Goal: Task Accomplishment & Management: Use online tool/utility

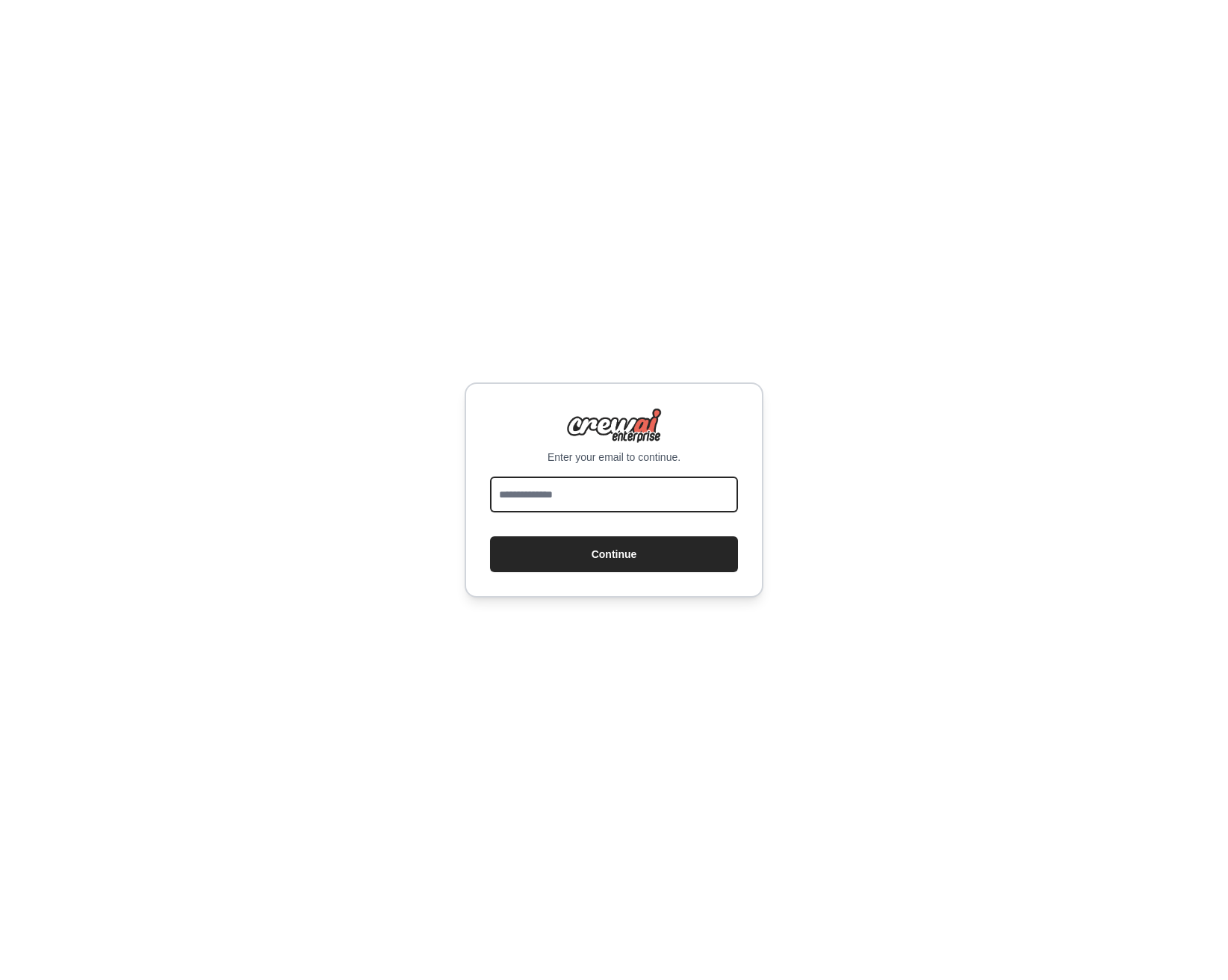
click at [649, 483] on input "email" at bounding box center [614, 494] width 248 height 36
click at [0, 979] on com-1password-button at bounding box center [0, 980] width 0 height 0
type input "**********"
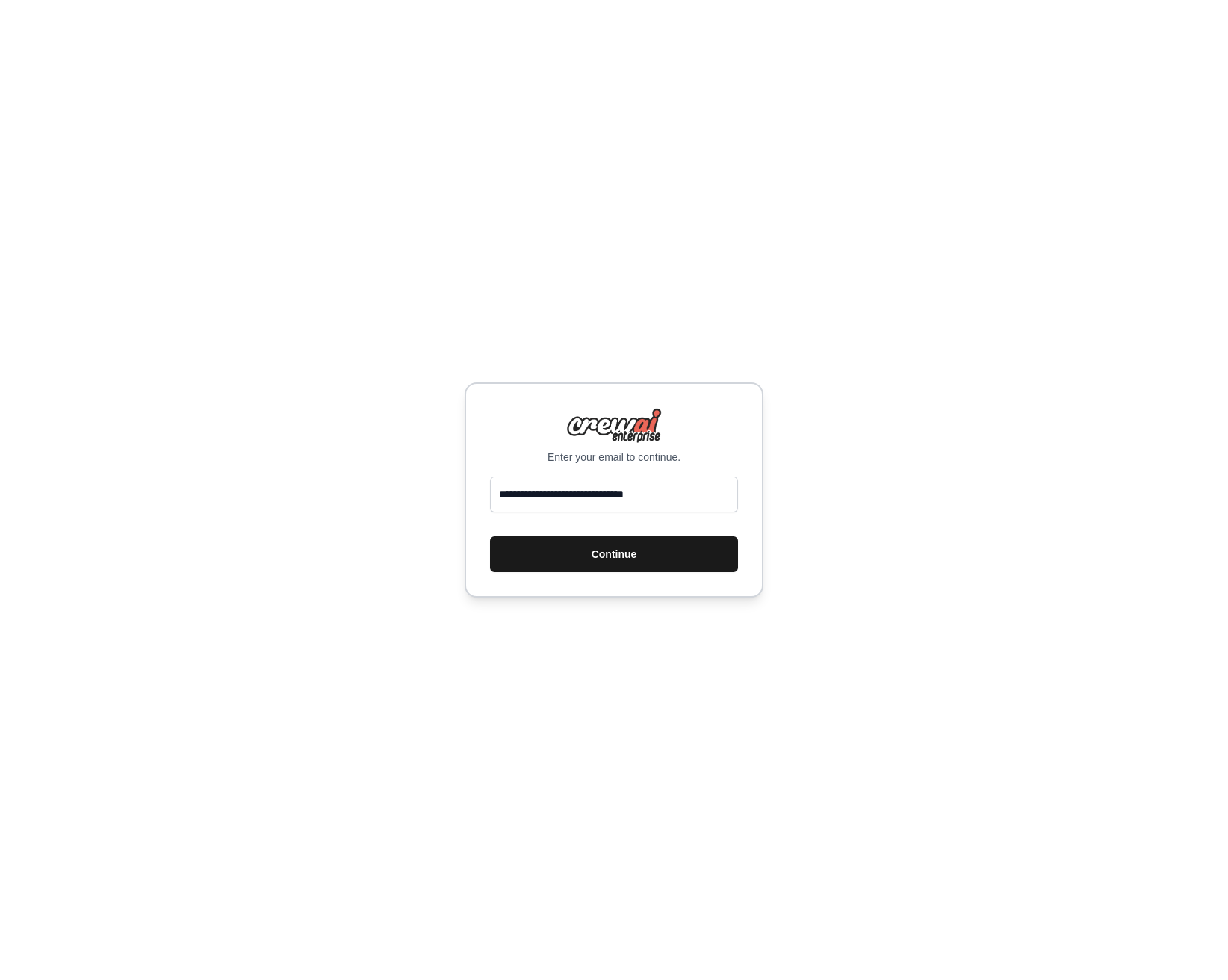
click at [633, 558] on button "Continue" at bounding box center [614, 554] width 248 height 36
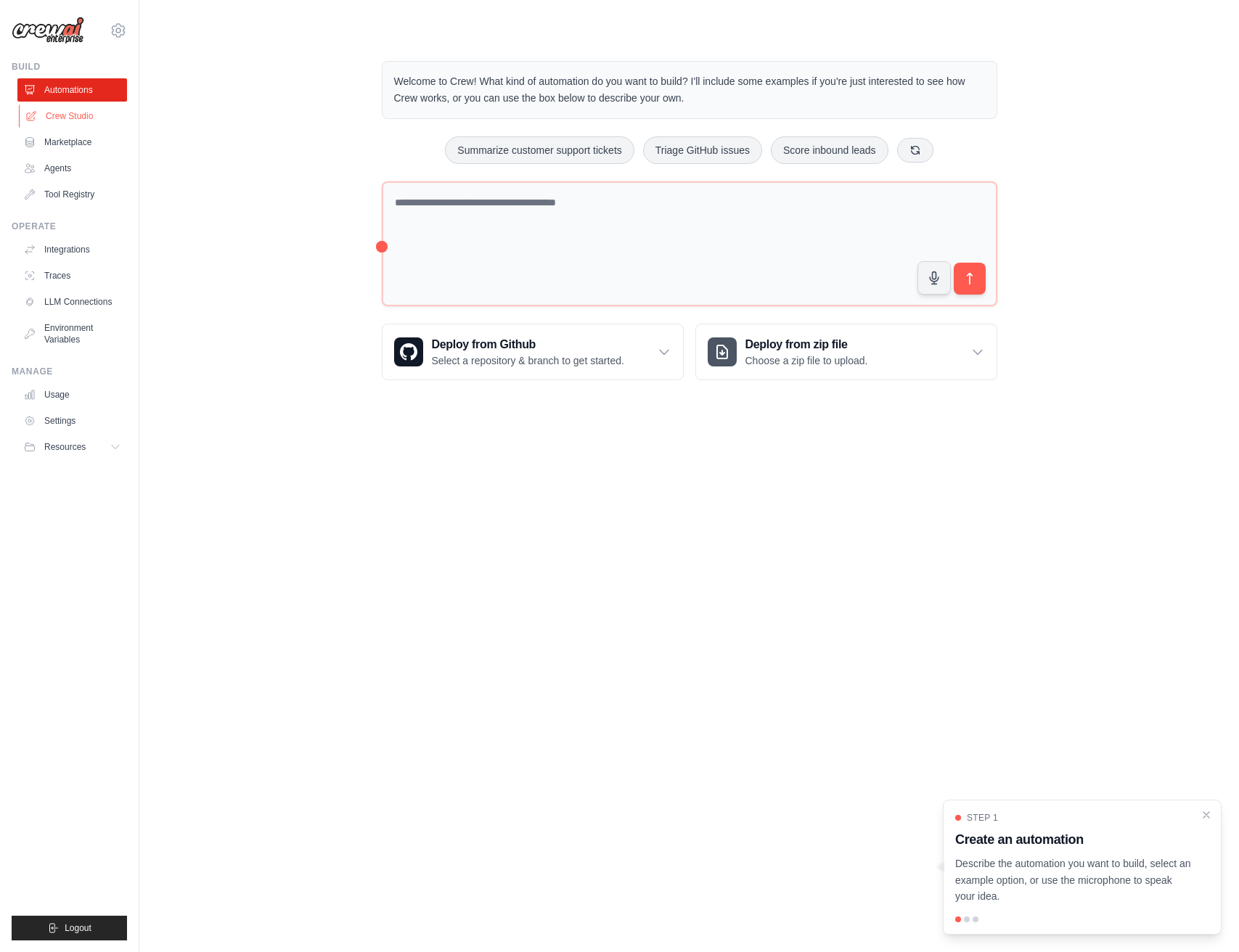
click at [51, 115] on link "Crew Studio" at bounding box center [74, 116] width 109 height 24
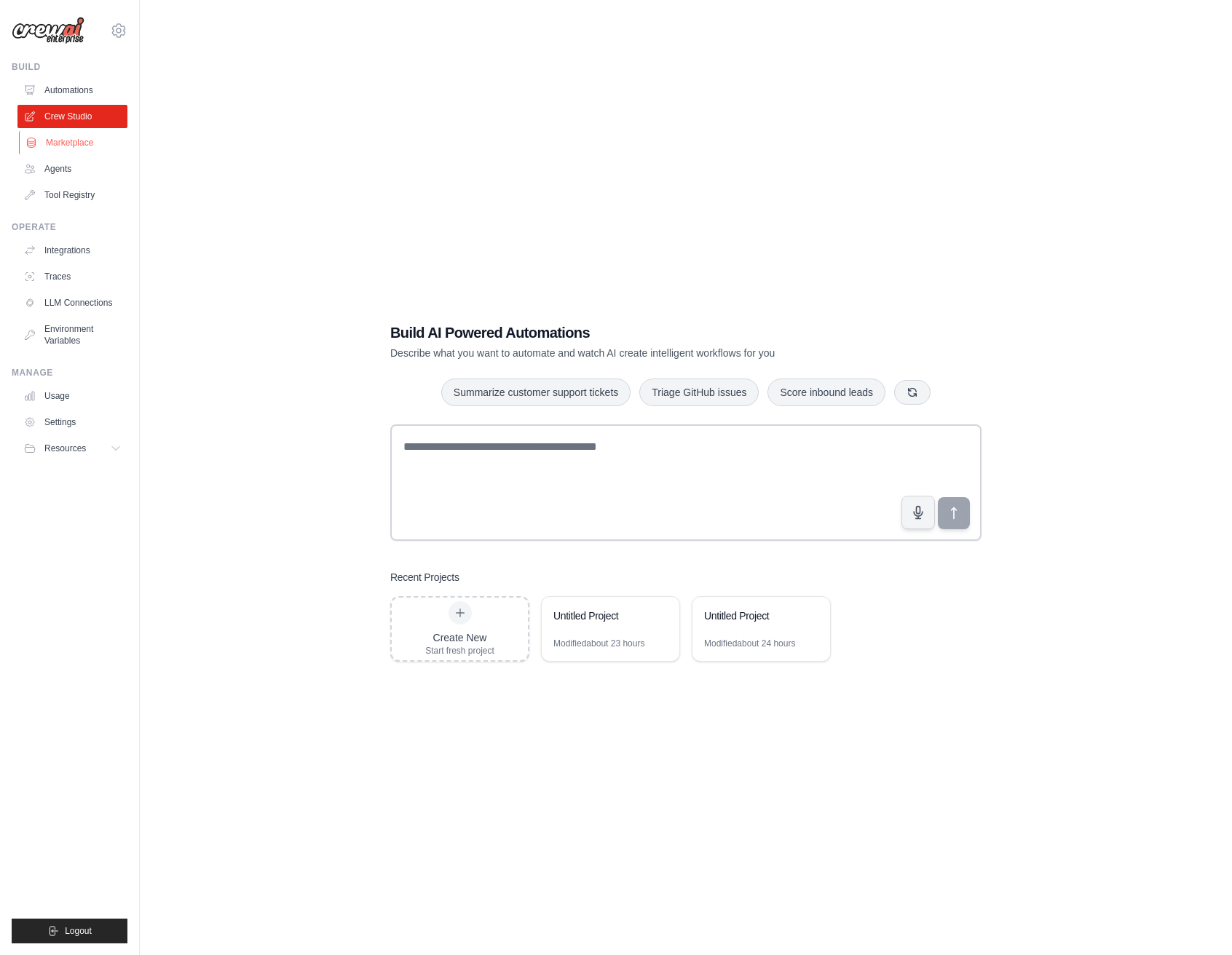
click at [77, 145] on link "Marketplace" at bounding box center [74, 142] width 110 height 24
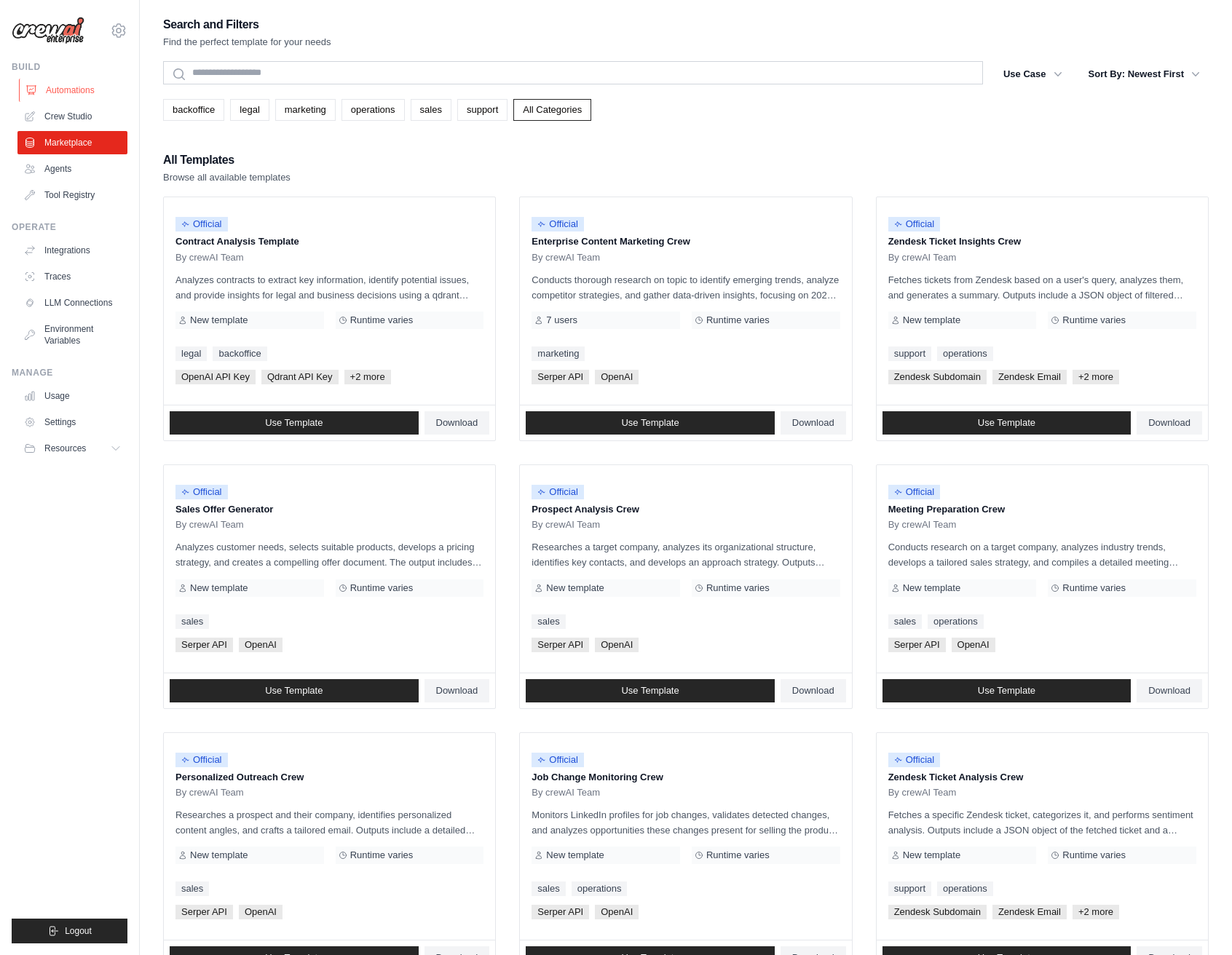
click at [81, 84] on link "Automations" at bounding box center [74, 90] width 110 height 24
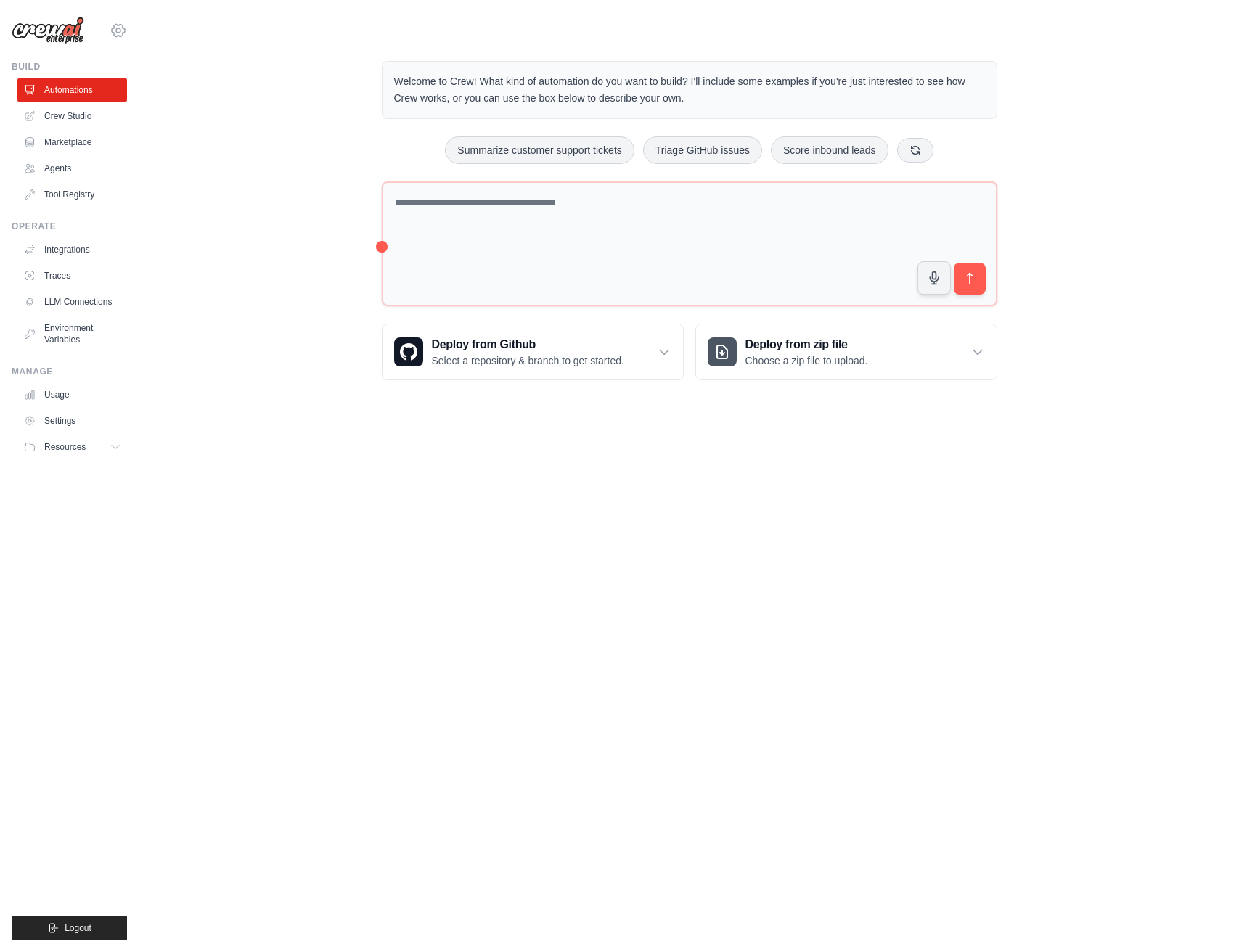
click at [116, 27] on icon at bounding box center [118, 30] width 17 height 17
click at [247, 133] on div "Welcome to Crew! What kind of automation do you want to build? I'll include som…" at bounding box center [689, 221] width 1053 height 366
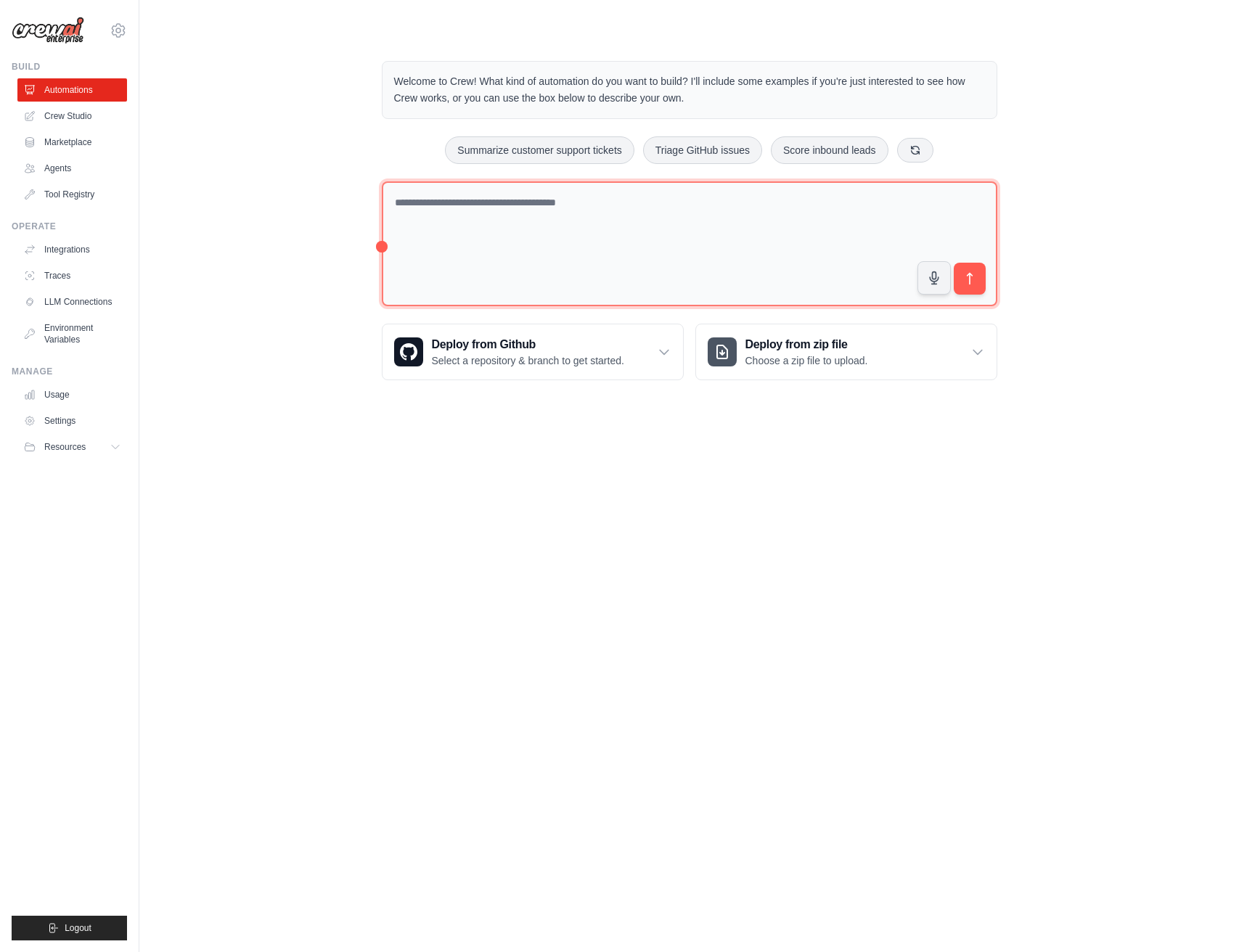
click at [490, 217] on textarea at bounding box center [689, 244] width 615 height 126
paste textarea "**********"
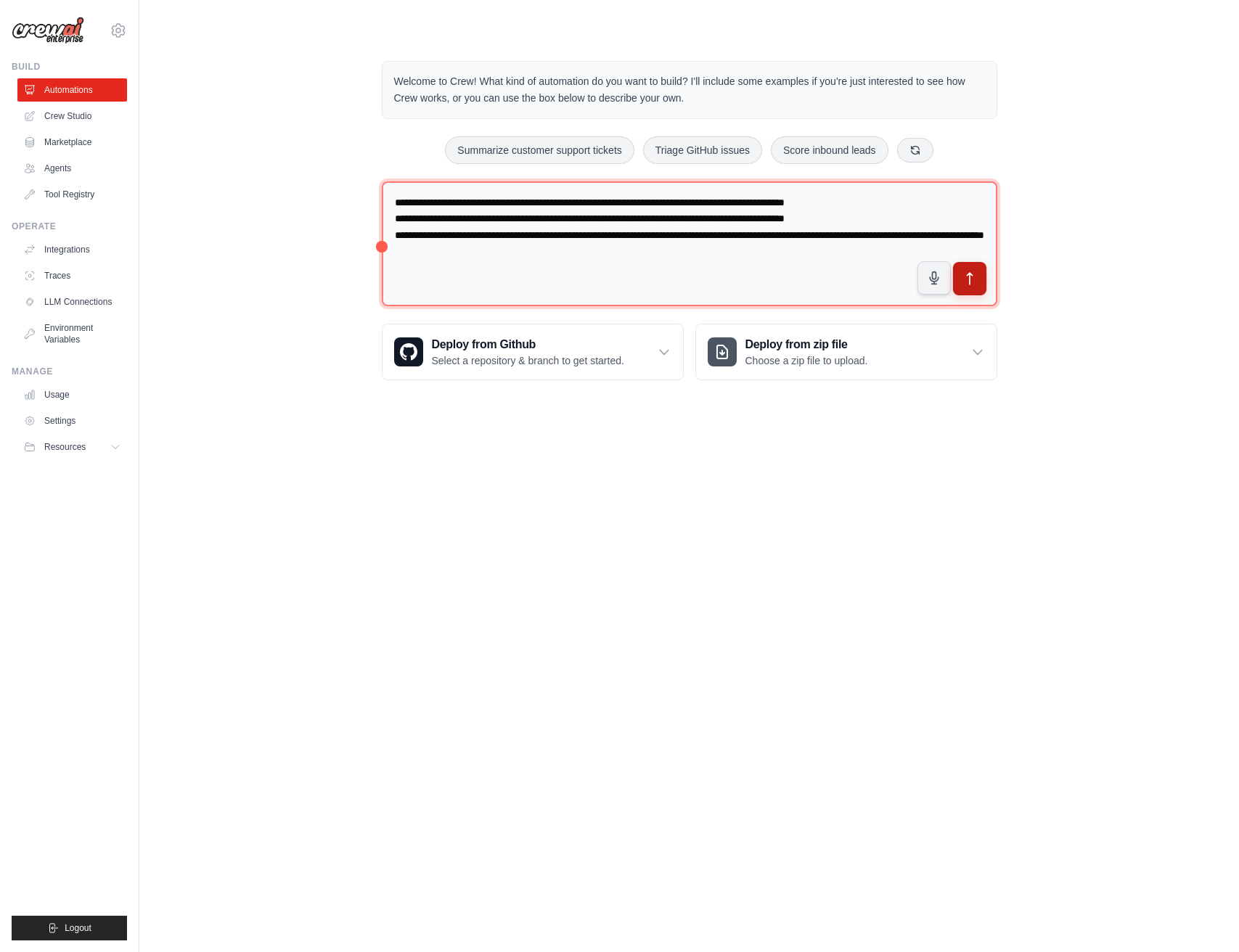
type textarea "**********"
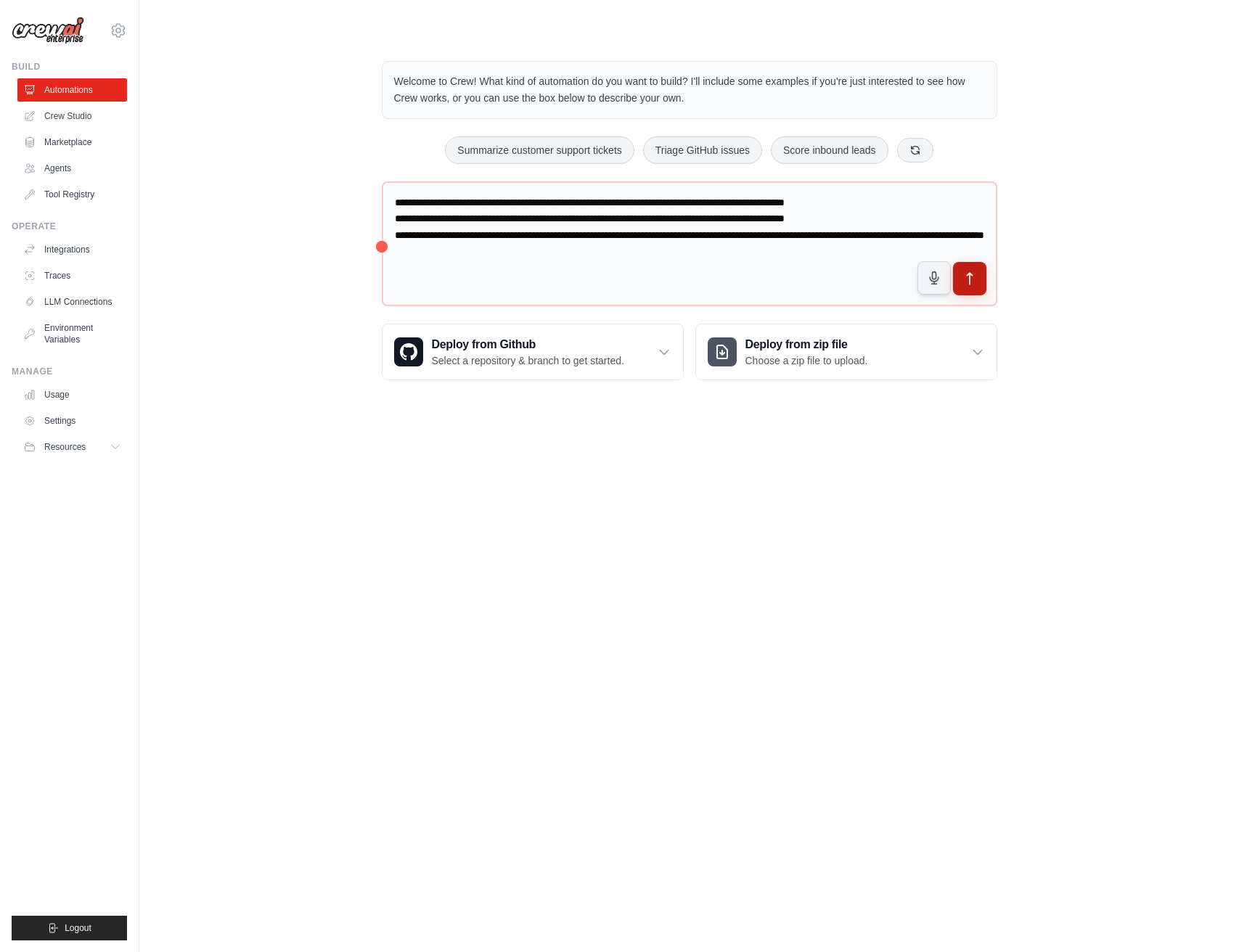
click at [967, 286] on button "submit" at bounding box center [969, 278] width 33 height 33
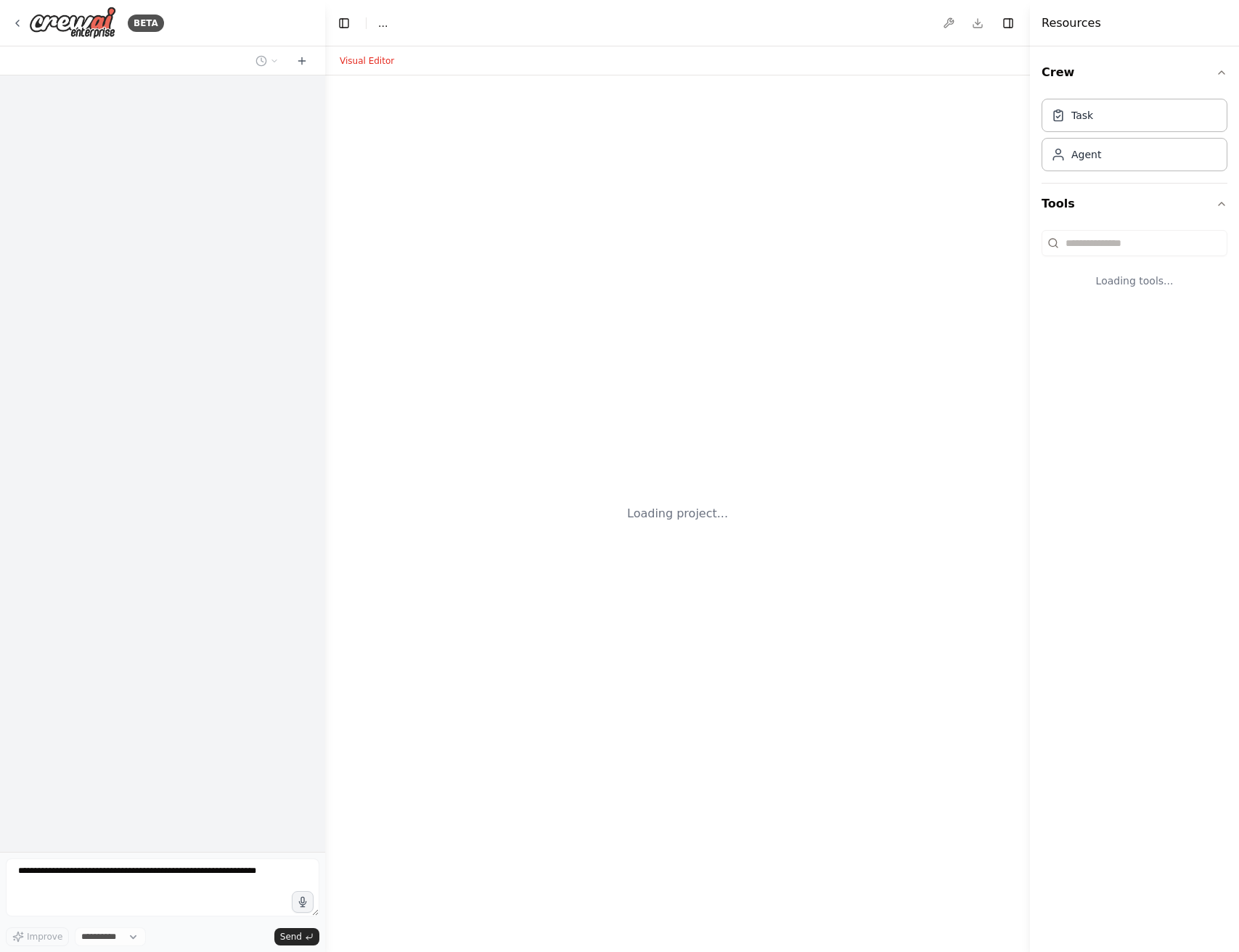
select select "****"
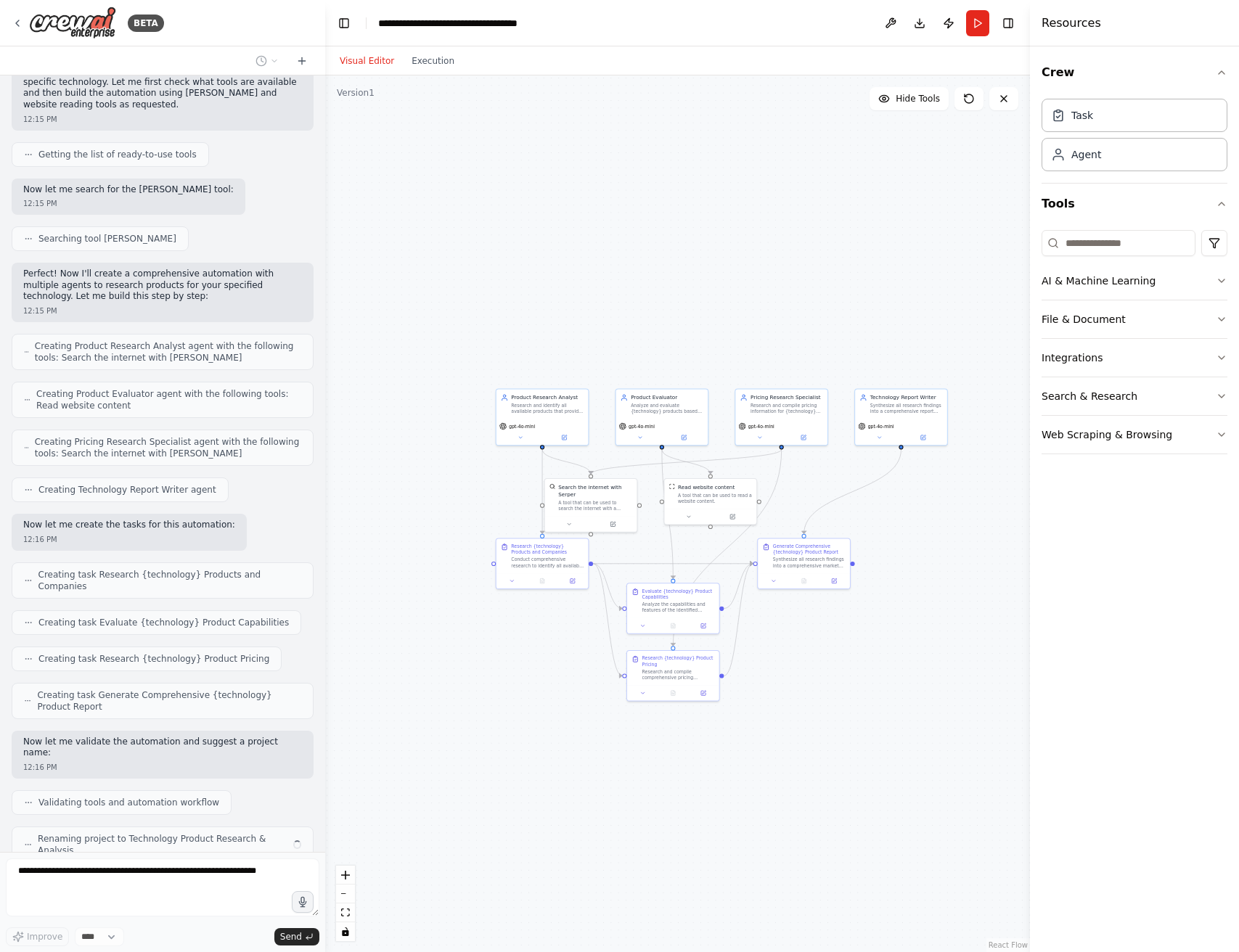
scroll to position [218, 0]
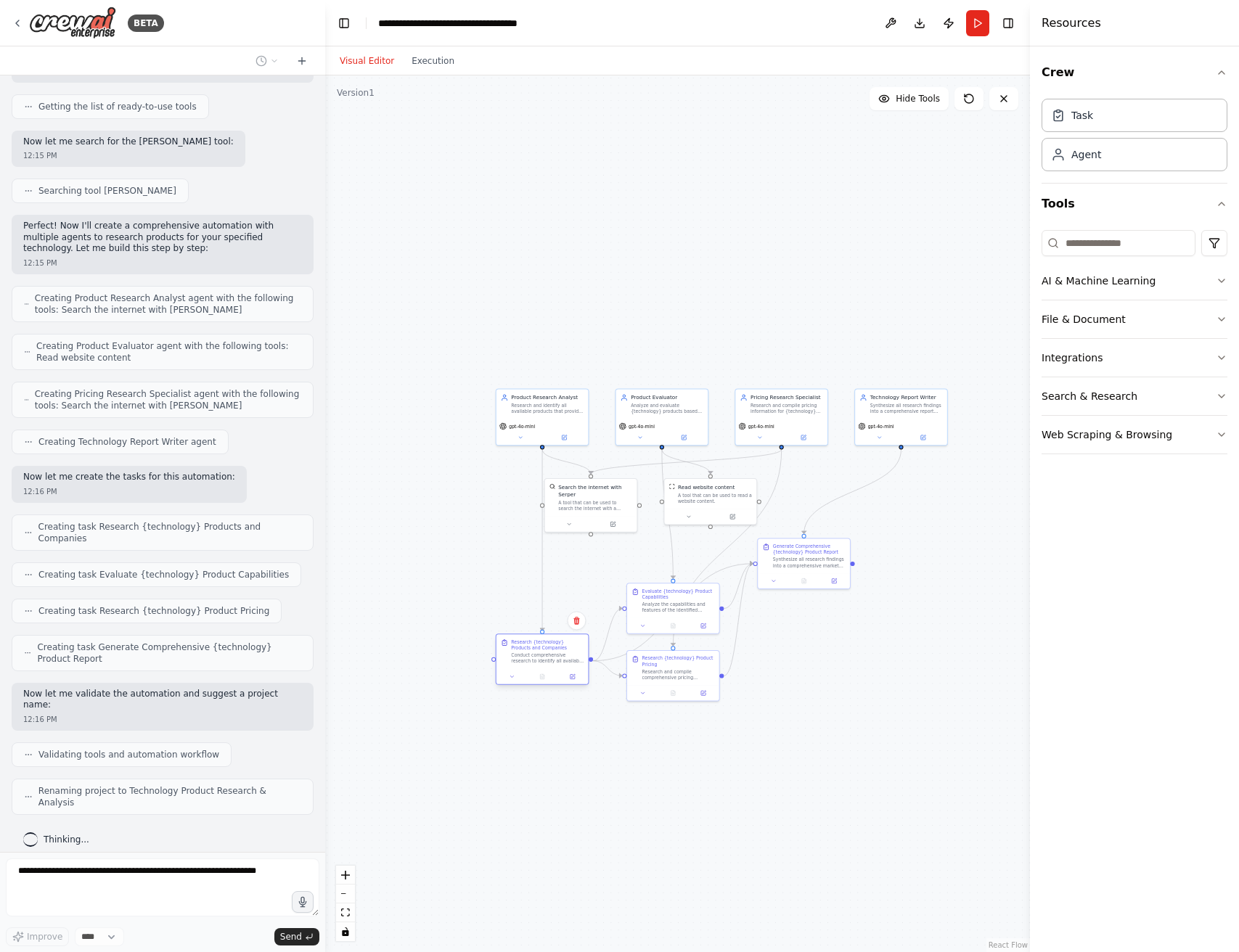
drag, startPoint x: 516, startPoint y: 558, endPoint x: 517, endPoint y: 657, distance: 99.0
click at [517, 657] on div "Conduct comprehensive research to identify all available products that provide …" at bounding box center [548, 658] width 73 height 11
drag, startPoint x: 687, startPoint y: 665, endPoint x: 874, endPoint y: 650, distance: 187.6
click at [874, 650] on div "Research {technology} Product Pricing" at bounding box center [870, 645] width 73 height 11
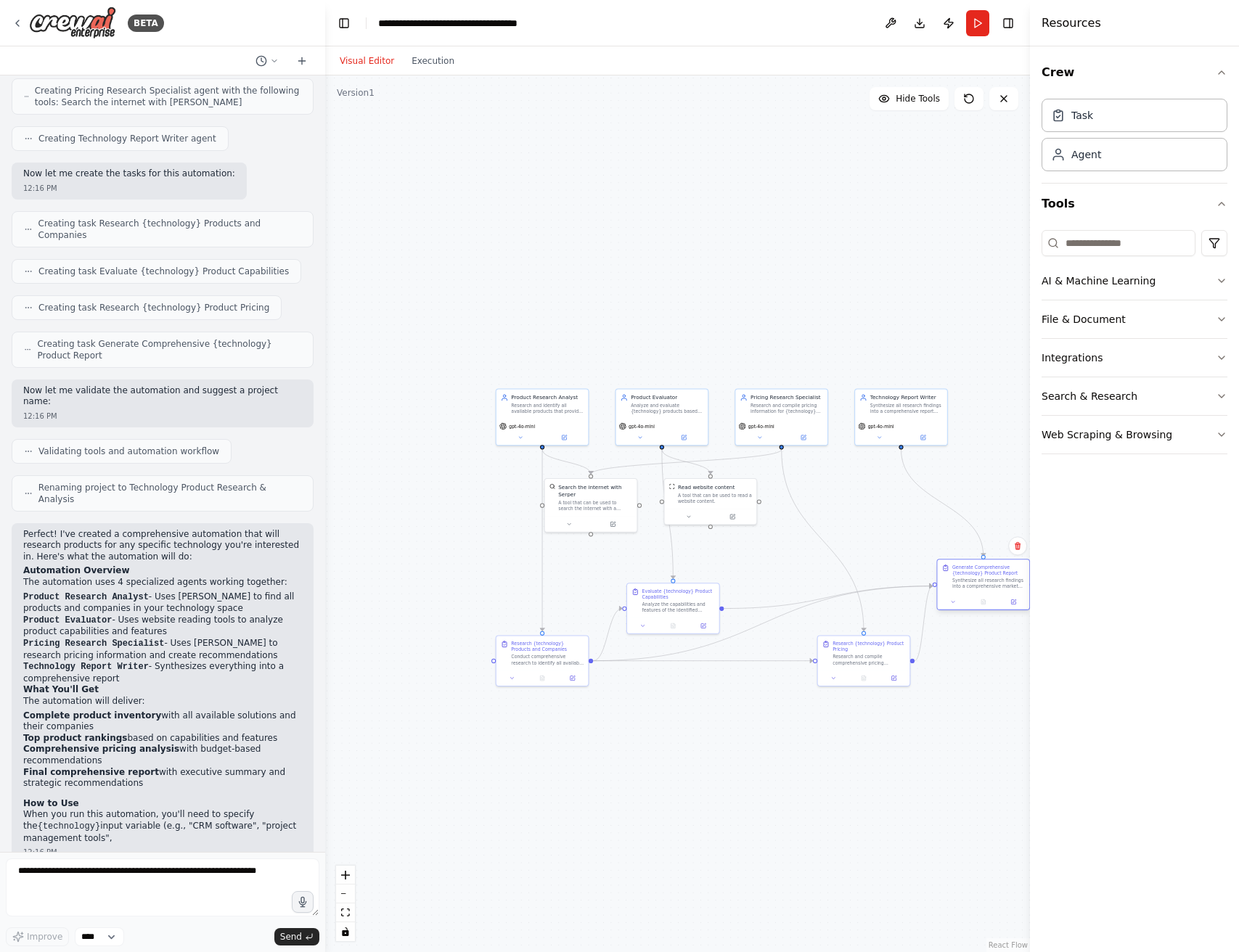
drag, startPoint x: 798, startPoint y: 547, endPoint x: 974, endPoint y: 569, distance: 177.4
click at [974, 569] on div "Generate Comprehensive {technology} Product Report" at bounding box center [989, 570] width 73 height 11
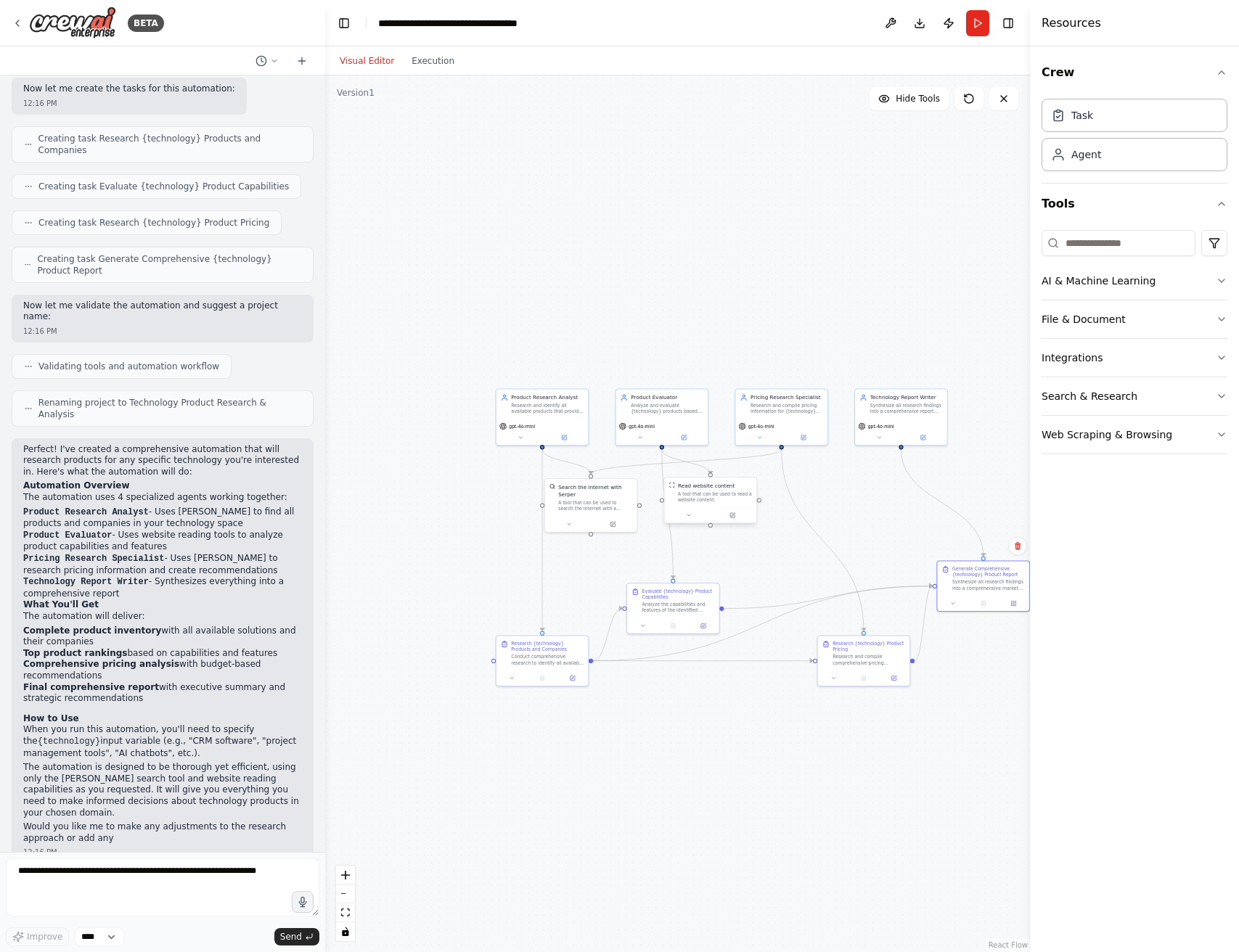
scroll to position [617, 0]
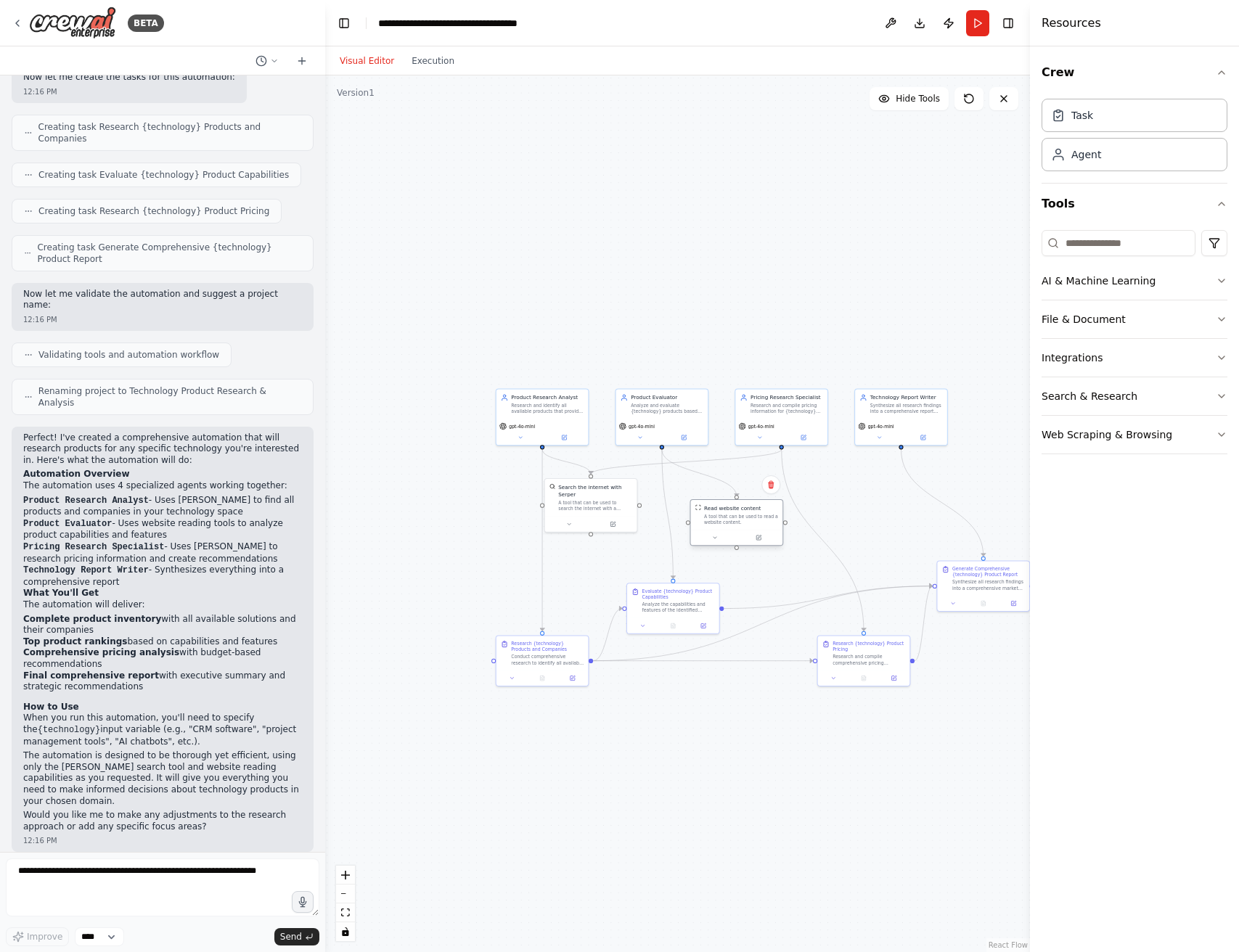
drag, startPoint x: 717, startPoint y: 495, endPoint x: 747, endPoint y: 518, distance: 37.8
click at [747, 518] on div "A tool that can be used to read a website content." at bounding box center [741, 519] width 74 height 11
drag, startPoint x: 693, startPoint y: 598, endPoint x: 696, endPoint y: 579, distance: 19.2
click at [696, 579] on div "Evaluate {technology} Product Capabilities" at bounding box center [683, 577] width 73 height 11
drag, startPoint x: 588, startPoint y: 516, endPoint x: 599, endPoint y: 537, distance: 23.7
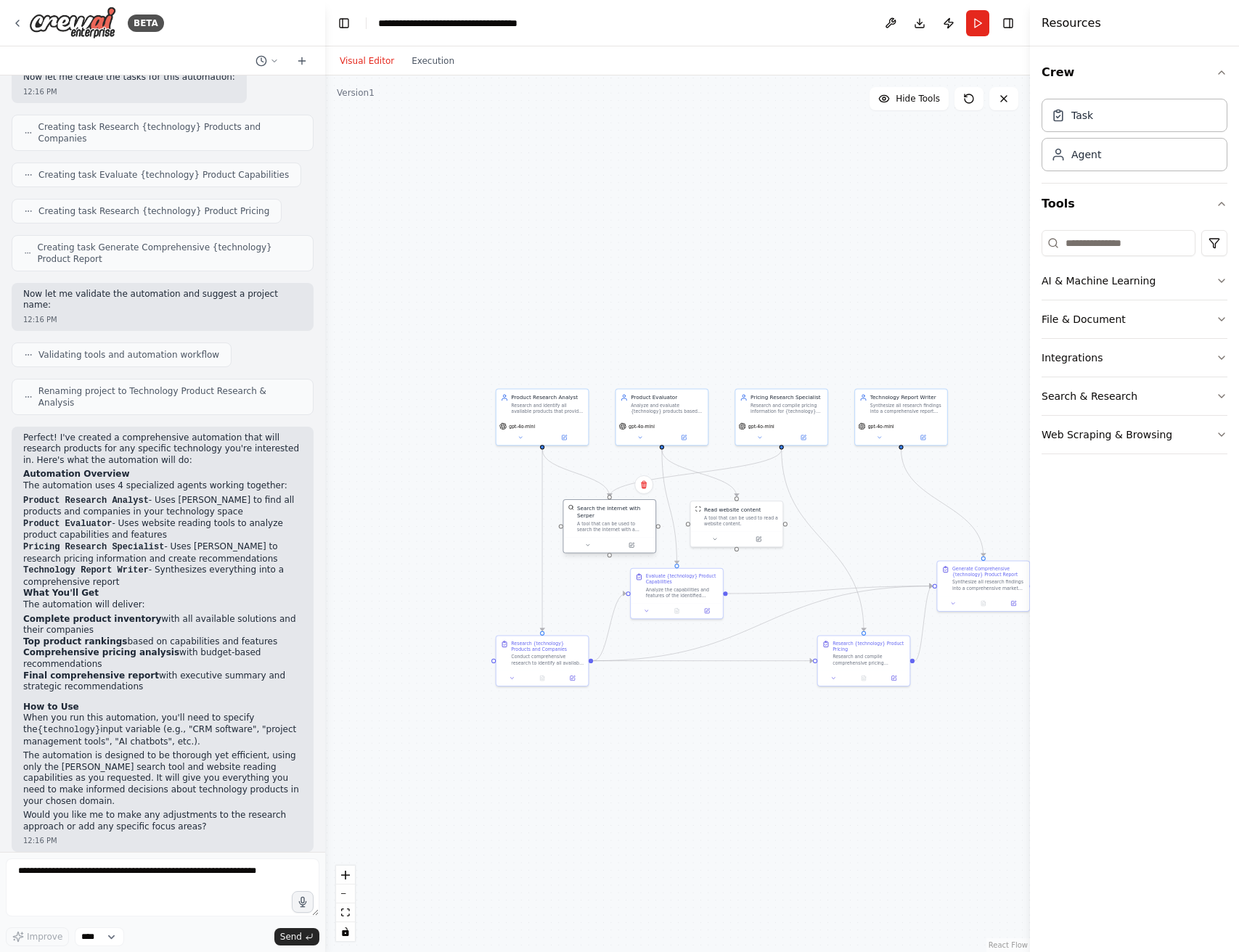
click at [599, 537] on div "Search the internet with Serper A tool that can be used to search the internet …" at bounding box center [609, 526] width 93 height 55
drag, startPoint x: 675, startPoint y: 597, endPoint x: 718, endPoint y: 607, distance: 44.1
click at [718, 607] on div "Evaluate {technology} Product Capabilities Analyze the capabilities and feature…" at bounding box center [722, 592] width 93 height 34
click at [751, 530] on div at bounding box center [737, 538] width 93 height 15
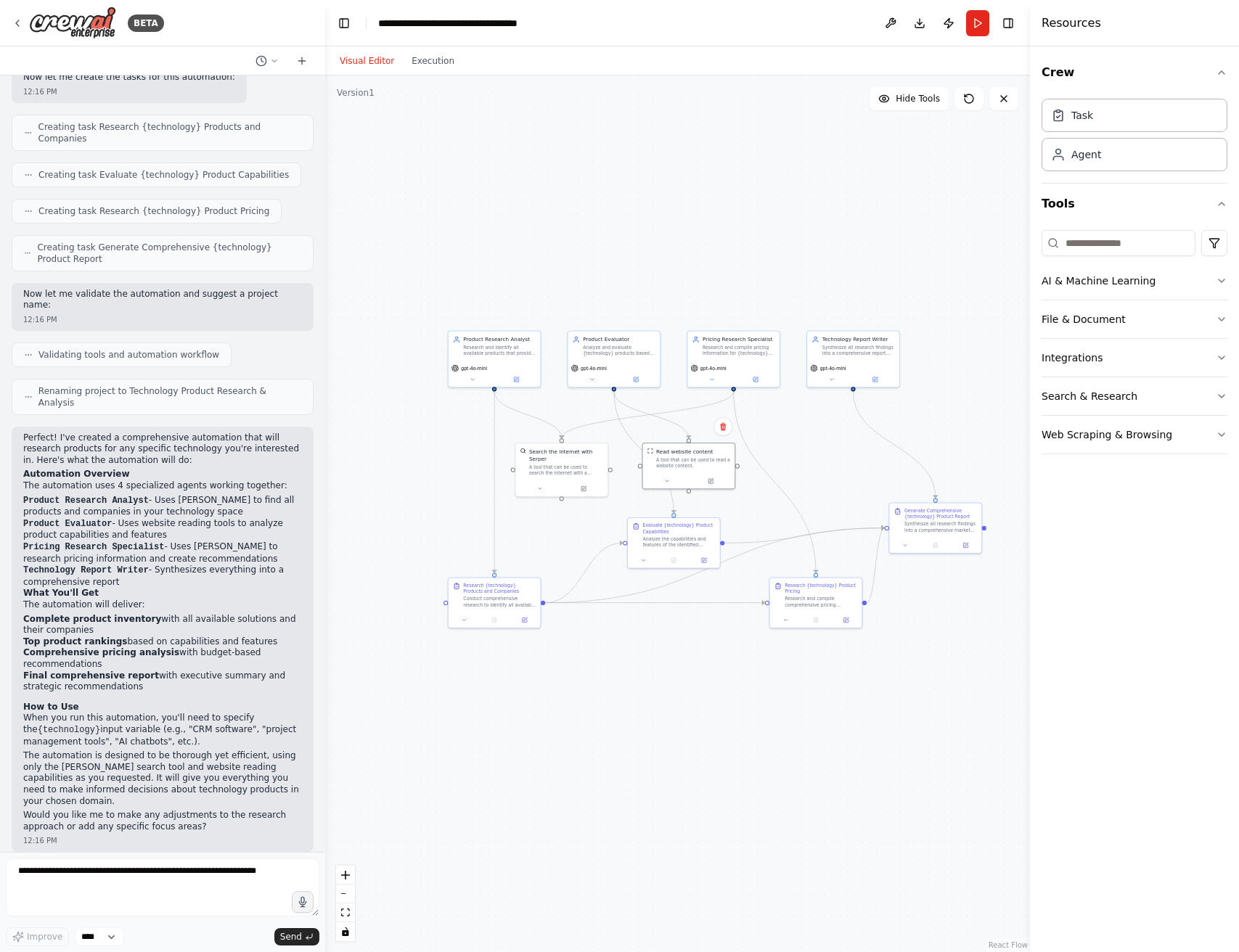
drag, startPoint x: 781, startPoint y: 298, endPoint x: 732, endPoint y: 240, distance: 75.9
click at [732, 240] on div ".deletable-edge-delete-btn { width: 20px; height: 20px; border: 0px solid #ffff…" at bounding box center [678, 514] width 705 height 877
click at [727, 267] on div ".deletable-edge-delete-btn { width: 20px; height: 20px; border: 0px solid #ffff…" at bounding box center [678, 514] width 705 height 877
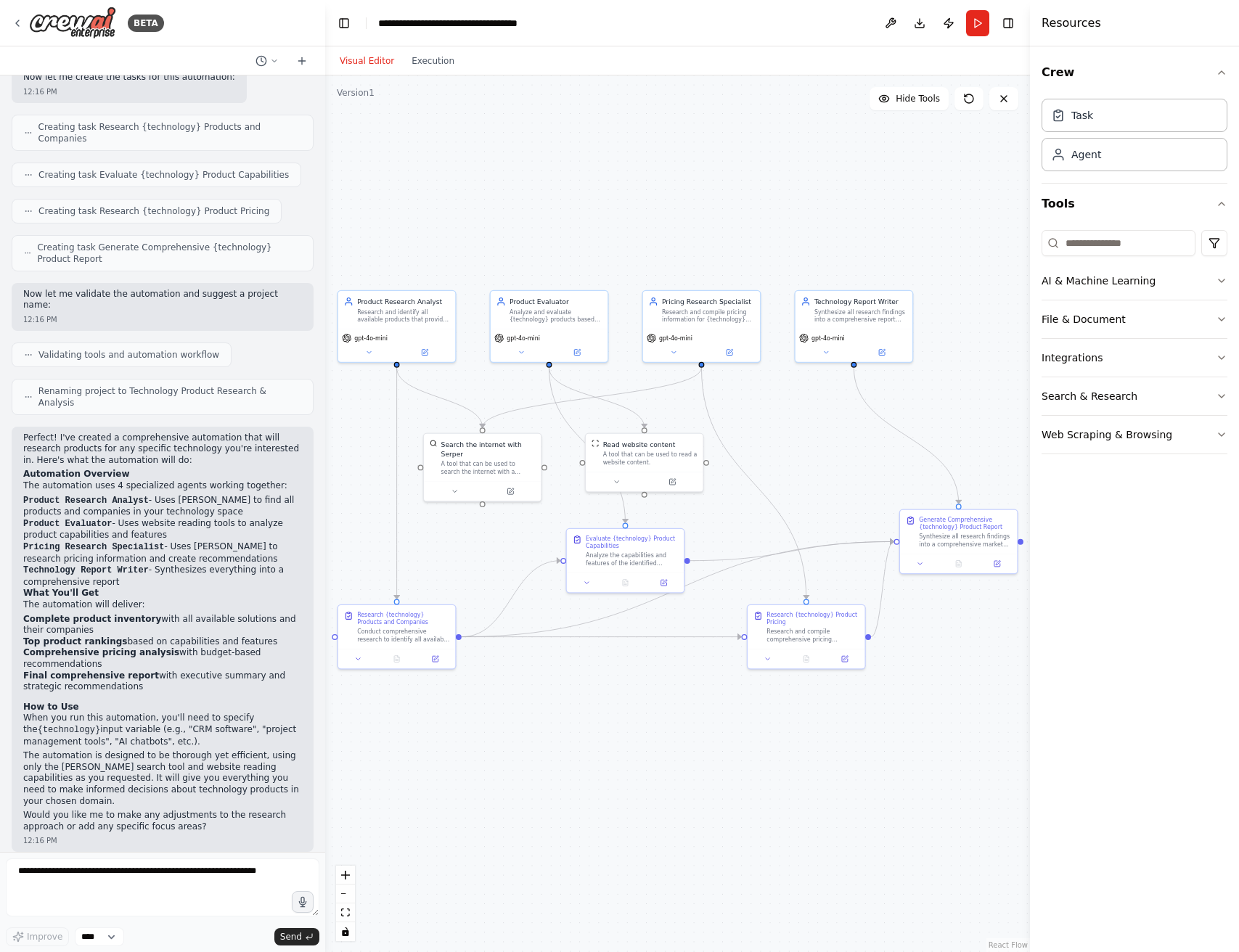
drag, startPoint x: 738, startPoint y: 280, endPoint x: 705, endPoint y: 224, distance: 65.0
click at [705, 224] on div ".deletable-edge-delete-btn { width: 20px; height: 20px; border: 0px solid #ffff…" at bounding box center [678, 514] width 705 height 877
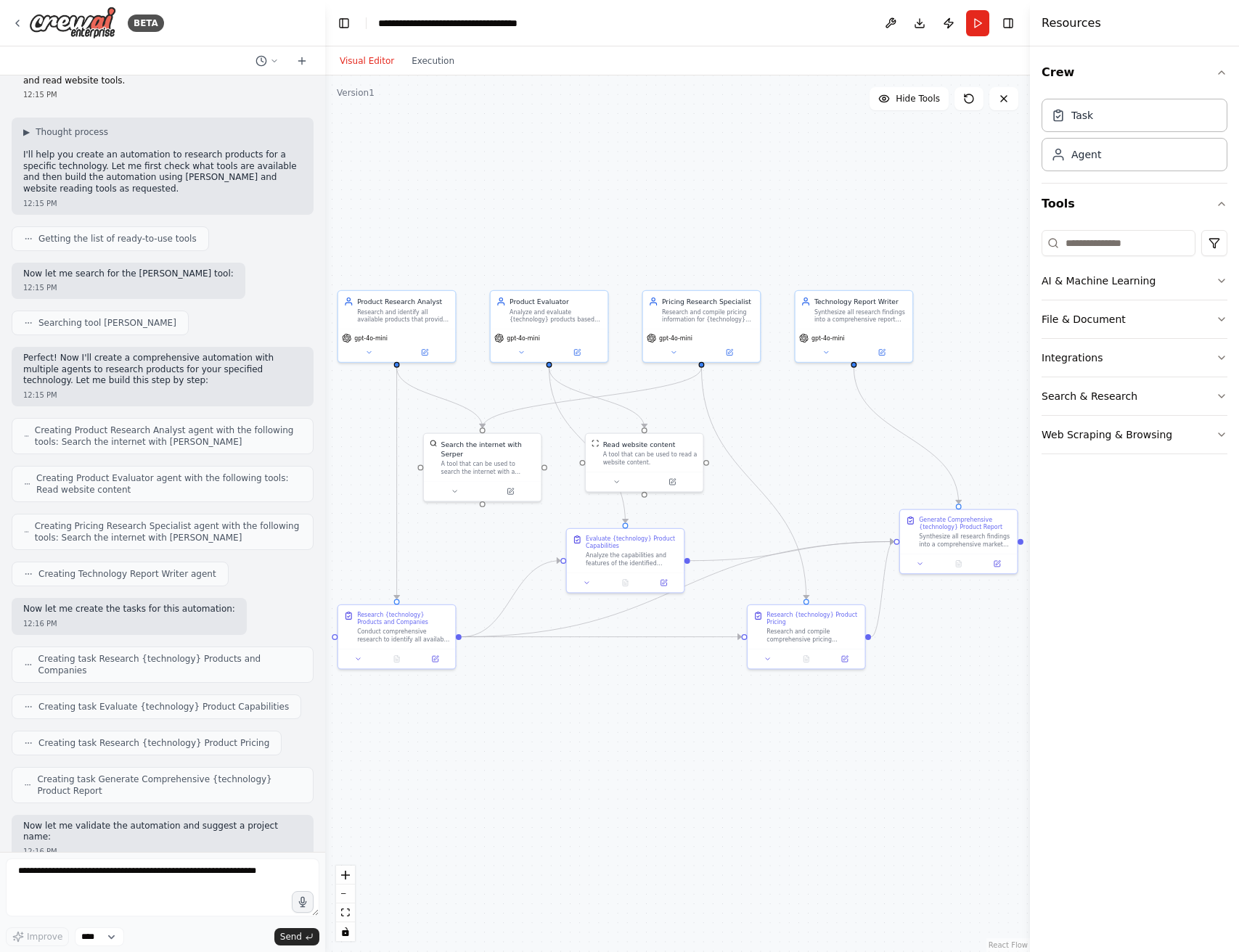
scroll to position [0, 0]
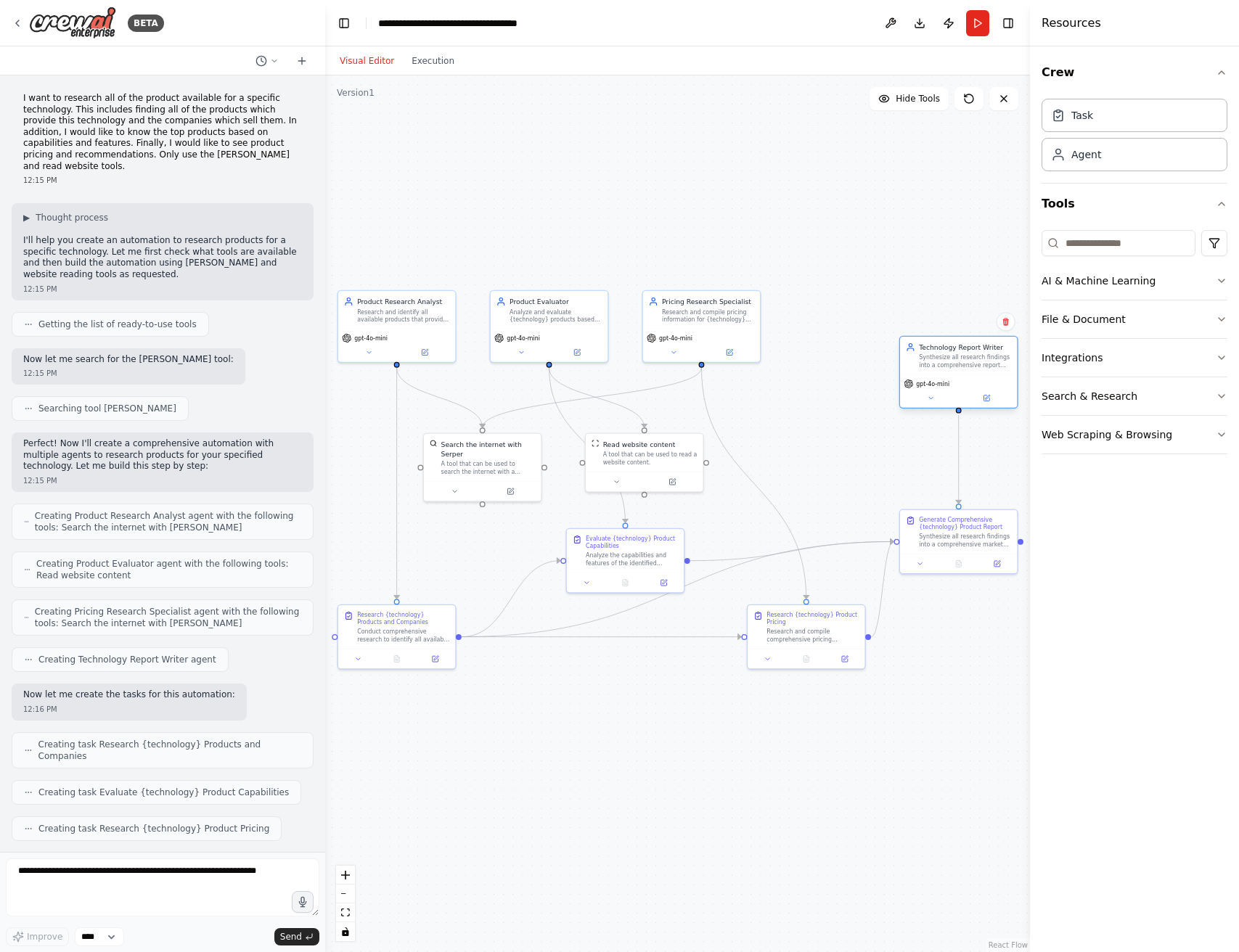
drag, startPoint x: 867, startPoint y: 327, endPoint x: 970, endPoint y: 372, distance: 112.4
click at [970, 372] on div "Technology Report Writer Synthesize all research findings into a comprehensive …" at bounding box center [959, 372] width 119 height 73
click at [979, 29] on button "Run" at bounding box center [978, 23] width 24 height 26
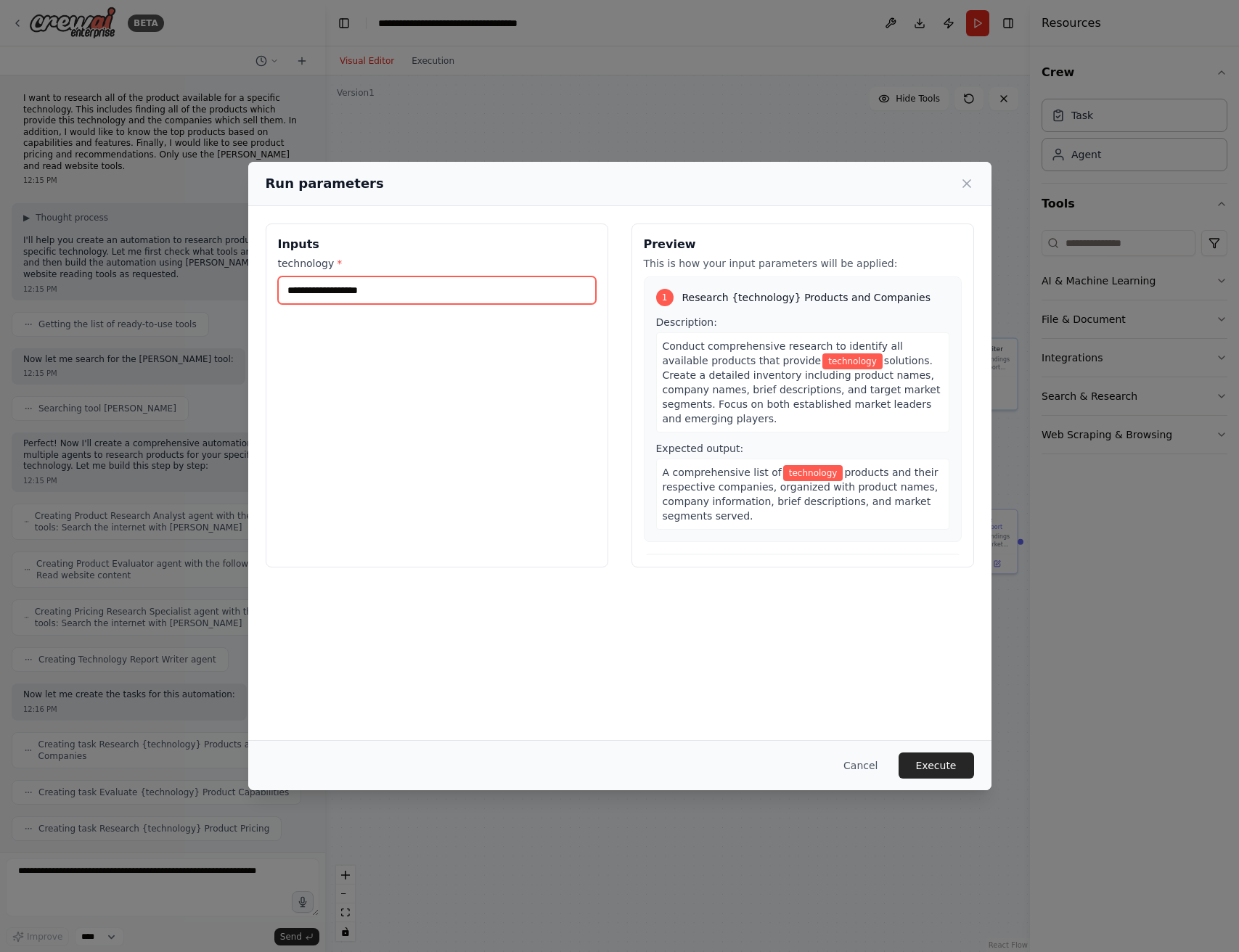
click at [451, 294] on input "technology *" at bounding box center [436, 291] width 318 height 27
type input "**********"
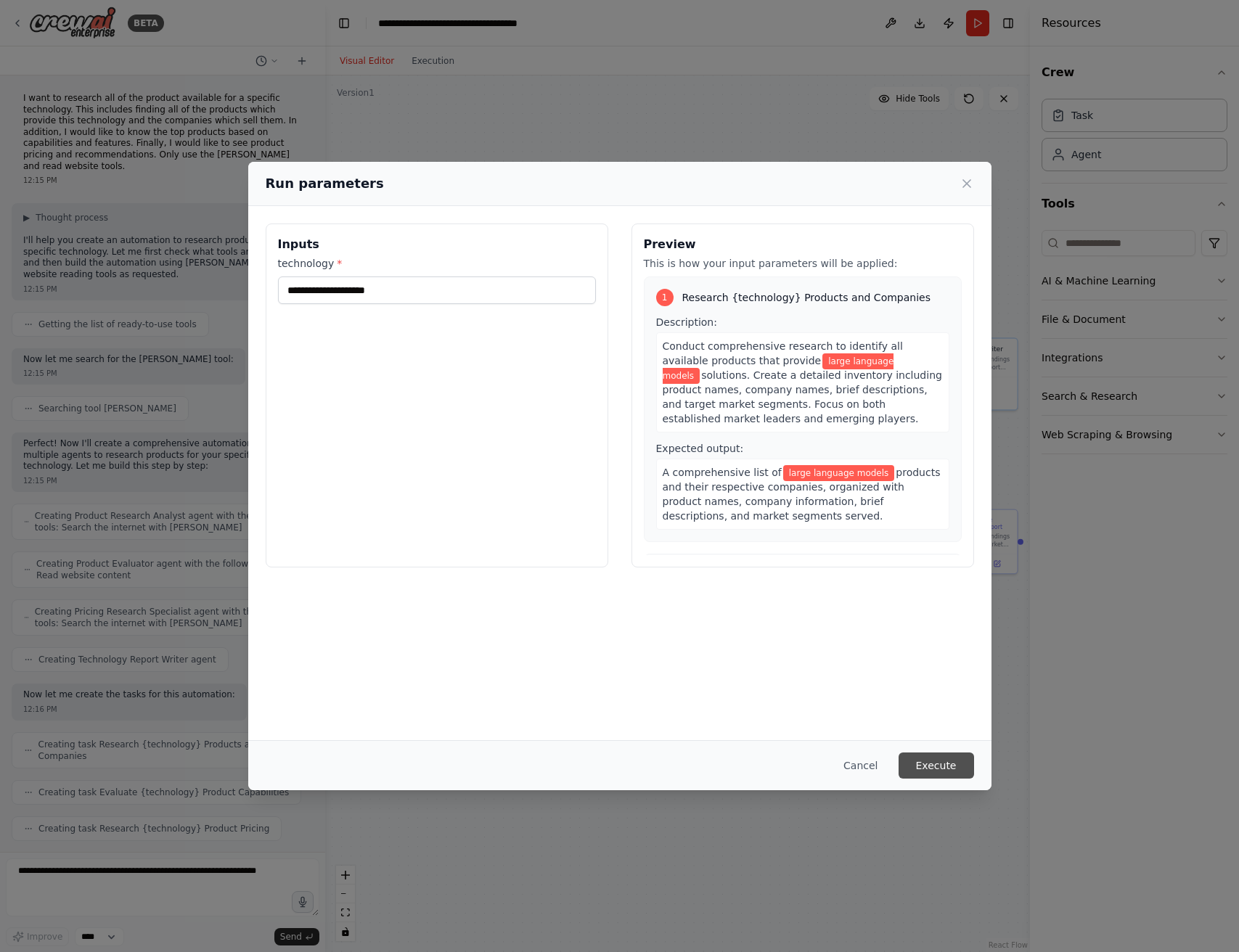
click at [951, 771] on button "Execute" at bounding box center [937, 765] width 76 height 26
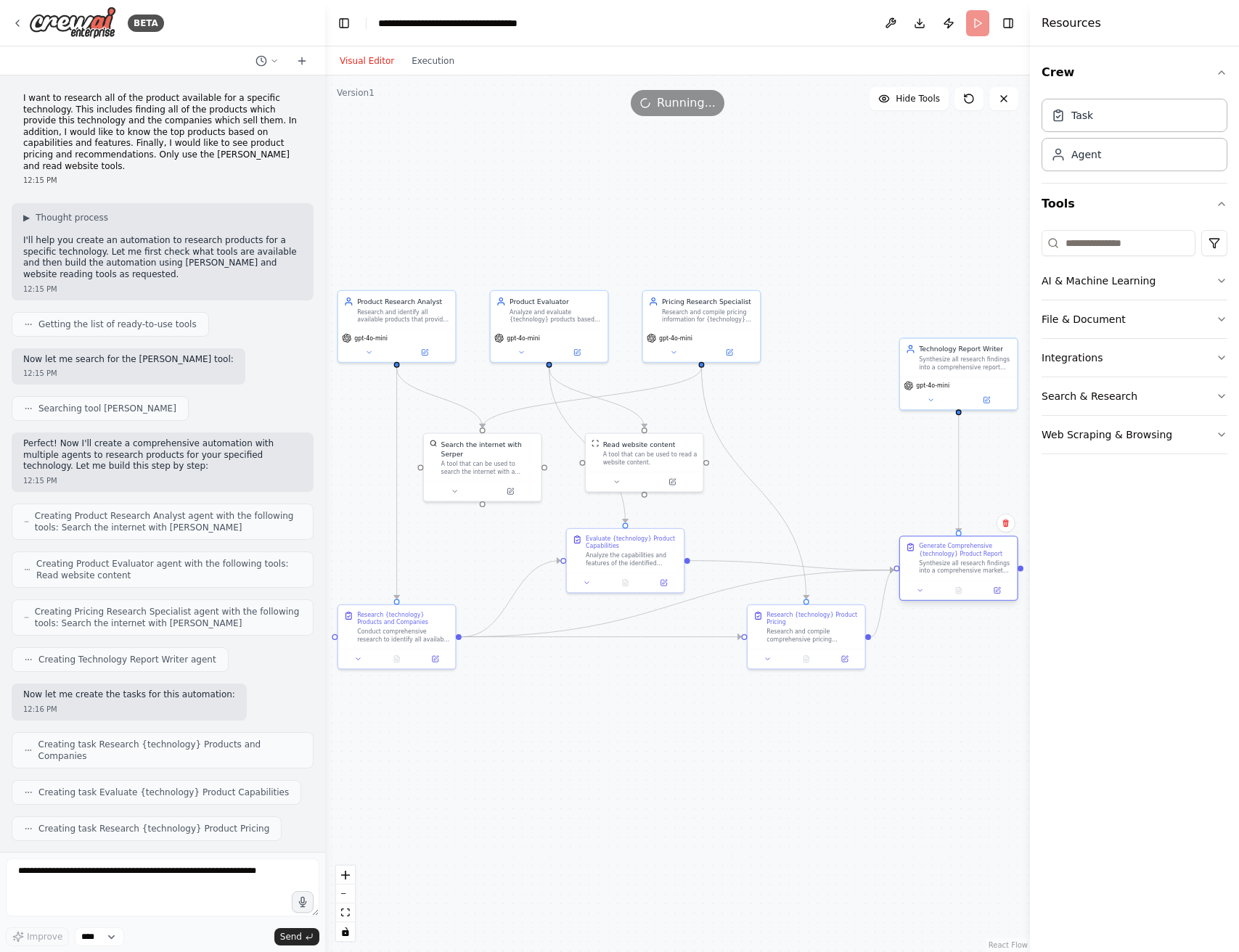
drag, startPoint x: 947, startPoint y: 573, endPoint x: 944, endPoint y: 560, distance: 13.3
click at [945, 561] on div "Synthesize all research findings into a comprehensive market report covering th…" at bounding box center [965, 567] width 93 height 15
click at [820, 470] on div ".deletable-edge-delete-btn { width: 20px; height: 20px; border: 0px solid #ffff…" at bounding box center [678, 514] width 705 height 877
click at [448, 56] on button "Execution" at bounding box center [432, 61] width 60 height 17
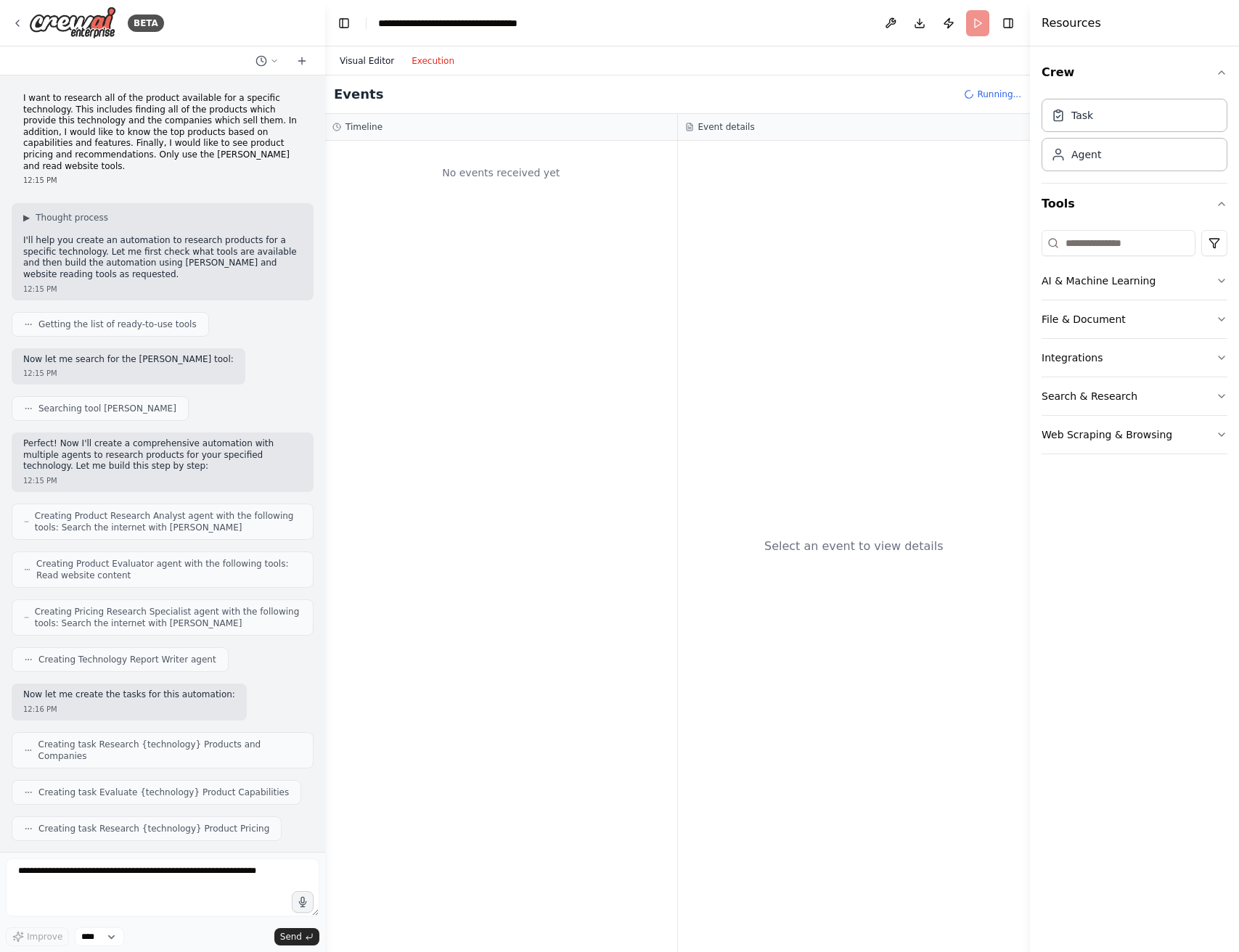
click at [368, 62] on button "Visual Editor" at bounding box center [366, 61] width 72 height 17
click at [431, 59] on button "Execution" at bounding box center [432, 61] width 60 height 17
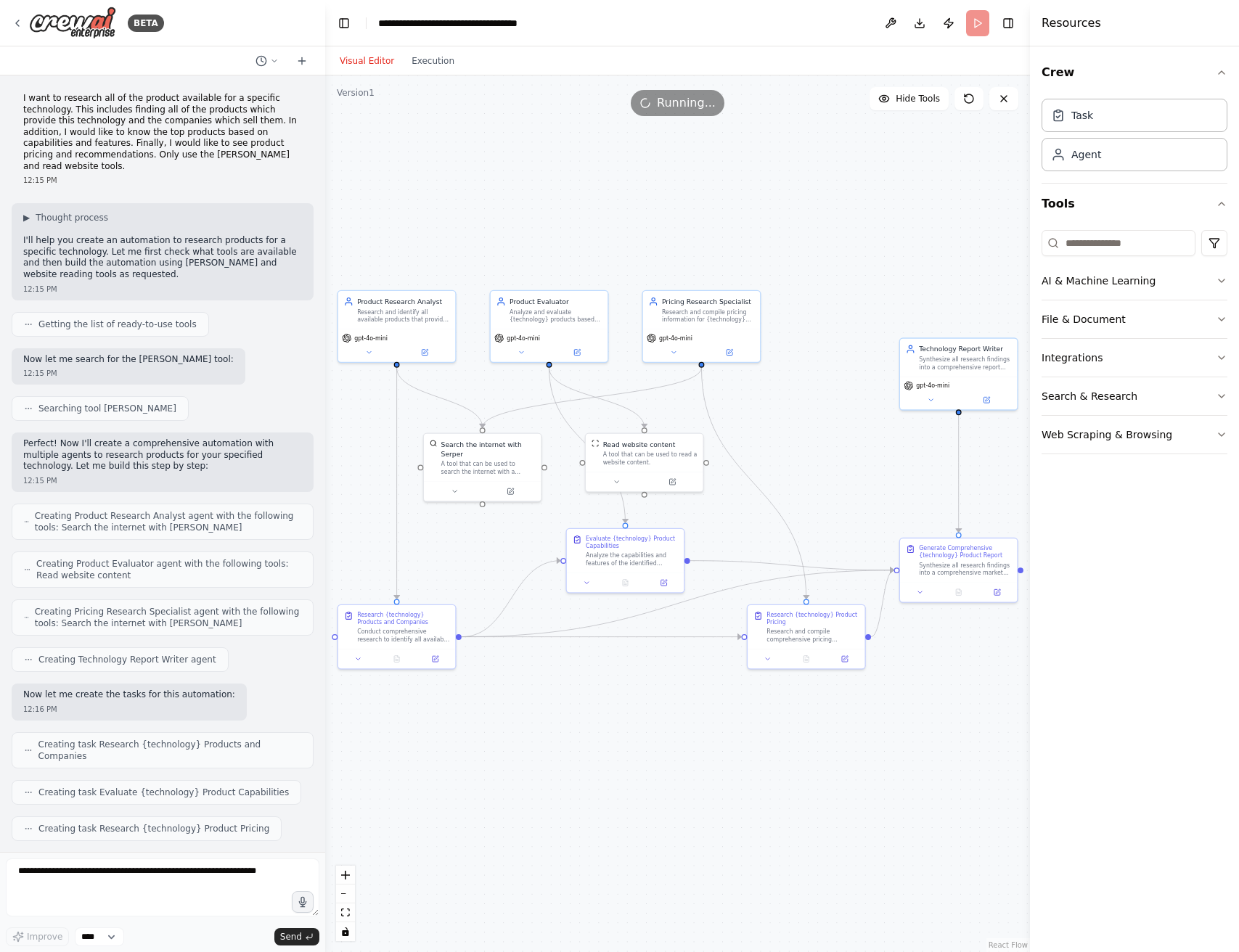
click at [383, 58] on button "Visual Editor" at bounding box center [366, 61] width 72 height 17
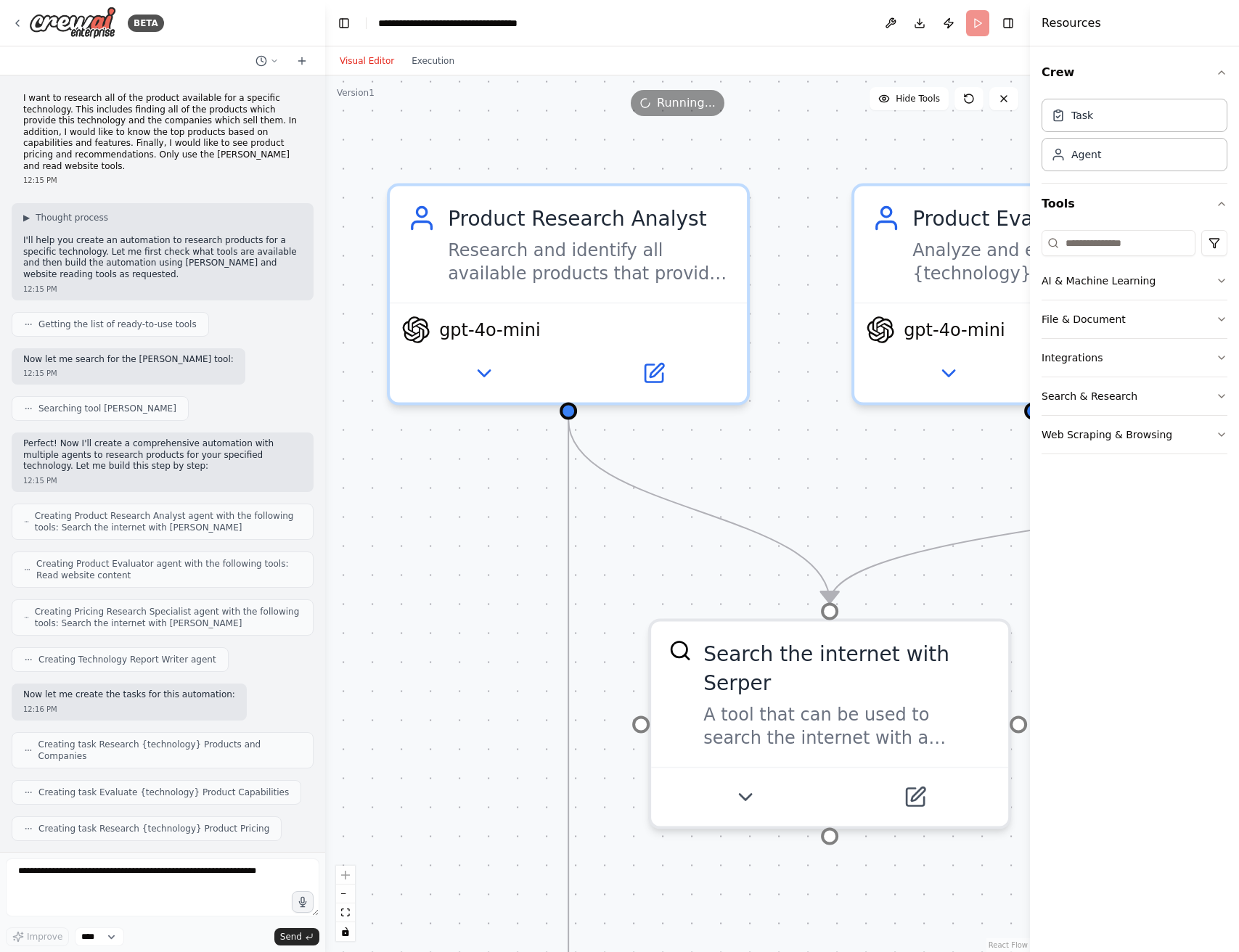
drag, startPoint x: 357, startPoint y: 399, endPoint x: 464, endPoint y: 435, distance: 112.9
click at [464, 435] on div ".deletable-edge-delete-btn { width: 20px; height: 20px; border: 0px solid #ffff…" at bounding box center [678, 514] width 705 height 877
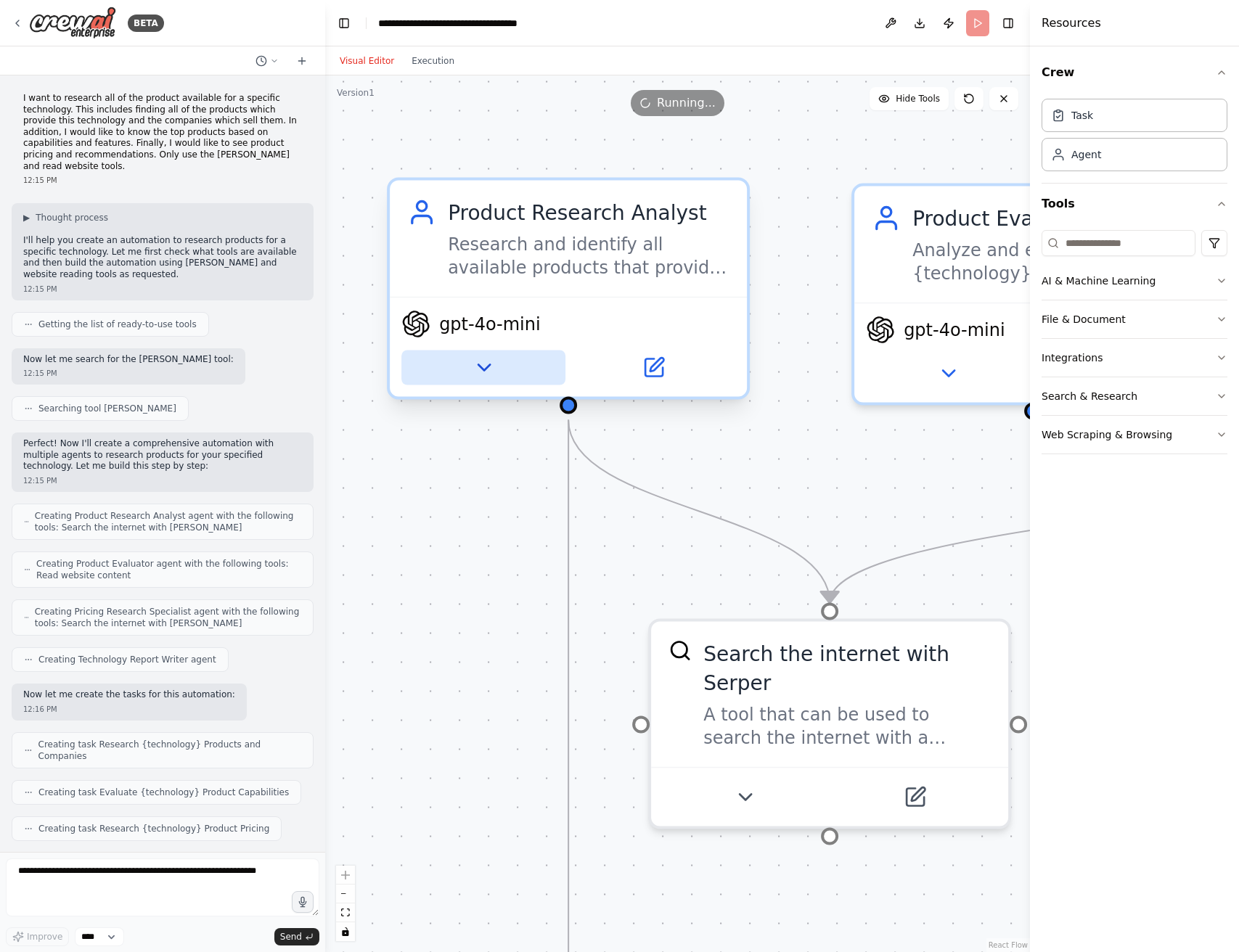
click at [505, 376] on button at bounding box center [483, 368] width 164 height 35
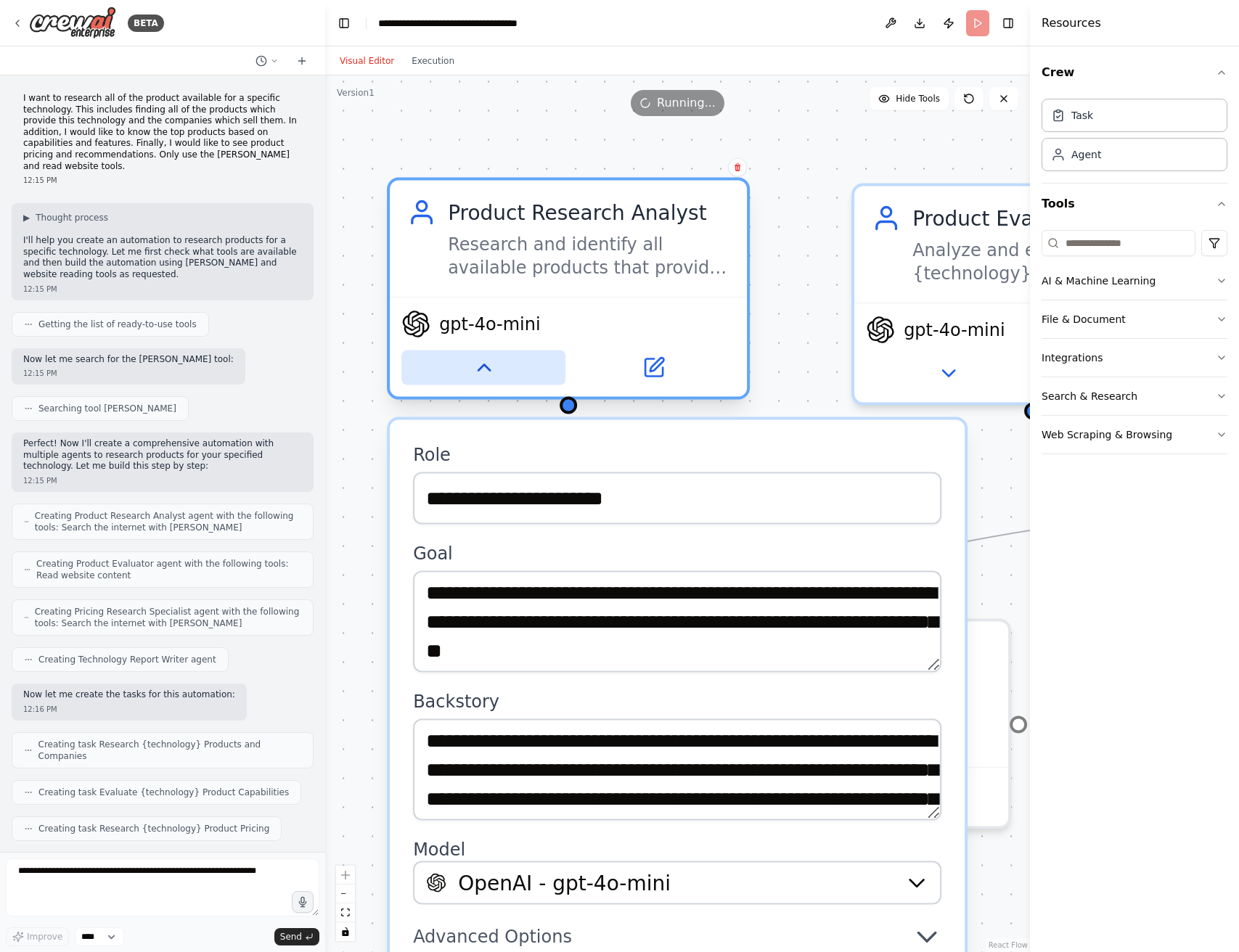
click at [505, 376] on button at bounding box center [483, 368] width 164 height 35
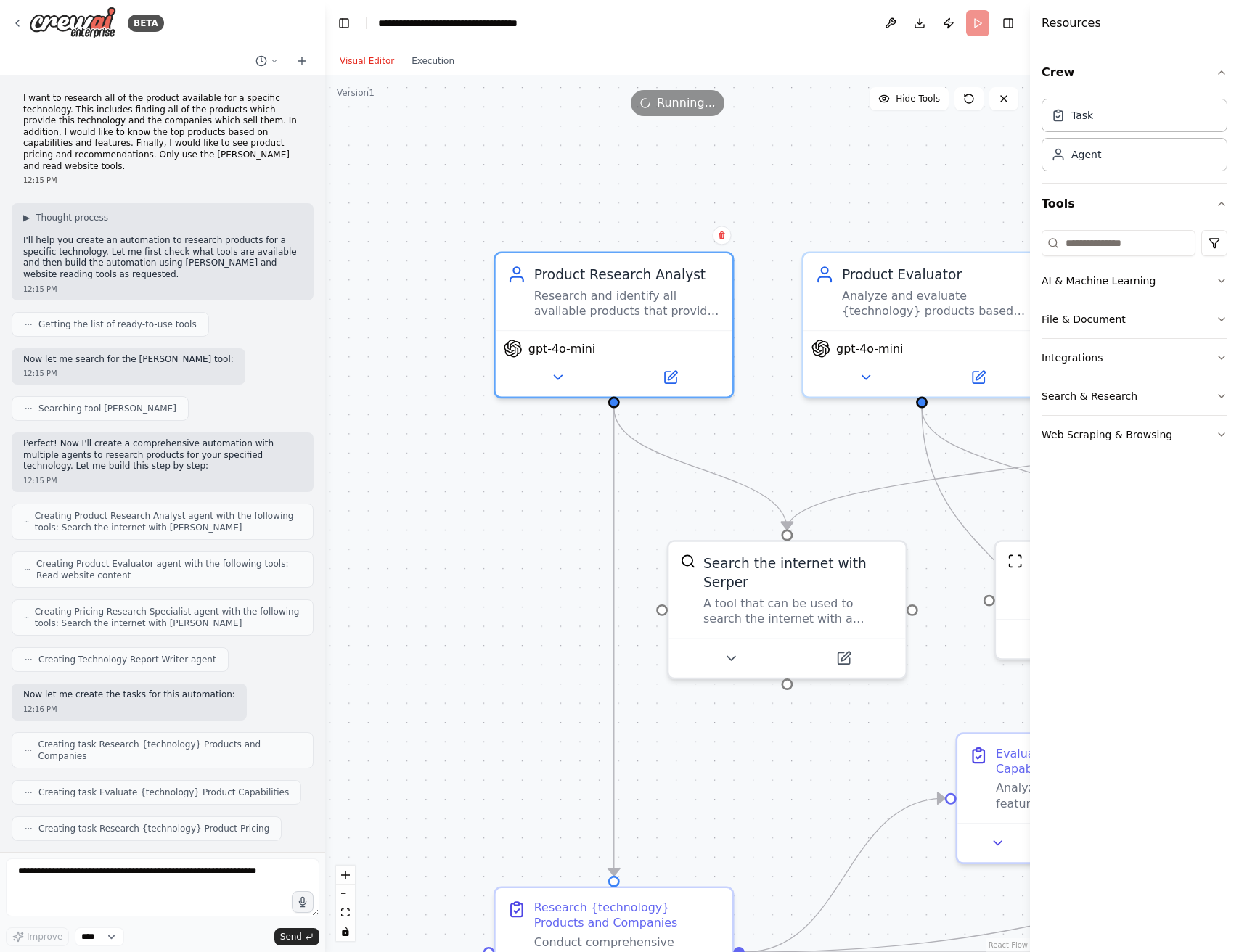
click at [759, 411] on div ".deletable-edge-delete-btn { width: 20px; height: 20px; border: 0px solid #ffff…" at bounding box center [678, 514] width 705 height 877
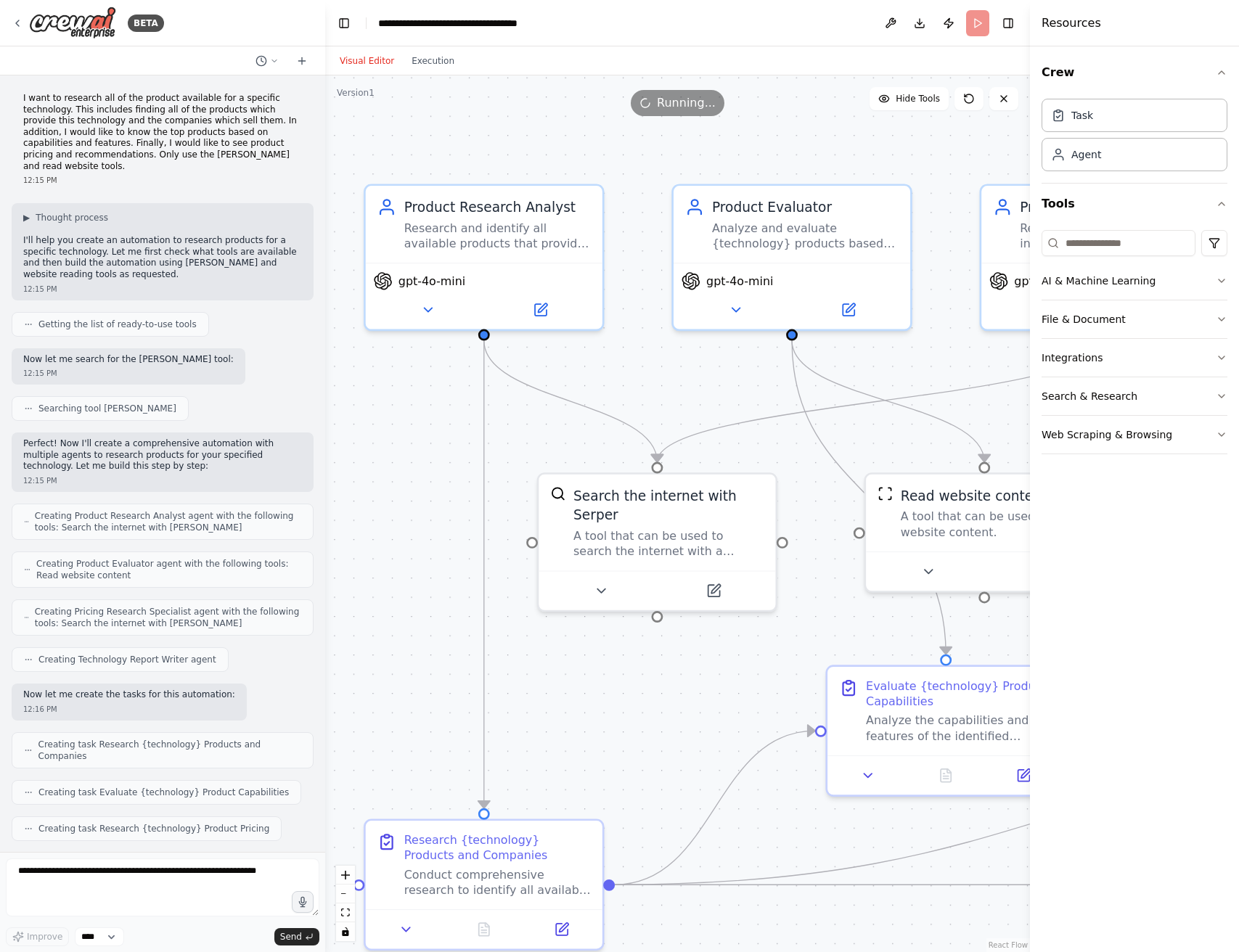
drag, startPoint x: 773, startPoint y: 416, endPoint x: 643, endPoint y: 349, distance: 146.2
click at [643, 349] on div ".deletable-edge-delete-btn { width: 20px; height: 20px; border: 0px solid #ffff…" at bounding box center [678, 514] width 705 height 877
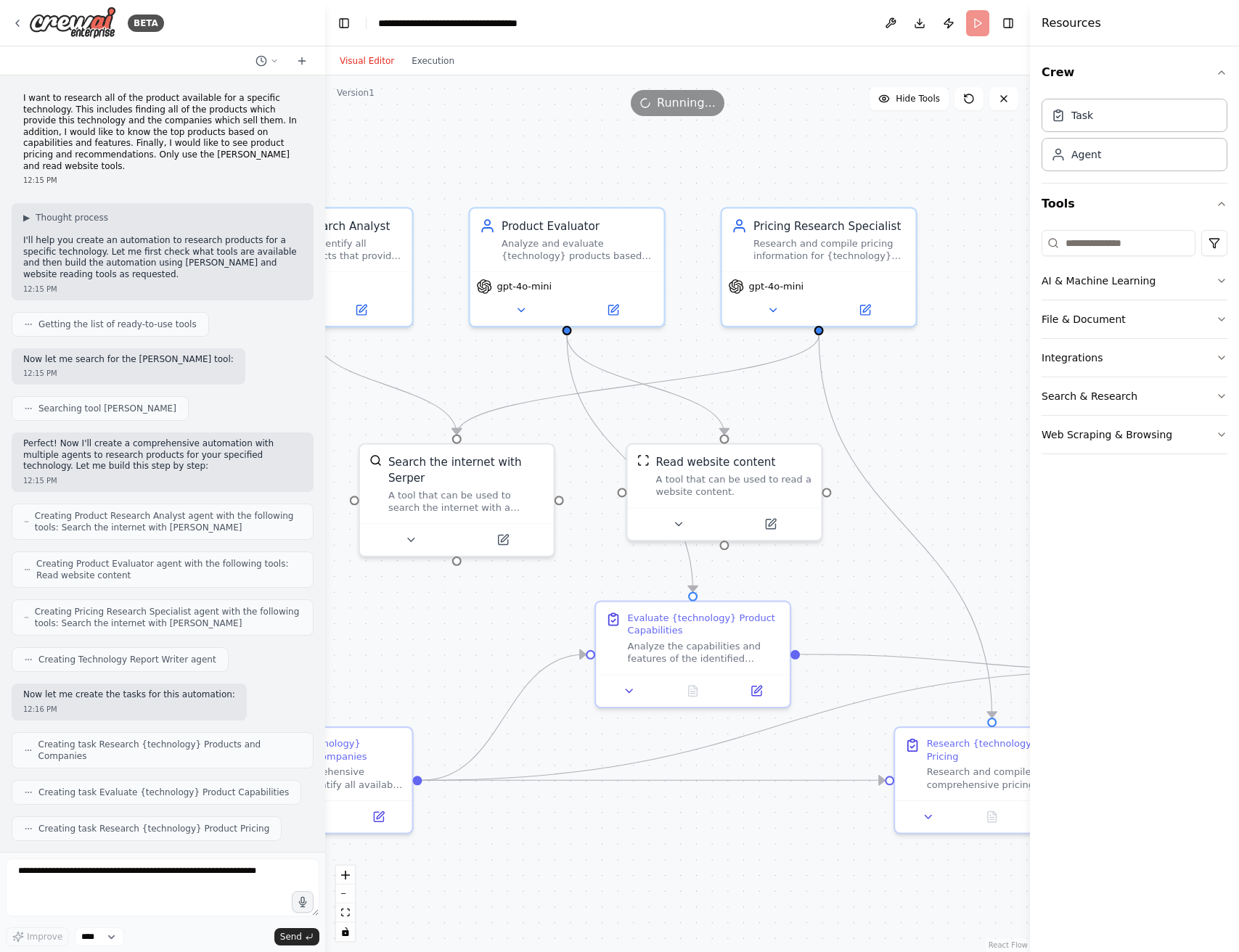
drag, startPoint x: 704, startPoint y: 369, endPoint x: 505, endPoint y: 362, distance: 199.1
click at [505, 362] on div ".deletable-edge-delete-btn { width: 20px; height: 20px; border: 0px solid #ffff…" at bounding box center [678, 514] width 705 height 877
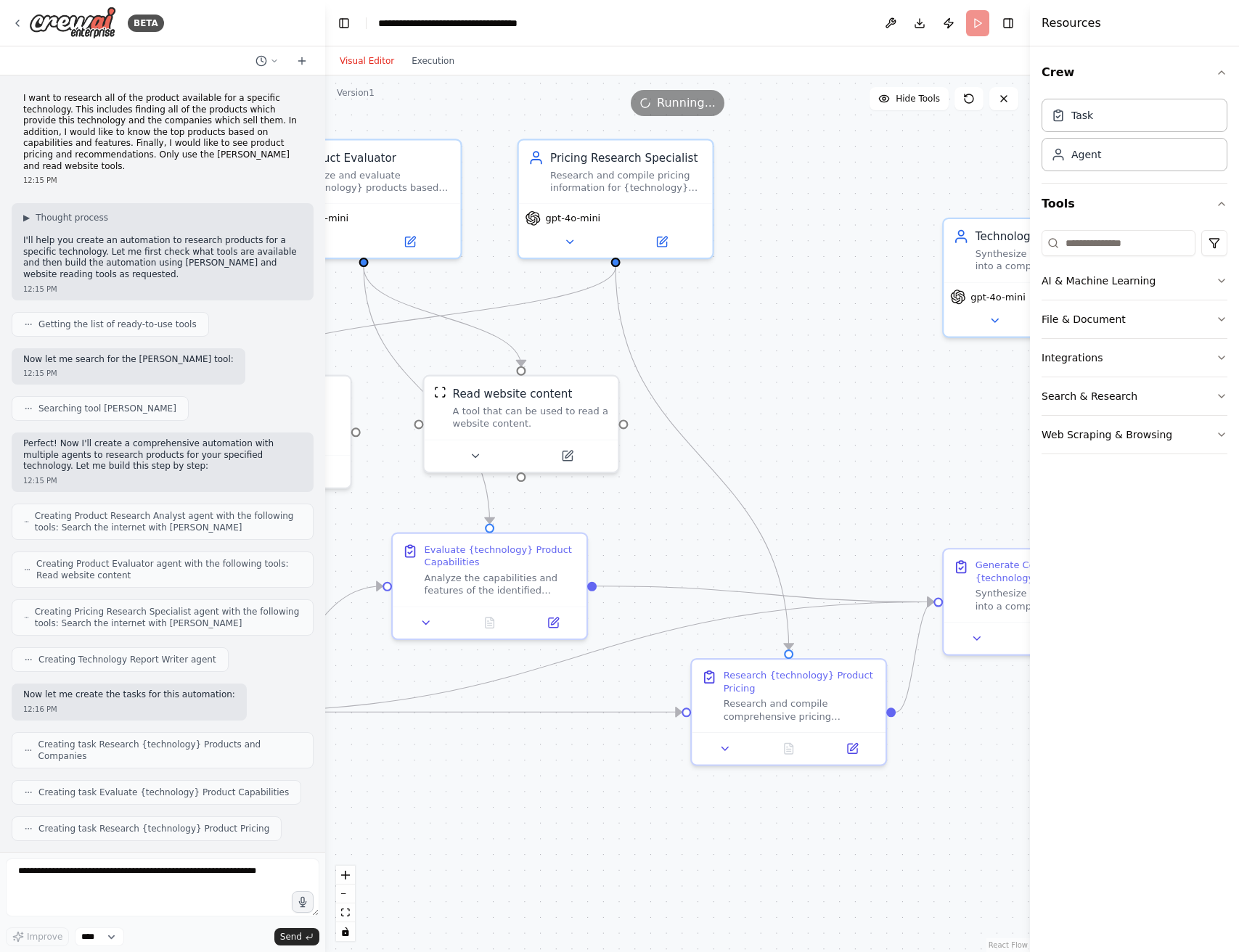
drag, startPoint x: 932, startPoint y: 441, endPoint x: 727, endPoint y: 374, distance: 215.7
click at [727, 374] on div ".deletable-edge-delete-btn { width: 20px; height: 20px; border: 0px solid #ffff…" at bounding box center [678, 514] width 705 height 877
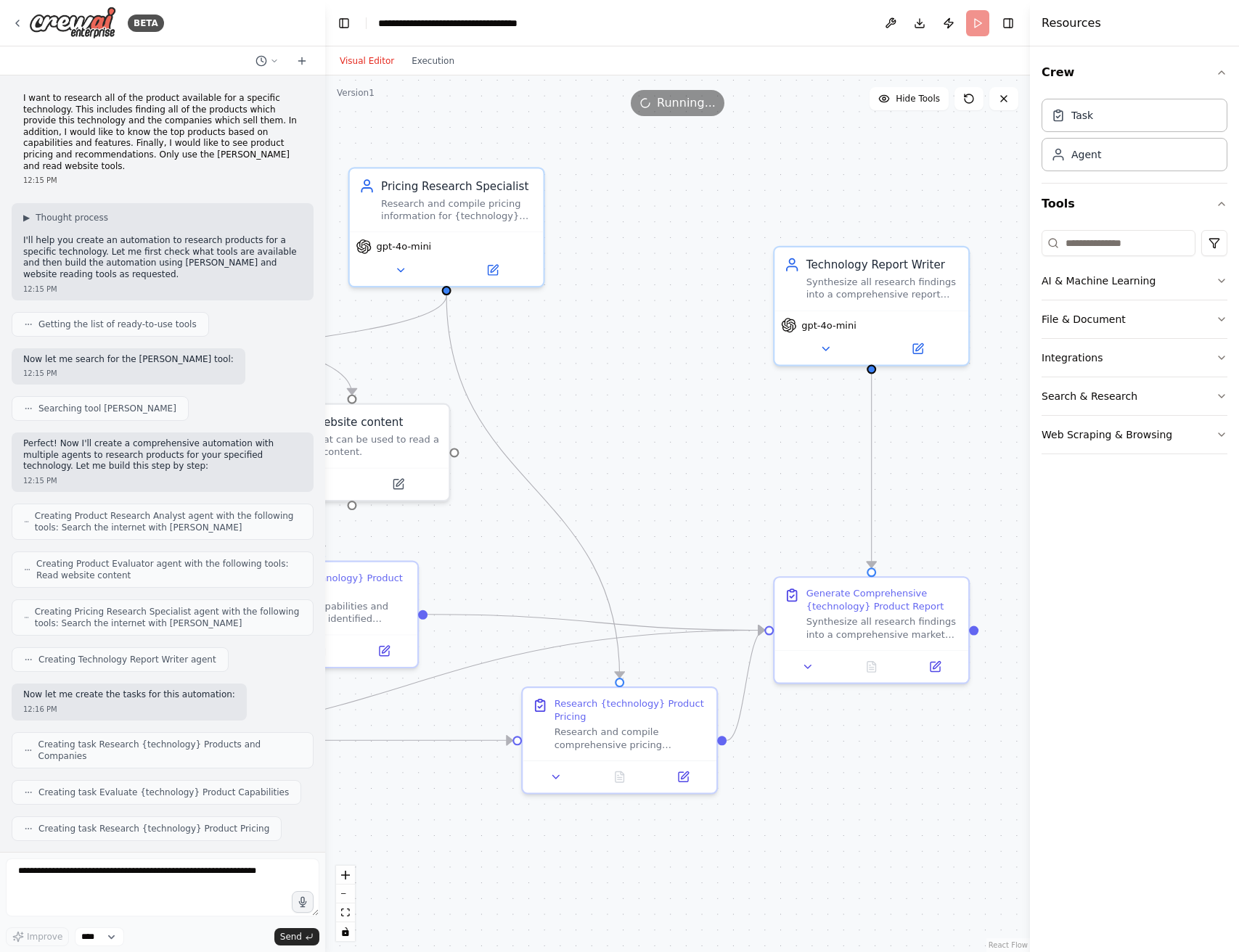
drag, startPoint x: 889, startPoint y: 367, endPoint x: 895, endPoint y: 374, distance: 9.2
click at [892, 375] on div ".deletable-edge-delete-btn { width: 20px; height: 20px; border: 0px solid #ffff…" at bounding box center [678, 514] width 705 height 877
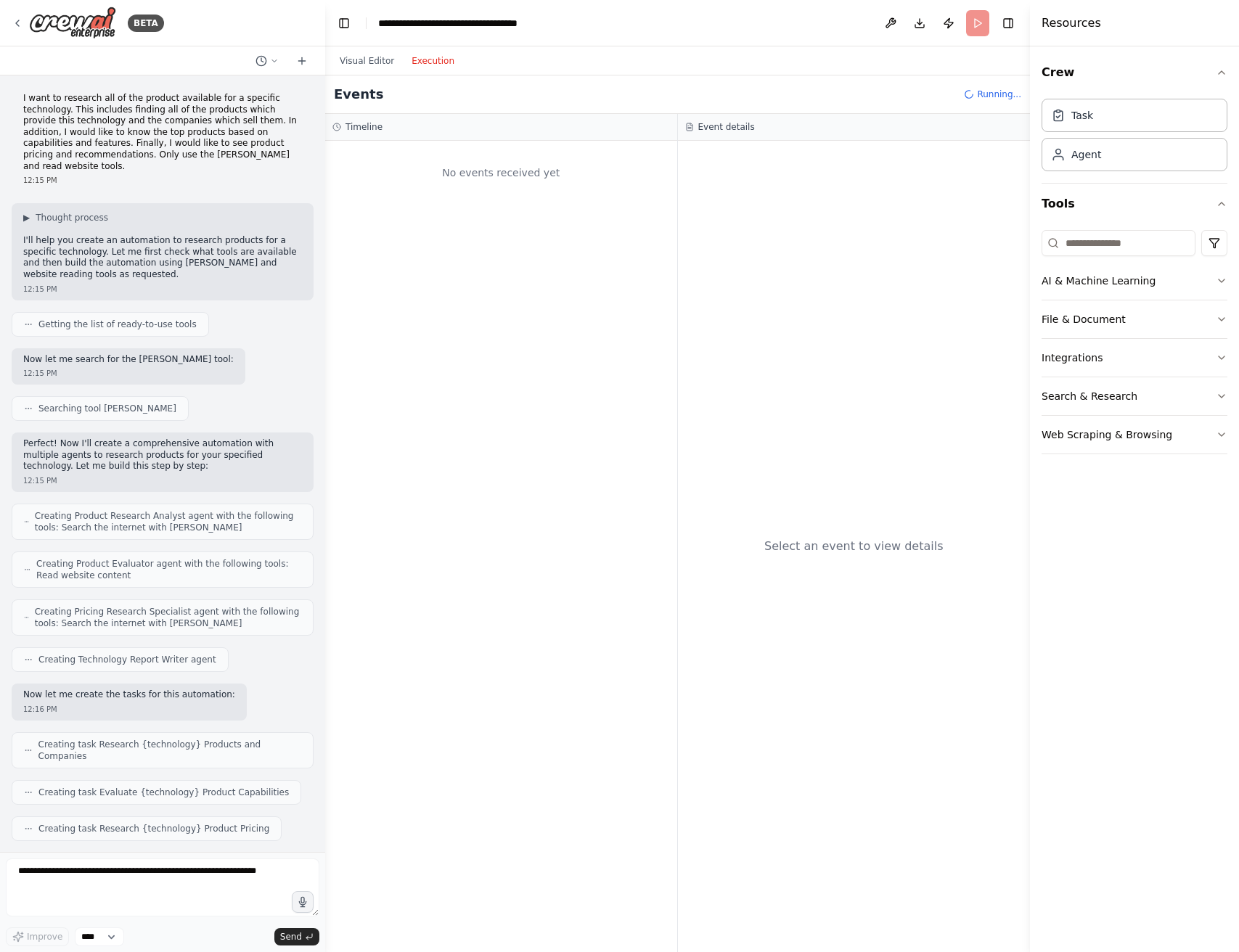
click at [450, 58] on button "Execution" at bounding box center [432, 61] width 60 height 17
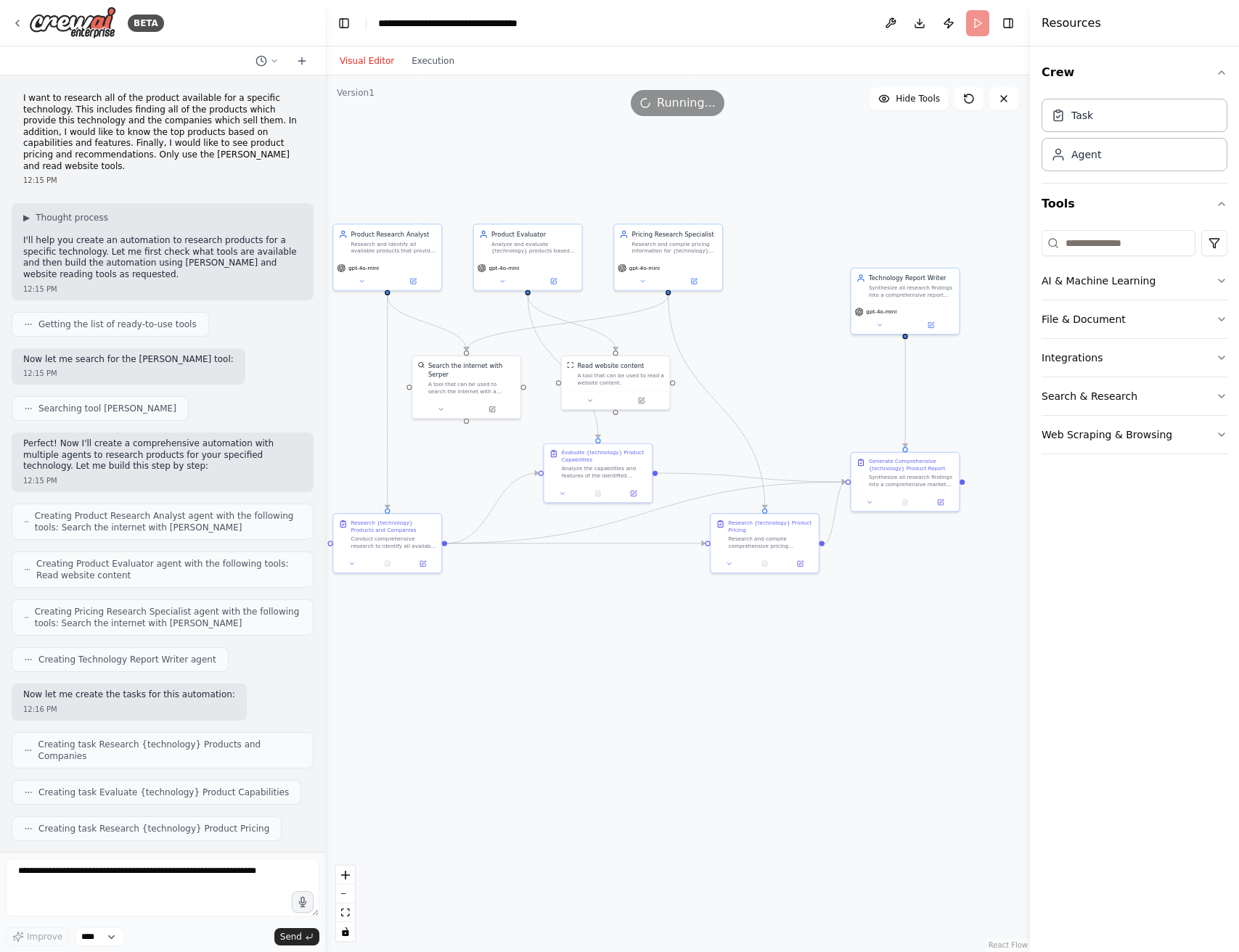
click at [368, 65] on button "Visual Editor" at bounding box center [366, 61] width 72 height 17
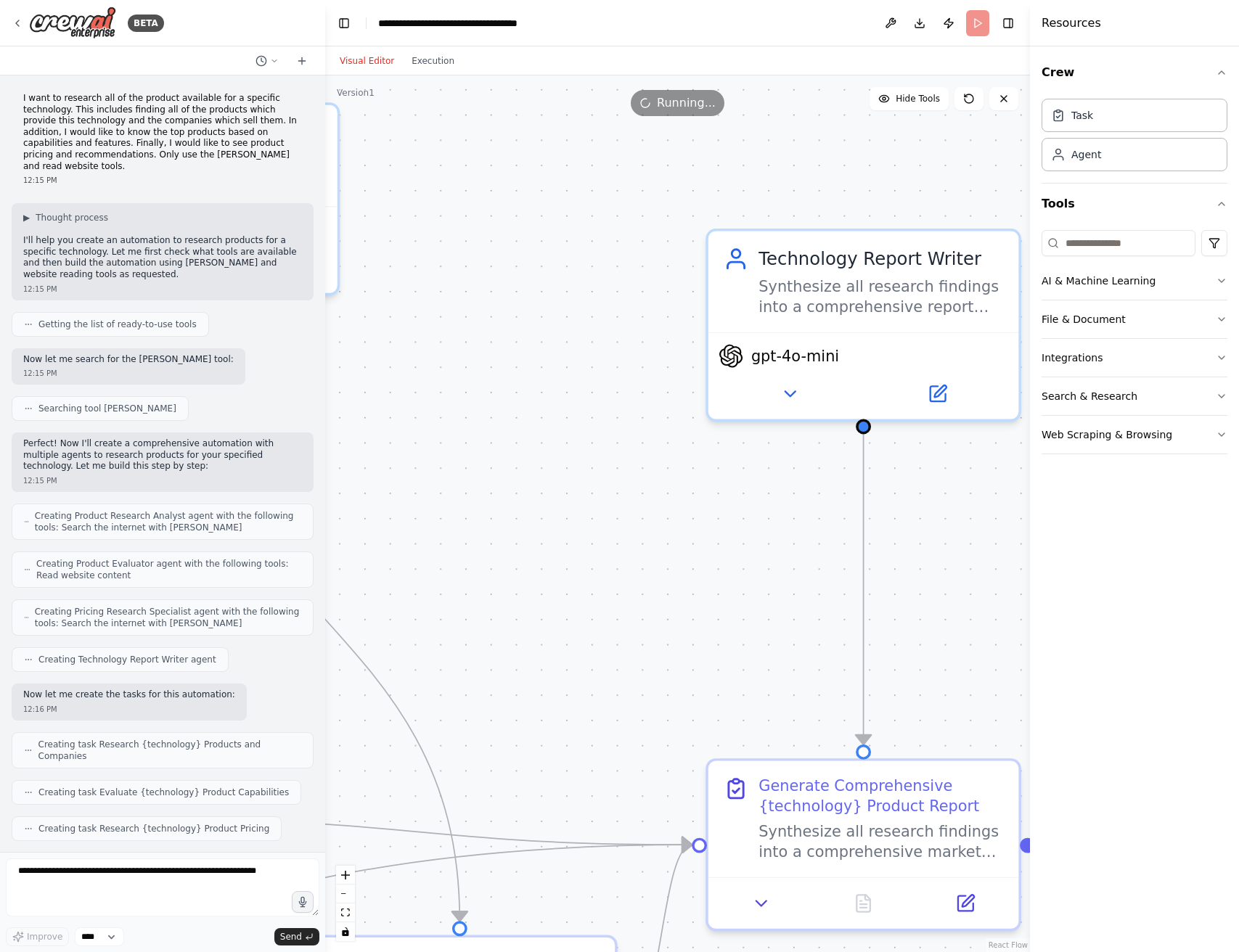
drag, startPoint x: 763, startPoint y: 350, endPoint x: 474, endPoint y: 475, distance: 314.9
click at [475, 475] on div ".deletable-edge-delete-btn { width: 20px; height: 20px; border: 0px solid #ffff…" at bounding box center [678, 514] width 705 height 877
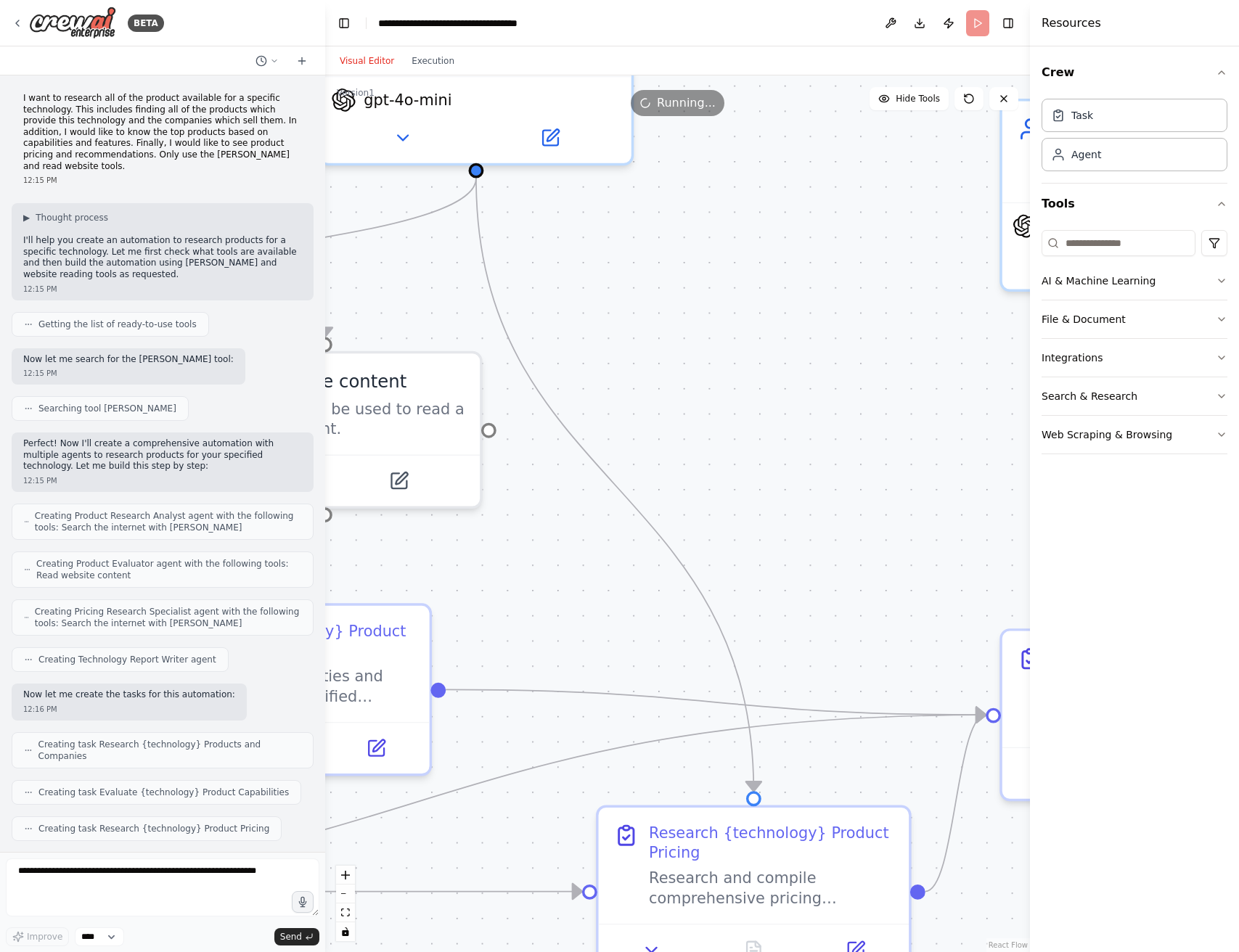
drag, startPoint x: 466, startPoint y: 481, endPoint x: 880, endPoint y: 361, distance: 431.0
click at [882, 361] on div ".deletable-edge-delete-btn { width: 20px; height: 20px; border: 0px solid #ffff…" at bounding box center [678, 514] width 705 height 877
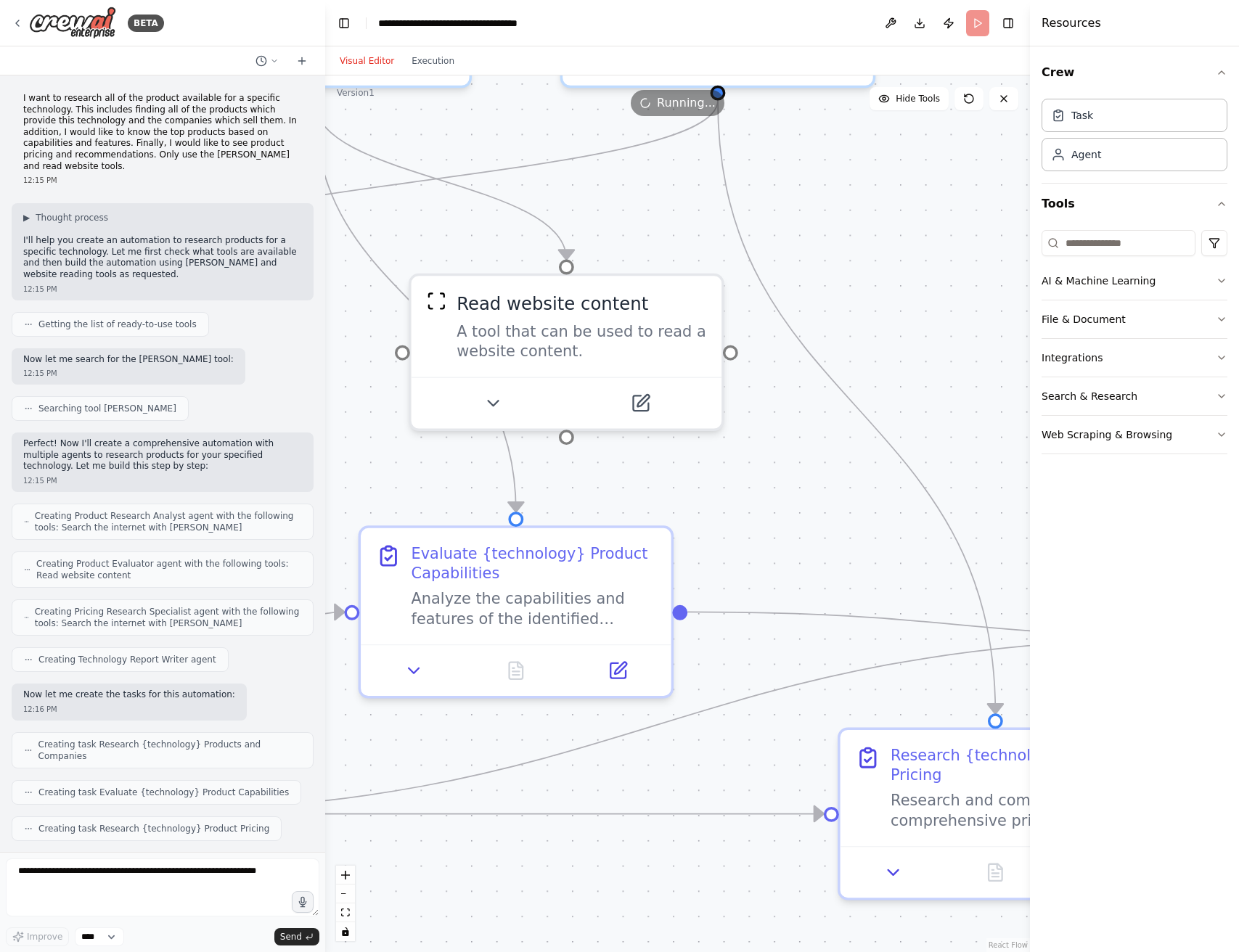
drag, startPoint x: 646, startPoint y: 542, endPoint x: 943, endPoint y: 467, distance: 306.3
click at [943, 467] on div ".deletable-edge-delete-btn { width: 20px; height: 20px; border: 0px solid #ffff…" at bounding box center [678, 514] width 705 height 877
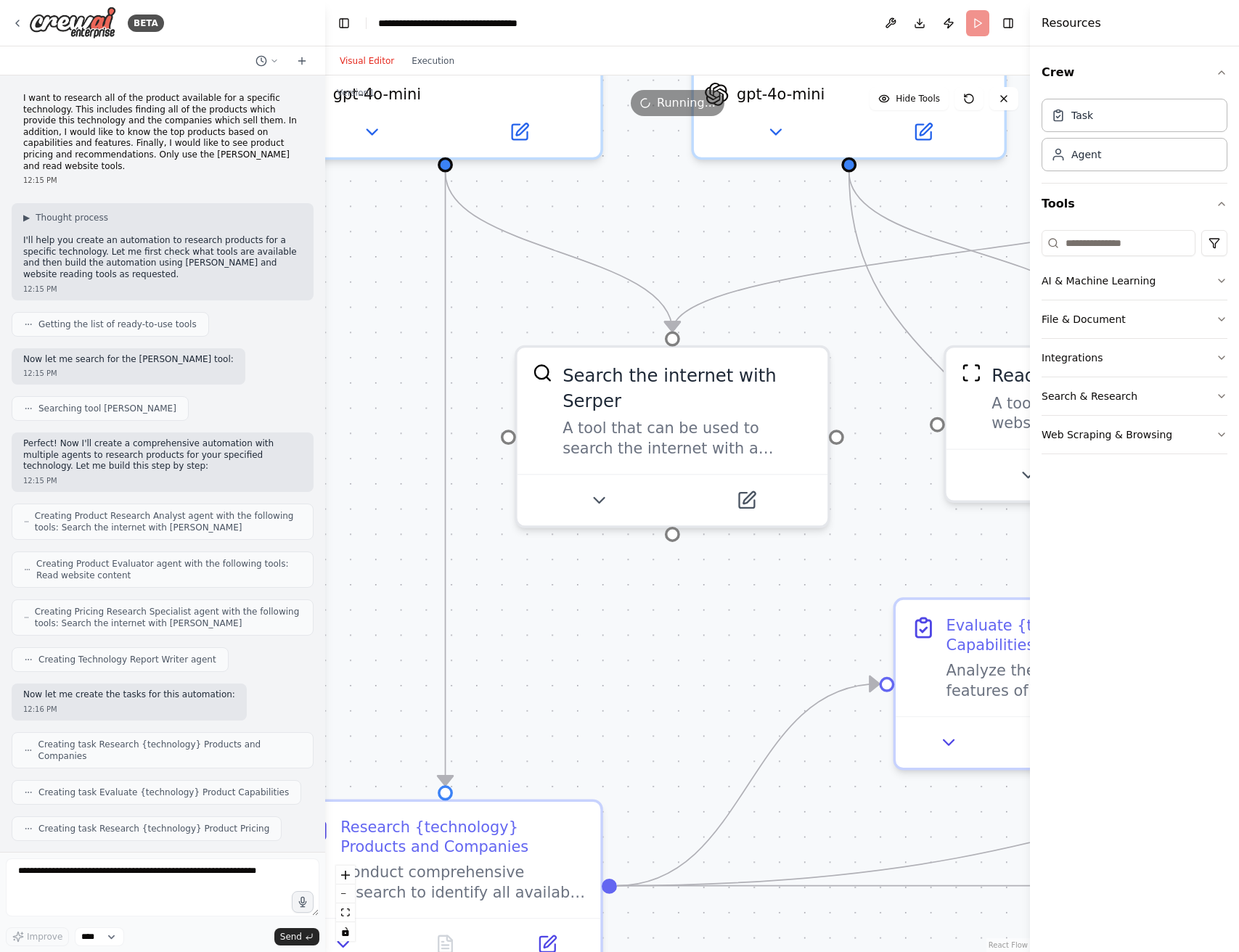
drag, startPoint x: 570, startPoint y: 457, endPoint x: 908, endPoint y: 551, distance: 350.8
click at [934, 547] on div ".deletable-edge-delete-btn { width: 20px; height: 20px; border: 0px solid #ffff…" at bounding box center [678, 514] width 705 height 877
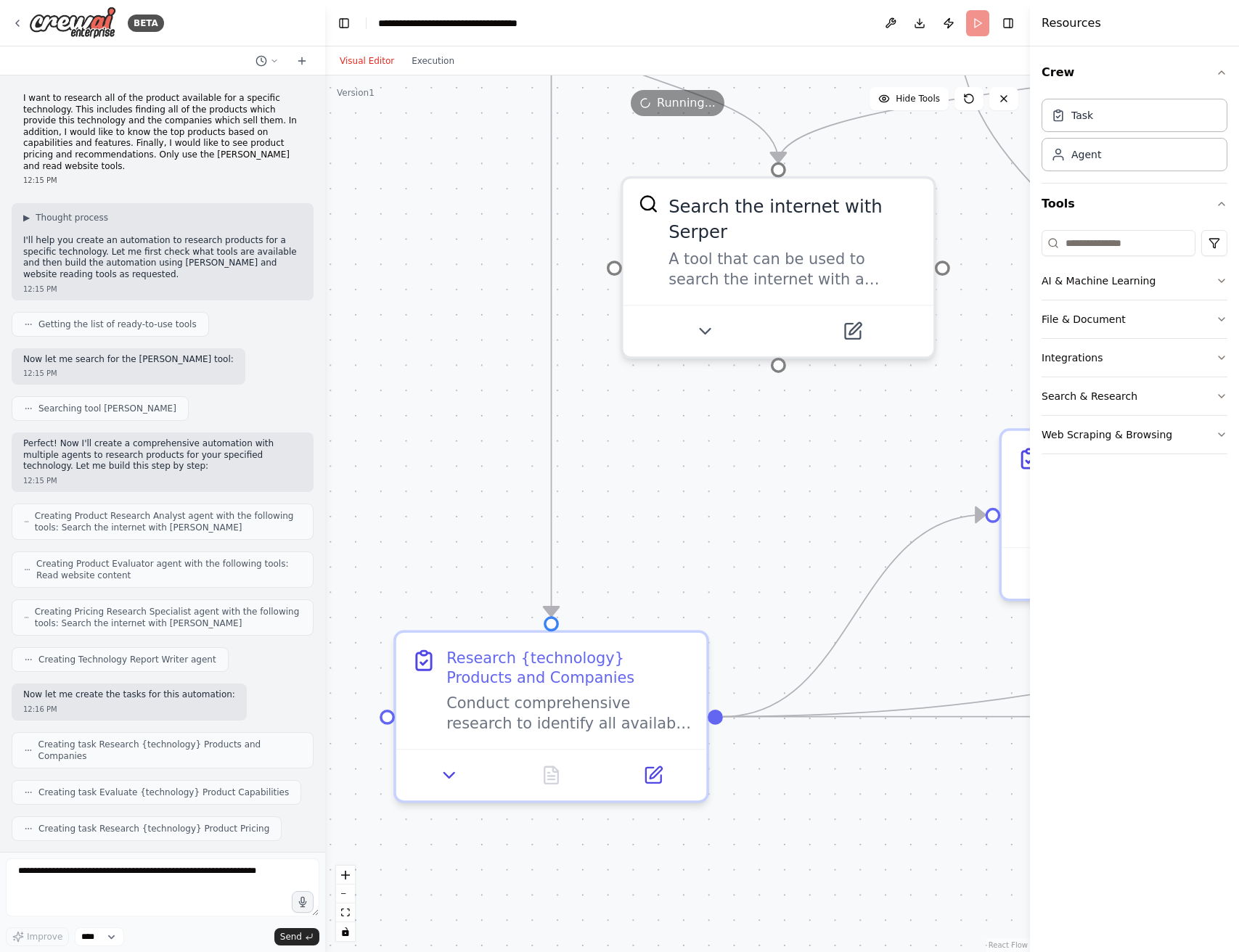
drag, startPoint x: 379, startPoint y: 457, endPoint x: 486, endPoint y: 287, distance: 200.9
click at [486, 287] on div ".deletable-edge-delete-btn { width: 20px; height: 20px; border: 0px solid #ffff…" at bounding box center [678, 514] width 705 height 877
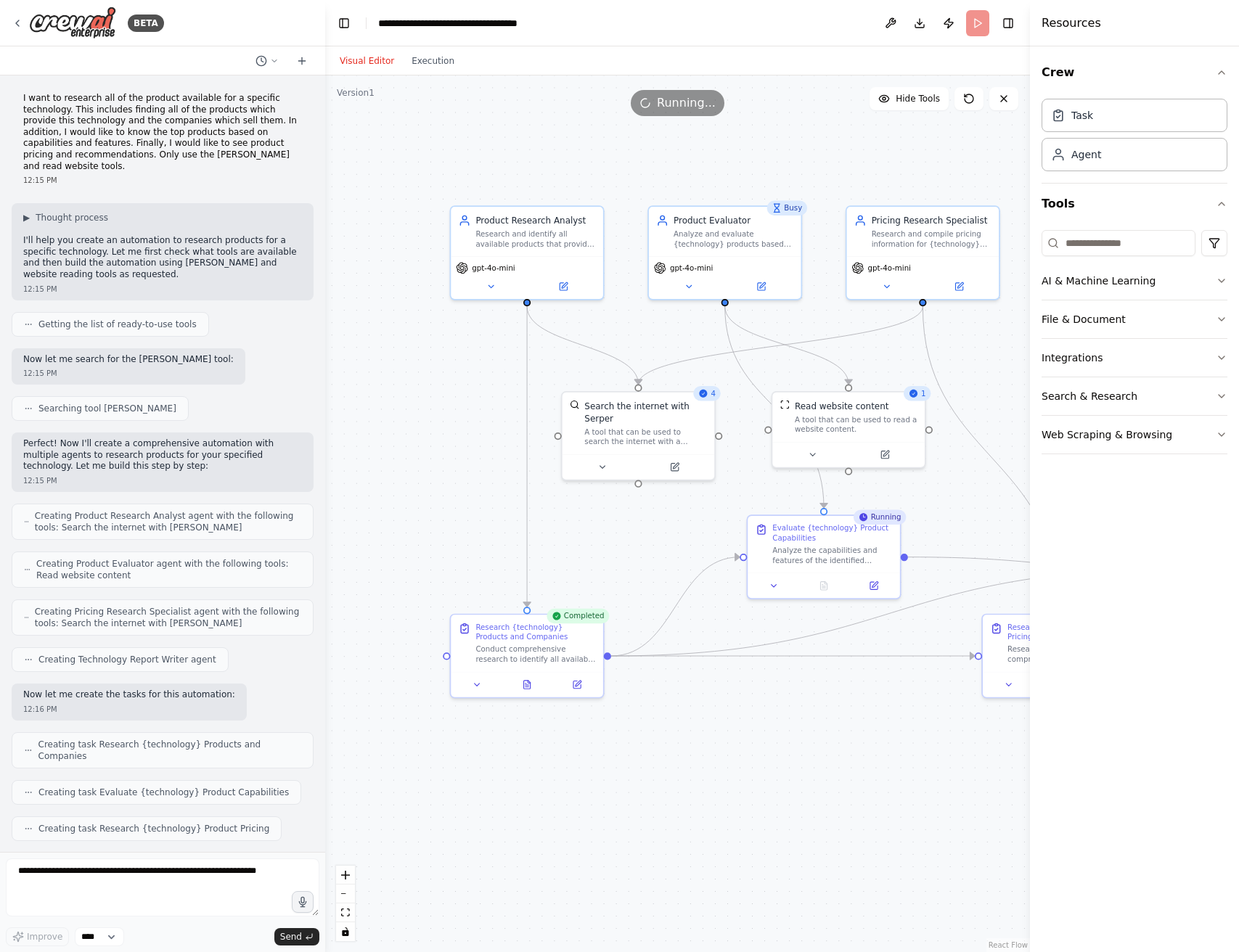
drag, startPoint x: 825, startPoint y: 487, endPoint x: 662, endPoint y: 528, distance: 168.1
click at [662, 528] on div ".deletable-edge-delete-btn { width: 20px; height: 20px; border: 0px solid #ffff…" at bounding box center [678, 514] width 705 height 877
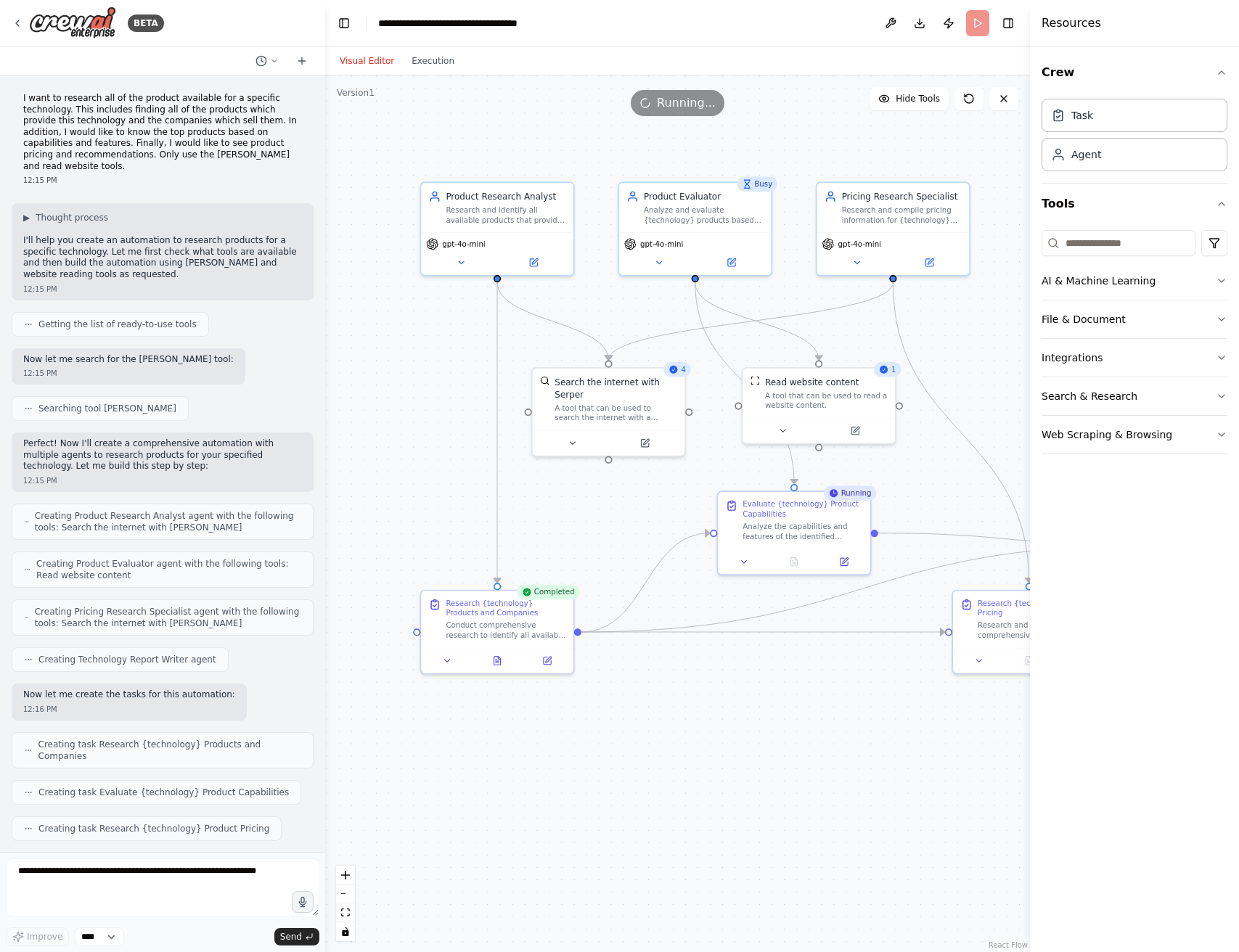
drag, startPoint x: 954, startPoint y: 503, endPoint x: 935, endPoint y: 476, distance: 33.0
click at [936, 476] on div ".deletable-edge-delete-btn { width: 20px; height: 20px; border: 0px solid #ffff…" at bounding box center [678, 514] width 705 height 877
click at [420, 51] on div "Visual Editor Execution" at bounding box center [397, 61] width 132 height 29
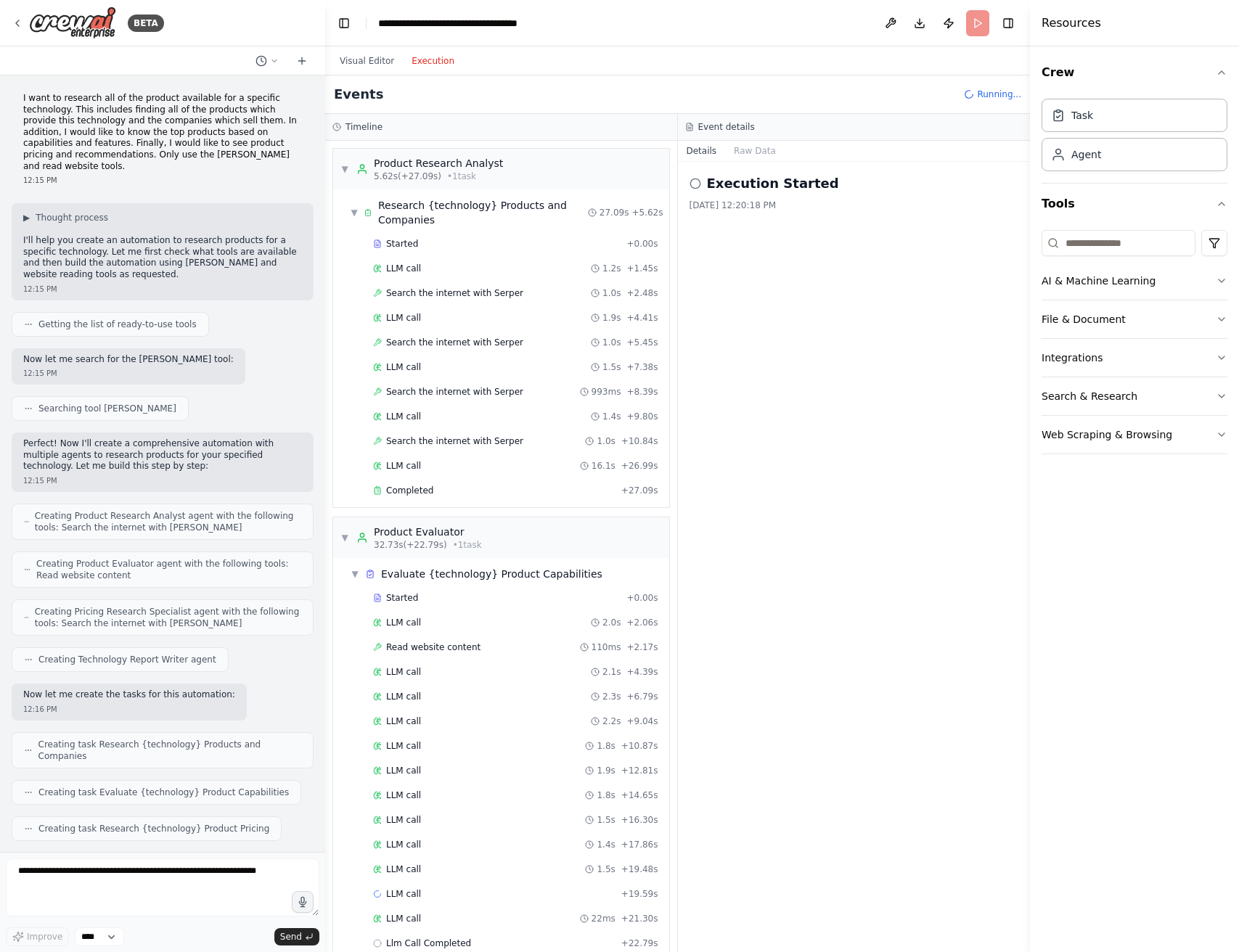
click at [428, 59] on button "Execution" at bounding box center [432, 61] width 60 height 17
click at [373, 64] on button "Visual Editor" at bounding box center [366, 61] width 72 height 17
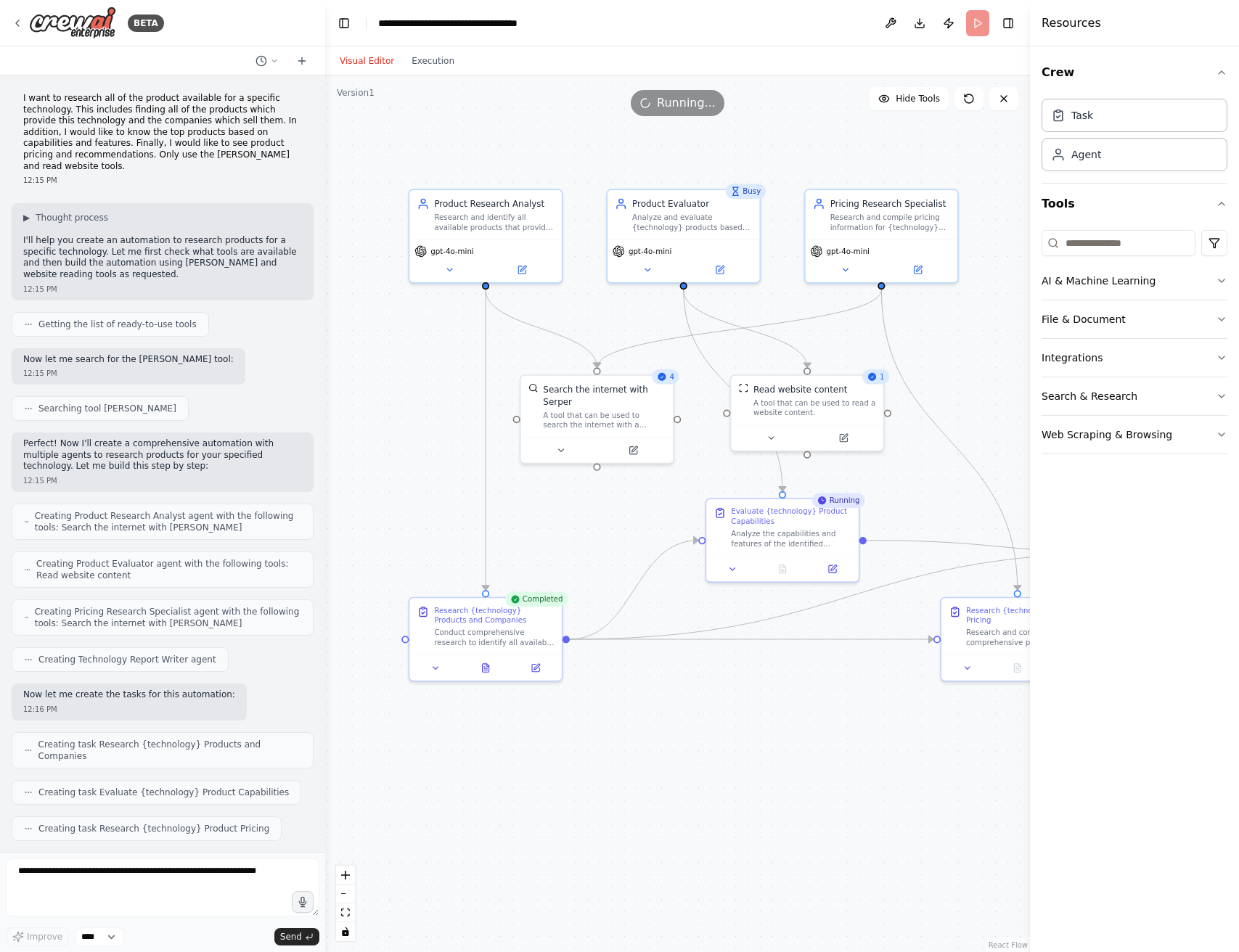
drag, startPoint x: 836, startPoint y: 669, endPoint x: 828, endPoint y: 677, distance: 11.3
click at [829, 677] on div ".deletable-edge-delete-btn { width: 20px; height: 20px; border: 0px solid #ffff…" at bounding box center [678, 514] width 705 height 877
click at [827, 677] on div ".deletable-edge-delete-btn { width: 20px; height: 20px; border: 0px solid #ffff…" at bounding box center [678, 514] width 705 height 877
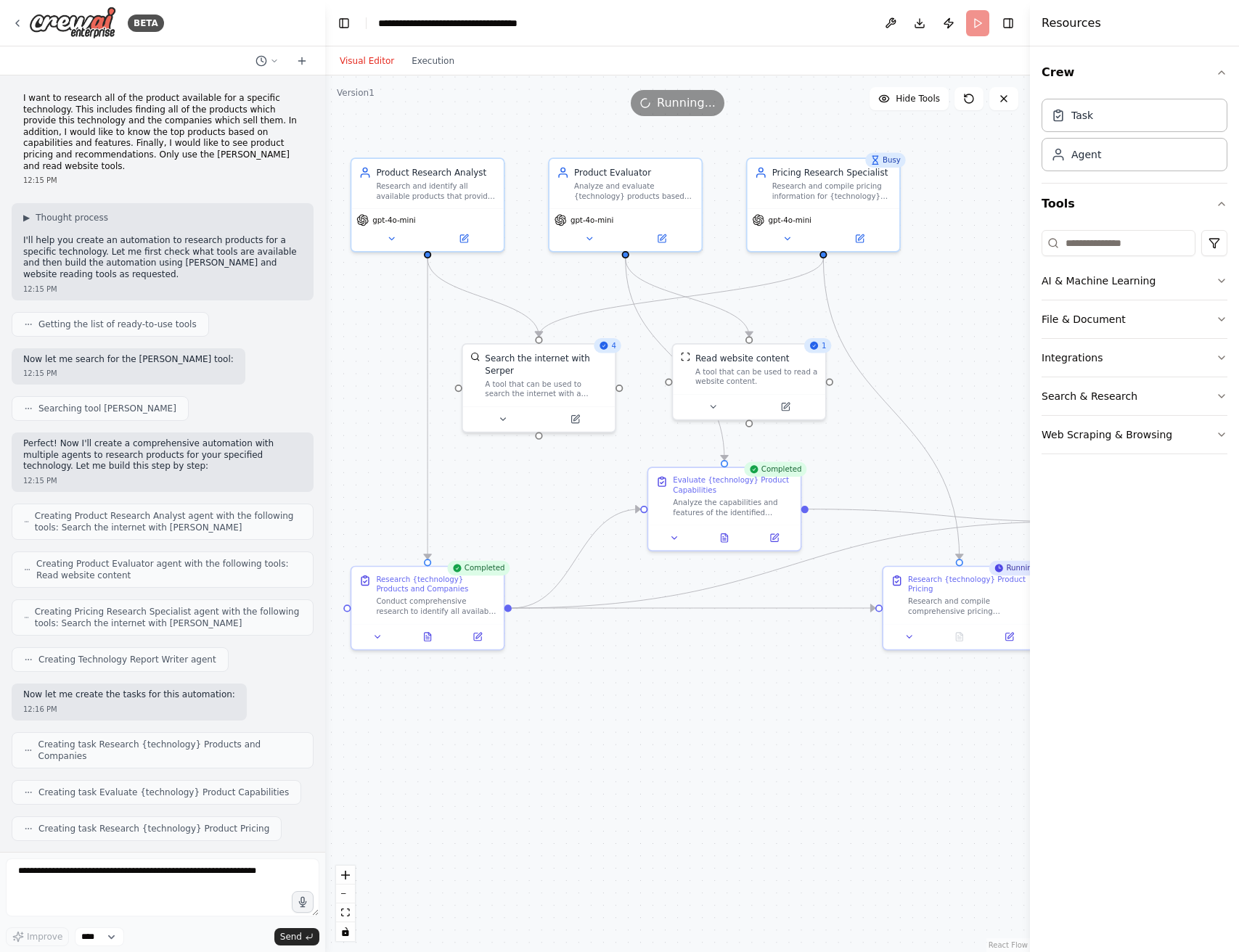
drag, startPoint x: 833, startPoint y: 650, endPoint x: 776, endPoint y: 619, distance: 64.9
click at [776, 619] on div ".deletable-edge-delete-btn { width: 20px; height: 20px; border: 0px solid #ffff…" at bounding box center [678, 514] width 705 height 877
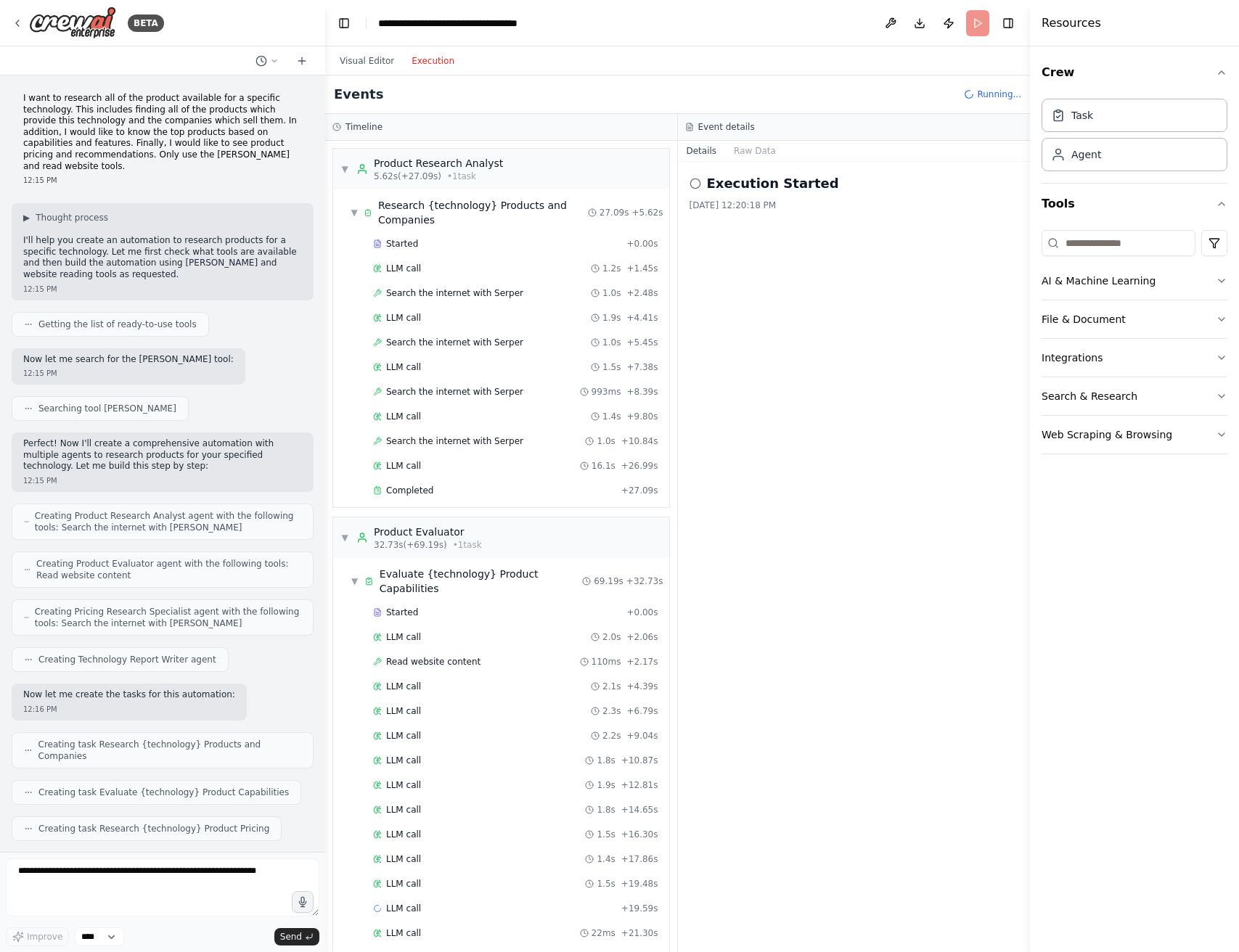
click at [437, 53] on button "Execution" at bounding box center [432, 61] width 60 height 17
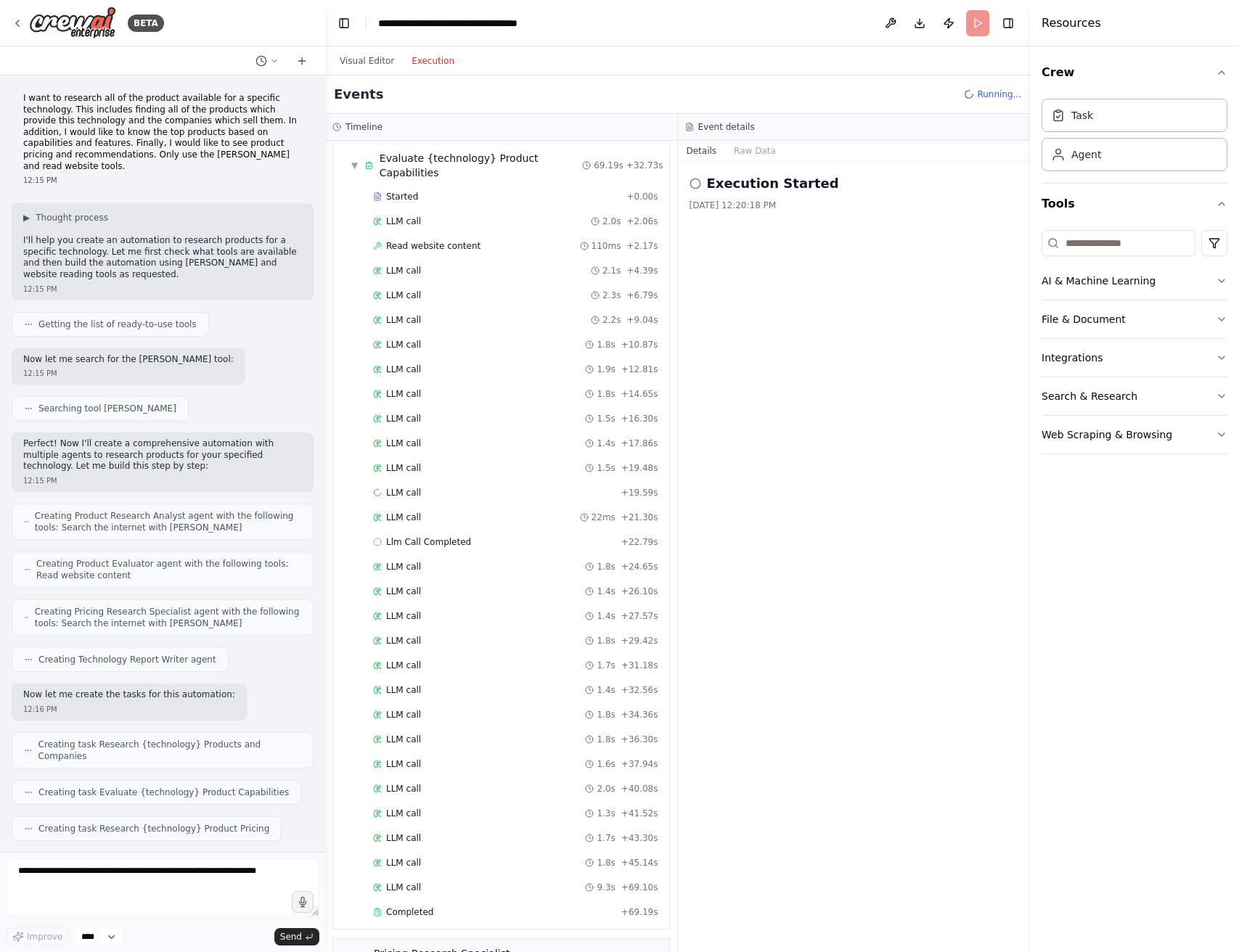
scroll to position [460, 0]
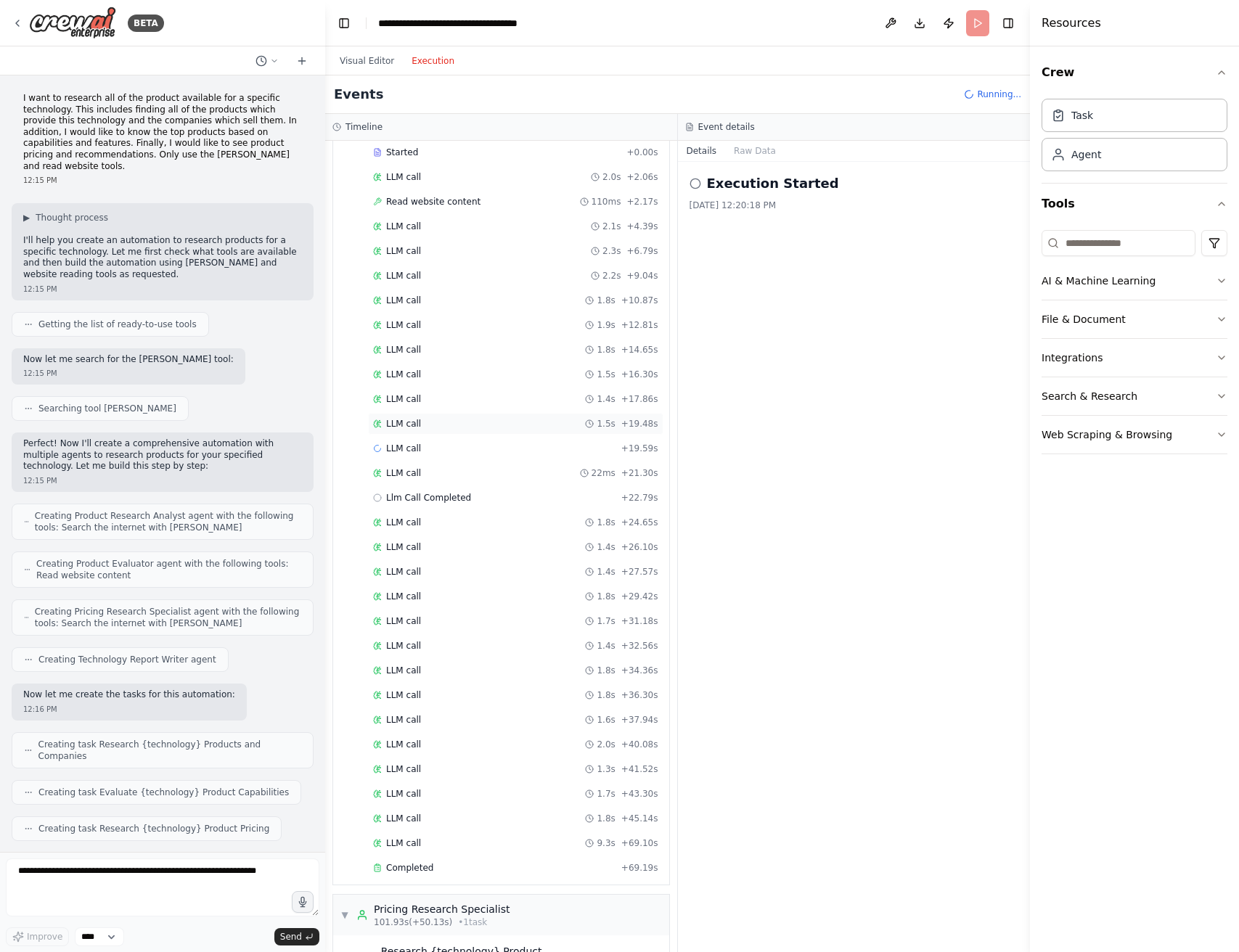
click at [539, 431] on div "LLM call 1.5s + 19.48s" at bounding box center [515, 423] width 295 height 22
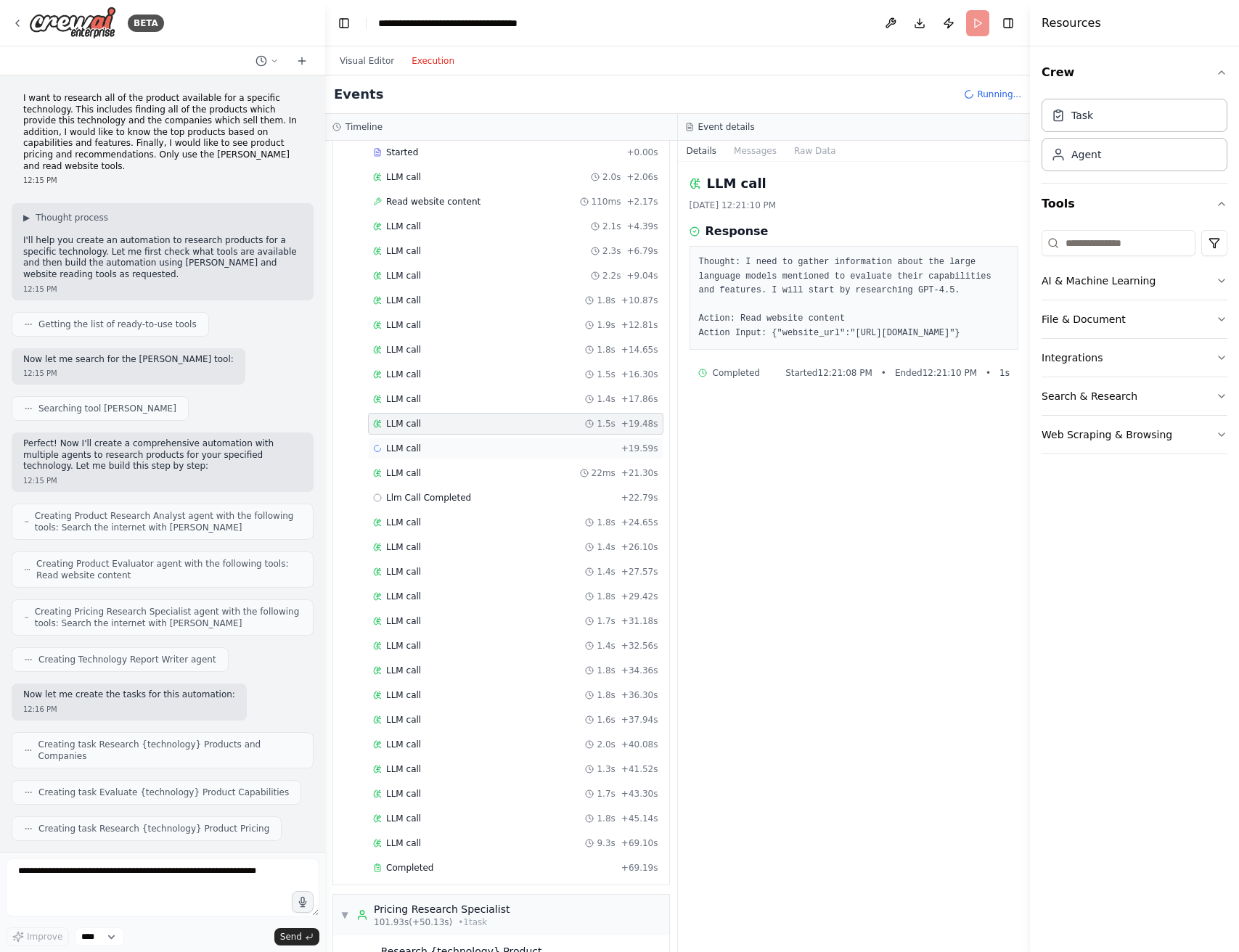
click at [535, 448] on div "LLM call + 19.59s" at bounding box center [516, 448] width 285 height 11
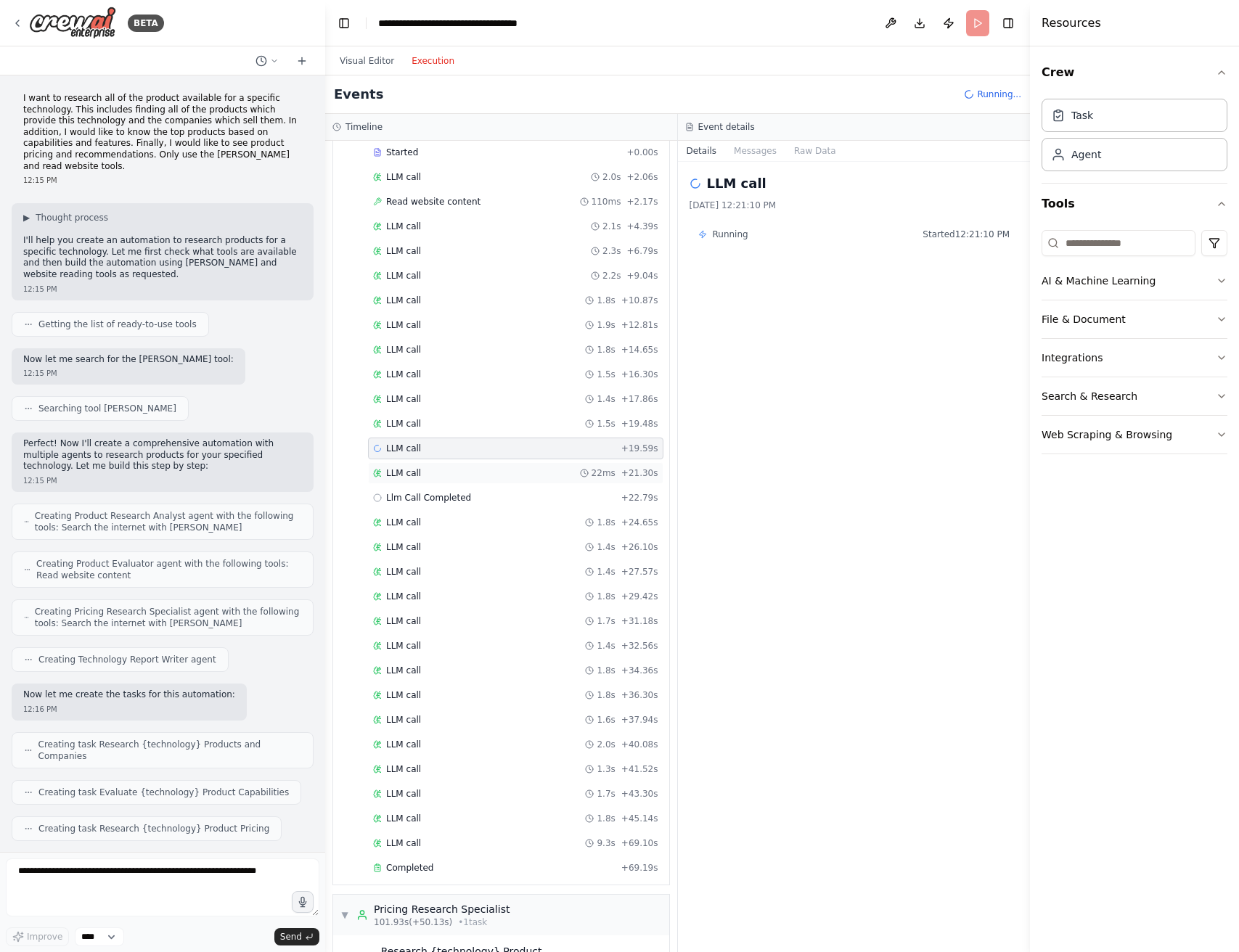
click at [534, 463] on div "LLM call 22ms + 21.30s" at bounding box center [515, 473] width 295 height 22
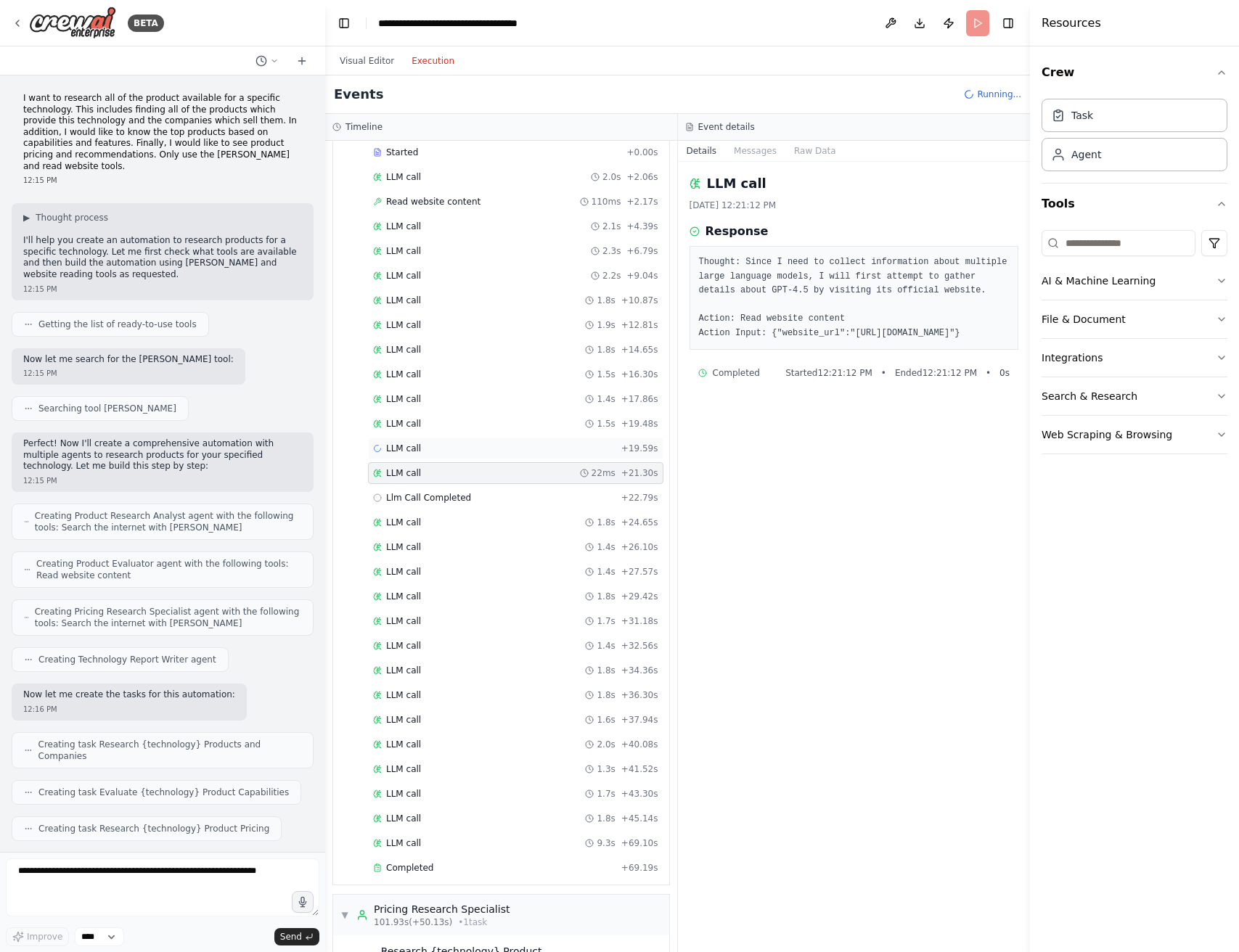
click at [527, 439] on div "LLM call + 19.59s" at bounding box center [515, 448] width 295 height 22
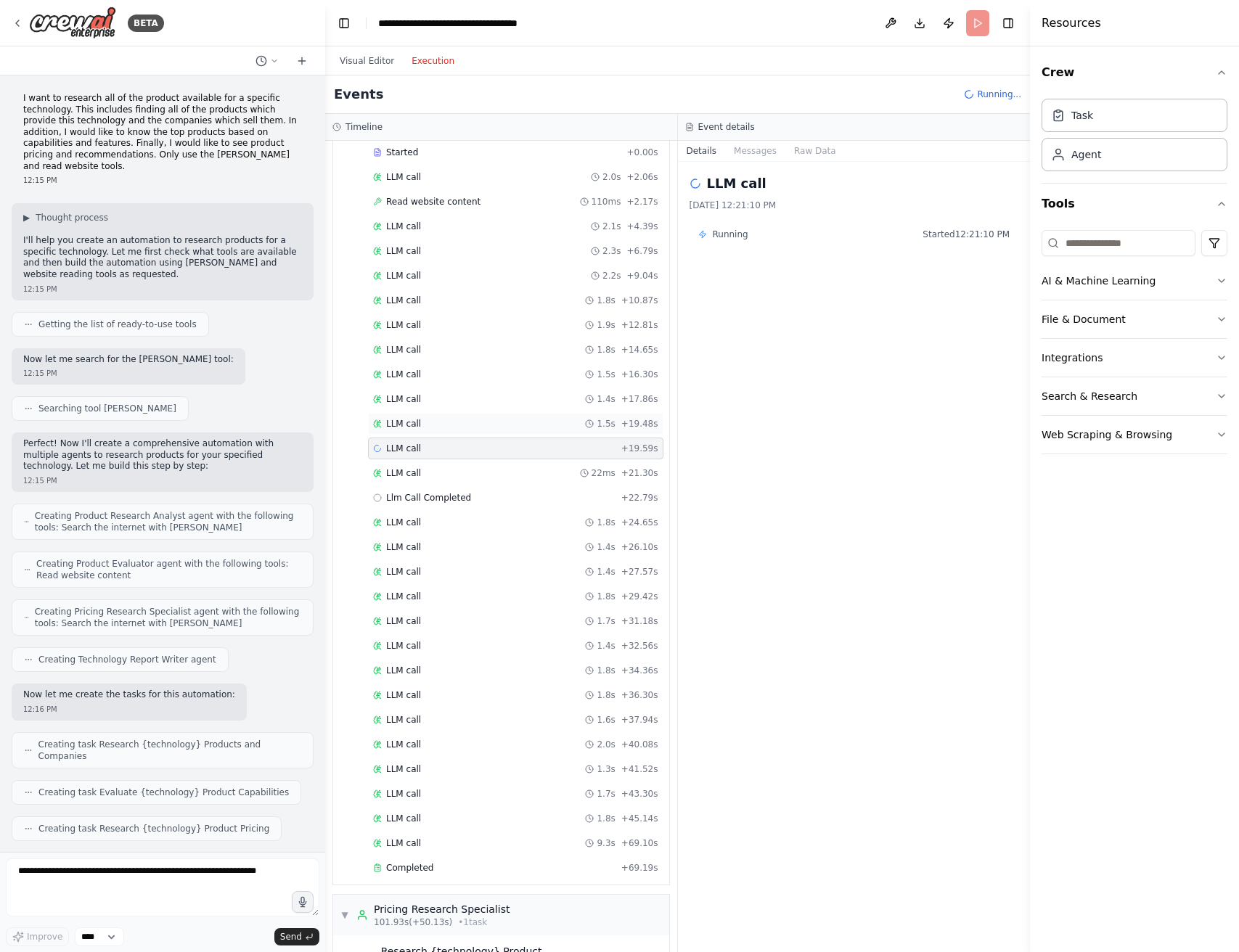
click at [525, 429] on div "LLM call 1.5s + 19.48s" at bounding box center [516, 423] width 285 height 11
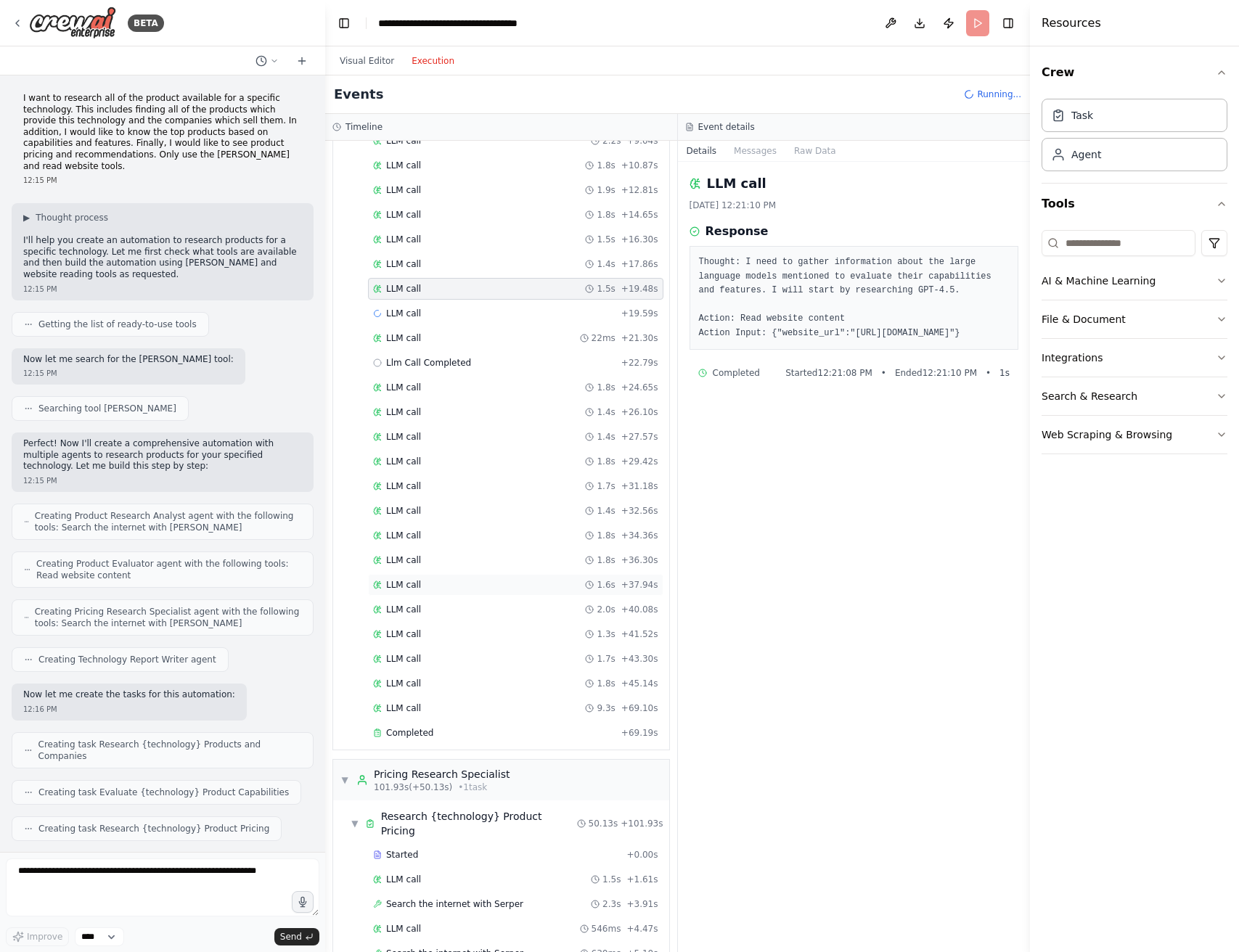
scroll to position [726, 0]
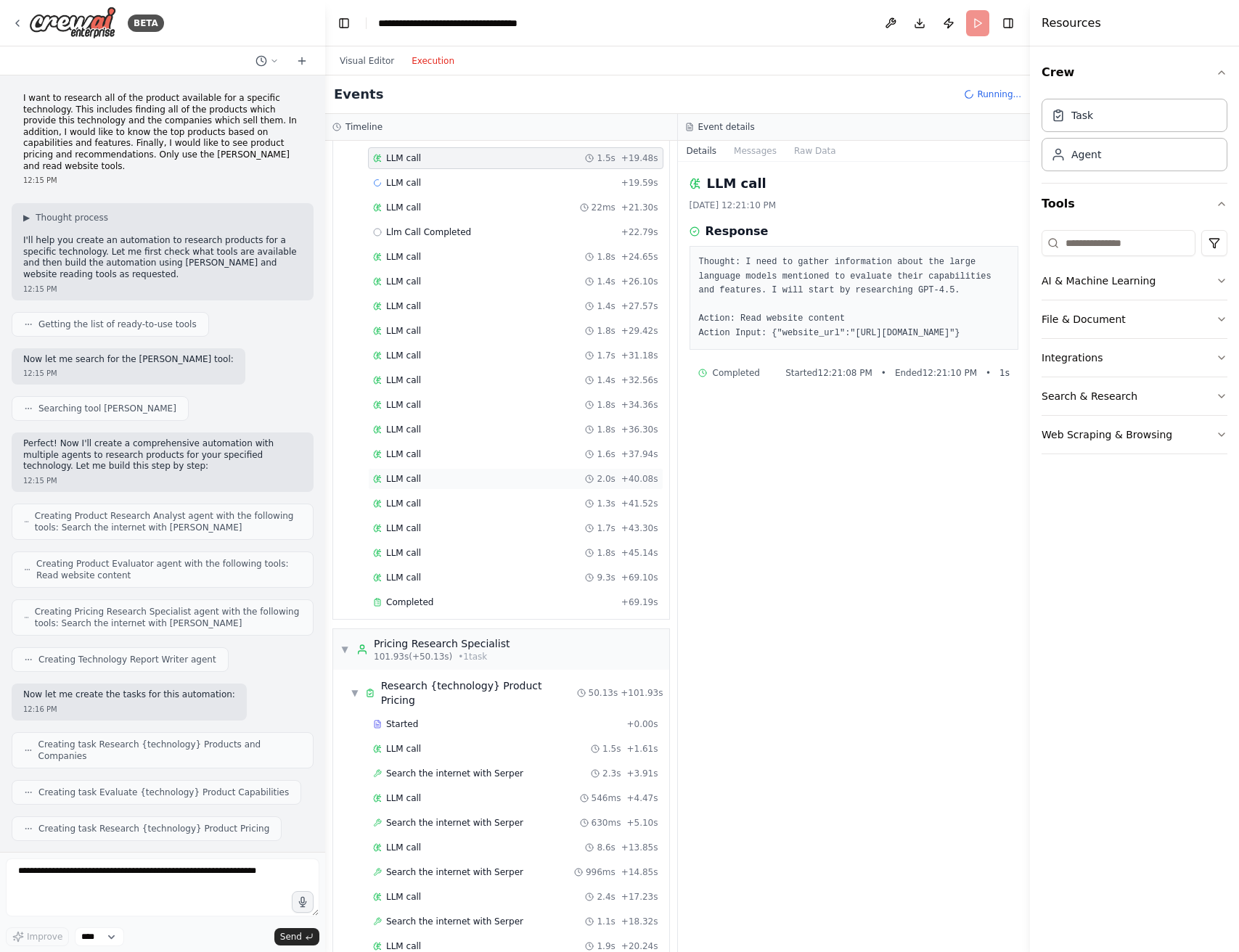
click at [520, 470] on div "LLM call 2.0s + 40.08s" at bounding box center [515, 479] width 295 height 22
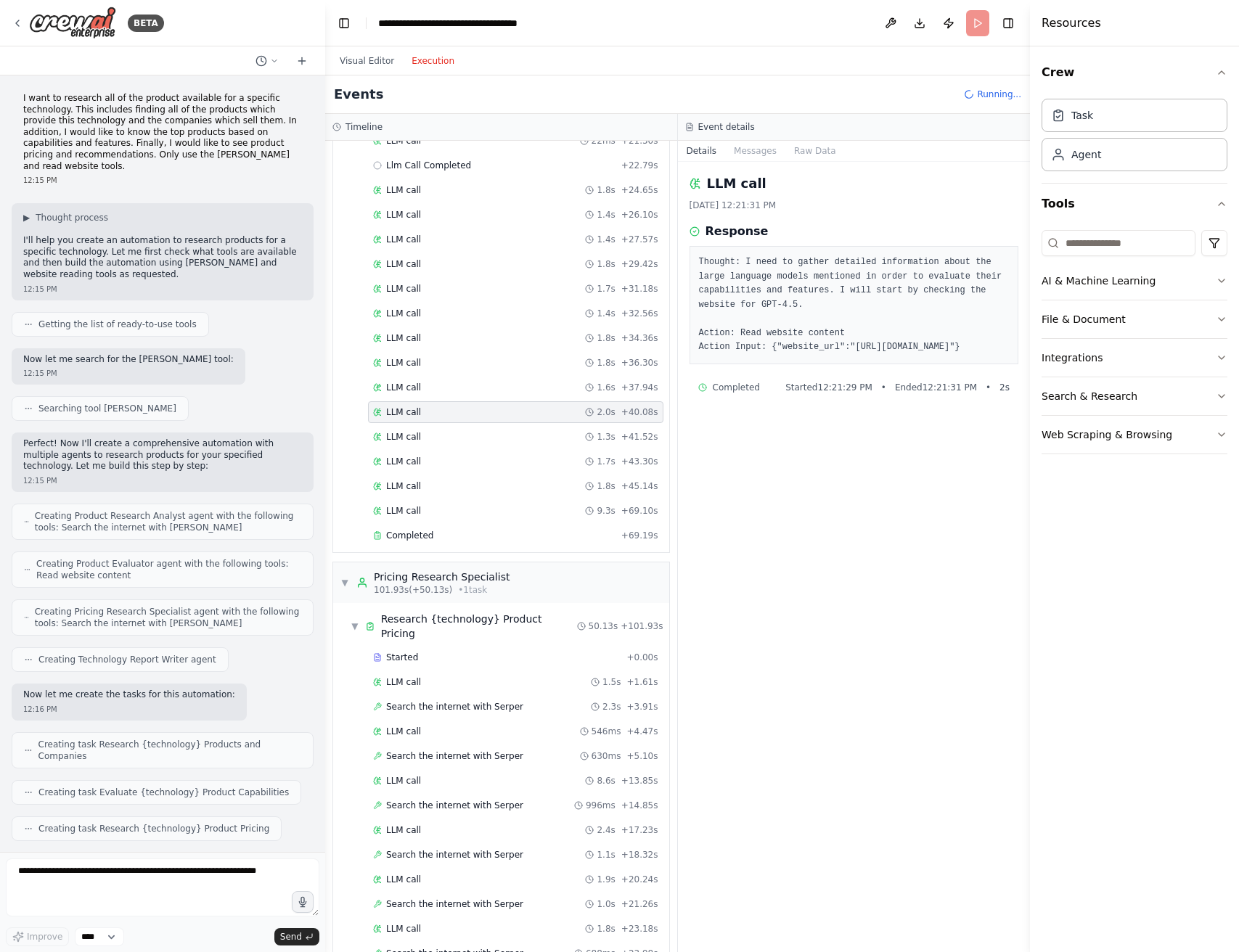
scroll to position [866, 0]
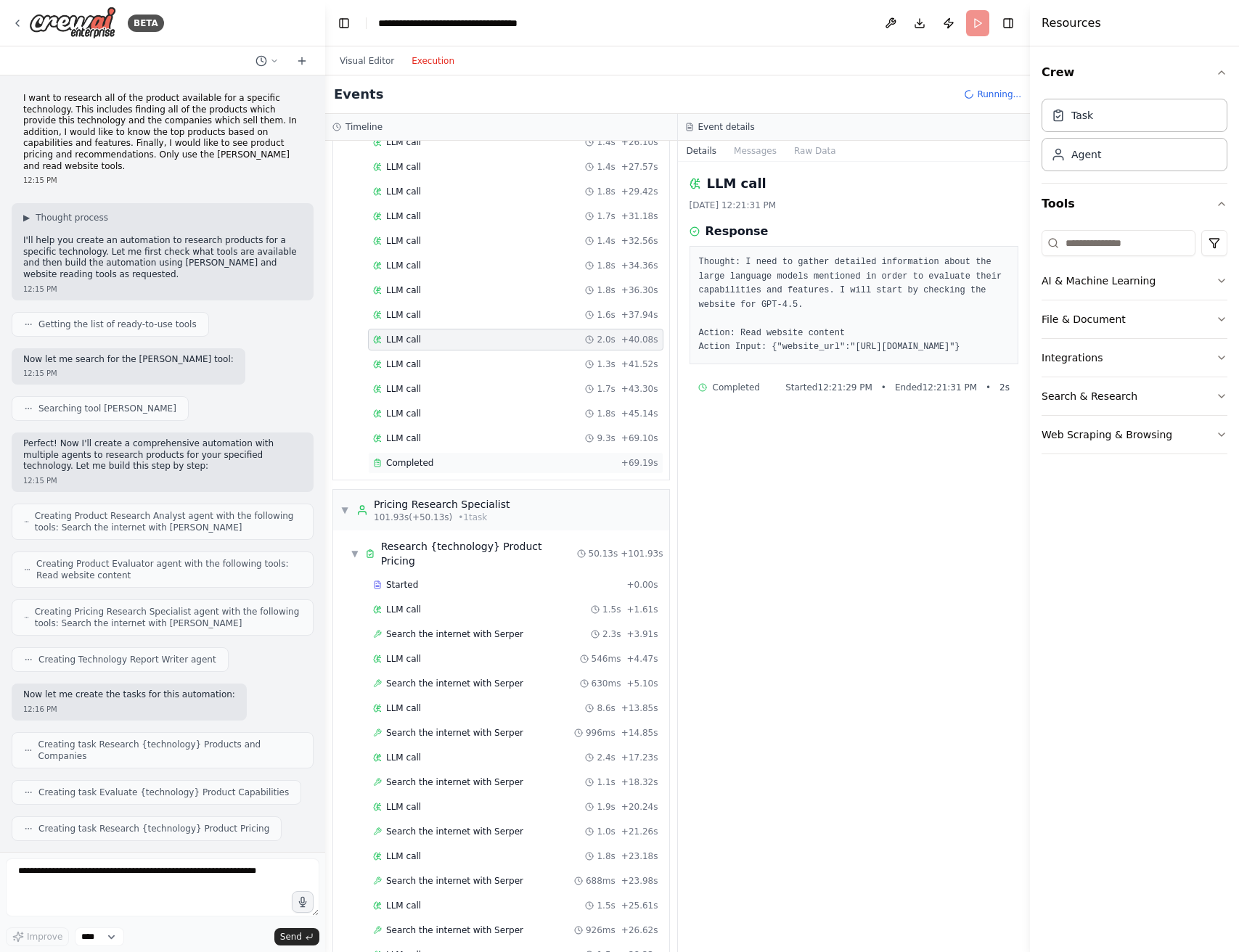
click at [514, 462] on div "Completed" at bounding box center [495, 463] width 243 height 11
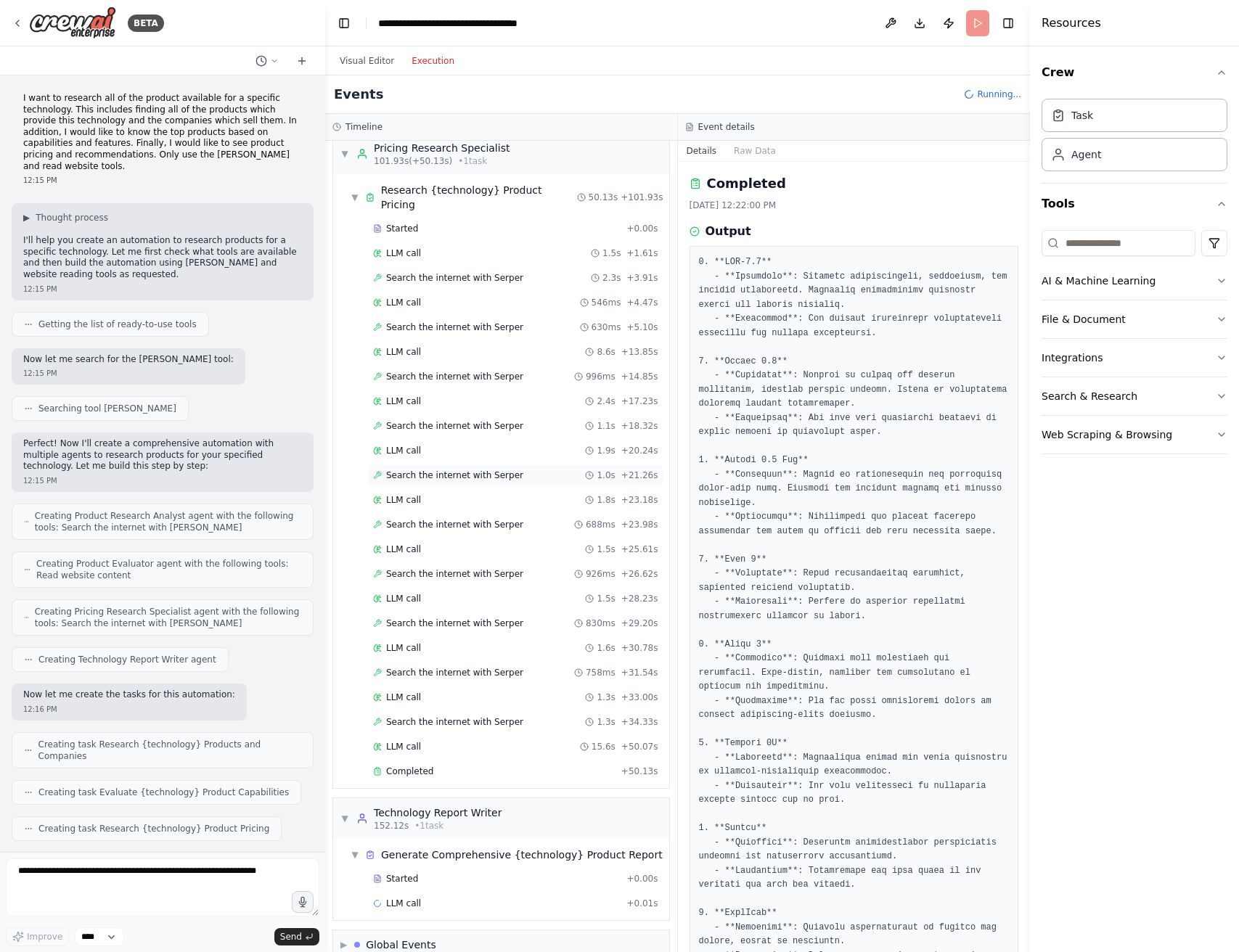
scroll to position [1231, 0]
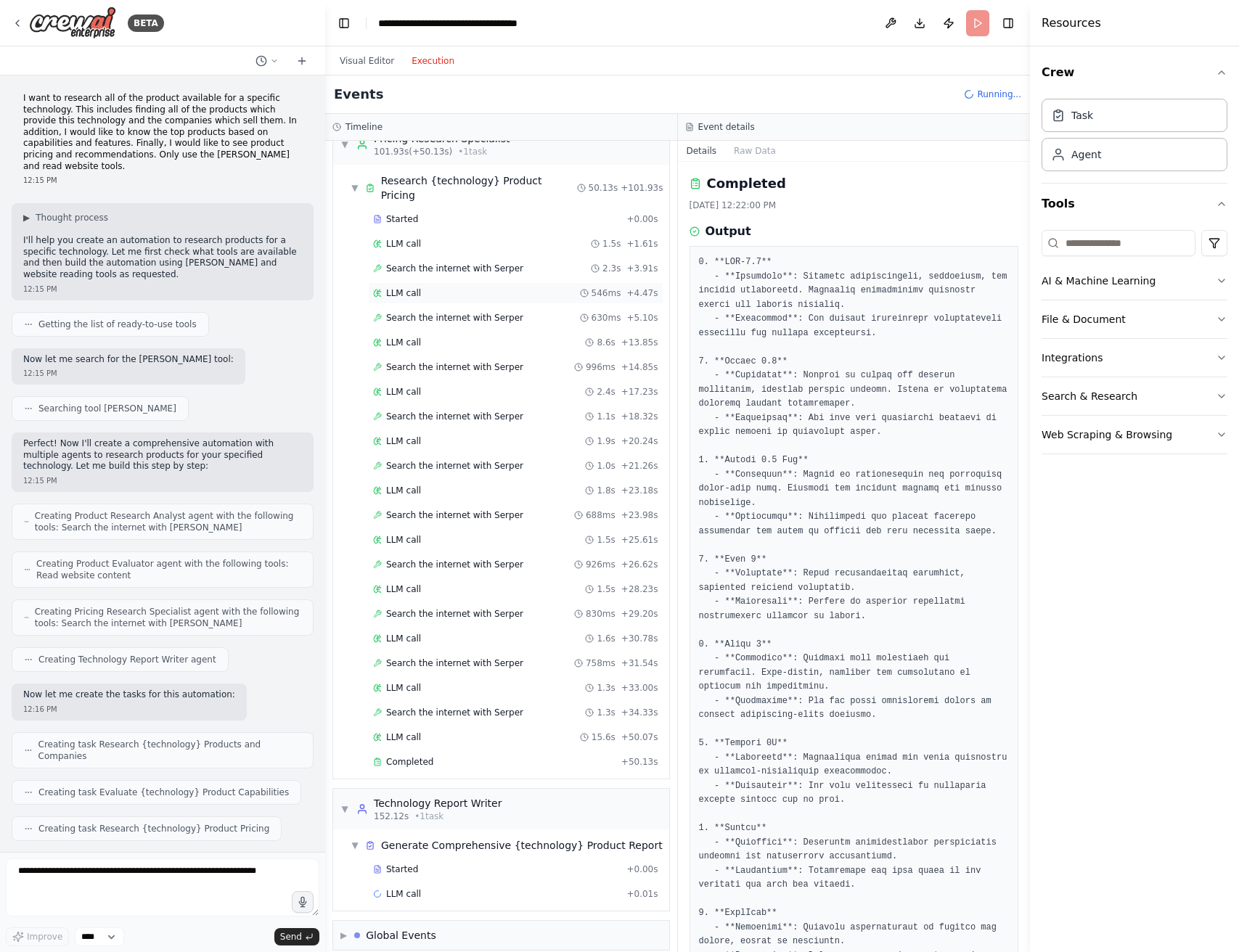
click at [514, 287] on div "LLM call 546ms + 4.47s" at bounding box center [516, 293] width 285 height 11
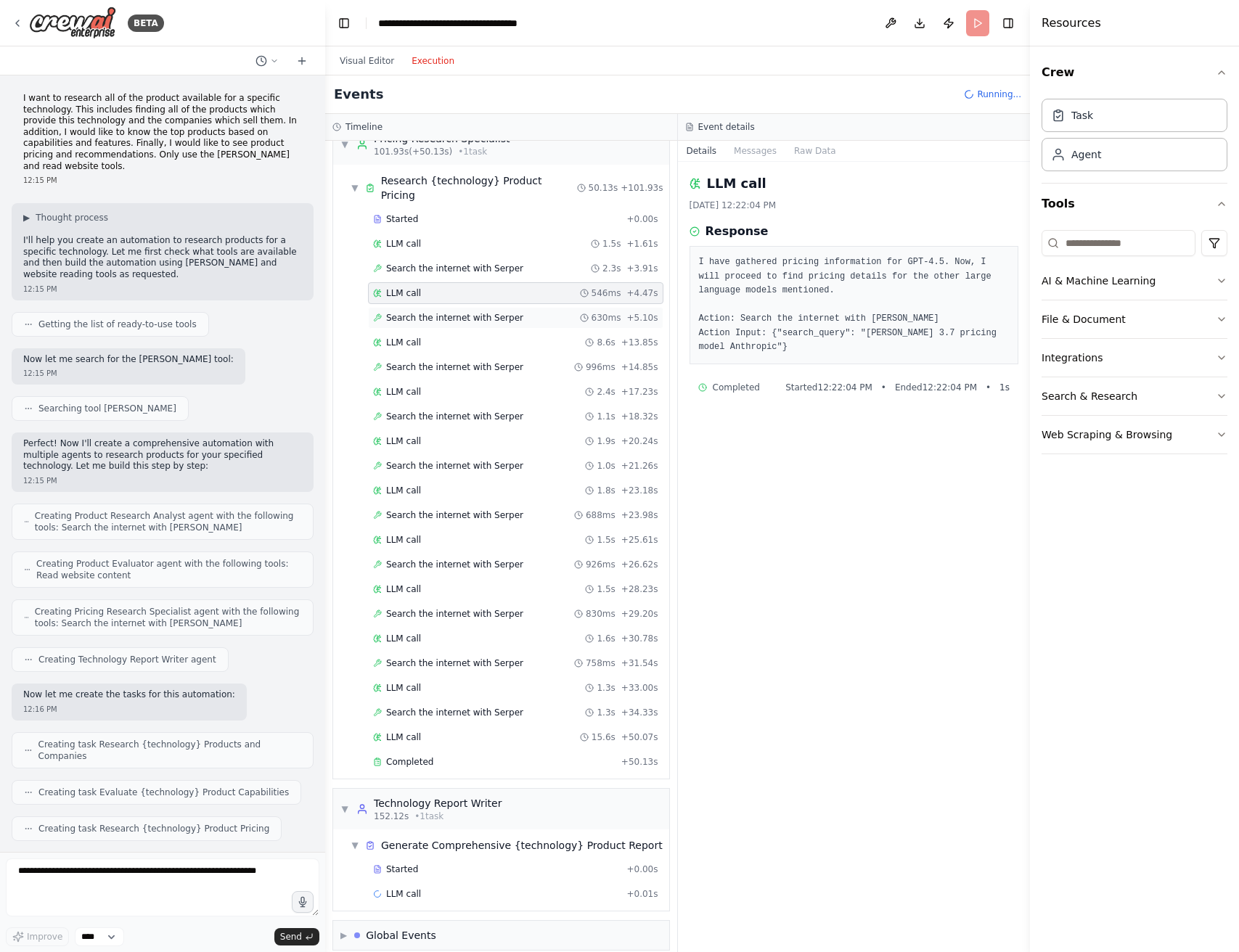
click at [514, 312] on span "Search the internet with Serper" at bounding box center [454, 317] width 137 height 11
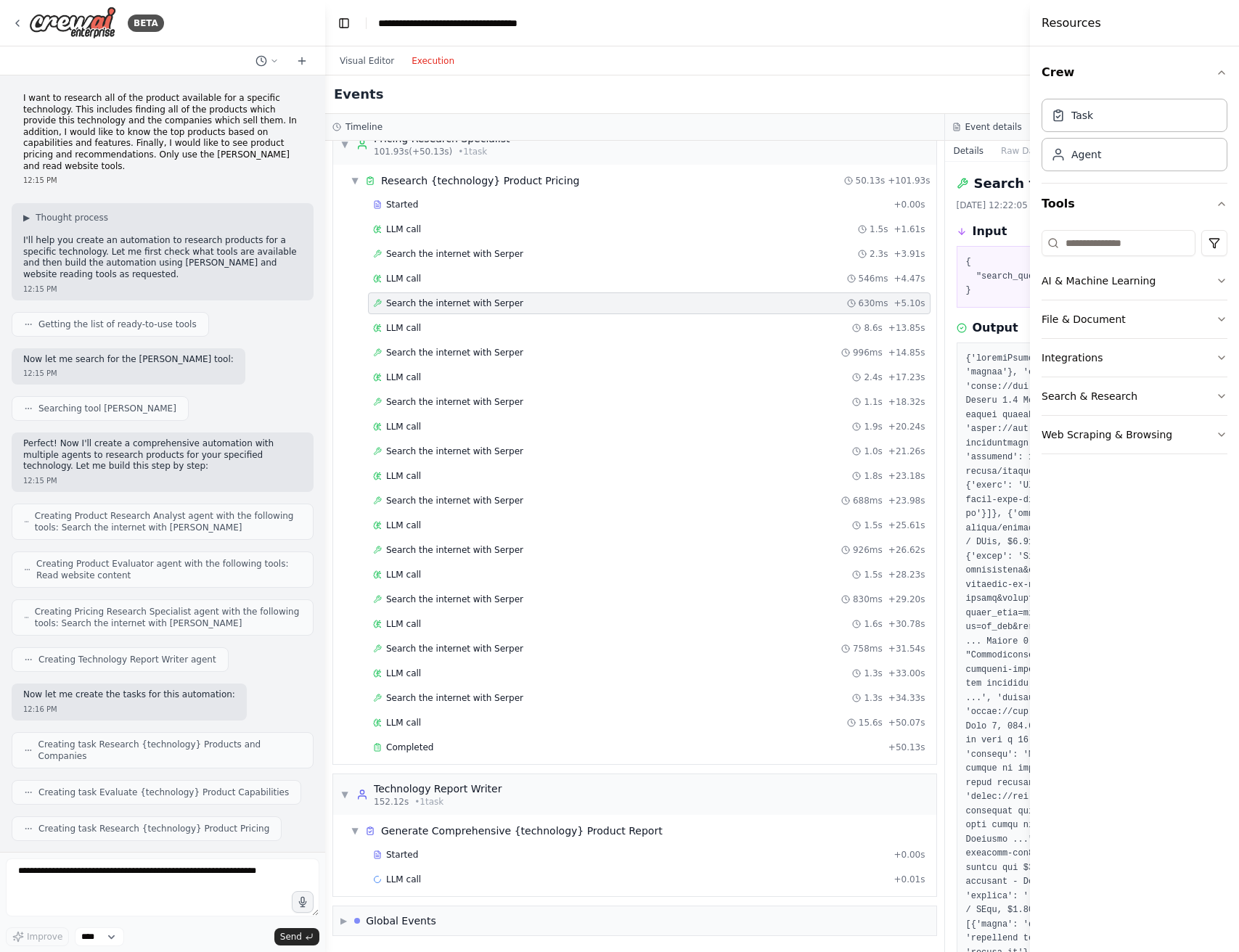
scroll to position [1202, 0]
click at [507, 285] on div "LLM call 546ms + 4.47s" at bounding box center [649, 278] width 563 height 22
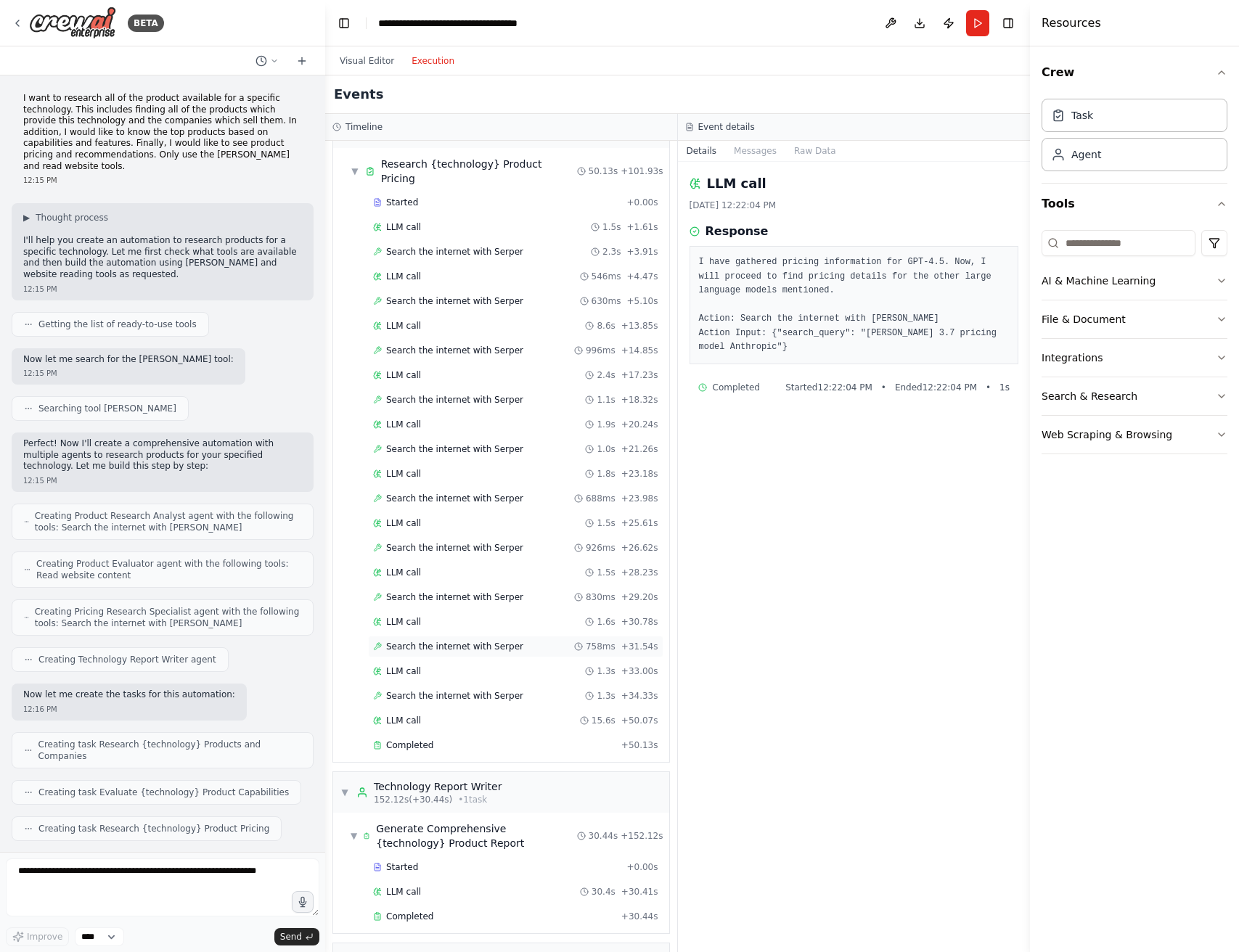
scroll to position [1271, 0]
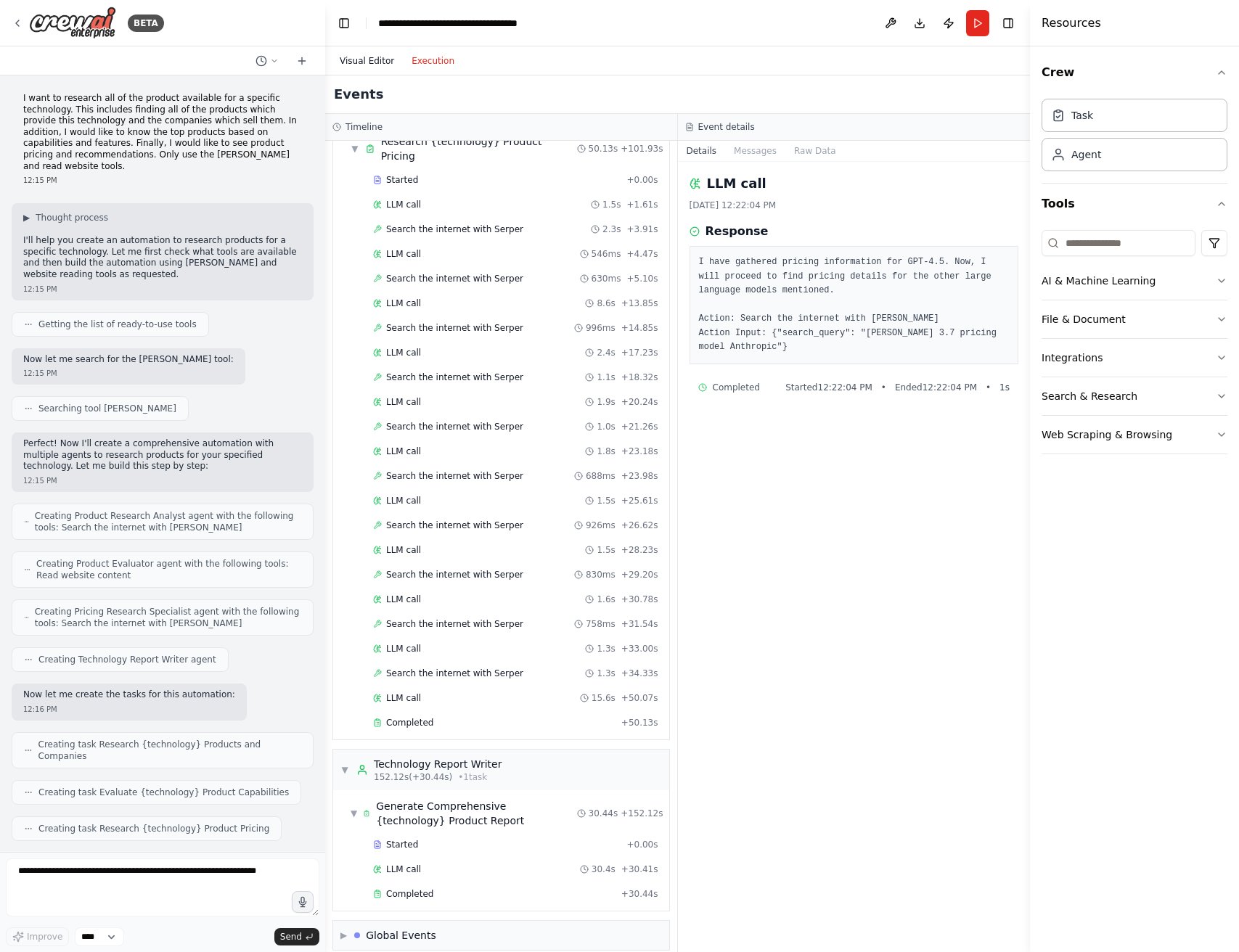
click at [370, 61] on button "Visual Editor" at bounding box center [366, 61] width 72 height 17
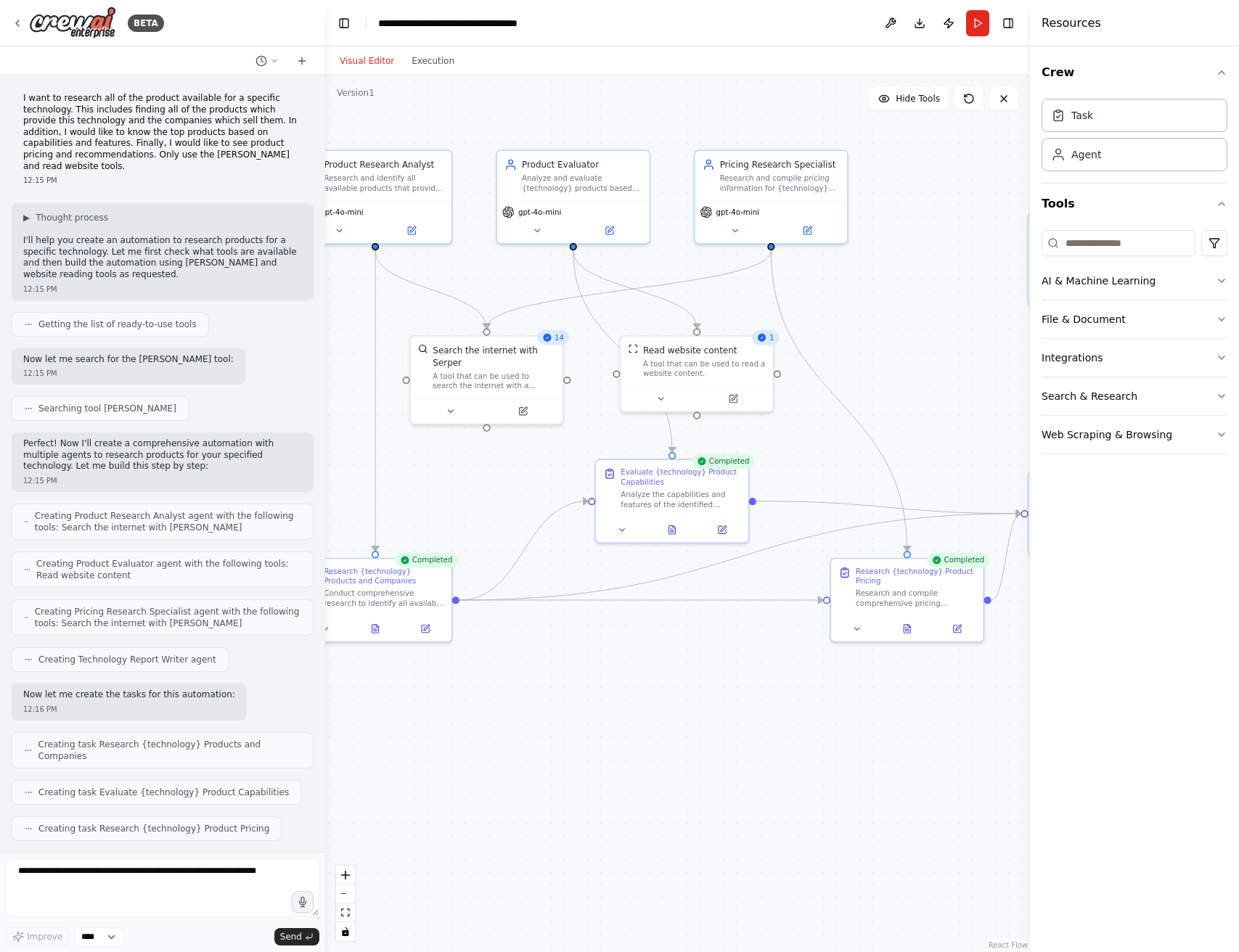
drag, startPoint x: 988, startPoint y: 338, endPoint x: 936, endPoint y: 330, distance: 52.6
click at [936, 330] on div ".deletable-edge-delete-btn { width: 20px; height: 20px; border: 0px solid #ffff…" at bounding box center [678, 514] width 705 height 877
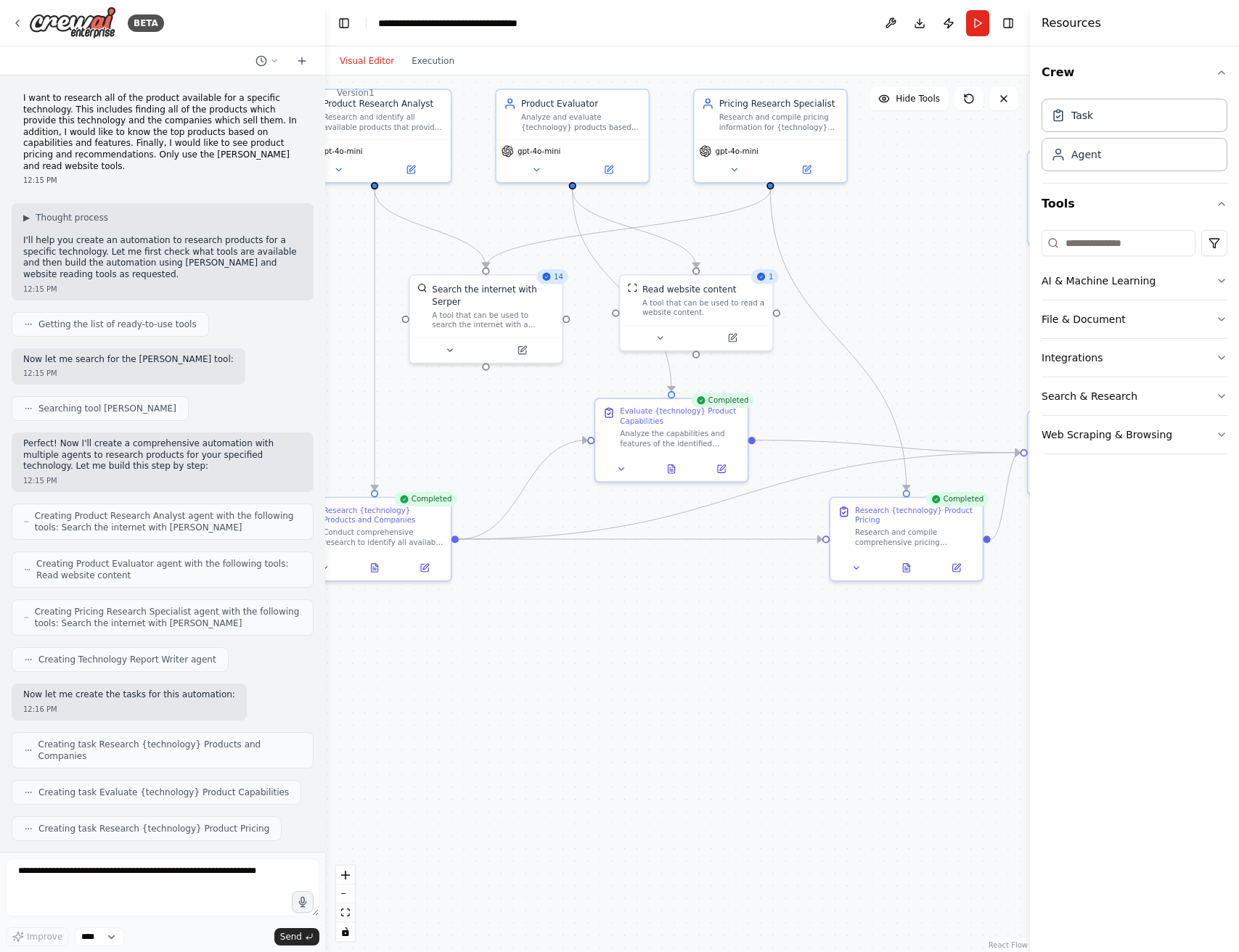
drag, startPoint x: 886, startPoint y: 359, endPoint x: 896, endPoint y: 301, distance: 58.9
click at [896, 301] on div ".deletable-edge-delete-btn { width: 20px; height: 20px; border: 0px solid #ffff…" at bounding box center [678, 514] width 705 height 877
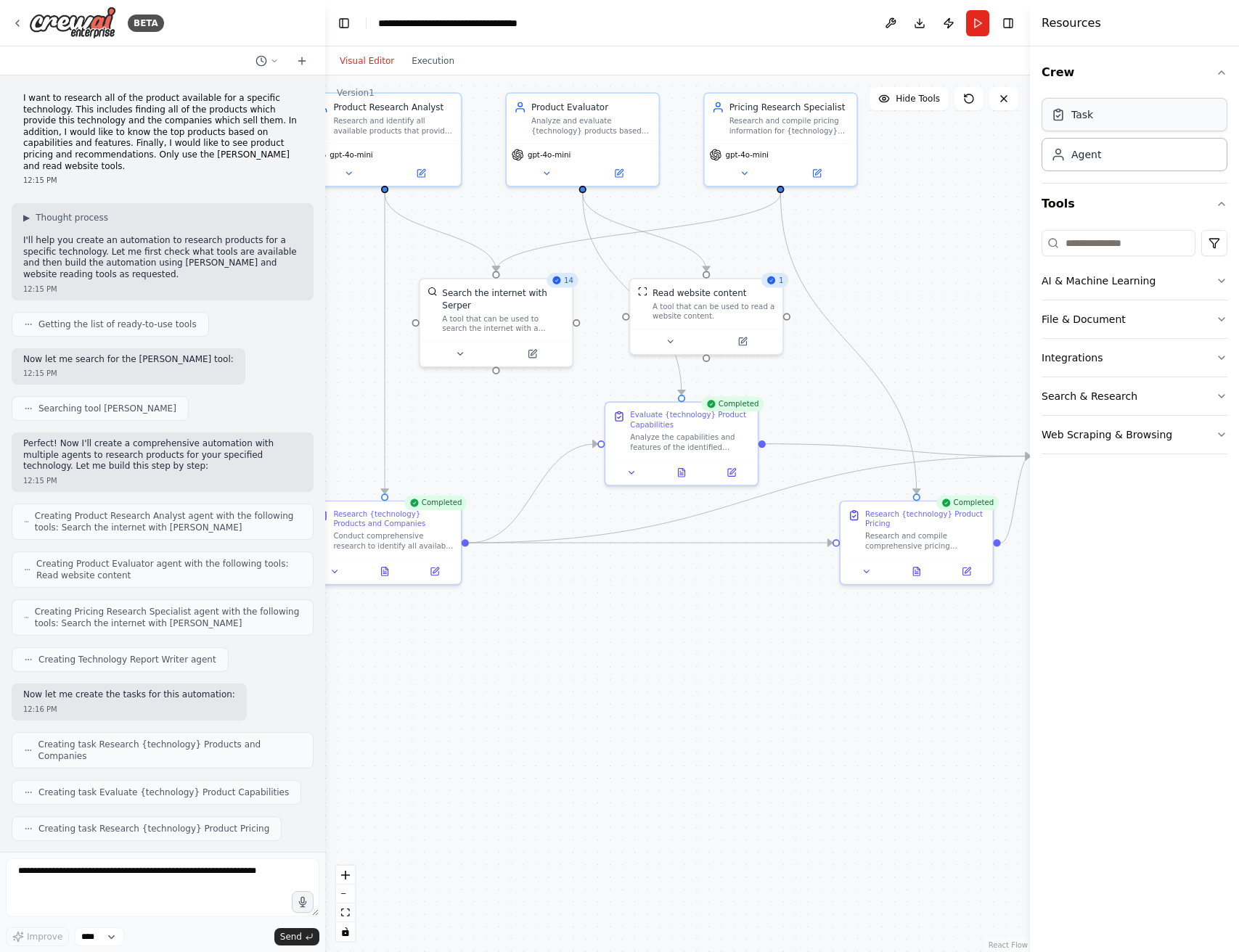
click at [1113, 118] on div "Task" at bounding box center [1134, 115] width 186 height 33
click at [1117, 152] on div "Agent" at bounding box center [1134, 154] width 186 height 33
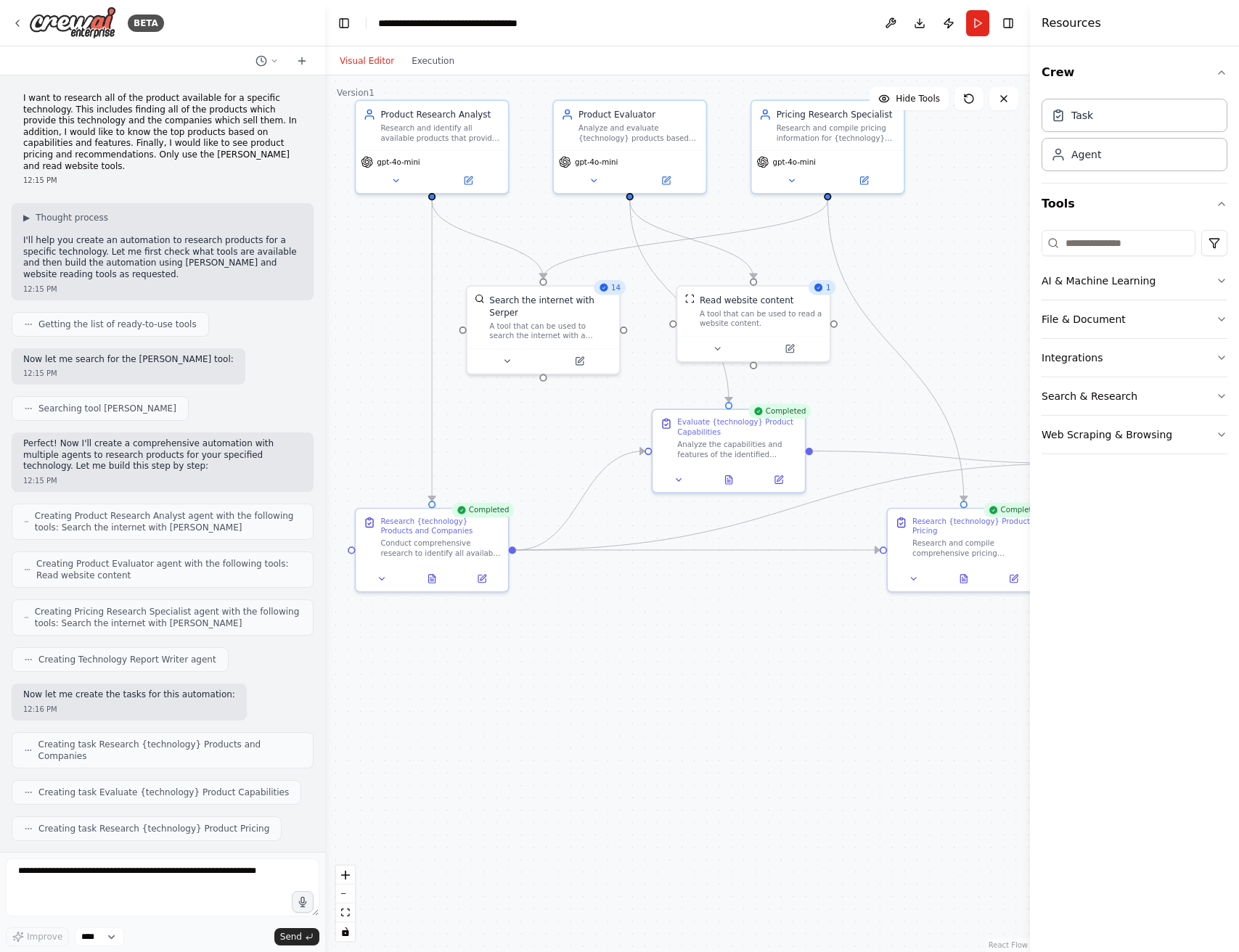
drag, startPoint x: 942, startPoint y: 253, endPoint x: 989, endPoint y: 261, distance: 47.7
click at [989, 261] on div ".deletable-edge-delete-btn { width: 20px; height: 20px; border: 0px solid #ffff…" at bounding box center [678, 514] width 705 height 877
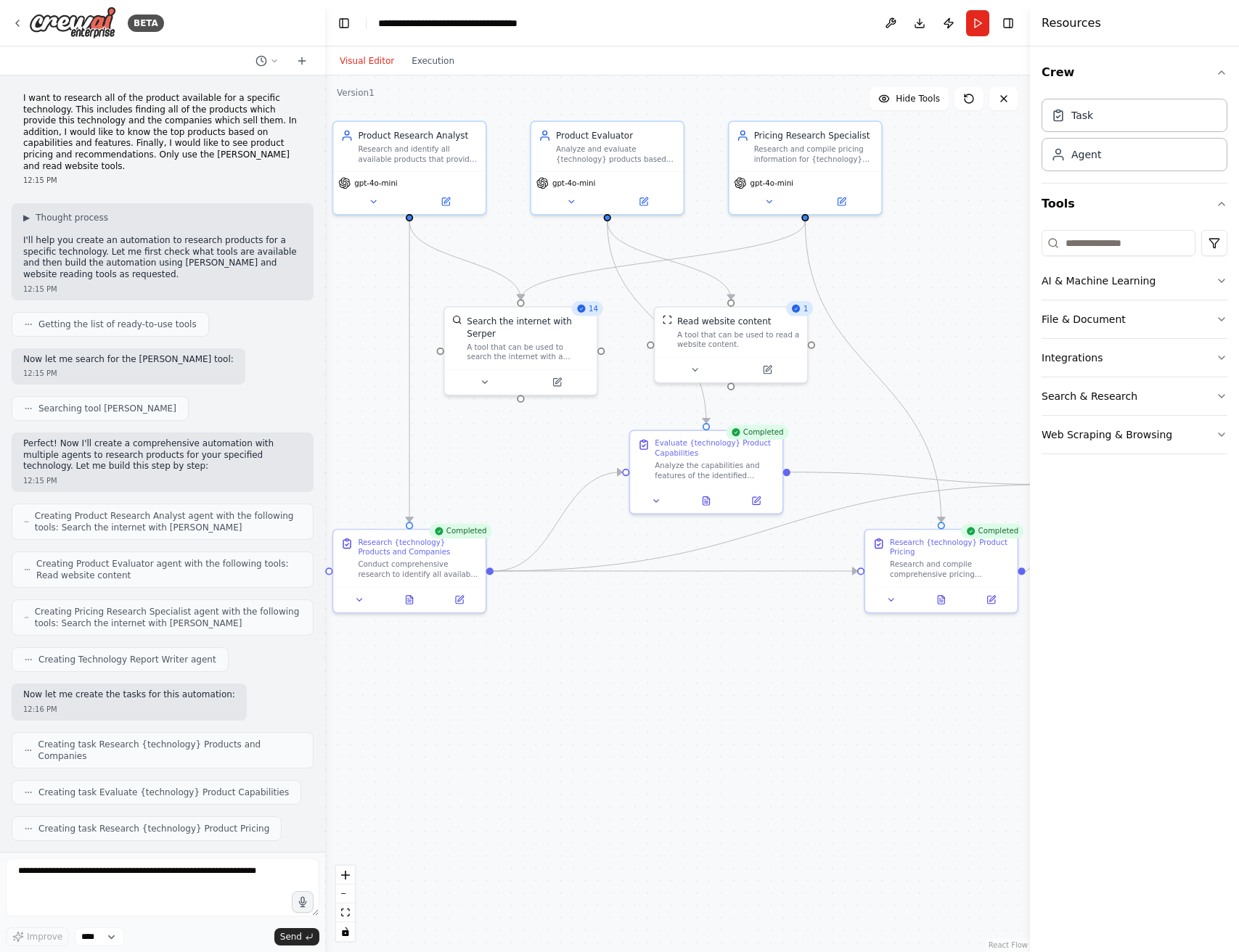
drag, startPoint x: 992, startPoint y: 328, endPoint x: 994, endPoint y: 342, distance: 14.1
click at [979, 345] on div ".deletable-edge-delete-btn { width: 20px; height: 20px; border: 0px solid #ffff…" at bounding box center [678, 514] width 705 height 877
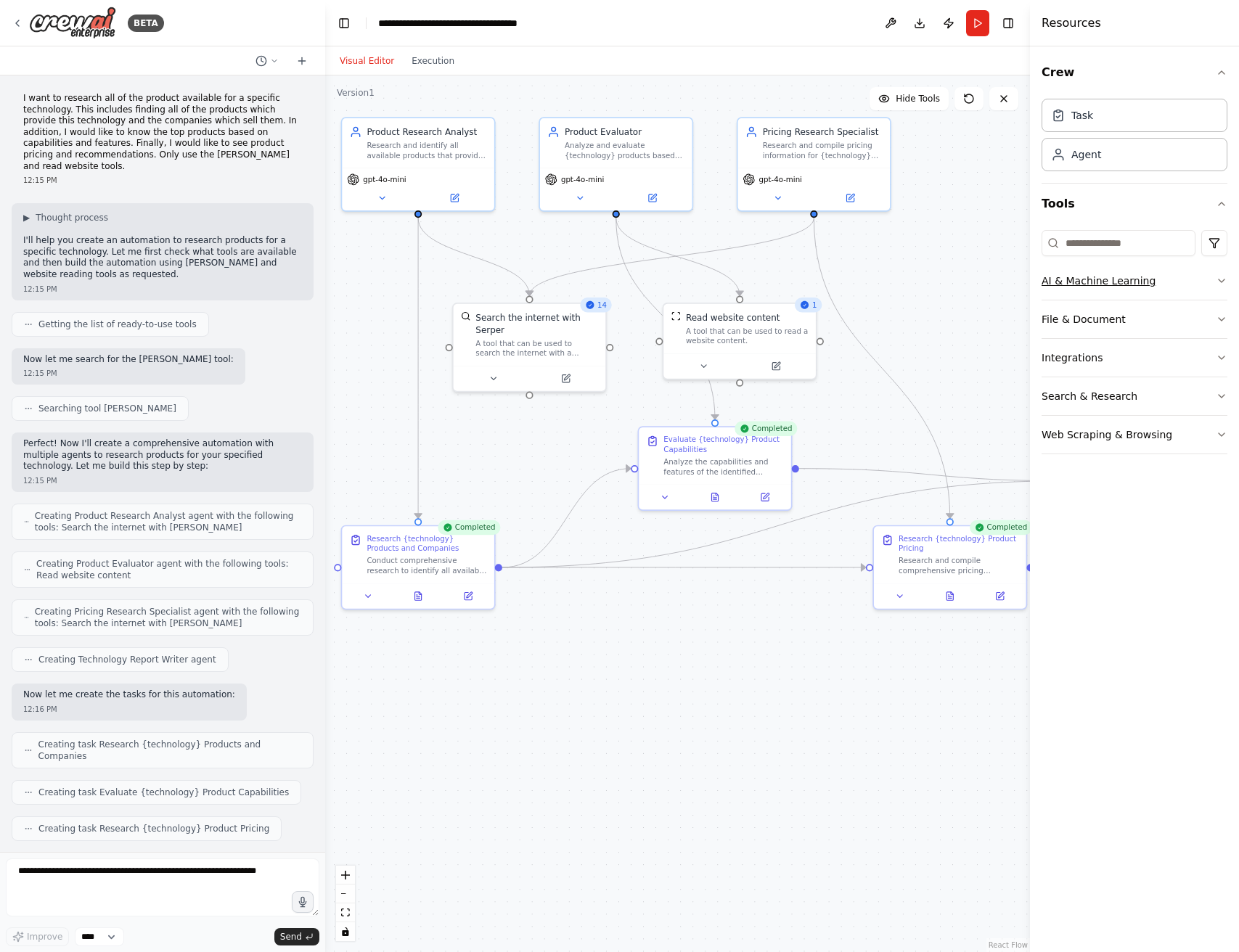
click at [1086, 274] on button "AI & Machine Learning" at bounding box center [1134, 281] width 186 height 38
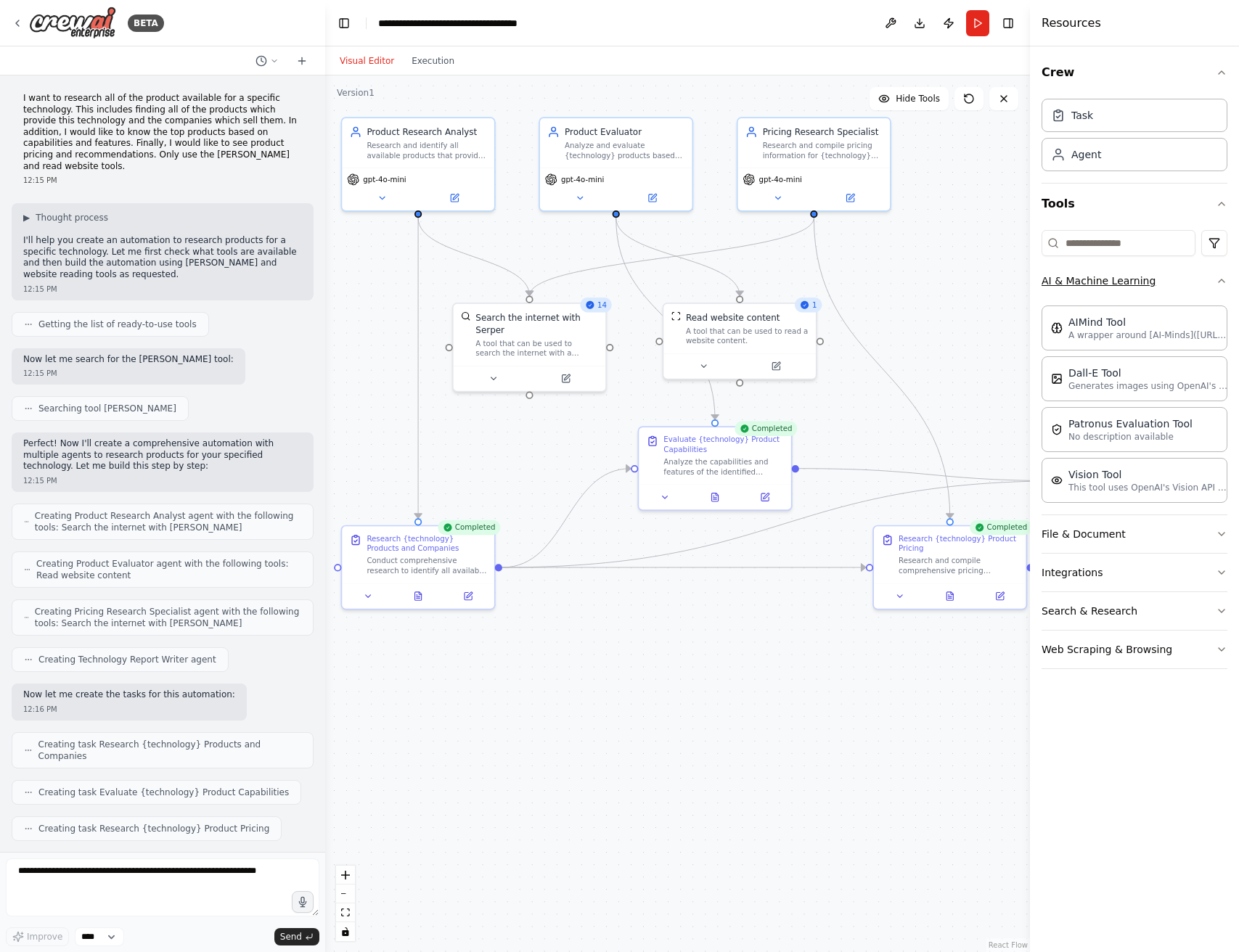
click at [1093, 278] on button "AI & Machine Learning" at bounding box center [1134, 281] width 186 height 38
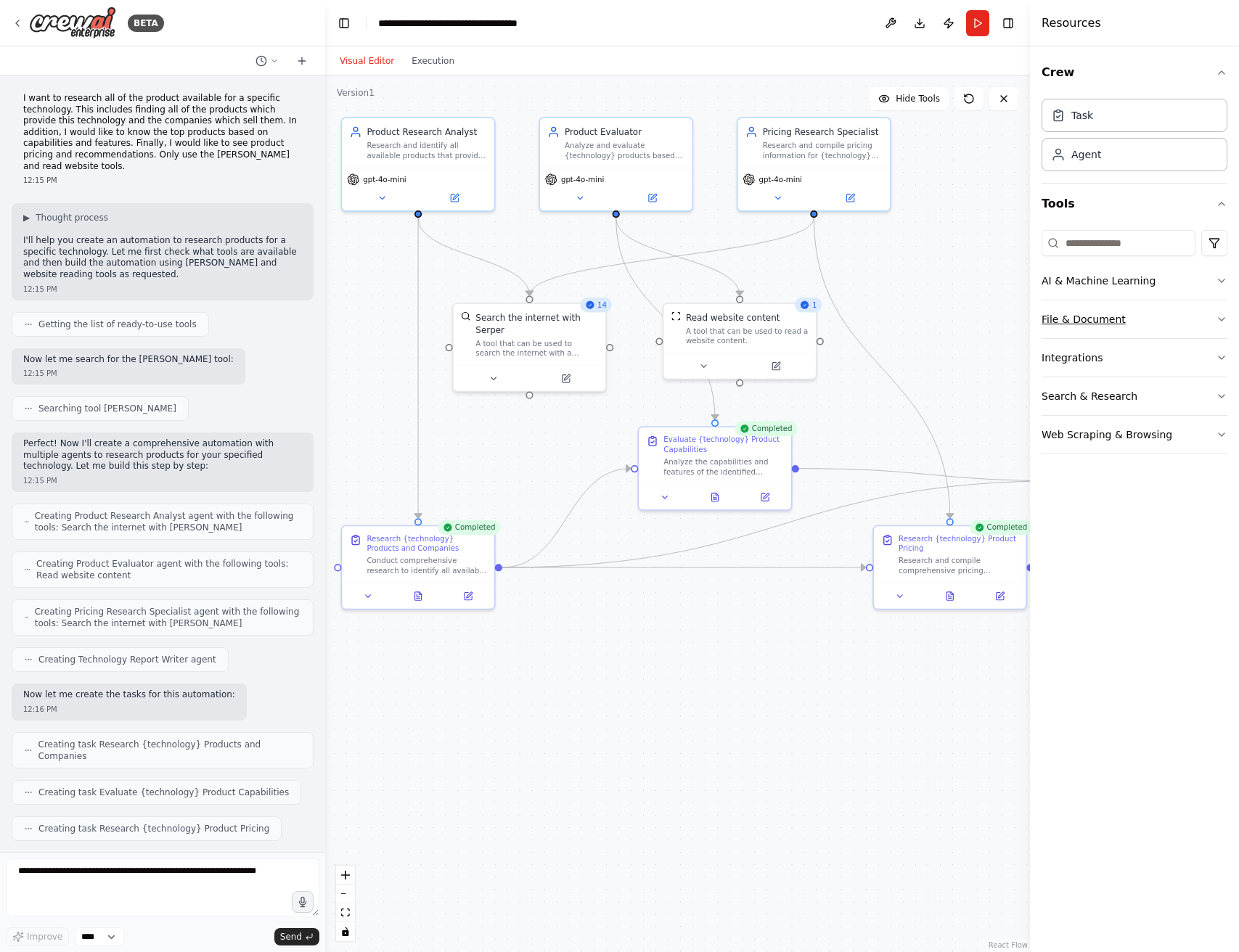
click at [1100, 322] on button "File & Document" at bounding box center [1134, 319] width 186 height 38
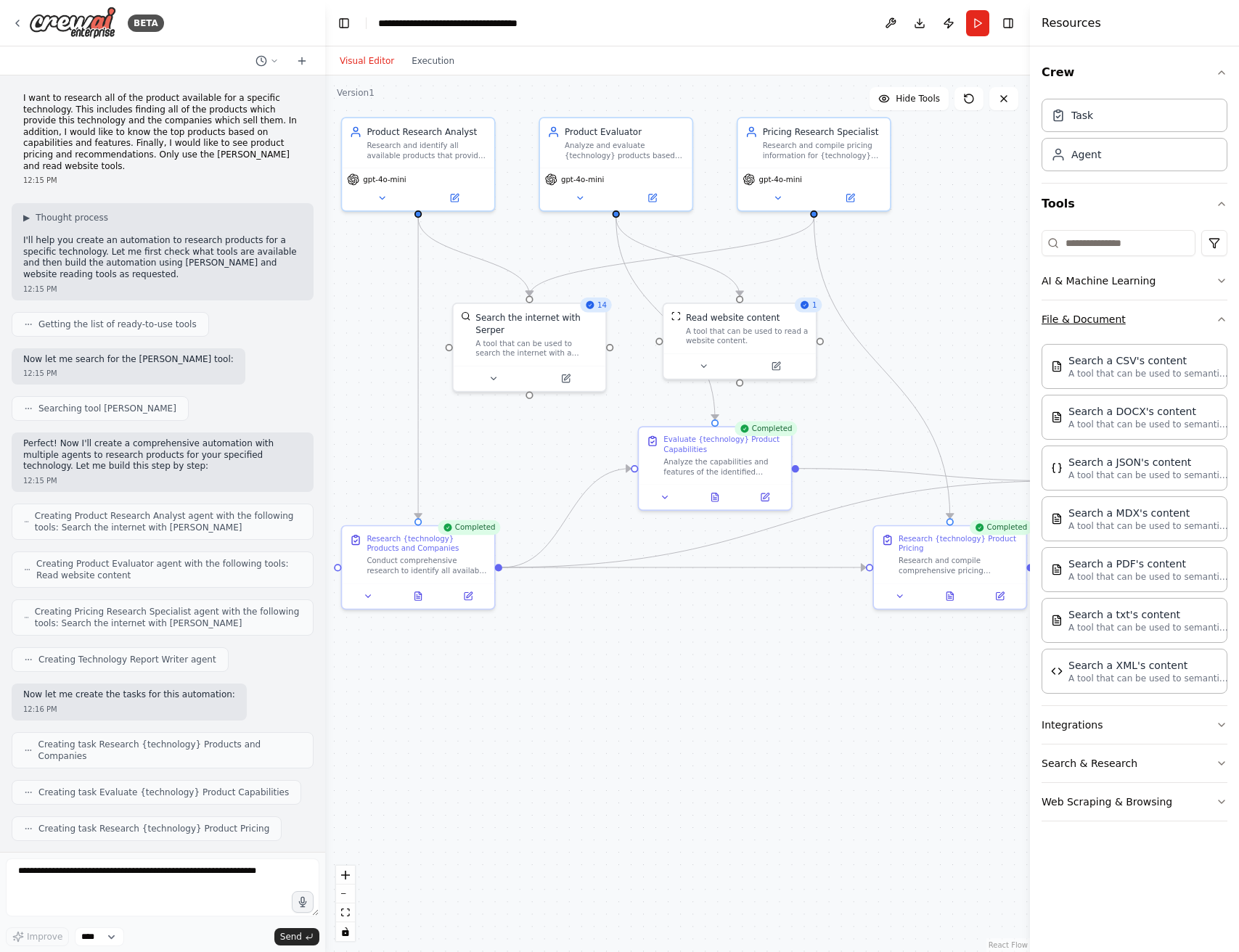
click at [1100, 322] on button "File & Document" at bounding box center [1134, 319] width 186 height 38
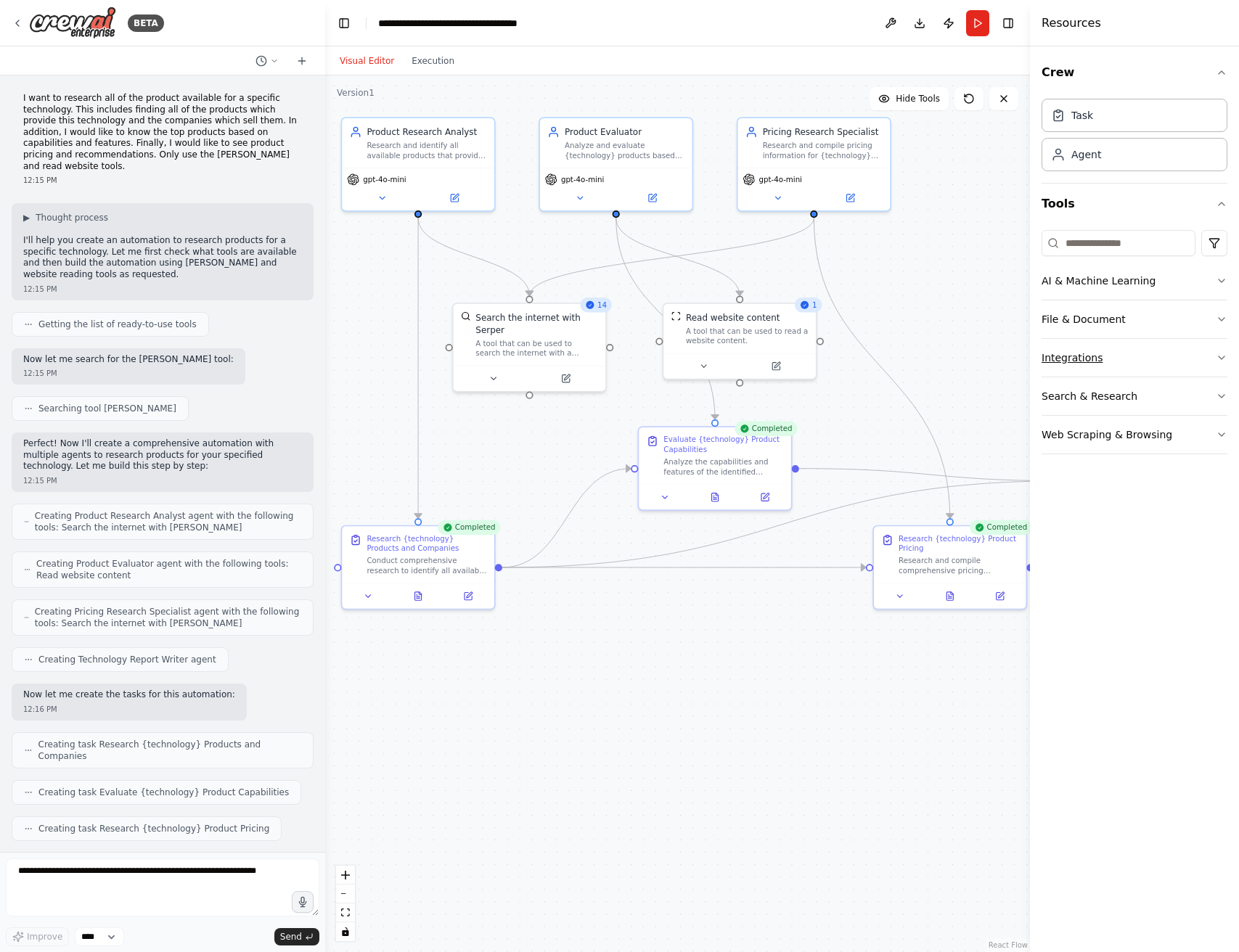
click at [1103, 367] on button "Integrations" at bounding box center [1134, 358] width 186 height 38
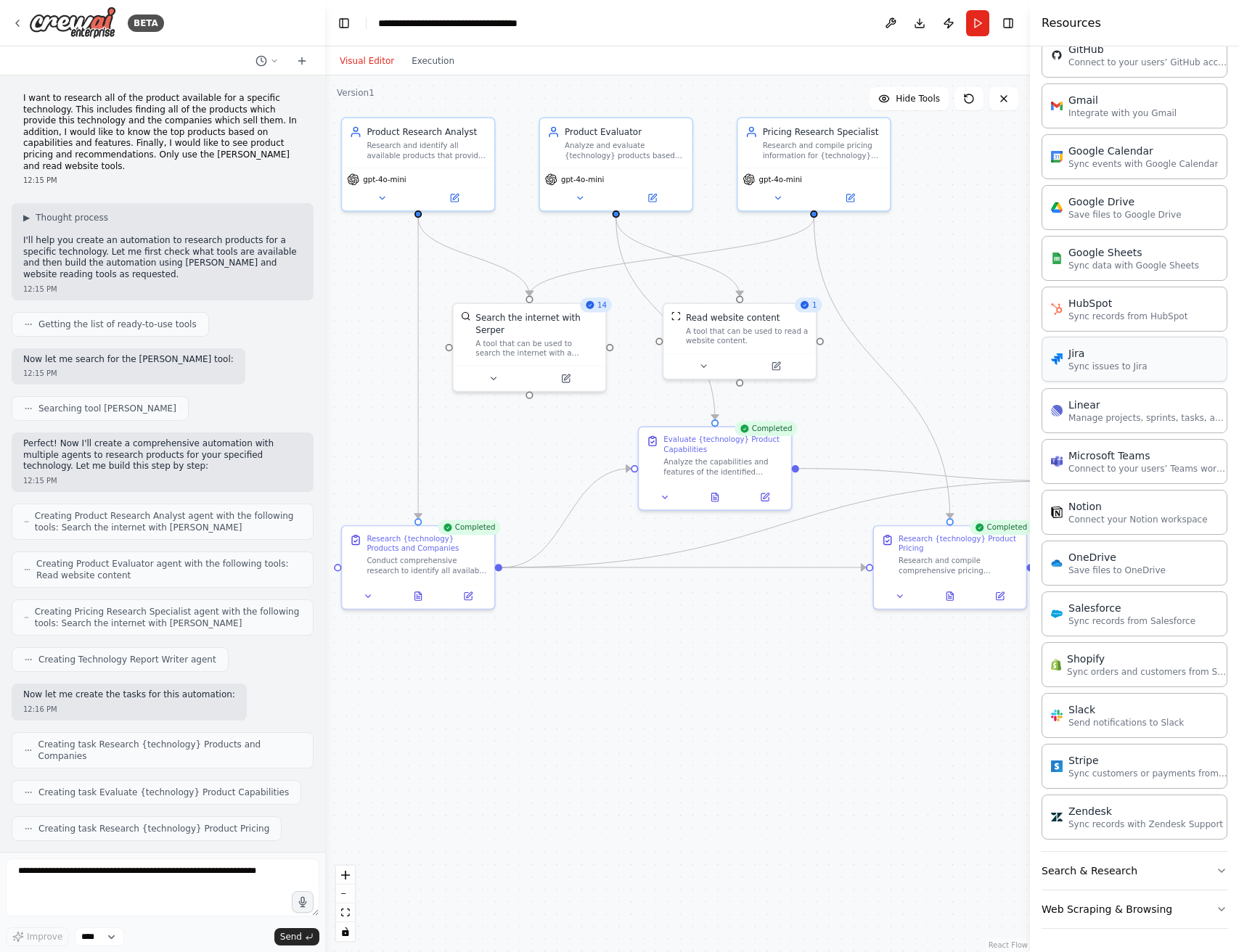
scroll to position [0, 0]
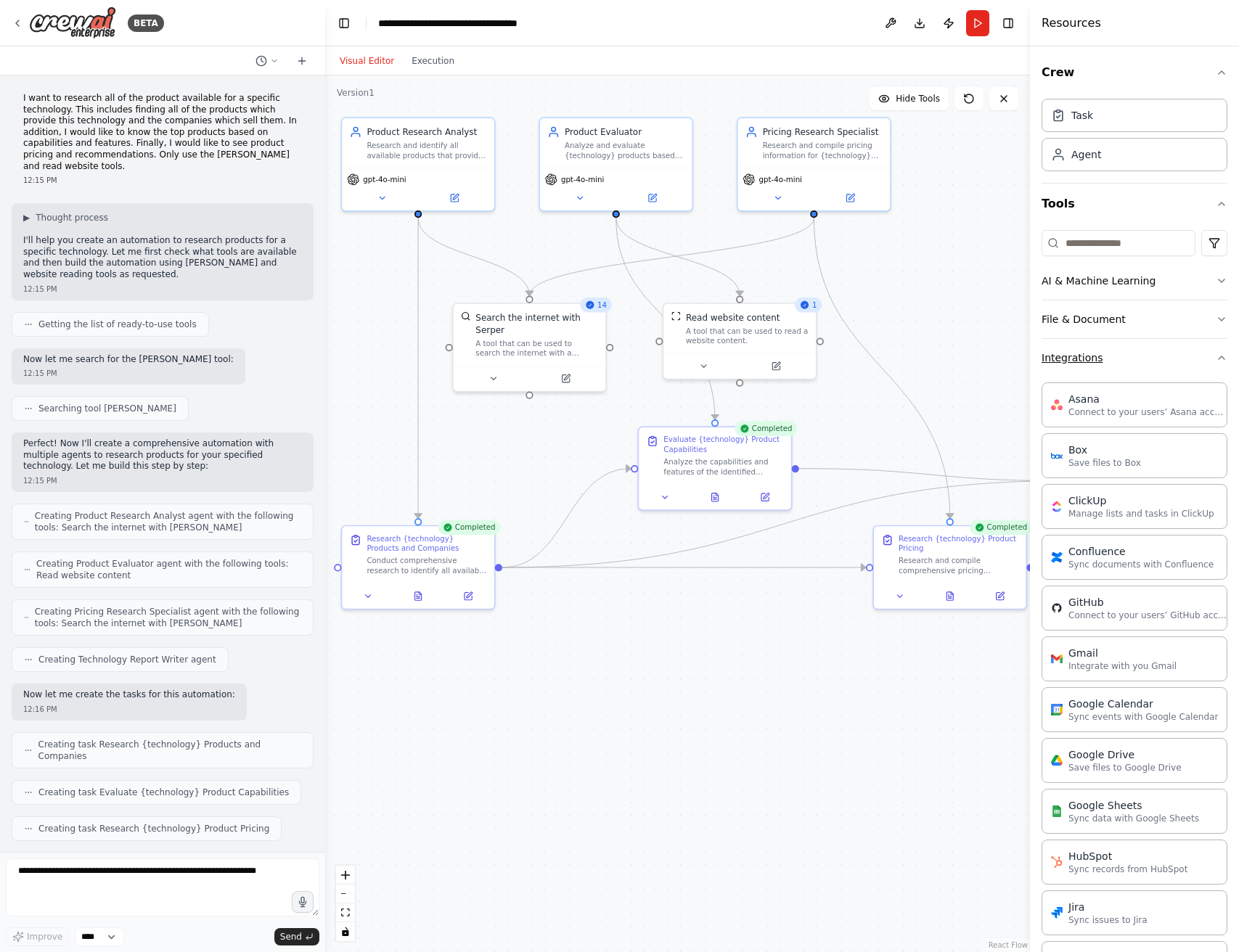
click at [1103, 353] on button "Integrations" at bounding box center [1134, 358] width 186 height 38
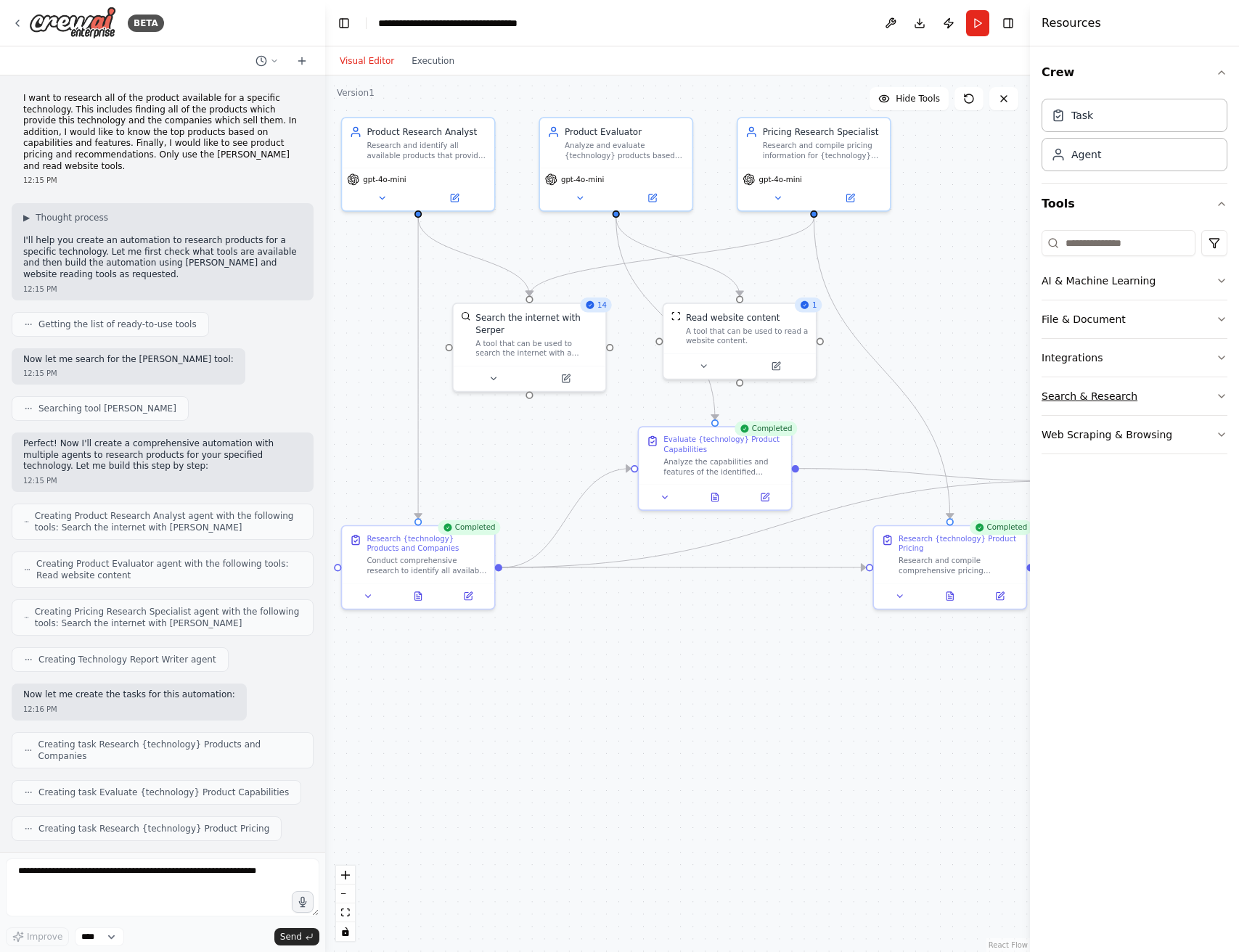
click at [1118, 403] on button "Search & Research" at bounding box center [1134, 397] width 186 height 38
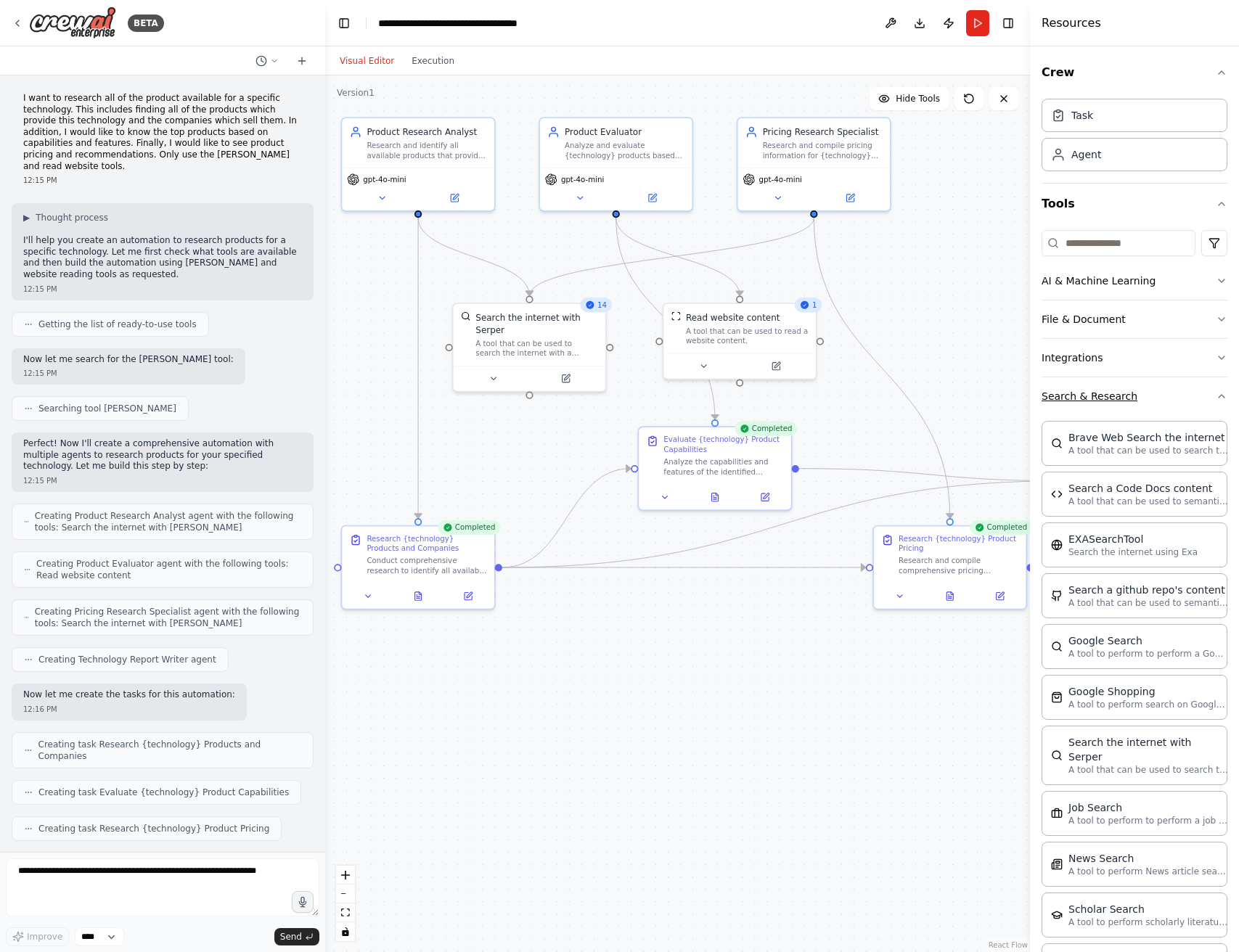
click at [1117, 403] on button "Search & Research" at bounding box center [1134, 397] width 186 height 38
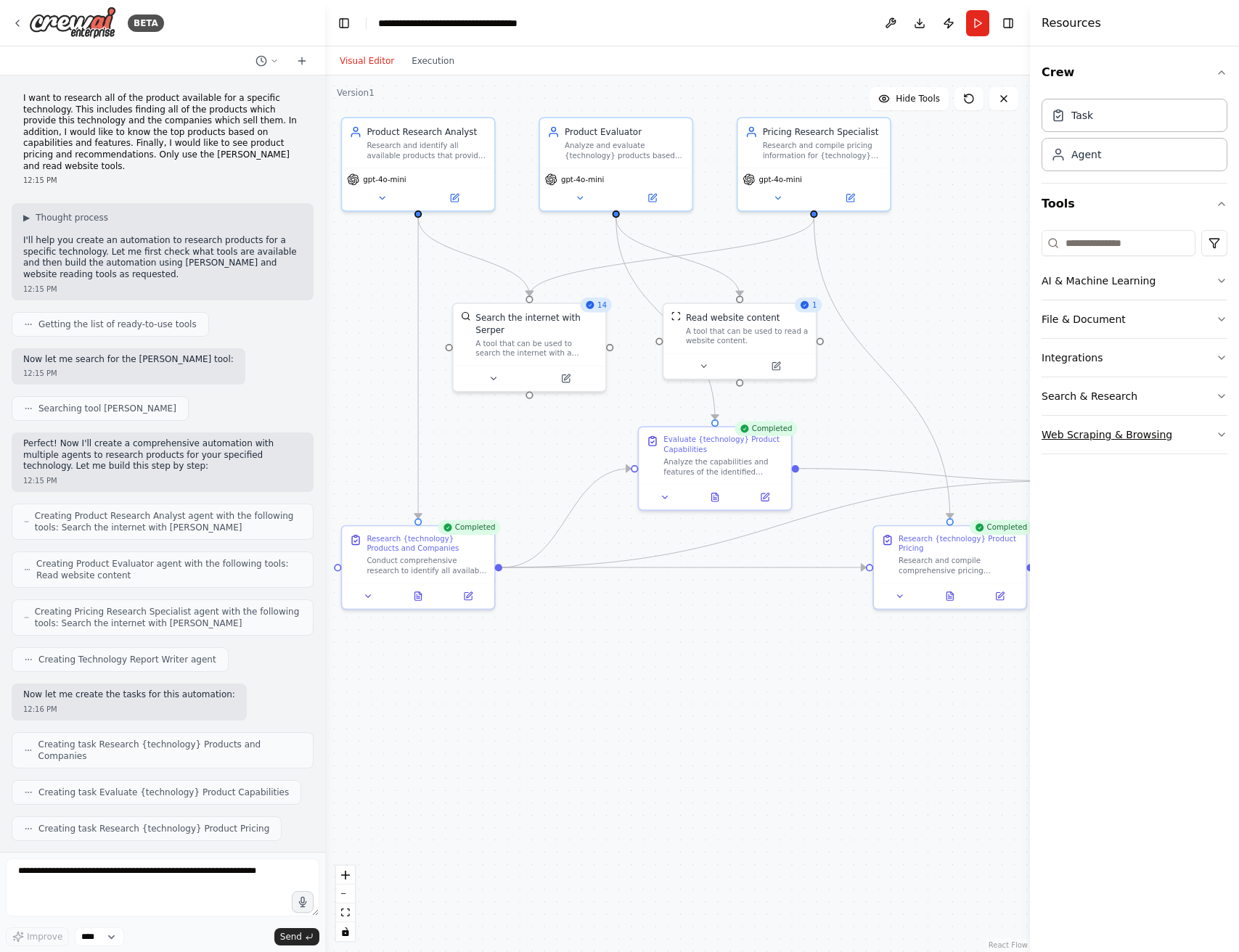
click at [1121, 427] on button "Web Scraping & Browsing" at bounding box center [1134, 435] width 186 height 38
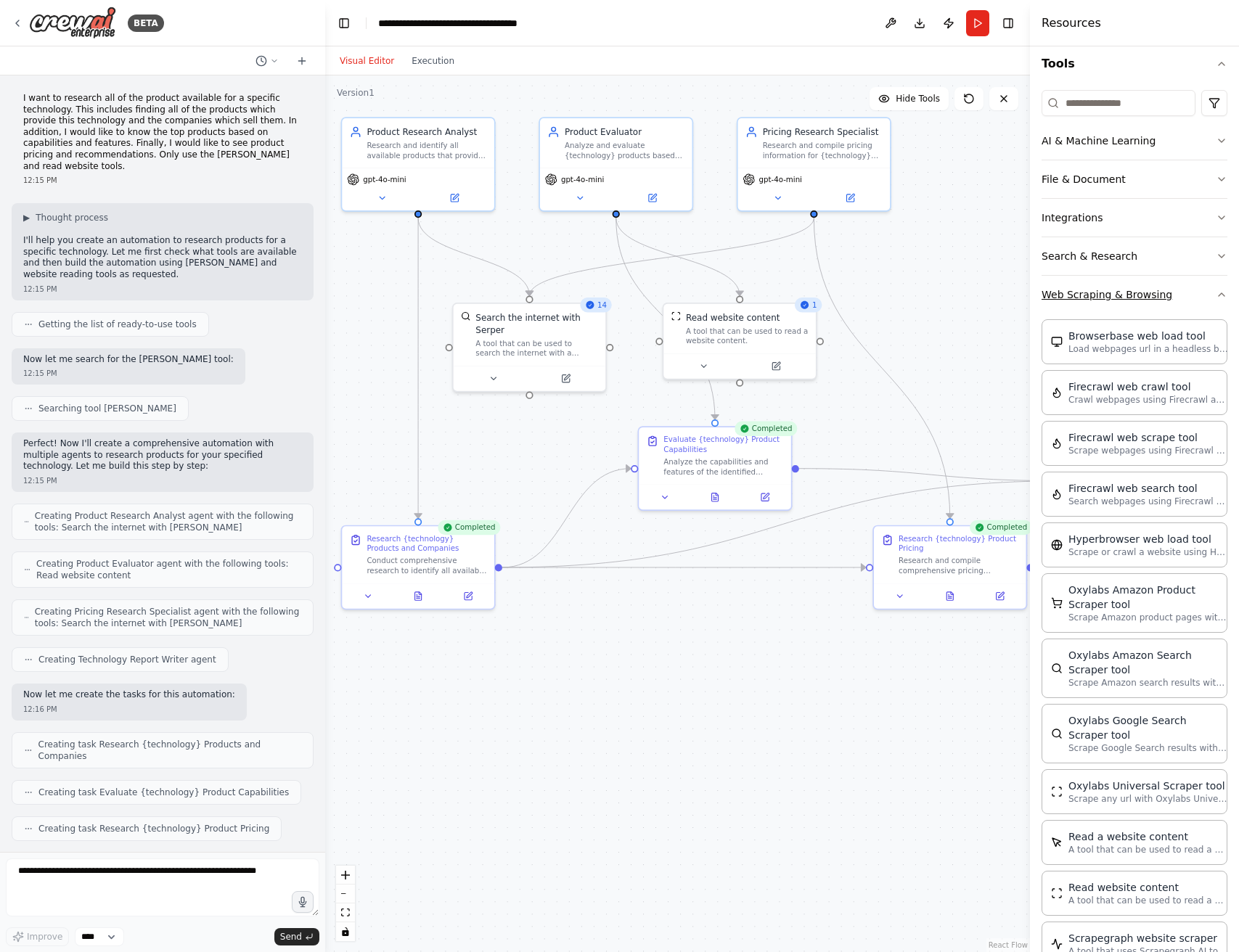
scroll to position [8, 0]
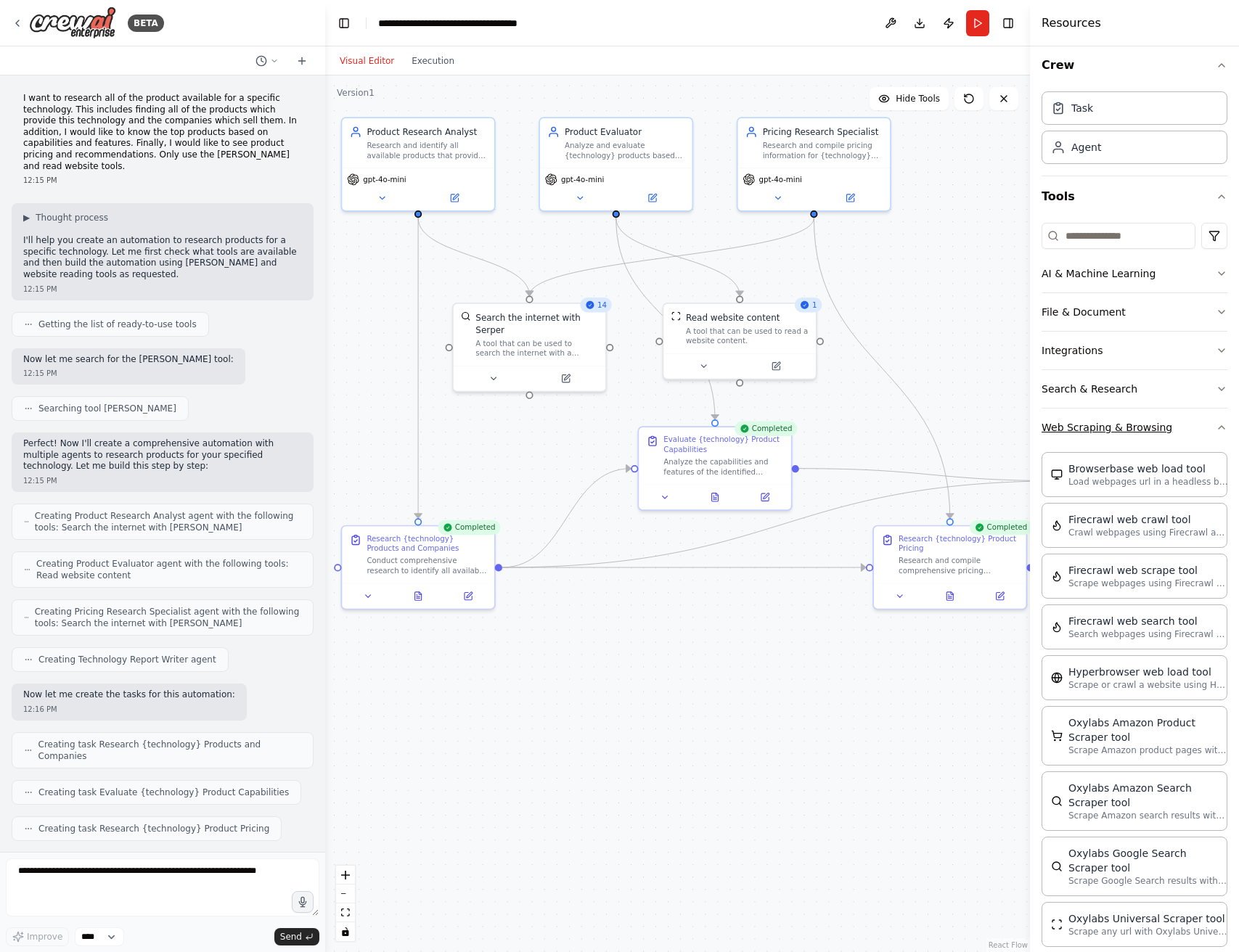
click at [1105, 420] on button "Web Scraping & Browsing" at bounding box center [1134, 428] width 186 height 38
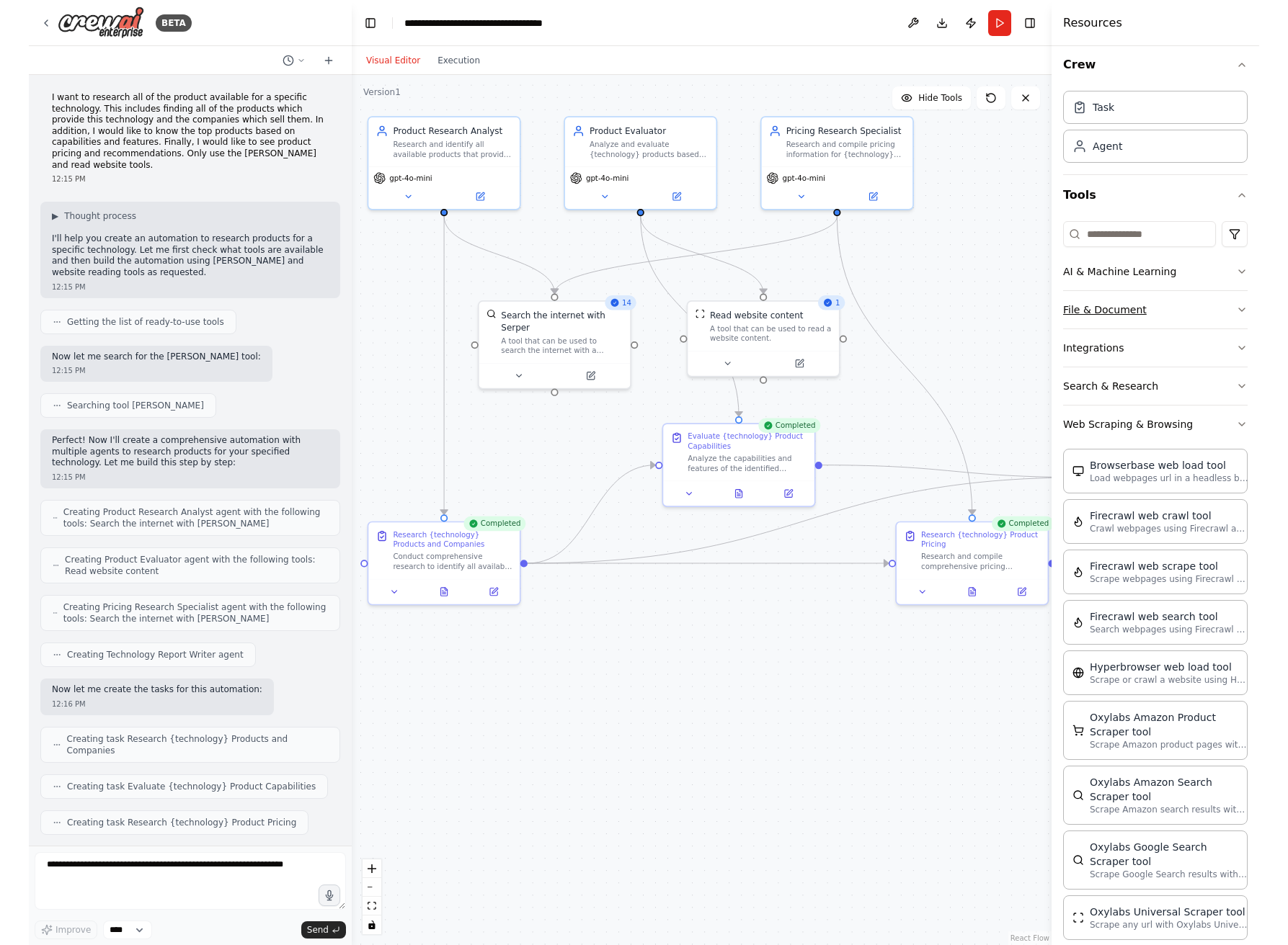
scroll to position [0, 0]
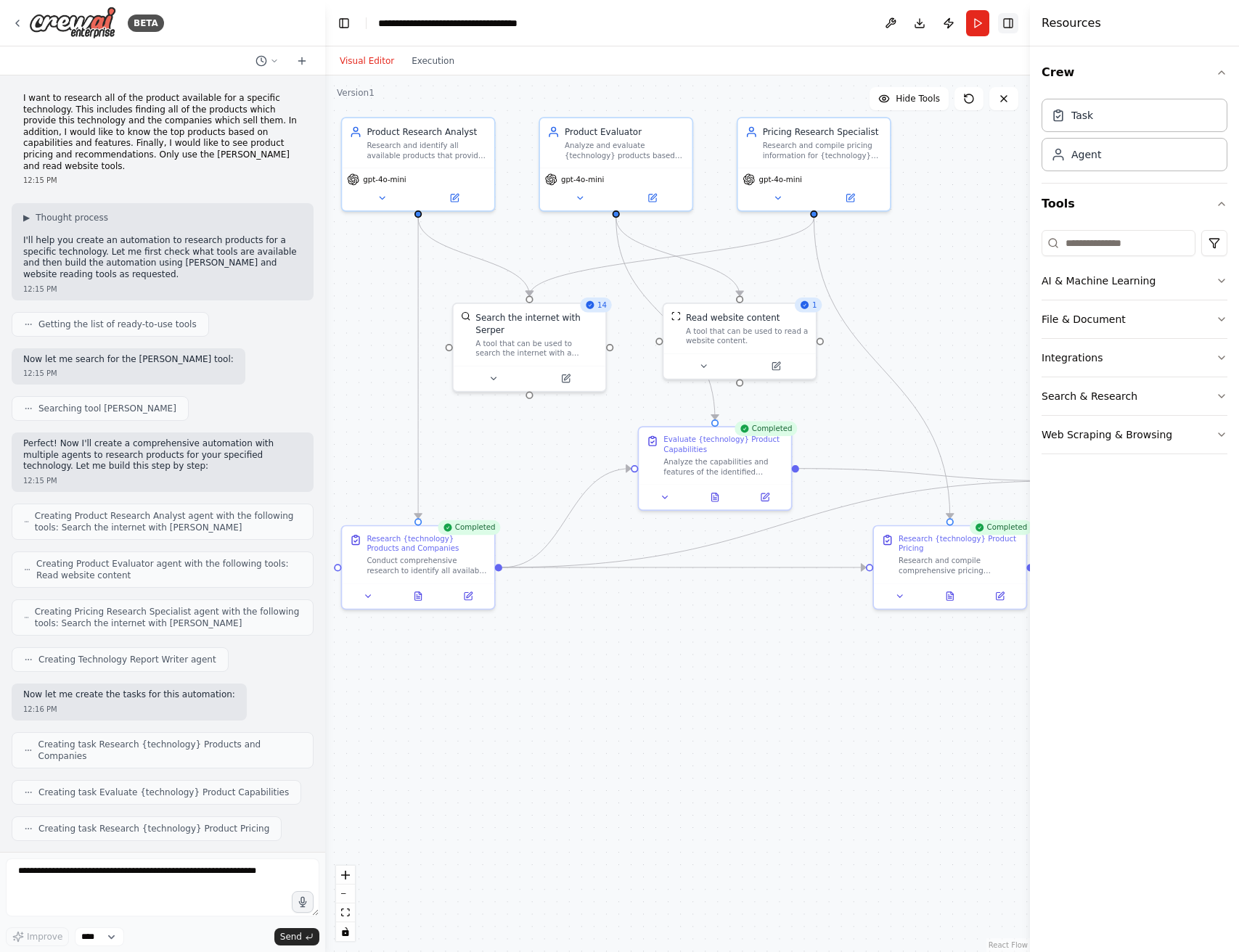
click at [1017, 24] on button "Toggle Right Sidebar" at bounding box center [1008, 23] width 20 height 20
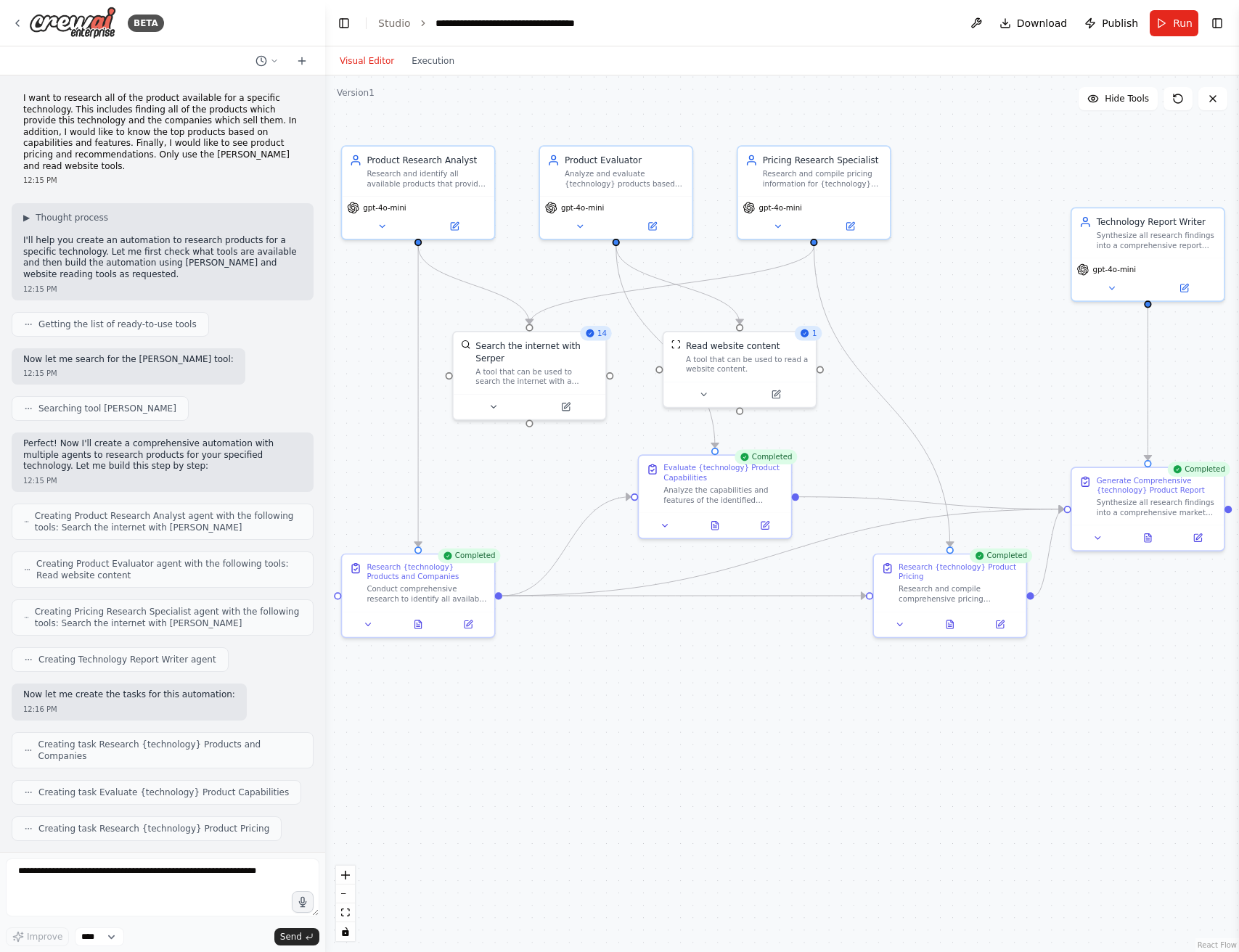
drag, startPoint x: 1012, startPoint y: 188, endPoint x: 1012, endPoint y: 216, distance: 28.0
click at [1012, 216] on div ".deletable-edge-delete-btn { width: 20px; height: 20px; border: 0px solid #ffff…" at bounding box center [782, 514] width 914 height 877
click at [340, 26] on button "Toggle Left Sidebar" at bounding box center [344, 23] width 20 height 20
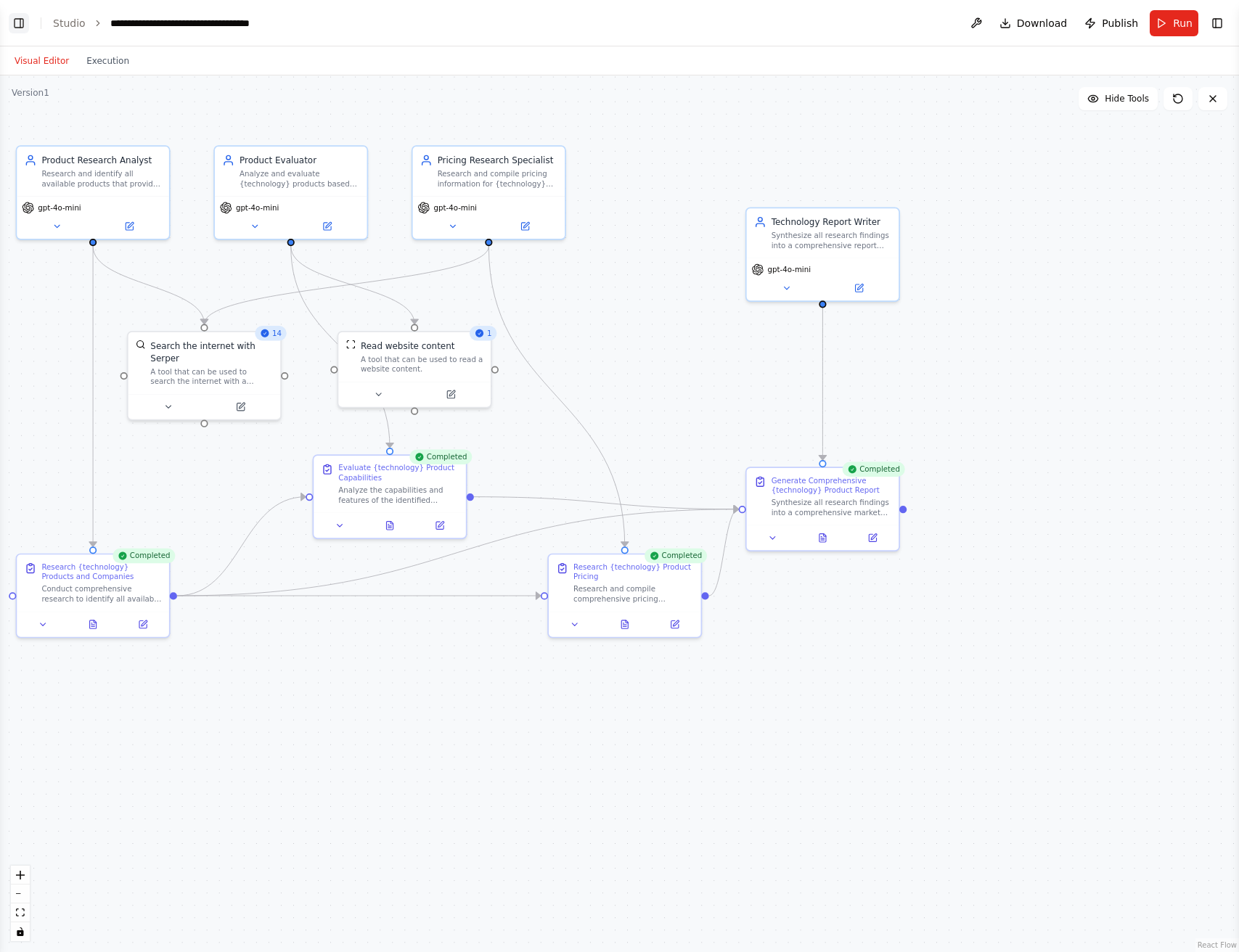
click at [19, 24] on button "Toggle Left Sidebar" at bounding box center [18, 23] width 20 height 20
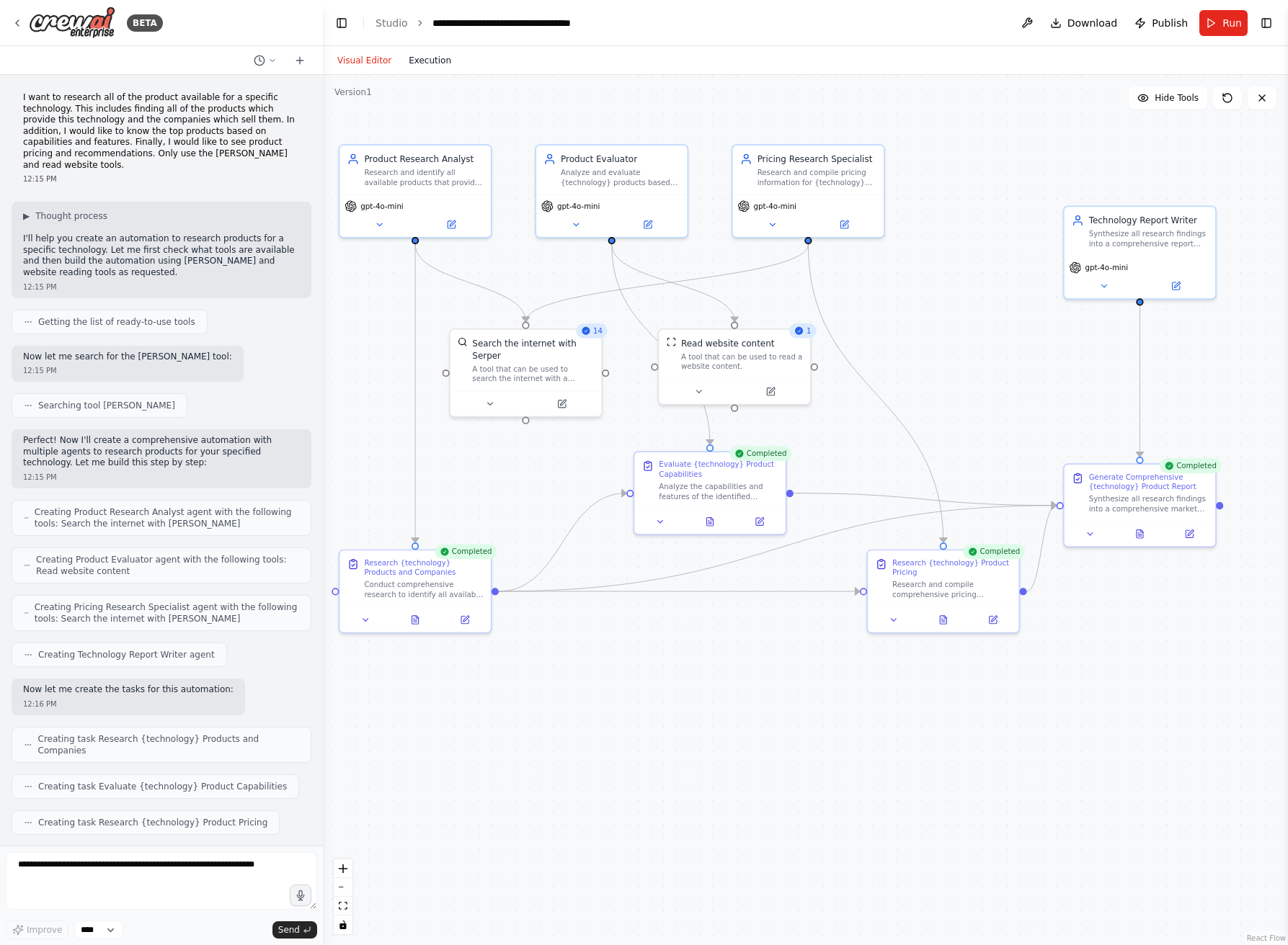
click at [418, 64] on button "Execution" at bounding box center [429, 60] width 60 height 17
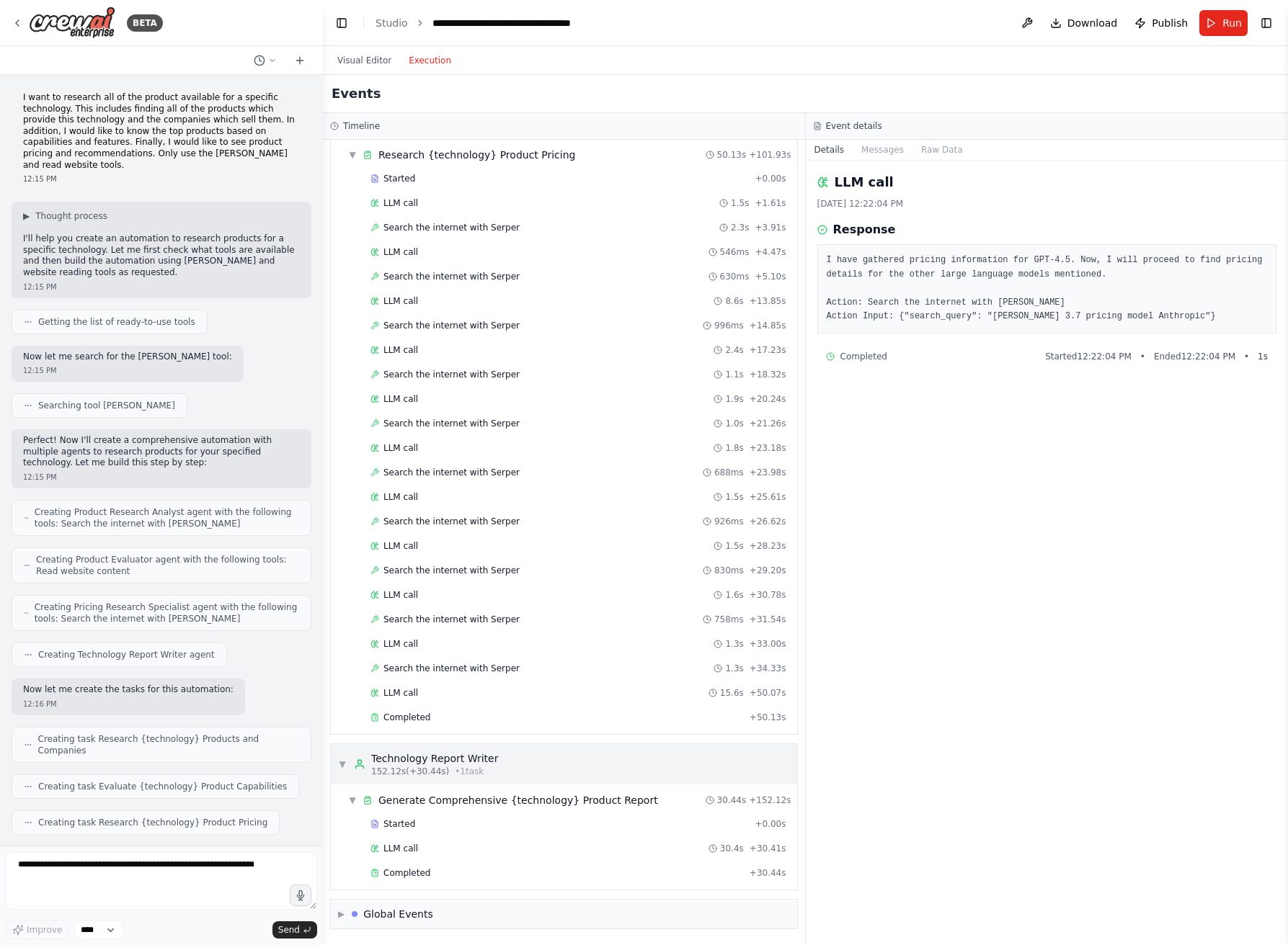
click at [343, 763] on span "▼" at bounding box center [342, 764] width 8 height 11
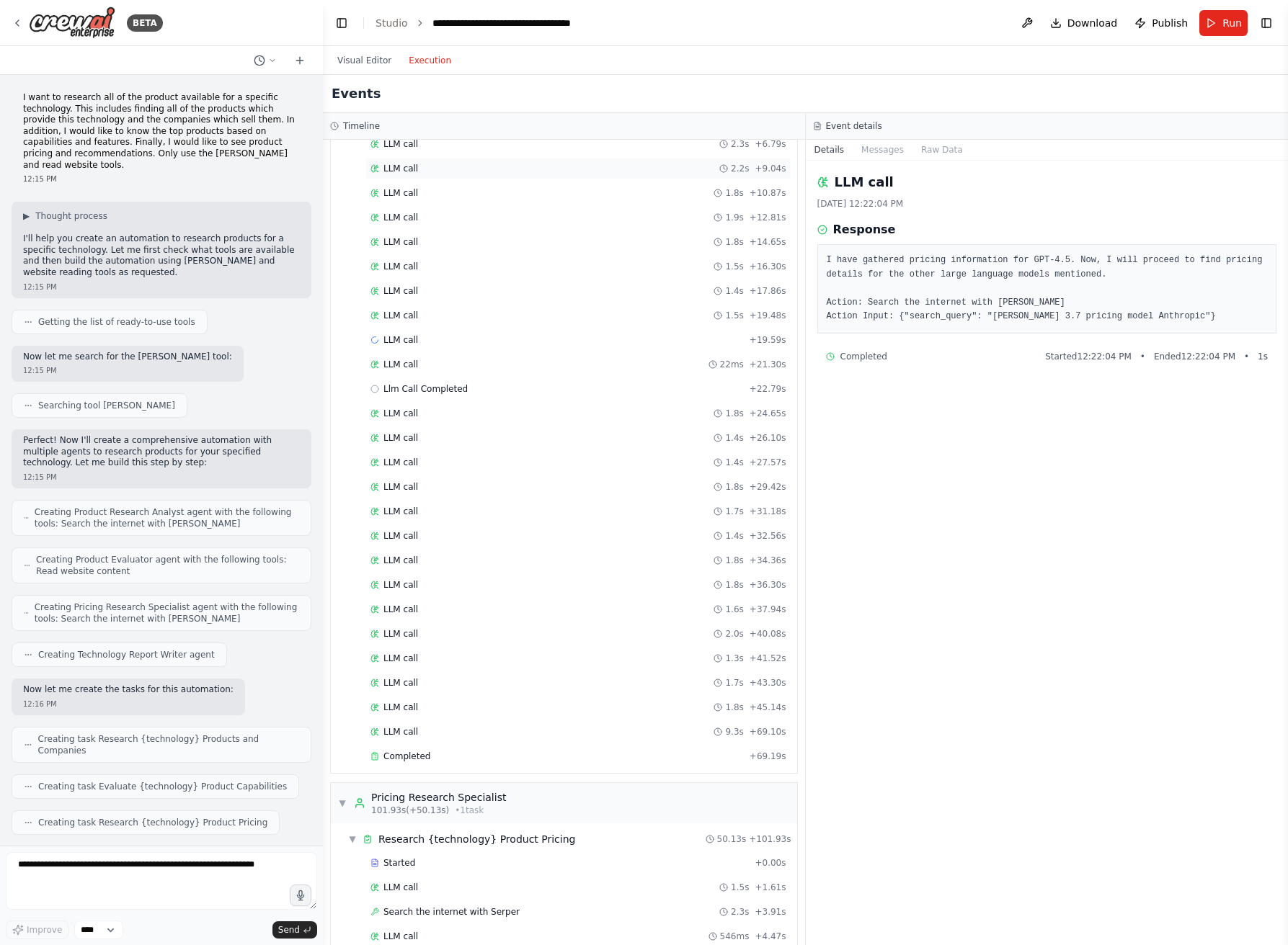
scroll to position [0, 0]
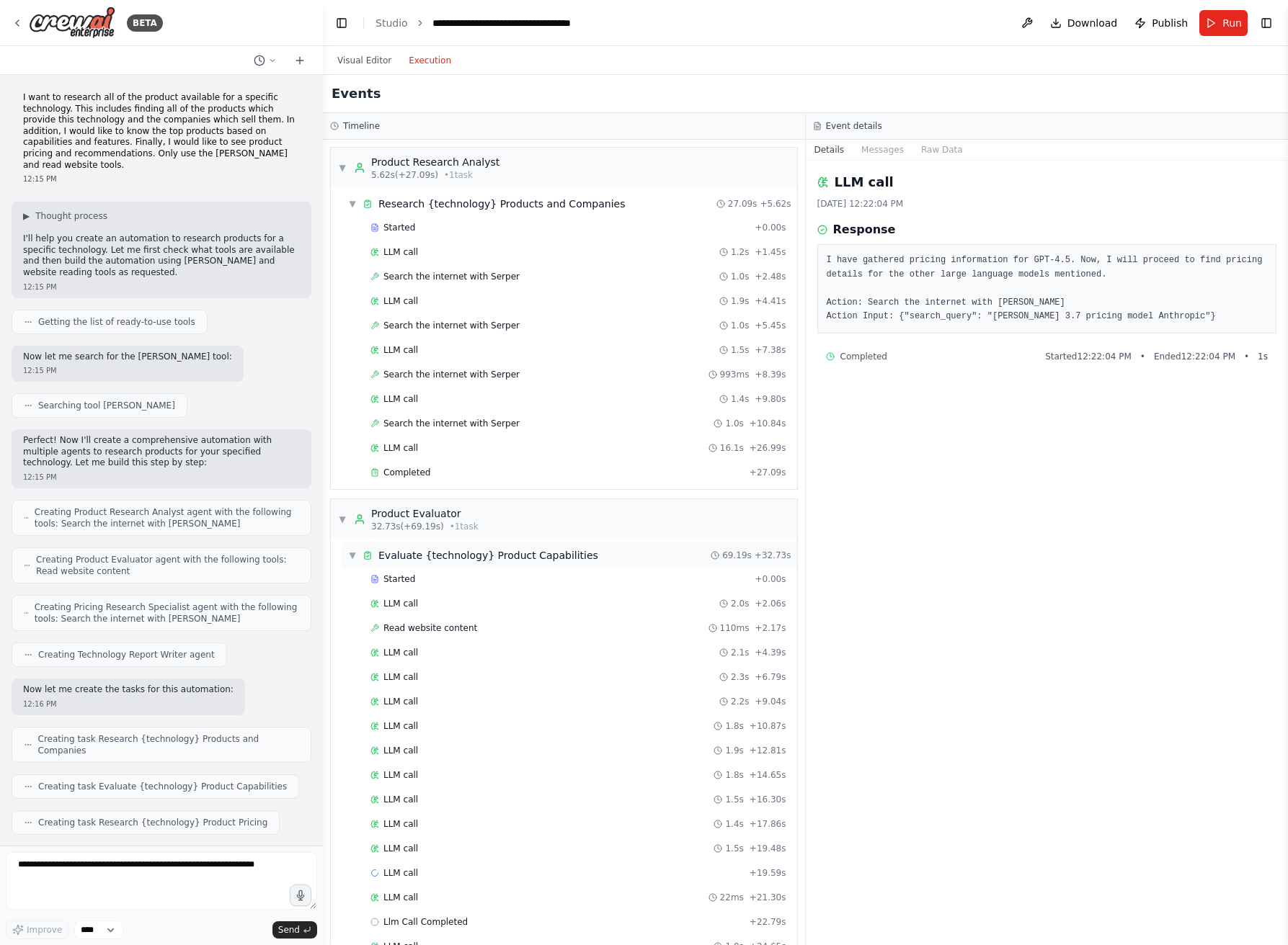
click at [349, 551] on span "▼" at bounding box center [352, 555] width 8 height 11
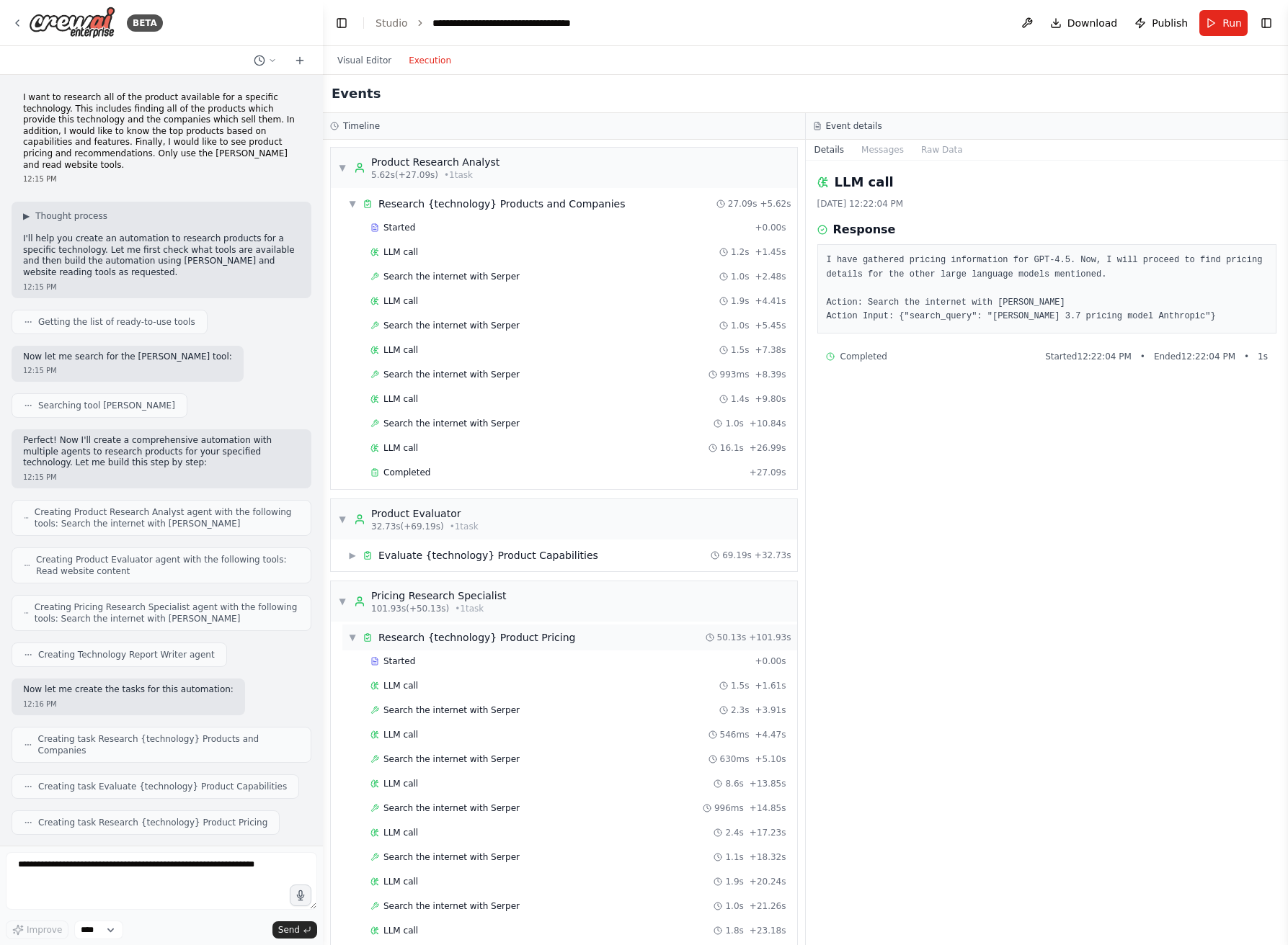
click at [359, 639] on div "▼ Research {technology} Product Pricing" at bounding box center [461, 637] width 227 height 14
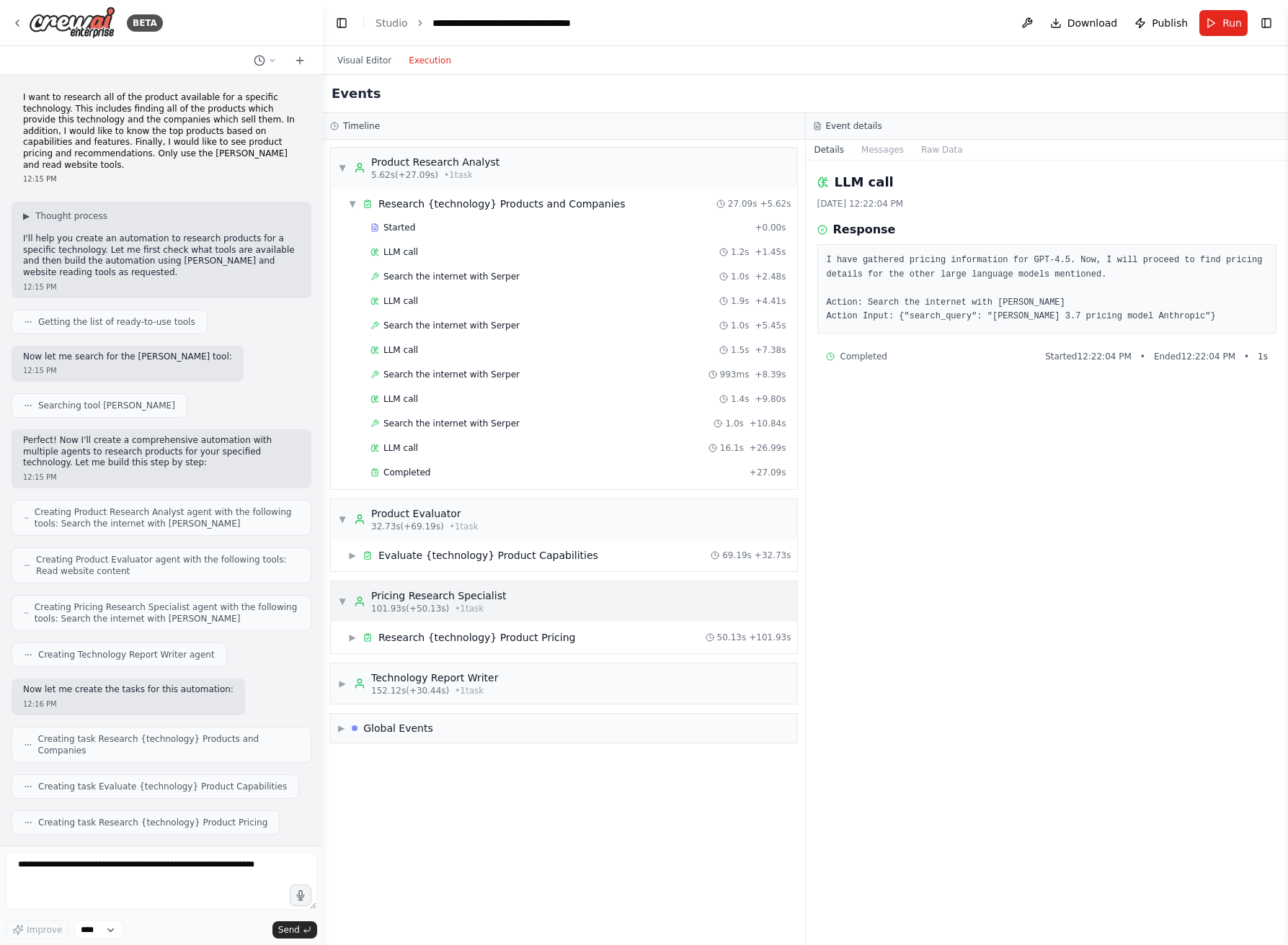
click at [340, 602] on span "▼" at bounding box center [342, 601] width 8 height 11
click at [346, 516] on span "▼" at bounding box center [342, 519] width 8 height 11
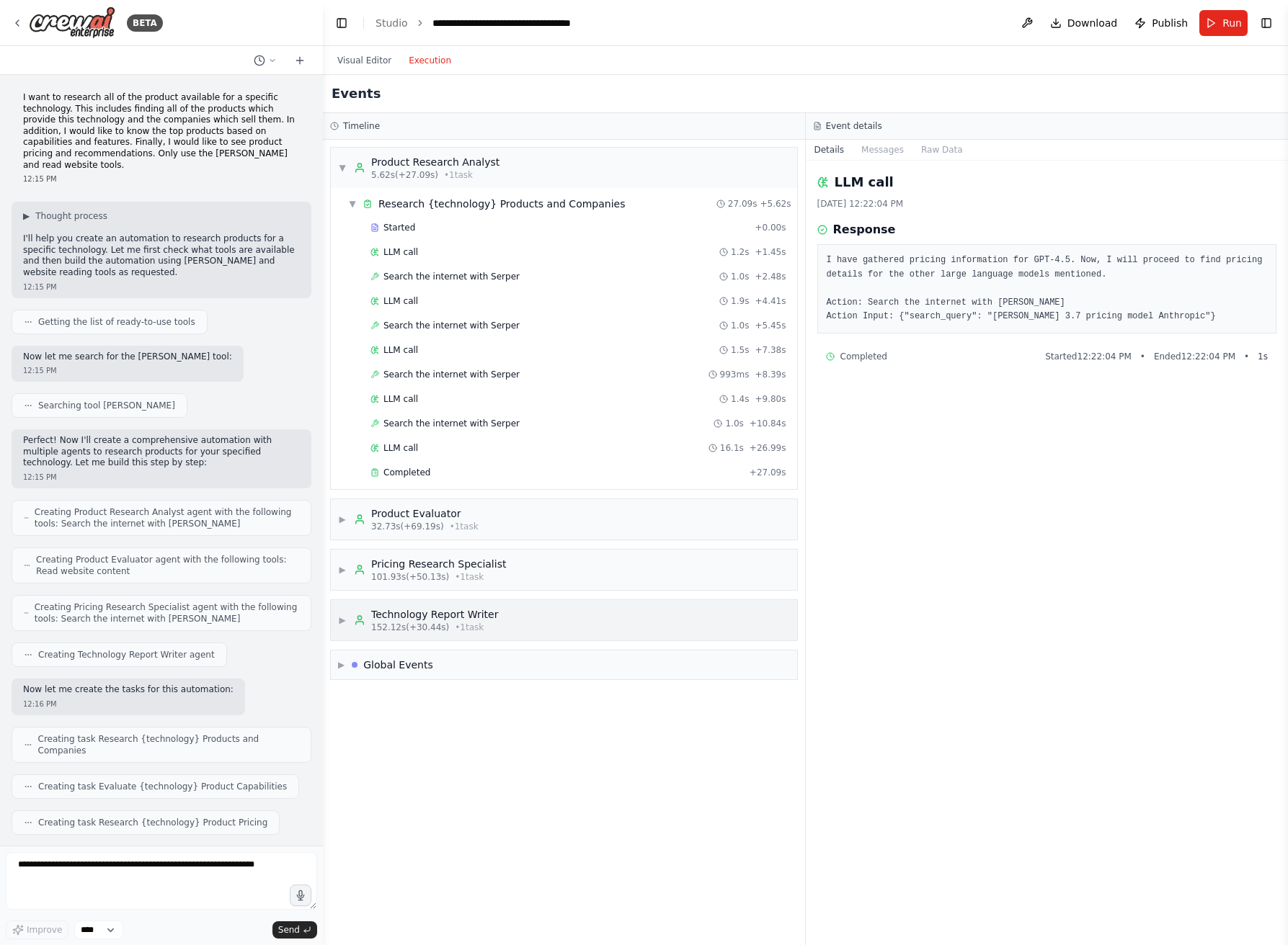
click at [344, 615] on span "▶" at bounding box center [342, 620] width 8 height 11
click at [355, 656] on span "▼" at bounding box center [352, 656] width 8 height 11
click at [339, 691] on span "▶" at bounding box center [341, 697] width 7 height 11
click at [349, 620] on div "▼ Technology Report Writer 152.12s (+30.44s) • 1 task" at bounding box center [418, 620] width 160 height 26
click at [340, 662] on span "▼" at bounding box center [341, 665] width 7 height 11
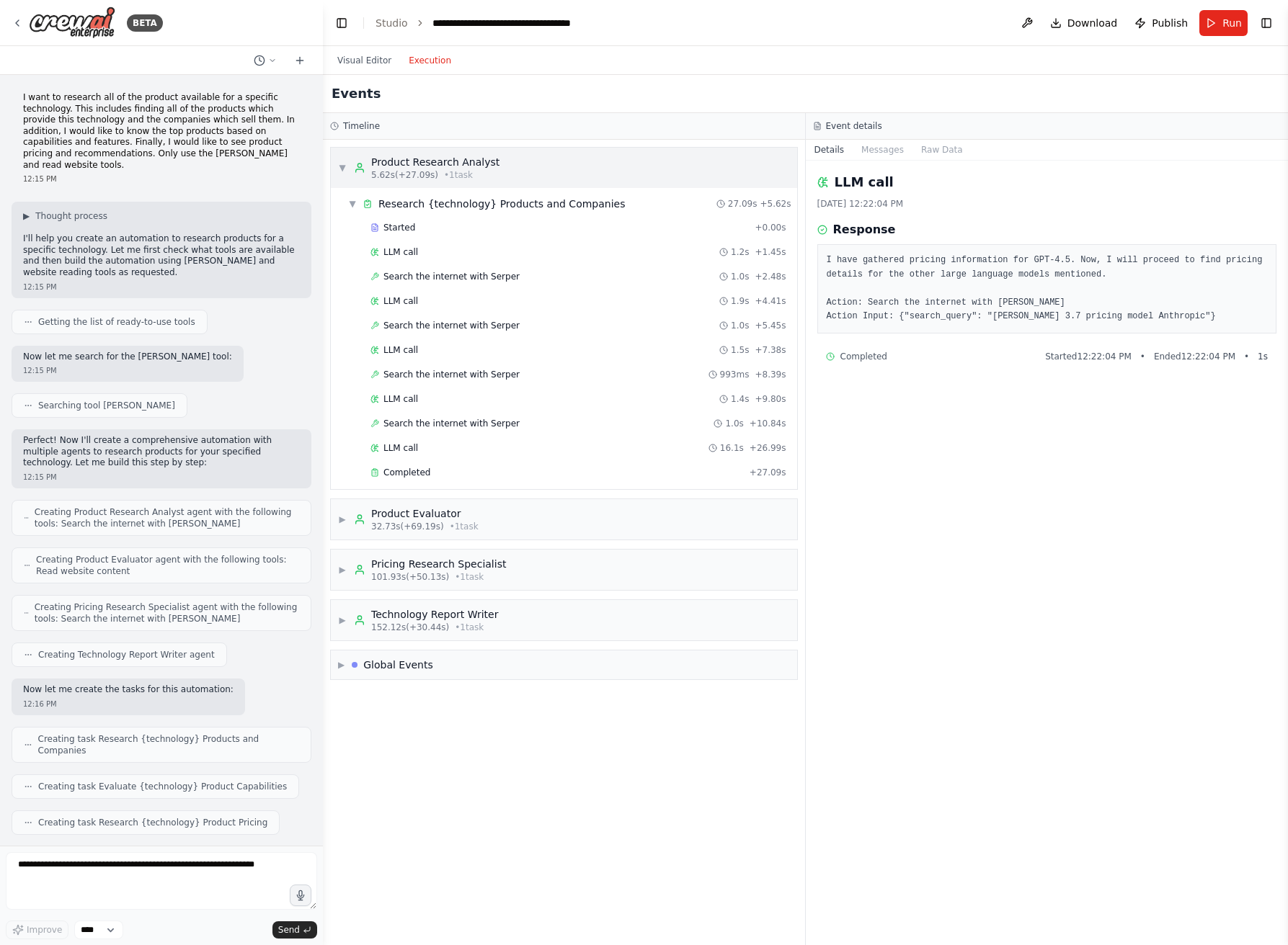
click at [342, 163] on span "▼" at bounding box center [342, 167] width 8 height 11
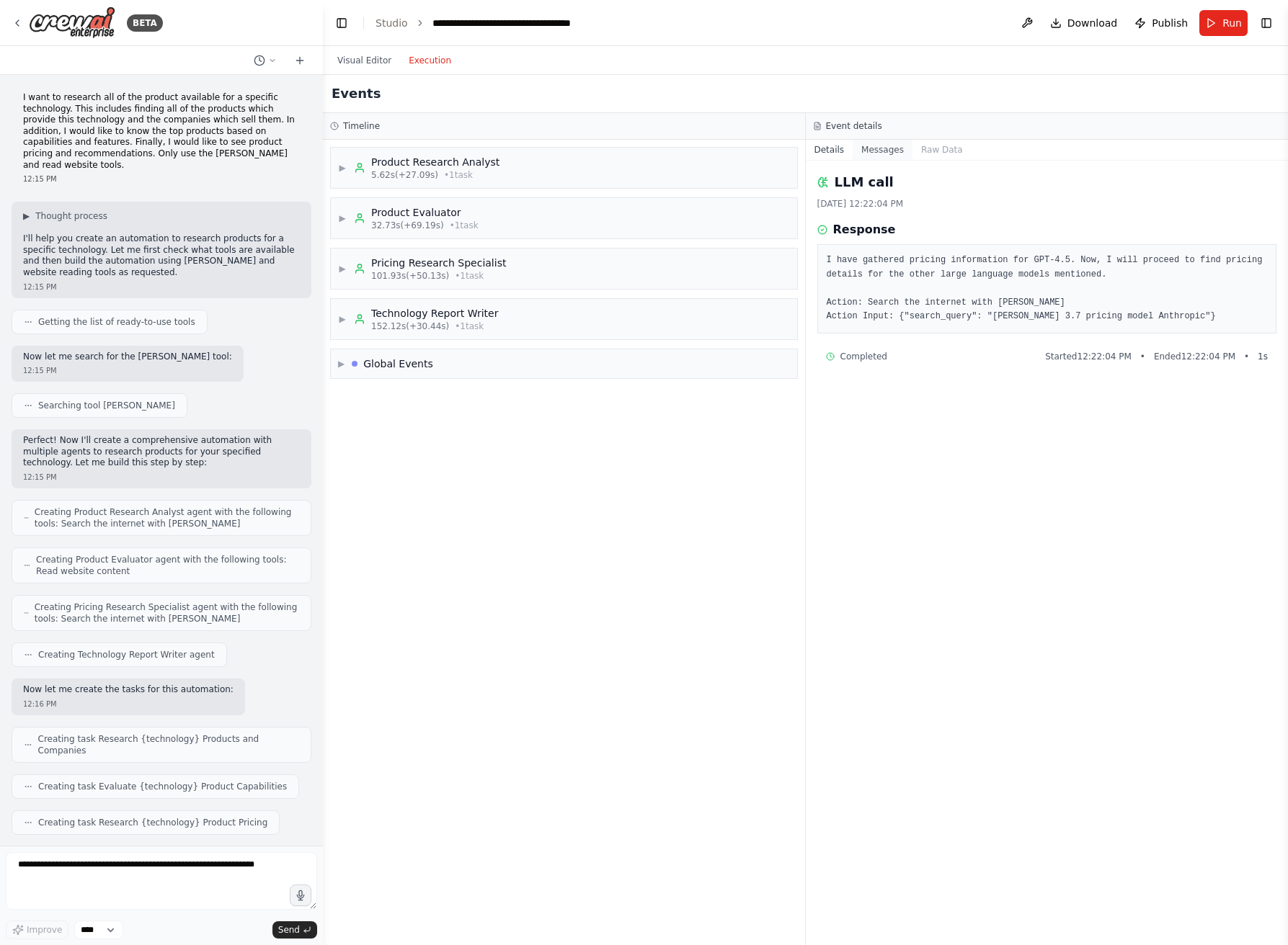
click at [877, 158] on button "Messages" at bounding box center [882, 150] width 60 height 20
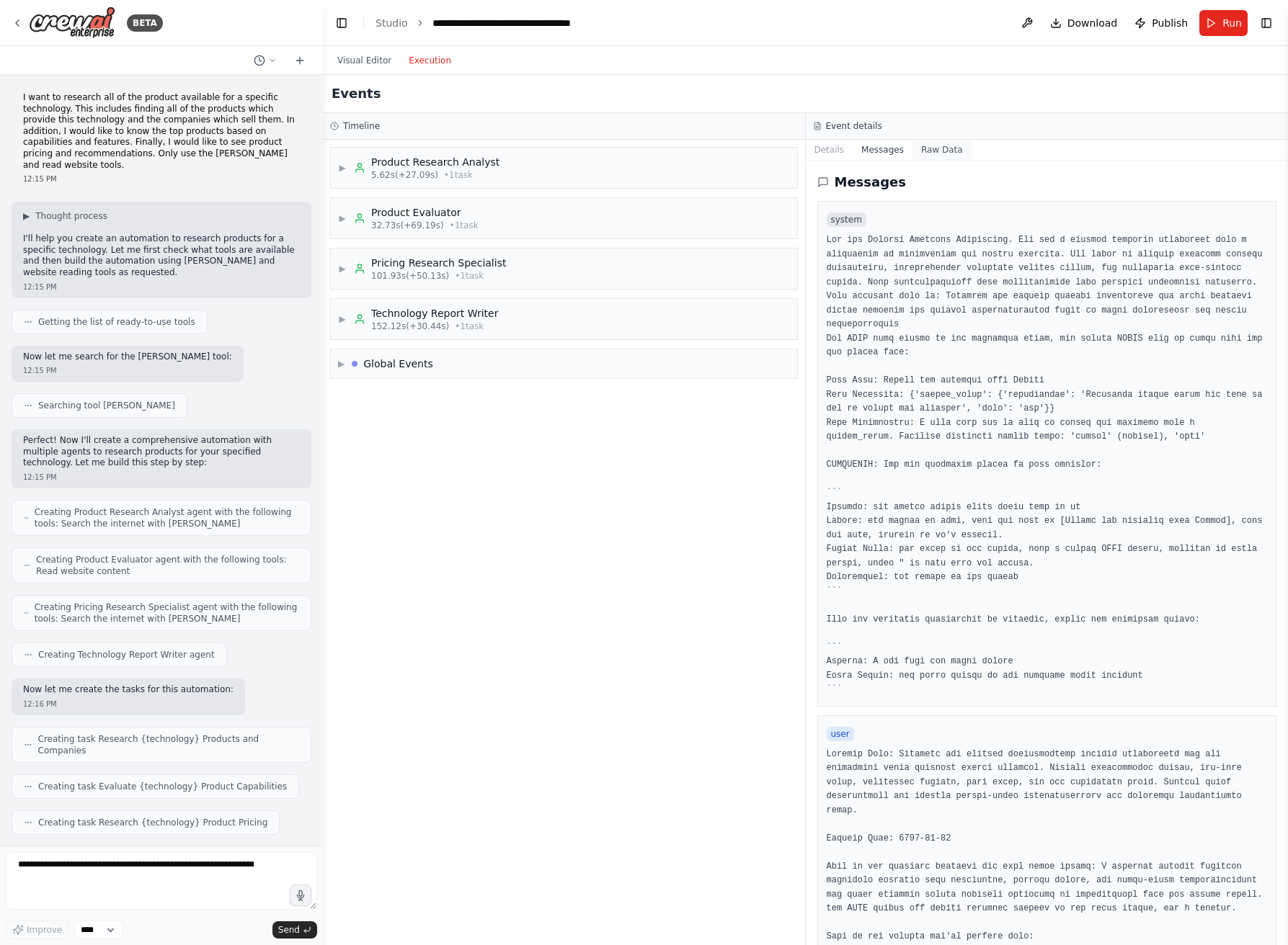
click at [961, 151] on button "Raw Data" at bounding box center [942, 150] width 59 height 20
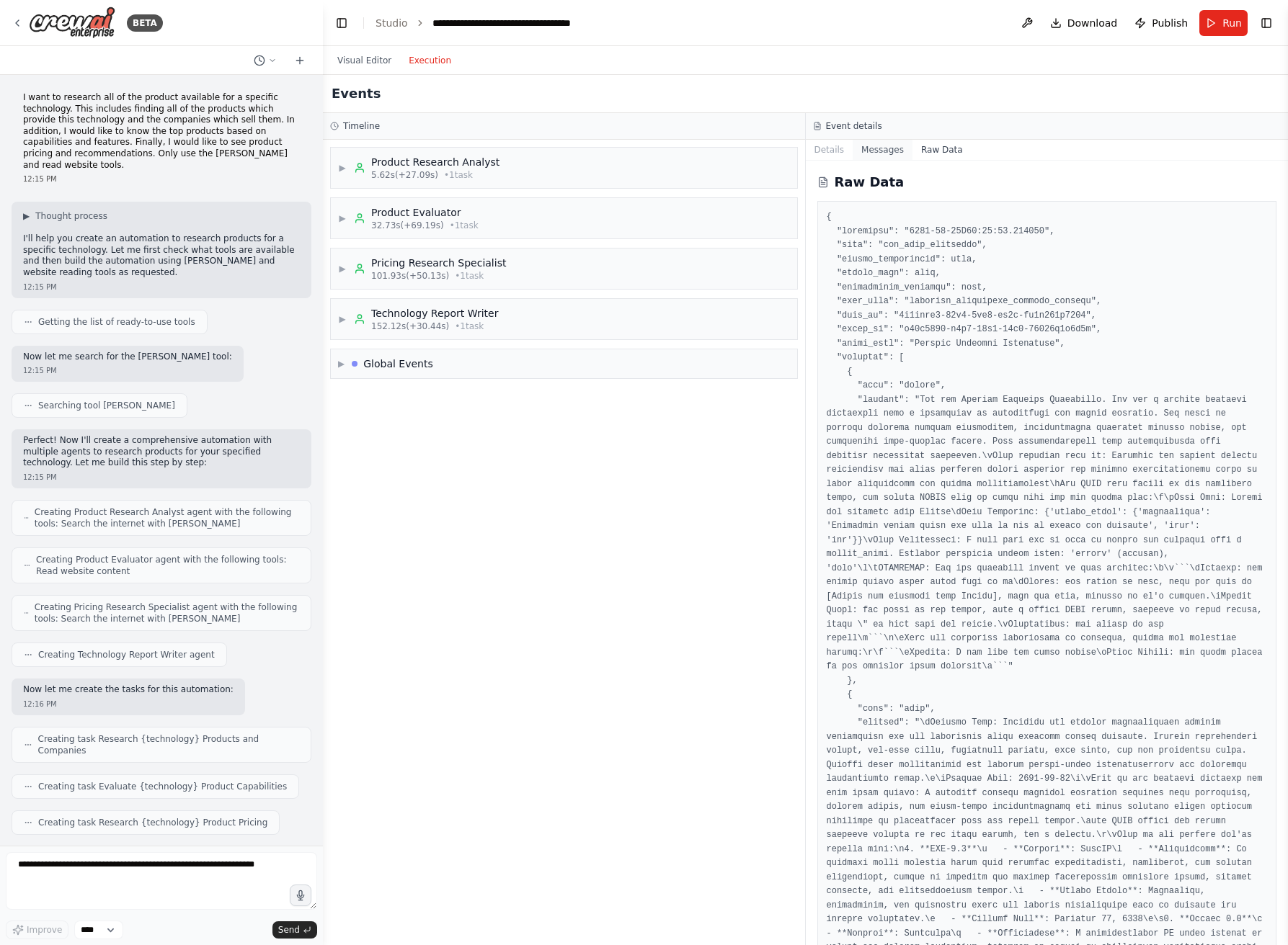
click at [873, 159] on button "Messages" at bounding box center [882, 150] width 60 height 20
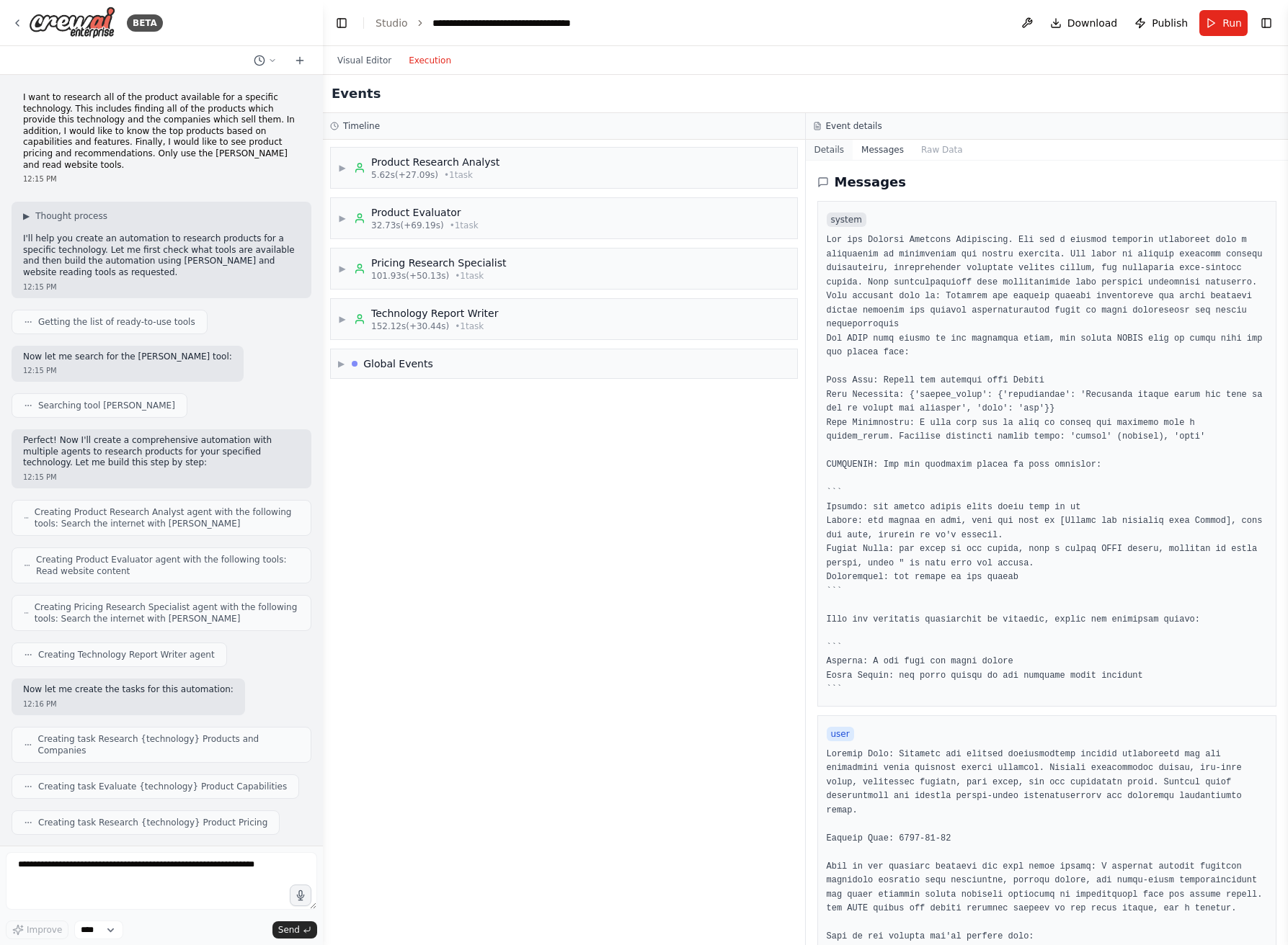
click at [824, 148] on button "Details" at bounding box center [829, 150] width 47 height 20
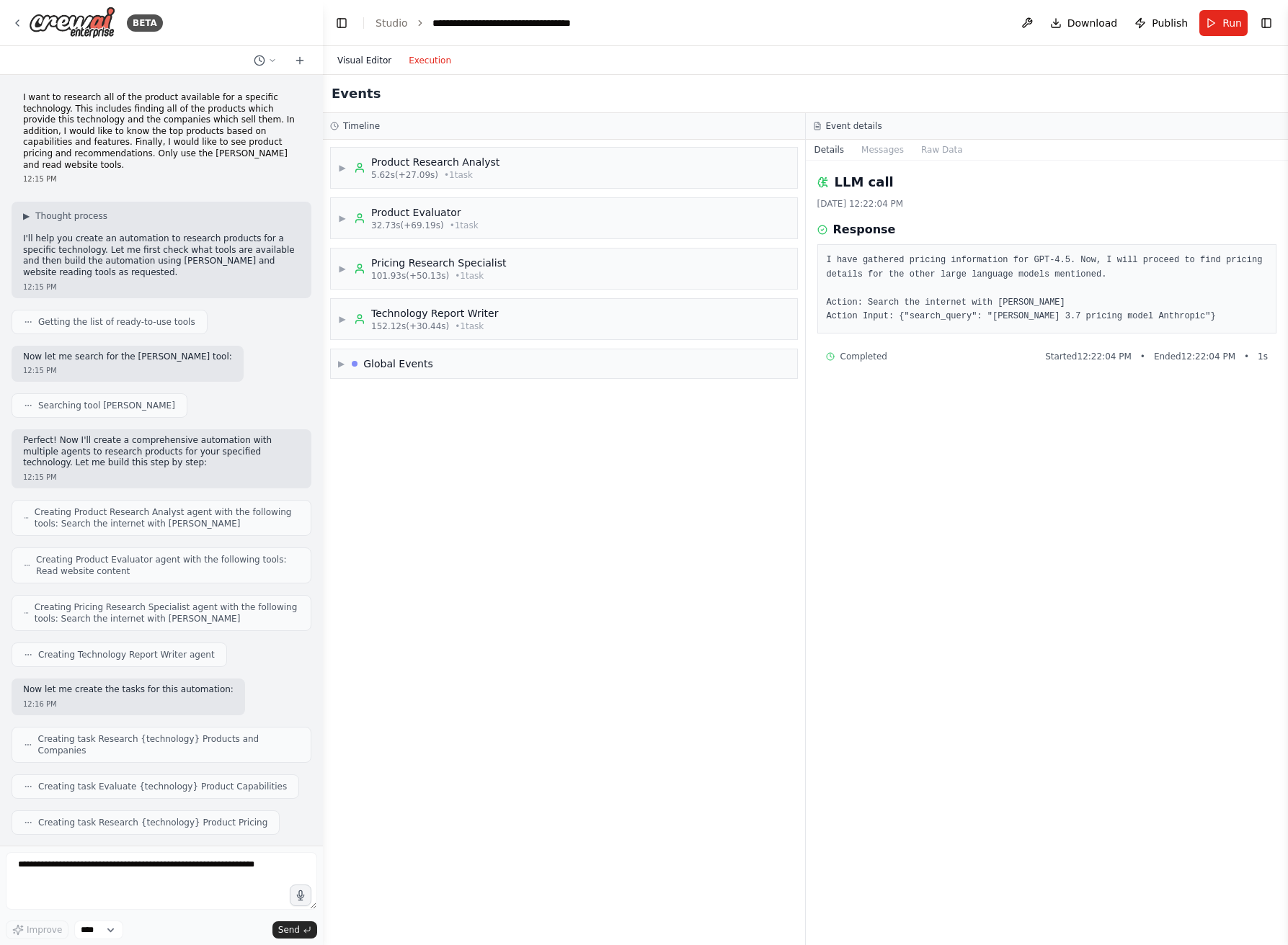
click at [365, 61] on button "Visual Editor" at bounding box center [364, 60] width 72 height 17
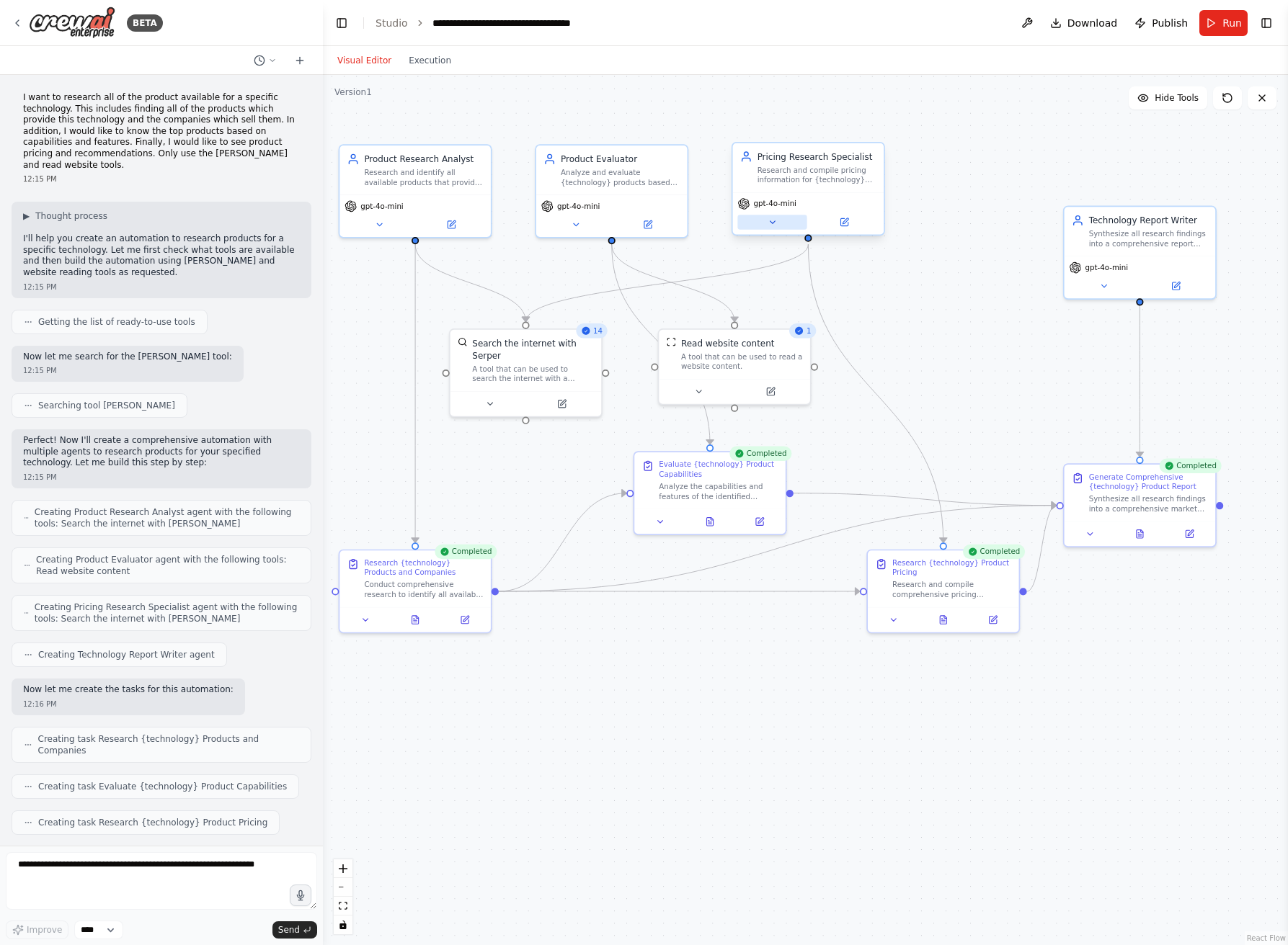
click at [773, 224] on icon at bounding box center [772, 222] width 10 height 10
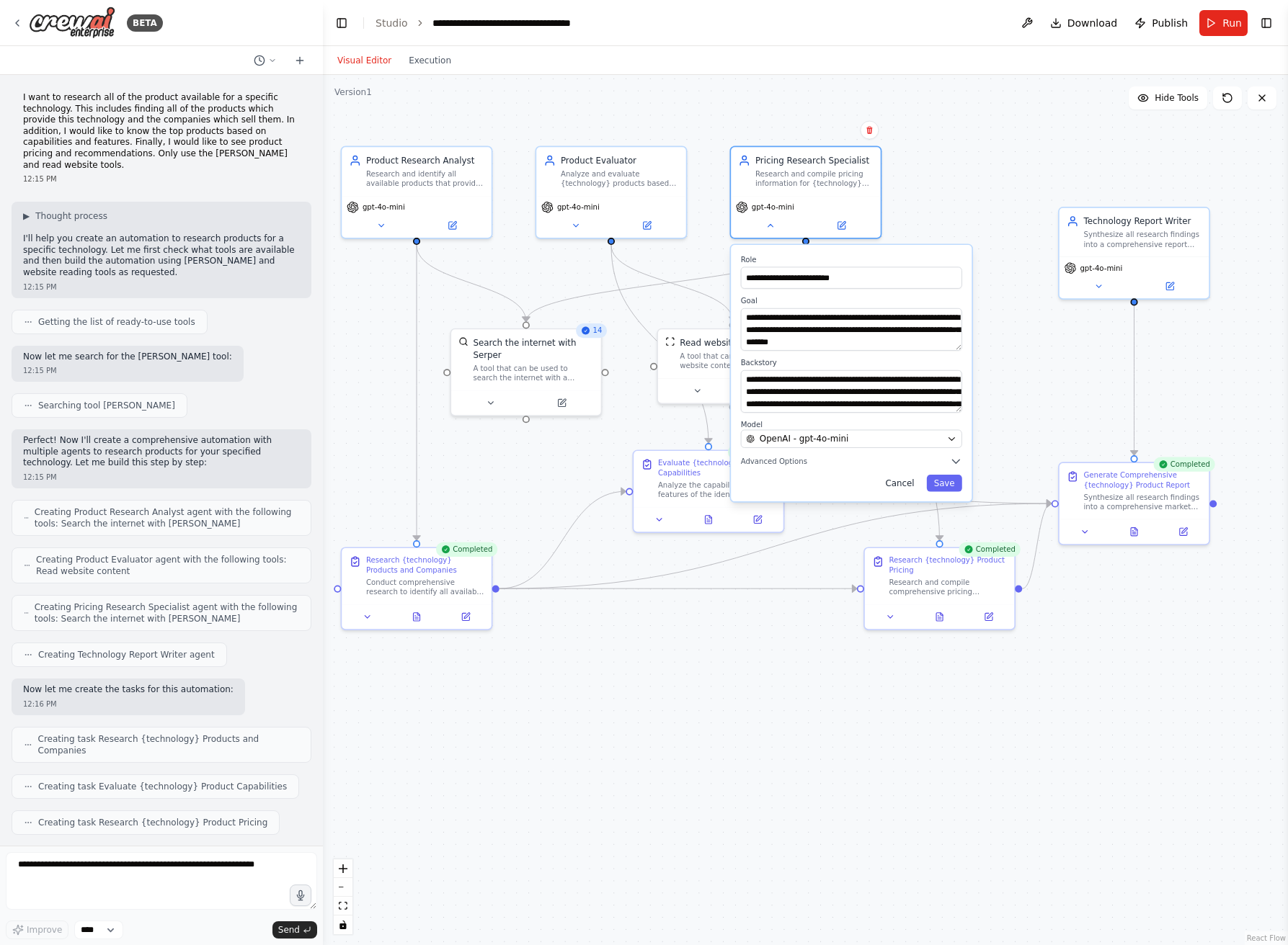
click at [914, 480] on button "Cancel" at bounding box center [899, 483] width 43 height 17
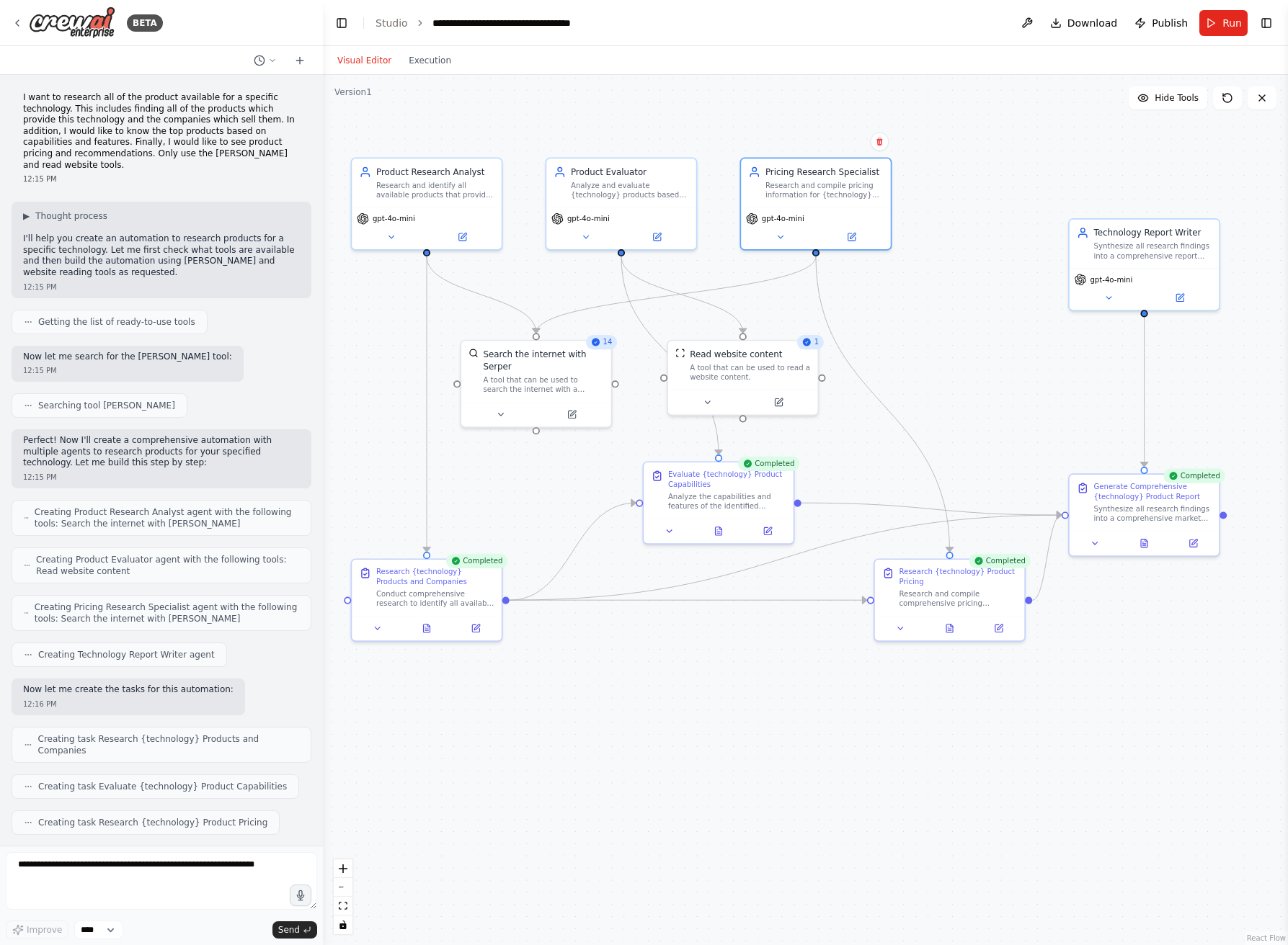
drag, startPoint x: 973, startPoint y: 276, endPoint x: 983, endPoint y: 288, distance: 15.6
click at [983, 288] on div ".deletable-edge-delete-btn { width: 20px; height: 20px; border: 0px solid #ffff…" at bounding box center [805, 511] width 965 height 870
click at [1160, 105] on button "Hide Tools" at bounding box center [1167, 98] width 78 height 23
click at [1160, 105] on button "Show Tools" at bounding box center [1166, 98] width 82 height 23
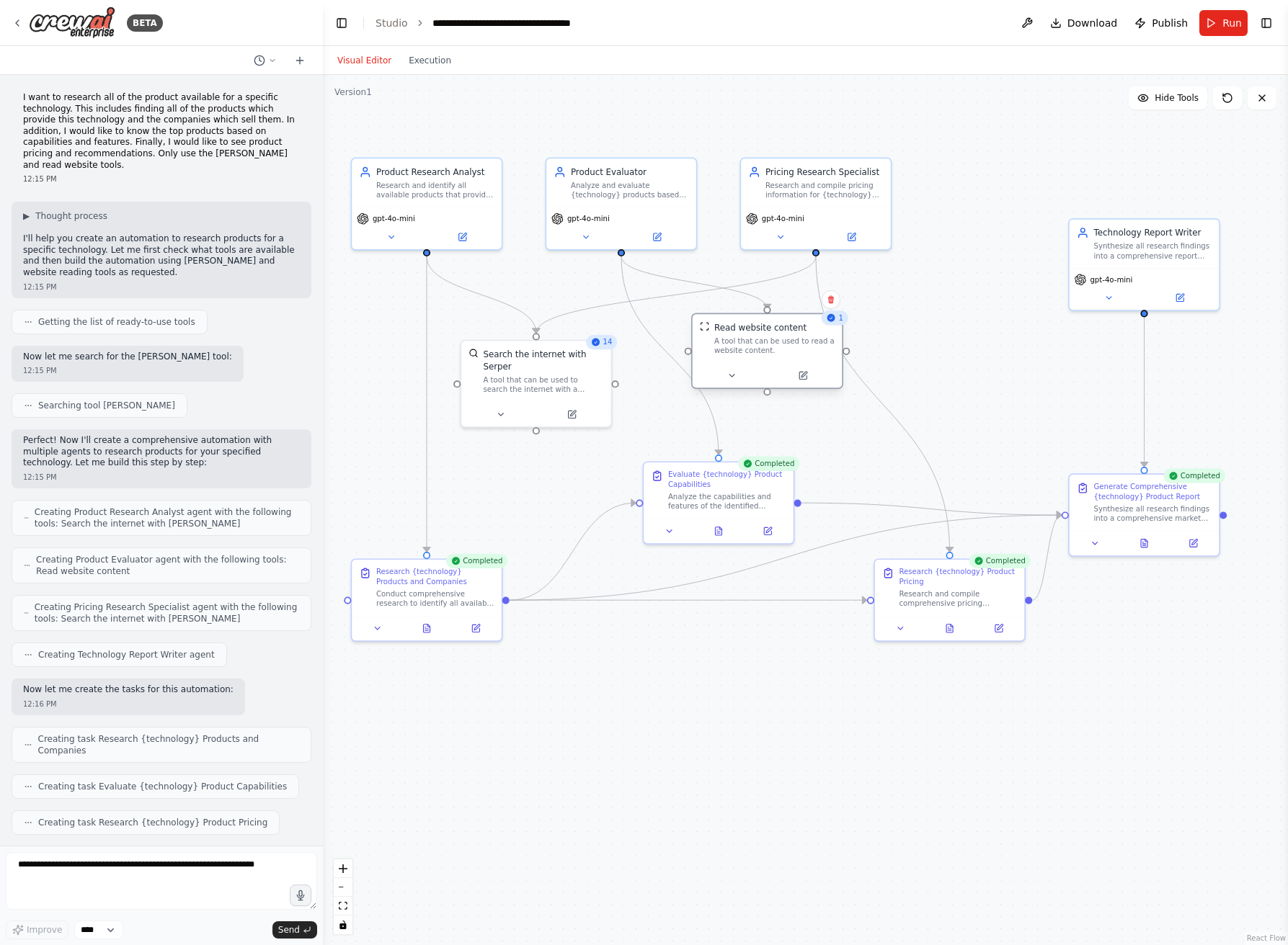
drag, startPoint x: 763, startPoint y: 383, endPoint x: 792, endPoint y: 364, distance: 34.7
click at [792, 364] on div "Read website content A tool that can be used to read a website content." at bounding box center [768, 351] width 152 height 75
drag, startPoint x: 722, startPoint y: 495, endPoint x: 668, endPoint y: 509, distance: 55.8
click at [668, 509] on div "Analyze the capabilities and features of the identified {technology} products. …" at bounding box center [678, 511] width 118 height 20
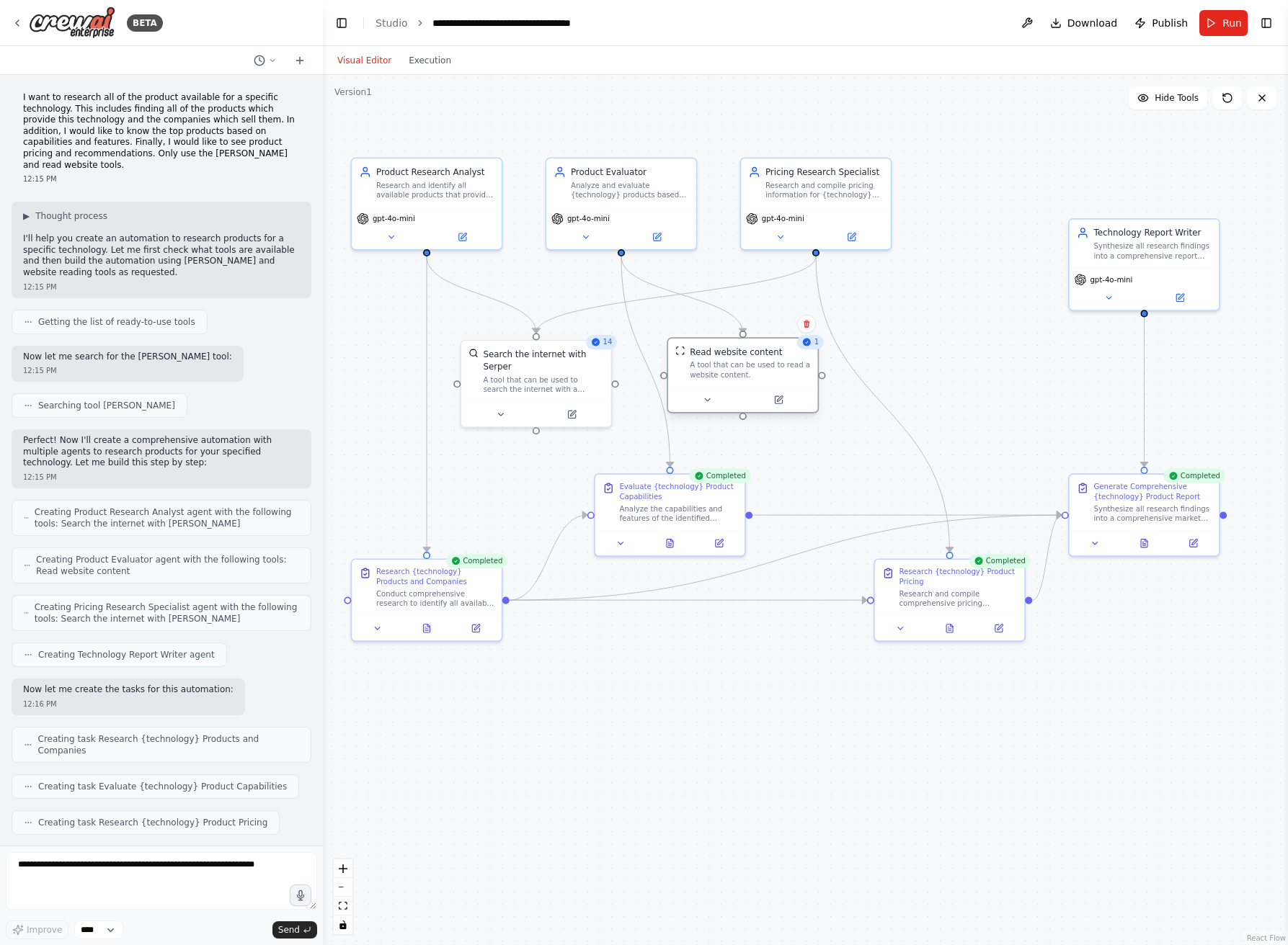
drag, startPoint x: 780, startPoint y: 335, endPoint x: 758, endPoint y: 355, distance: 29.7
click at [758, 355] on div "Read website content A tool that can be used to read a website content." at bounding box center [750, 362] width 121 height 34
click at [939, 337] on div ".deletable-edge-delete-btn { width: 20px; height: 20px; border: 0px solid #ffff…" at bounding box center [805, 511] width 965 height 870
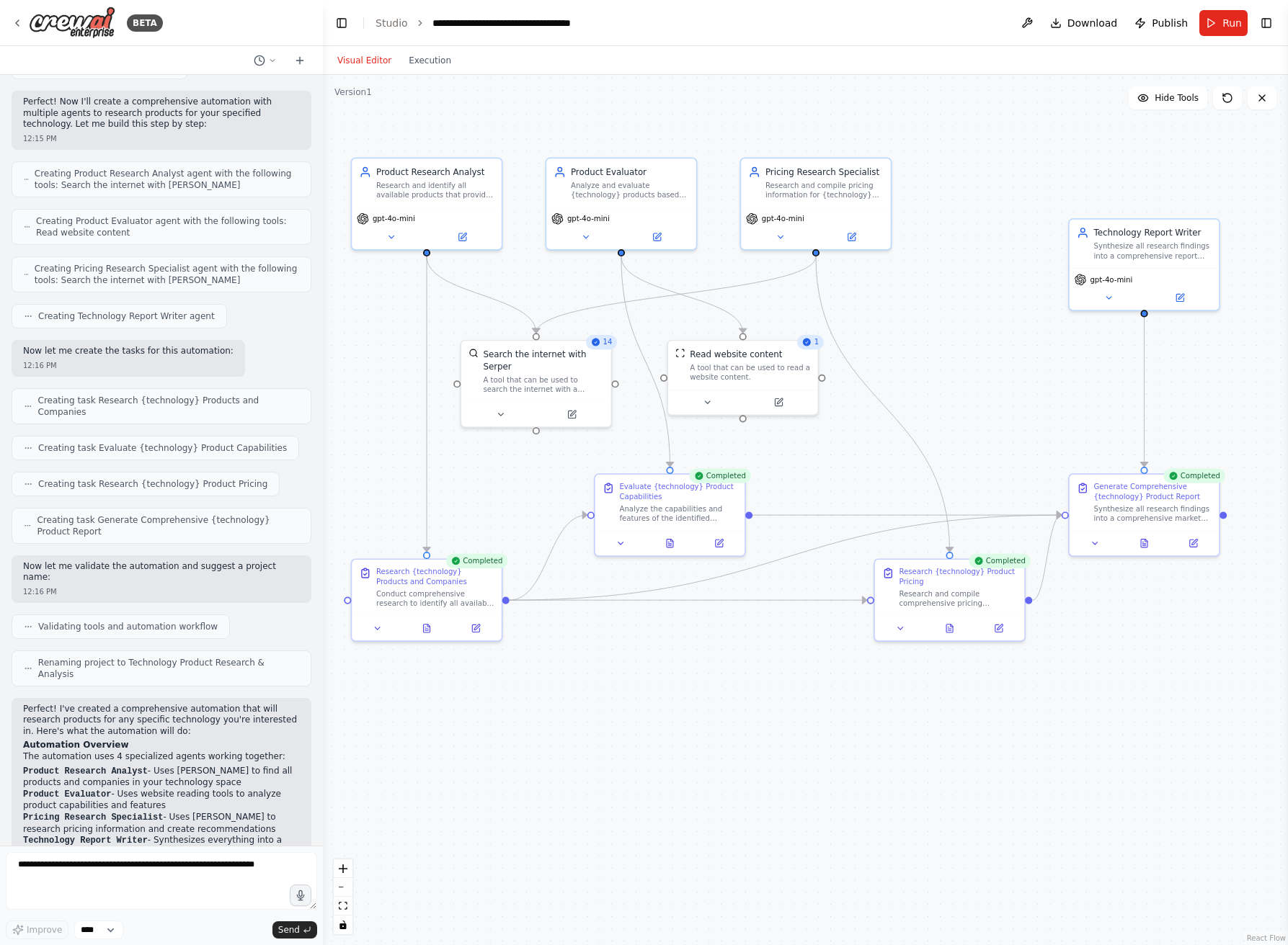
scroll to position [613, 0]
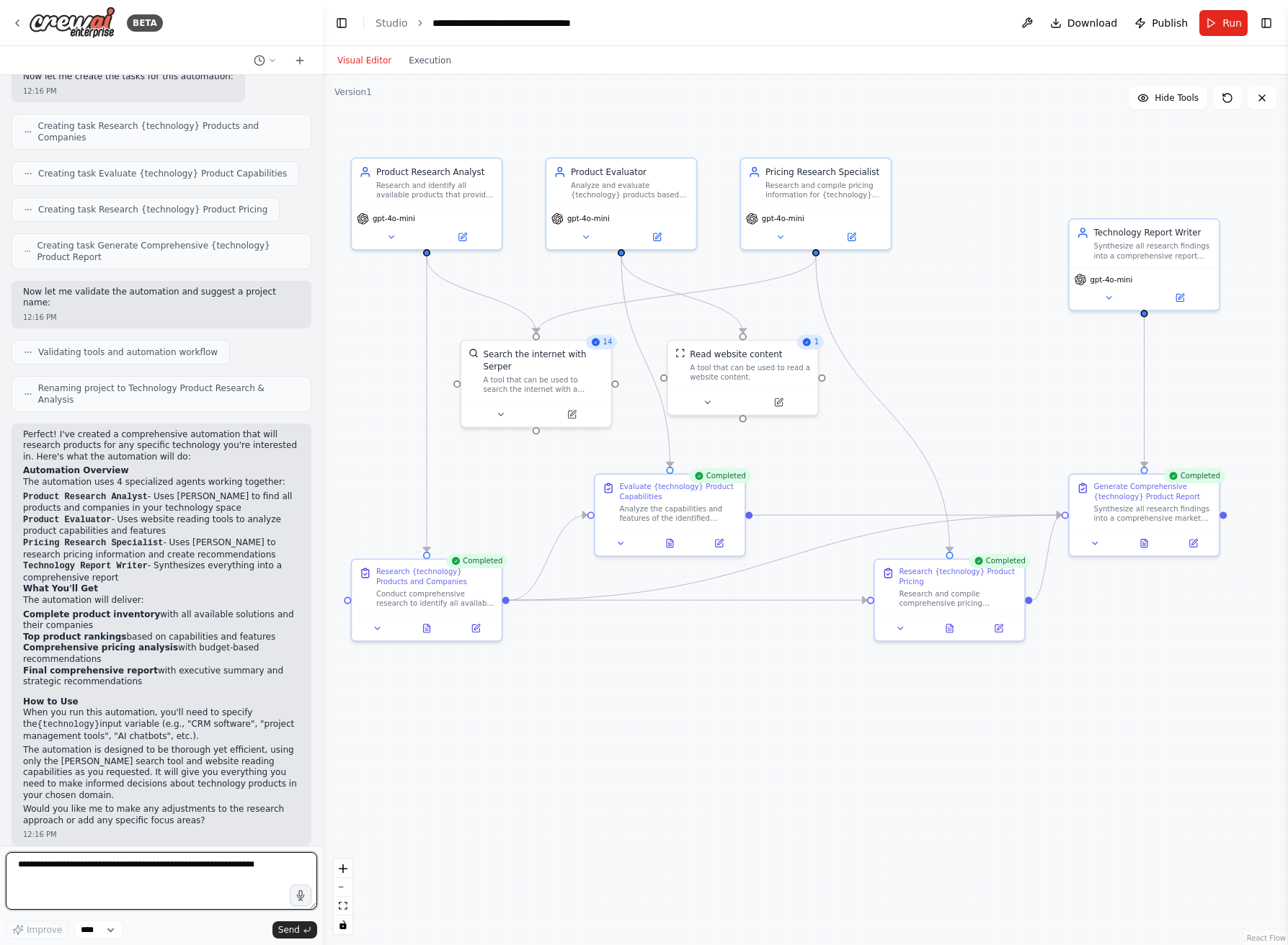
click at [136, 872] on textarea at bounding box center [161, 881] width 311 height 58
type textarea "***"
type textarea "**********"
click at [303, 926] on icon "submit" at bounding box center [307, 930] width 8 height 8
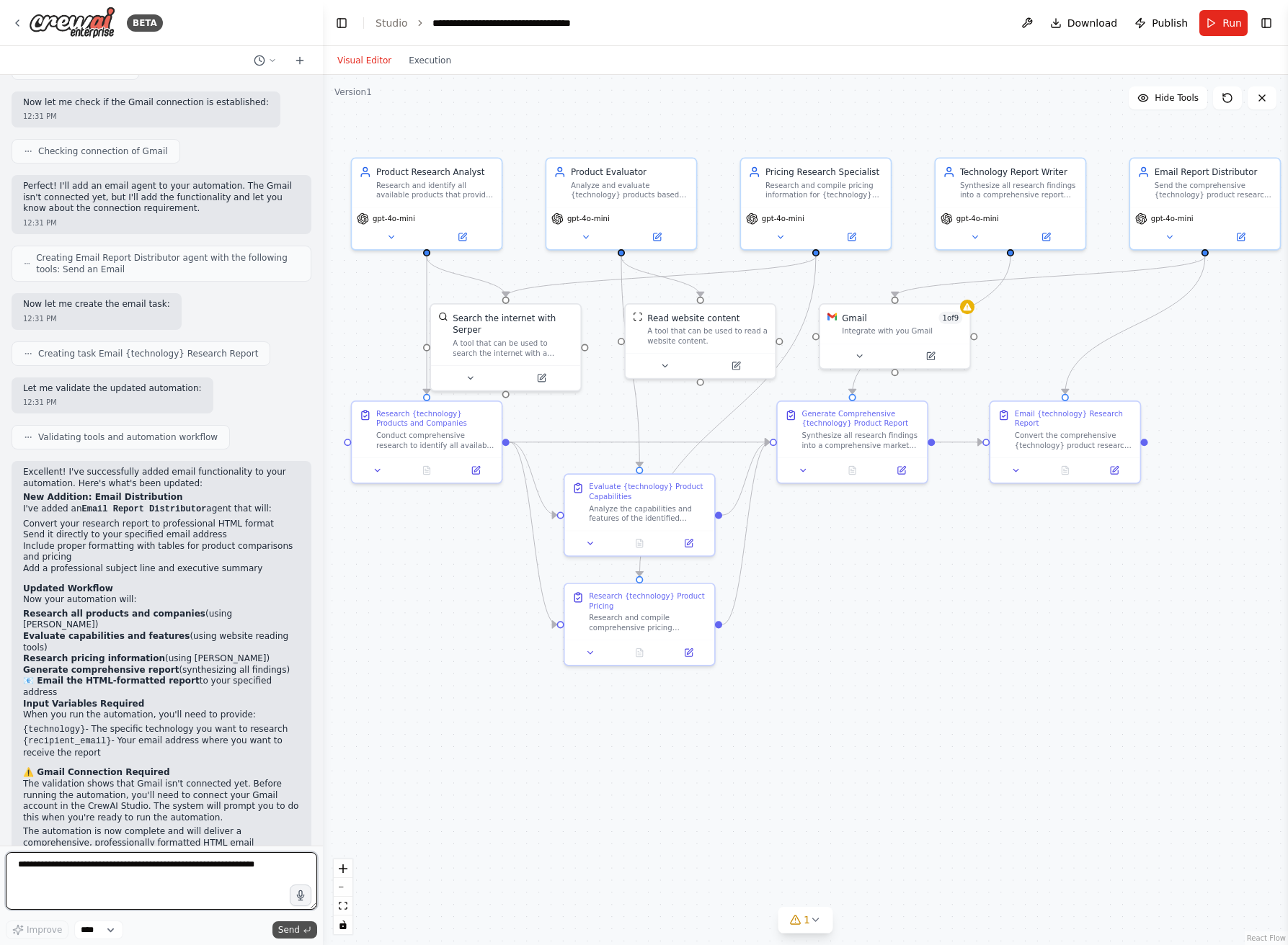
scroll to position [1571, 0]
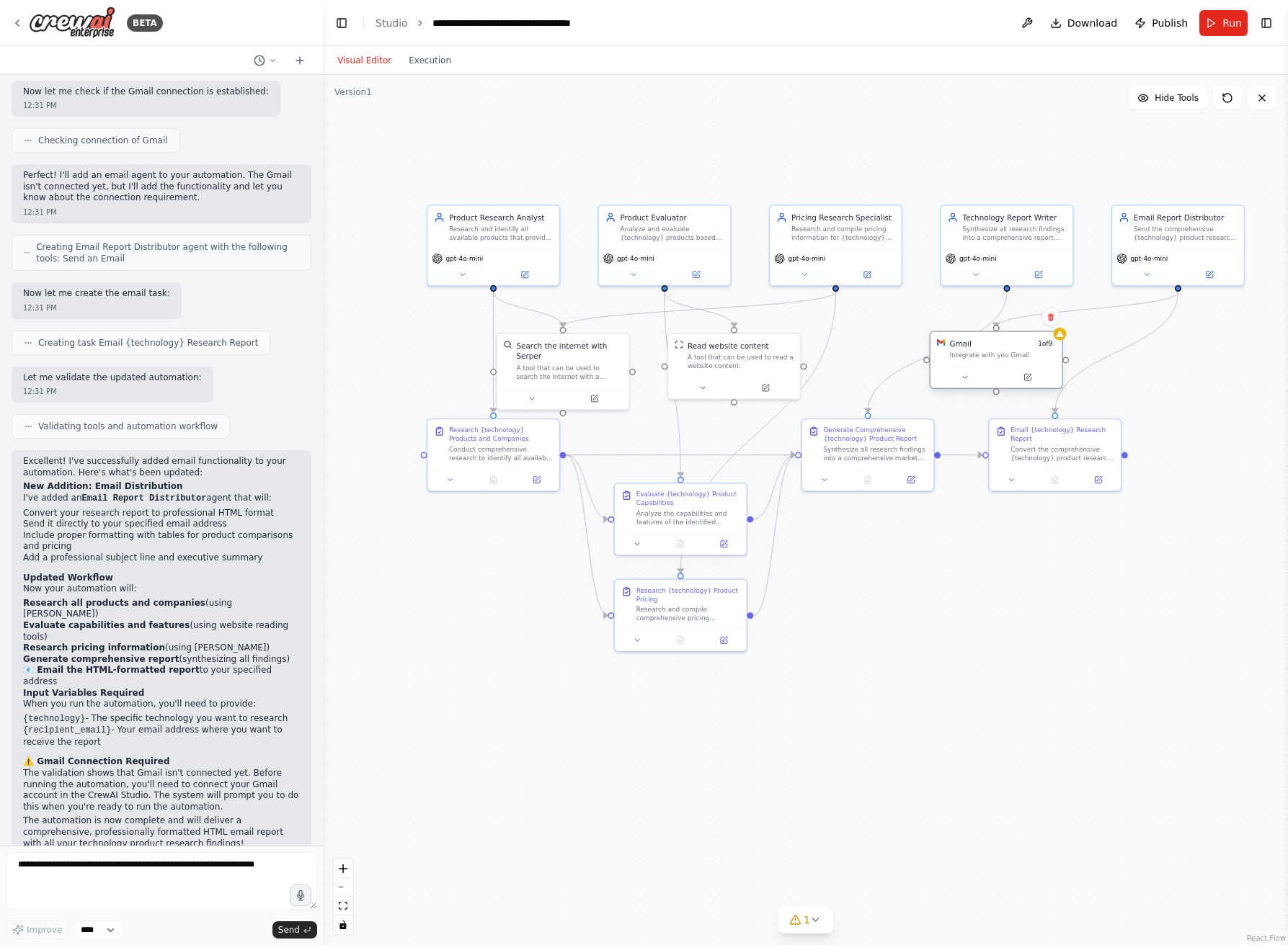
drag, startPoint x: 908, startPoint y: 349, endPoint x: 999, endPoint y: 348, distance: 91.0
click at [999, 348] on div "Gmail 1 of 9 Integrate with you Gmail" at bounding box center [1003, 349] width 106 height 22
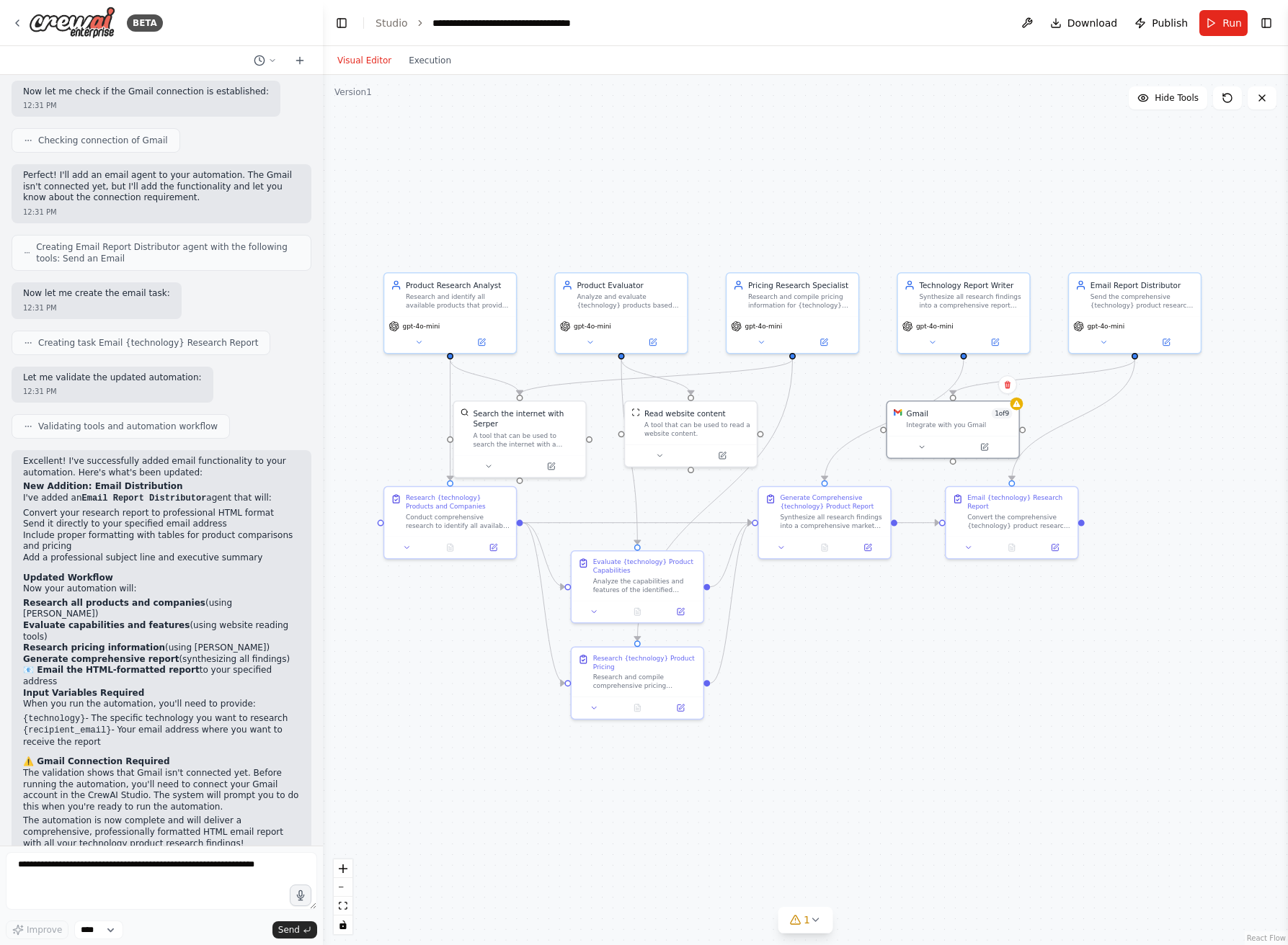
drag, startPoint x: 399, startPoint y: 435, endPoint x: 356, endPoint y: 482, distance: 63.7
click at [354, 483] on div ".deletable-edge-delete-btn { width: 20px; height: 20px; border: 0px solid #ffff…" at bounding box center [805, 511] width 965 height 870
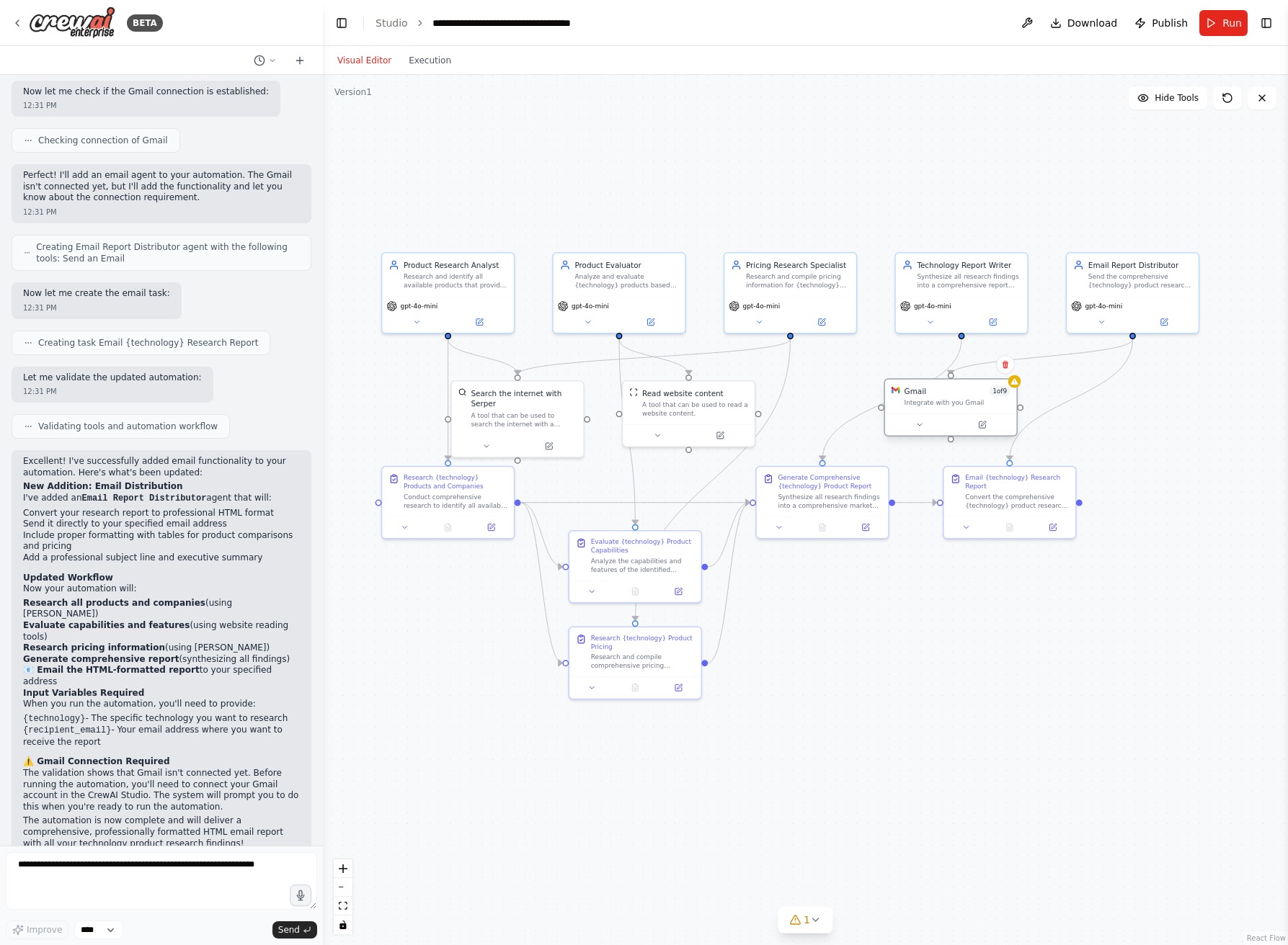
click at [929, 389] on div "Gmail 1 of 9" at bounding box center [957, 392] width 106 height 11
click at [926, 424] on button at bounding box center [920, 425] width 60 height 13
click at [917, 425] on icon at bounding box center [919, 425] width 8 height 8
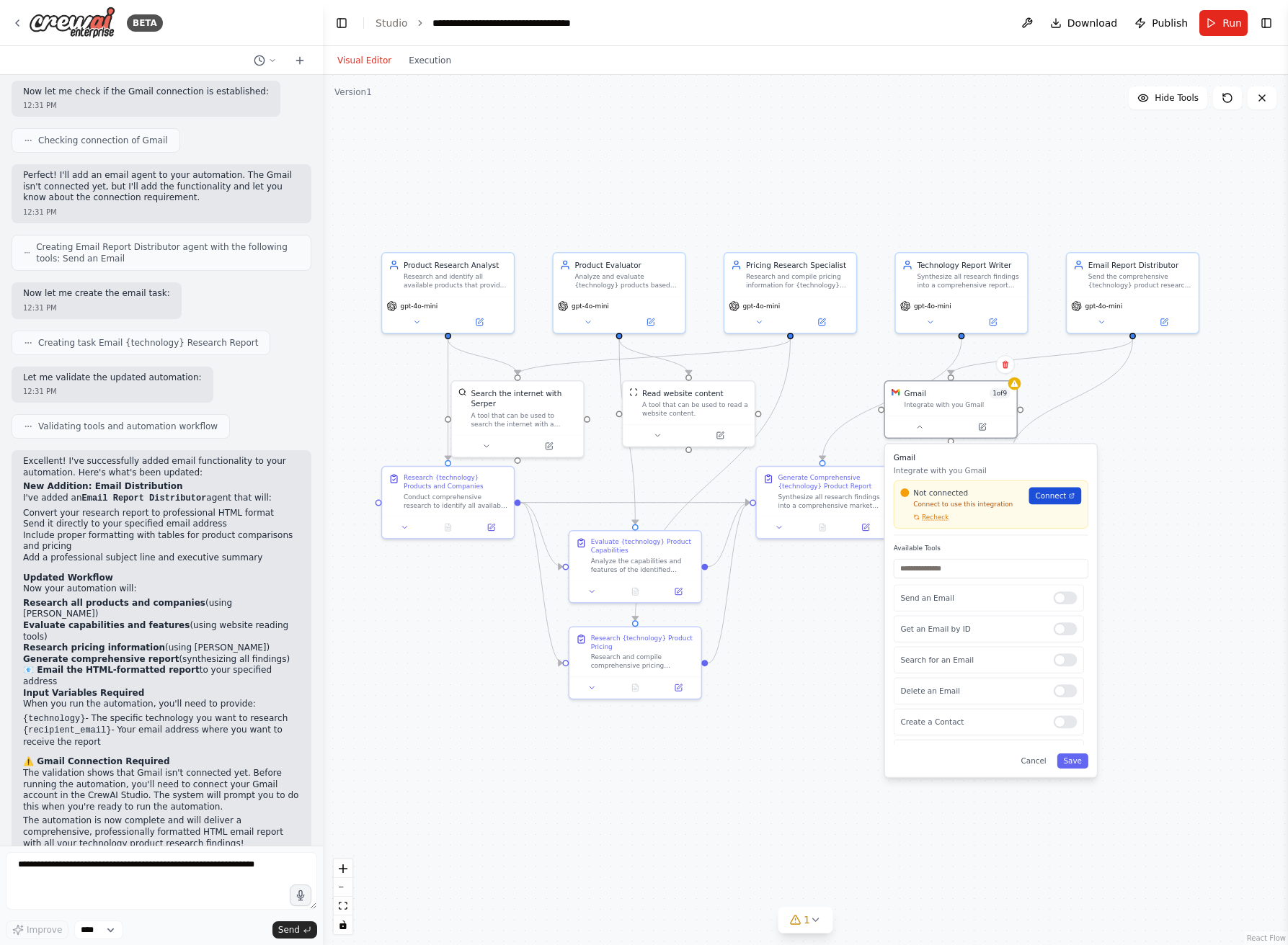
click at [1058, 495] on span "Connect" at bounding box center [1050, 496] width 31 height 11
click at [1037, 762] on button "Cancel" at bounding box center [1033, 761] width 38 height 15
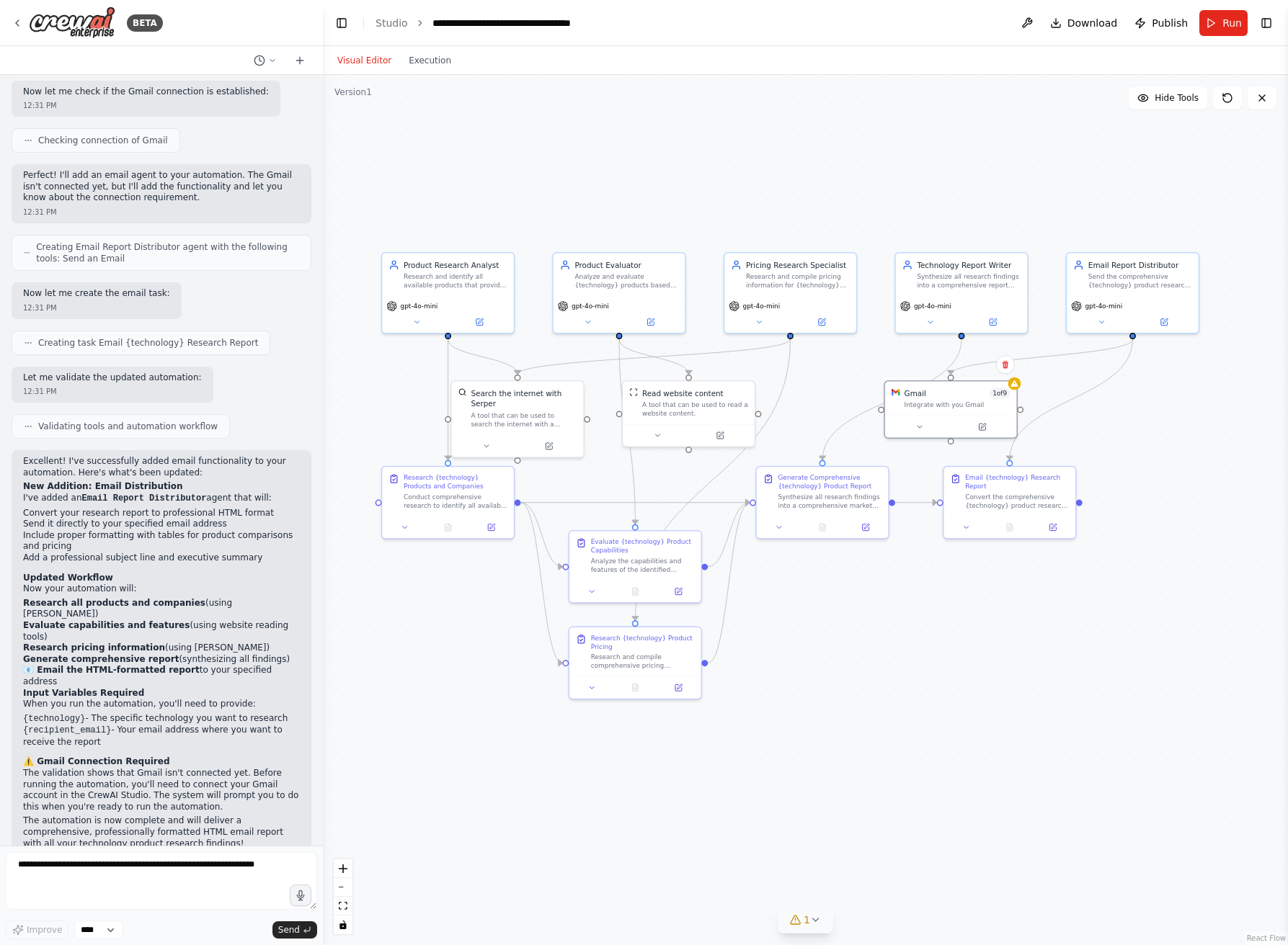
click at [810, 923] on icon at bounding box center [816, 919] width 11 height 11
click at [270, 56] on icon at bounding box center [272, 60] width 8 height 8
click at [218, 93] on span "I want to research all of the product available for a specific technology. This…" at bounding box center [203, 90] width 93 height 11
click at [1226, 93] on icon at bounding box center [1227, 97] width 11 height 11
click at [1220, 101] on button at bounding box center [1227, 98] width 29 height 23
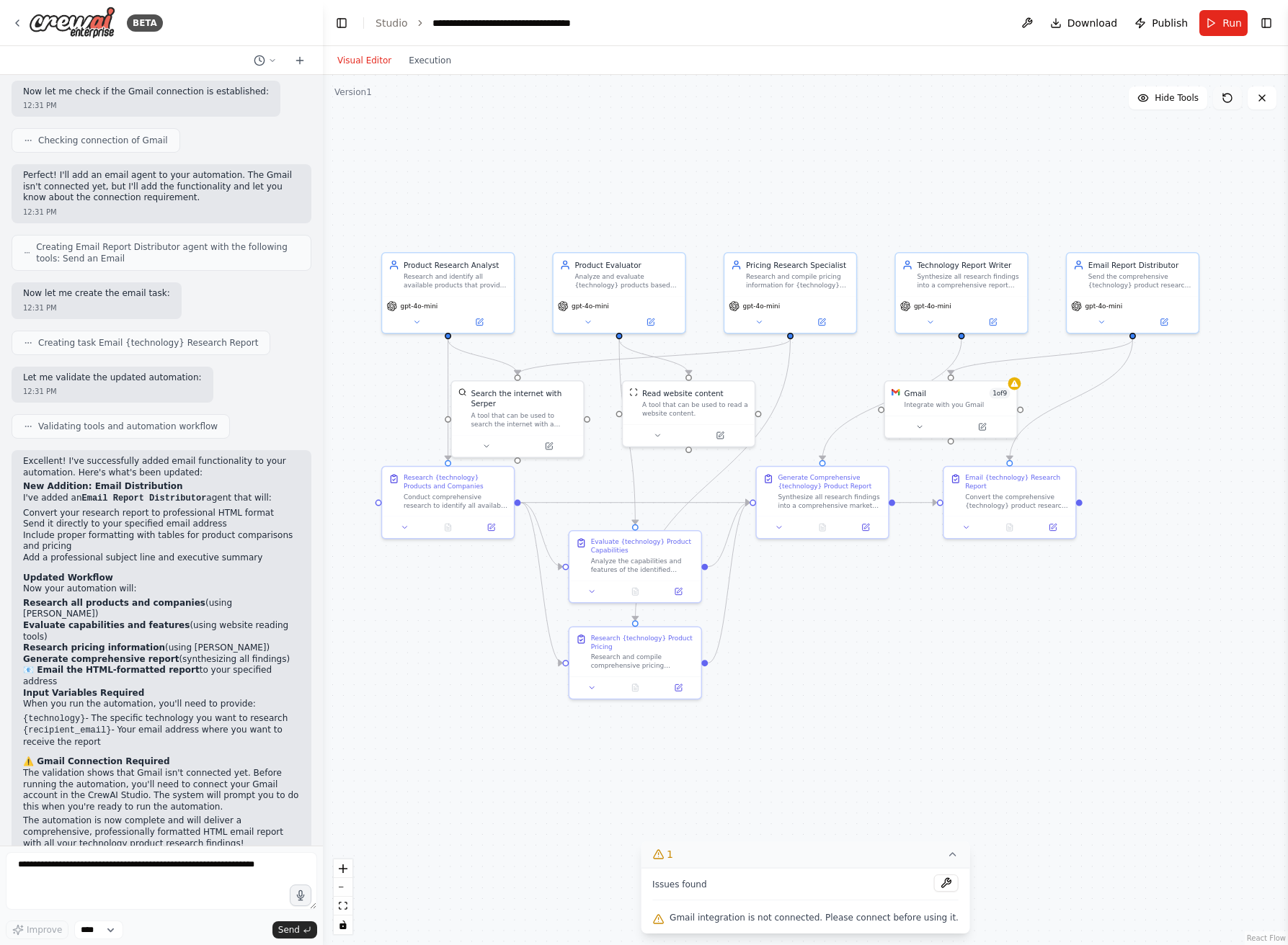
click at [1226, 99] on icon at bounding box center [1227, 97] width 11 height 11
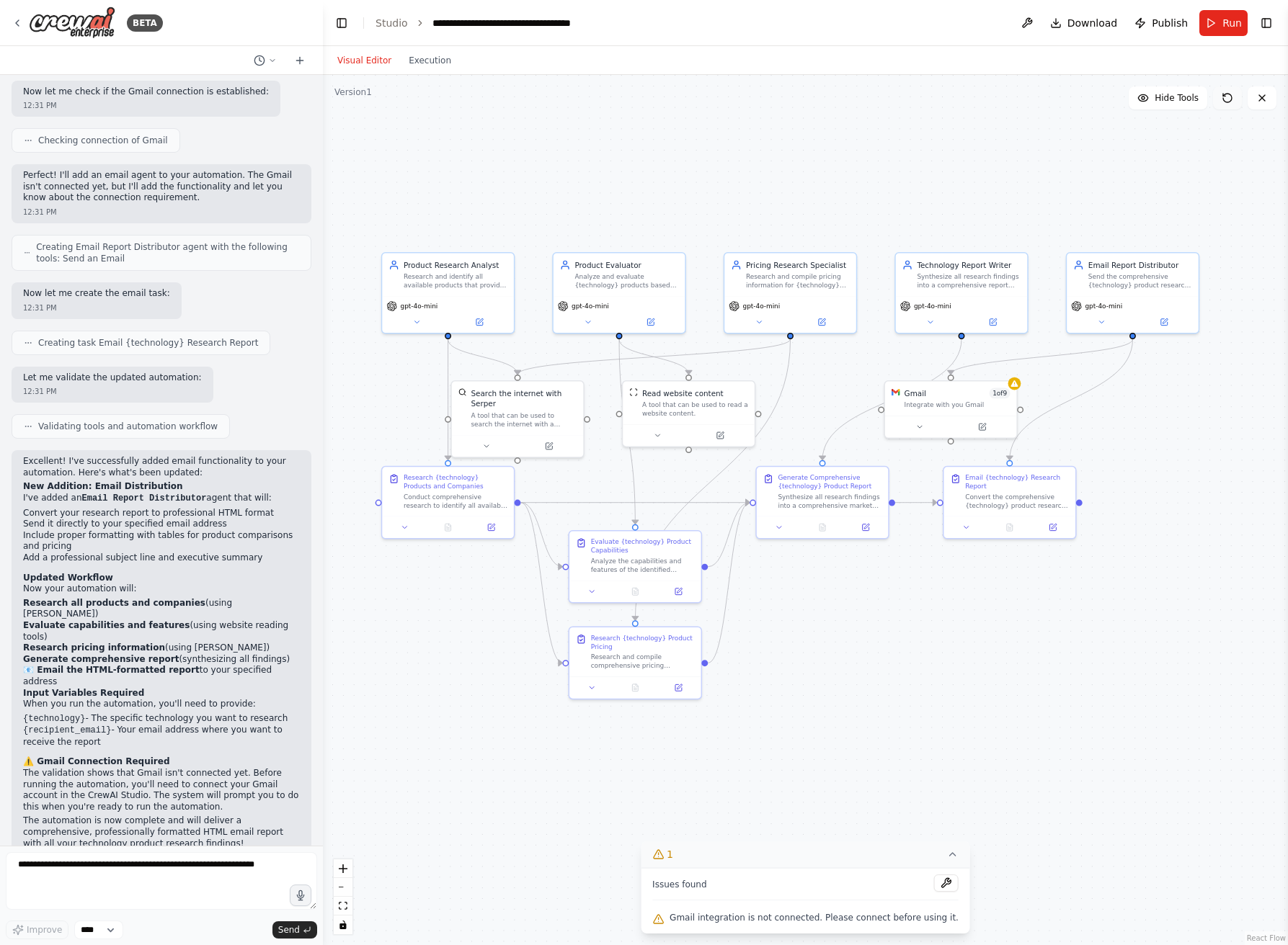
click at [1226, 99] on icon at bounding box center [1227, 97] width 11 height 11
click at [1229, 93] on icon at bounding box center [1227, 97] width 11 height 11
click at [1228, 96] on icon at bounding box center [1227, 97] width 11 height 11
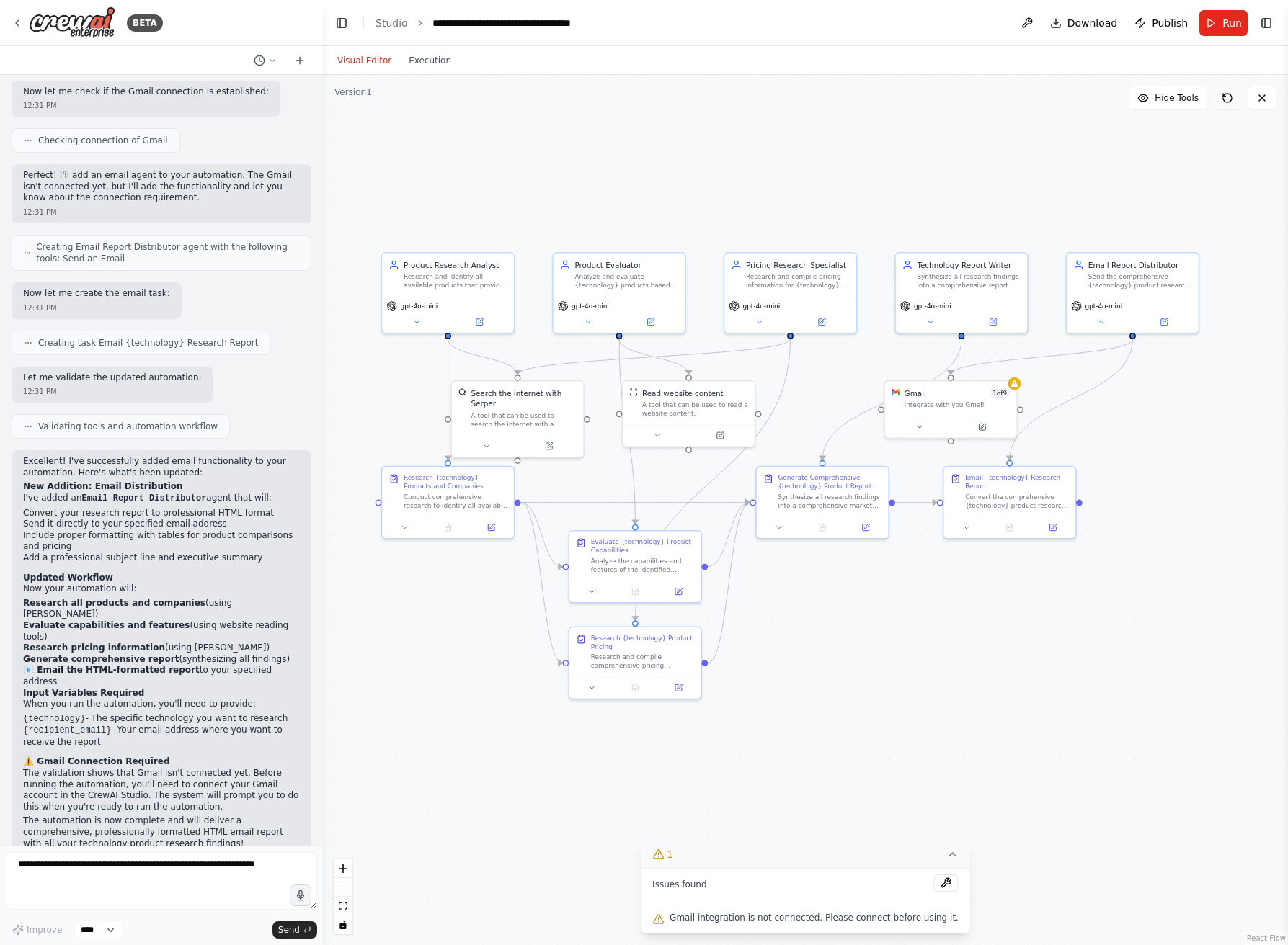
click at [1228, 96] on icon at bounding box center [1227, 97] width 11 height 11
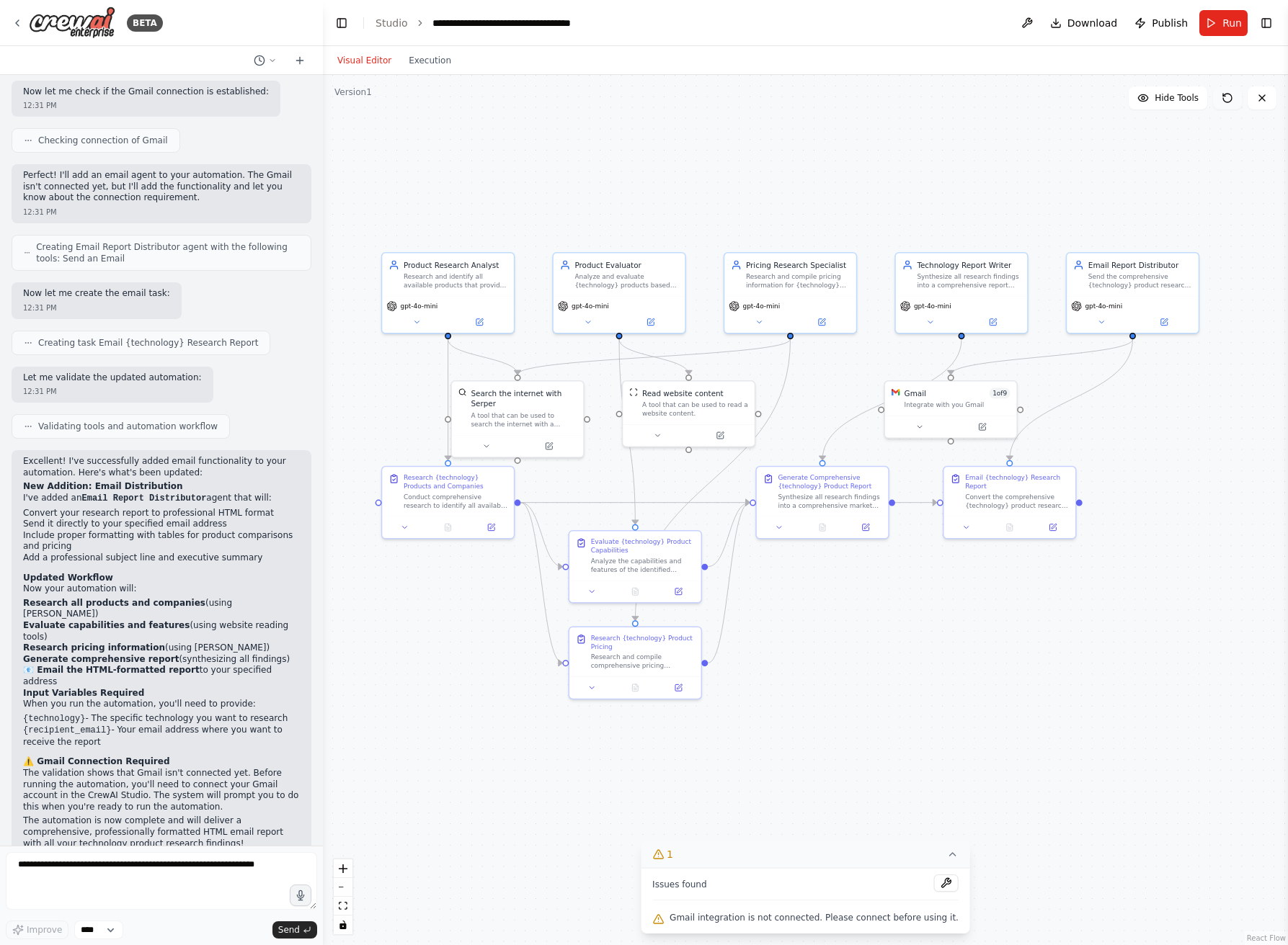
click at [1228, 96] on icon at bounding box center [1227, 97] width 11 height 11
click at [255, 867] on textarea at bounding box center [161, 881] width 311 height 58
type textarea "**********"
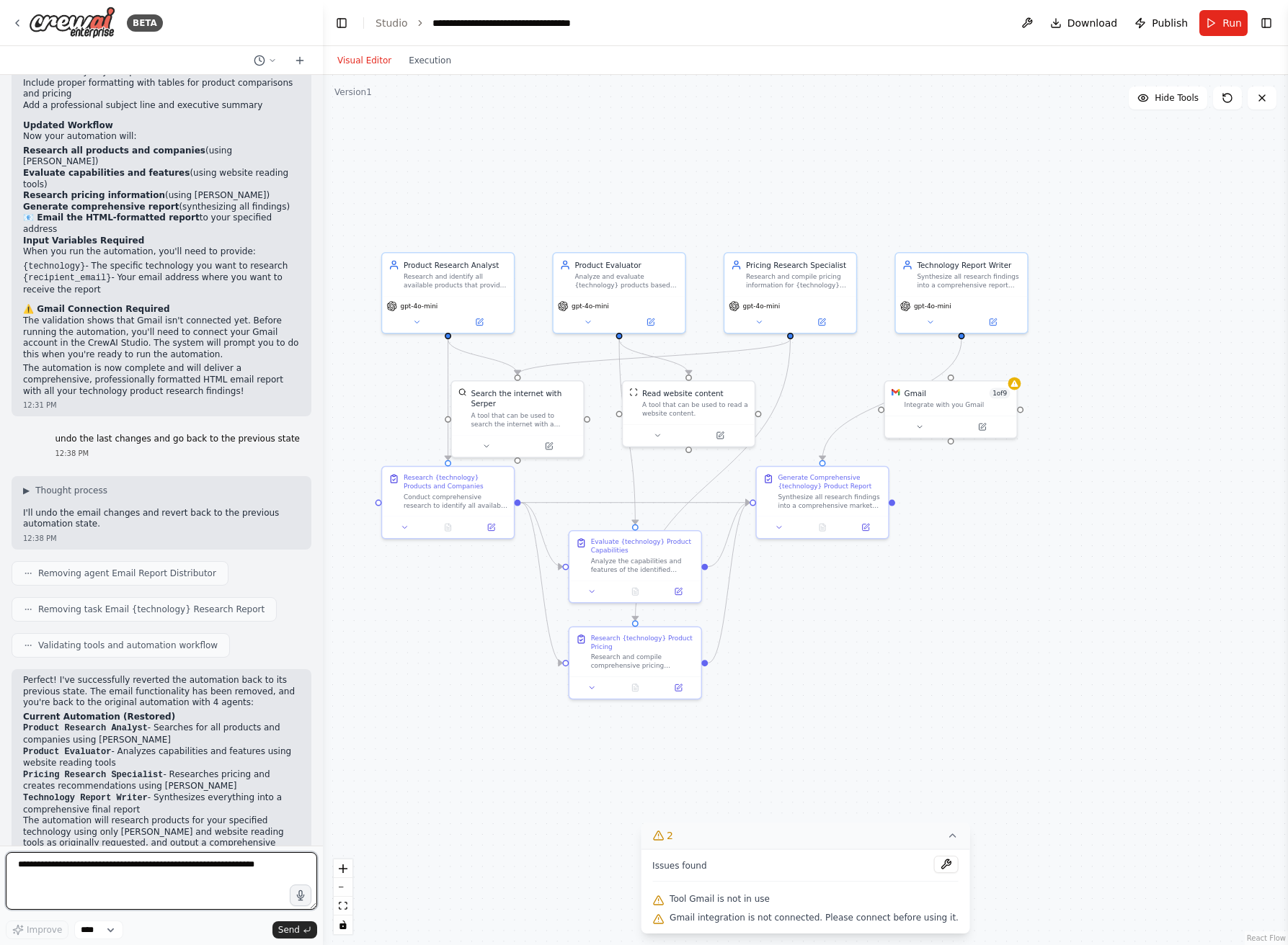
scroll to position [2035, 0]
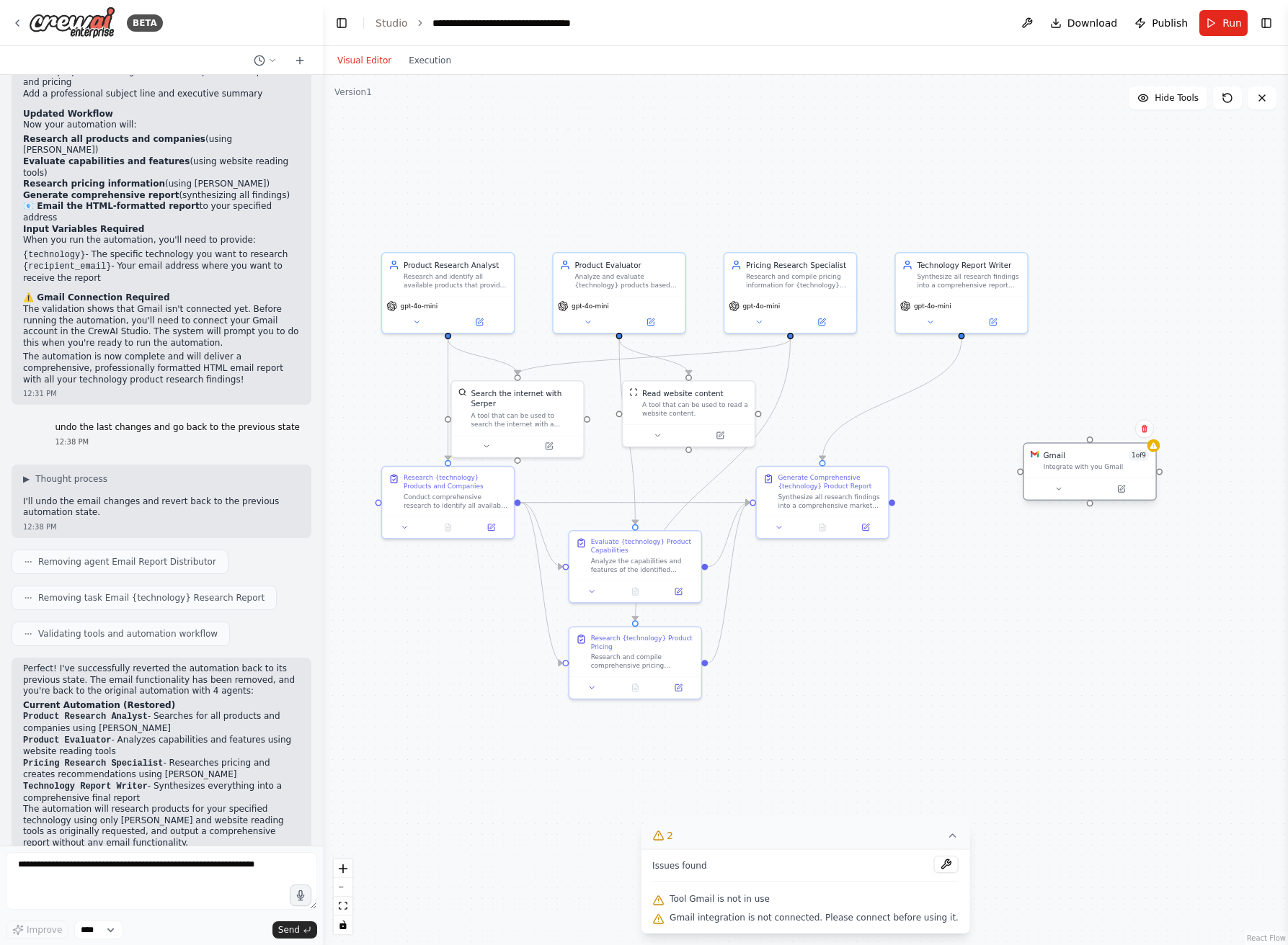
drag, startPoint x: 966, startPoint y: 395, endPoint x: 1108, endPoint y: 504, distance: 179.0
click at [1108, 472] on div "Gmail 1 of 9 Integrate with you Gmail" at bounding box center [1097, 461] width 106 height 22
click at [1144, 473] on icon at bounding box center [1145, 471] width 6 height 8
click at [1099, 471] on button "Confirm" at bounding box center [1104, 471] width 51 height 17
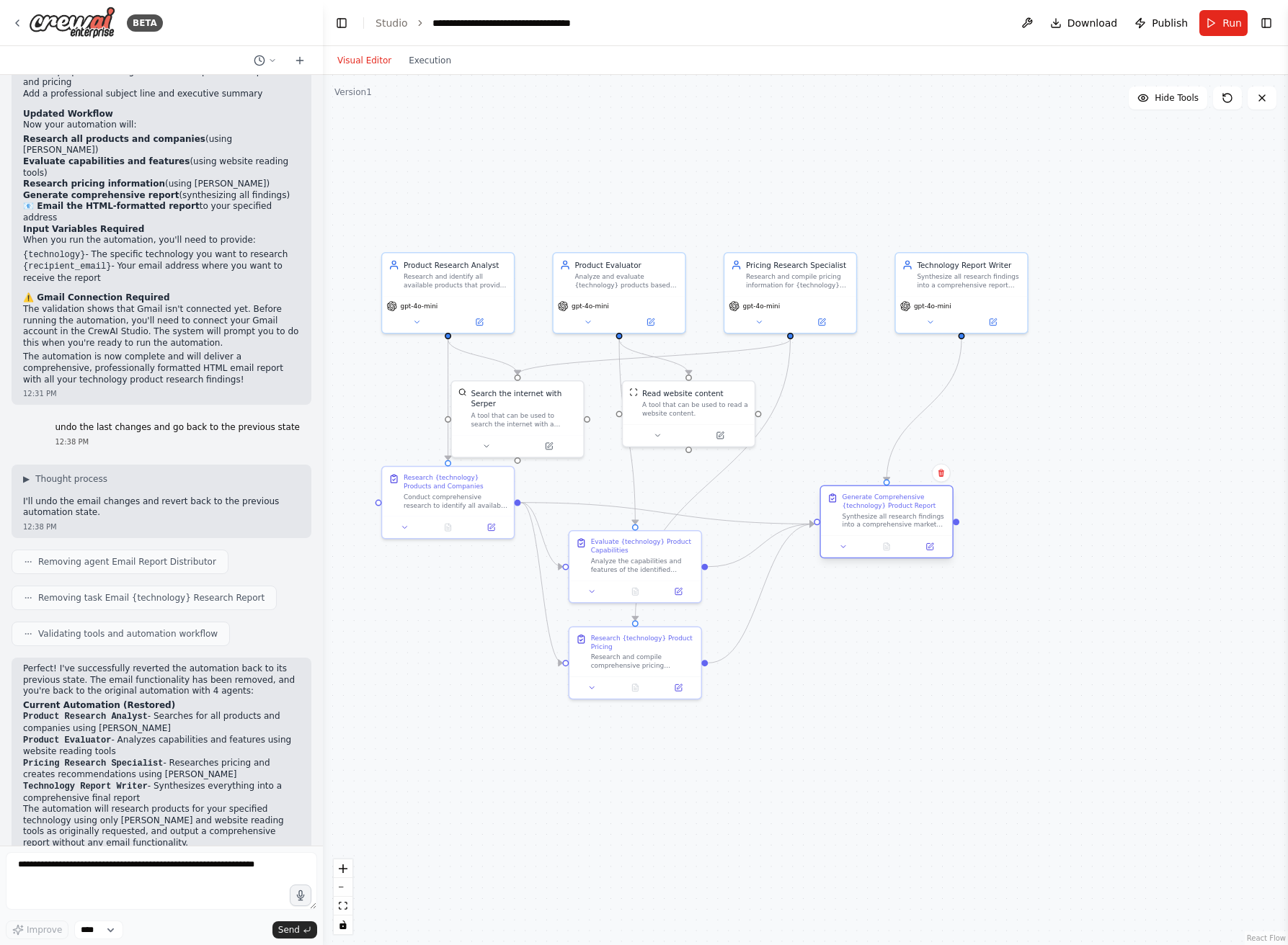
drag, startPoint x: 844, startPoint y: 486, endPoint x: 908, endPoint y: 510, distance: 68.4
click at [908, 510] on div "Generate Comprehensive {technology} Product Report Synthesize all research find…" at bounding box center [895, 511] width 104 height 36
drag, startPoint x: 472, startPoint y: 480, endPoint x: 469, endPoint y: 579, distance: 99.0
click at [463, 580] on div "Research {technology} Products and Companies" at bounding box center [445, 576] width 104 height 17
drag, startPoint x: 893, startPoint y: 514, endPoint x: 889, endPoint y: 593, distance: 79.1
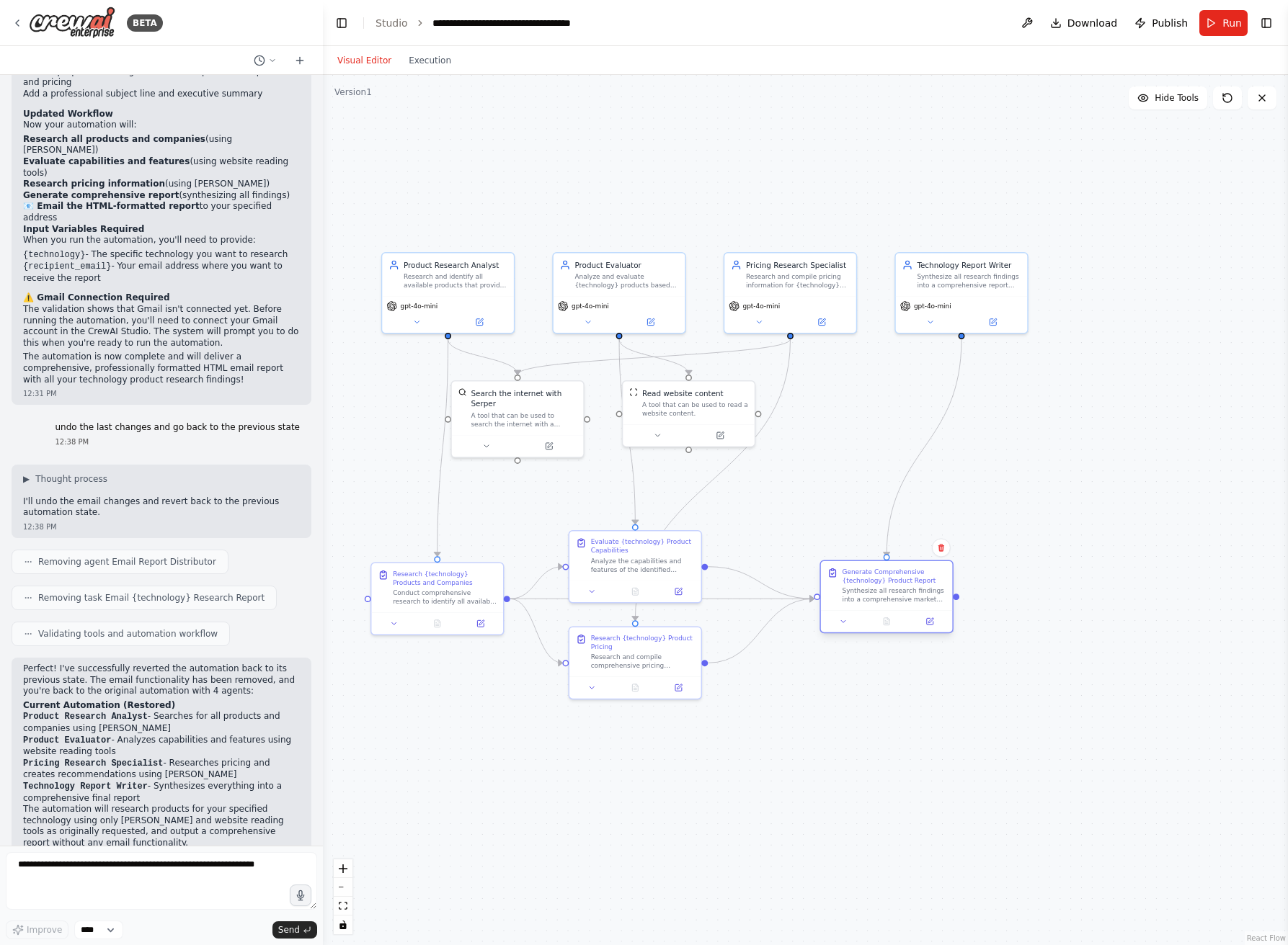
click at [889, 593] on div "Synthesize all research findings into a comprehensive market report covering th…" at bounding box center [895, 596] width 104 height 17
drag, startPoint x: 675, startPoint y: 535, endPoint x: 661, endPoint y: 483, distance: 53.9
click at [661, 483] on div "Evaluate {technology} Product Capabilities" at bounding box center [627, 490] width 104 height 17
drag, startPoint x: 649, startPoint y: 636, endPoint x: 743, endPoint y: 651, distance: 95.2
click at [708, 661] on div "Research {technology} Product Pricing" at bounding box center [701, 662] width 104 height 17
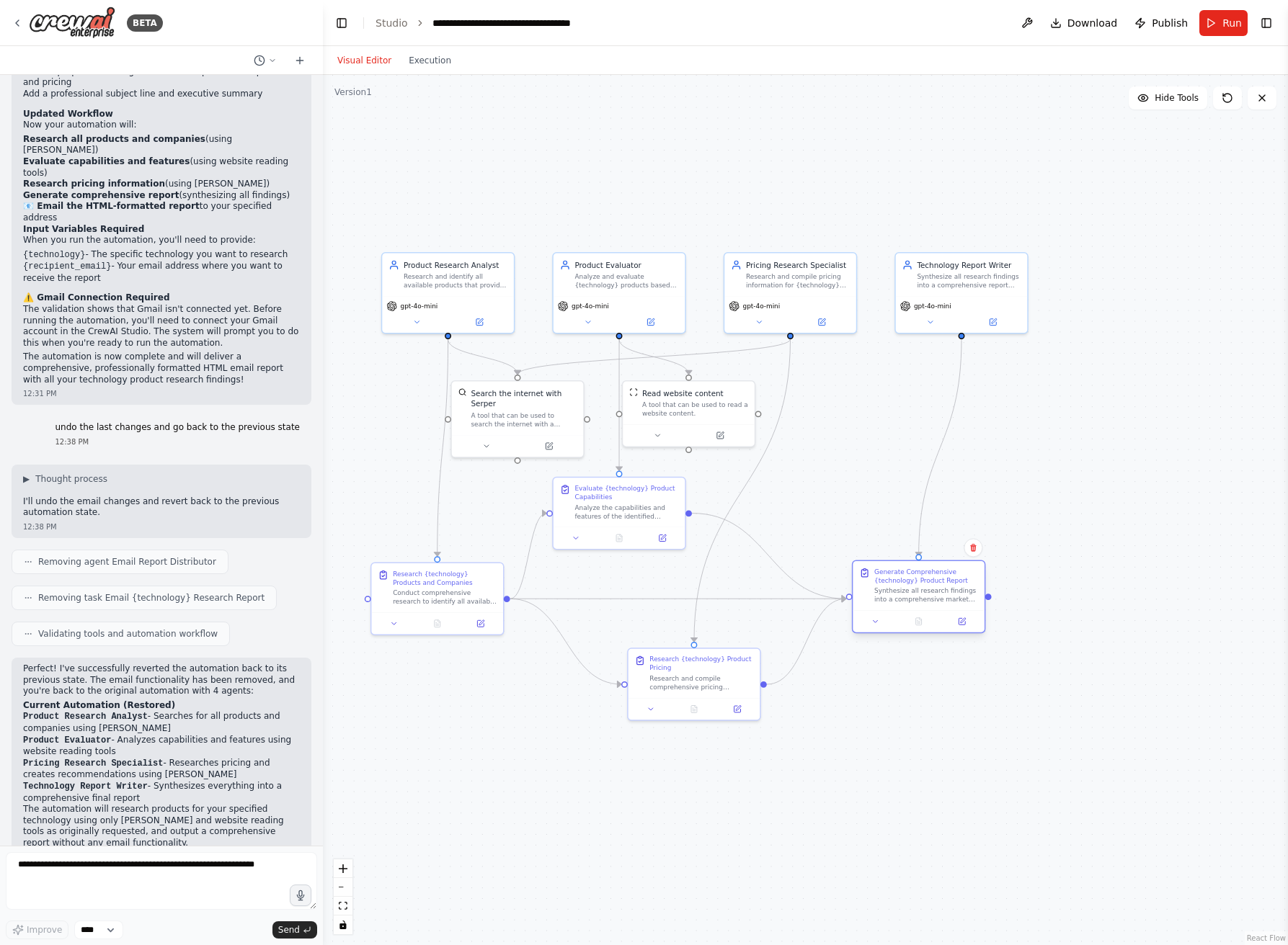
drag, startPoint x: 916, startPoint y: 582, endPoint x: 945, endPoint y: 583, distance: 29.0
click at [945, 583] on div "Generate Comprehensive {technology} Product Report" at bounding box center [926, 576] width 104 height 17
click at [1222, 25] on span "Run" at bounding box center [1232, 23] width 20 height 14
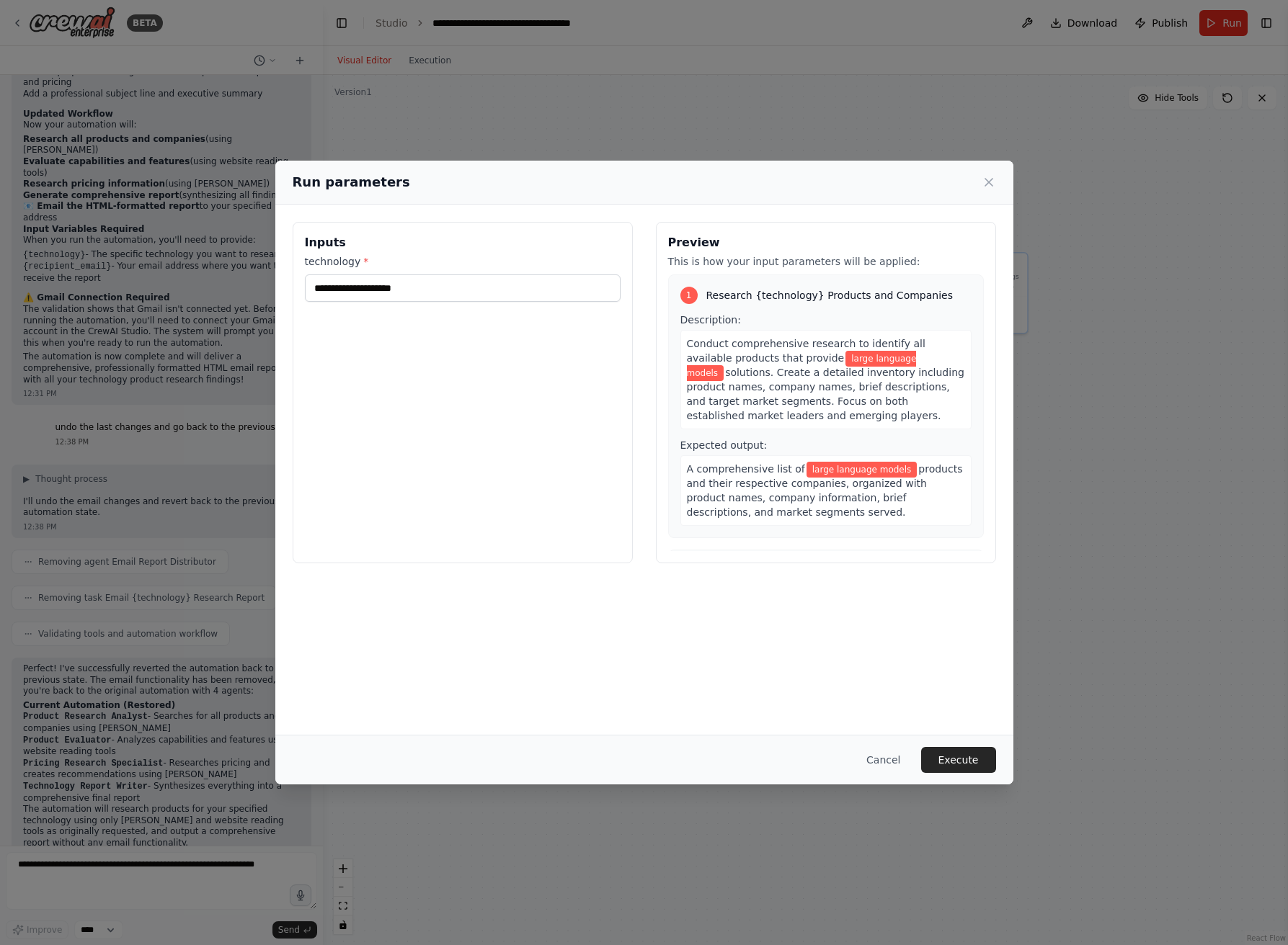
click at [974, 759] on button "Execute" at bounding box center [959, 760] width 75 height 26
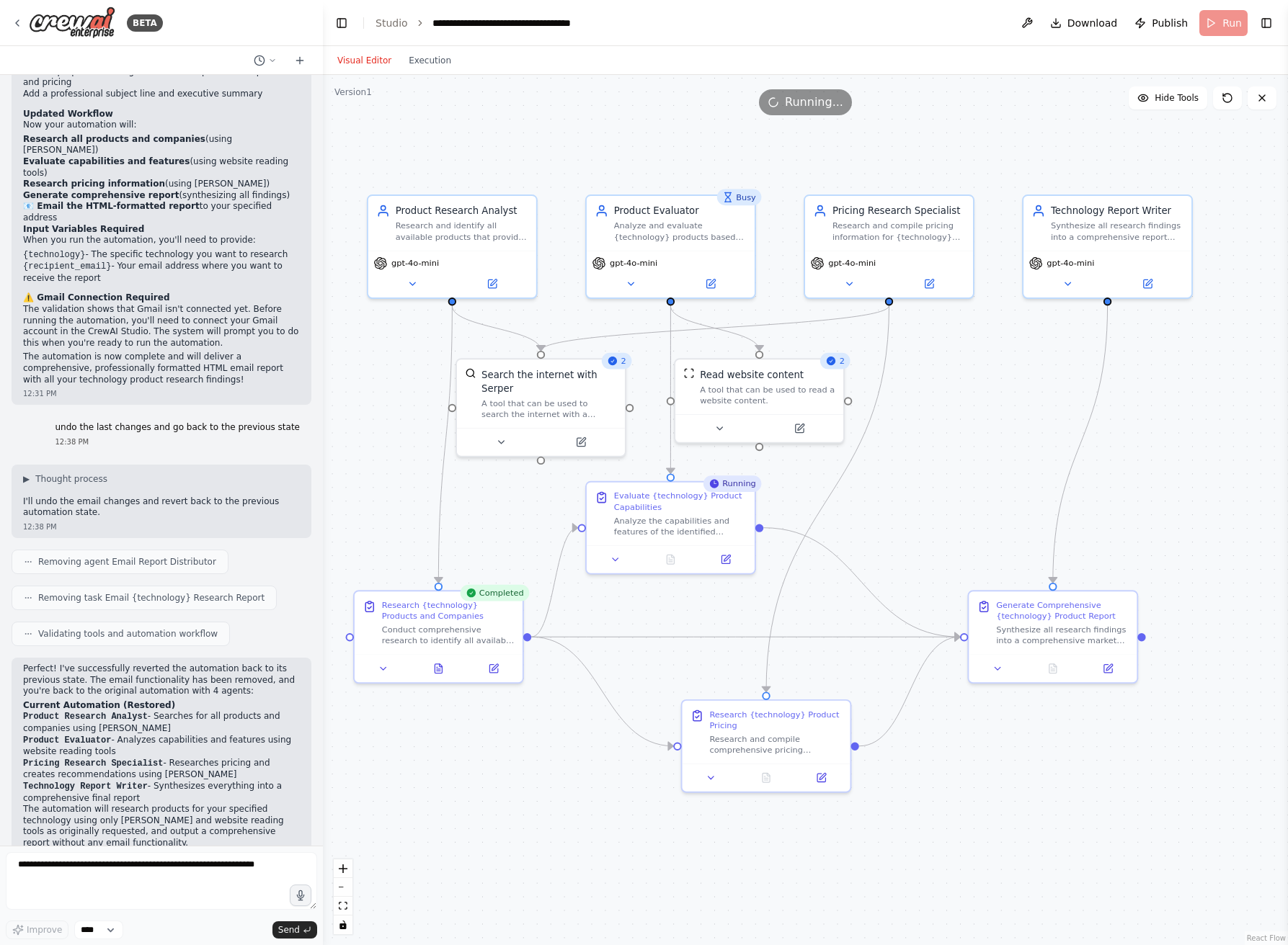
drag, startPoint x: 906, startPoint y: 415, endPoint x: 1040, endPoint y: 403, distance: 134.5
click at [1040, 403] on div ".deletable-edge-delete-btn { width: 20px; height: 20px; border: 0px solid #ffff…" at bounding box center [805, 511] width 965 height 870
click at [835, 361] on icon at bounding box center [838, 361] width 8 height 8
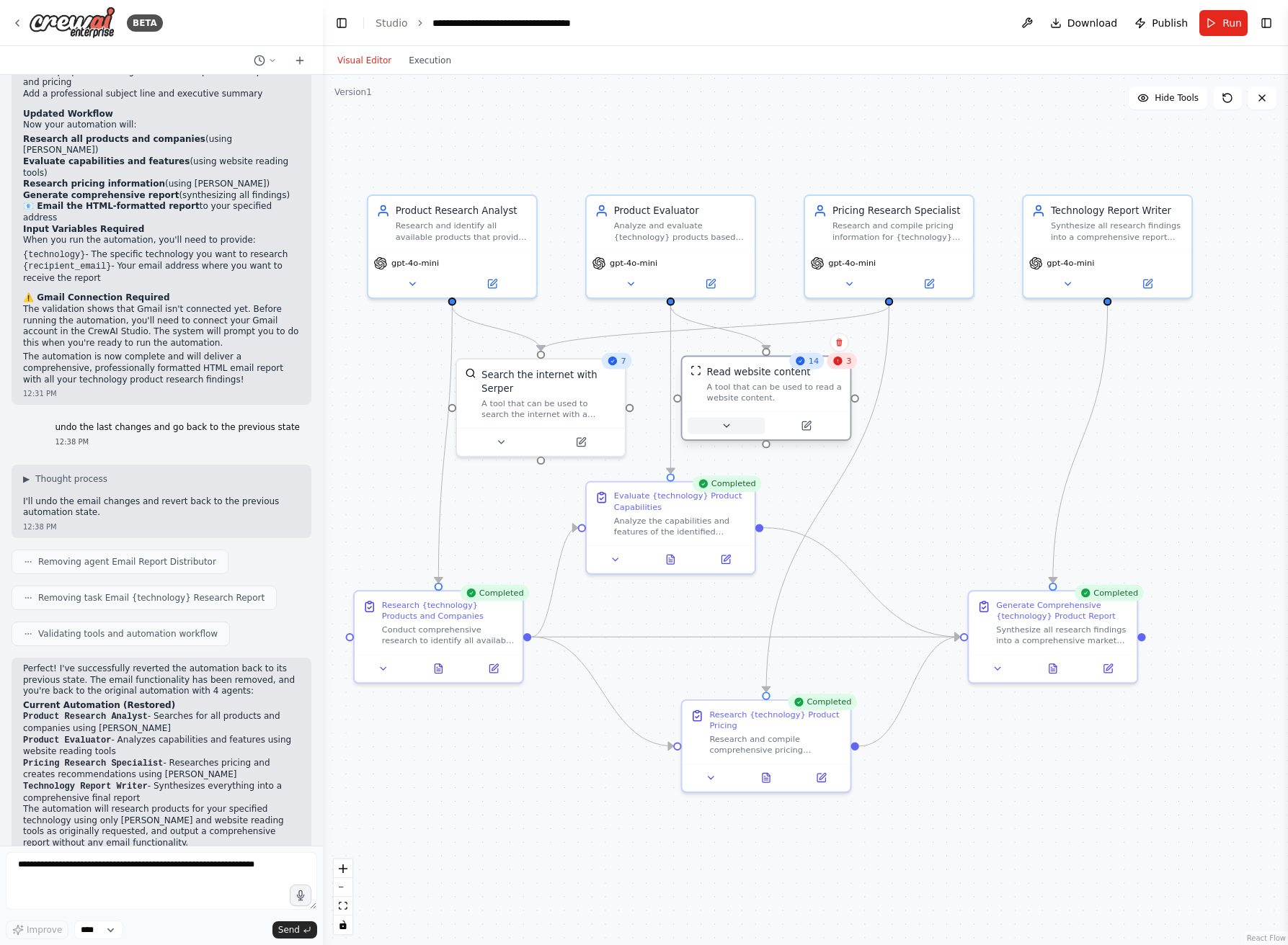
click at [728, 427] on icon at bounding box center [726, 426] width 11 height 11
click at [877, 534] on button "Cancel" at bounding box center [871, 537] width 49 height 20
click at [718, 424] on button at bounding box center [726, 426] width 77 height 17
click at [875, 539] on button "Cancel" at bounding box center [871, 537] width 49 height 20
click at [412, 57] on button "Execution" at bounding box center [429, 60] width 60 height 17
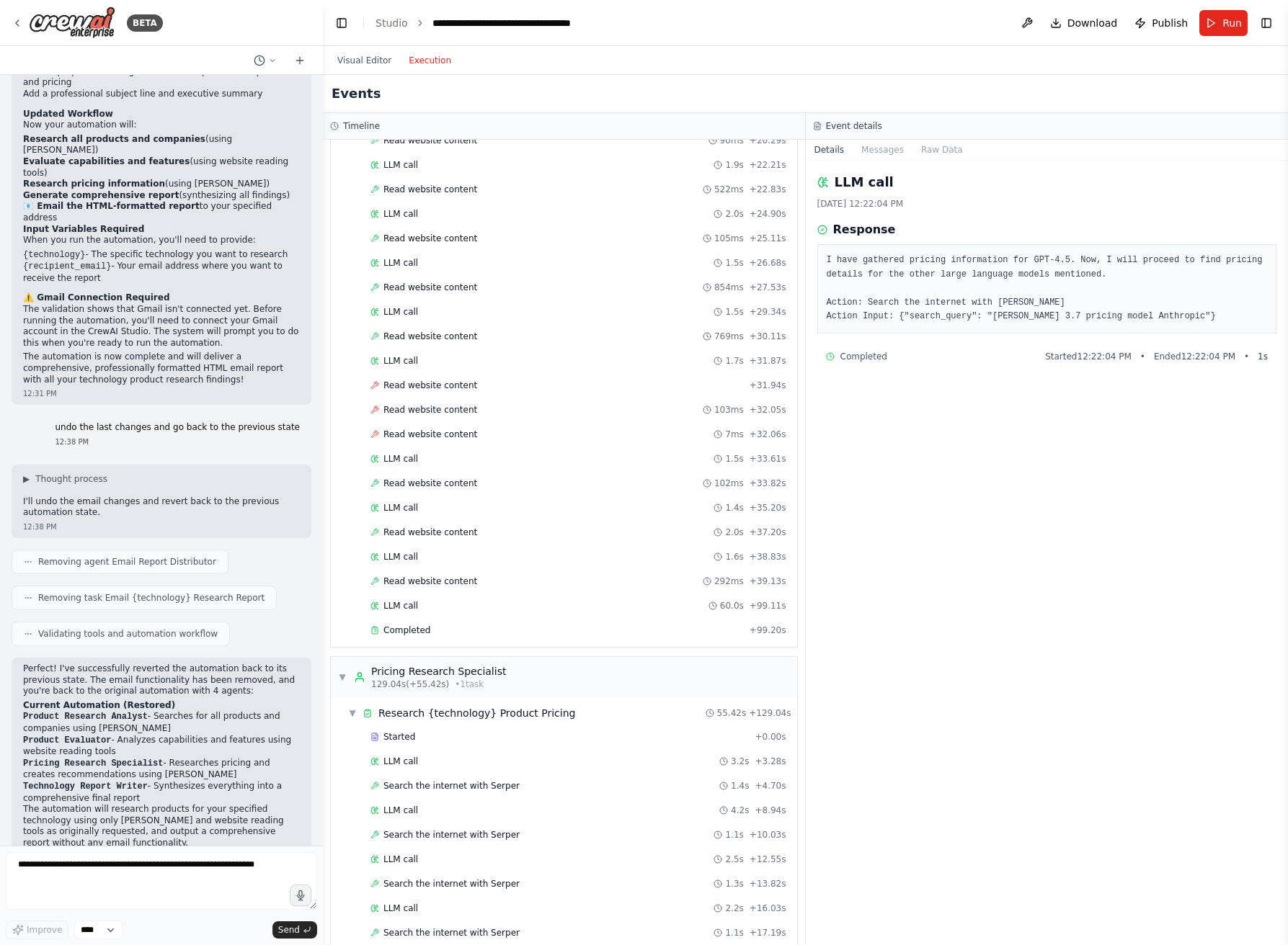
scroll to position [685, 0]
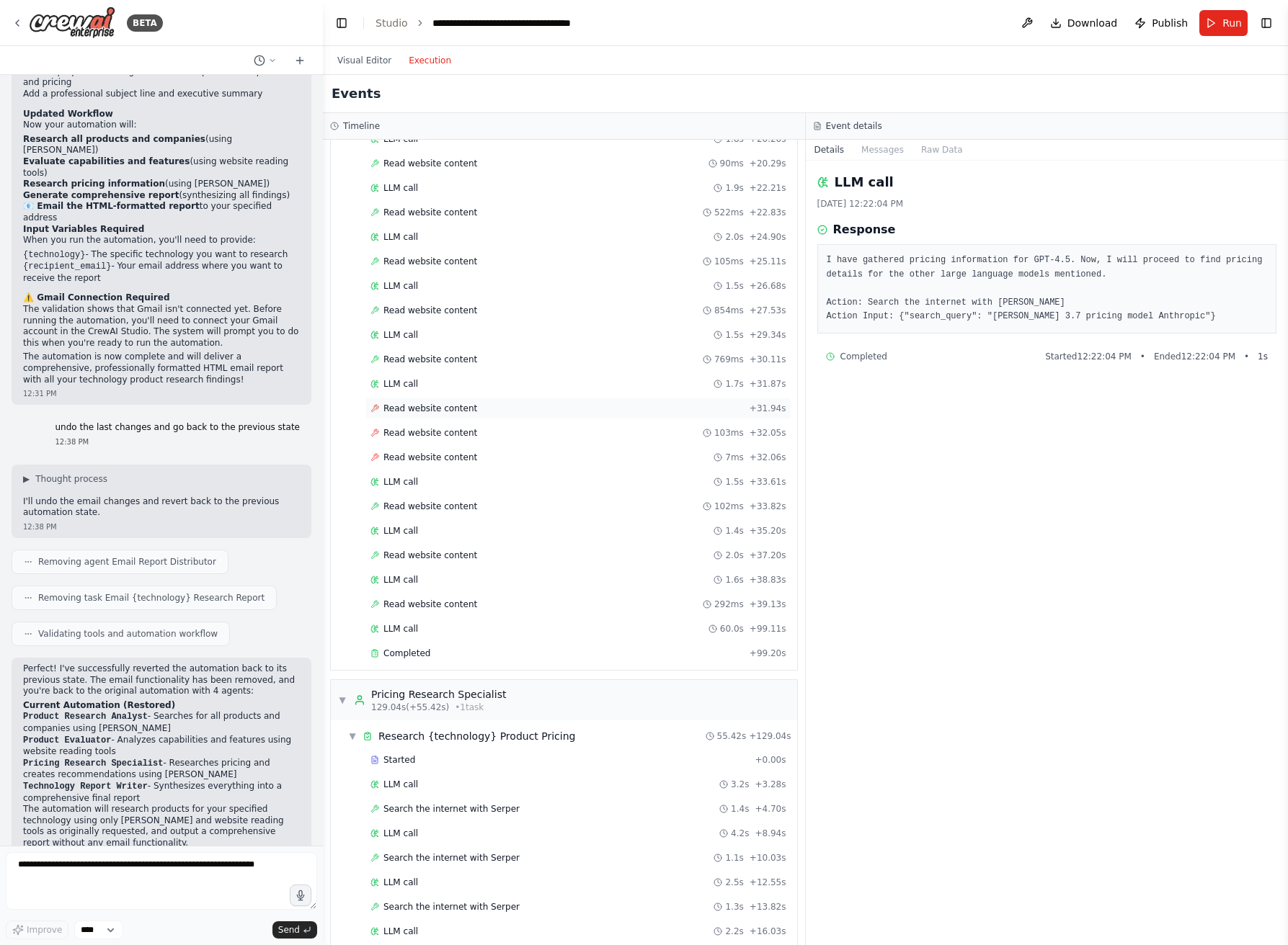
click at [523, 409] on div "Read website content + 31.94s" at bounding box center [578, 408] width 416 height 11
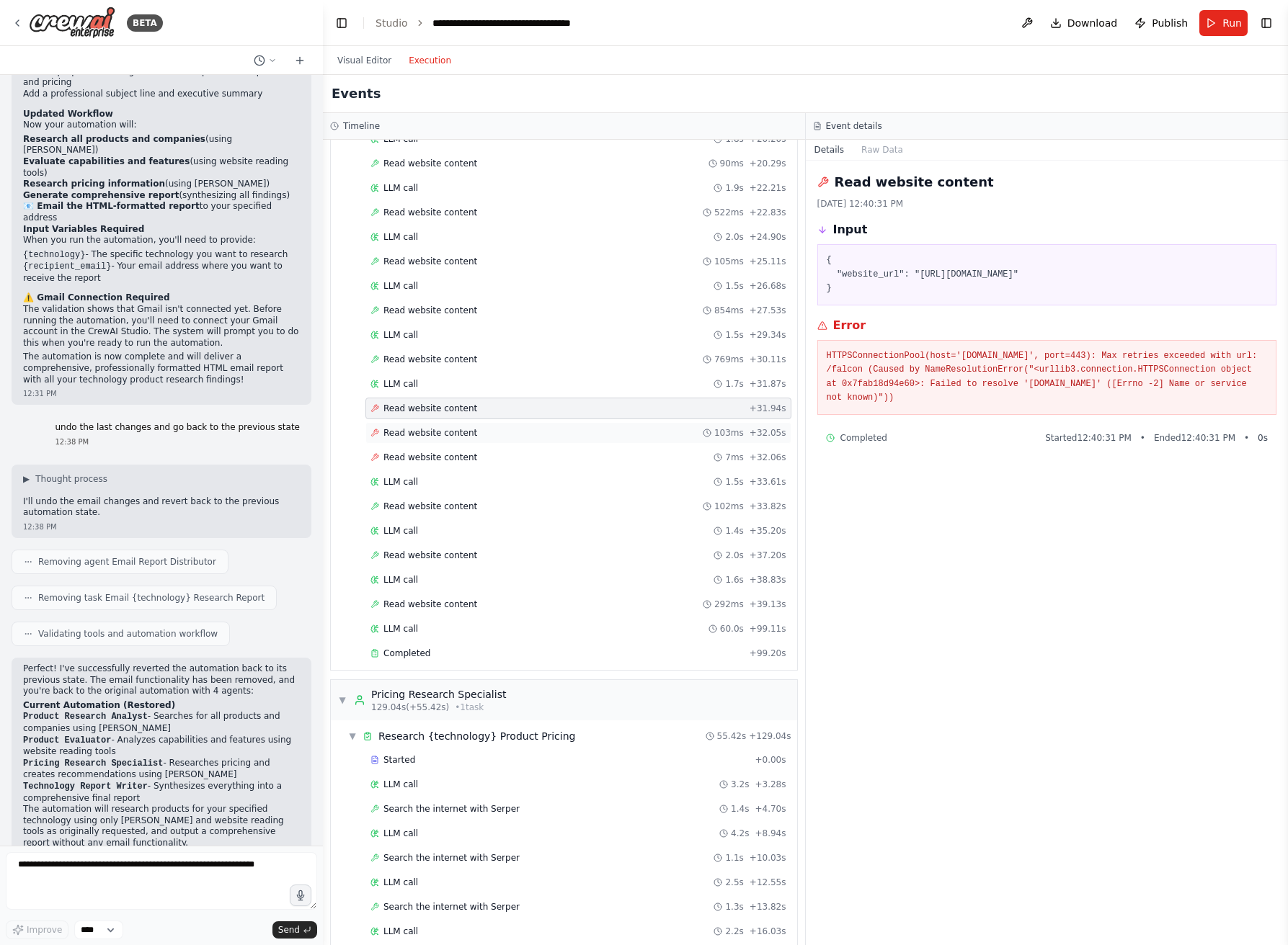
click at [604, 430] on div "Read website content 103ms + 32.05s" at bounding box center [578, 432] width 416 height 11
click at [606, 452] on div "Read website content 7ms + 32.06s" at bounding box center [578, 457] width 416 height 11
click at [577, 404] on div "Read website content + 31.94s" at bounding box center [578, 408] width 416 height 11
click at [382, 61] on button "Visual Editor" at bounding box center [364, 60] width 72 height 17
click at [423, 57] on button "Execution" at bounding box center [429, 60] width 60 height 17
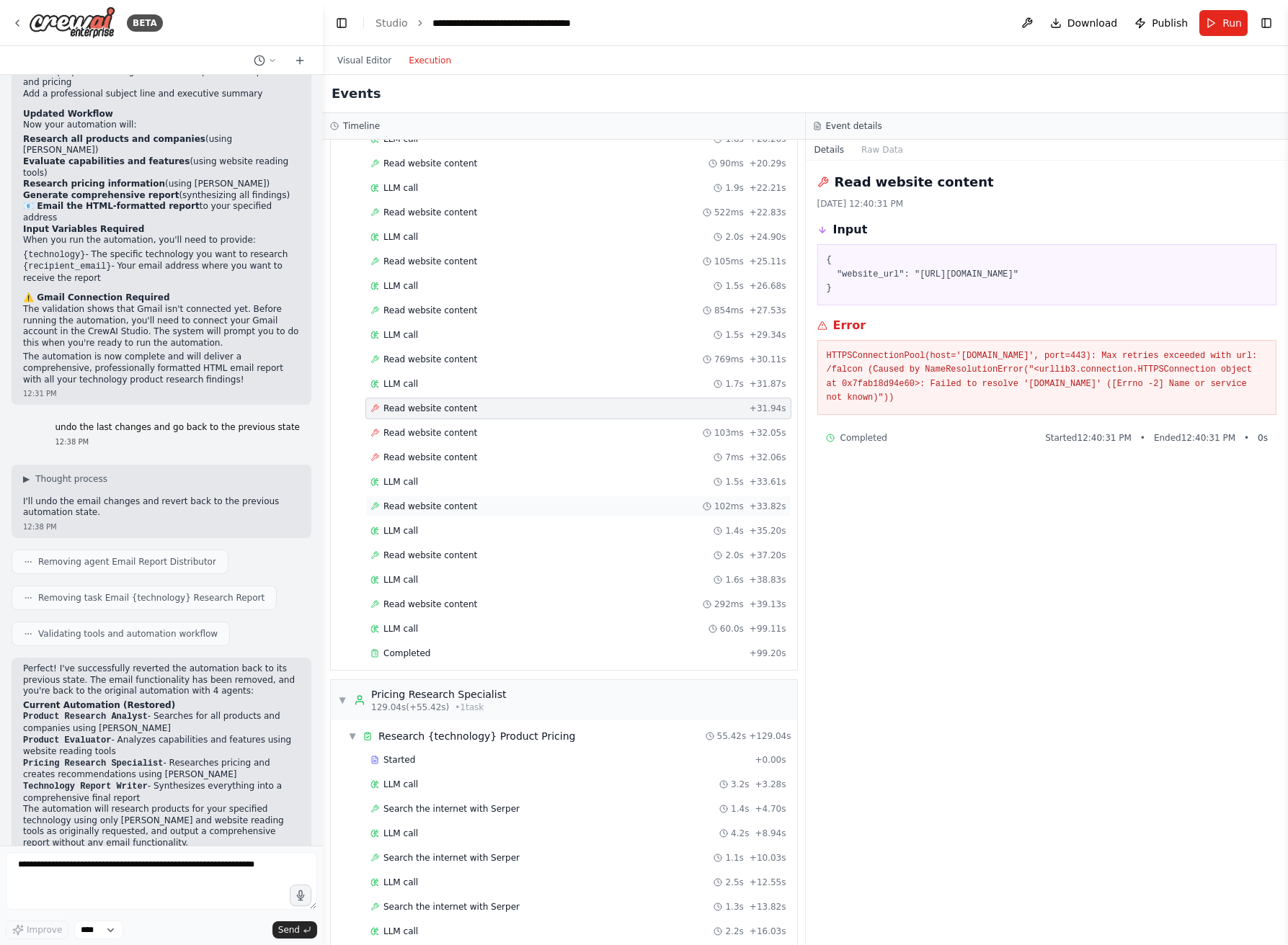
scroll to position [238, 0]
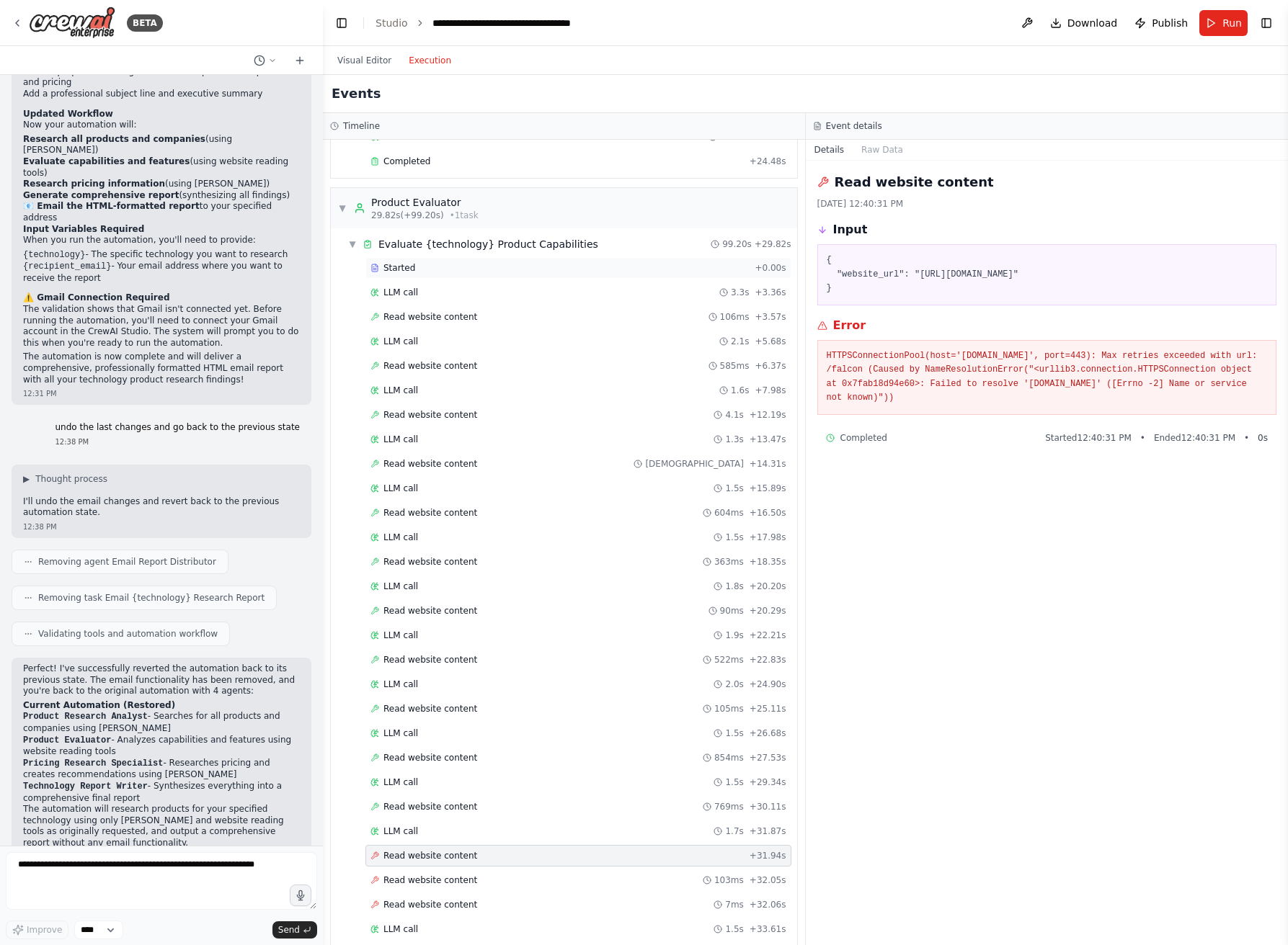
click at [505, 269] on div "Started" at bounding box center [560, 267] width 378 height 11
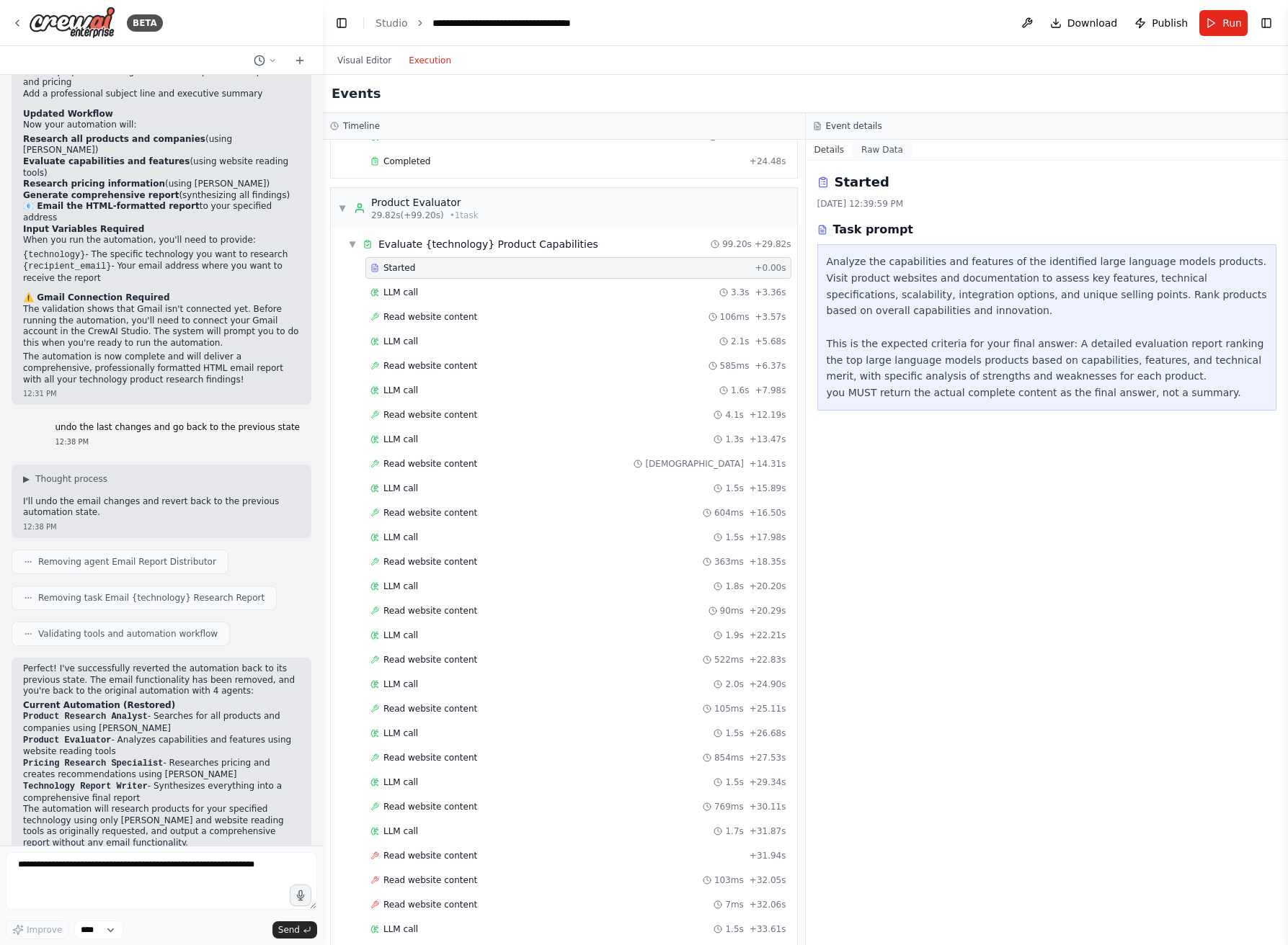
click at [879, 145] on button "Raw Data" at bounding box center [882, 150] width 59 height 20
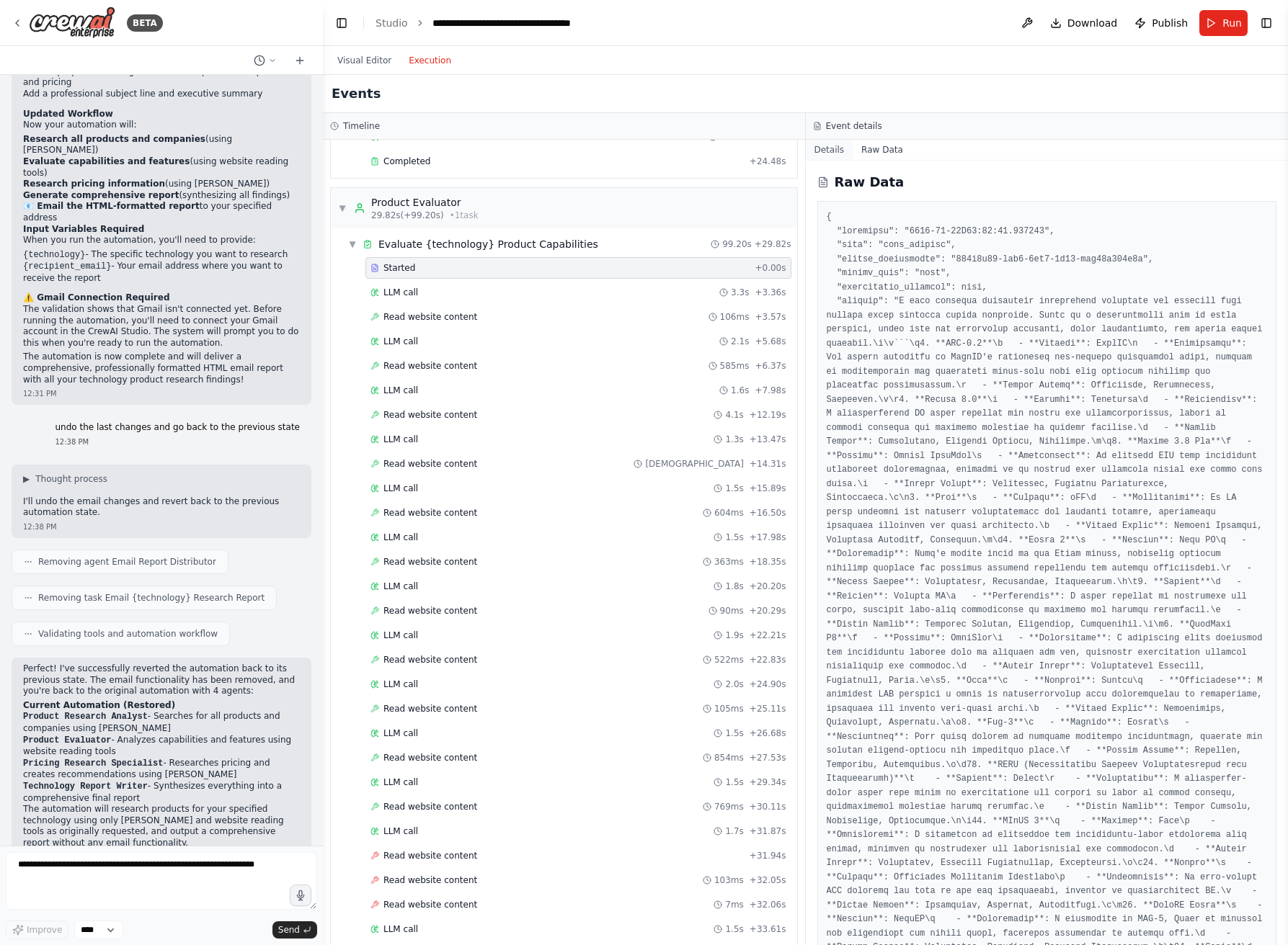
click at [820, 149] on button "Details" at bounding box center [829, 150] width 47 height 20
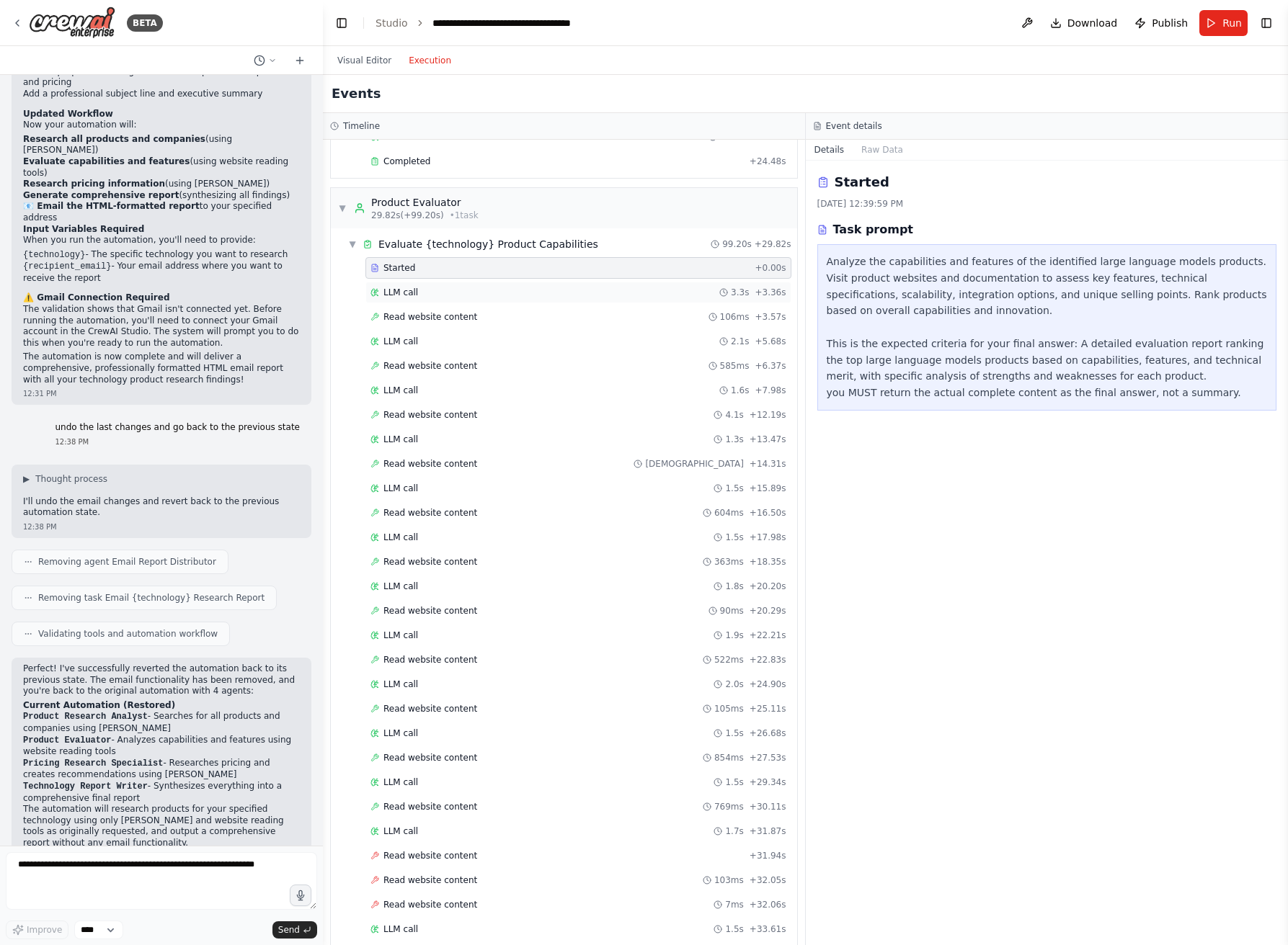
click at [522, 297] on div "LLM call 3.3s + 3.36s" at bounding box center [578, 292] width 416 height 11
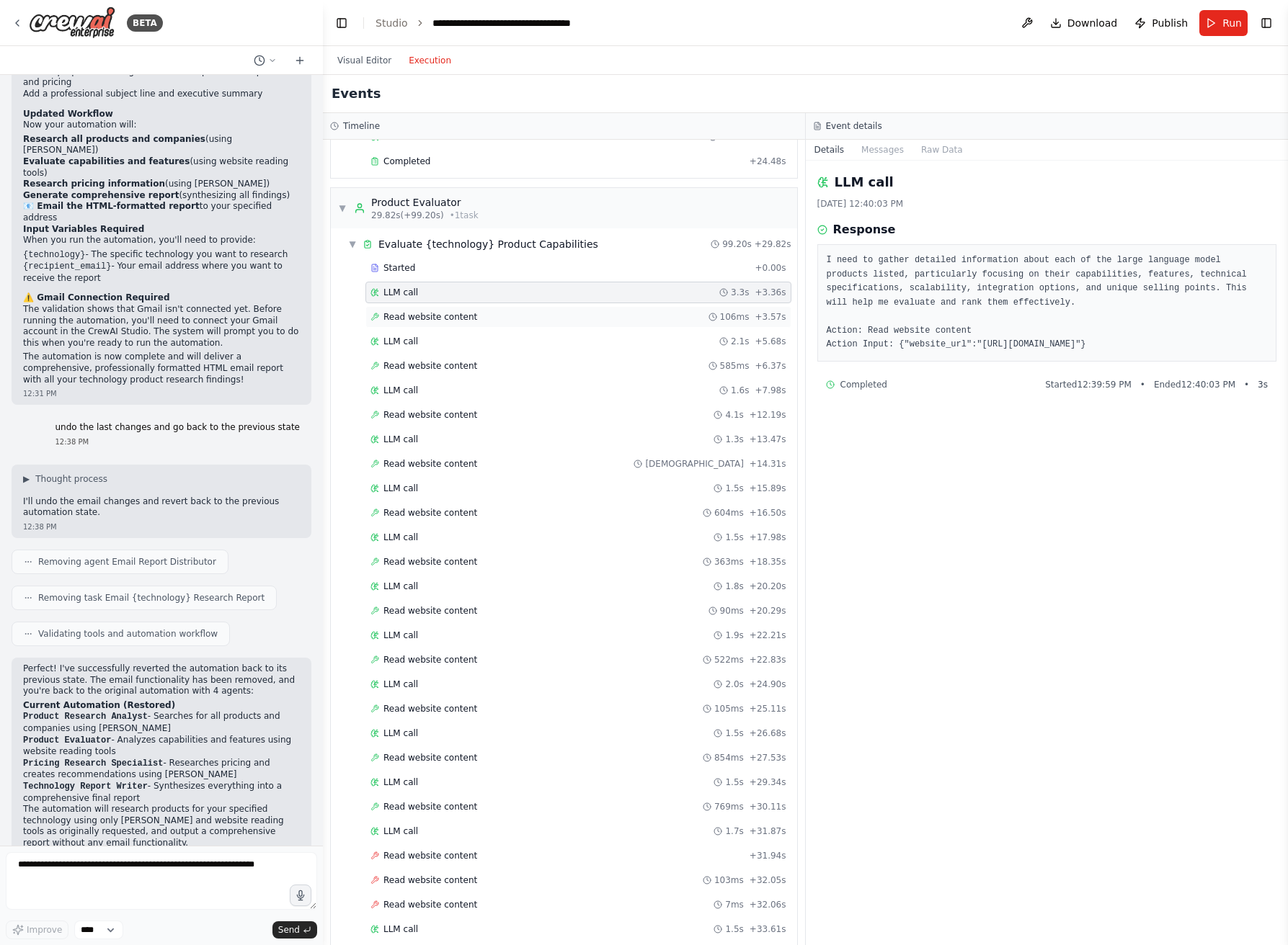
click at [619, 314] on div "Read website content 106ms + 3.57s" at bounding box center [578, 316] width 416 height 11
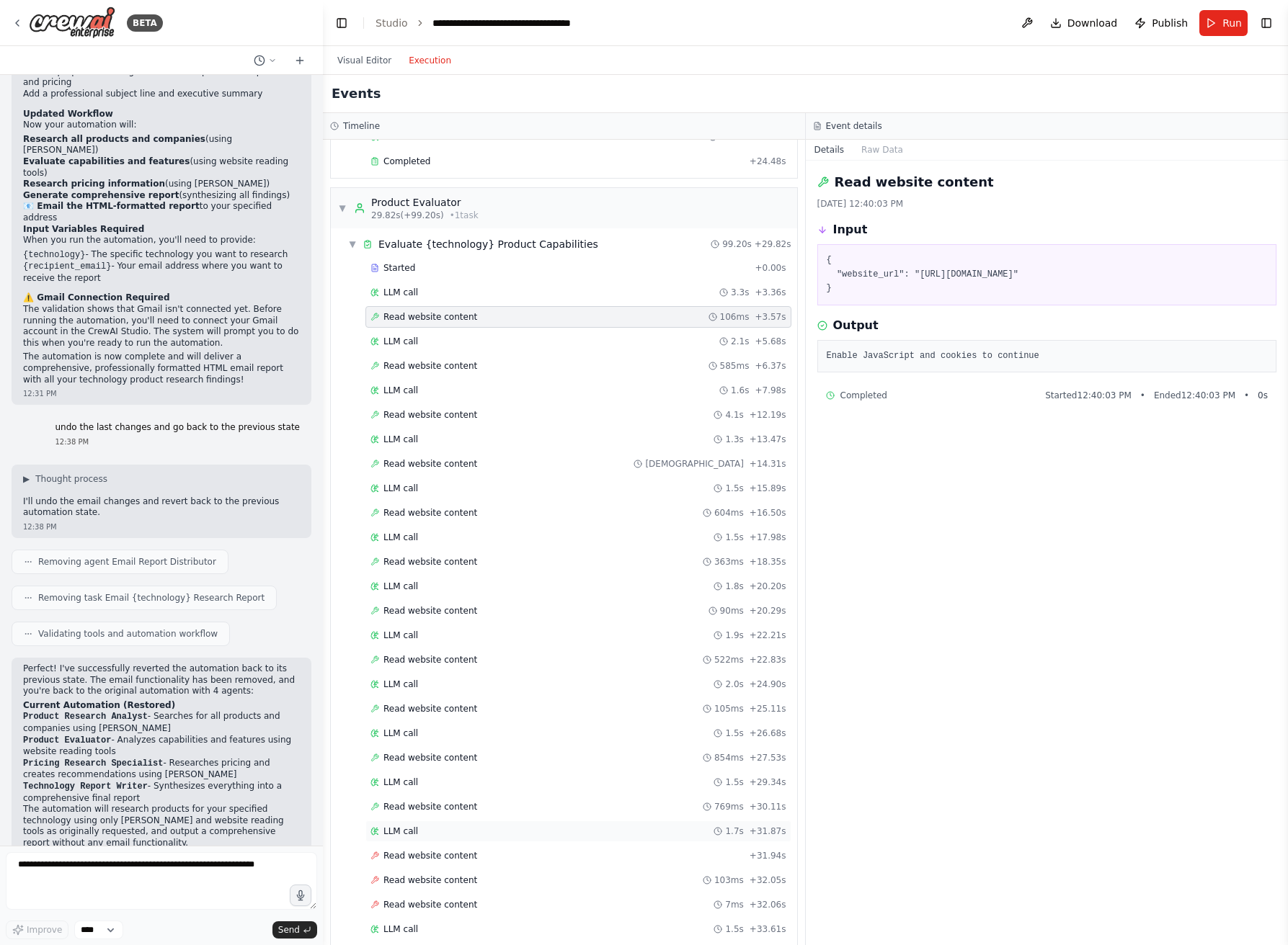
click at [502, 834] on div "LLM call 1.7s + 31.87s" at bounding box center [578, 831] width 416 height 11
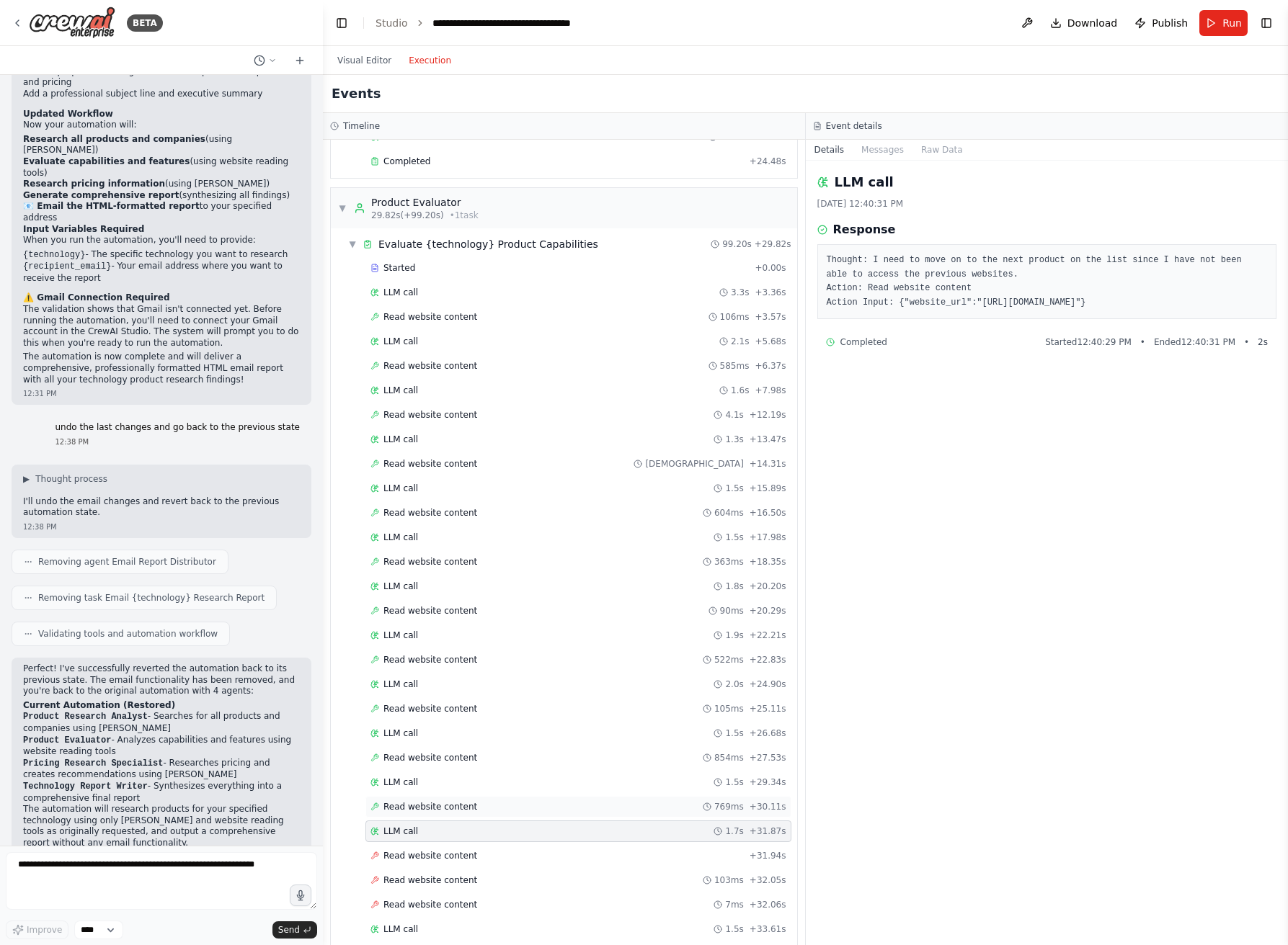
click at [544, 812] on div "Read website content 769ms + 30.11s" at bounding box center [578, 806] width 426 height 22
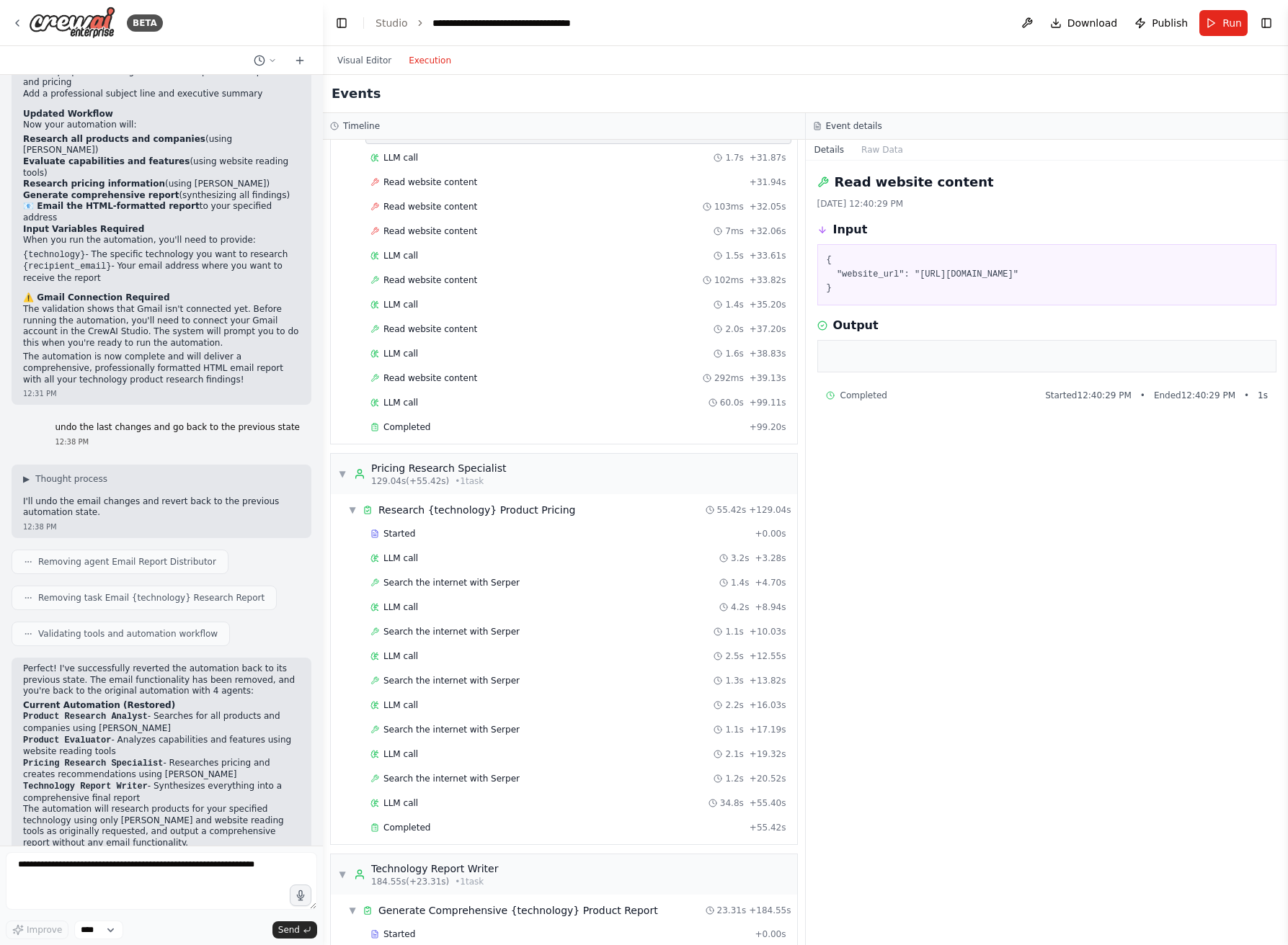
scroll to position [1022, 0]
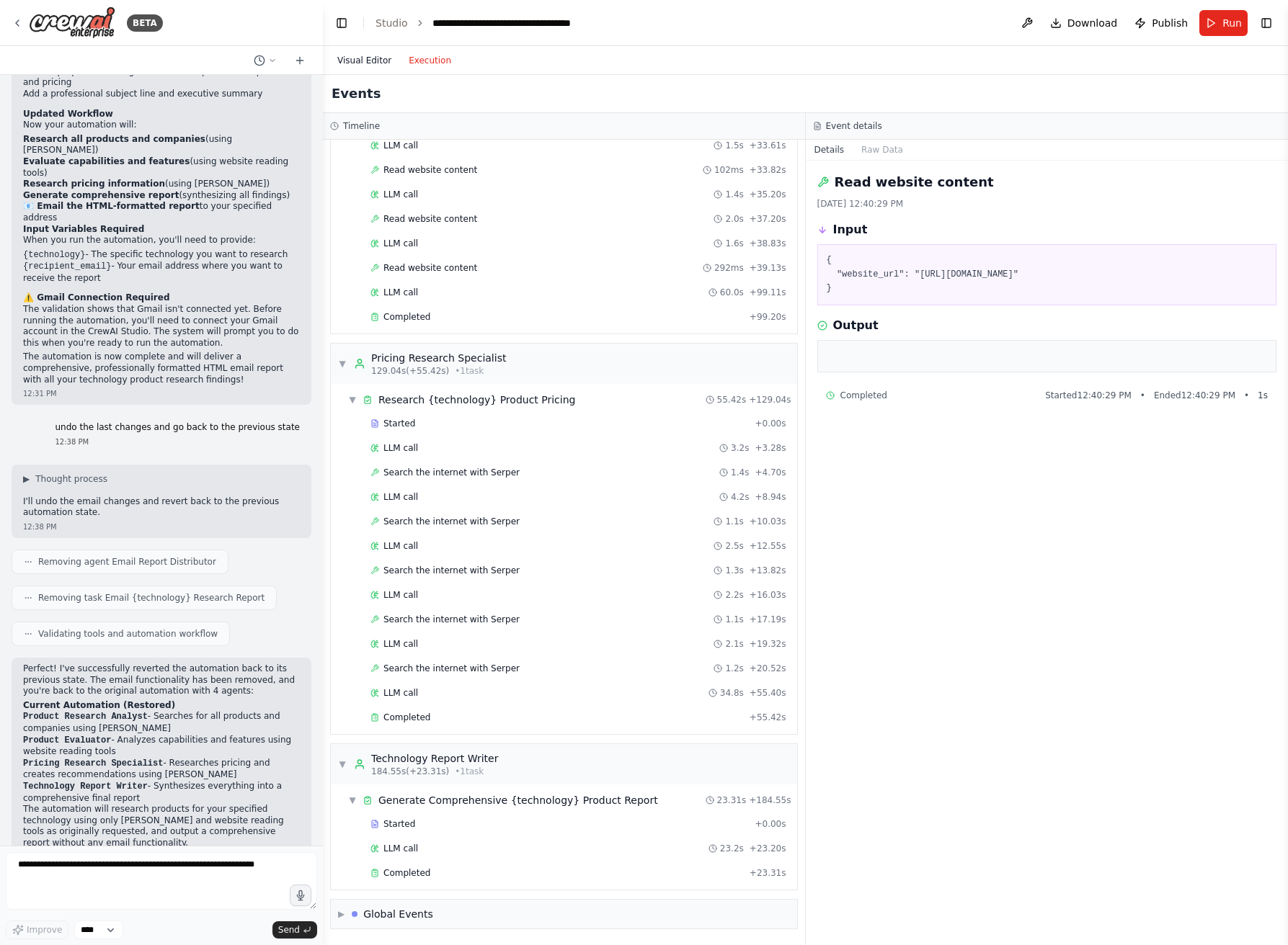
click at [377, 60] on button "Visual Editor" at bounding box center [364, 60] width 72 height 17
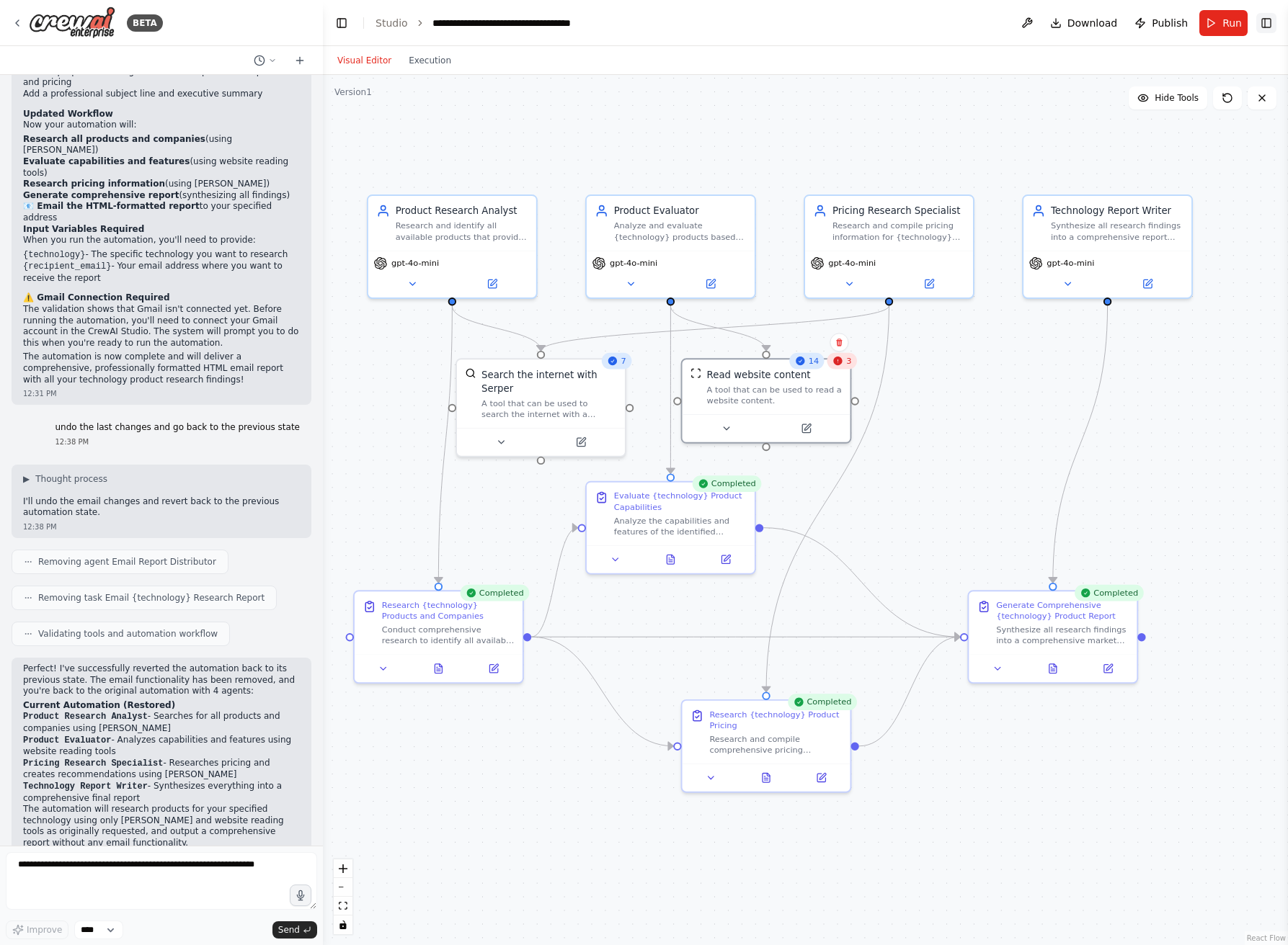
click at [1229, 20] on button "Toggle Right Sidebar" at bounding box center [1266, 23] width 20 height 20
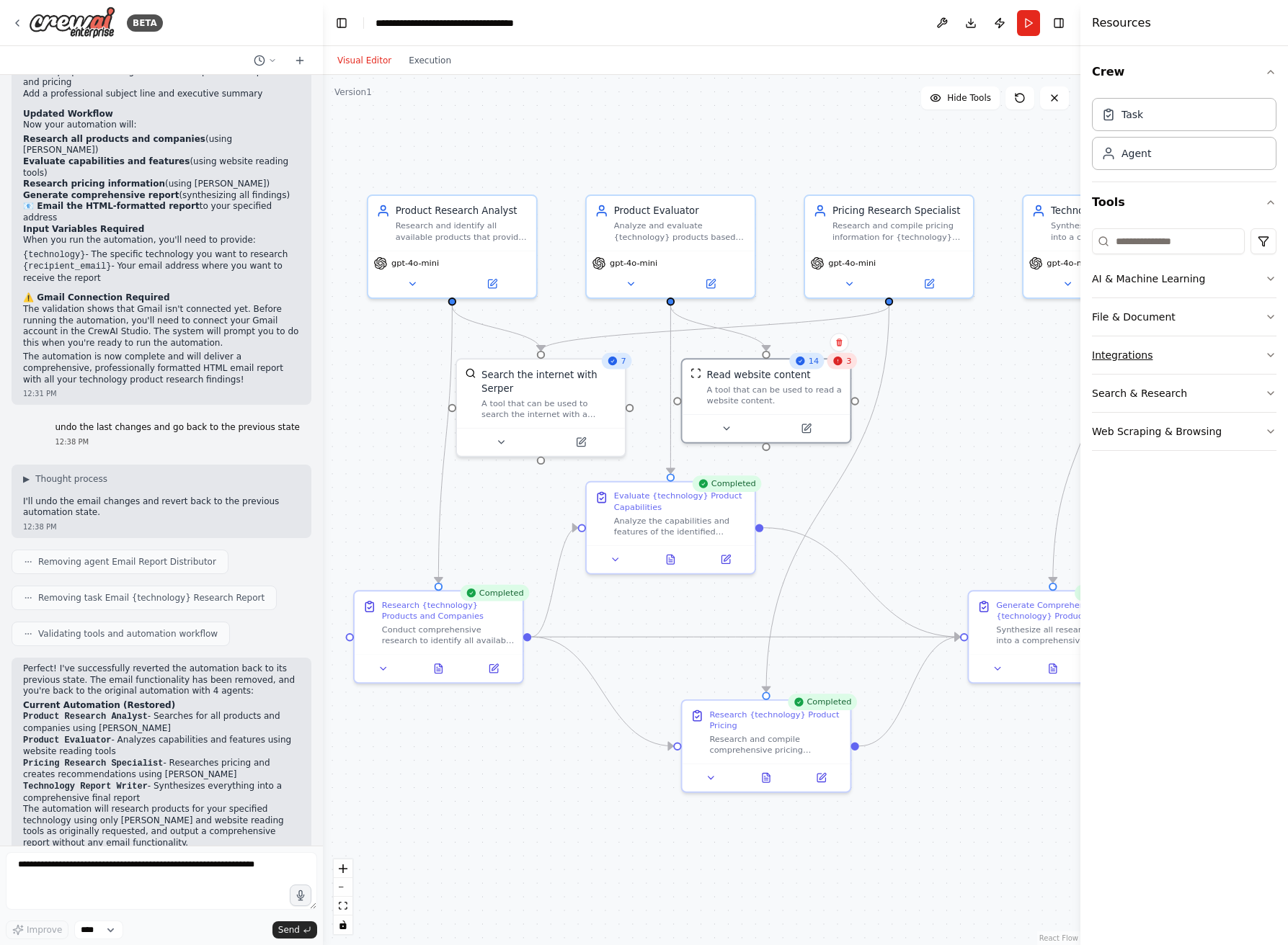
click at [1162, 358] on button "Integrations" at bounding box center [1184, 355] width 185 height 38
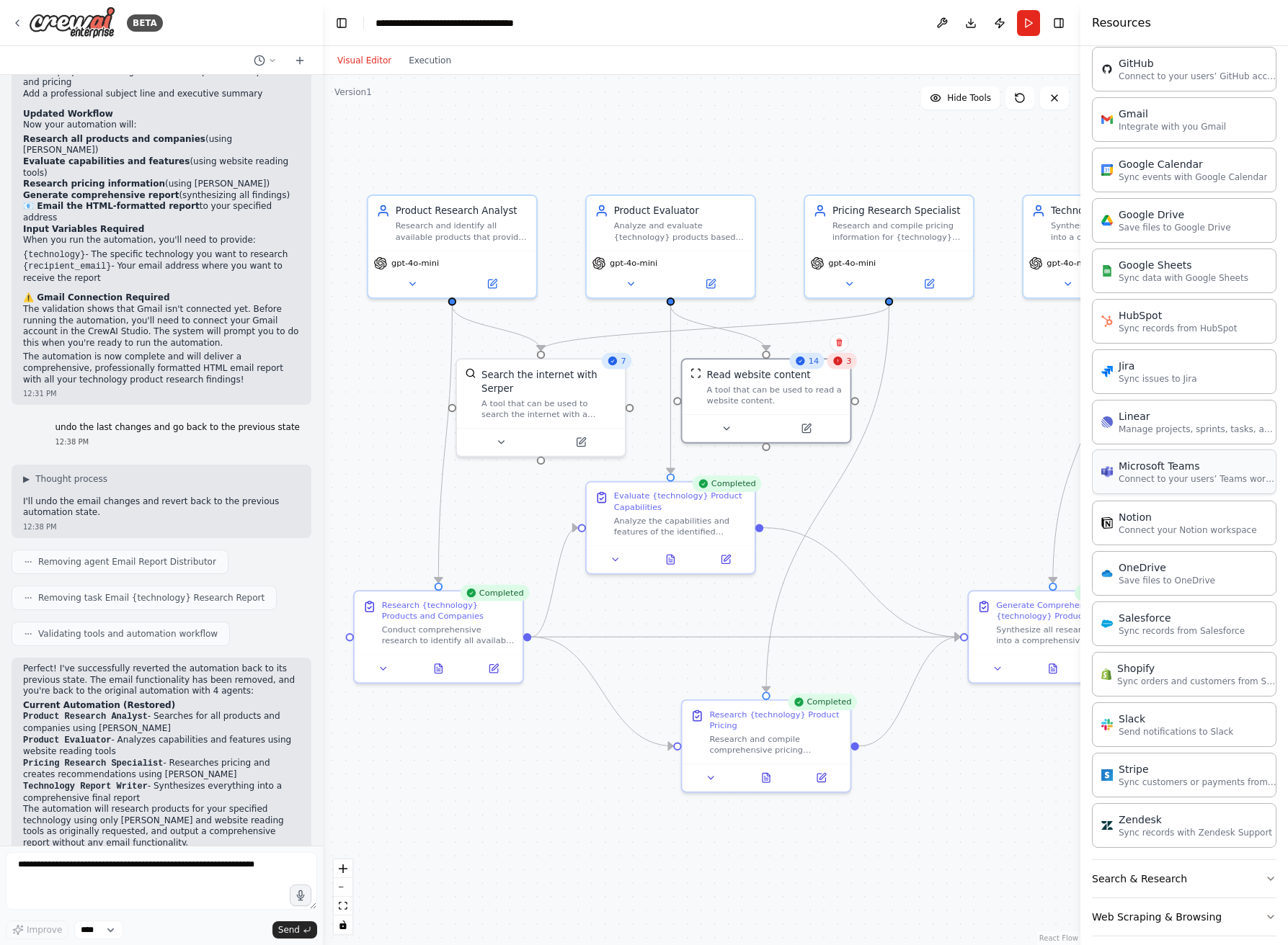
scroll to position [549, 0]
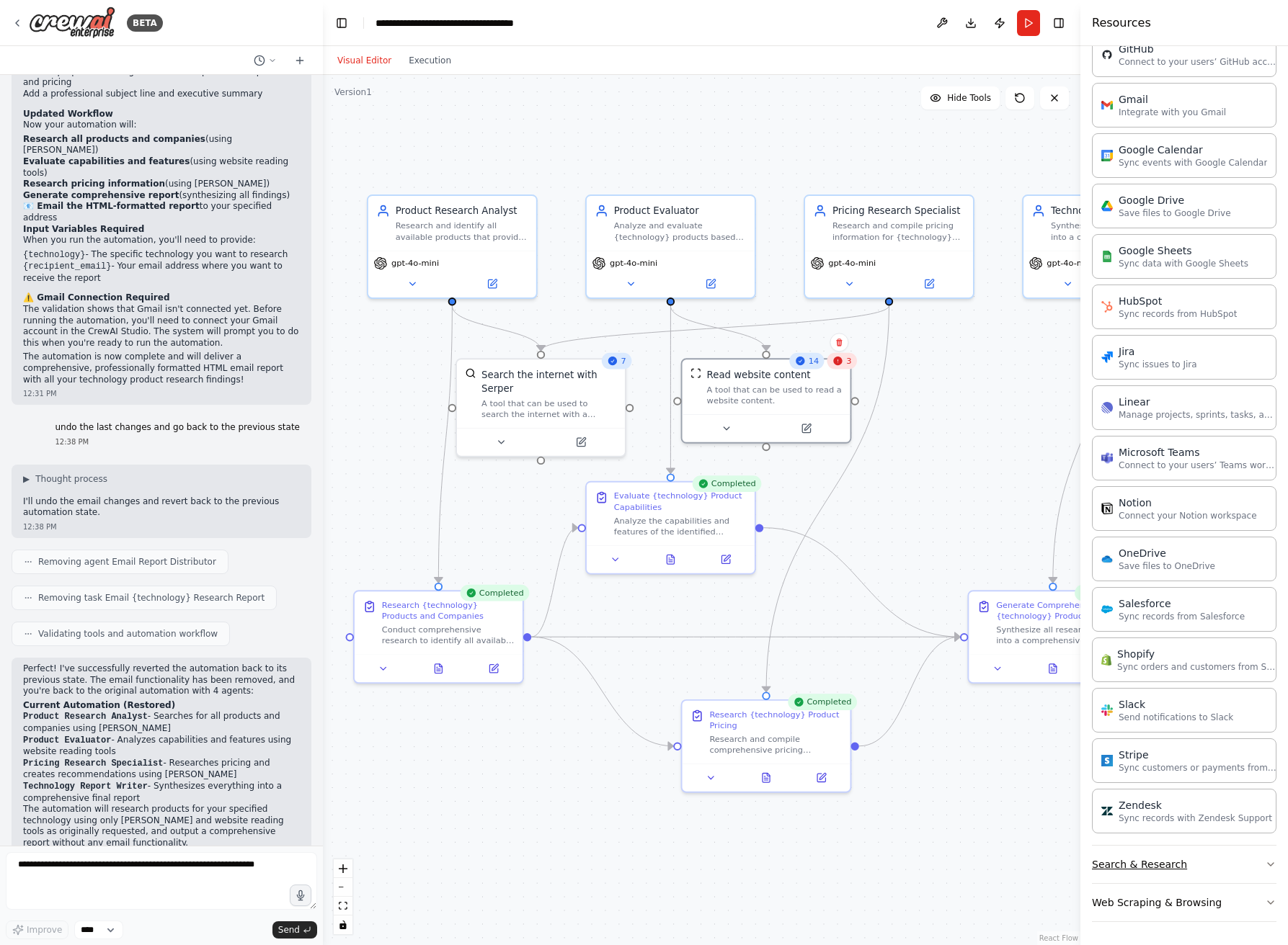
click at [1167, 870] on button "Search & Research" at bounding box center [1184, 864] width 185 height 38
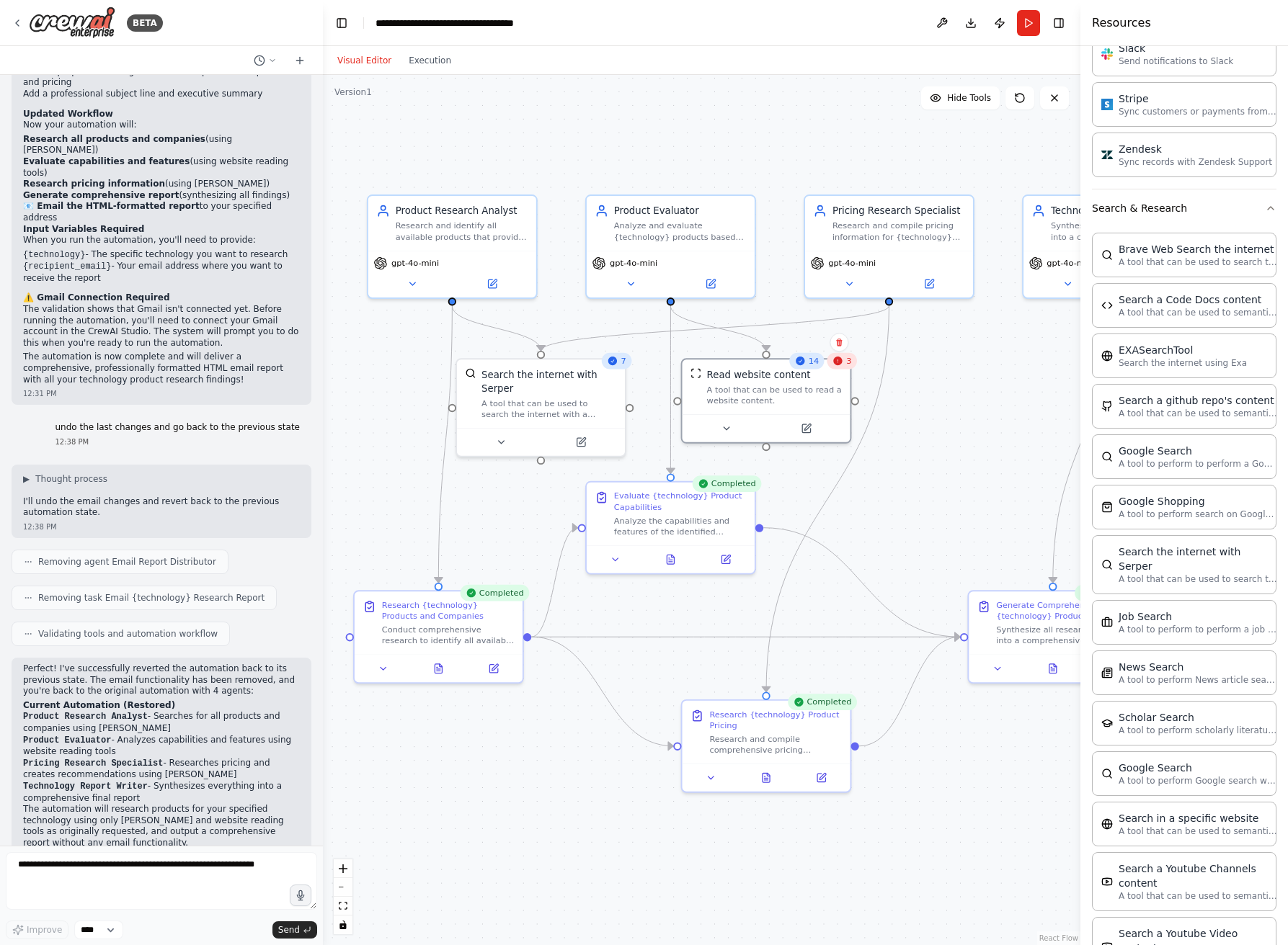
scroll to position [1281, 0]
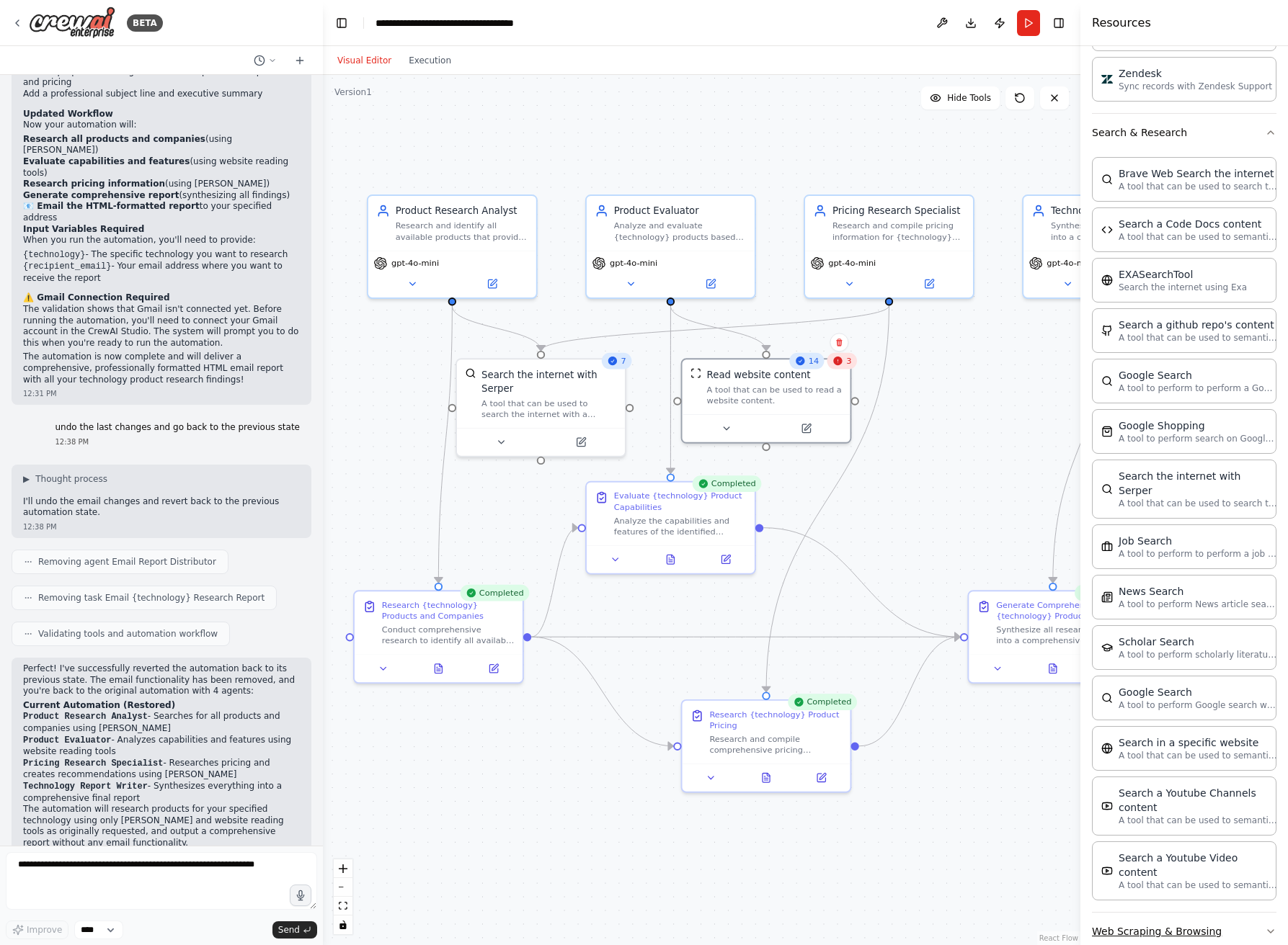
click at [1154, 913] on button "Web Scraping & Browsing" at bounding box center [1184, 931] width 185 height 38
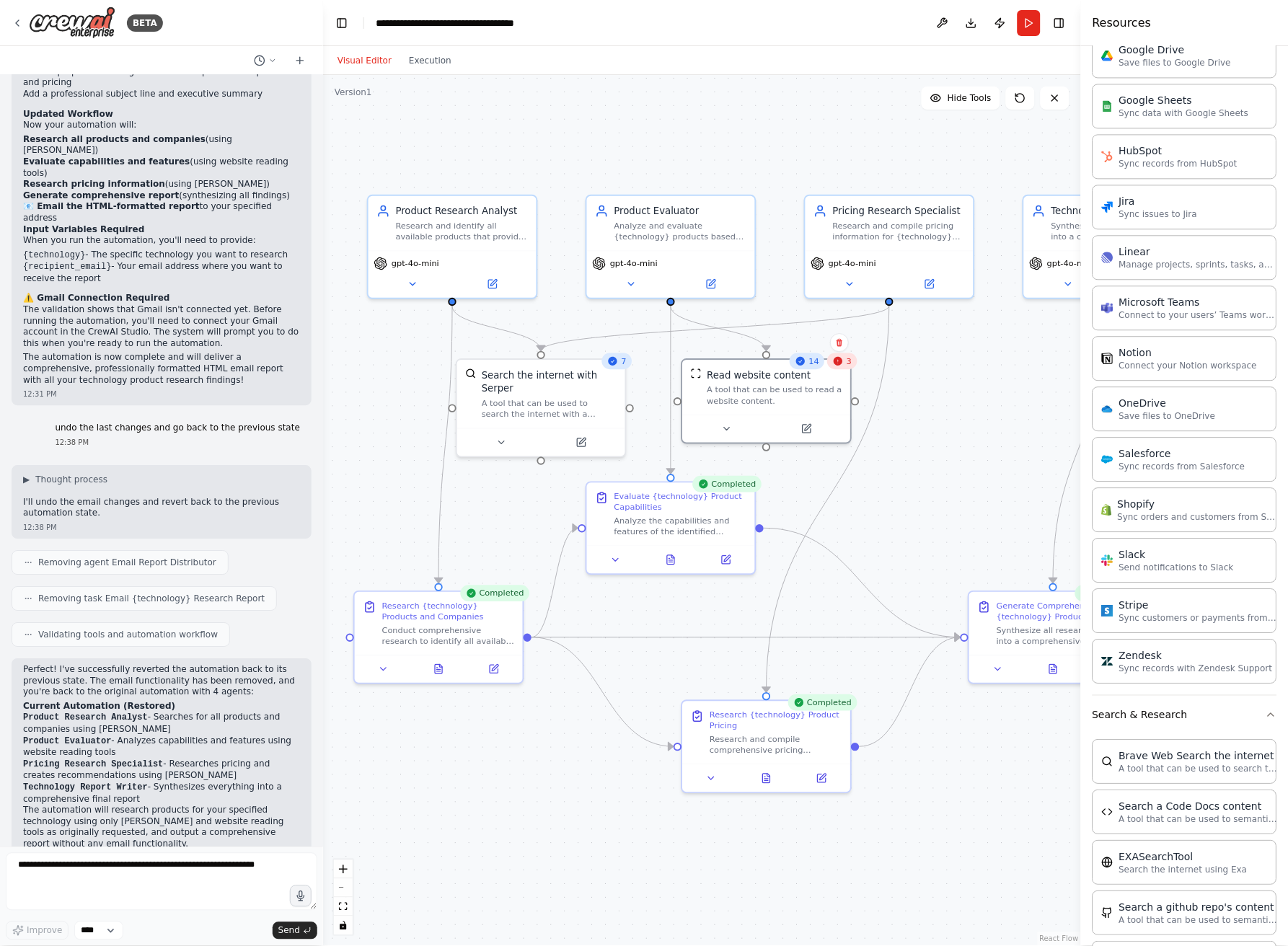
scroll to position [0, 0]
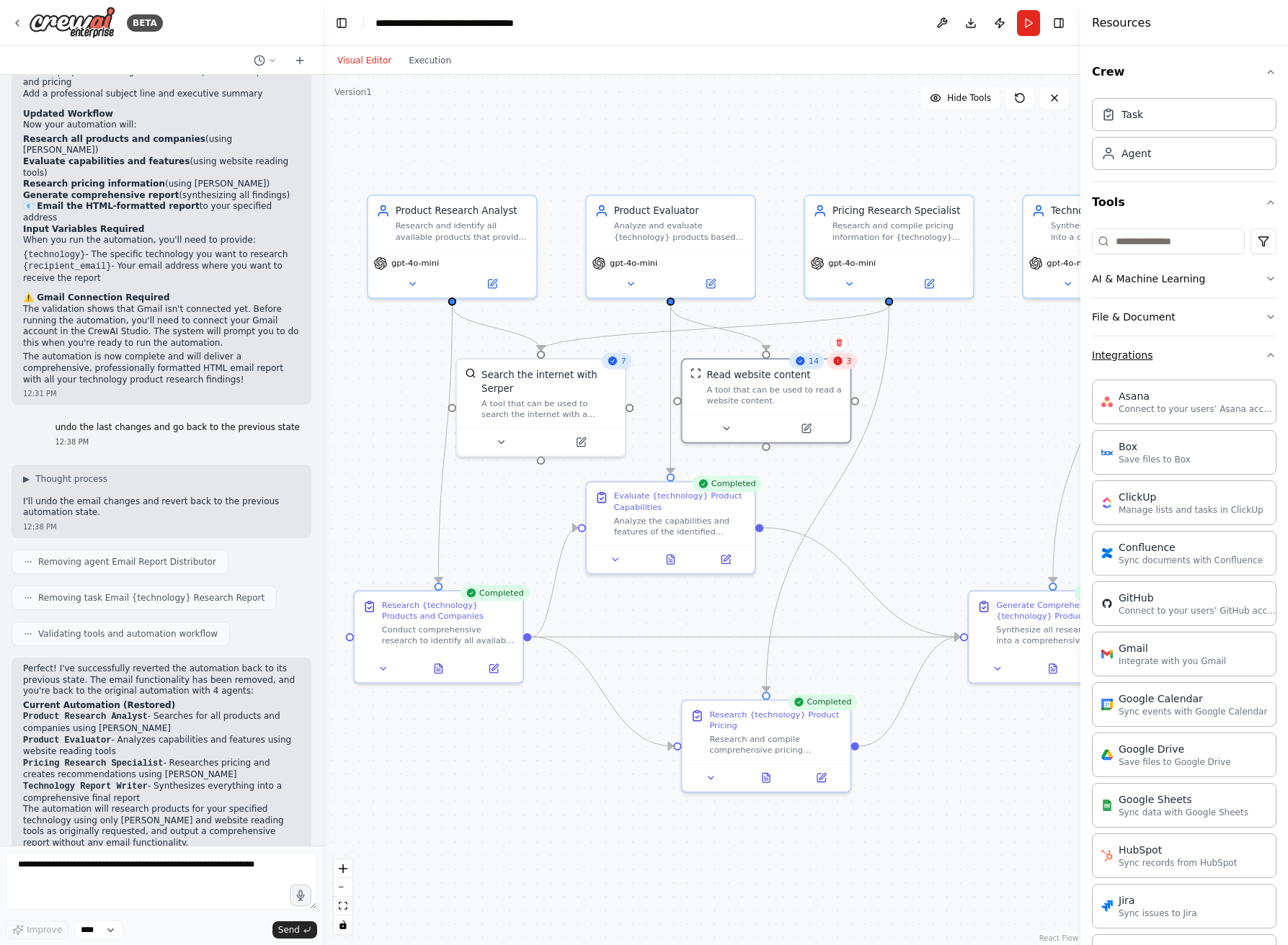
click at [1162, 353] on button "Integrations" at bounding box center [1184, 355] width 185 height 38
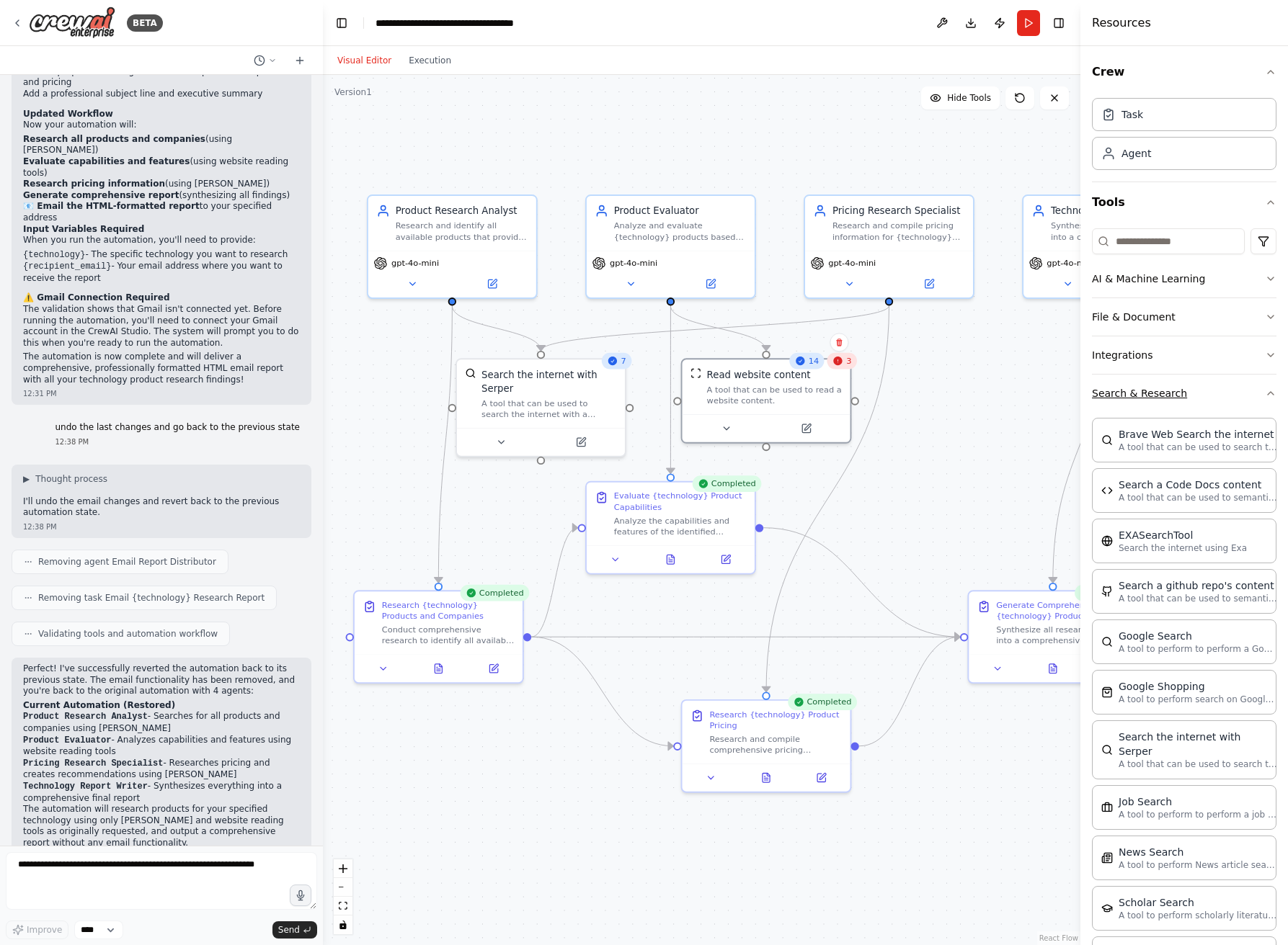
click at [1162, 395] on button "Search & Research" at bounding box center [1184, 394] width 185 height 38
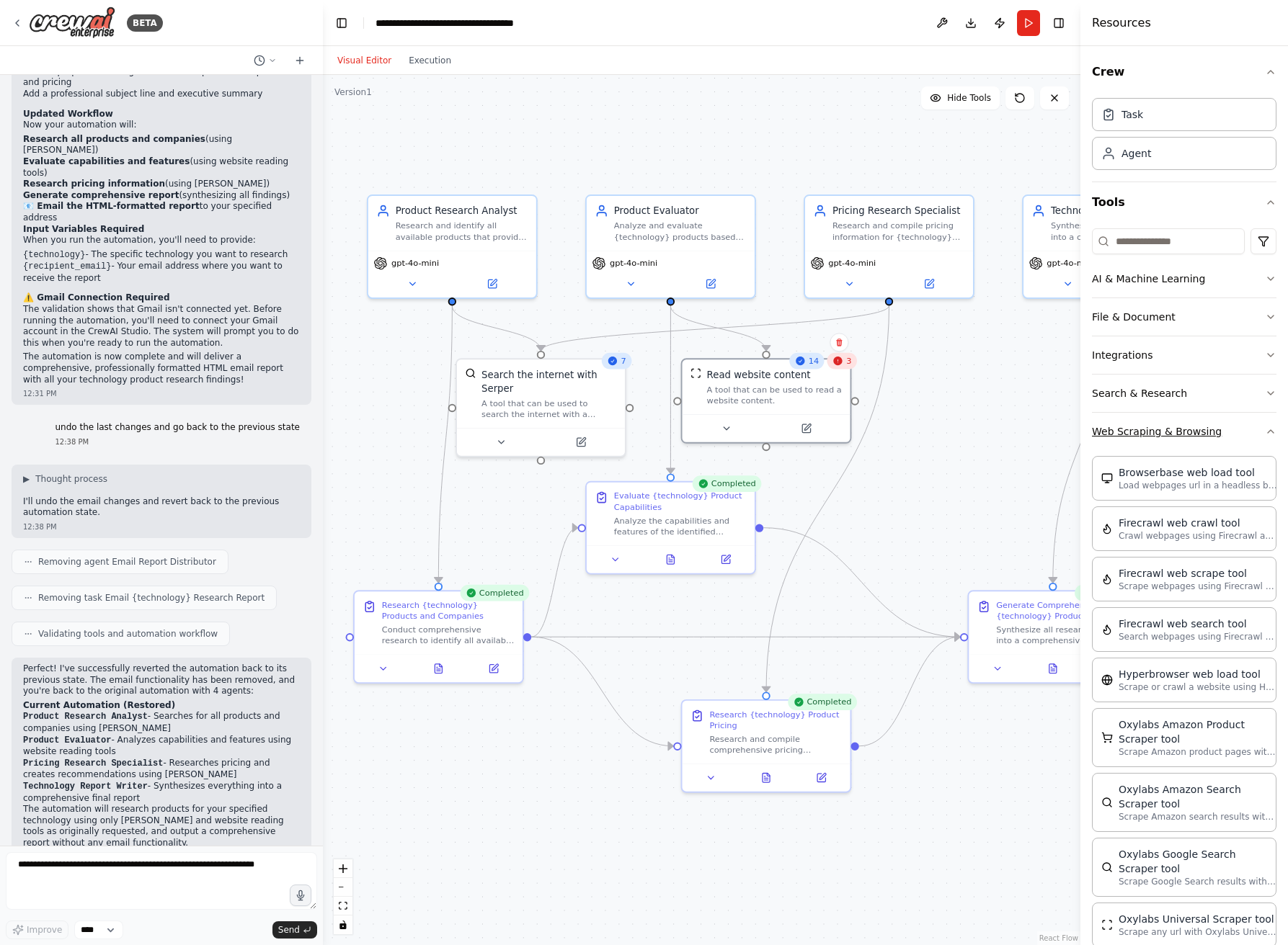
click at [1168, 430] on button "Web Scraping & Browsing" at bounding box center [1184, 431] width 185 height 38
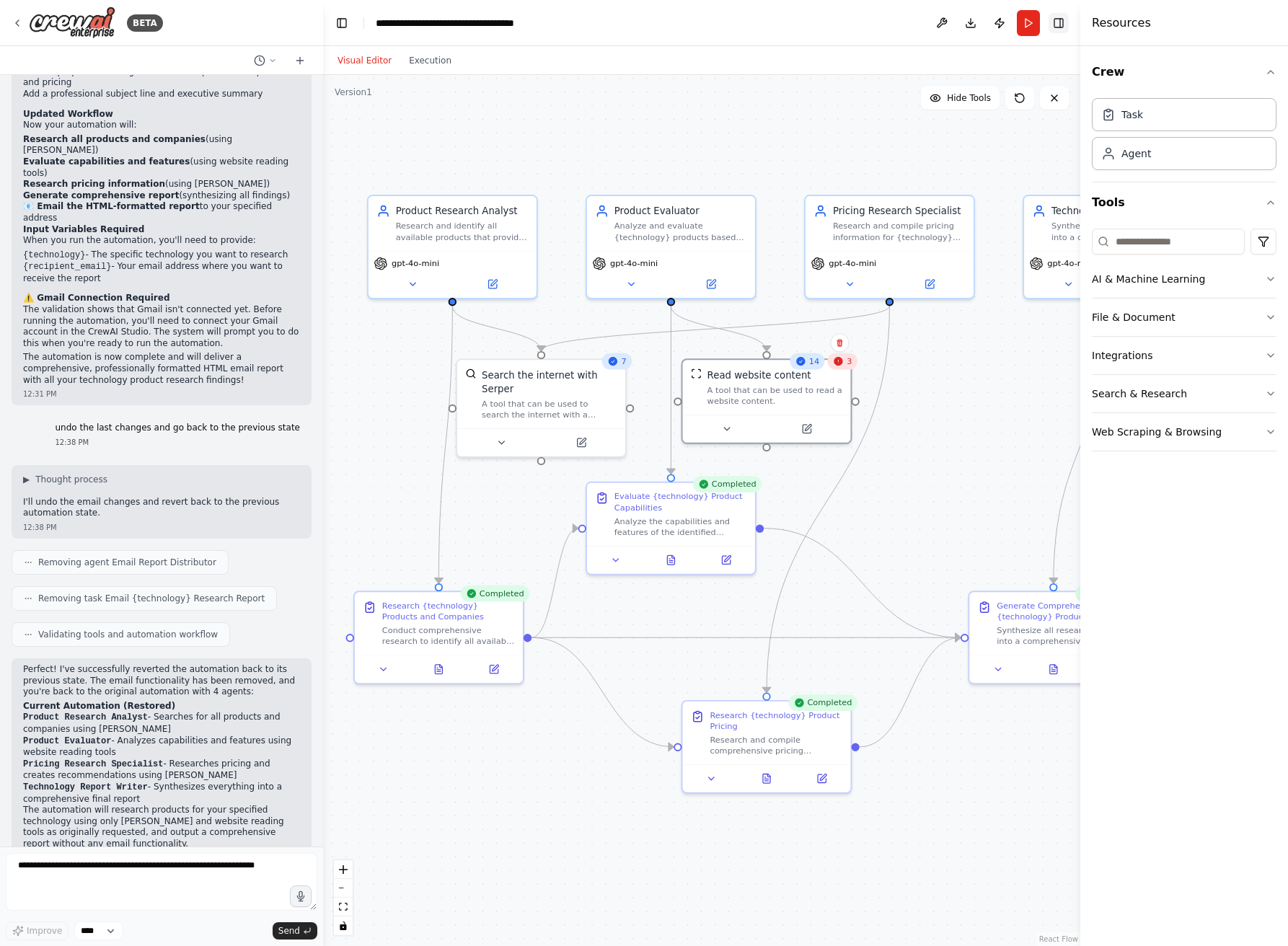
click at [1060, 23] on button "Toggle Right Sidebar" at bounding box center [1058, 23] width 20 height 20
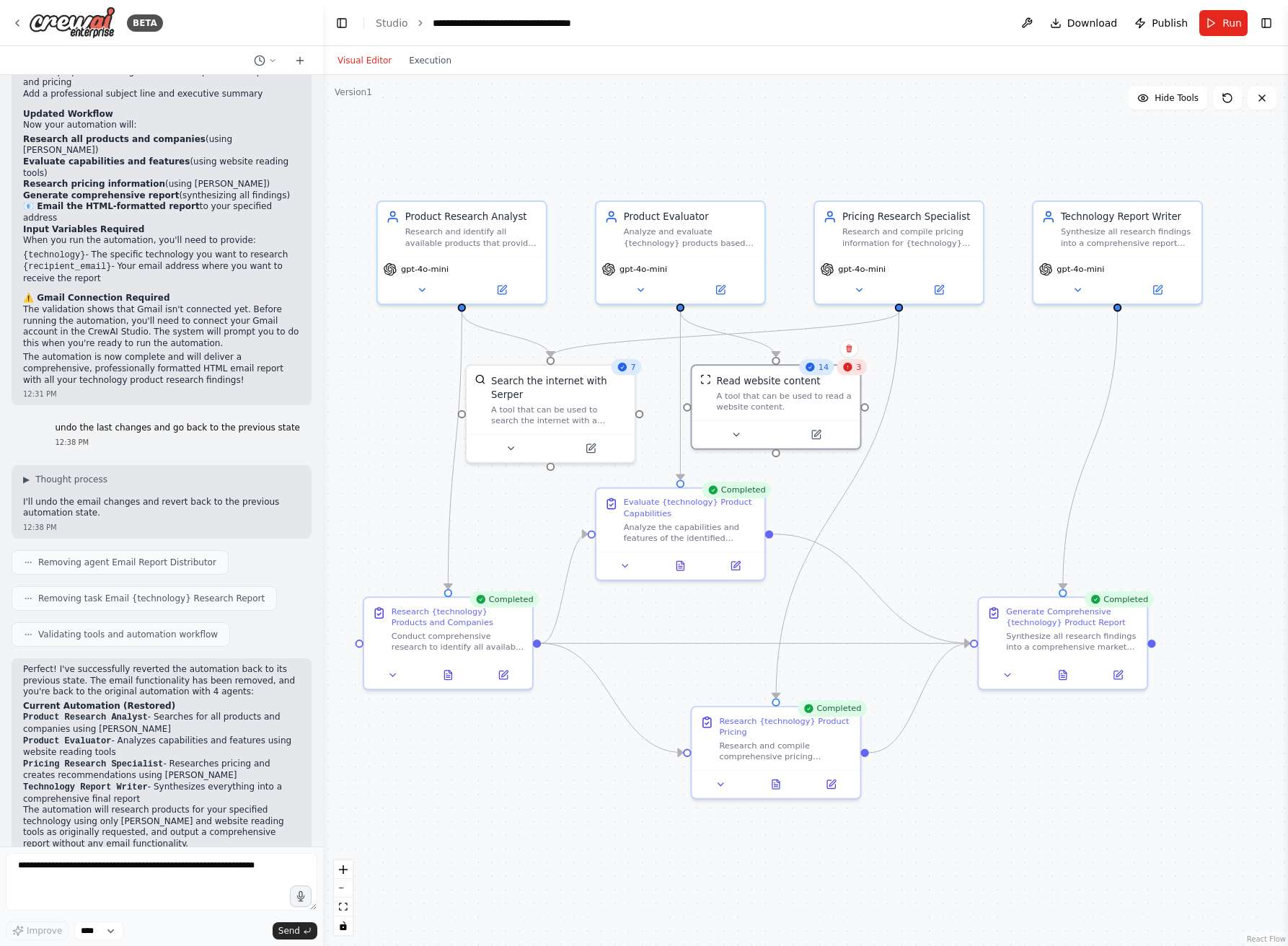
drag, startPoint x: 867, startPoint y: 159, endPoint x: 877, endPoint y: 165, distance: 11.7
click at [877, 165] on div ".deletable-edge-delete-btn { width: 20px; height: 20px; border: 0px solid #ffff…" at bounding box center [806, 511] width 965 height 871
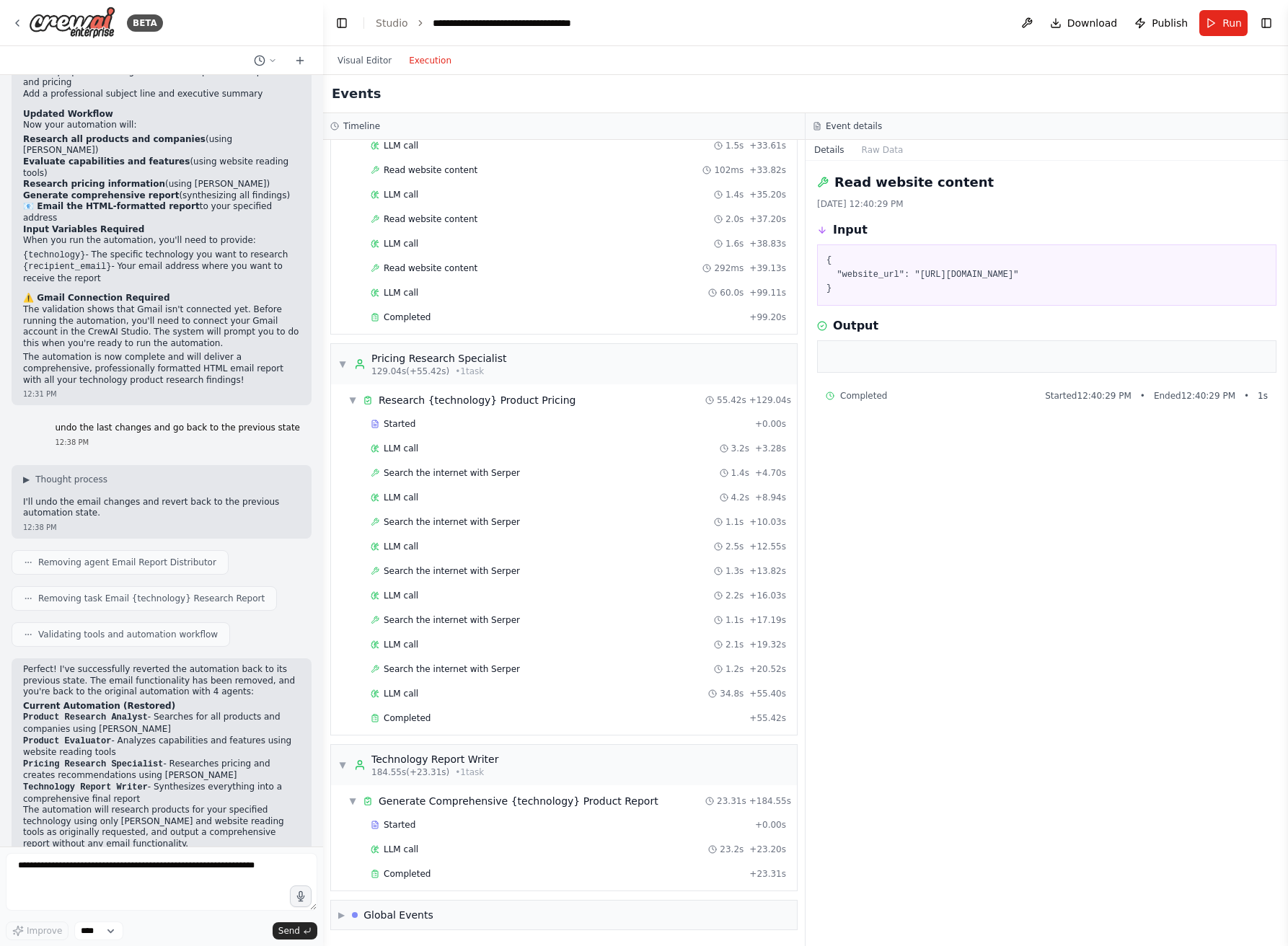
click at [435, 61] on button "Execution" at bounding box center [430, 60] width 60 height 17
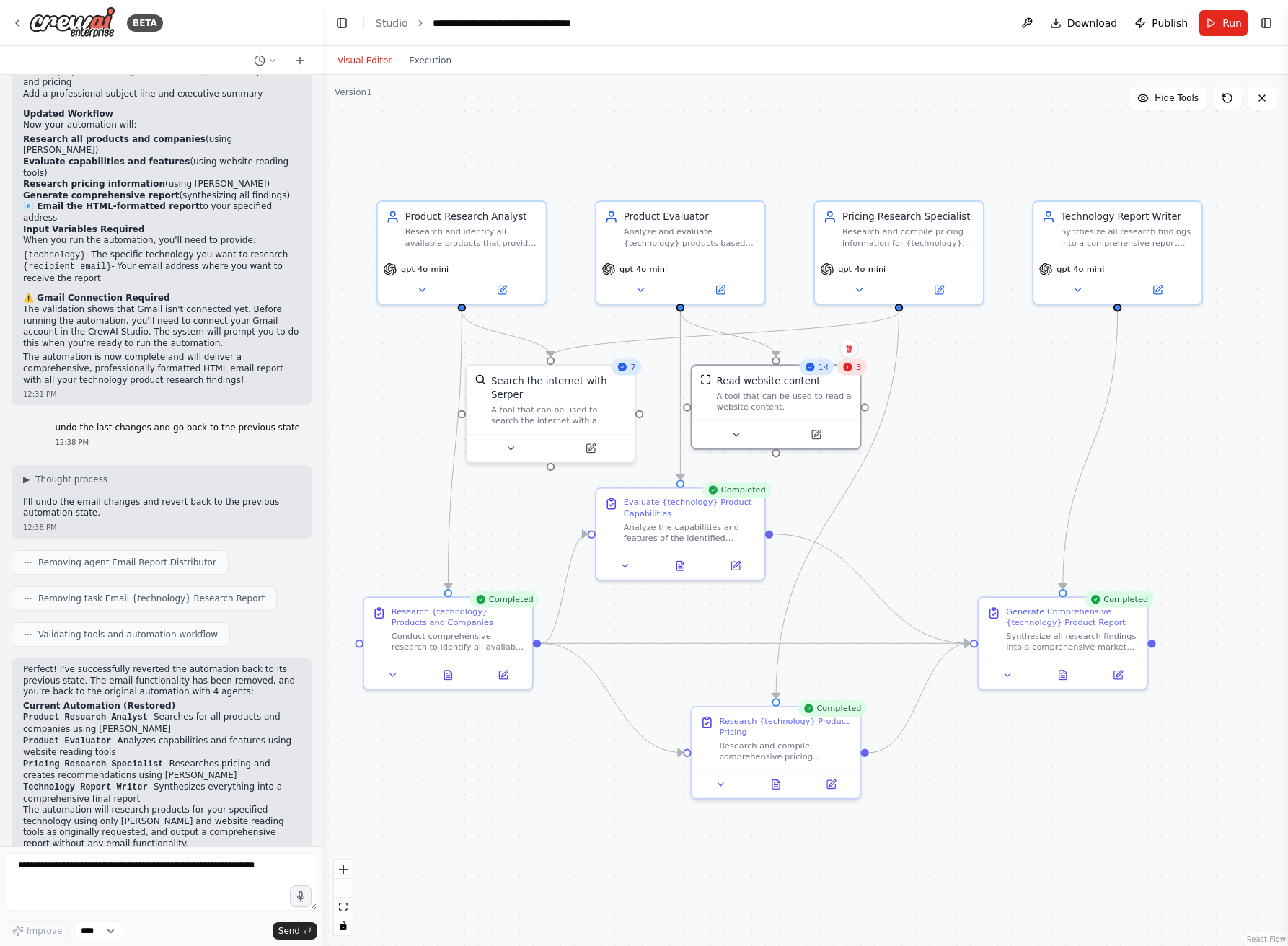
drag, startPoint x: 363, startPoint y: 60, endPoint x: 387, endPoint y: 63, distance: 24.2
click at [363, 60] on button "Visual Editor" at bounding box center [364, 60] width 72 height 17
click at [1230, 99] on icon at bounding box center [1262, 97] width 11 height 11
click at [21, 20] on icon at bounding box center [17, 23] width 11 height 11
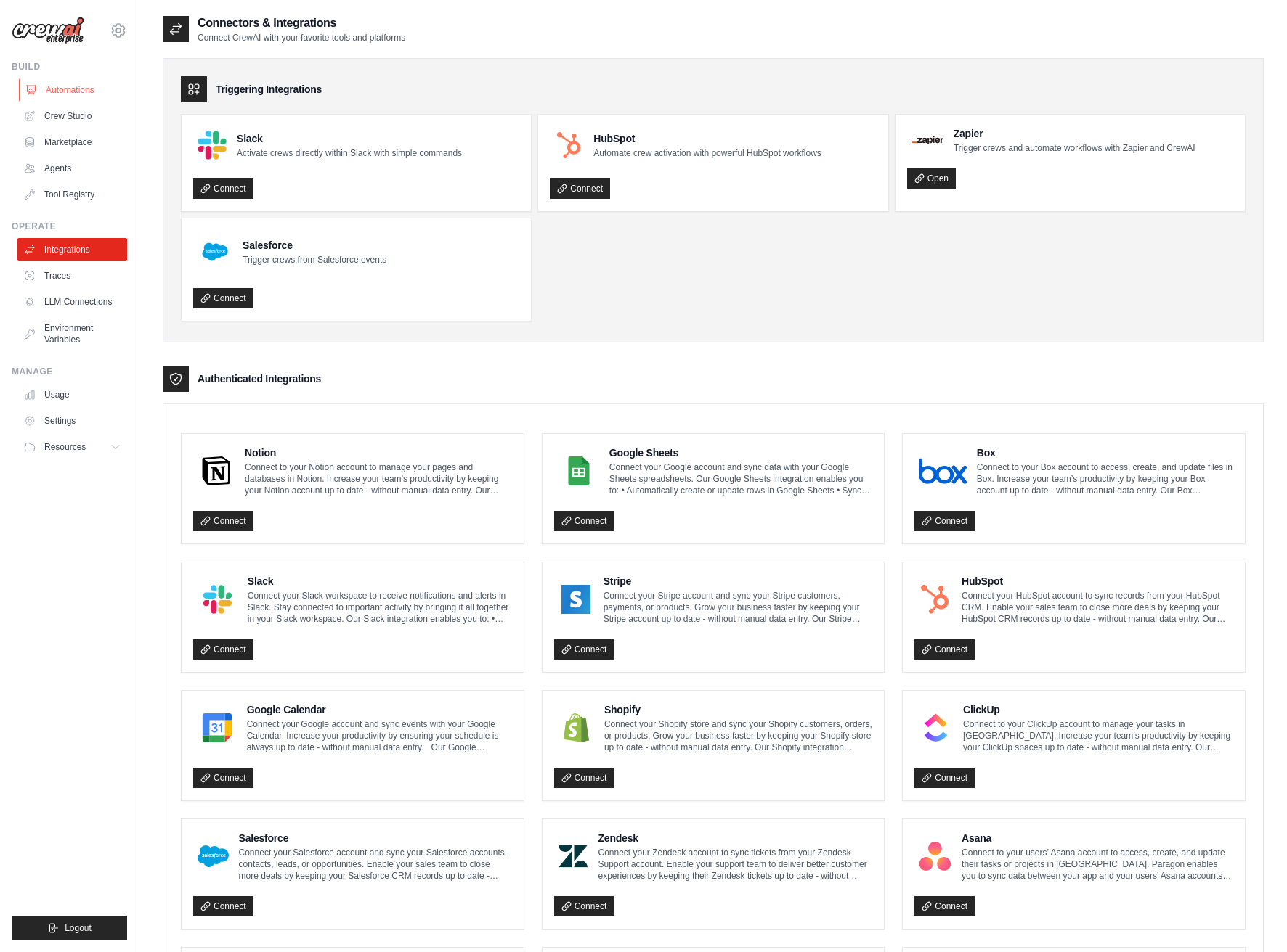
click at [74, 87] on link "Automations" at bounding box center [74, 90] width 109 height 24
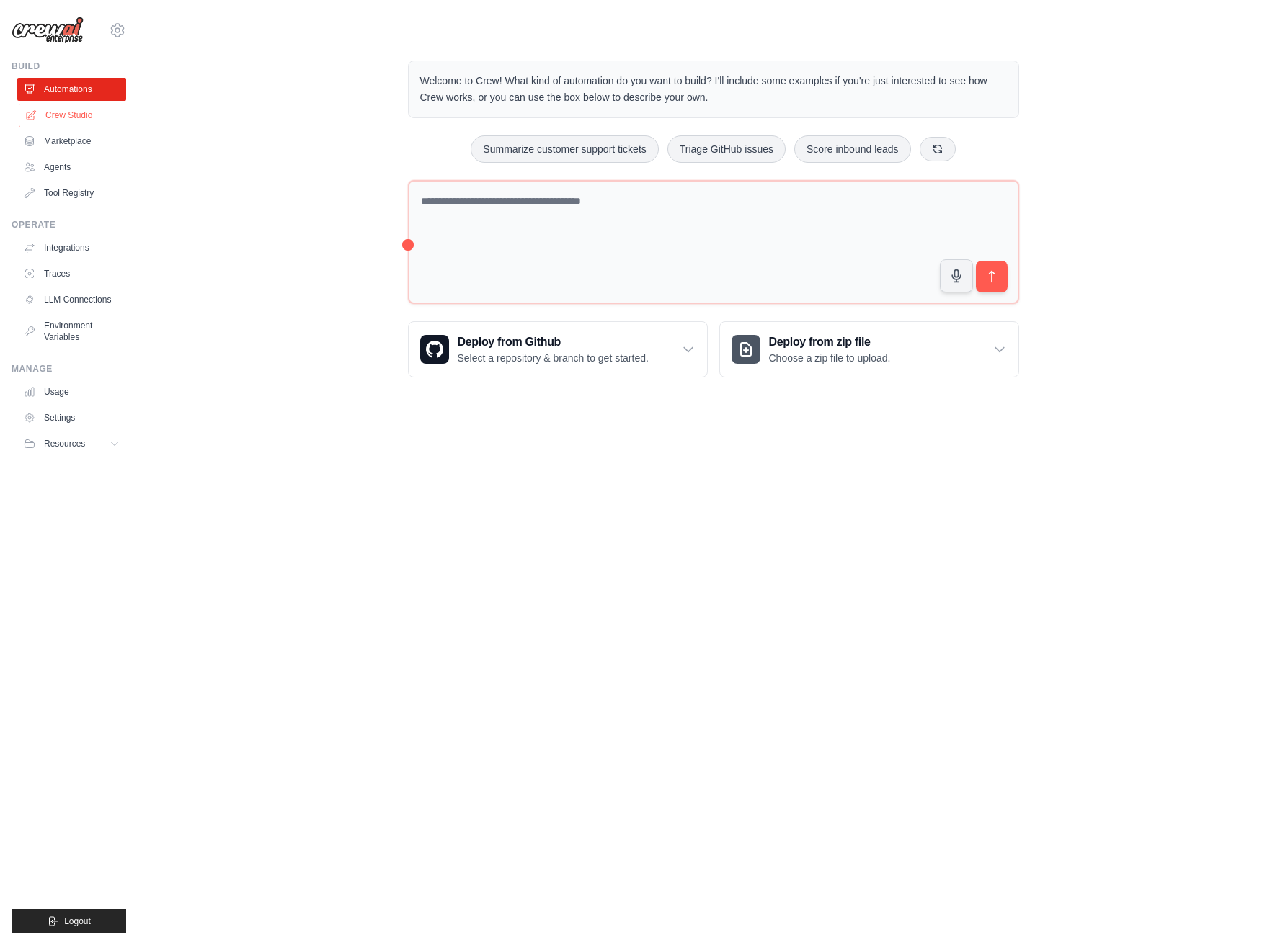
click at [105, 117] on link "Crew Studio" at bounding box center [73, 115] width 108 height 23
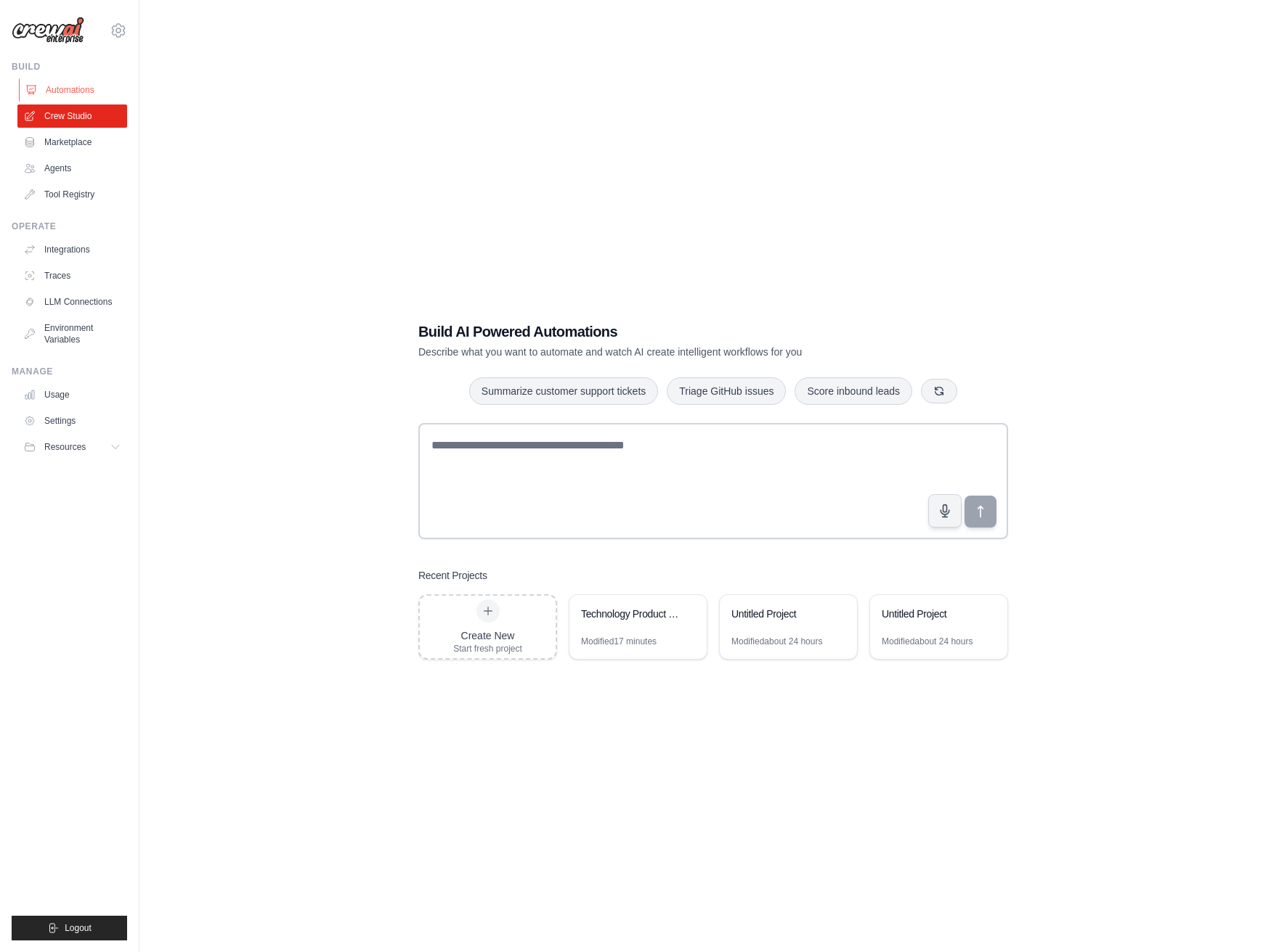
click at [64, 91] on link "Automations" at bounding box center [74, 90] width 109 height 24
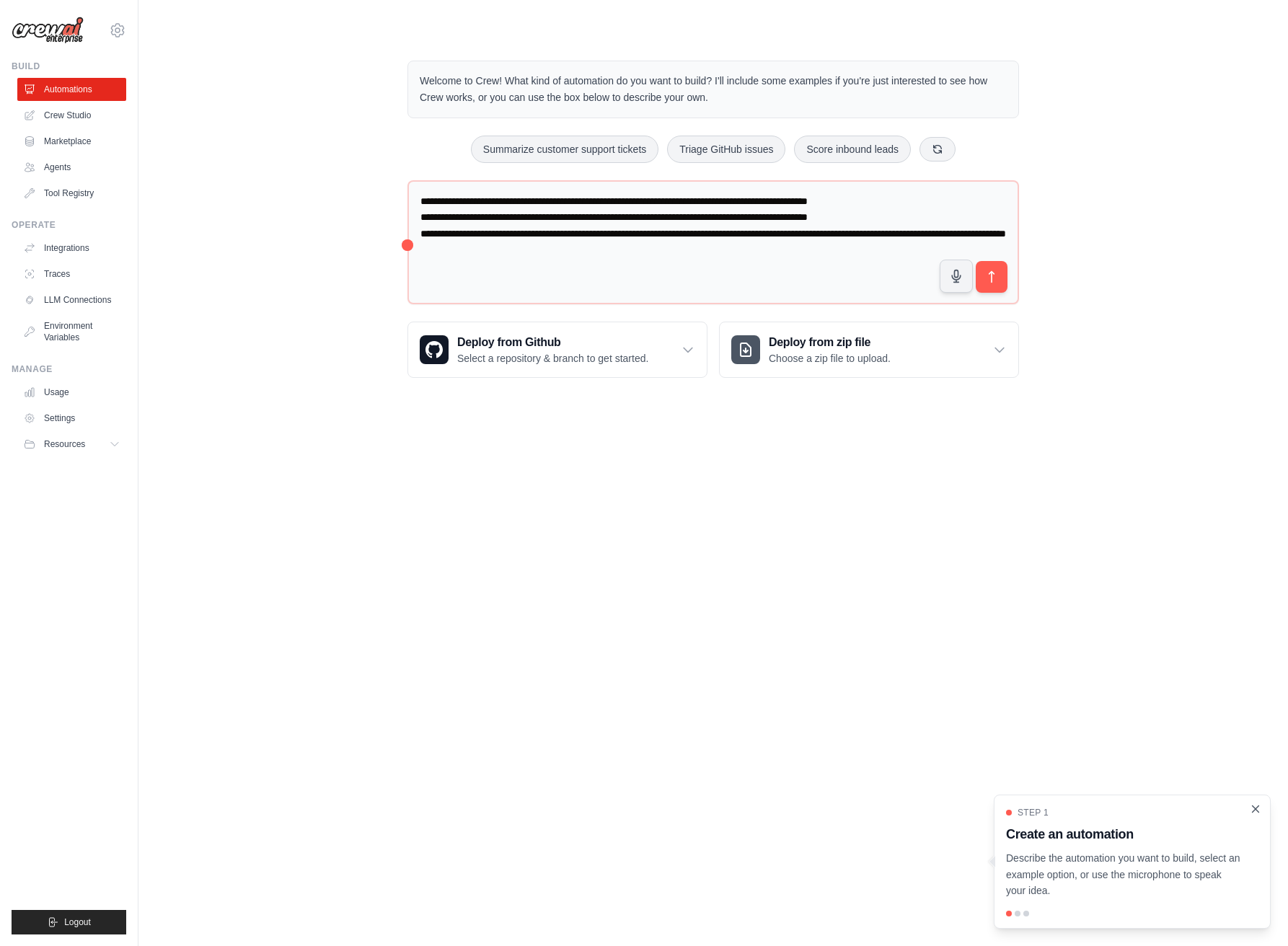
click at [1259, 813] on icon "Close walkthrough" at bounding box center [1255, 809] width 13 height 13
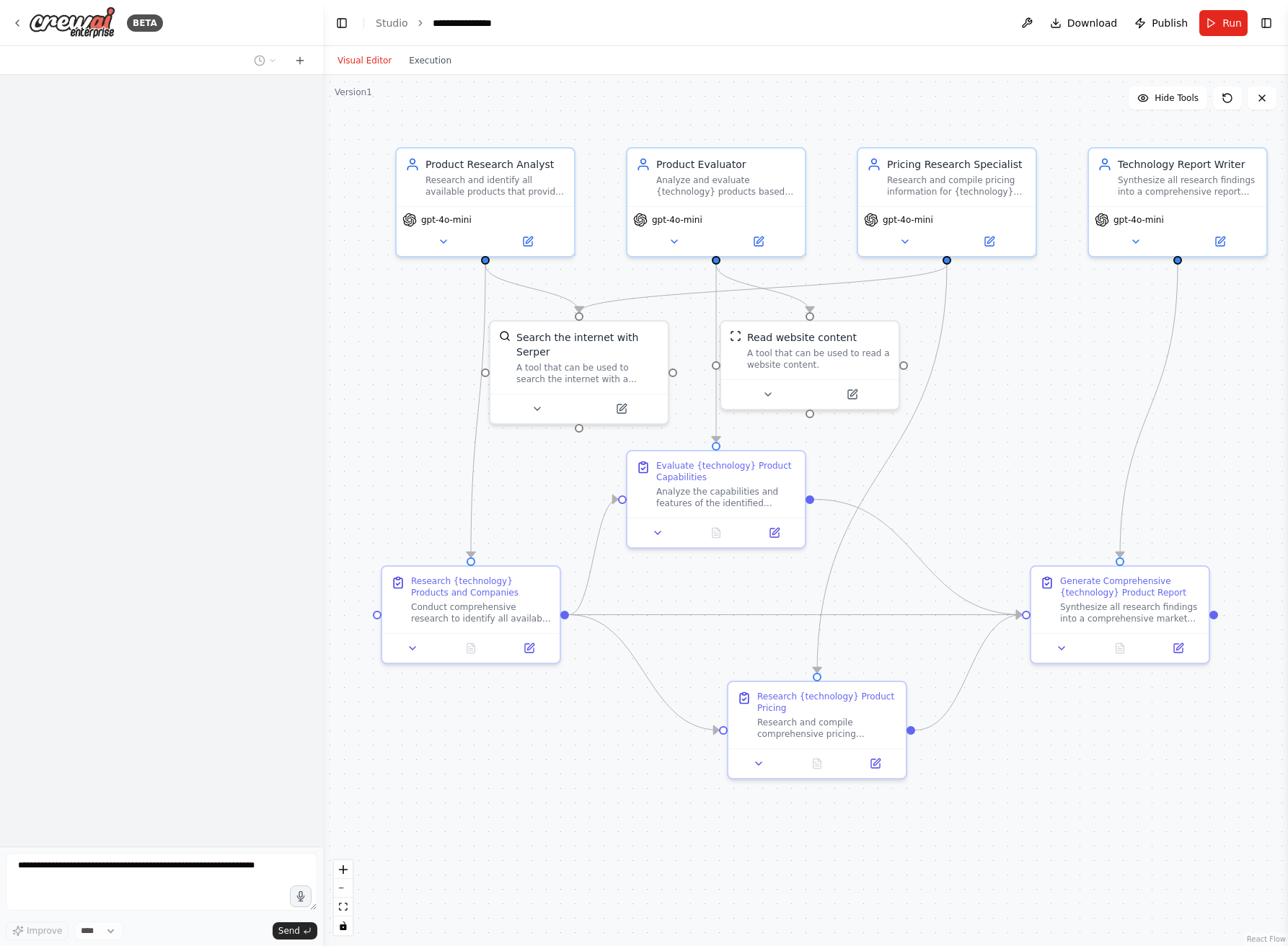
scroll to position [2037, 0]
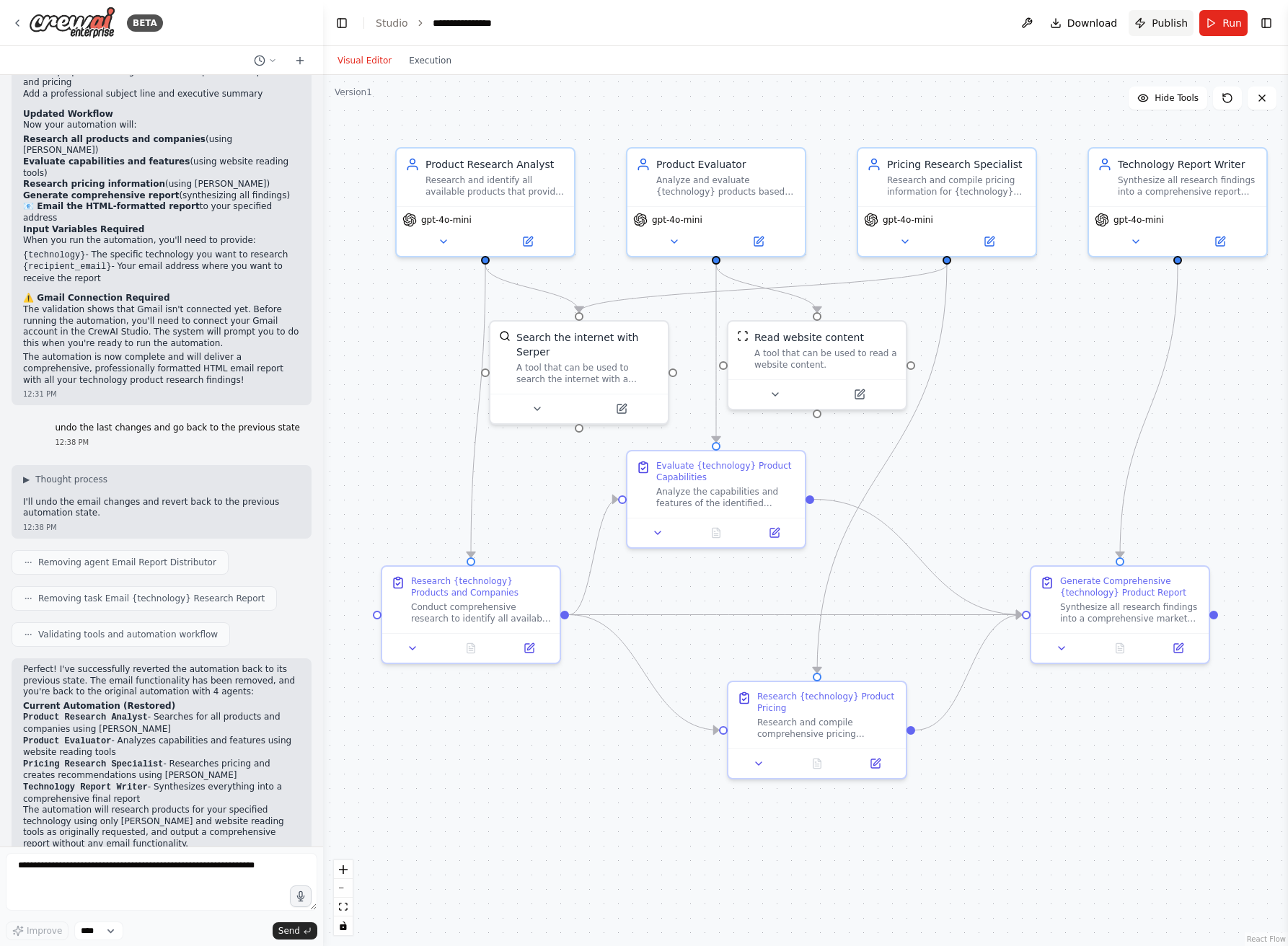
click at [1165, 24] on span "Publish" at bounding box center [1170, 23] width 36 height 14
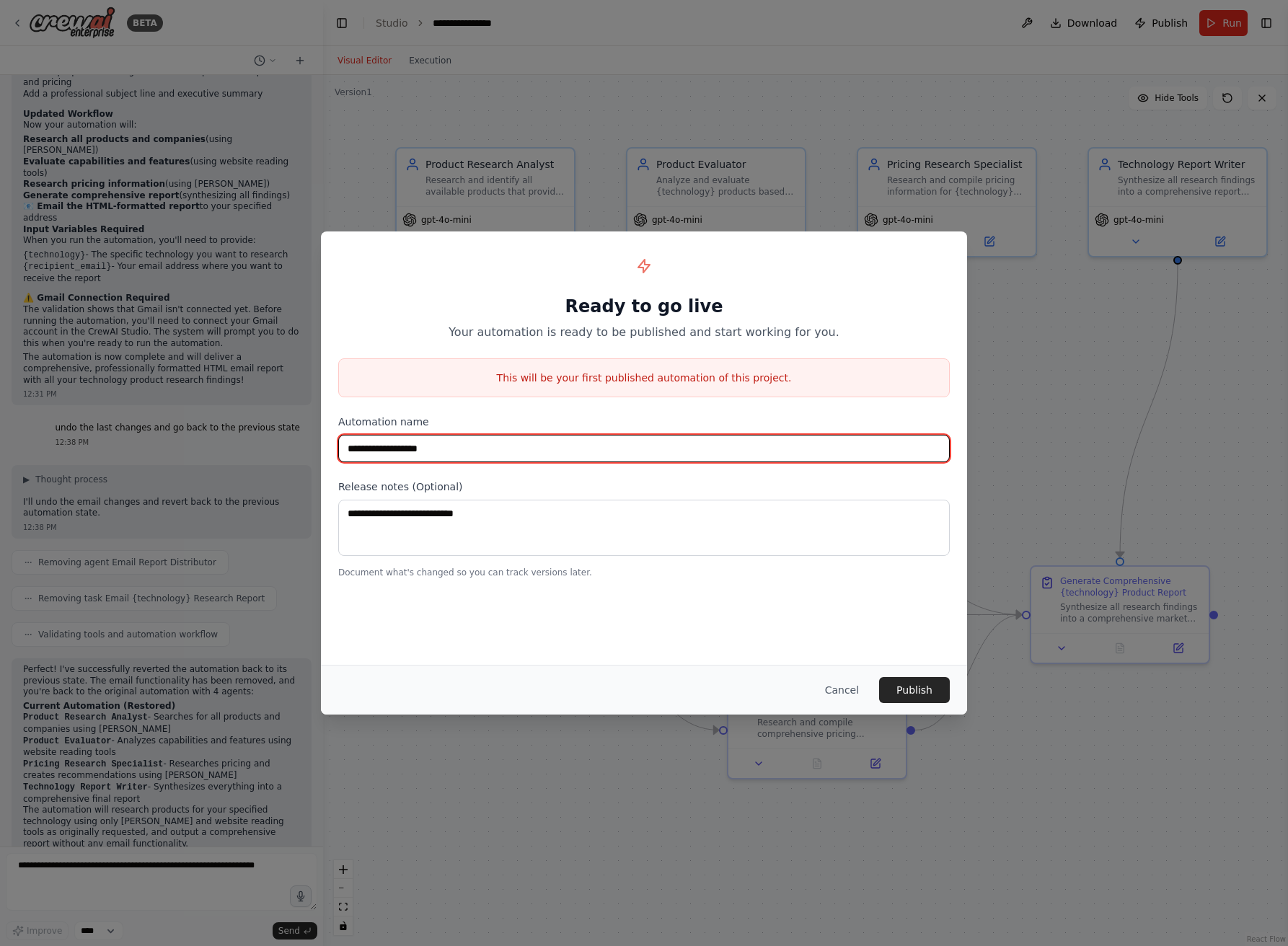
click at [746, 451] on input "**********" at bounding box center [644, 449] width 611 height 27
type input "**********"
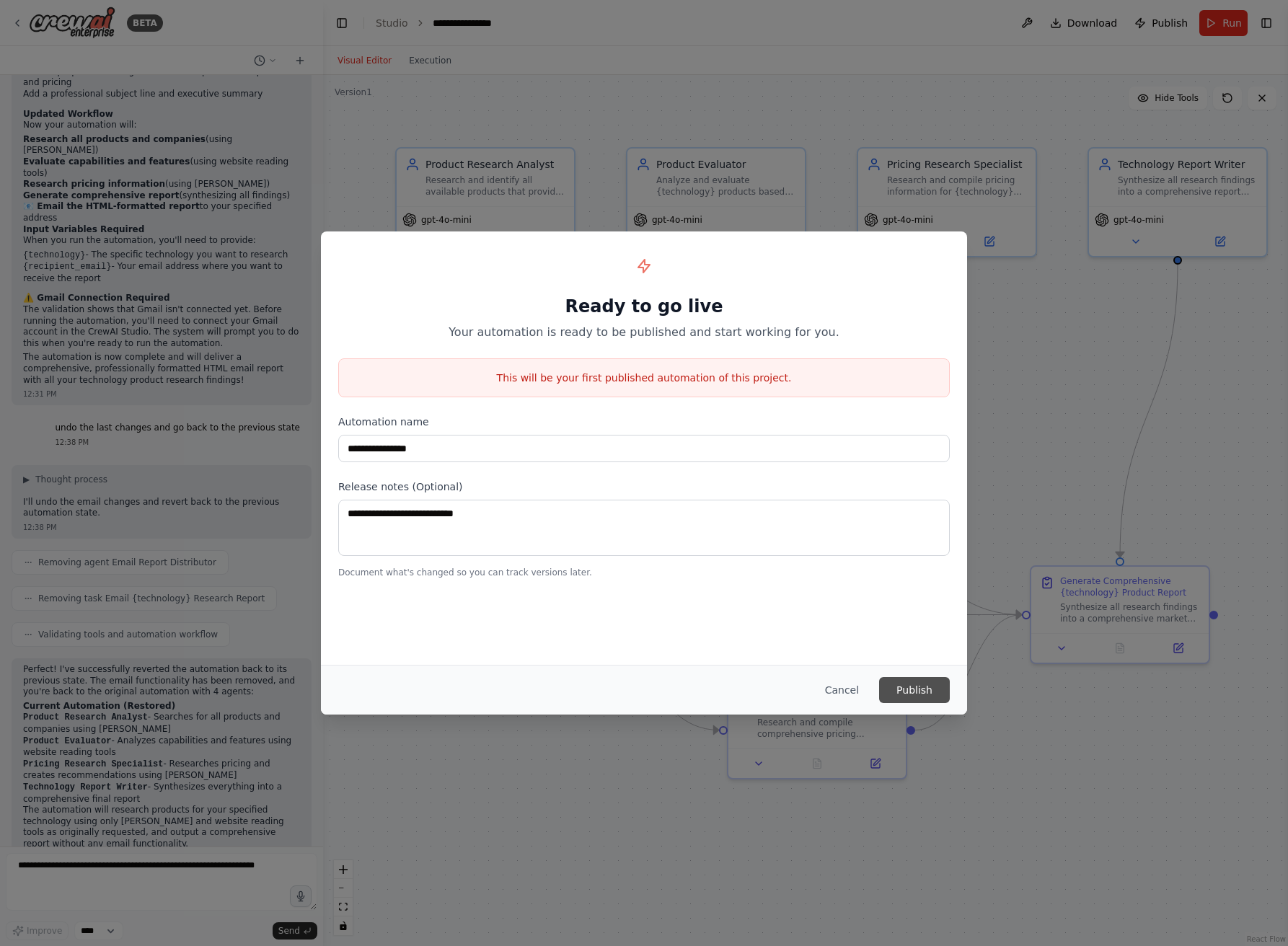
click at [899, 692] on button "Publish" at bounding box center [914, 690] width 71 height 26
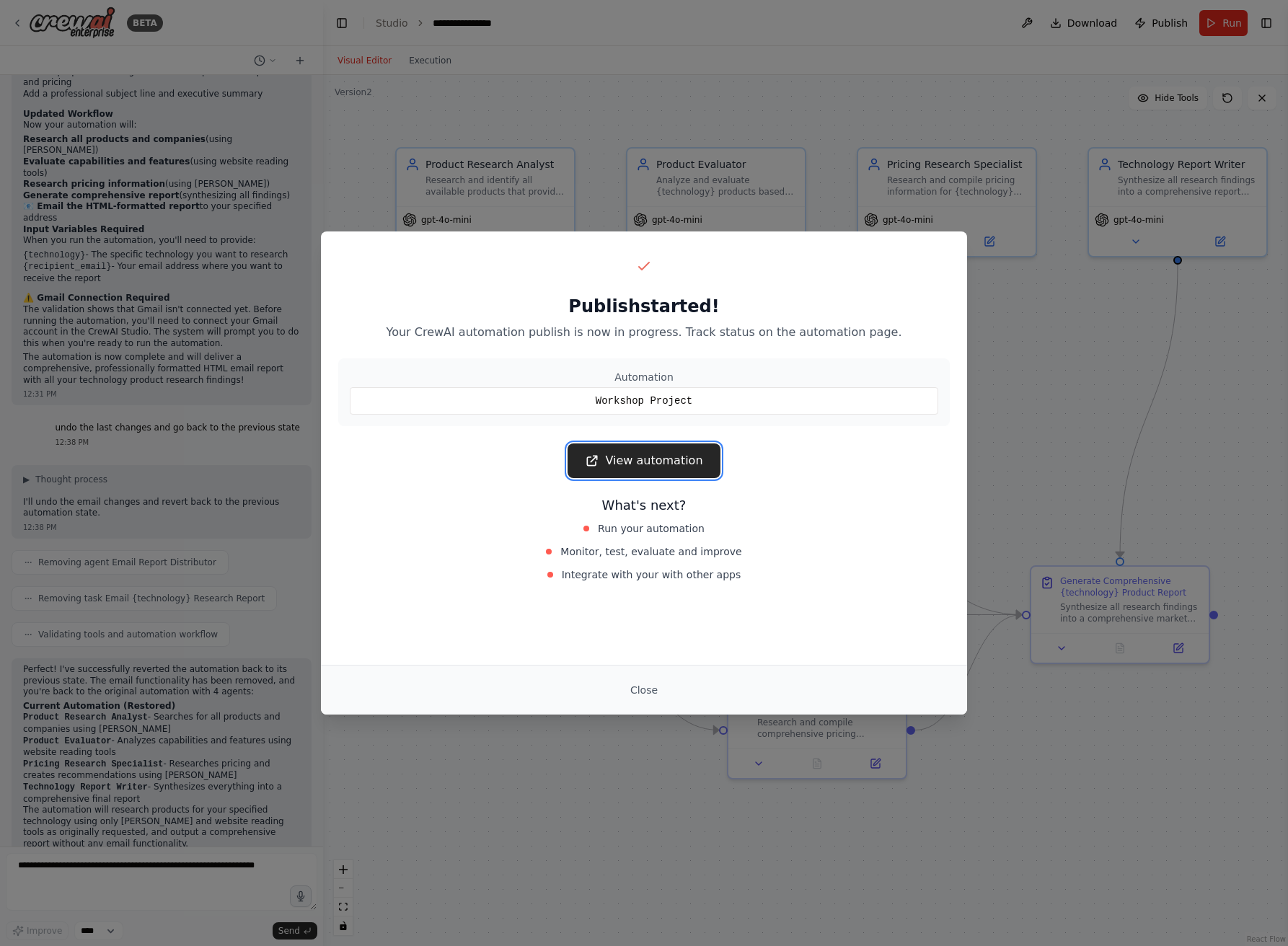
click at [645, 459] on link "View automation" at bounding box center [644, 461] width 152 height 35
click at [627, 687] on button "Close" at bounding box center [644, 690] width 50 height 26
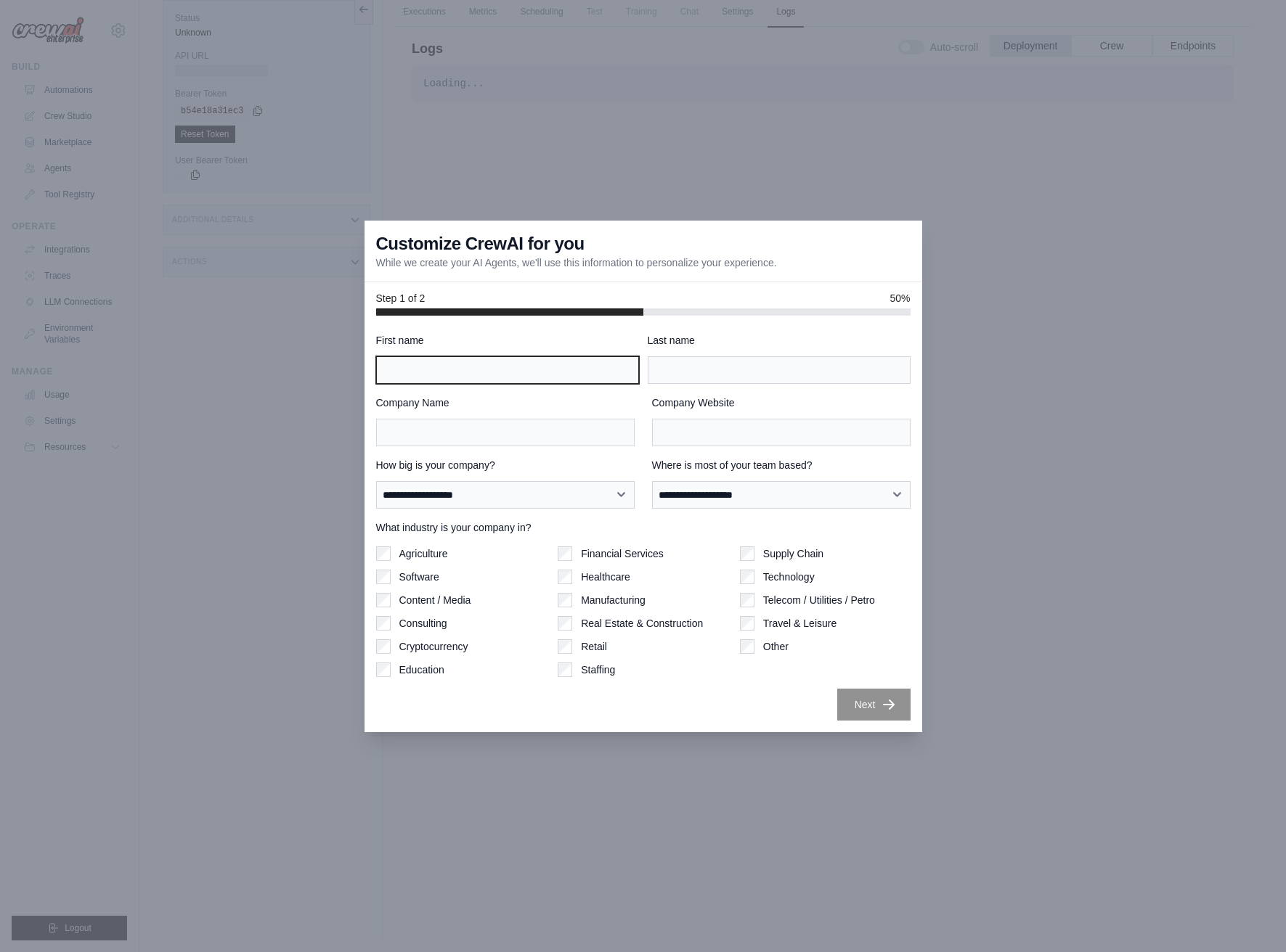
click at [583, 366] on input "First name" at bounding box center [508, 370] width 263 height 27
type input "******"
type input "*******"
type input "**********"
click at [756, 437] on input "Company Website" at bounding box center [781, 432] width 259 height 27
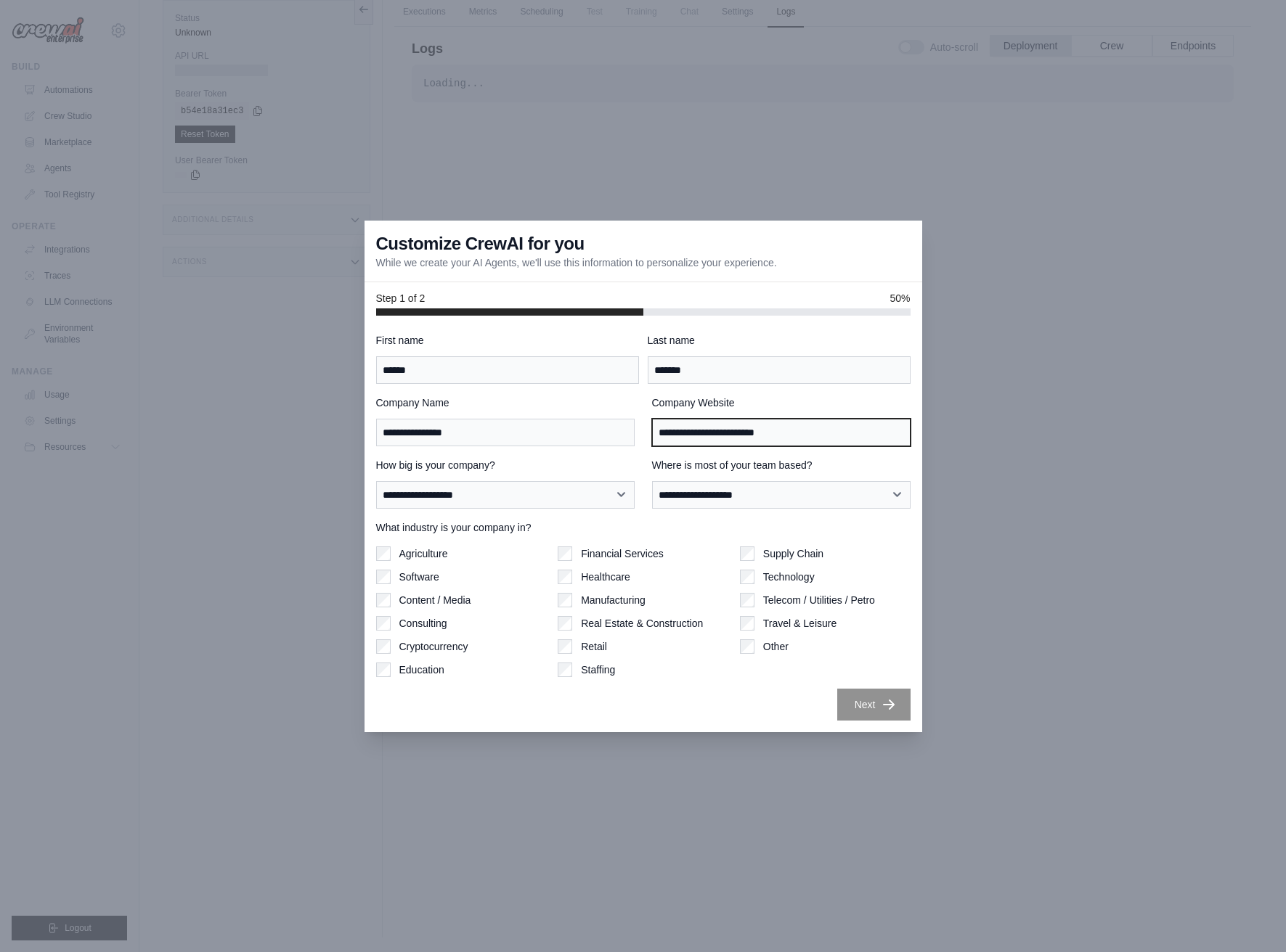
type input "**********"
click at [530, 500] on select "**********" at bounding box center [505, 495] width 259 height 27
select select "**********"
click at [376, 481] on select "**********" at bounding box center [505, 495] width 259 height 27
click at [759, 500] on select "**********" at bounding box center [781, 495] width 259 height 27
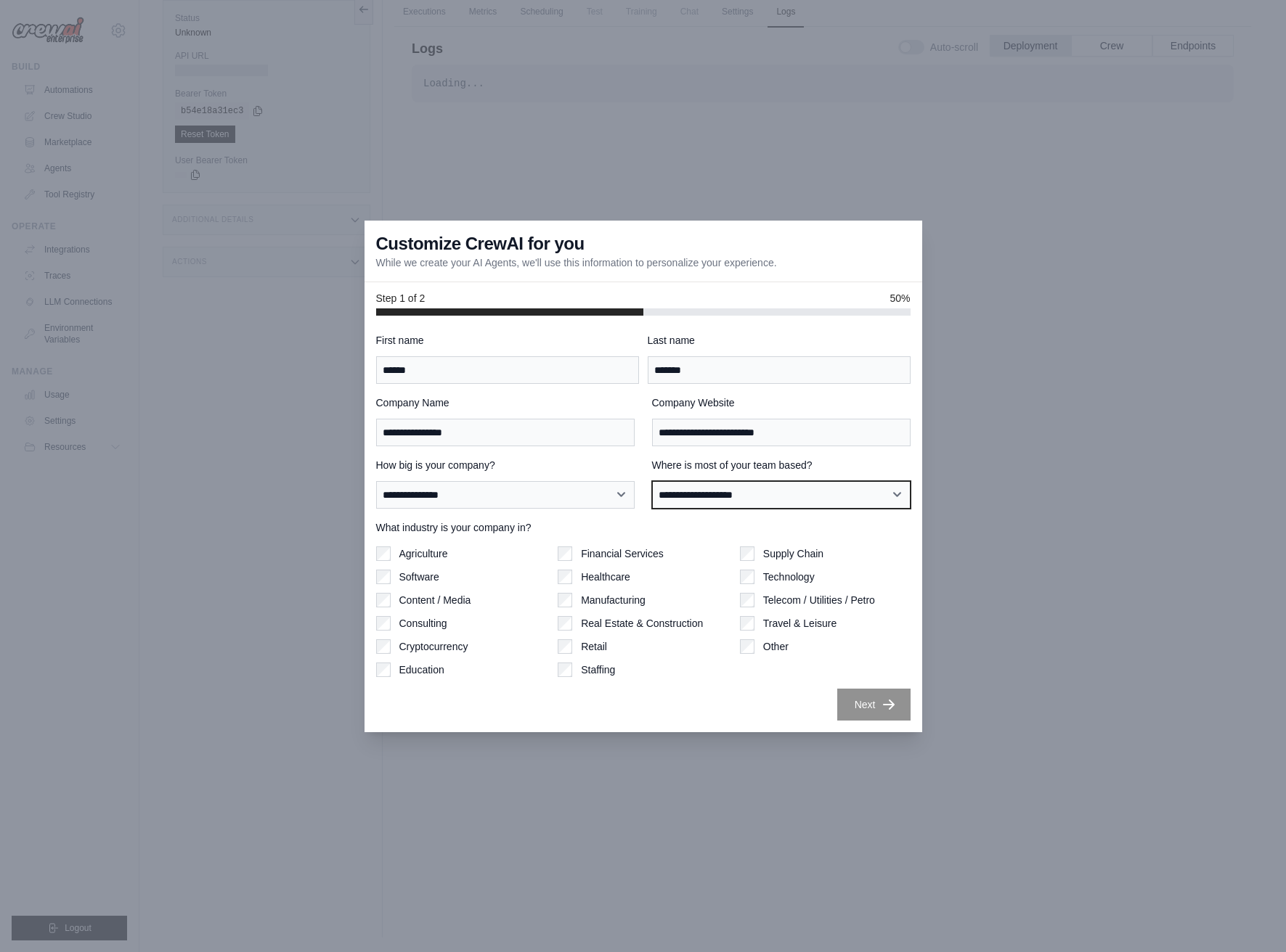
select select "**********"
click at [652, 481] on select "**********" at bounding box center [781, 495] width 259 height 27
click at [416, 581] on label "Software" at bounding box center [419, 577] width 40 height 14
click at [754, 579] on div "Technology" at bounding box center [825, 577] width 171 height 14
click at [880, 699] on button "Next" at bounding box center [873, 704] width 74 height 32
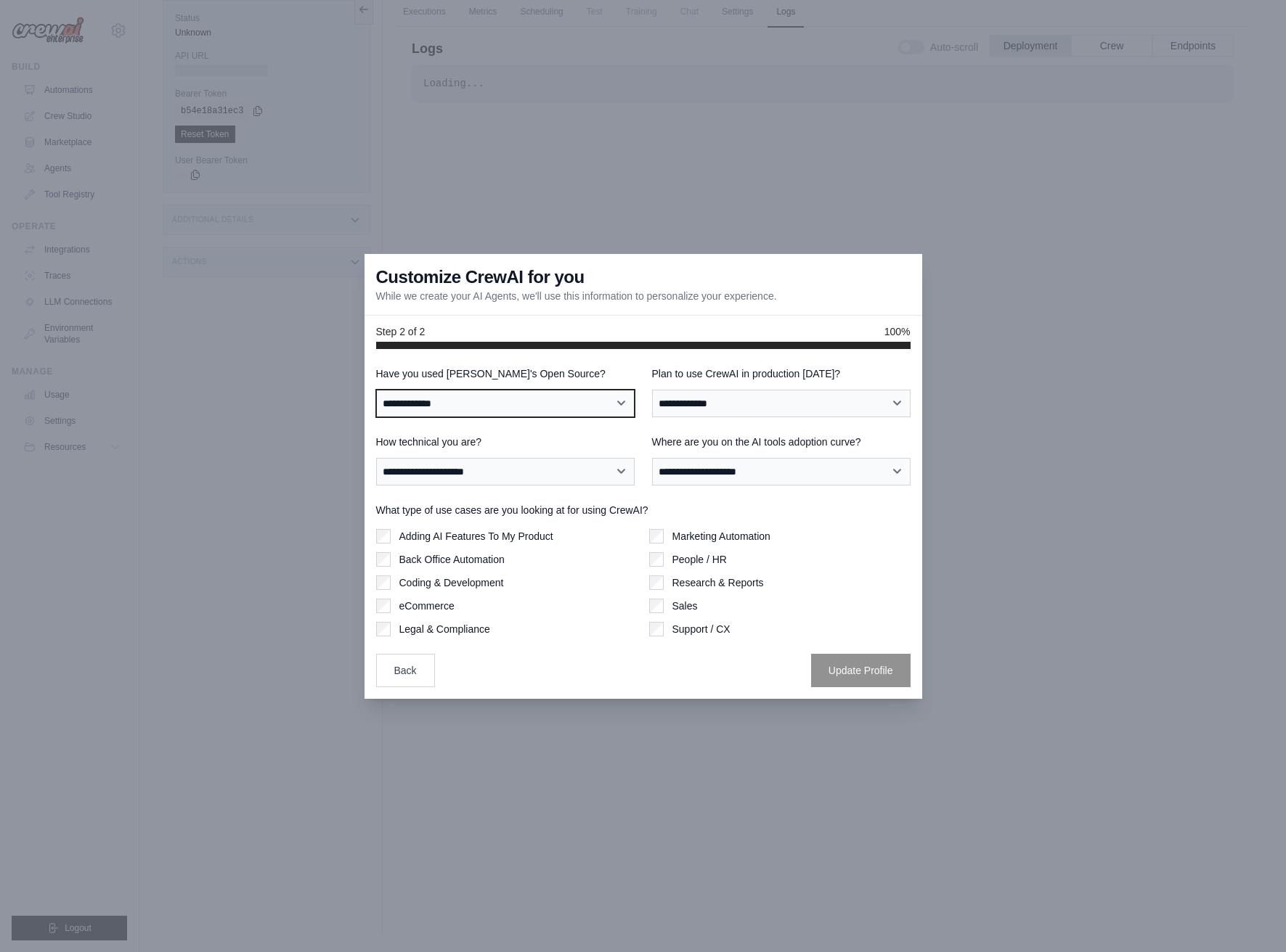
click at [557, 400] on select "**********" at bounding box center [505, 404] width 259 height 27
select select "**********"
click at [376, 390] on select "**********" at bounding box center [505, 404] width 259 height 27
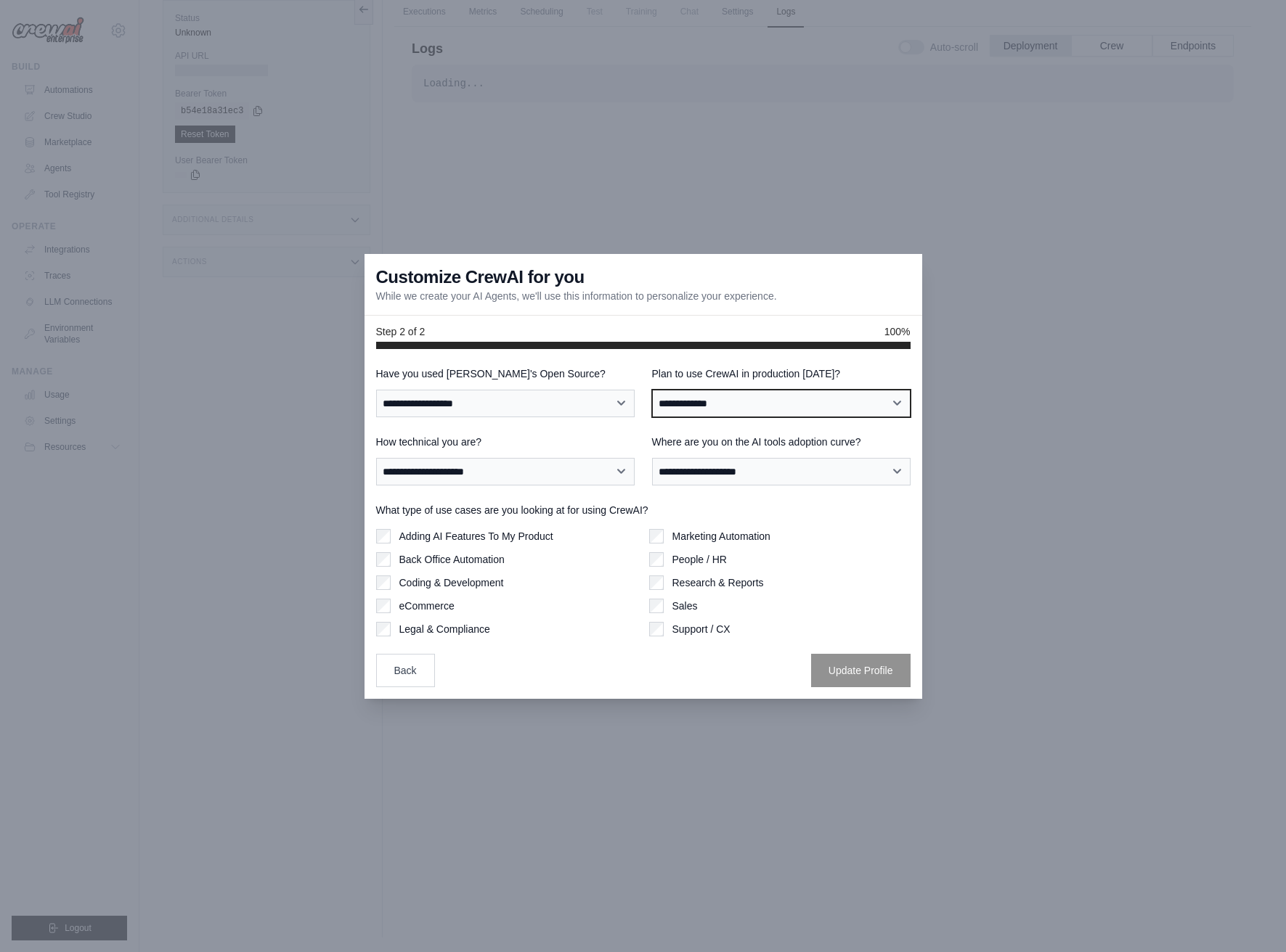
click at [725, 406] on select "**********" at bounding box center [781, 404] width 259 height 27
select select "****"
click at [652, 390] on select "**********" at bounding box center [781, 404] width 259 height 27
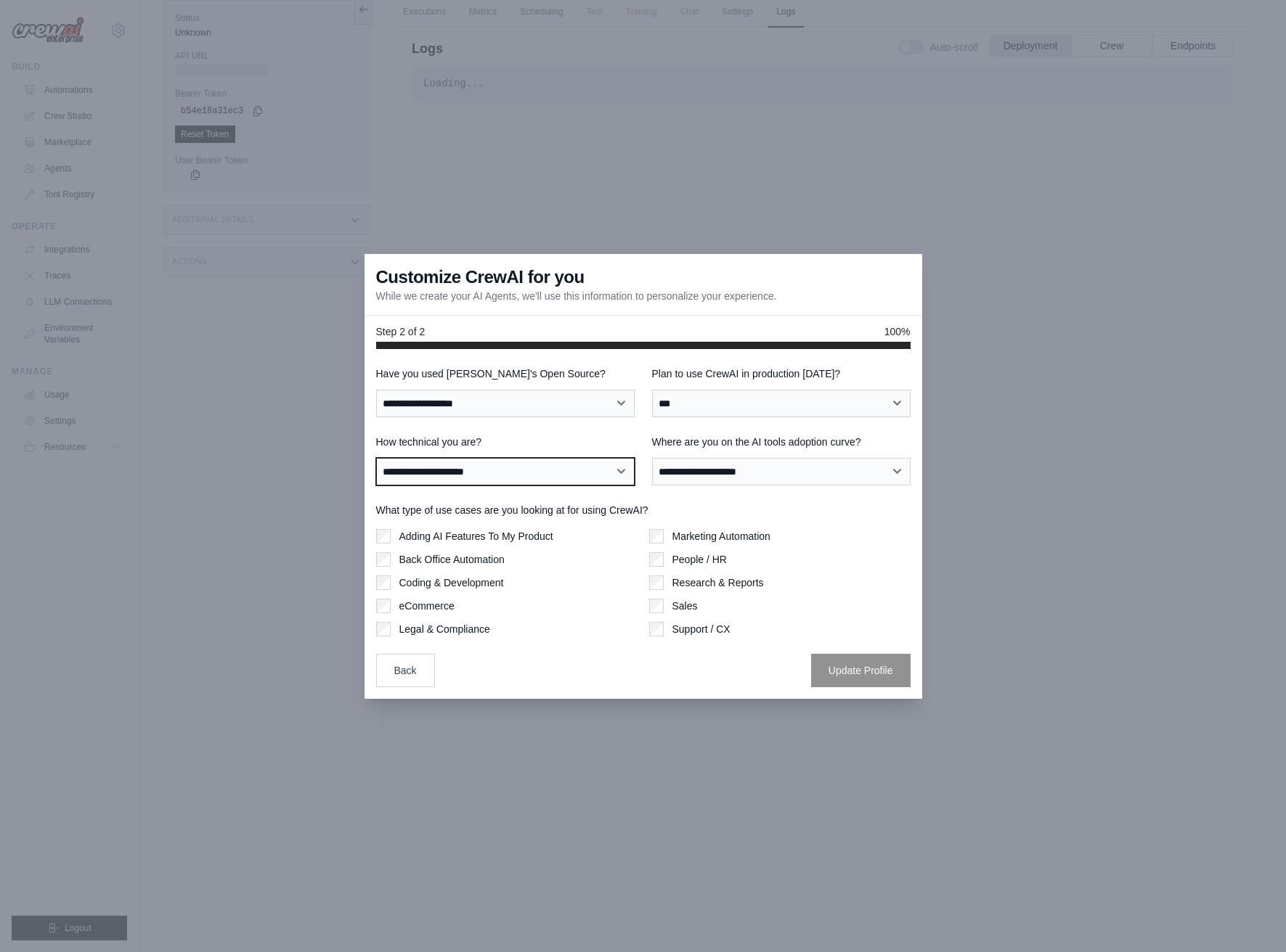
click at [512, 480] on select "**********" at bounding box center [505, 472] width 259 height 27
select select "**********"
click at [376, 458] on select "**********" at bounding box center [505, 472] width 259 height 27
click at [757, 468] on select "**********" at bounding box center [781, 472] width 259 height 27
select select "**********"
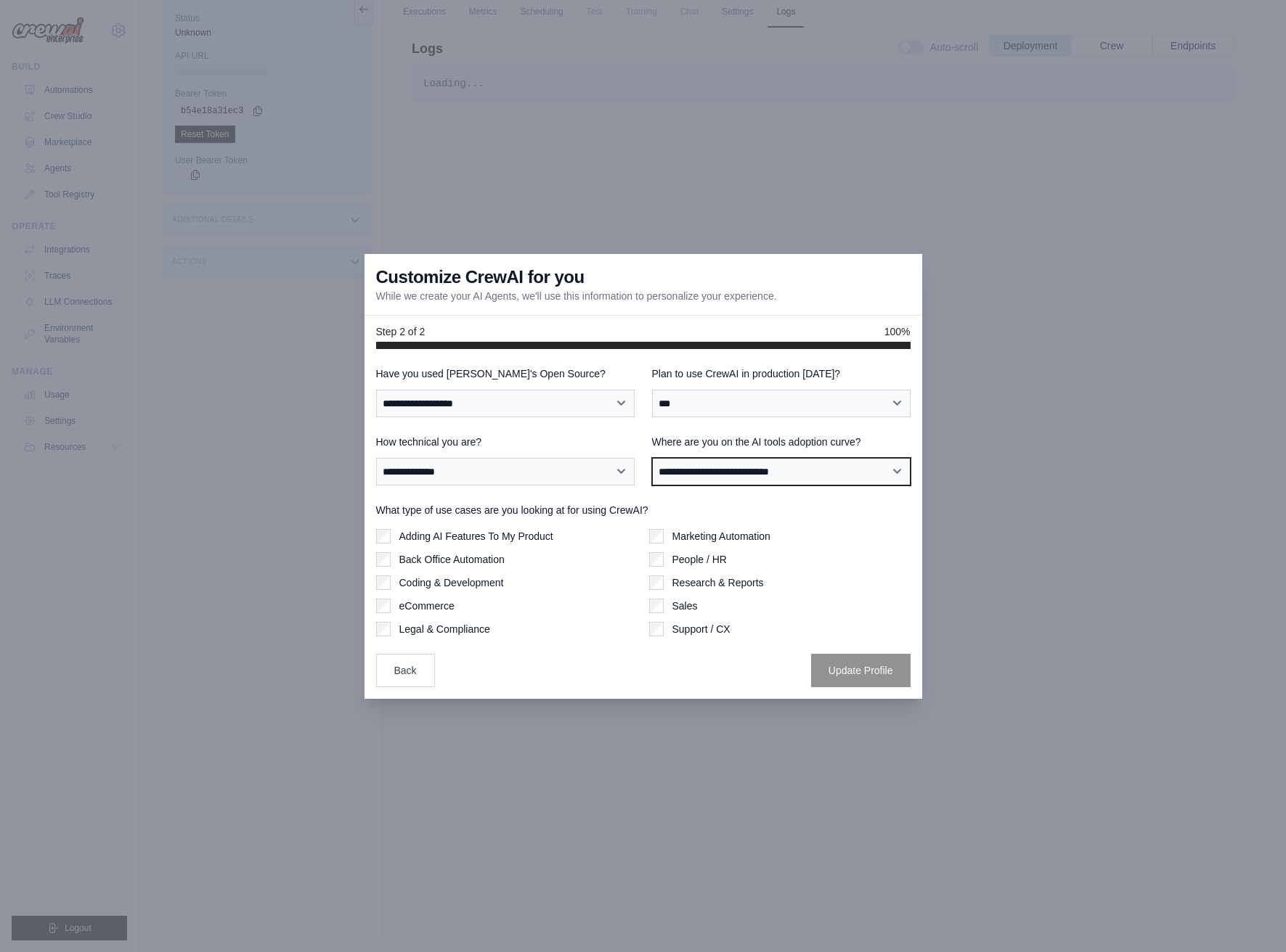
click at [652, 458] on select "**********" at bounding box center [781, 472] width 259 height 27
click at [841, 658] on button "Update Profile" at bounding box center [860, 670] width 99 height 33
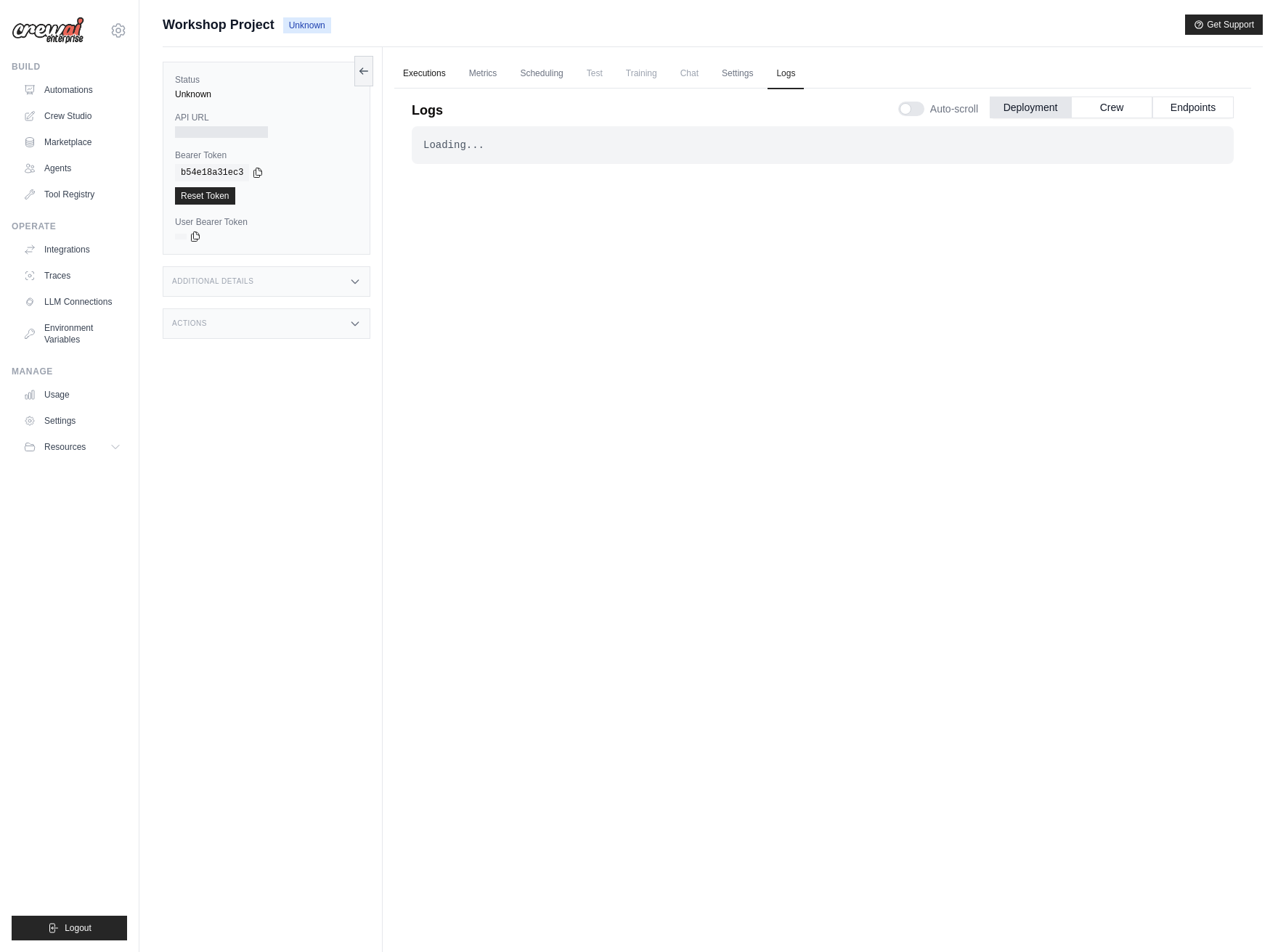
click at [410, 74] on link "Executions" at bounding box center [424, 74] width 60 height 30
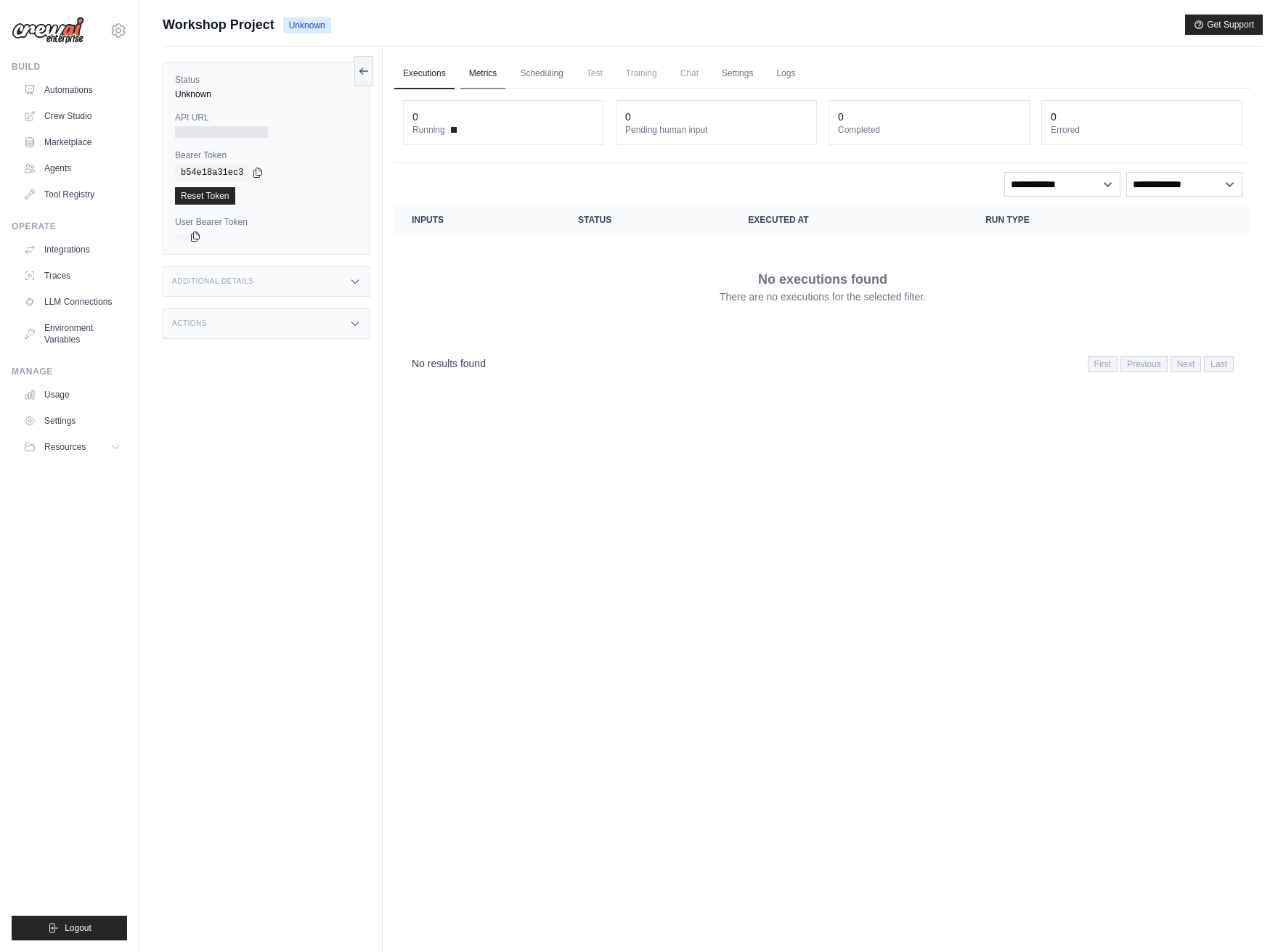
click at [492, 74] on link "Metrics" at bounding box center [483, 74] width 46 height 30
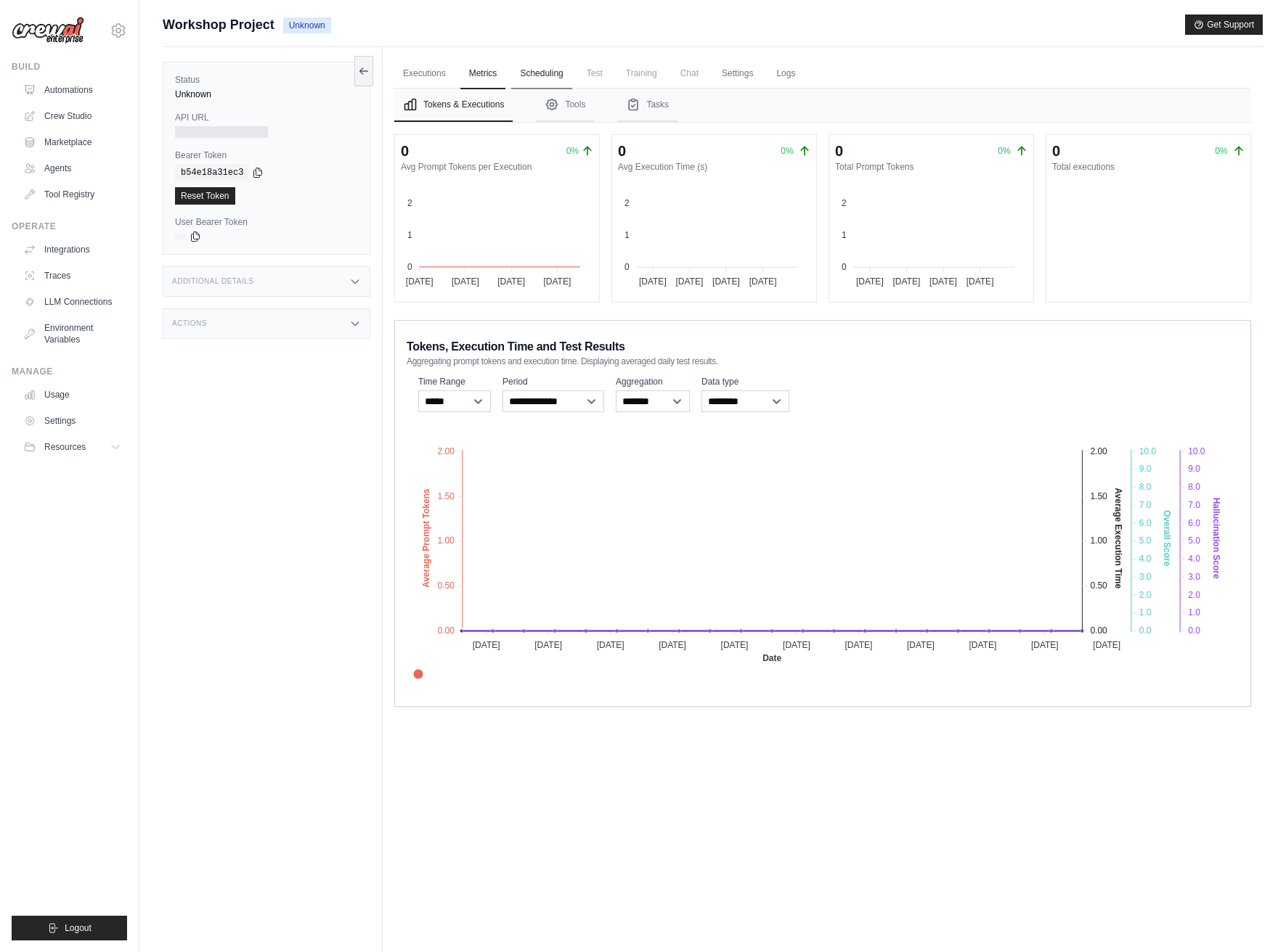
click at [554, 76] on link "Scheduling" at bounding box center [541, 74] width 60 height 30
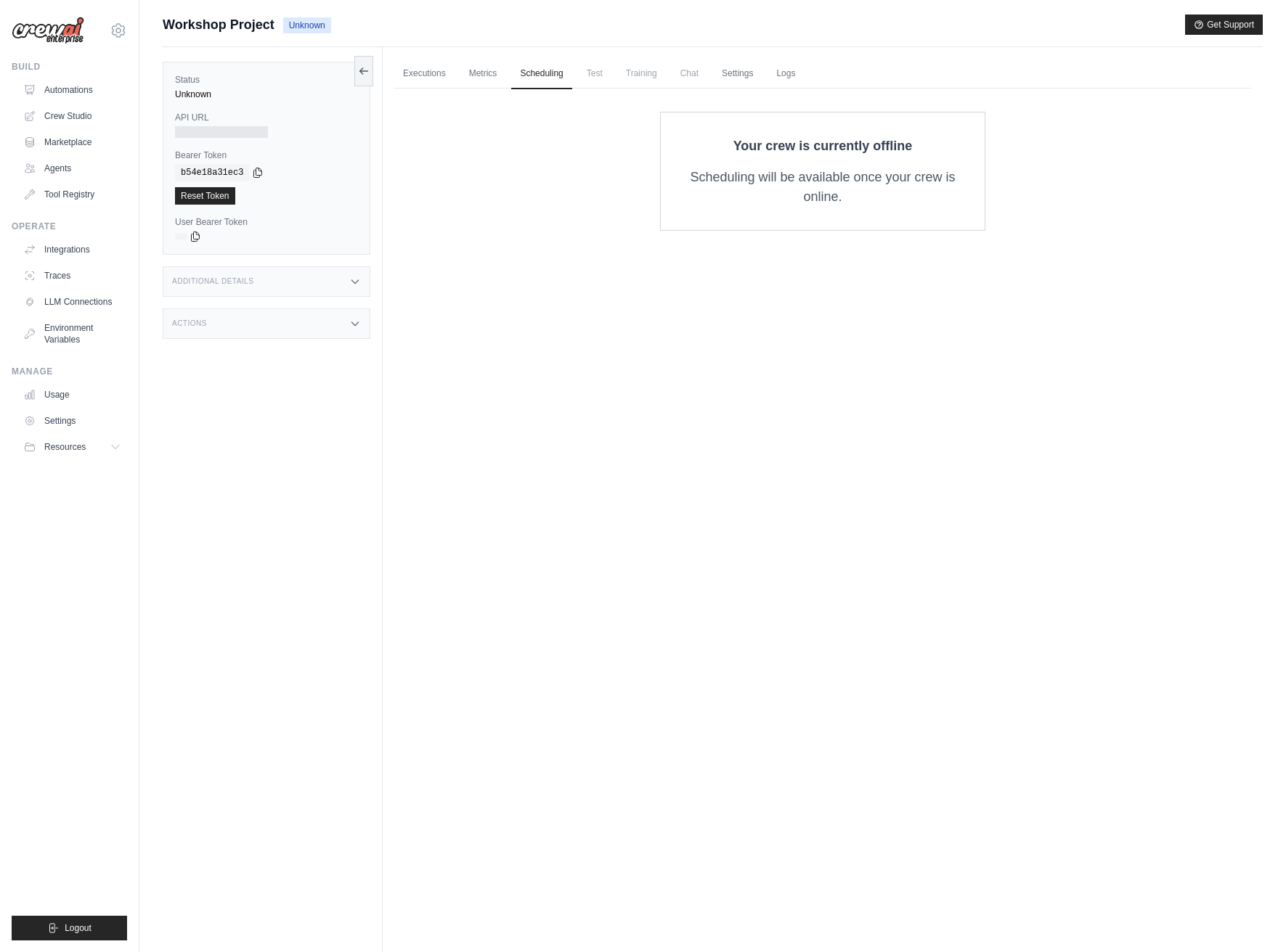
click at [623, 76] on span "Training" at bounding box center [641, 74] width 49 height 29
click at [732, 71] on link "Settings" at bounding box center [737, 74] width 49 height 30
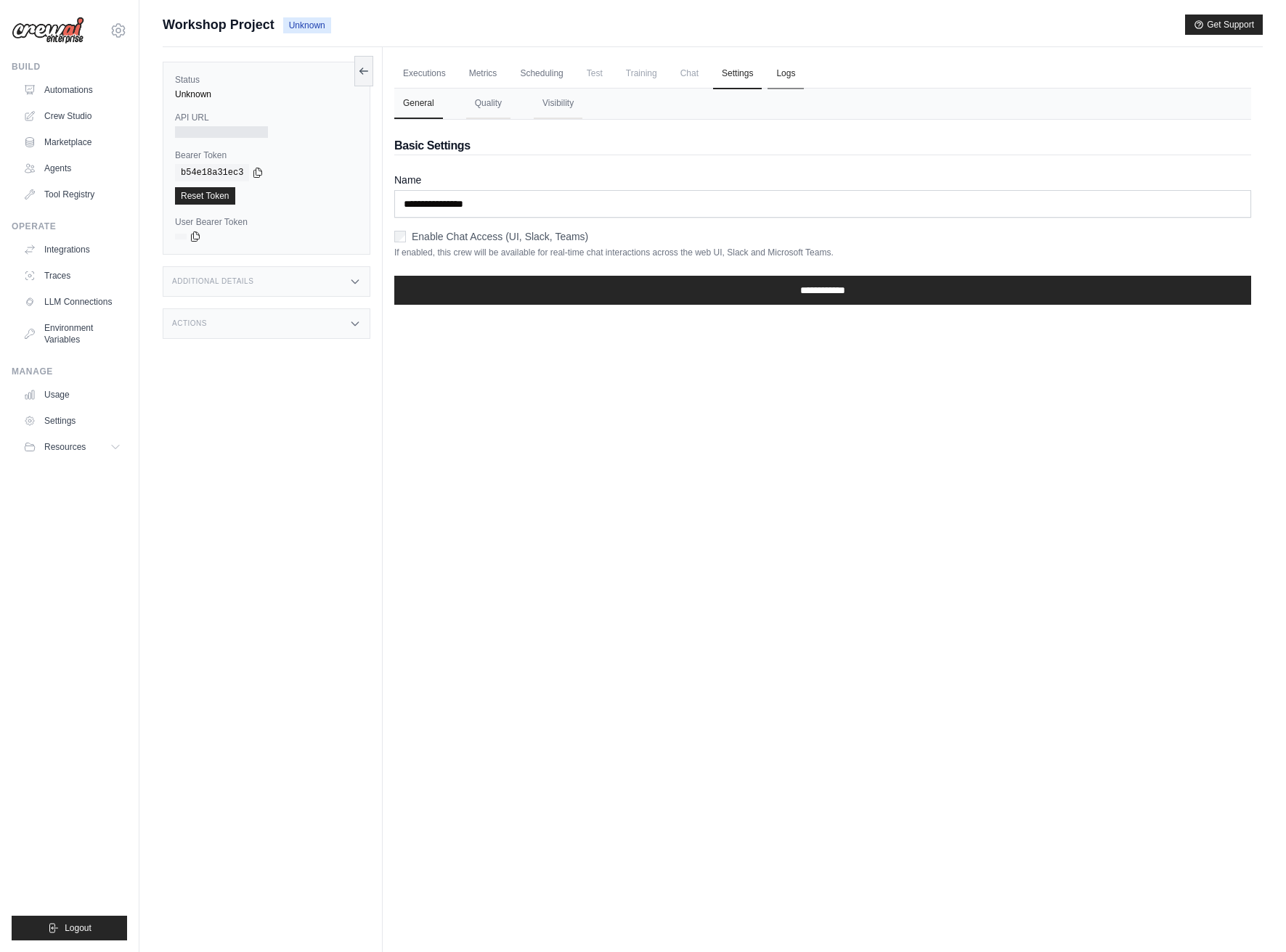
click at [785, 71] on link "Logs" at bounding box center [785, 74] width 36 height 30
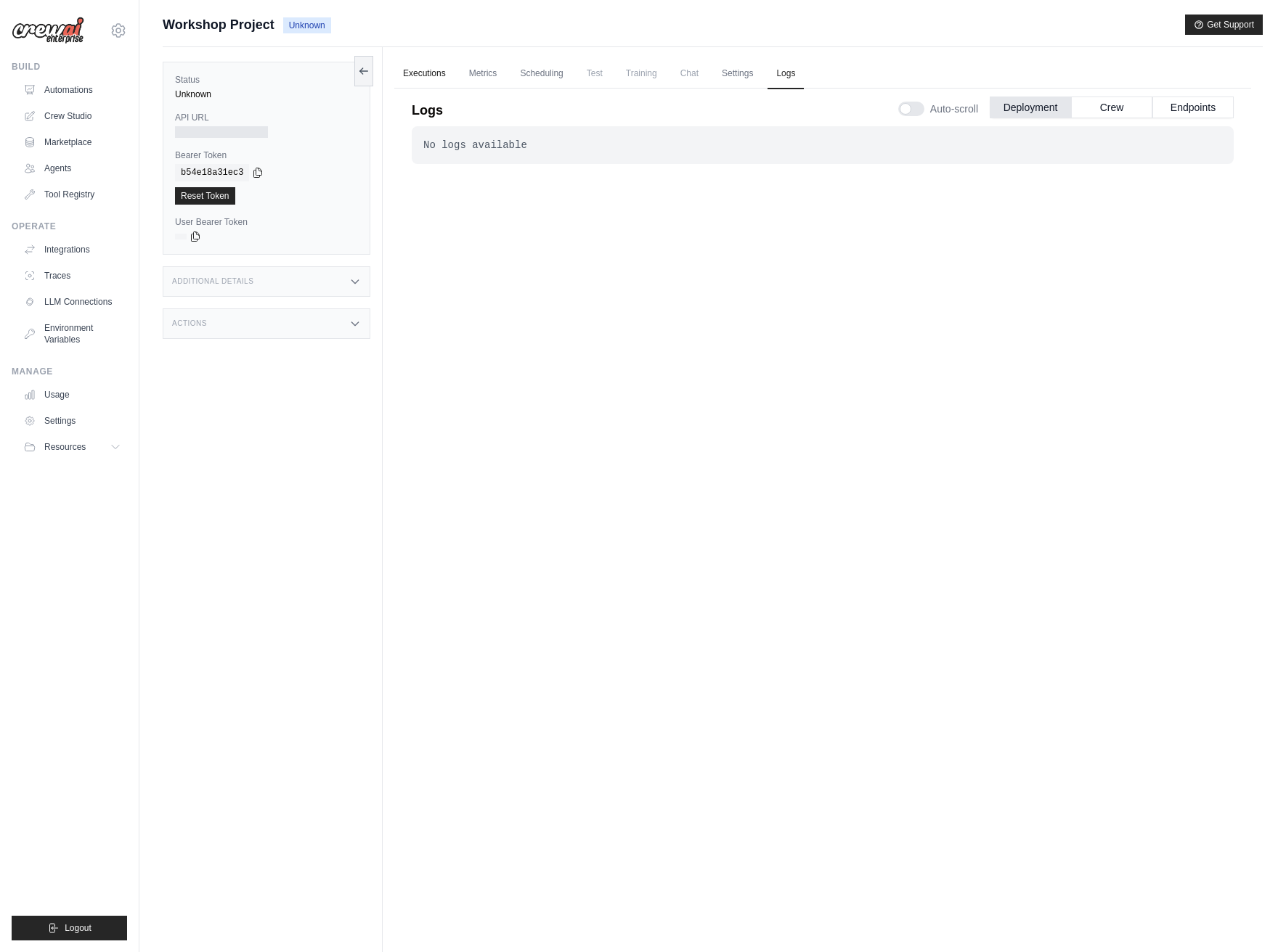
click at [422, 66] on link "Executions" at bounding box center [424, 74] width 60 height 30
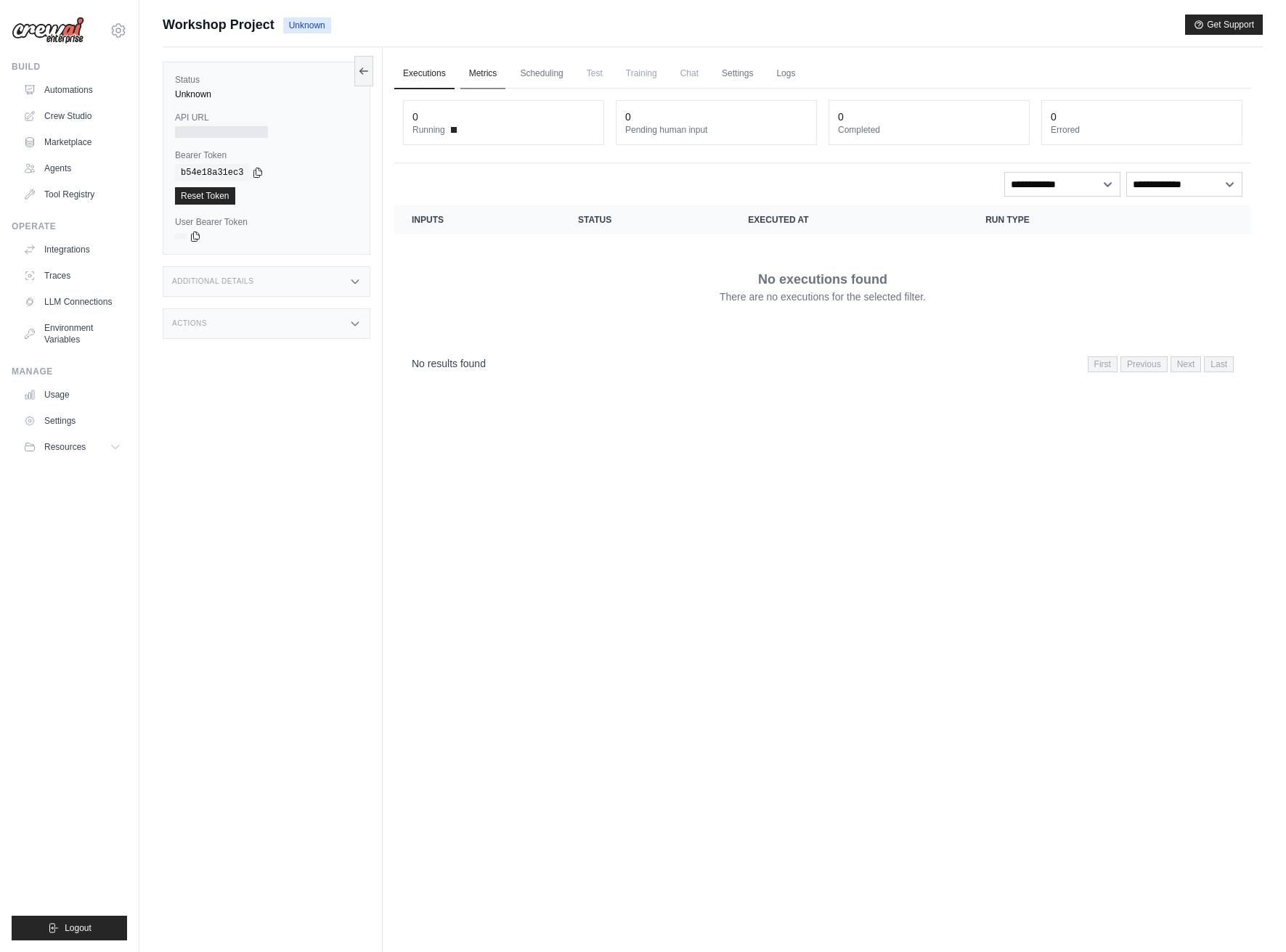
click at [476, 75] on link "Metrics" at bounding box center [483, 74] width 46 height 30
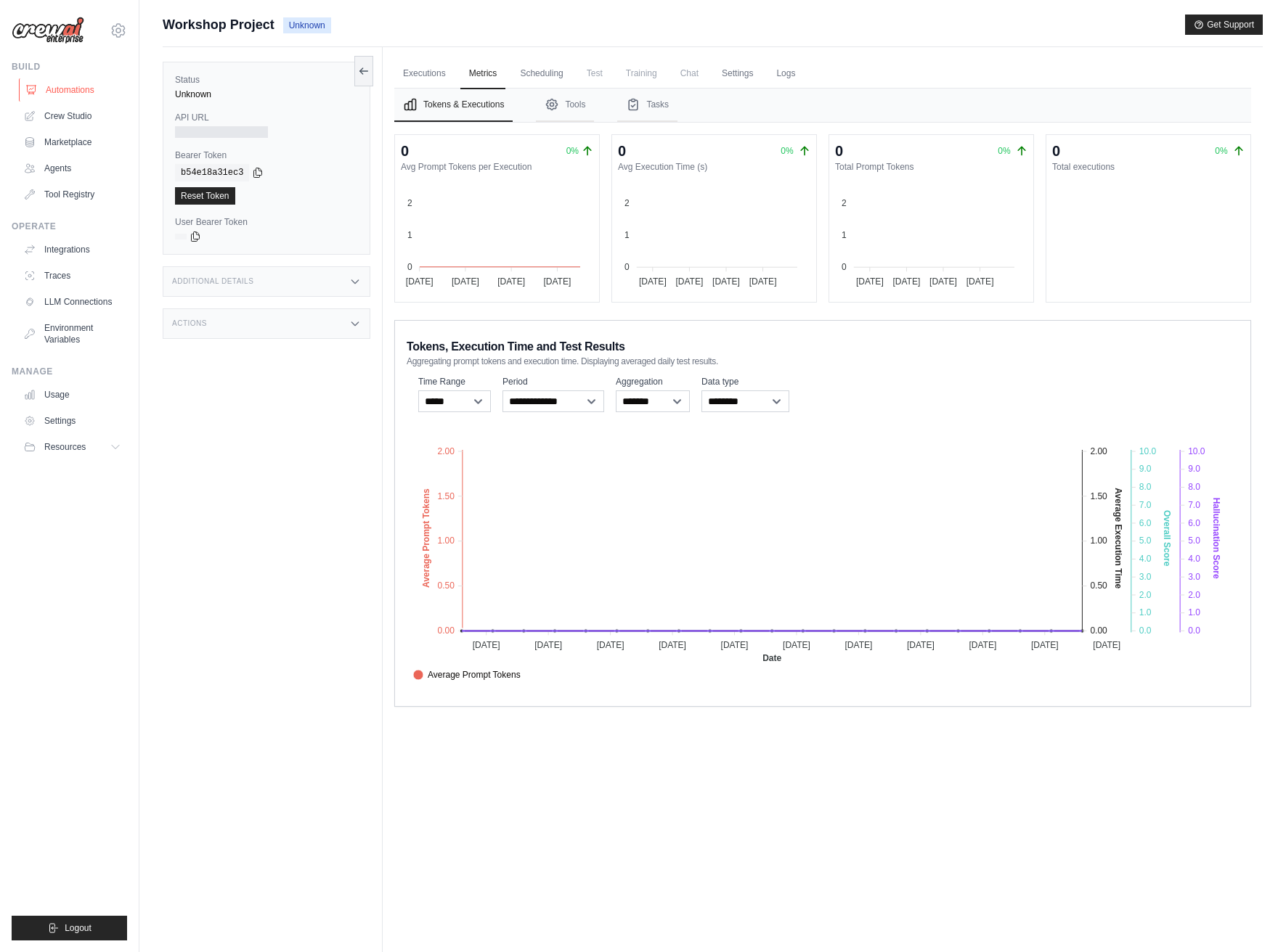
click at [59, 83] on link "Automations" at bounding box center [74, 90] width 109 height 24
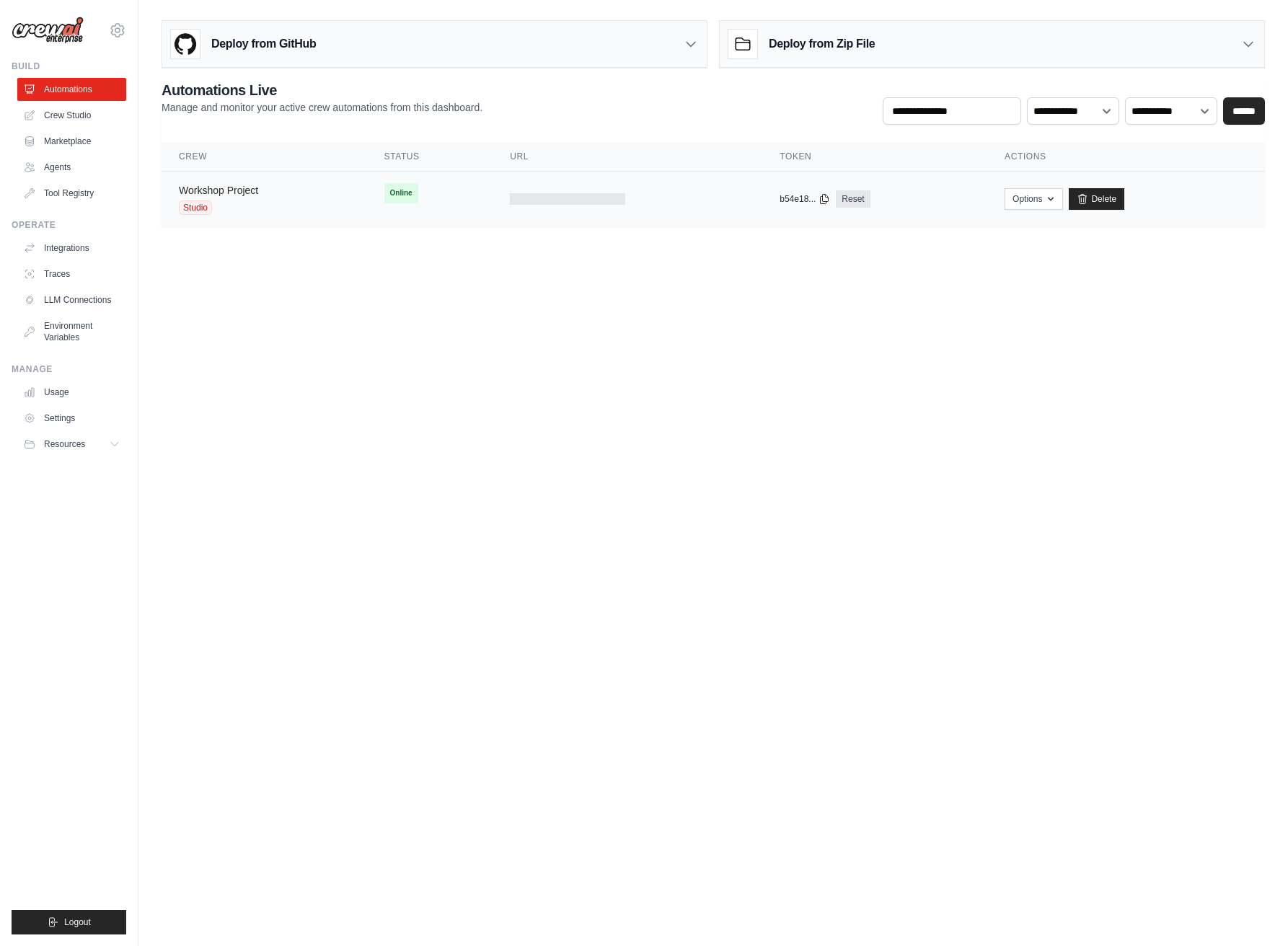
click at [240, 192] on link "Workshop Project" at bounding box center [218, 190] width 79 height 11
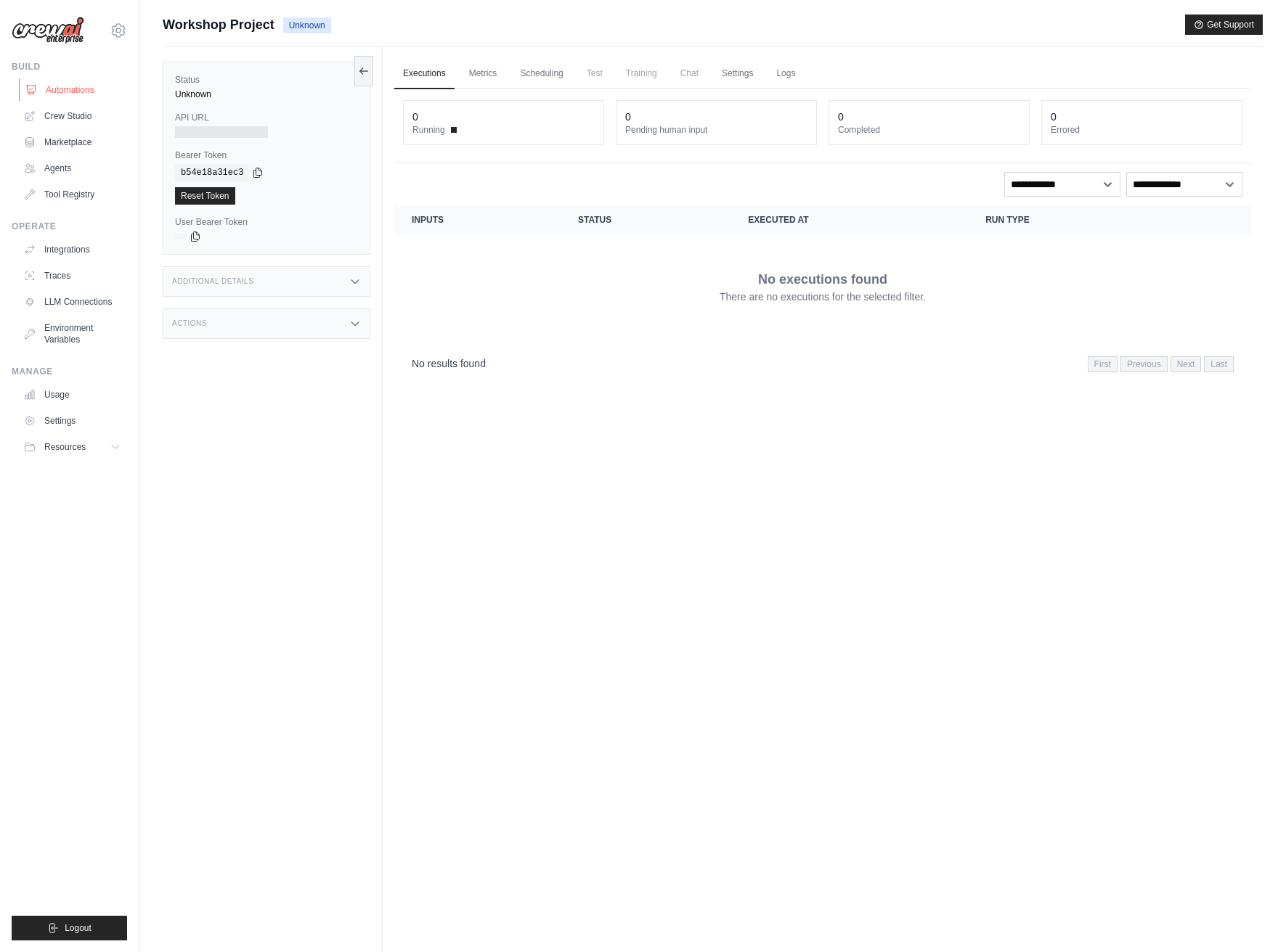
click at [94, 90] on link "Automations" at bounding box center [74, 90] width 109 height 24
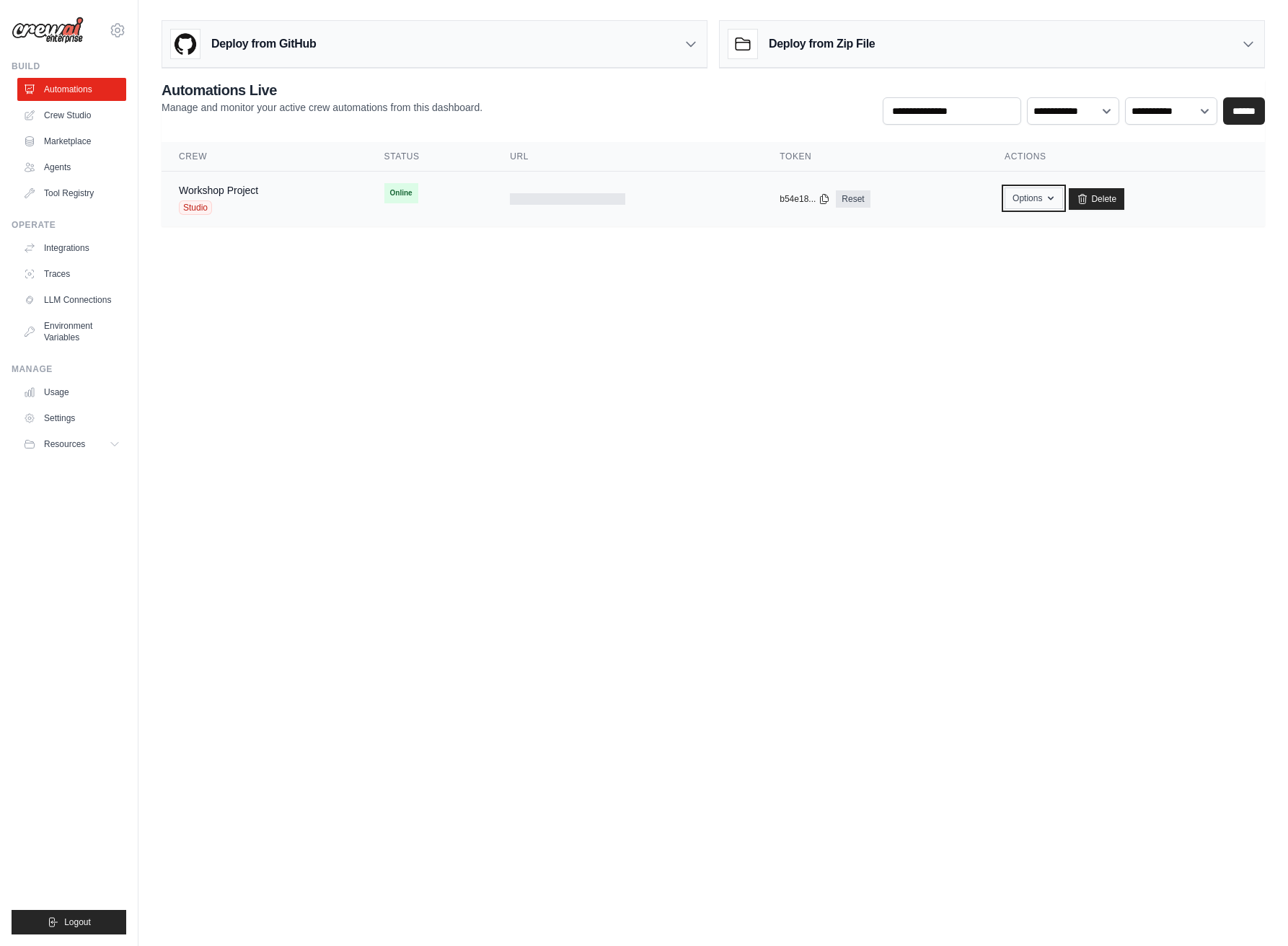
click at [1051, 191] on button "Options" at bounding box center [1034, 198] width 59 height 22
click at [1133, 292] on body "carlos.cardoso@programmersinc.com Settings Build Automations Crew Studio Resour…" at bounding box center [644, 473] width 1288 height 946
click at [220, 202] on div "Studio" at bounding box center [218, 207] width 79 height 14
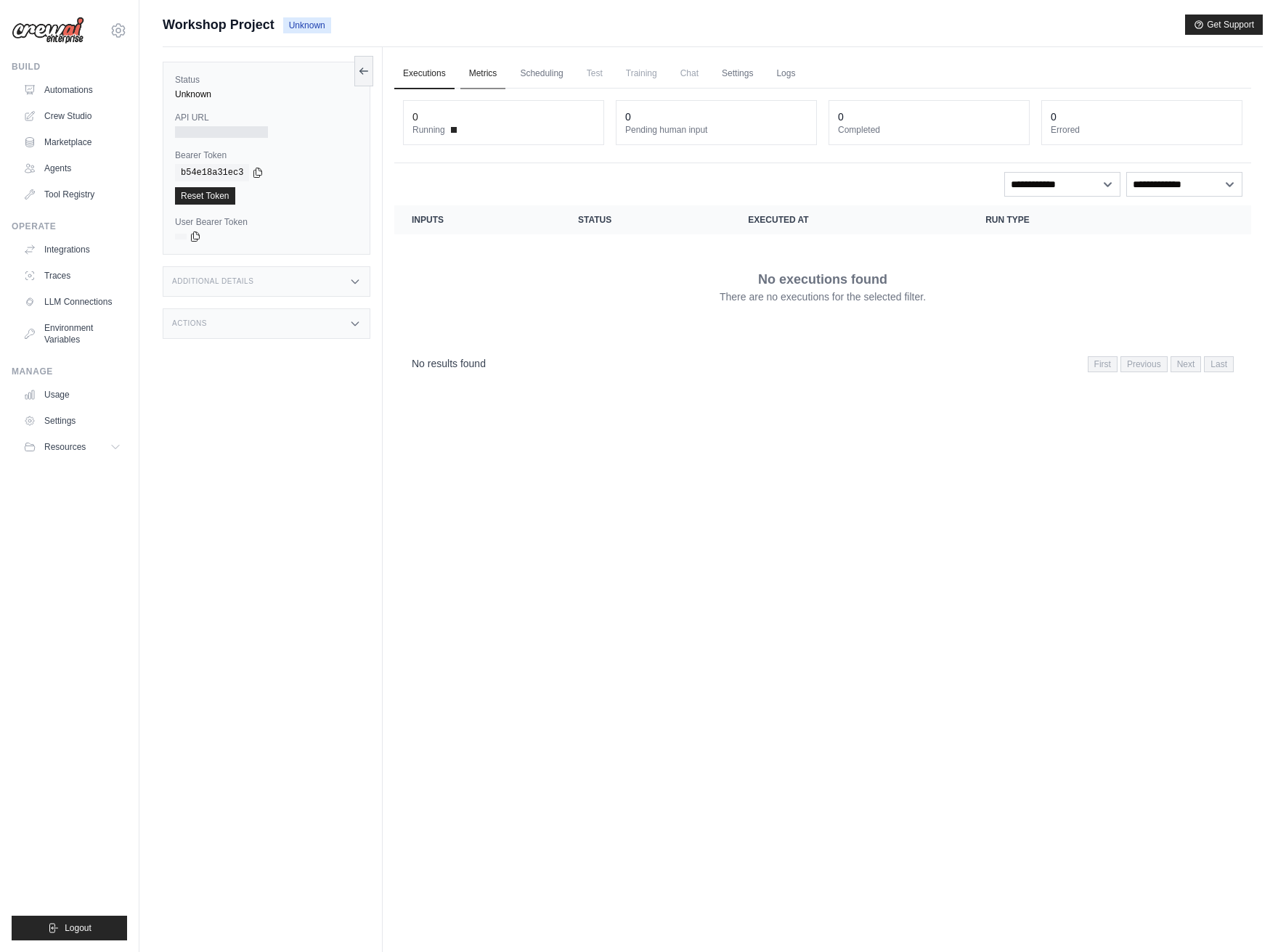
click at [491, 77] on link "Metrics" at bounding box center [483, 74] width 46 height 30
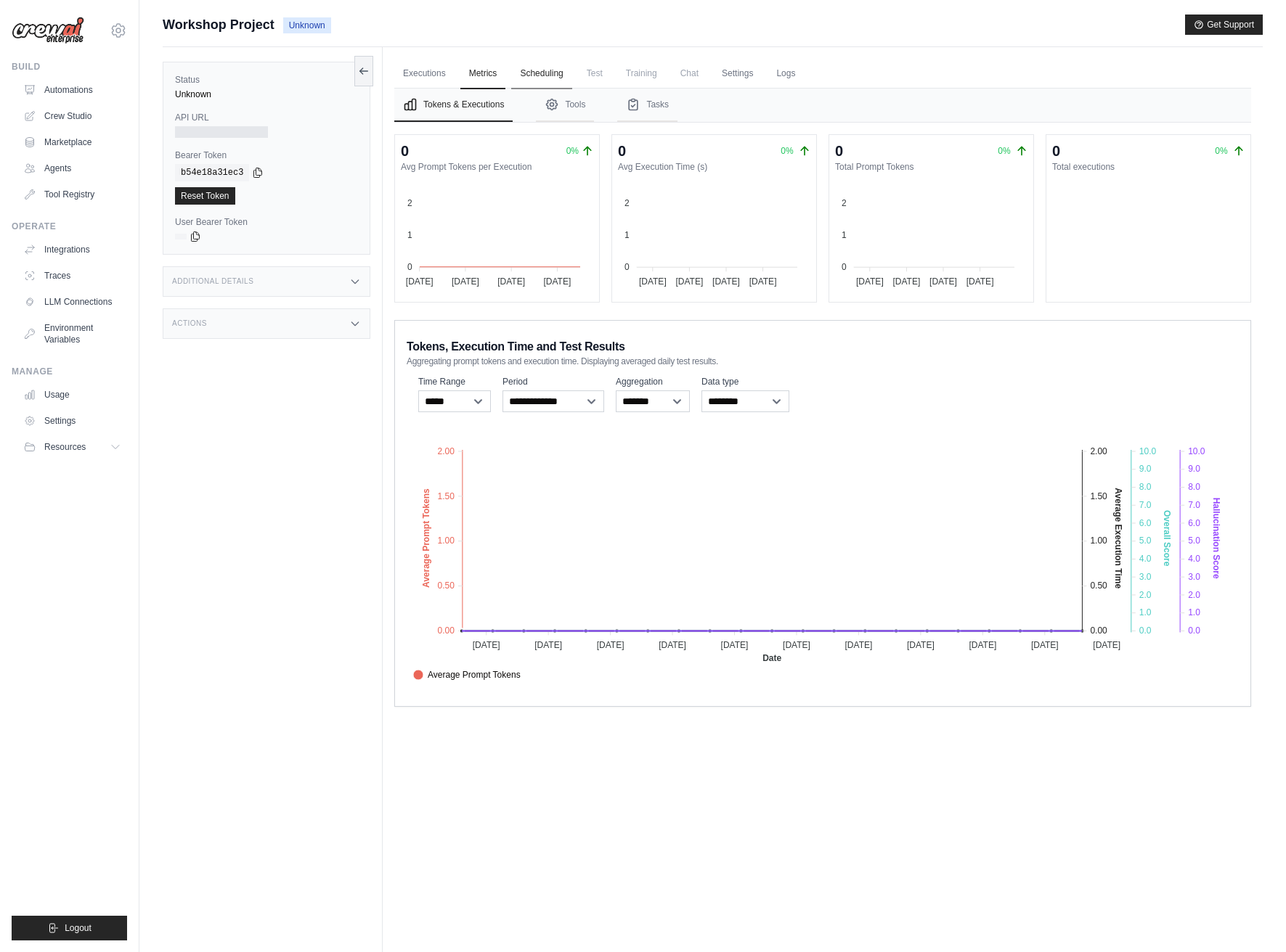
click at [528, 74] on link "Scheduling" at bounding box center [541, 74] width 60 height 30
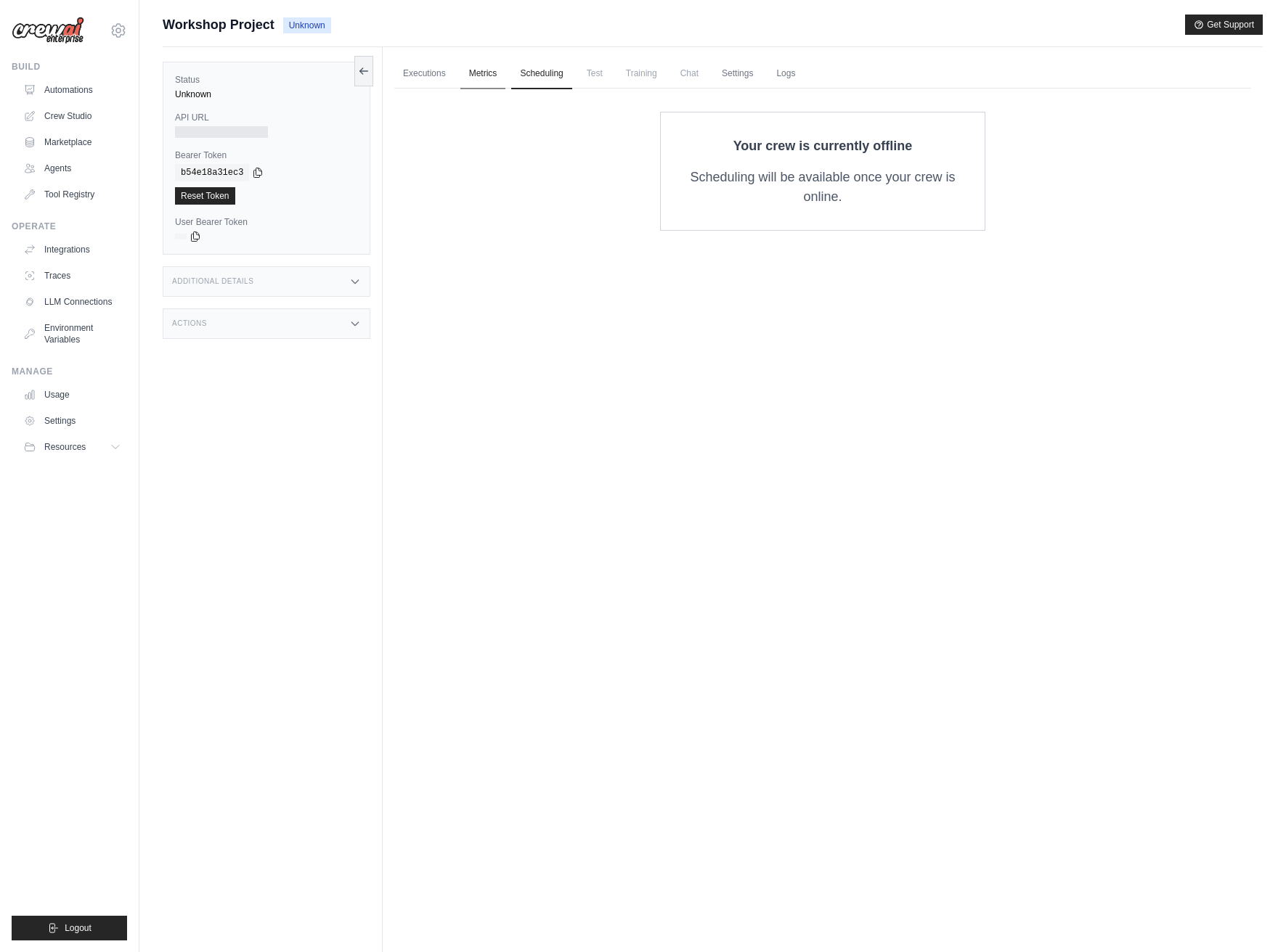
click at [489, 78] on link "Metrics" at bounding box center [483, 74] width 46 height 30
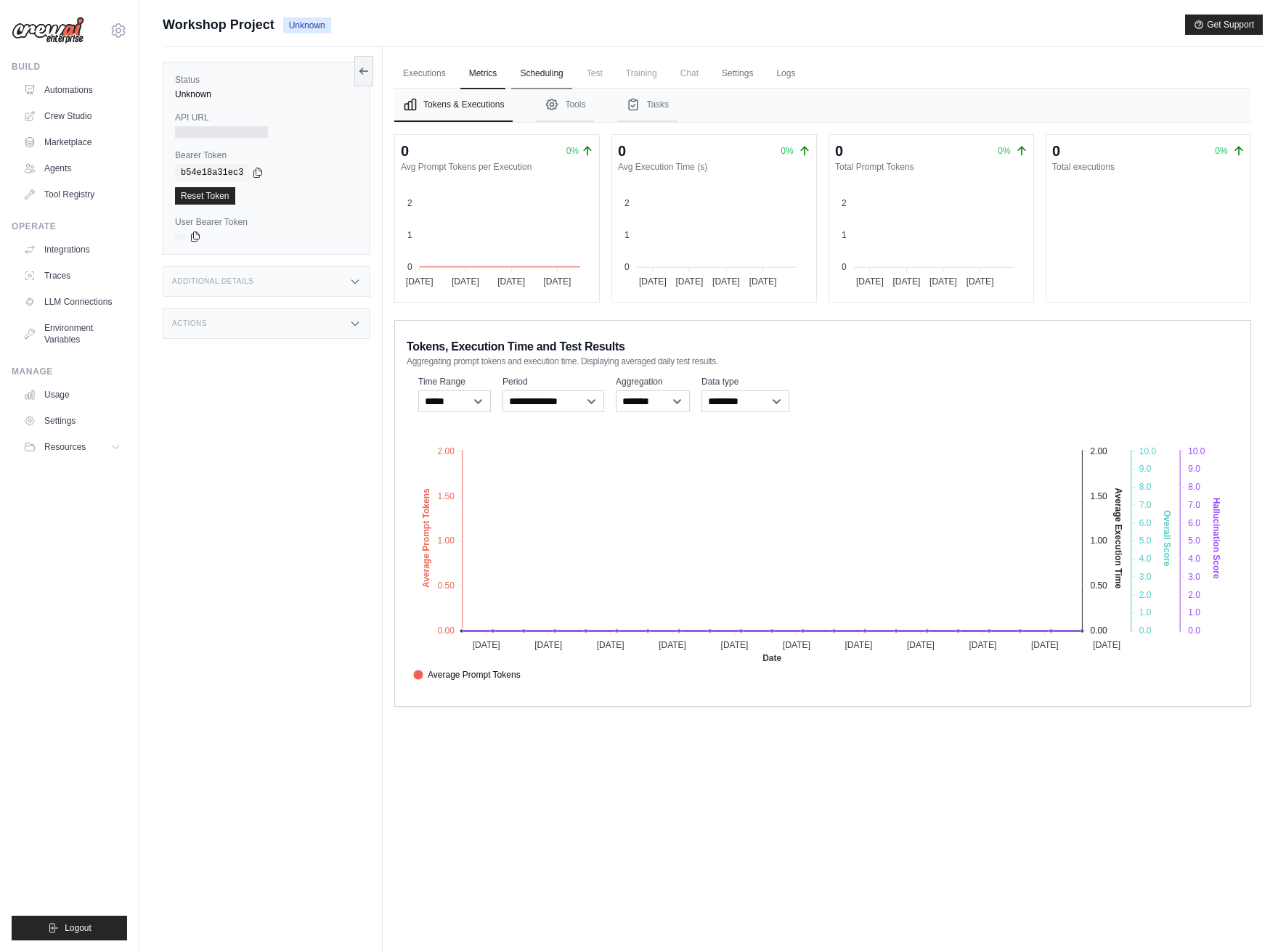
click at [530, 77] on link "Scheduling" at bounding box center [541, 74] width 60 height 30
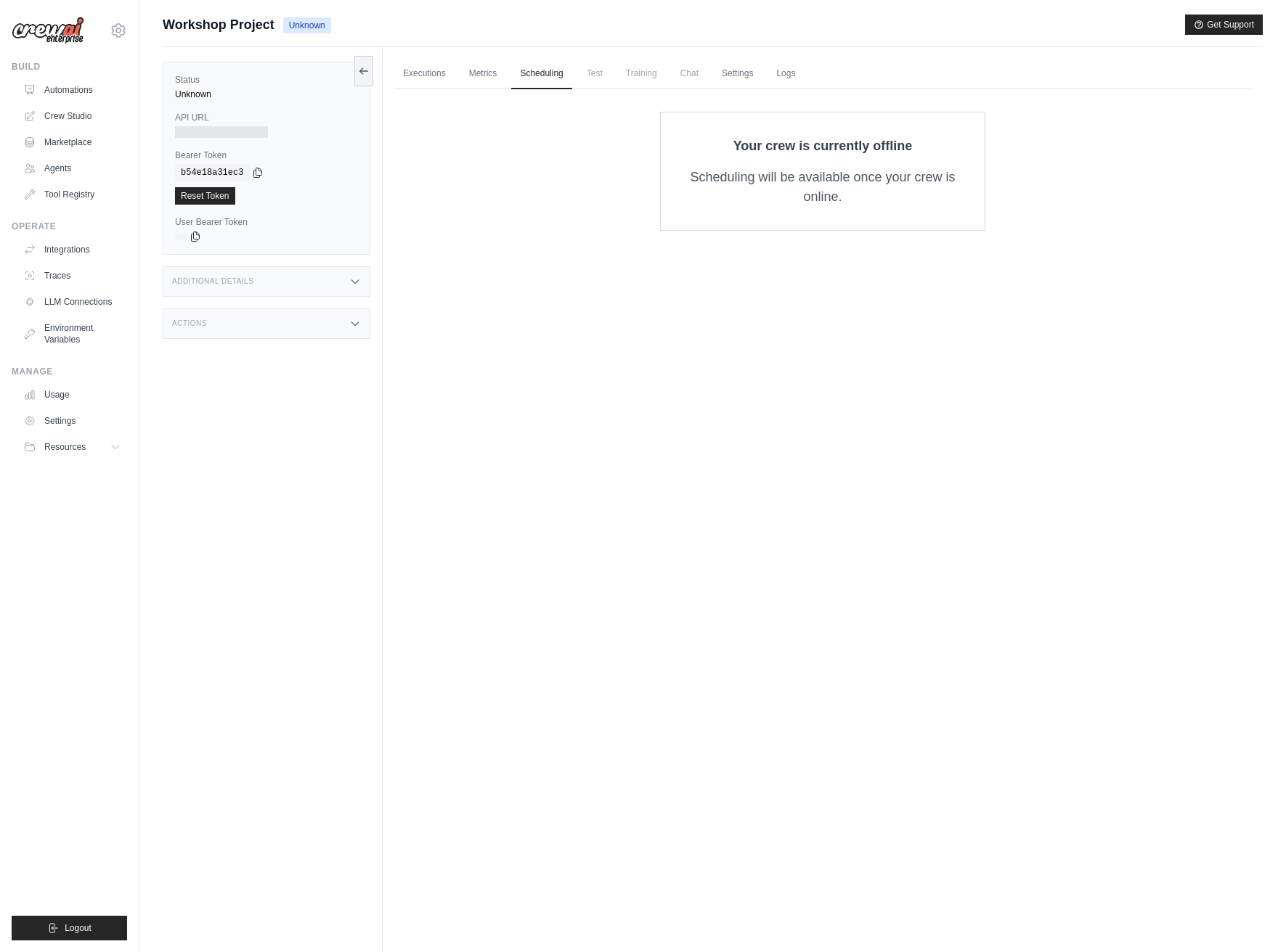
click at [586, 75] on span "Test" at bounding box center [595, 74] width 33 height 29
click at [637, 74] on span "Training" at bounding box center [641, 74] width 49 height 29
click at [688, 75] on span "Chat" at bounding box center [689, 74] width 36 height 29
click at [756, 73] on link "Settings" at bounding box center [737, 74] width 49 height 30
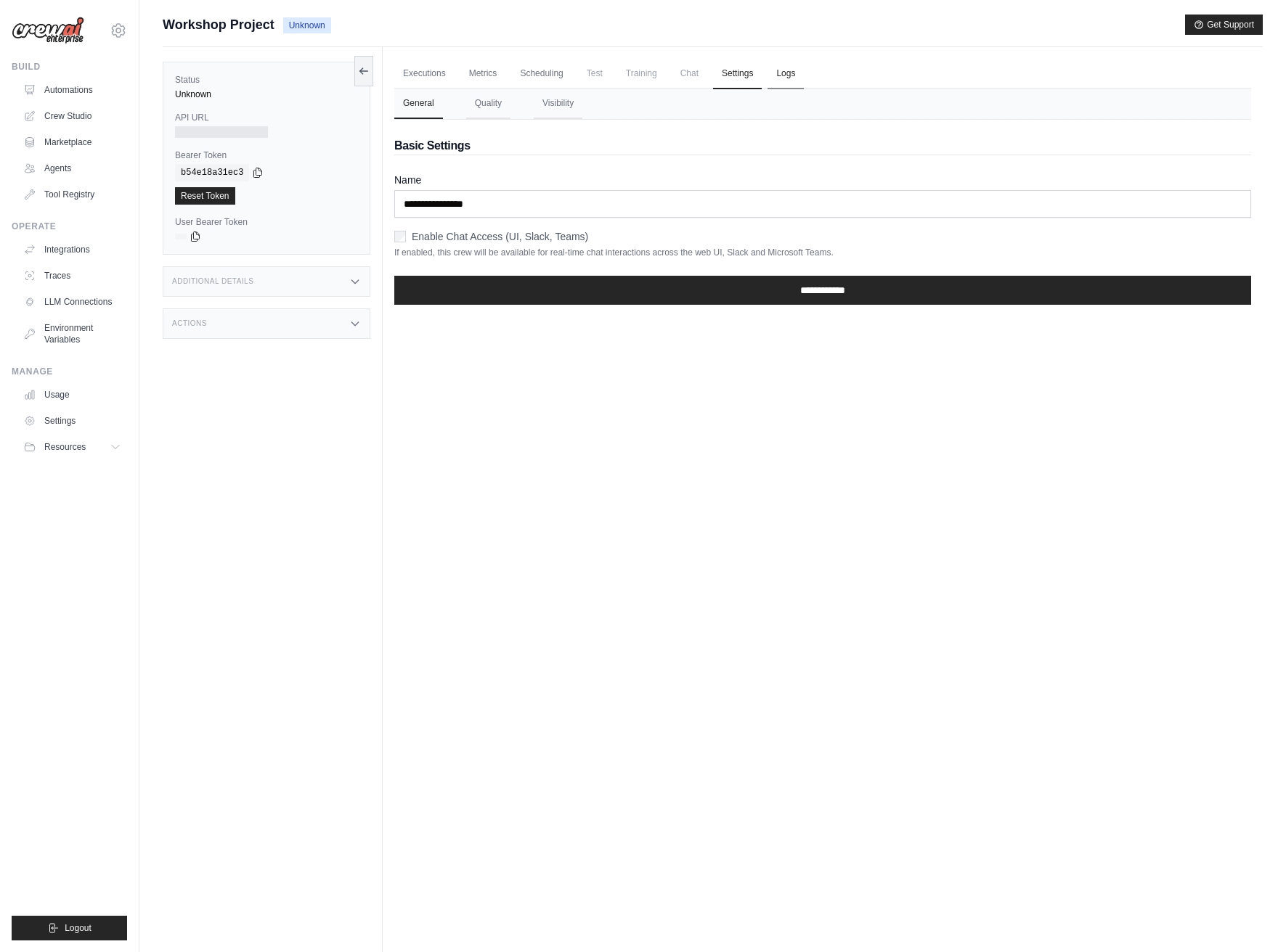
click at [789, 74] on link "Logs" at bounding box center [785, 74] width 36 height 30
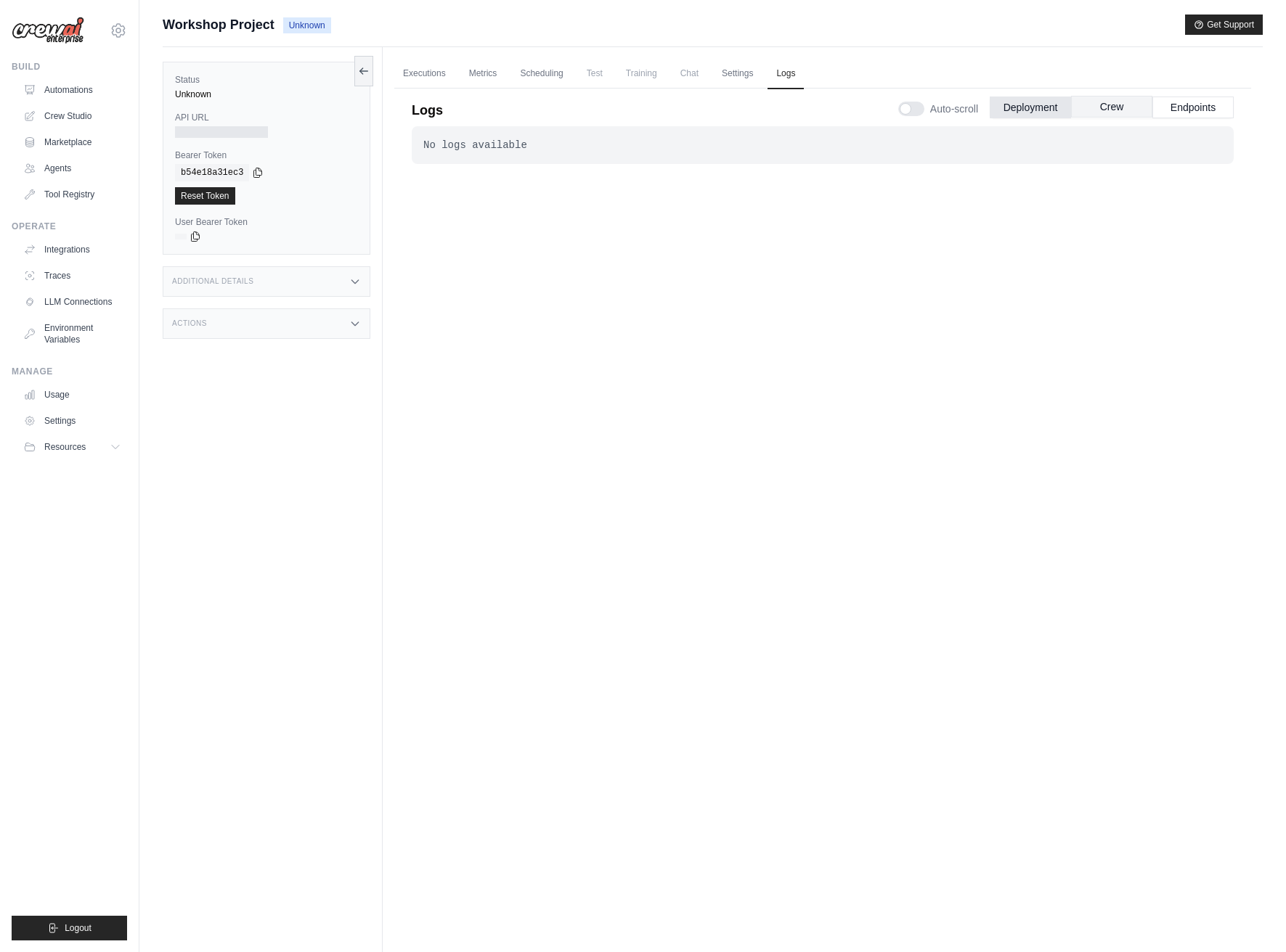
click at [1130, 108] on button "Crew" at bounding box center [1111, 106] width 81 height 22
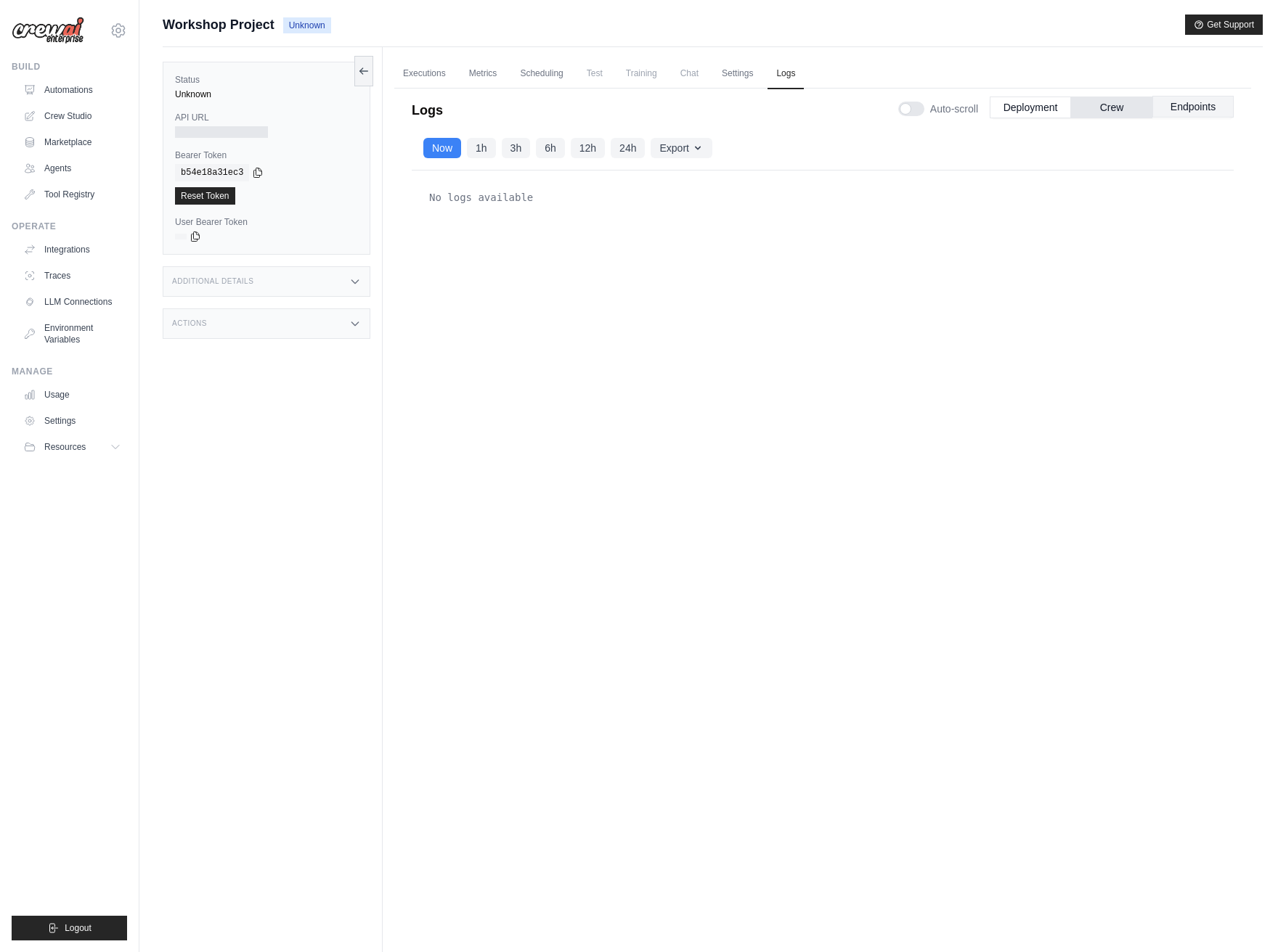
click at [1191, 99] on button "Endpoints" at bounding box center [1193, 106] width 81 height 22
click at [1024, 102] on button "Deployment" at bounding box center [1030, 106] width 81 height 22
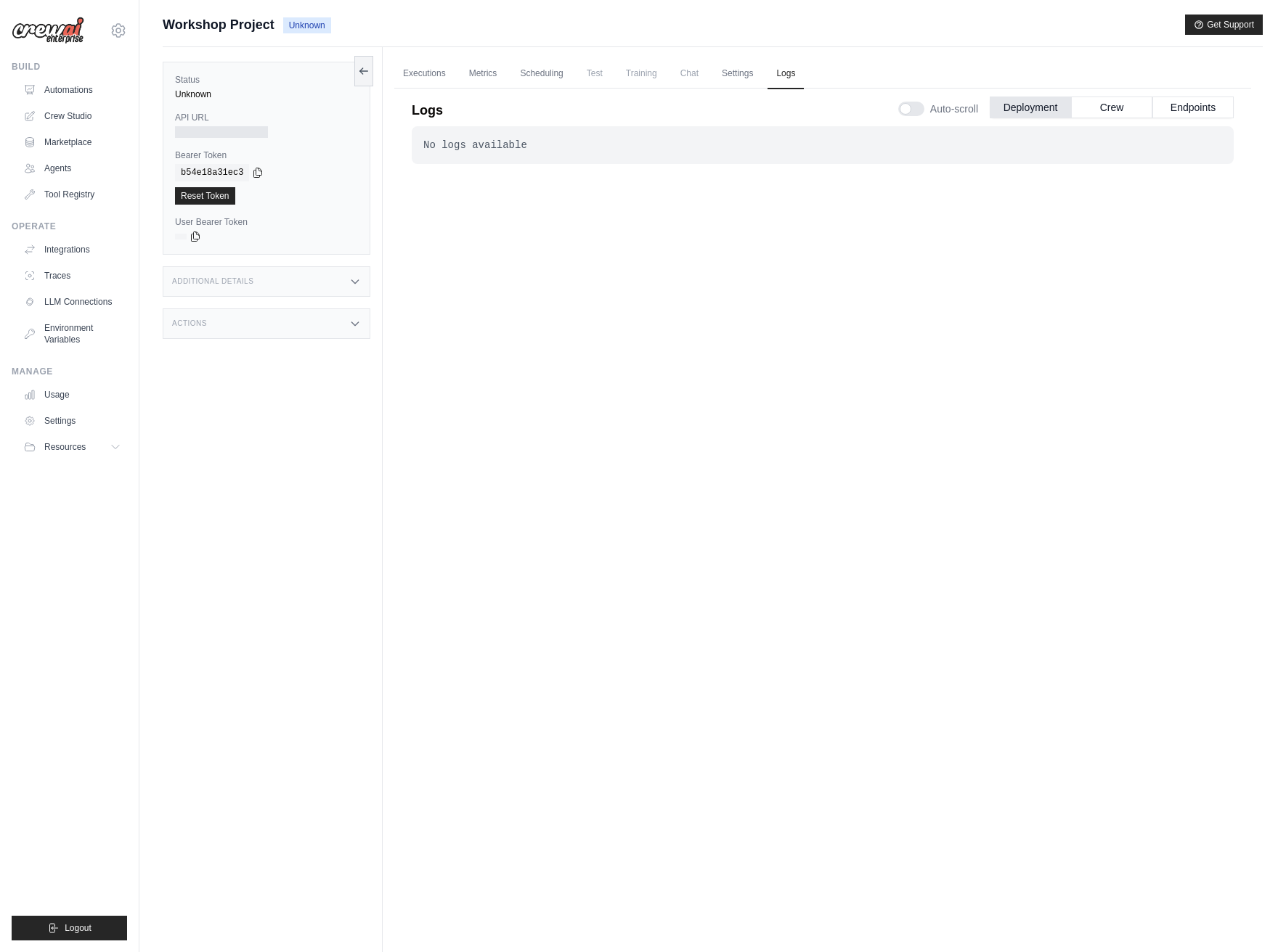
click at [308, 318] on div "Actions" at bounding box center [266, 324] width 208 height 30
click at [312, 281] on div "Additional Details" at bounding box center [266, 281] width 208 height 30
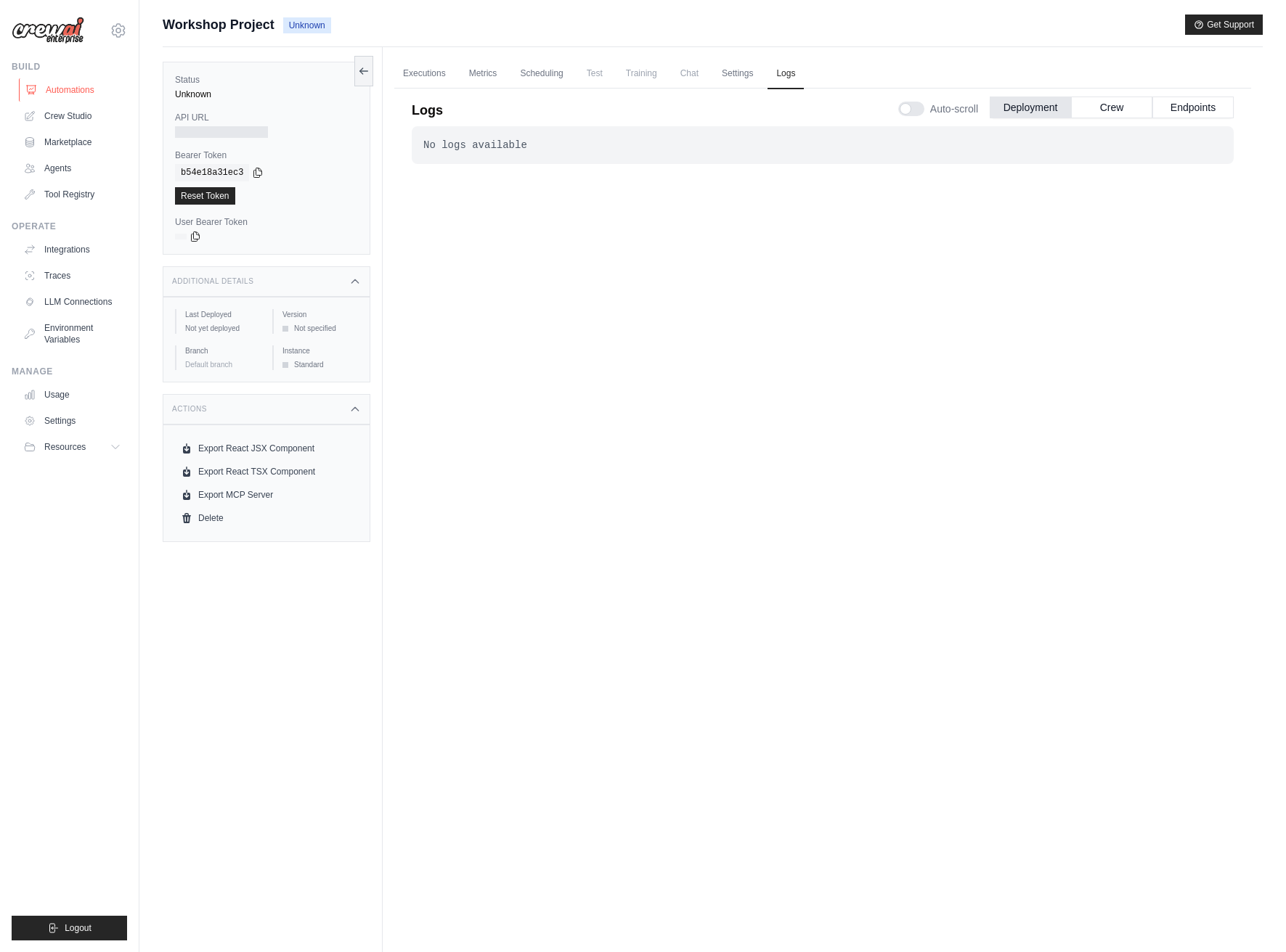
click at [69, 93] on link "Automations" at bounding box center [74, 90] width 109 height 24
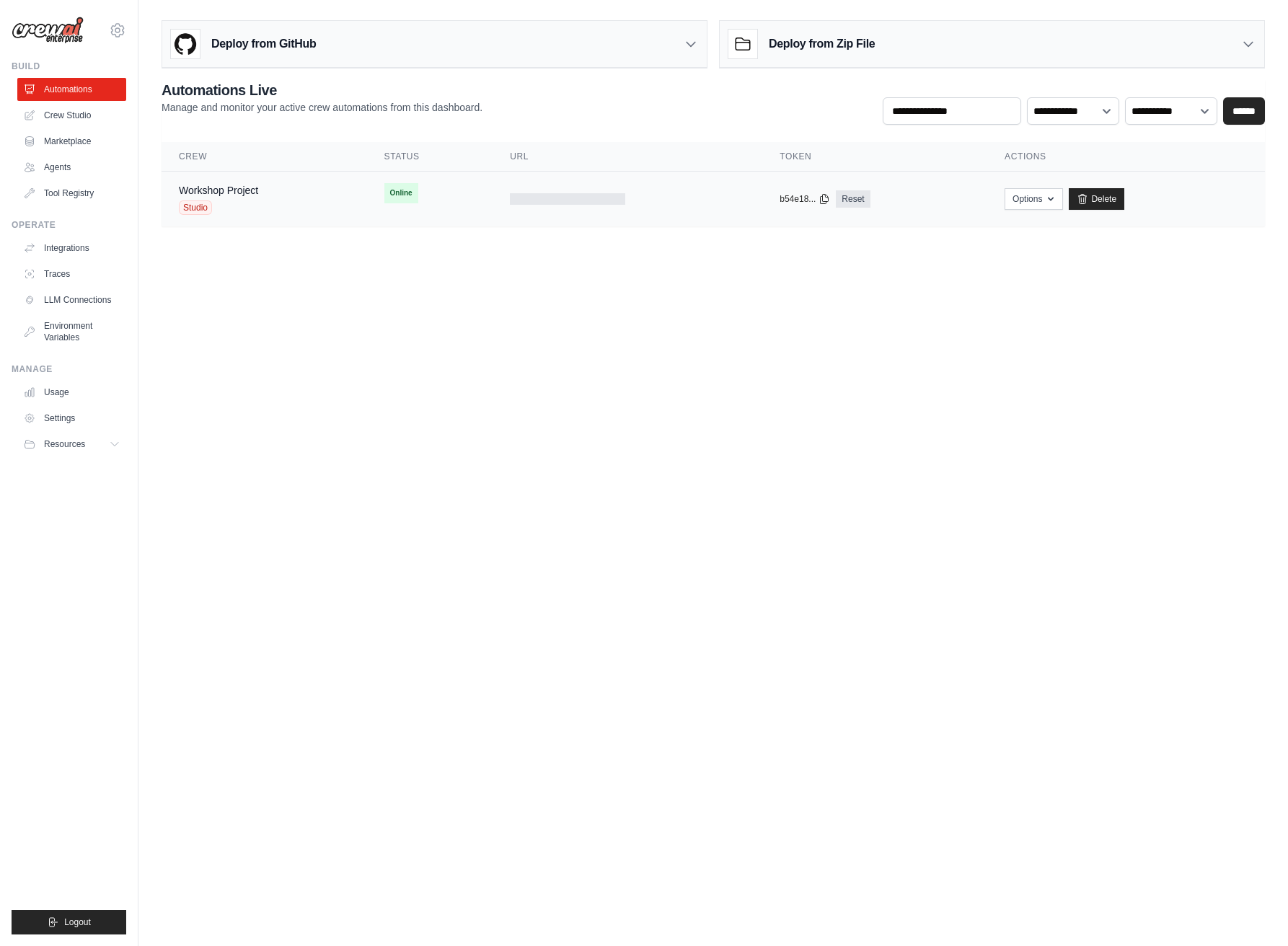
click at [408, 194] on span "Online" at bounding box center [401, 193] width 34 height 20
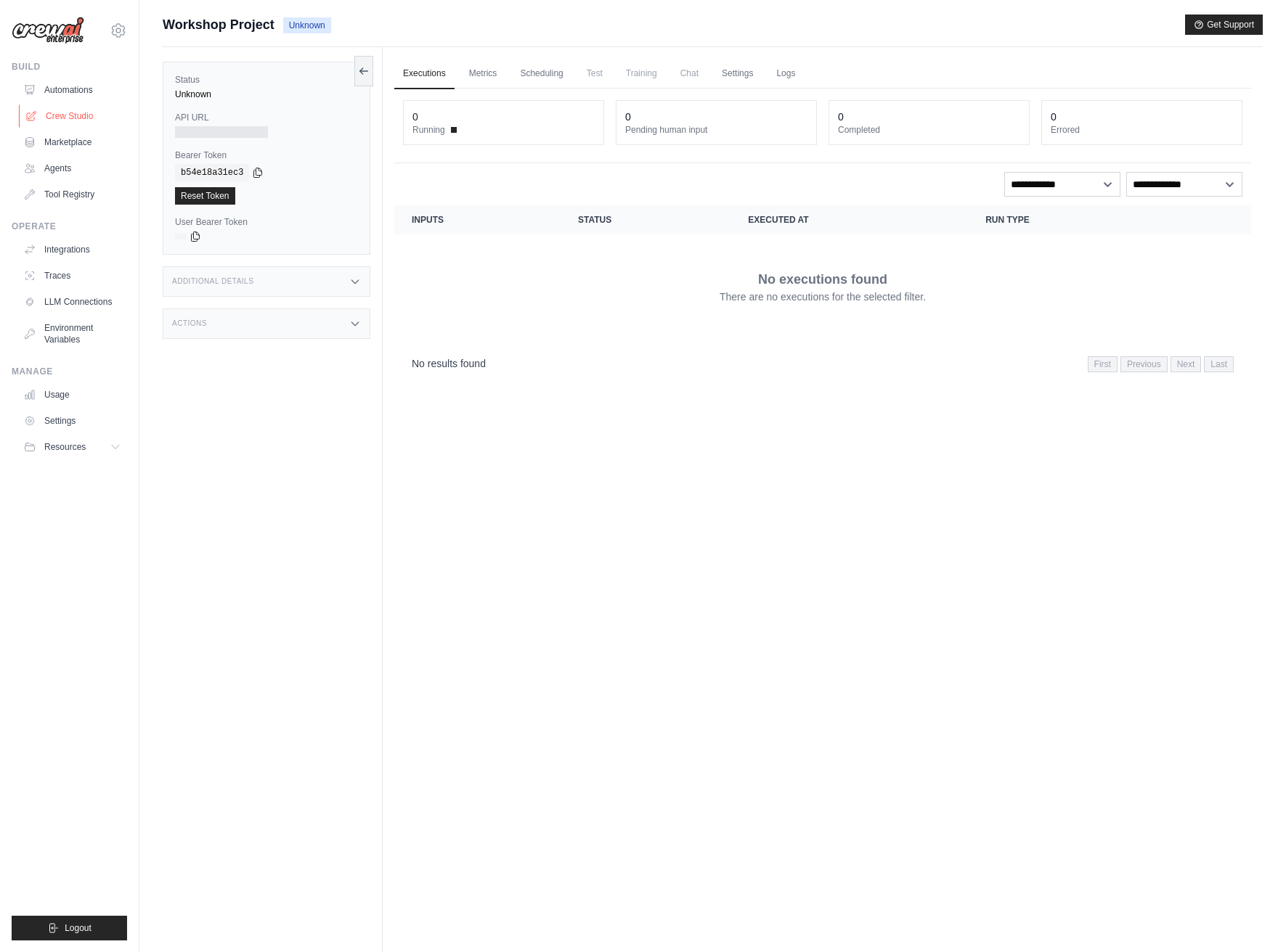
click at [45, 112] on link "Crew Studio" at bounding box center [74, 116] width 109 height 24
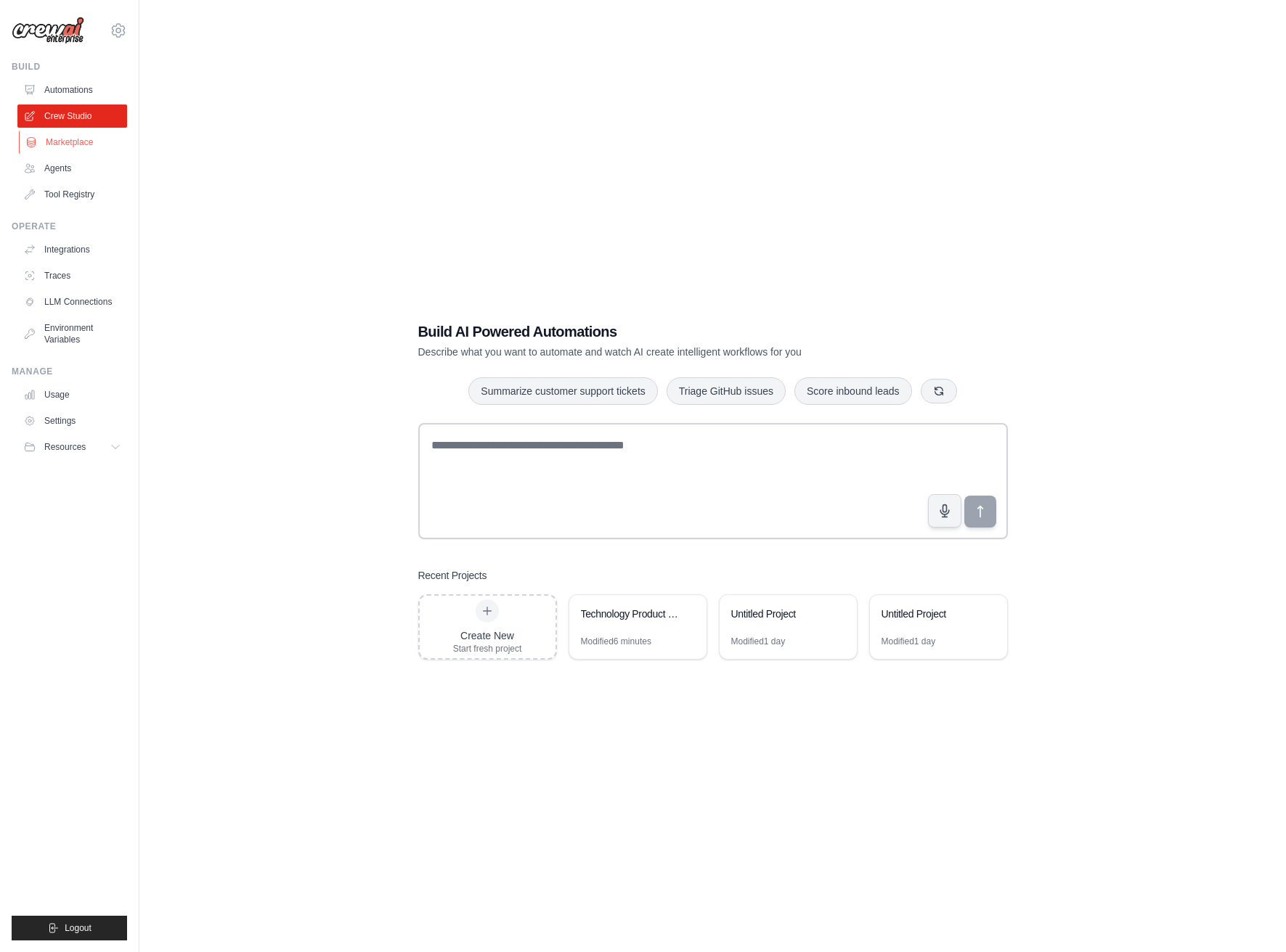
click at [77, 143] on link "Marketplace" at bounding box center [74, 142] width 109 height 24
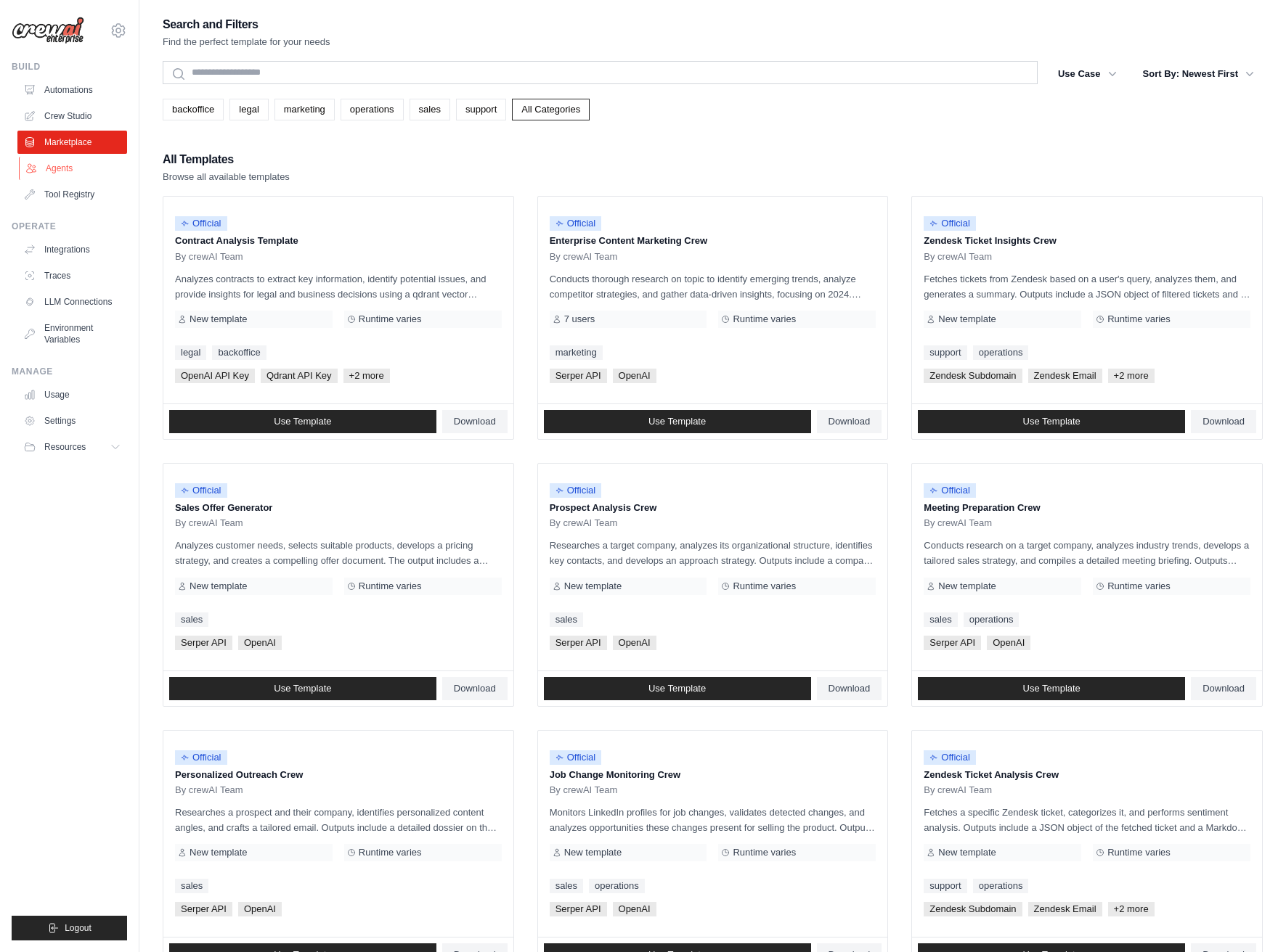
click at [85, 160] on link "Agents" at bounding box center [74, 168] width 109 height 24
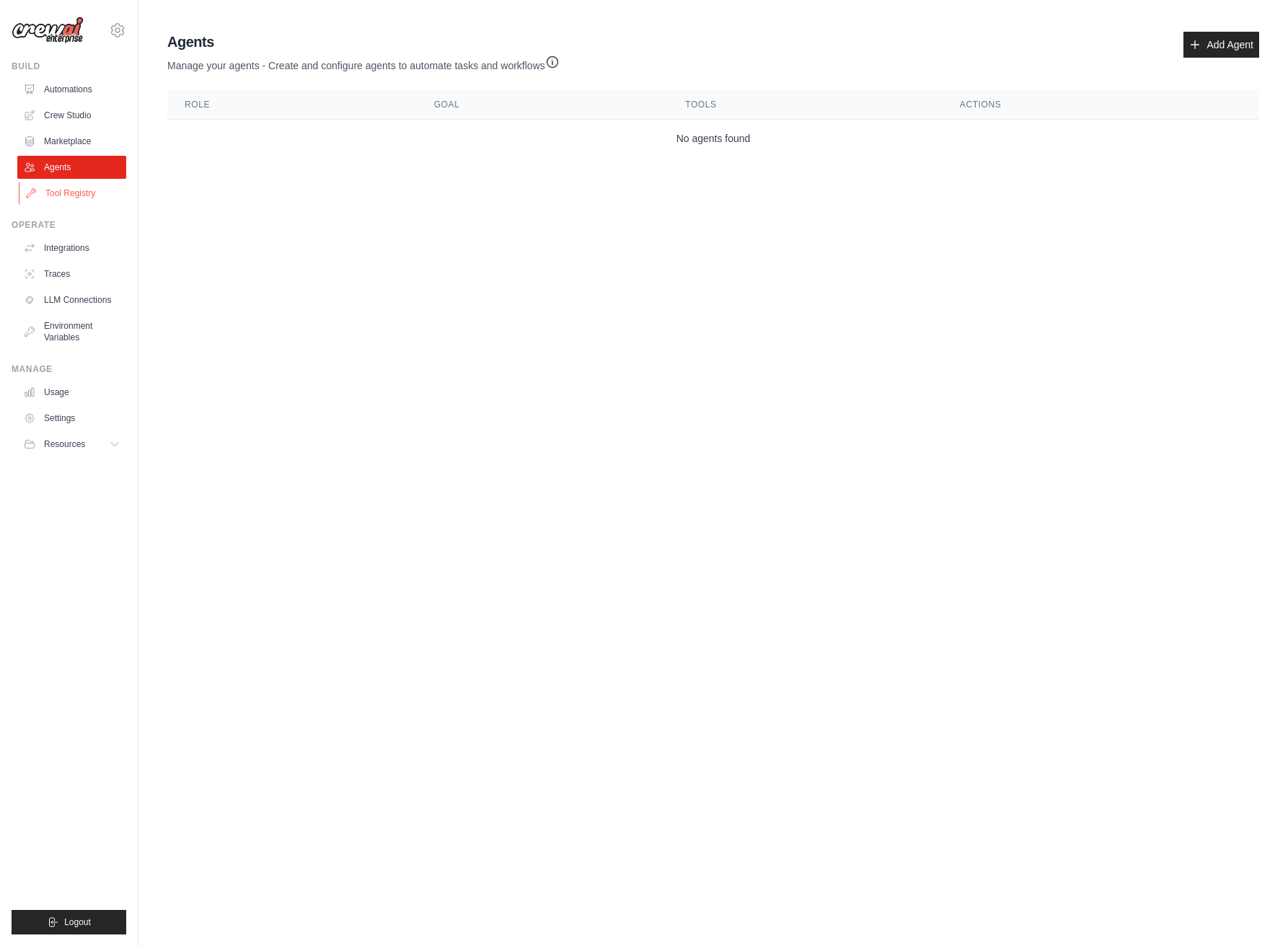
click at [90, 190] on link "Tool Registry" at bounding box center [73, 193] width 109 height 23
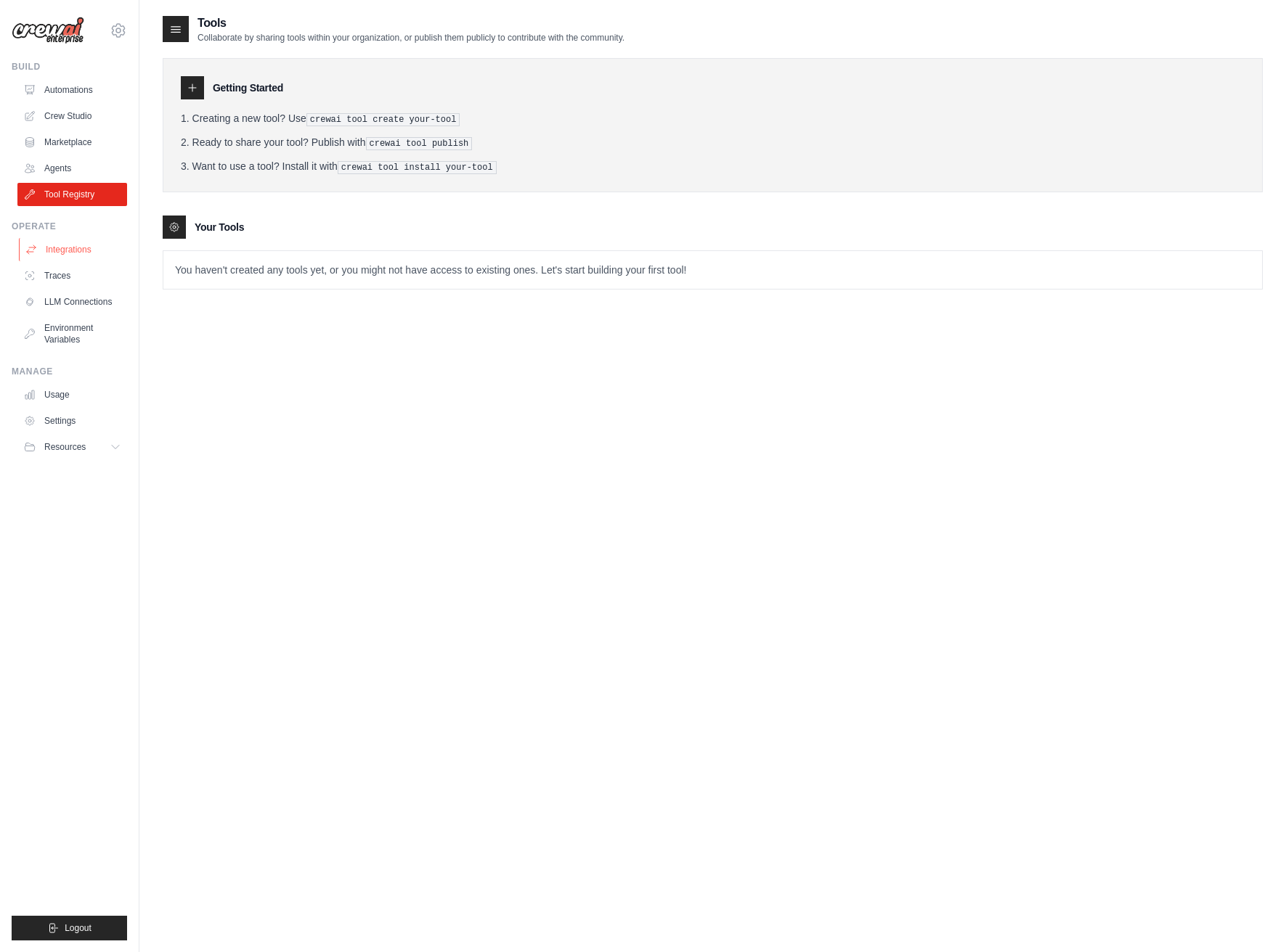
click at [71, 256] on link "Integrations" at bounding box center [74, 250] width 109 height 24
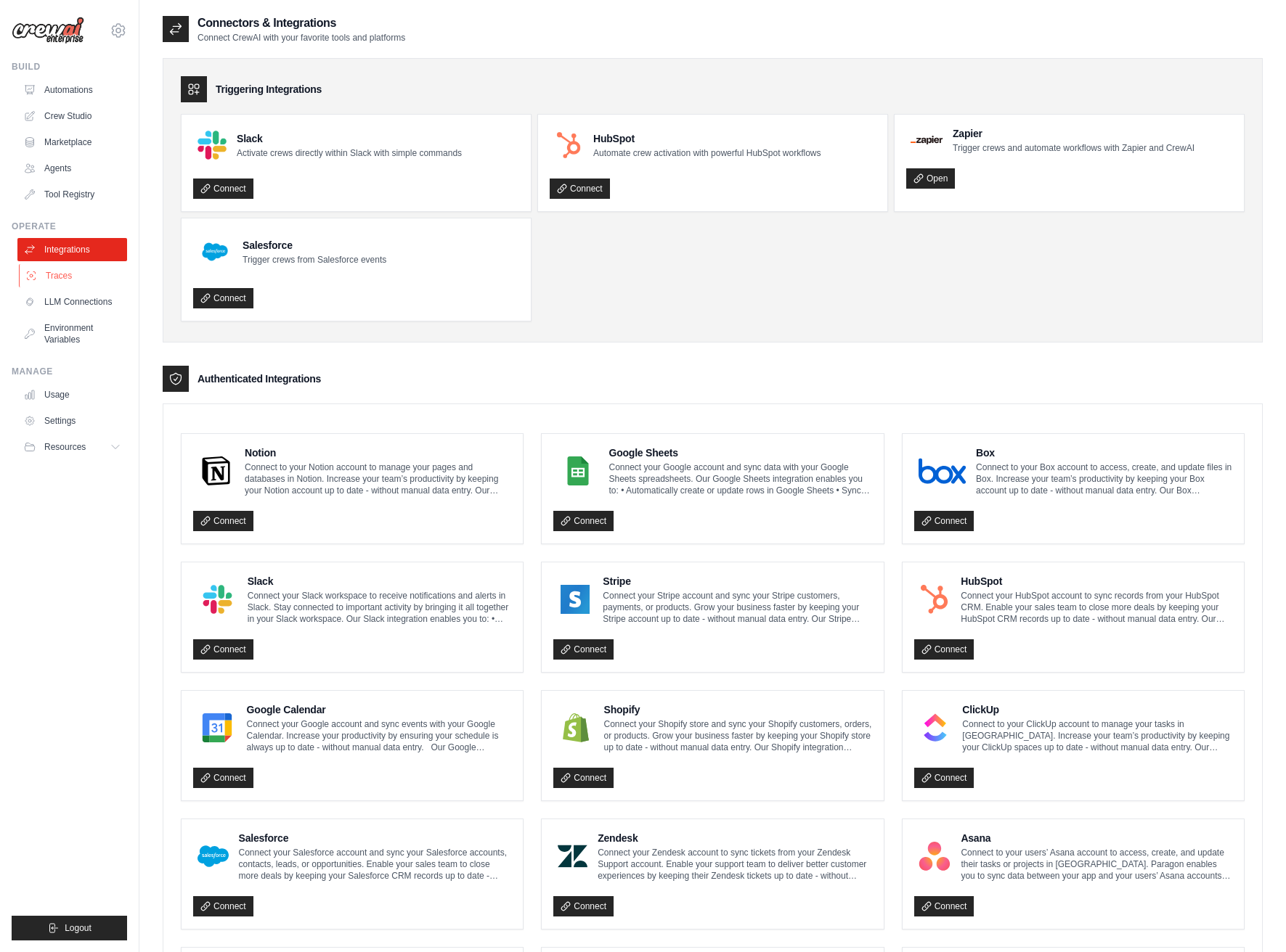
click at [47, 280] on link "Traces" at bounding box center [74, 275] width 109 height 24
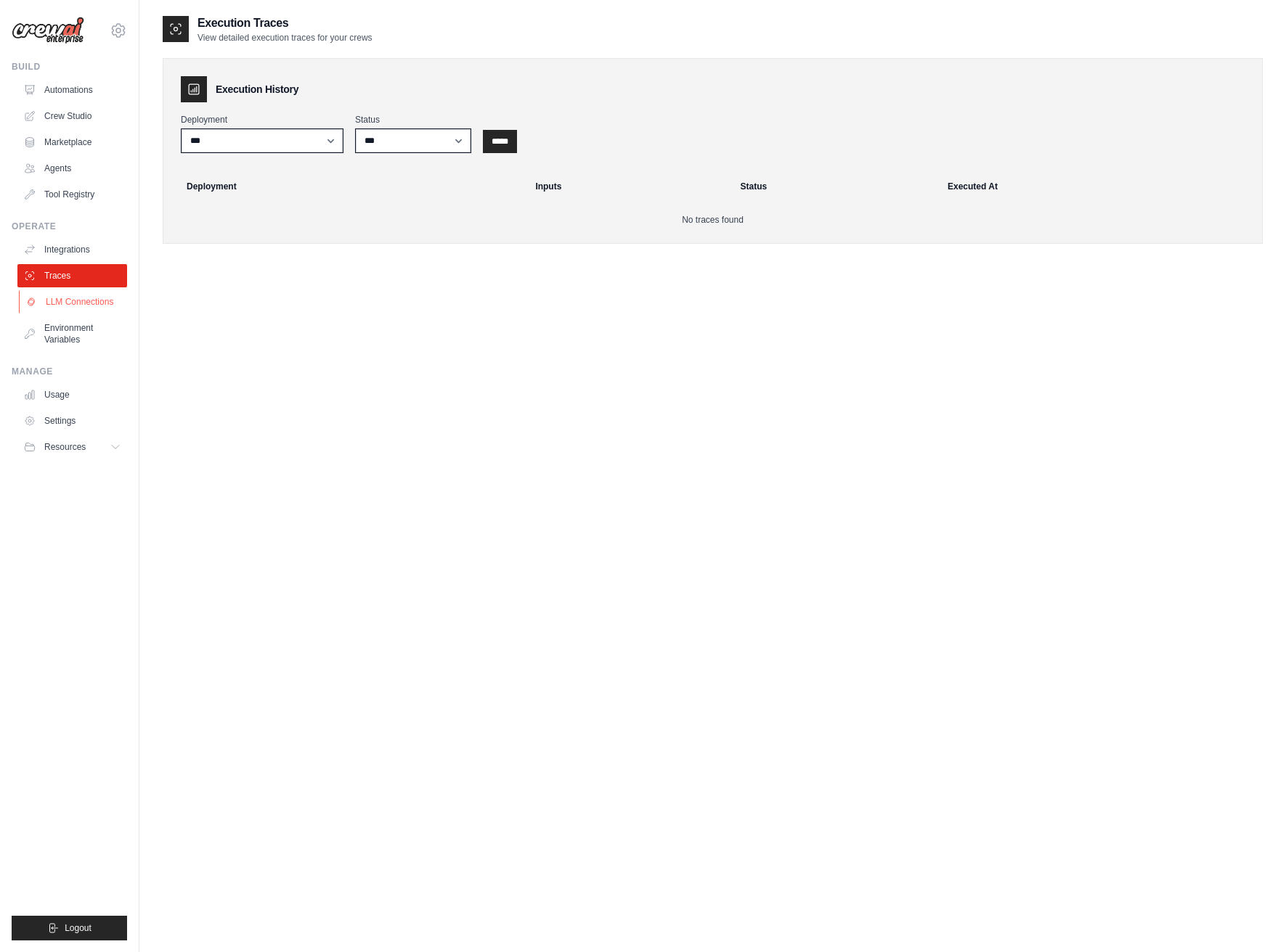
click at [56, 297] on link "LLM Connections" at bounding box center [74, 302] width 109 height 24
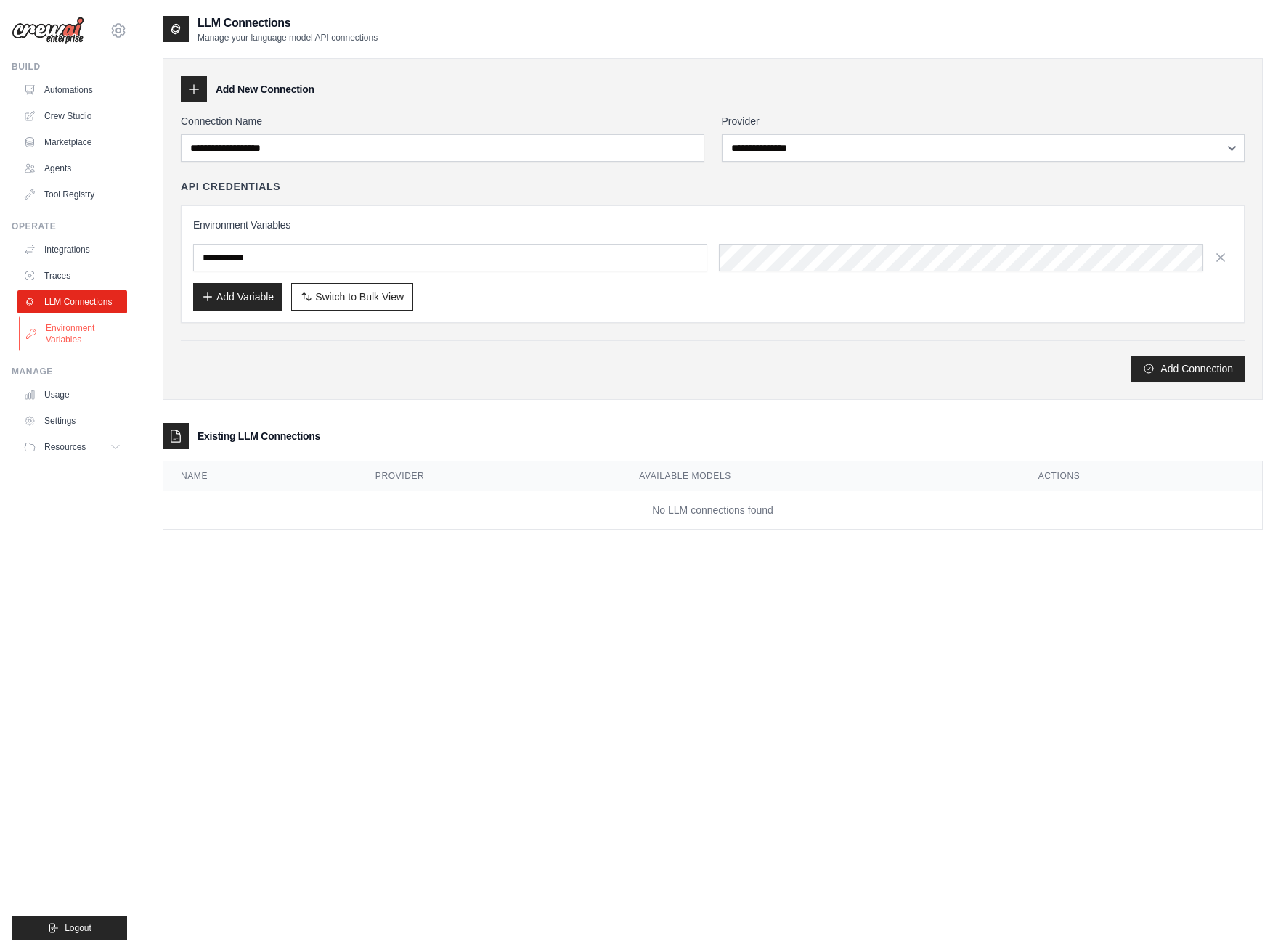
click at [73, 337] on link "Environment Variables" at bounding box center [74, 334] width 109 height 35
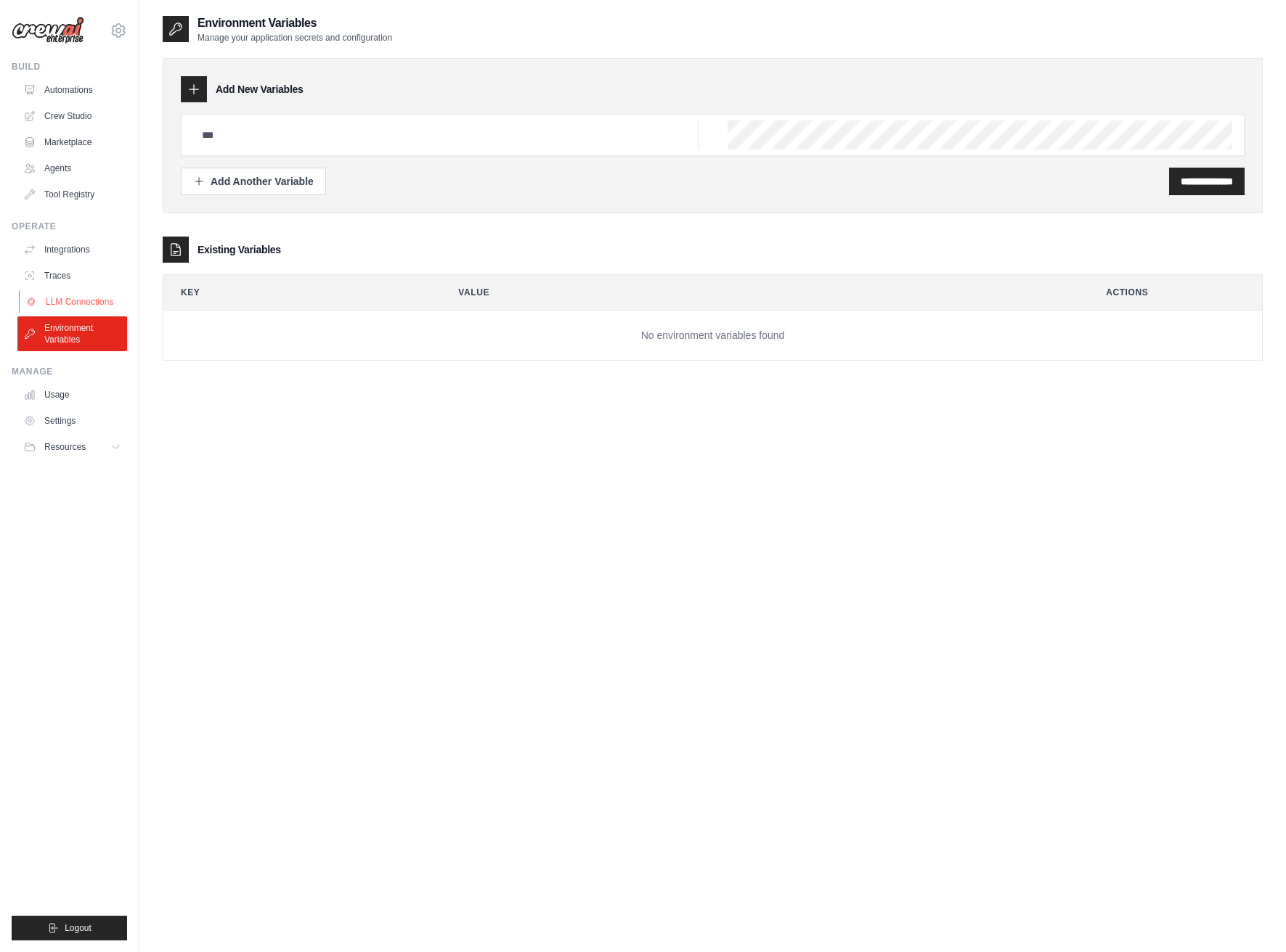
click at [77, 300] on link "LLM Connections" at bounding box center [74, 302] width 109 height 24
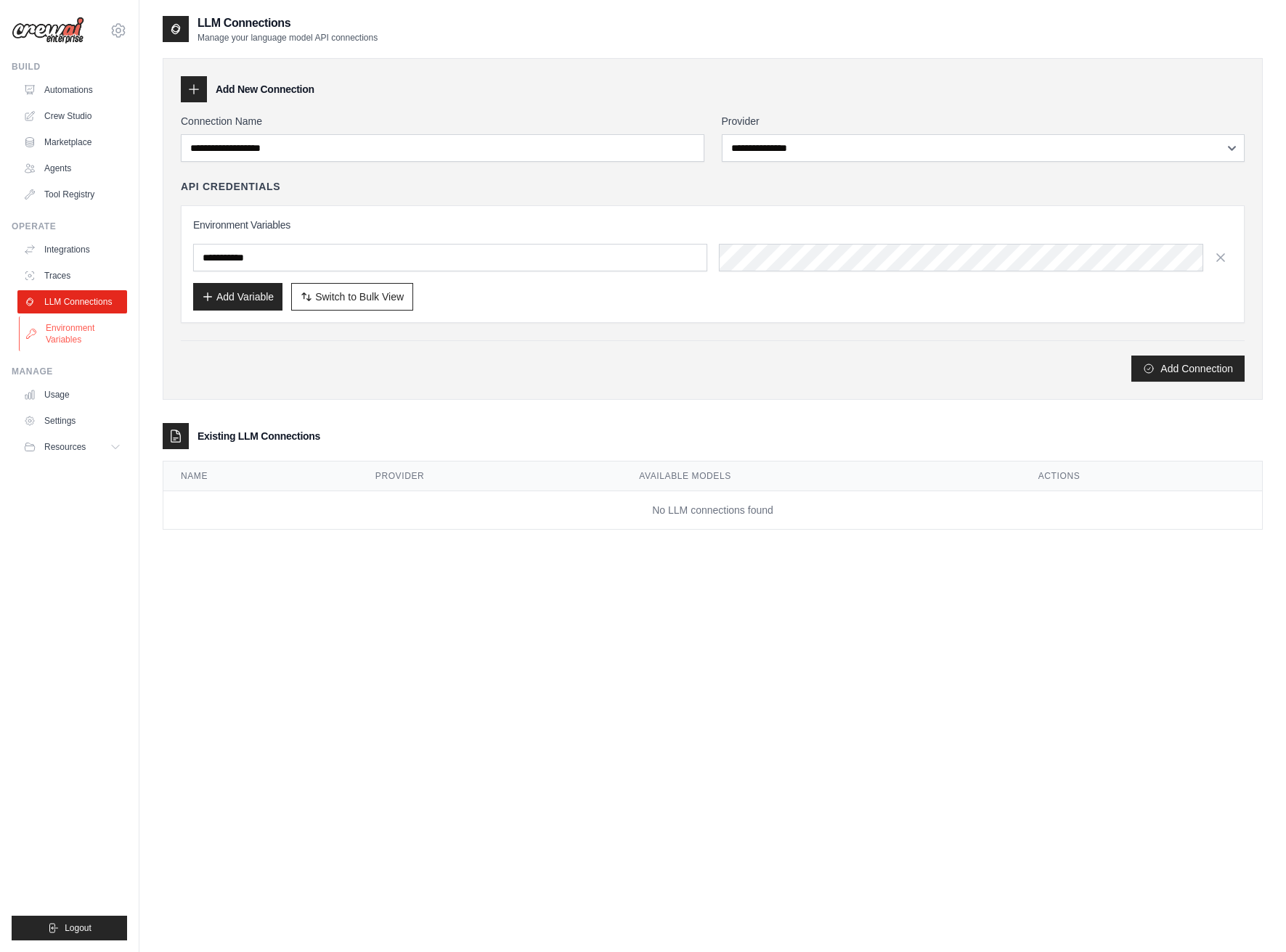
click at [74, 328] on link "Environment Variables" at bounding box center [74, 334] width 109 height 35
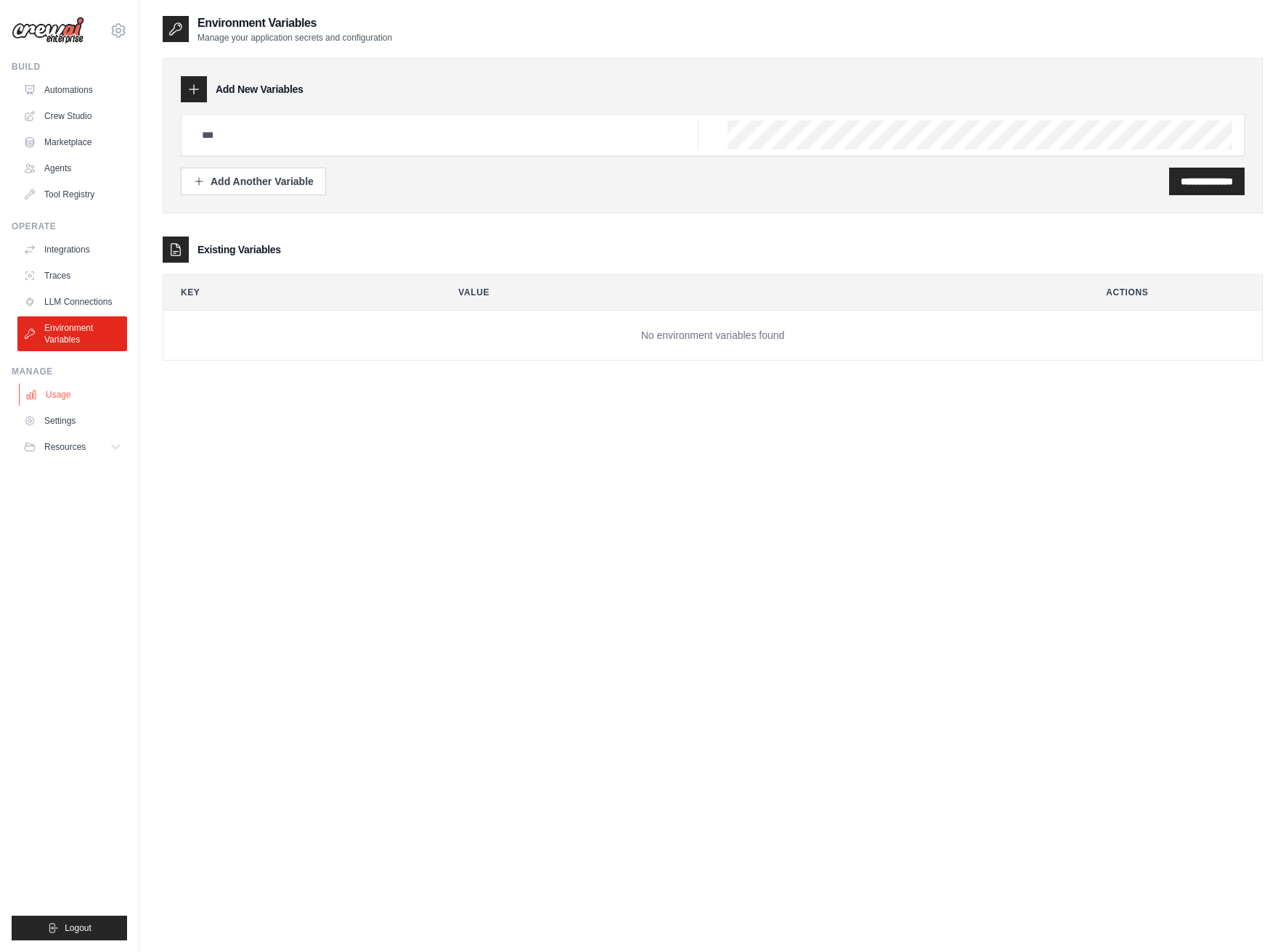
click at [74, 383] on link "Usage" at bounding box center [74, 394] width 109 height 24
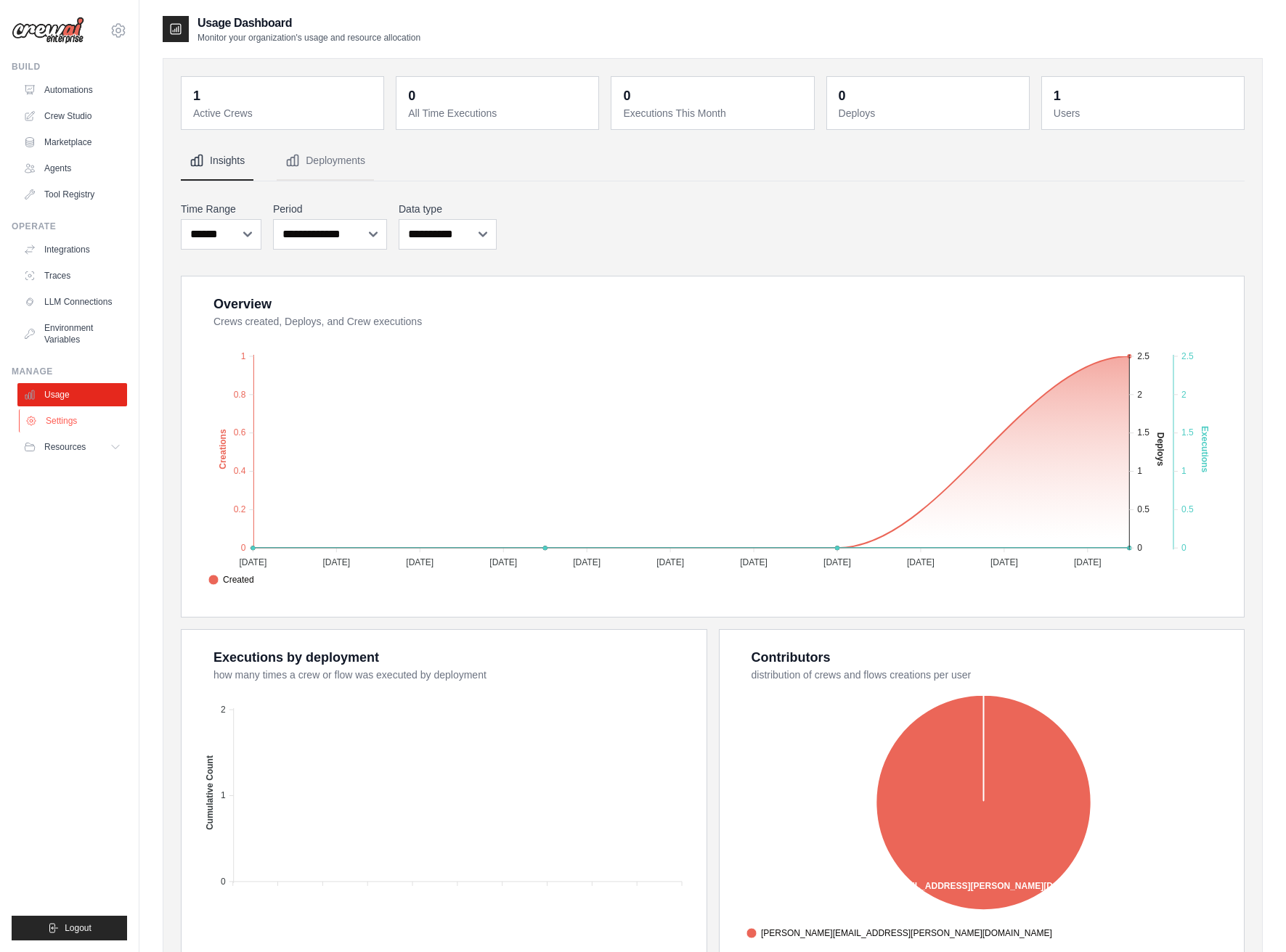
click at [73, 426] on link "Settings" at bounding box center [74, 421] width 109 height 24
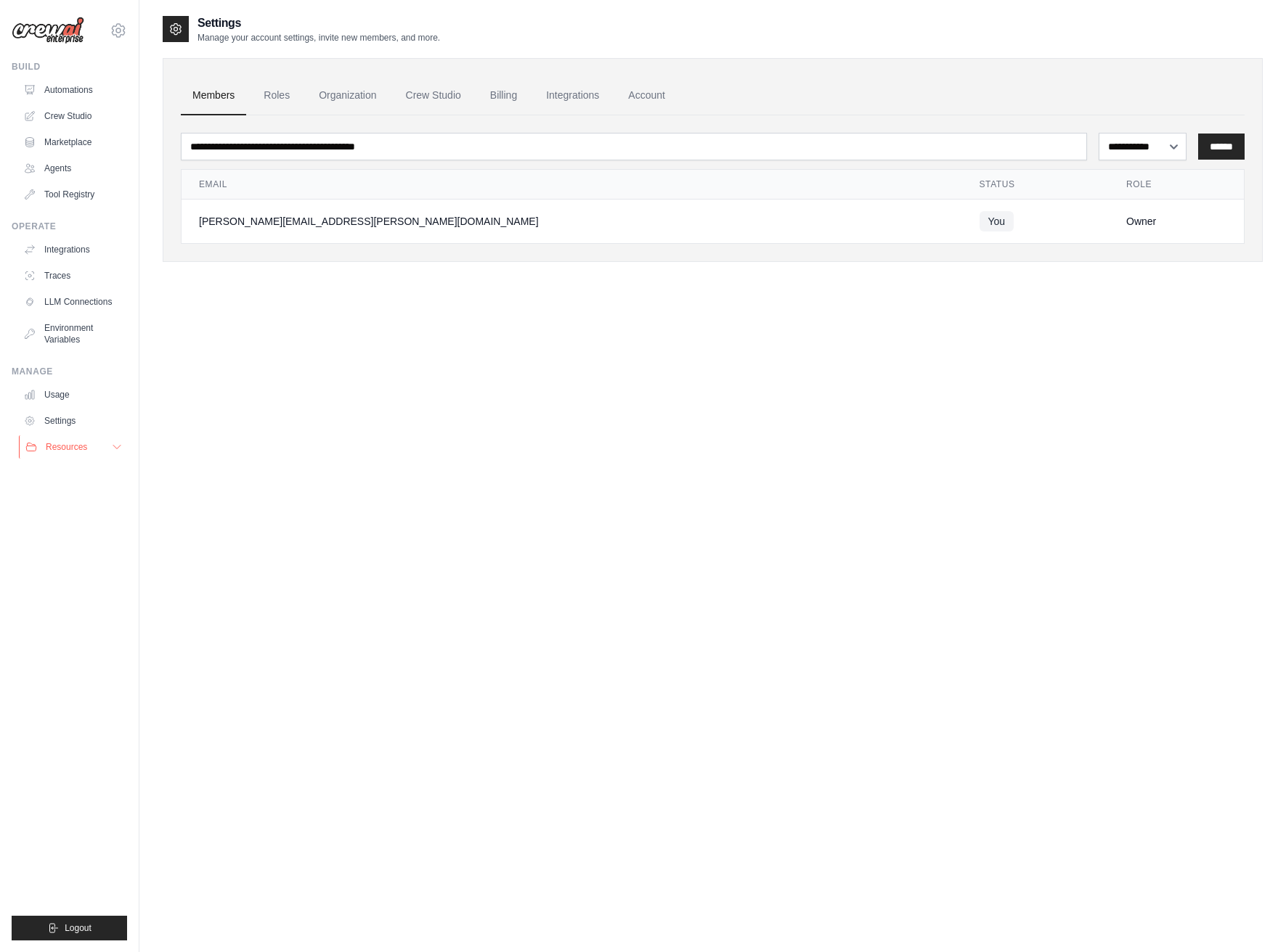
click at [76, 438] on button "Resources" at bounding box center [74, 447] width 109 height 24
click at [93, 415] on link "Settings" at bounding box center [74, 421] width 109 height 24
click at [296, 97] on link "Roles" at bounding box center [276, 96] width 49 height 39
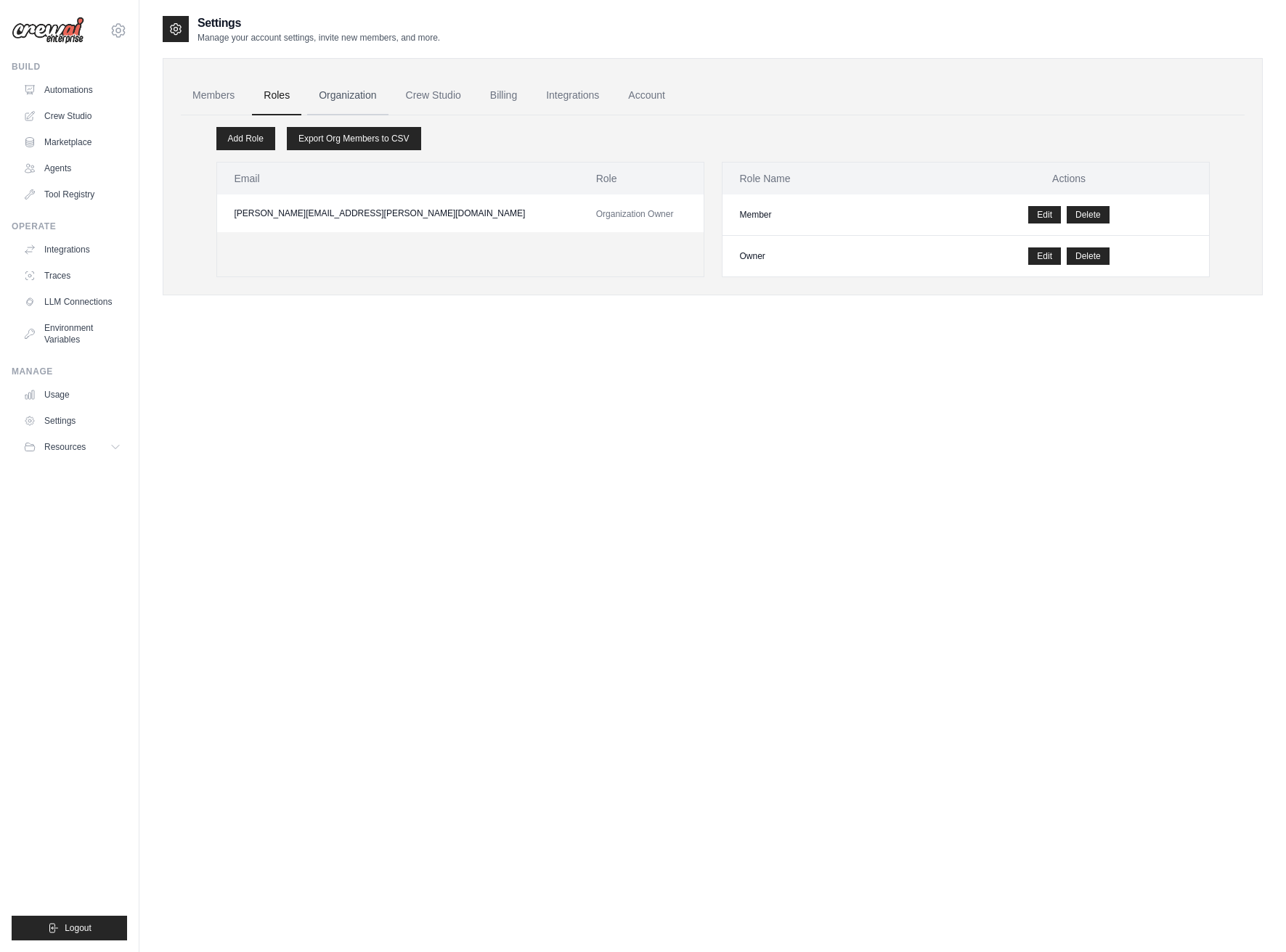
click at [345, 96] on link "Organization" at bounding box center [347, 96] width 80 height 39
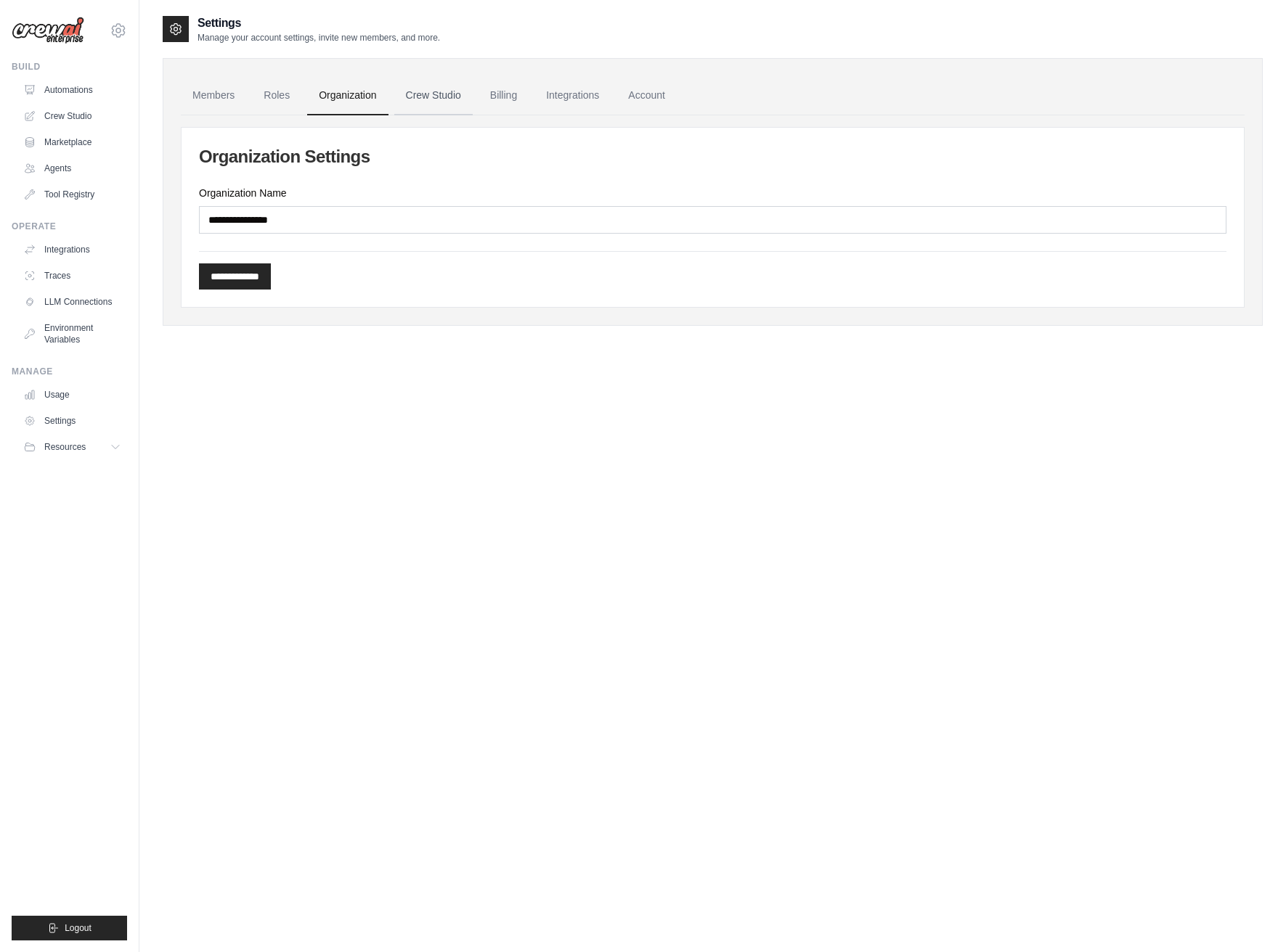
click at [454, 93] on link "Crew Studio" at bounding box center [433, 96] width 78 height 39
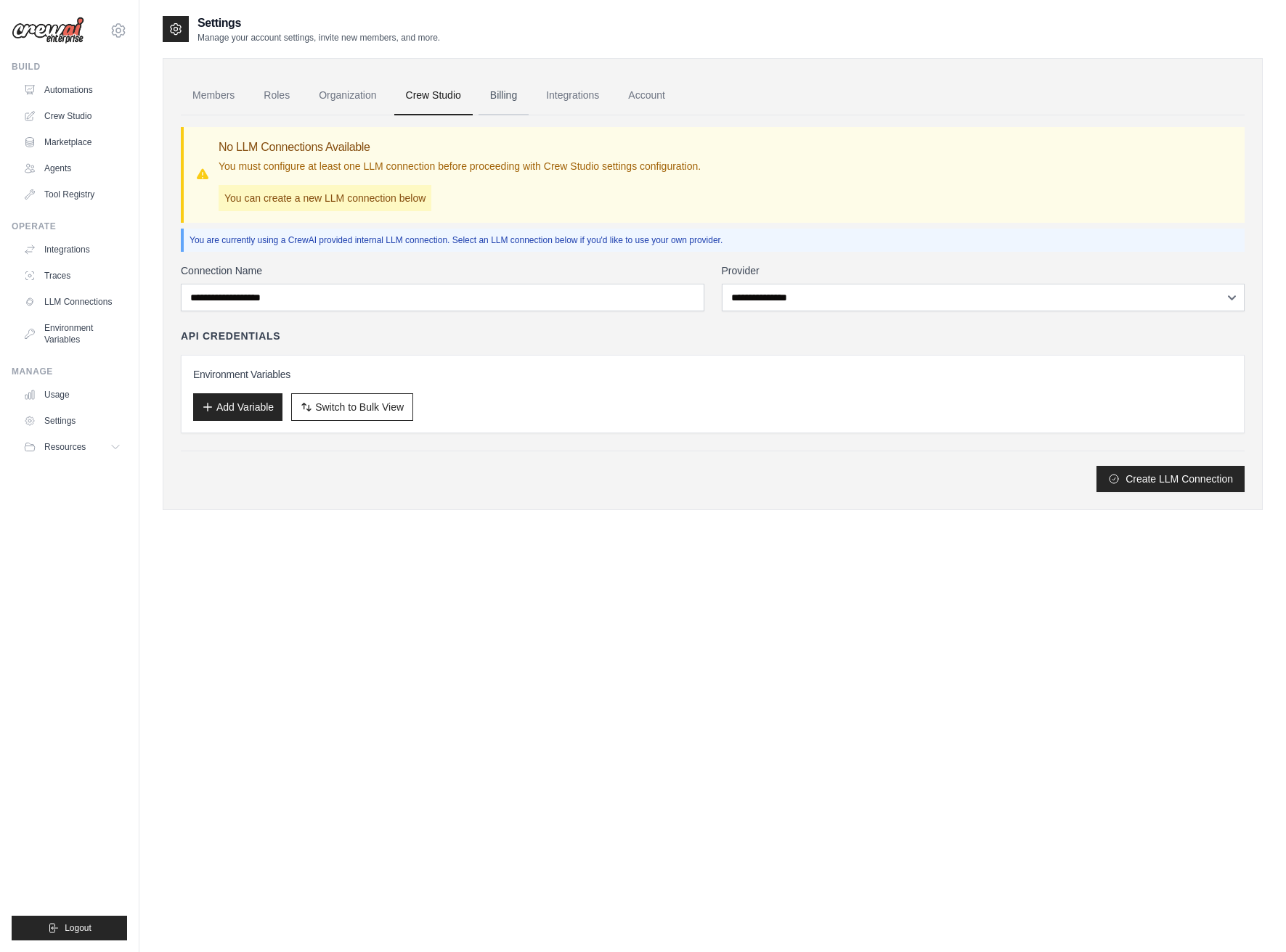
click at [522, 92] on link "Billing" at bounding box center [504, 96] width 50 height 39
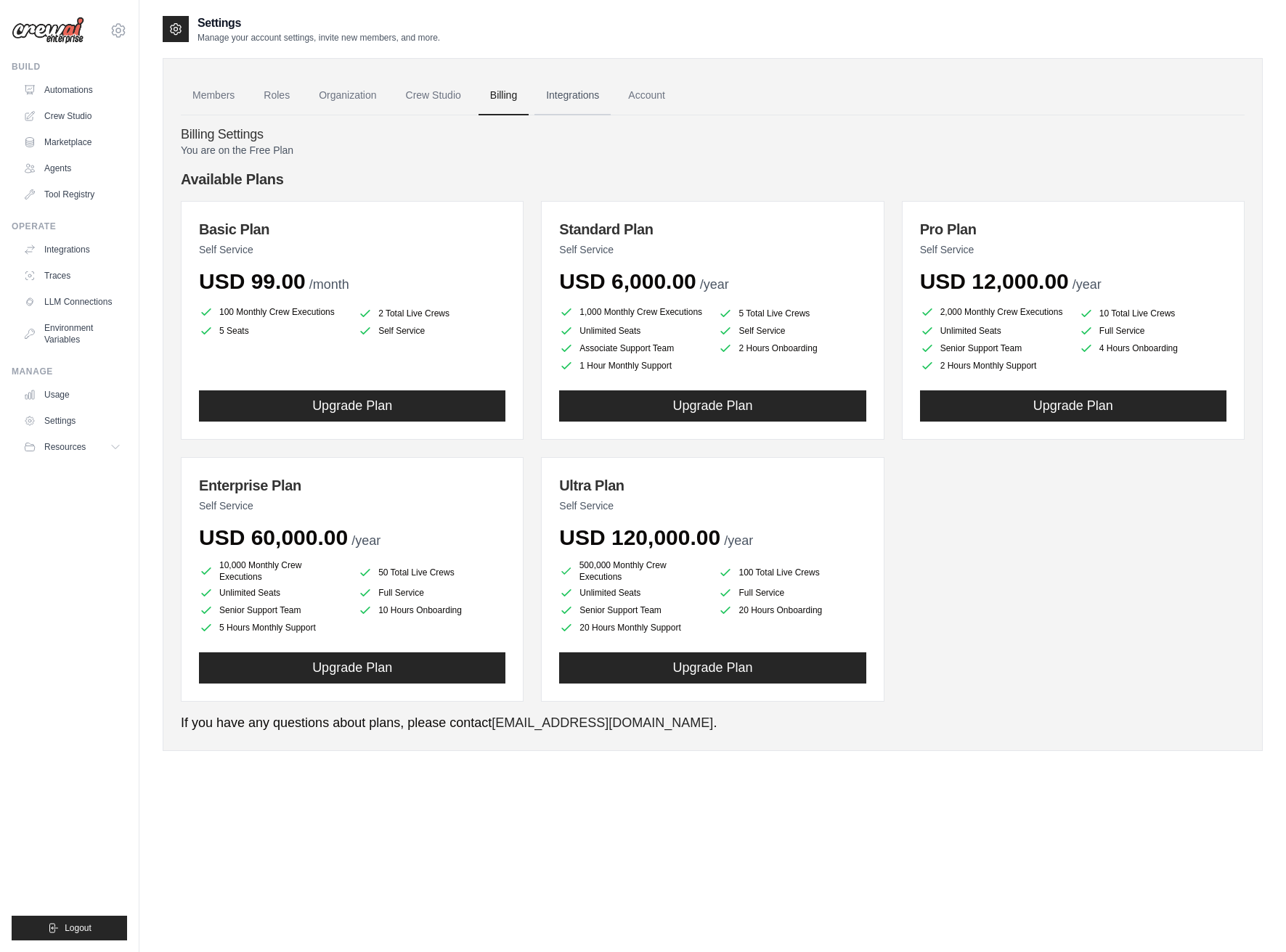
click at [572, 98] on link "Integrations" at bounding box center [572, 96] width 76 height 39
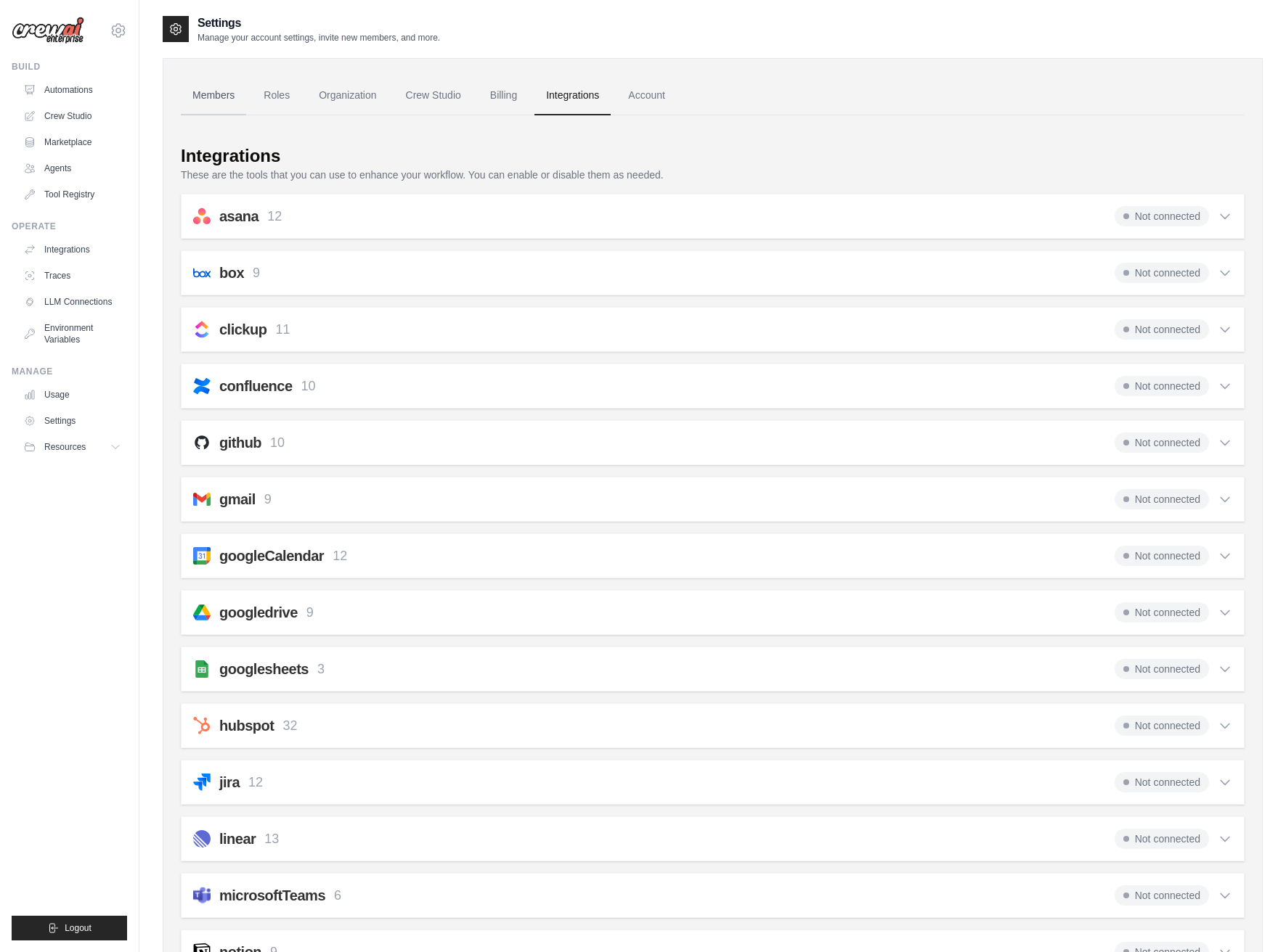
click at [210, 95] on link "Members" at bounding box center [213, 96] width 65 height 39
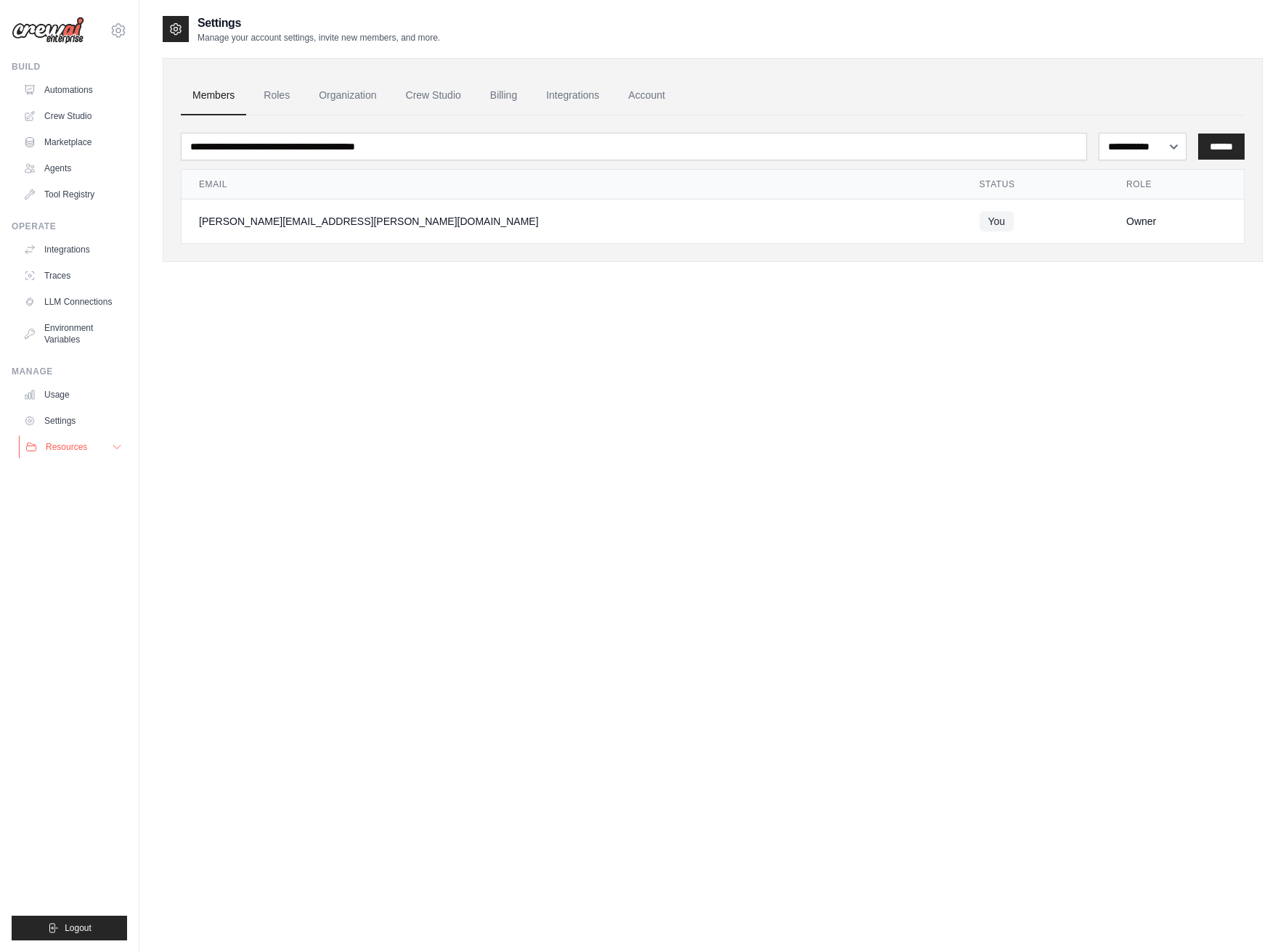
click at [116, 445] on icon at bounding box center [116, 447] width 11 height 11
click at [90, 544] on span "Video Tutorials" at bounding box center [80, 541] width 58 height 11
click at [62, 426] on link "Settings" at bounding box center [74, 421] width 109 height 24
click at [58, 388] on link "Usage" at bounding box center [74, 394] width 109 height 24
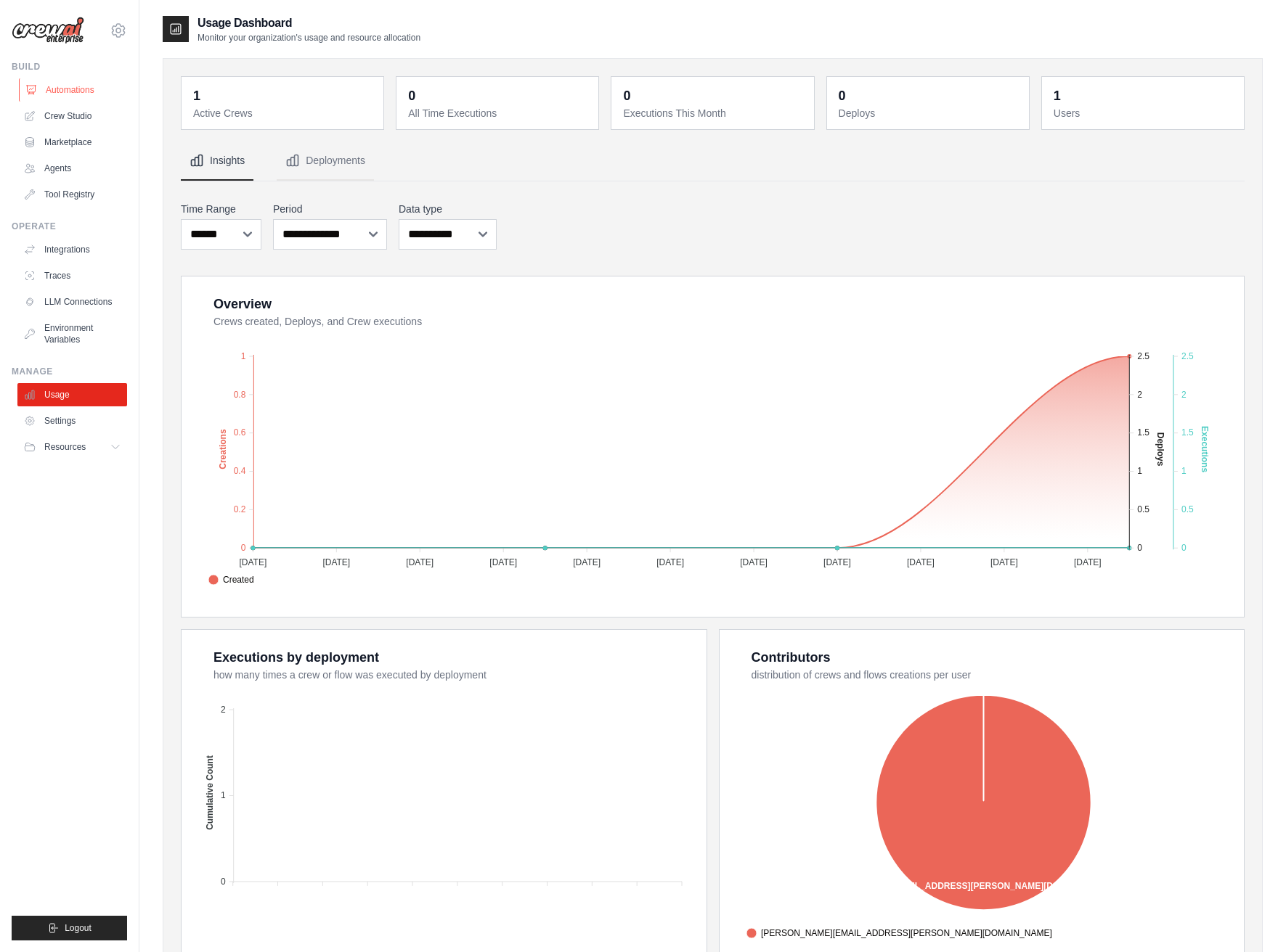
click at [84, 91] on link "Automations" at bounding box center [74, 90] width 109 height 24
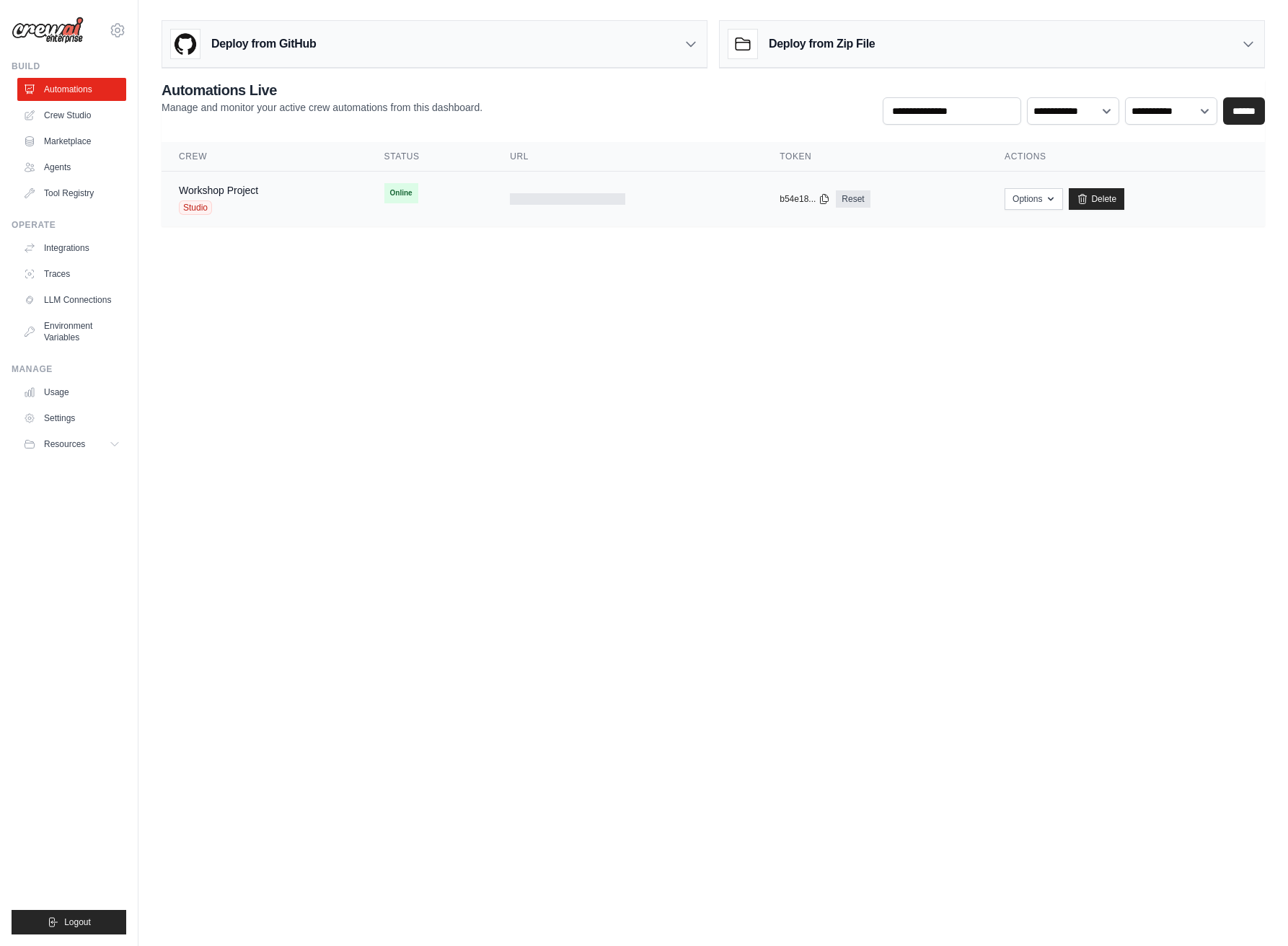
click at [192, 209] on span "Studio" at bounding box center [195, 207] width 33 height 14
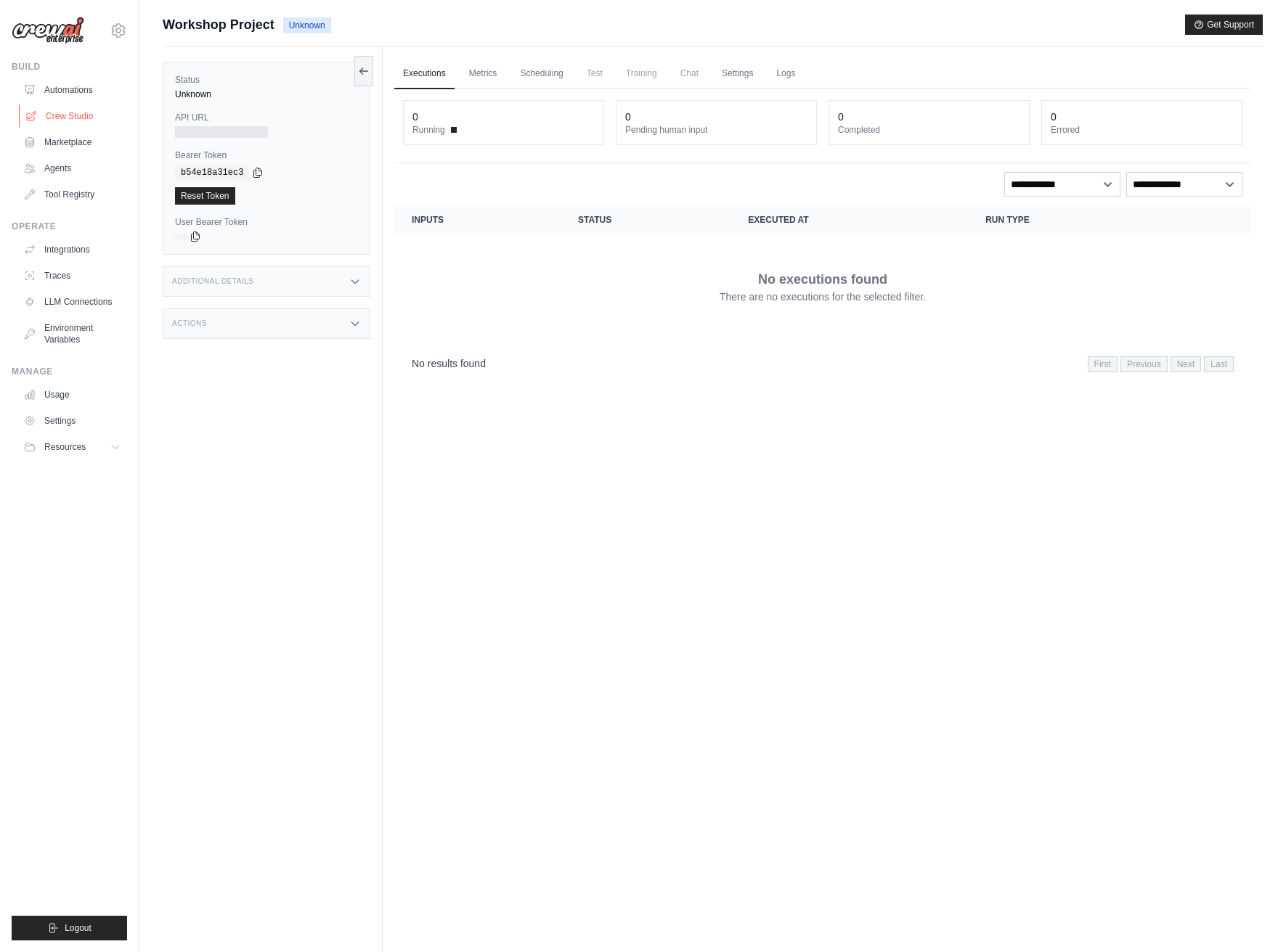
click at [79, 112] on link "Crew Studio" at bounding box center [74, 116] width 109 height 24
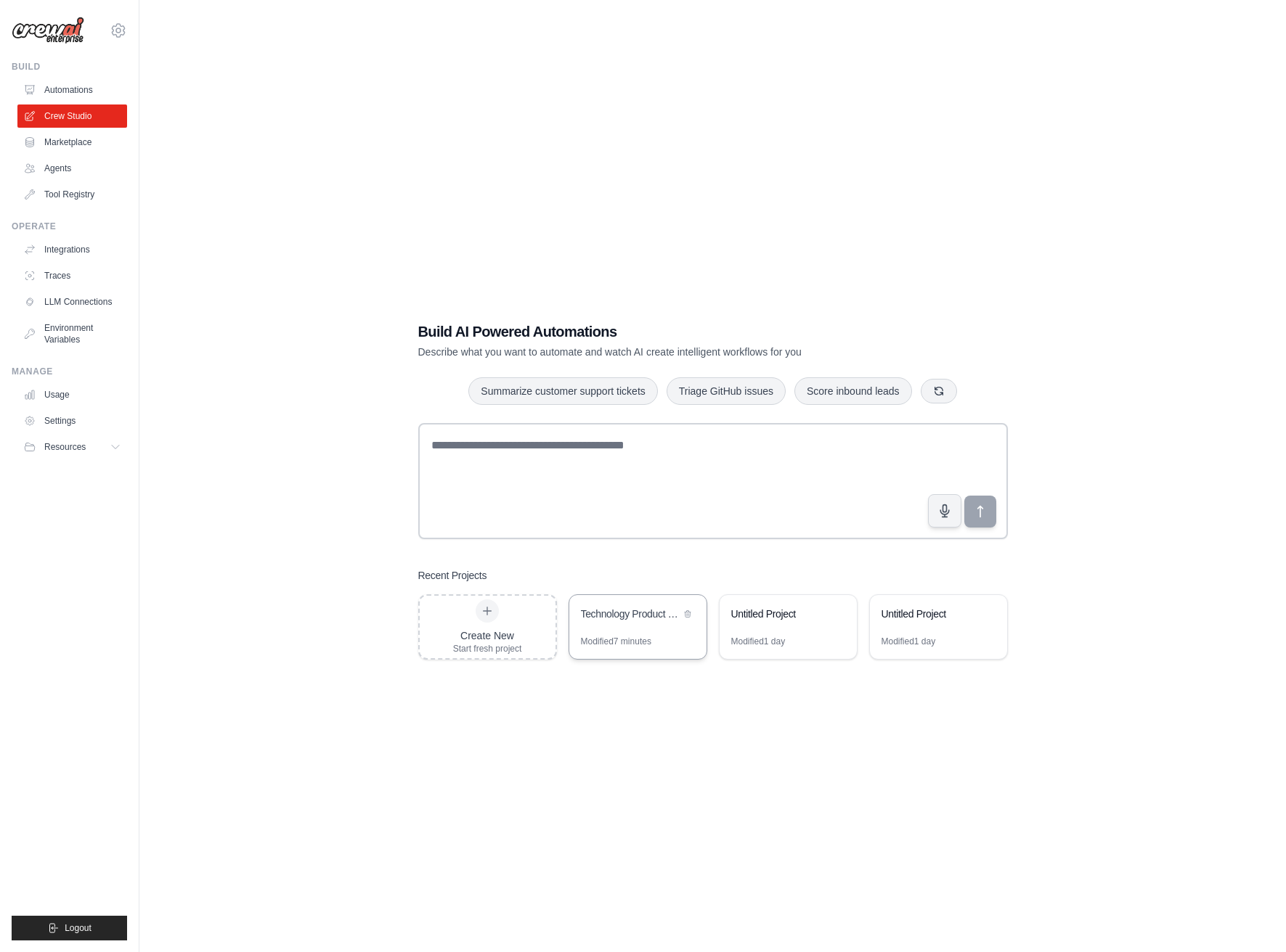
click at [637, 626] on div "Technology Product Research & Analysis" at bounding box center [637, 616] width 137 height 41
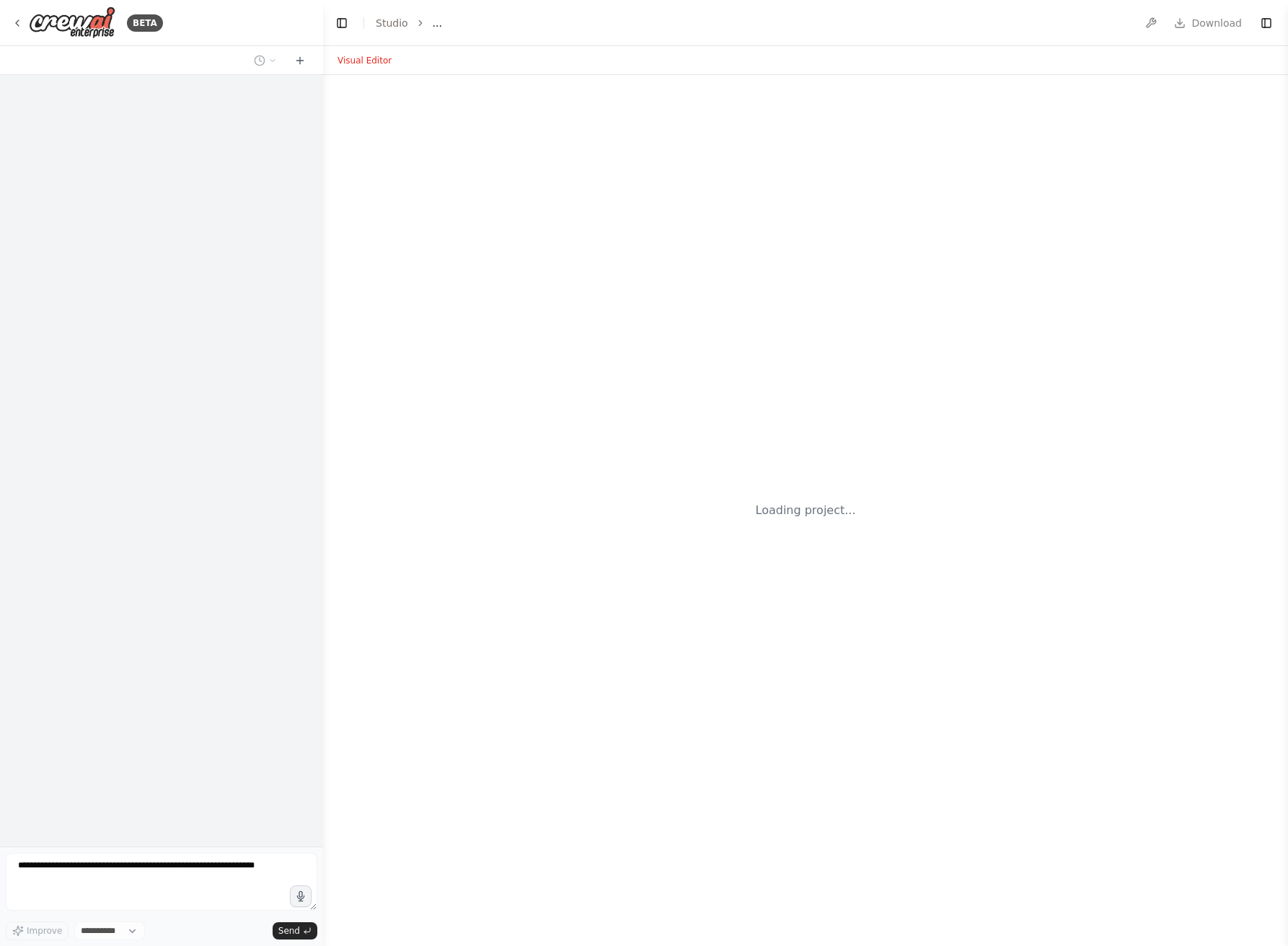
select select "****"
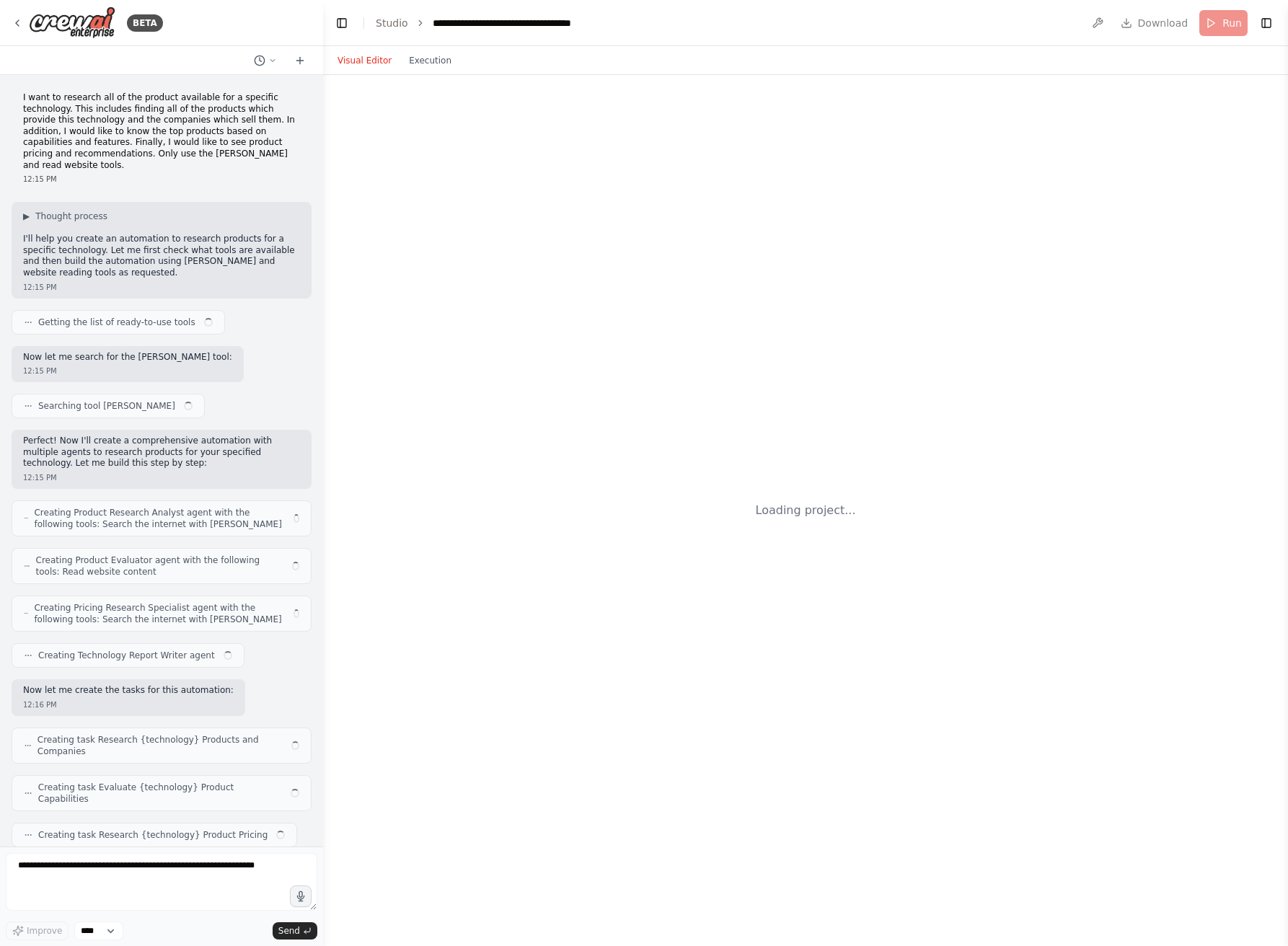
scroll to position [2037, 0]
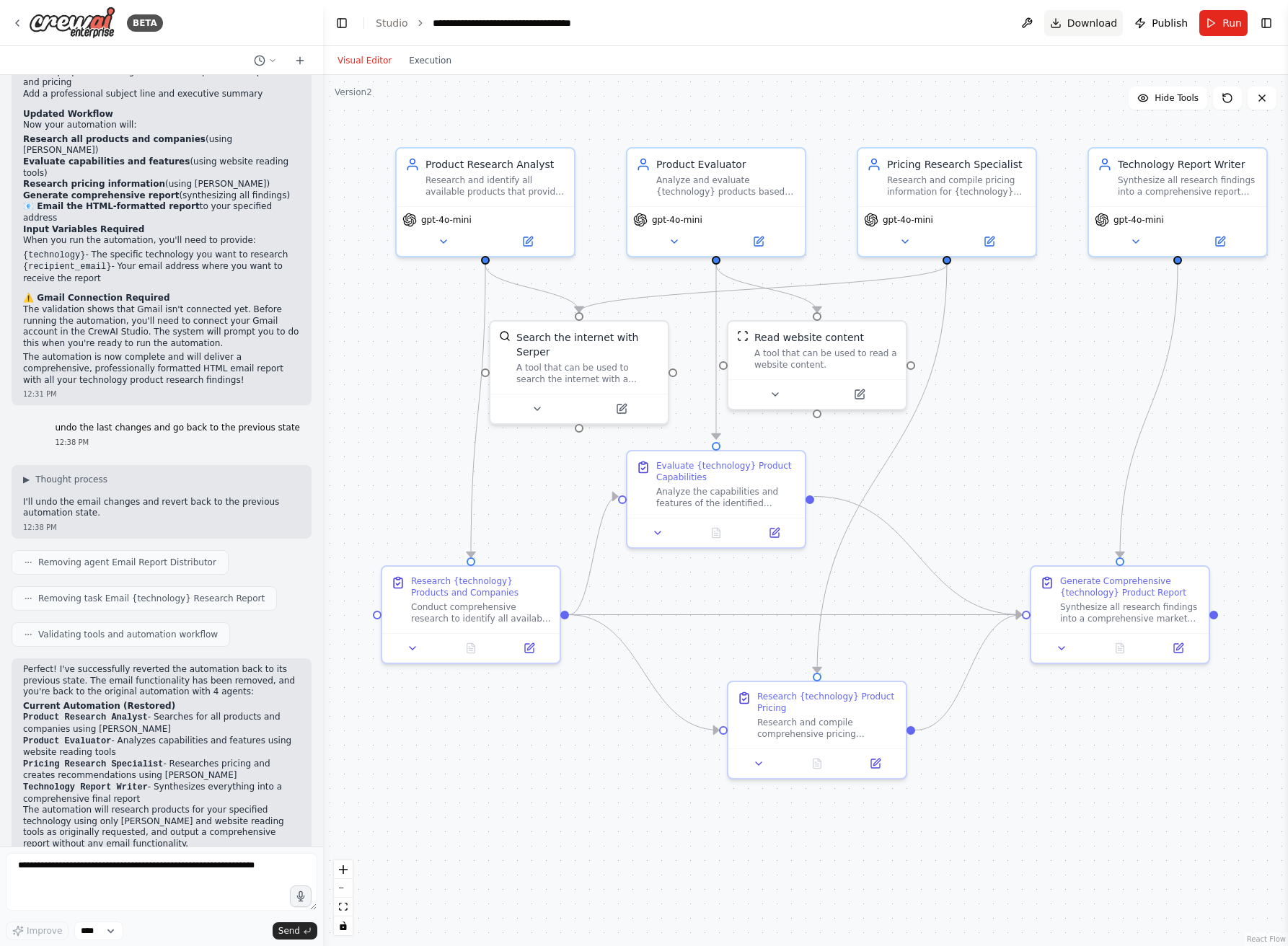
click at [1088, 30] on button "Download" at bounding box center [1084, 23] width 79 height 26
click at [23, 23] on div "BETA" at bounding box center [87, 23] width 151 height 32
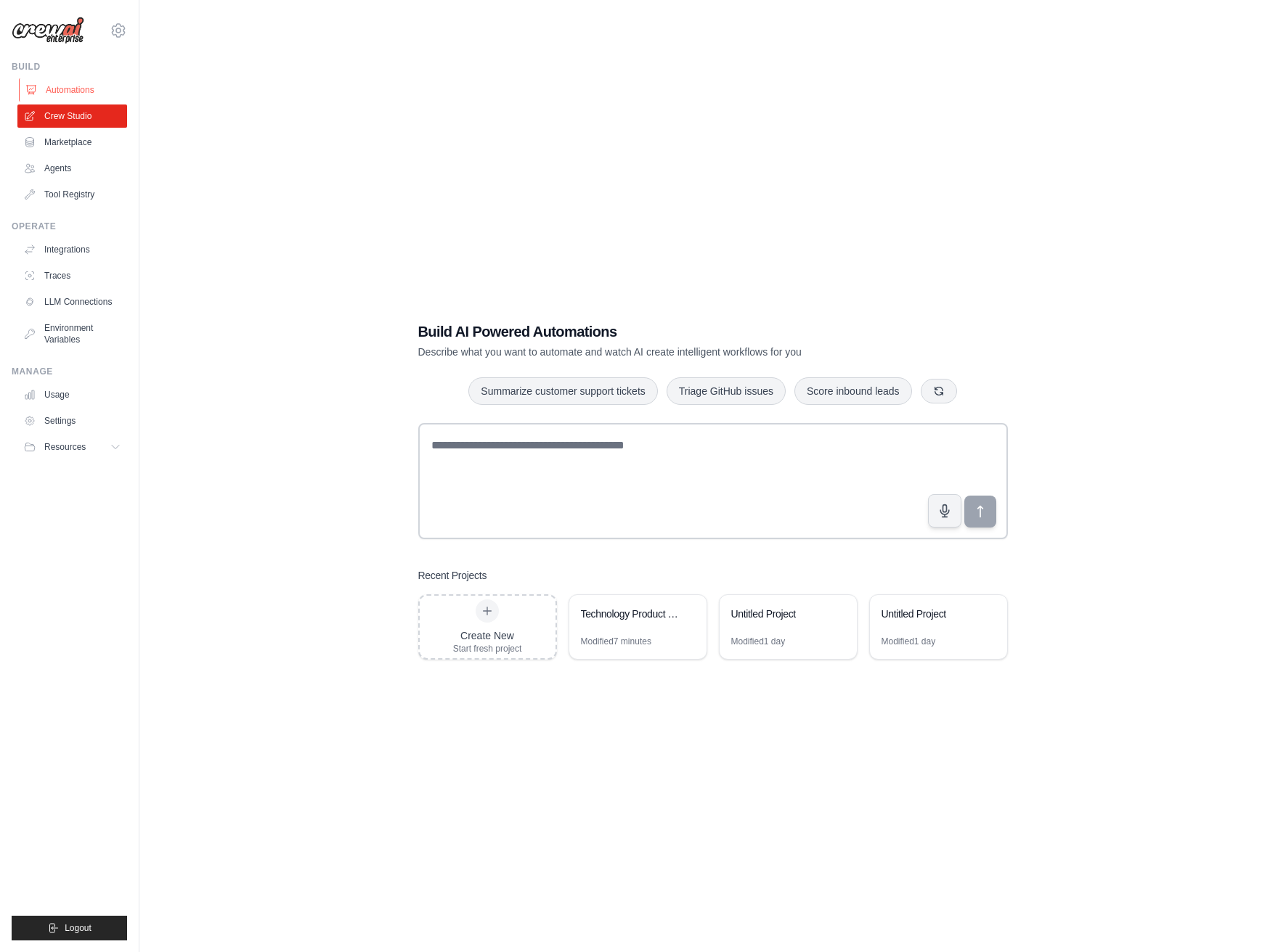
click at [66, 86] on link "Automations" at bounding box center [74, 90] width 109 height 24
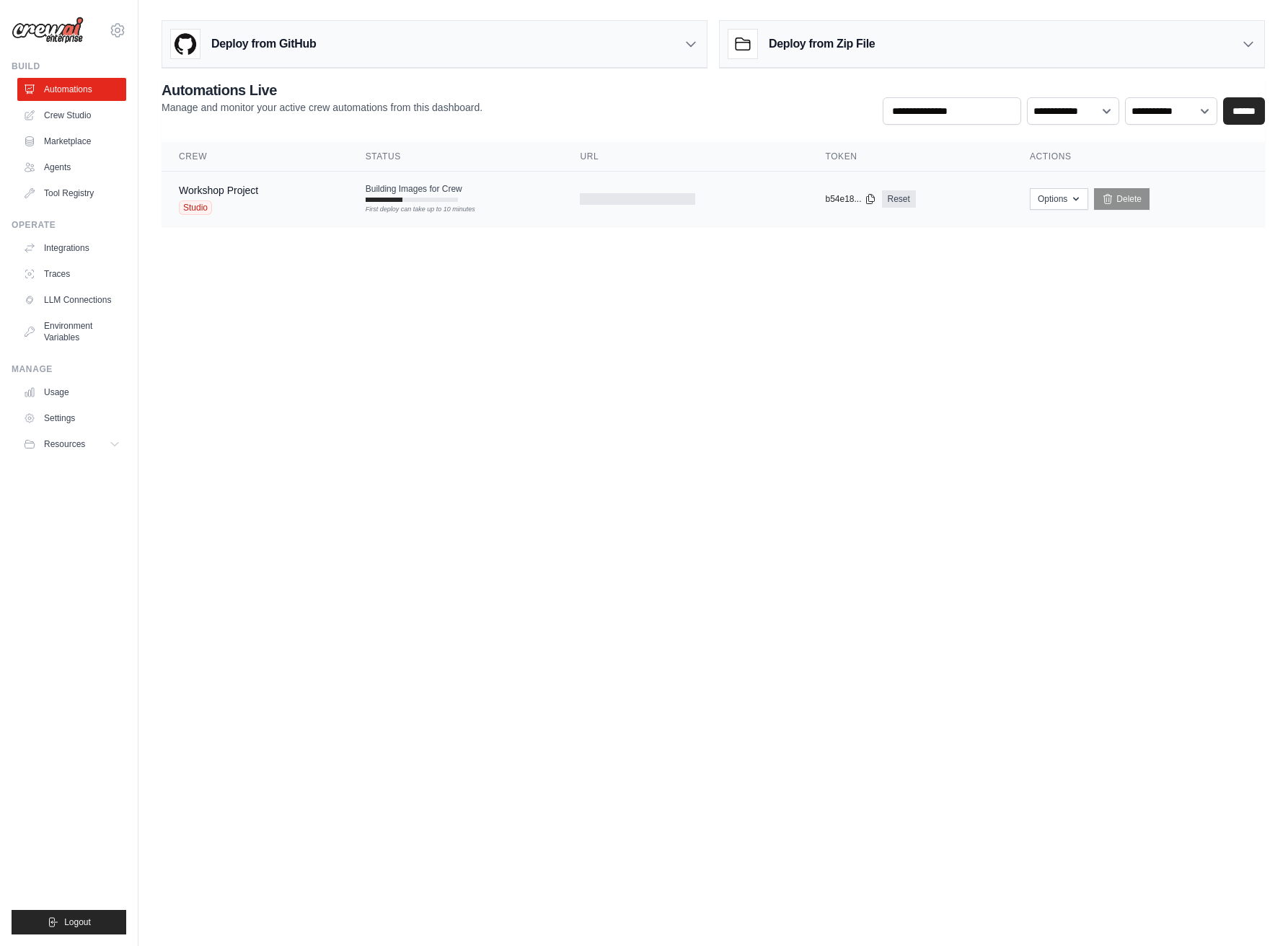
click at [426, 207] on div "First deploy can take up to 10 minutes" at bounding box center [411, 210] width 92 height 10
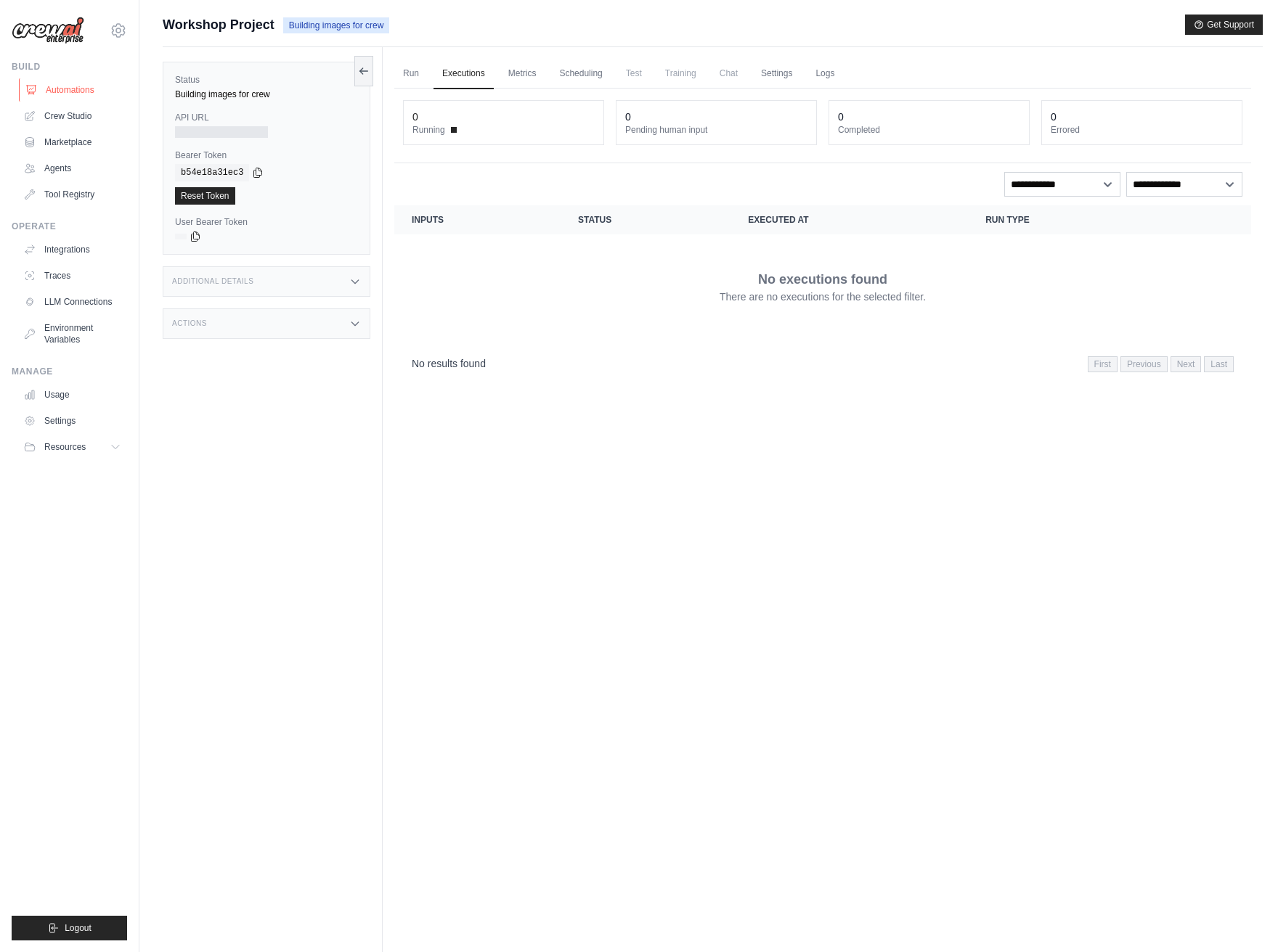
click at [86, 86] on link "Automations" at bounding box center [74, 90] width 109 height 24
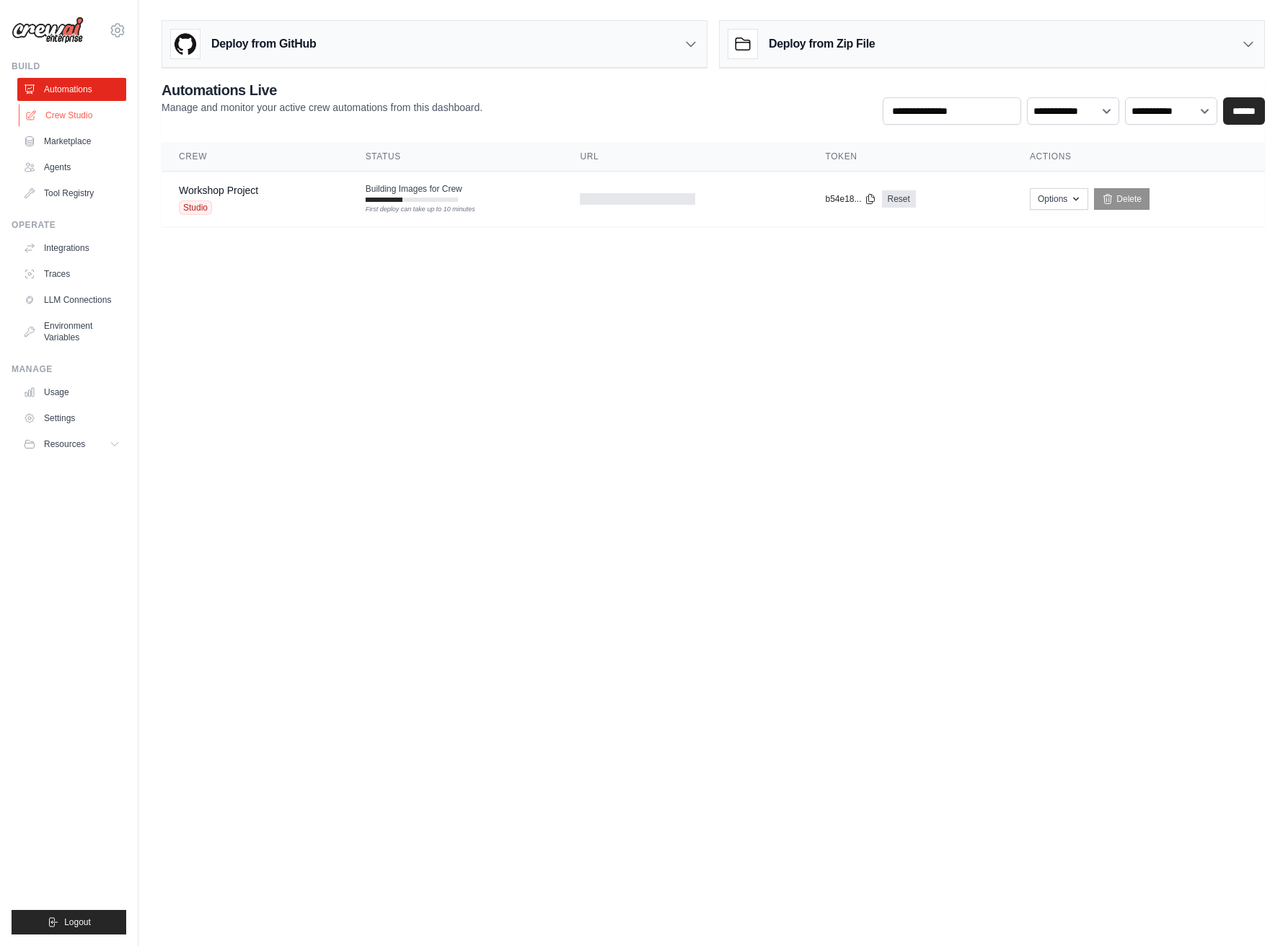
click at [74, 115] on link "Crew Studio" at bounding box center [73, 115] width 109 height 23
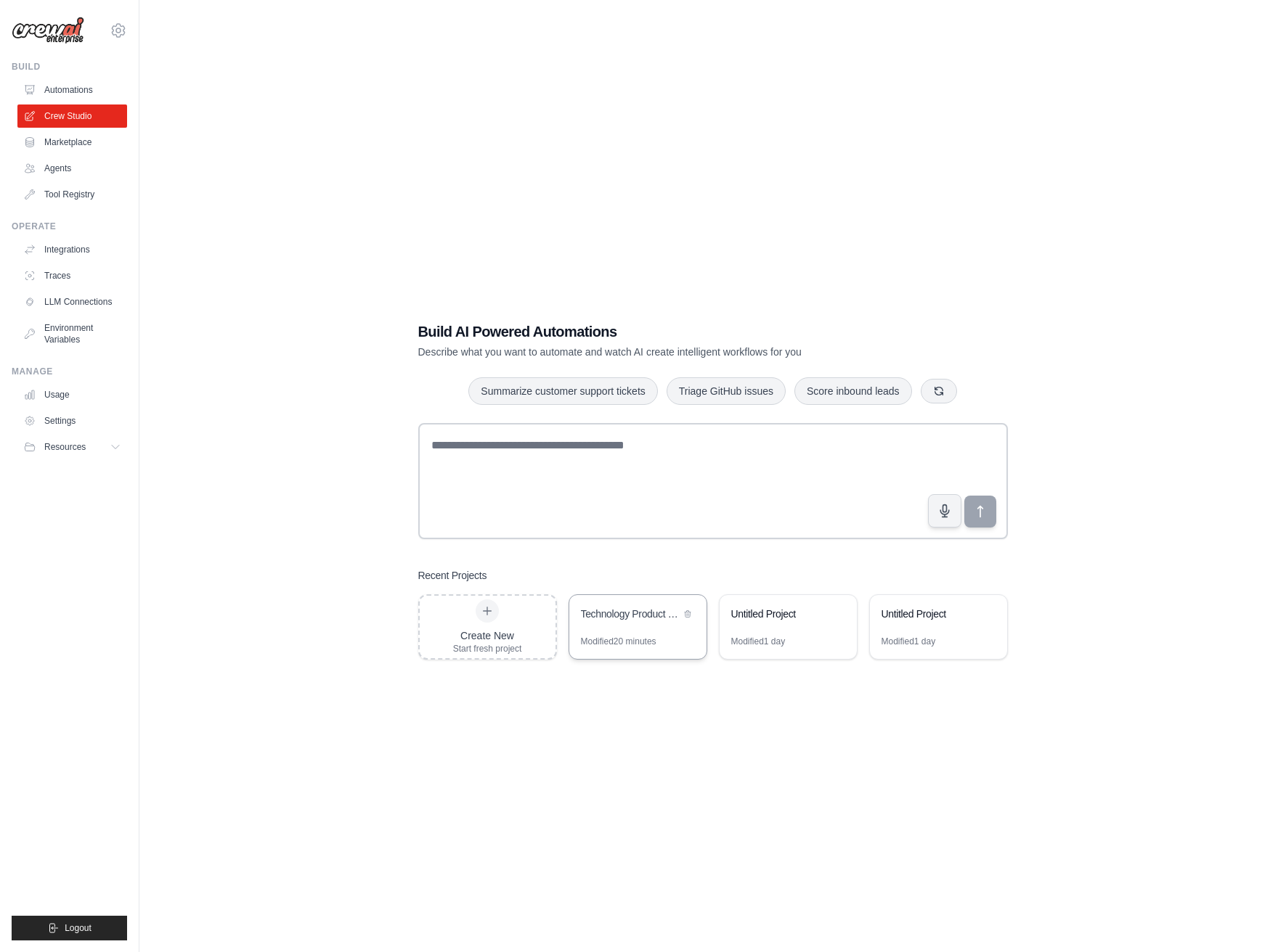
click at [625, 604] on div "Technology Product Research & Analysis" at bounding box center [637, 616] width 137 height 41
click at [988, 614] on icon at bounding box center [989, 614] width 6 height 7
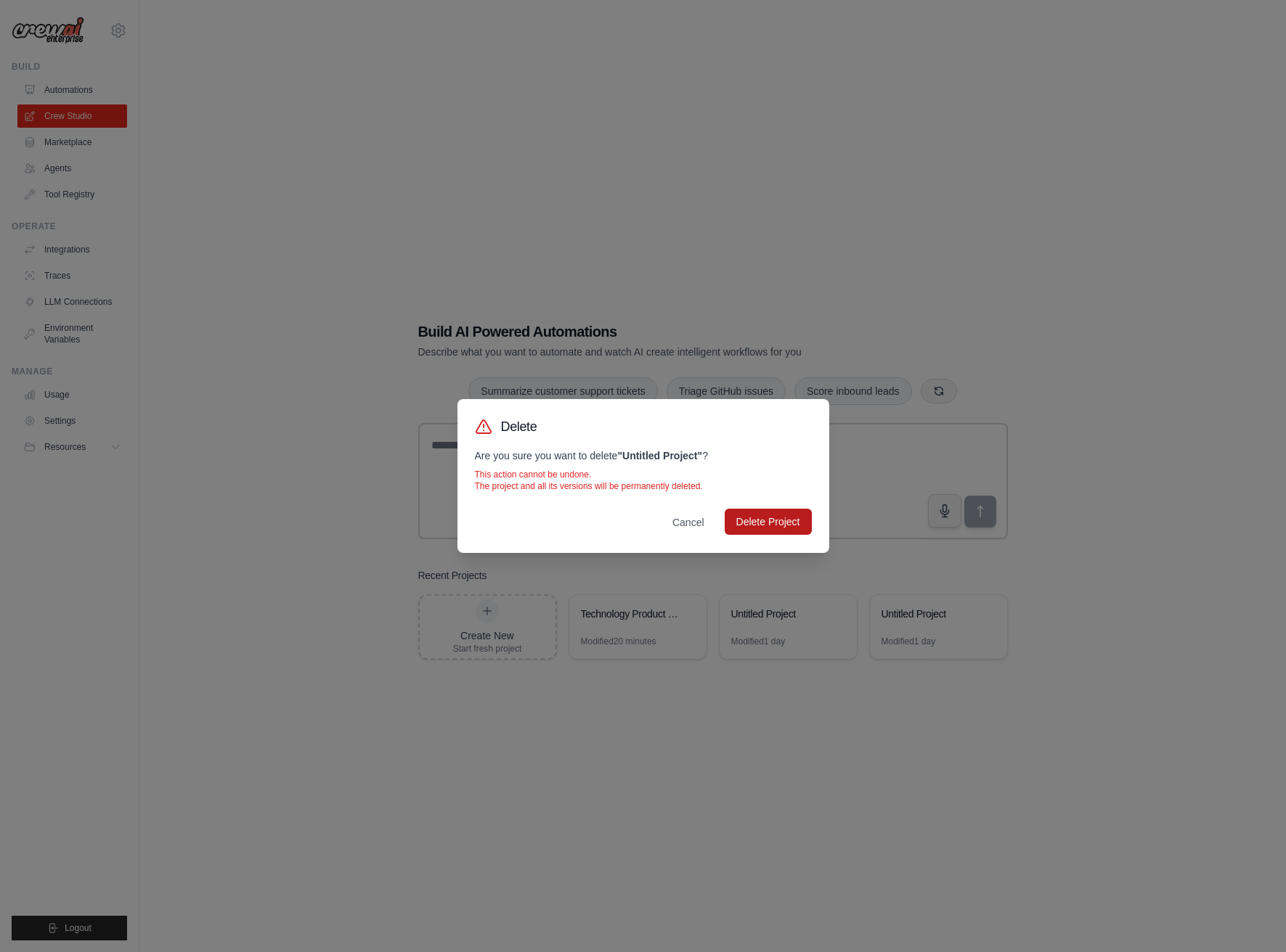
click at [753, 510] on button "Delete Project" at bounding box center [768, 522] width 87 height 26
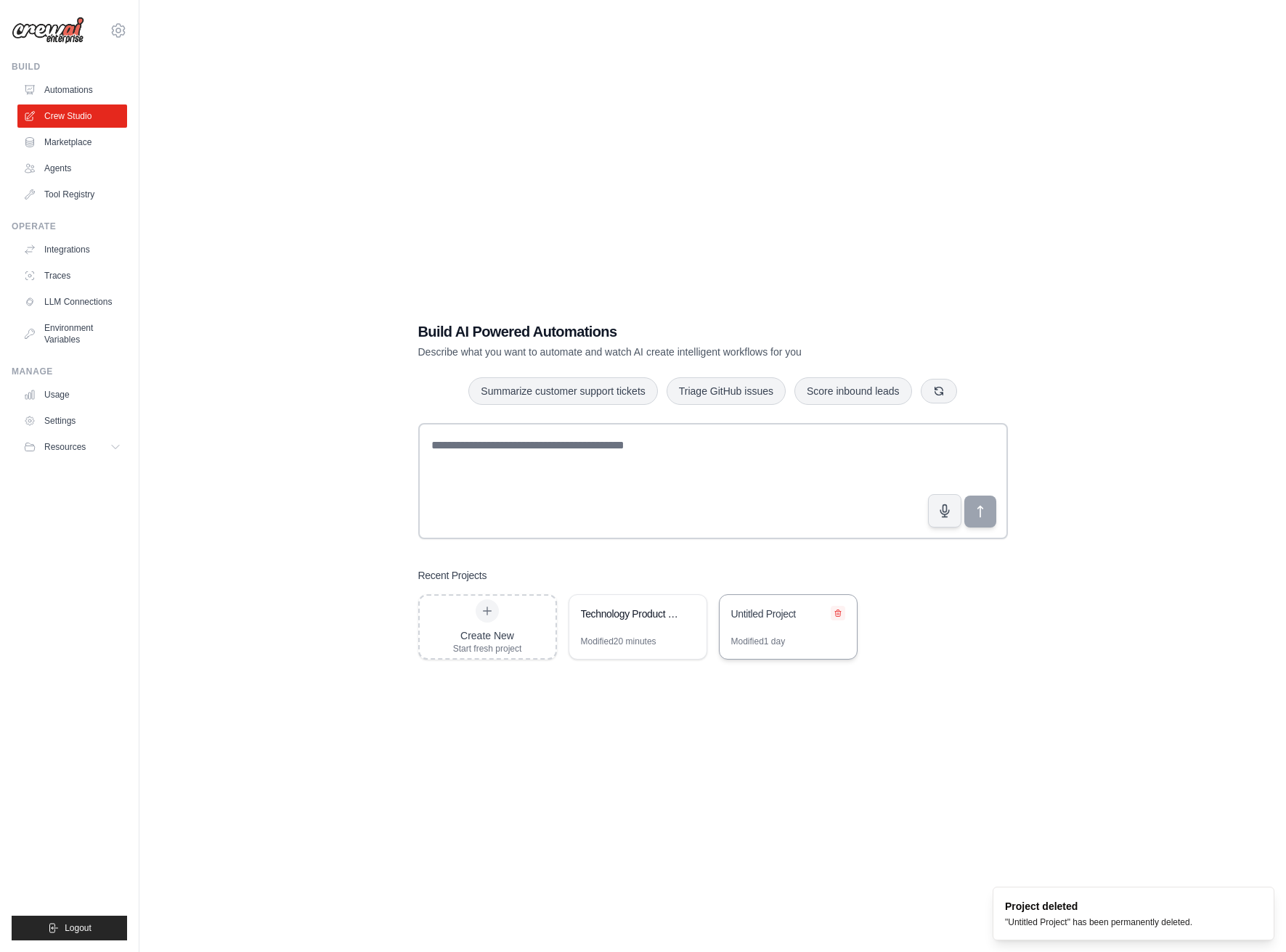
click at [840, 611] on icon at bounding box center [838, 613] width 8 height 8
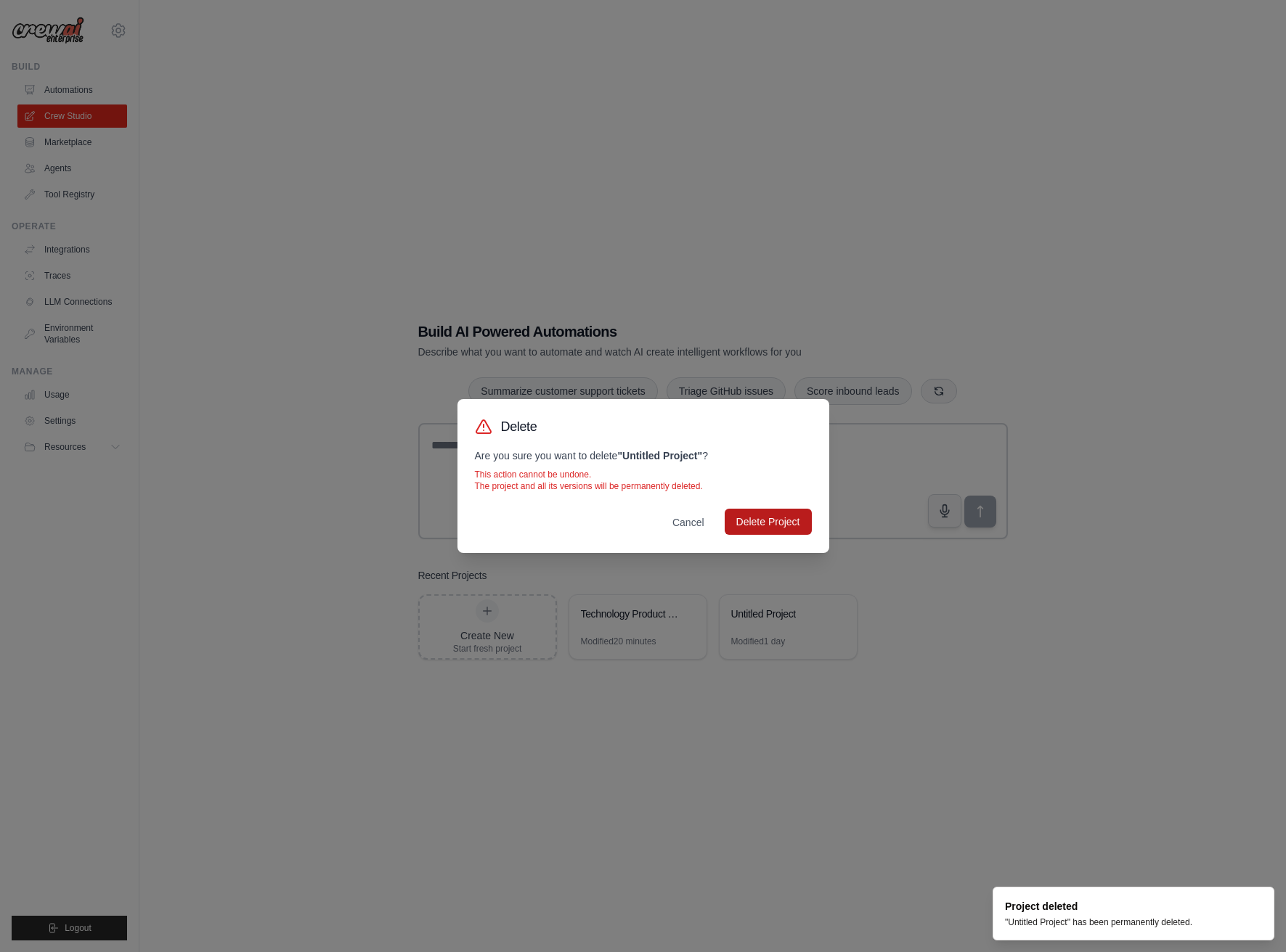
click at [765, 527] on button "Delete Project" at bounding box center [768, 522] width 87 height 26
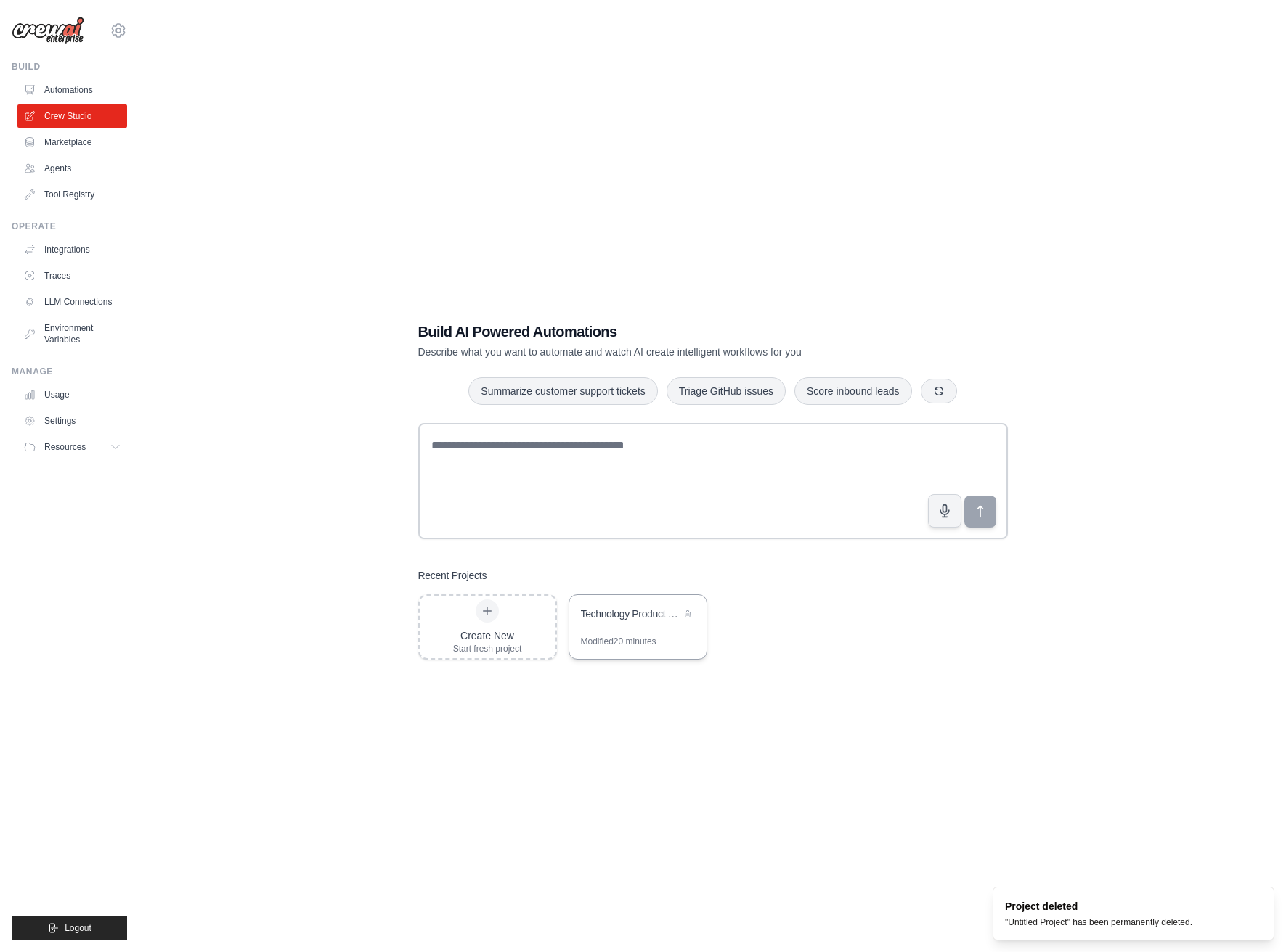
click at [663, 610] on div "Technology Product Research & Analysis" at bounding box center [630, 614] width 99 height 14
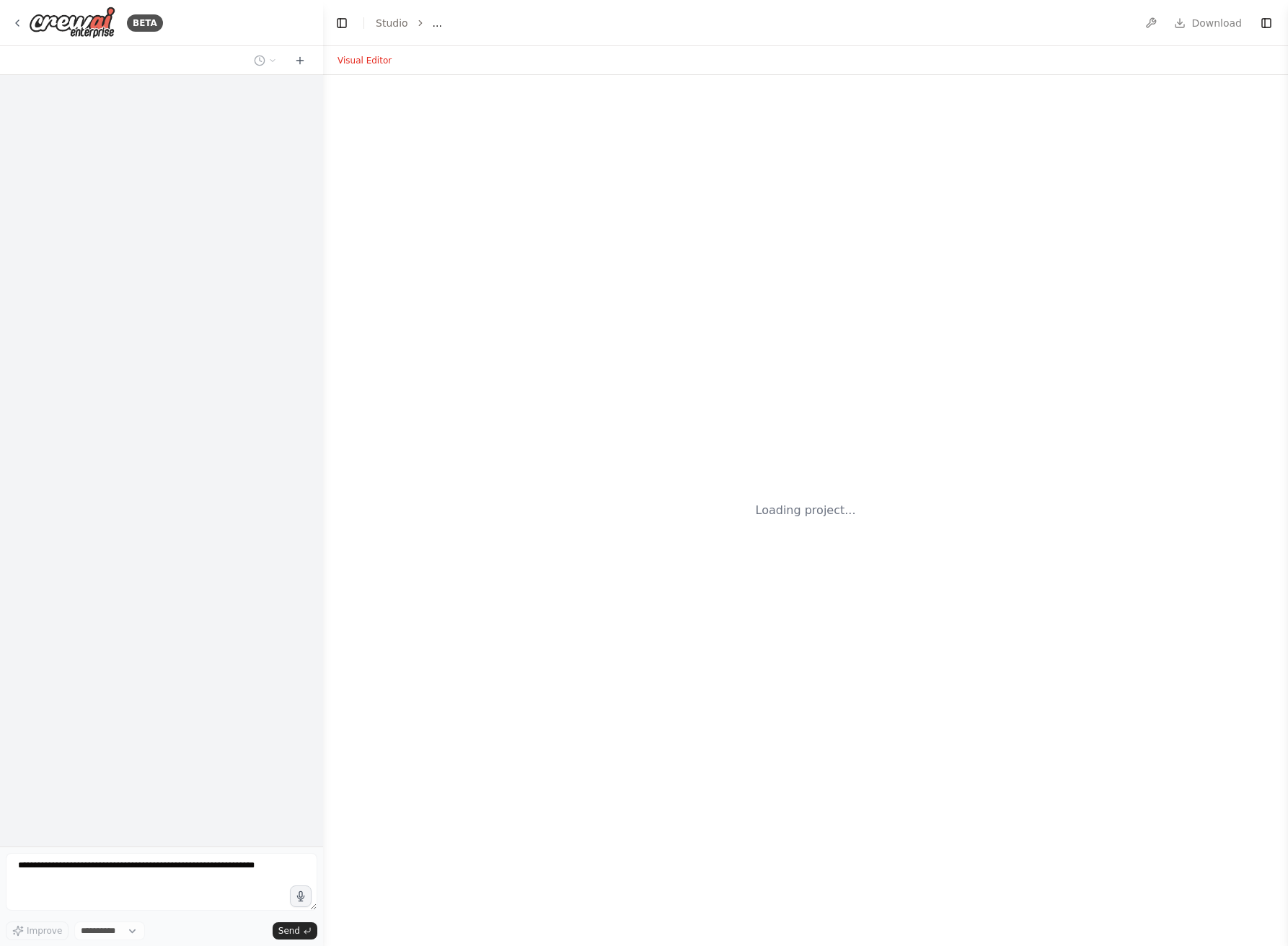
select select "****"
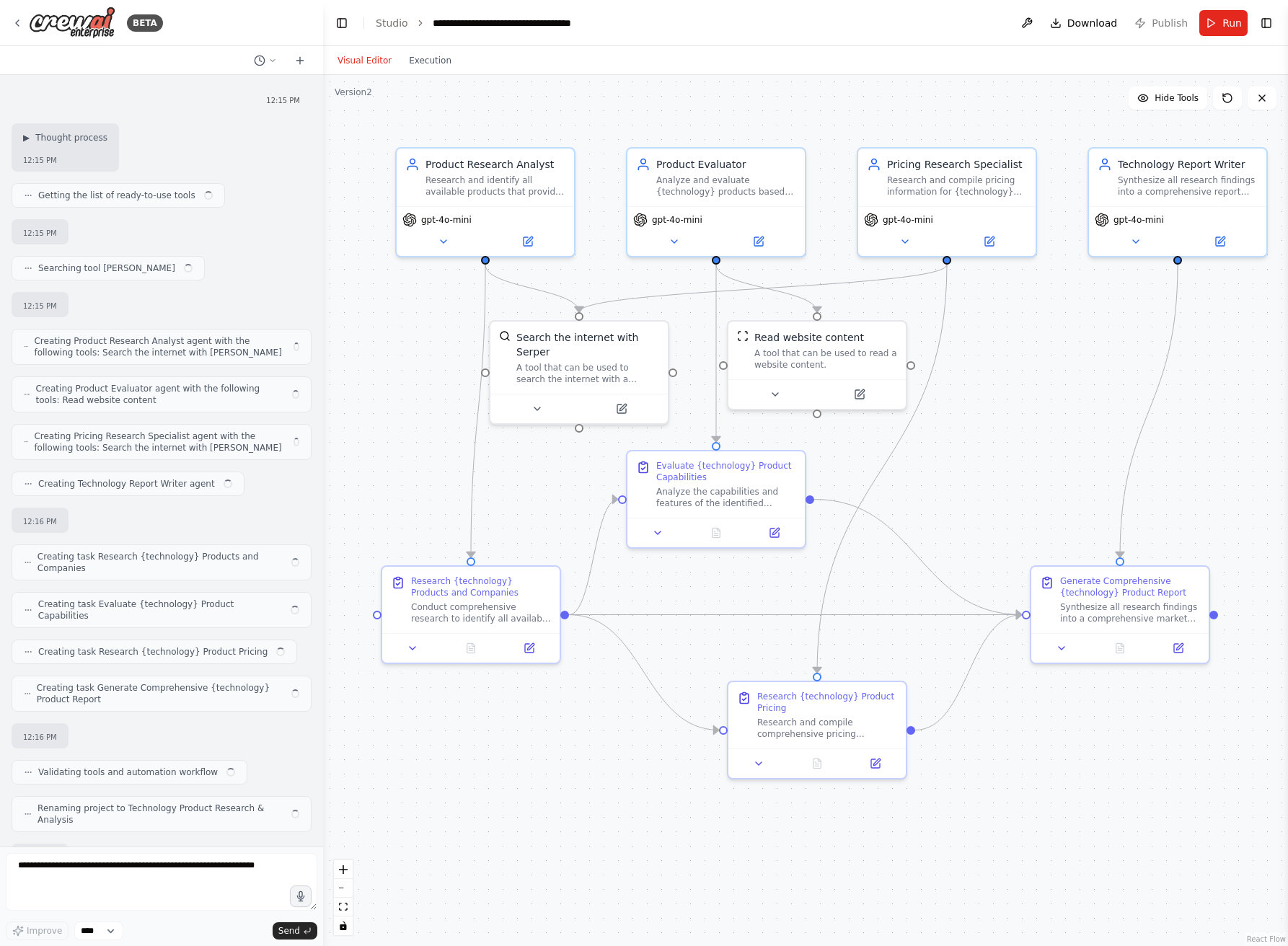
scroll to position [2037, 0]
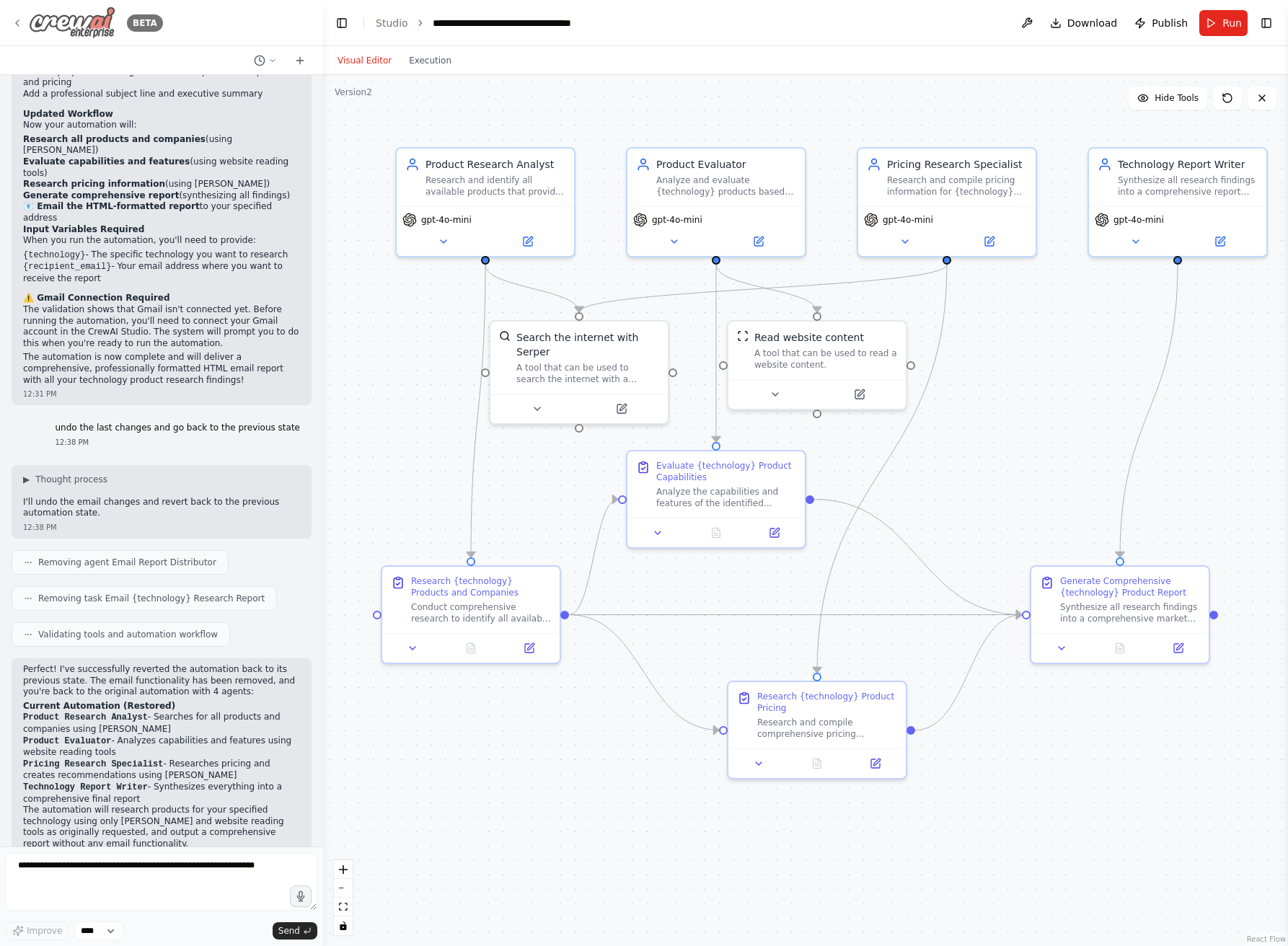
click at [18, 20] on icon at bounding box center [17, 23] width 3 height 6
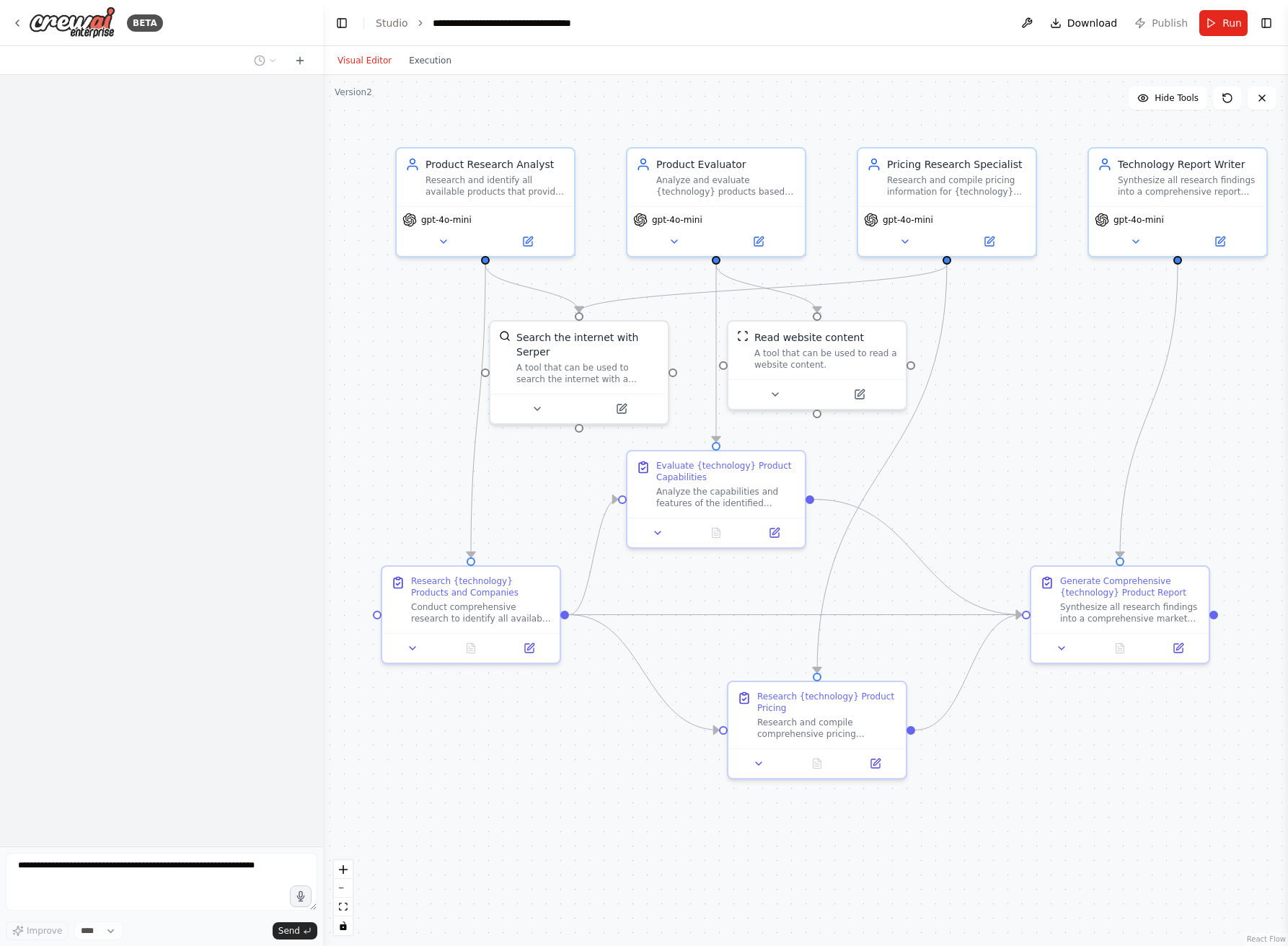
scroll to position [929, 0]
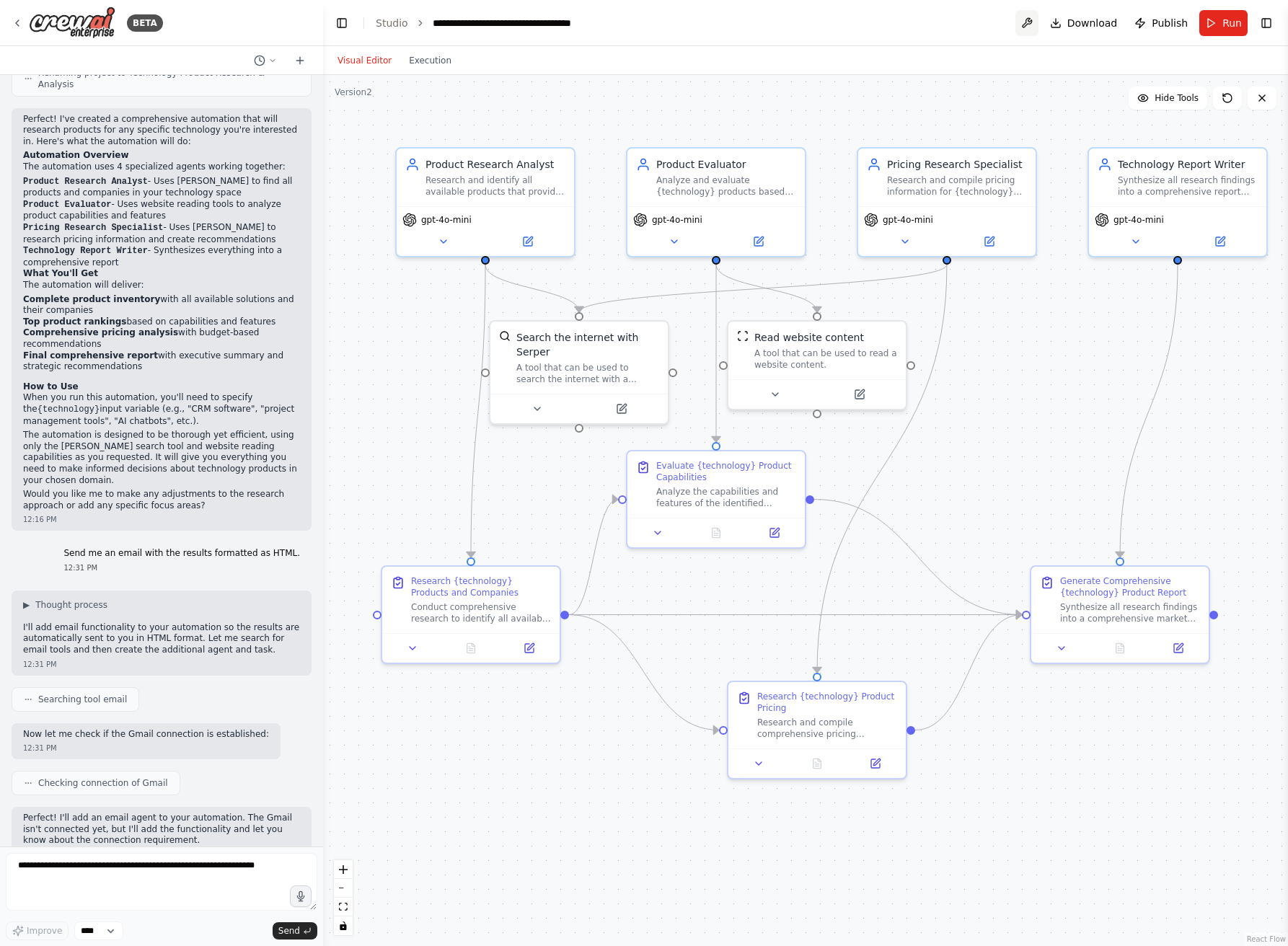
click at [1029, 18] on button at bounding box center [1026, 23] width 23 height 26
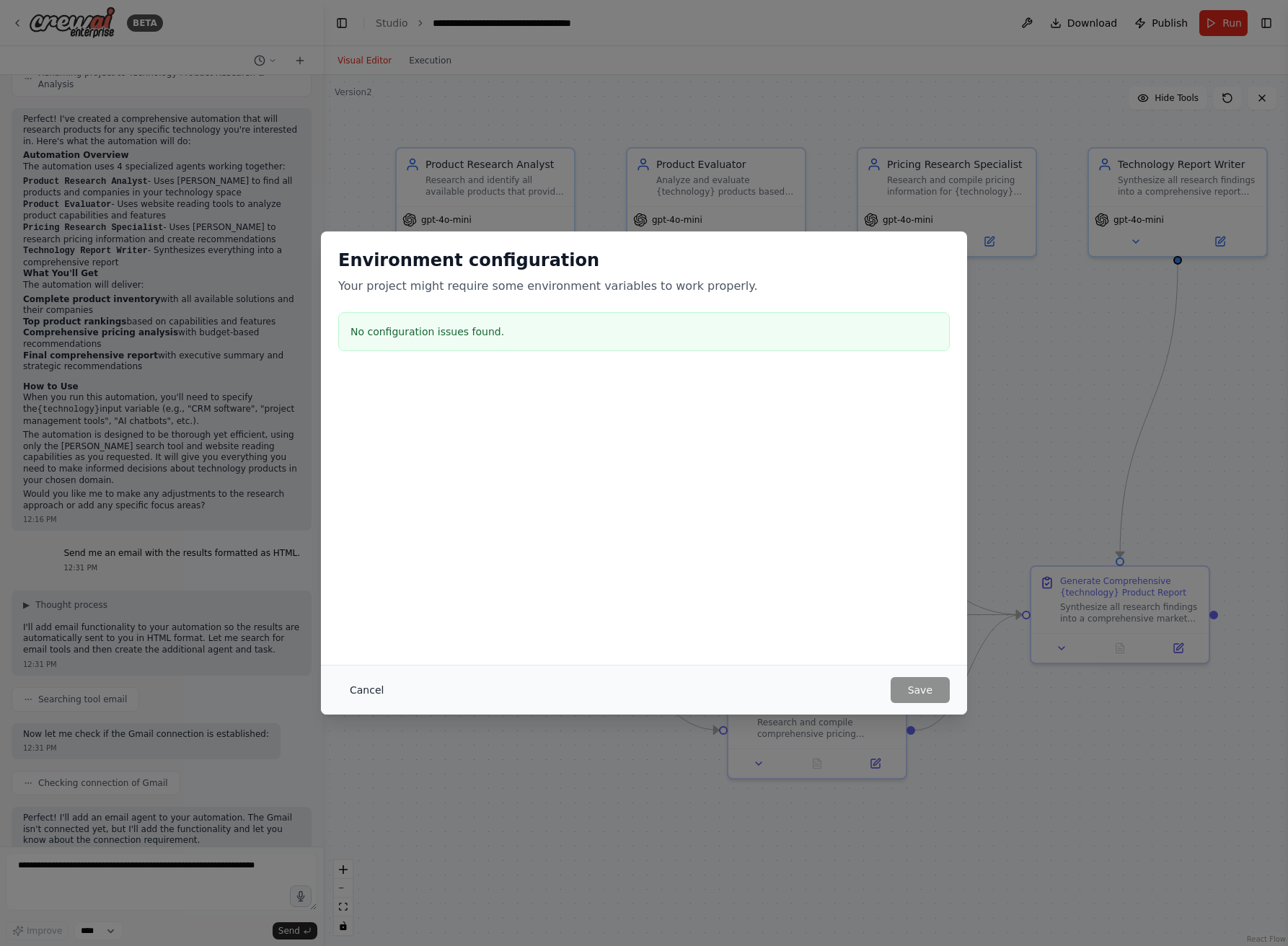
click at [371, 692] on button "Cancel" at bounding box center [367, 690] width 57 height 26
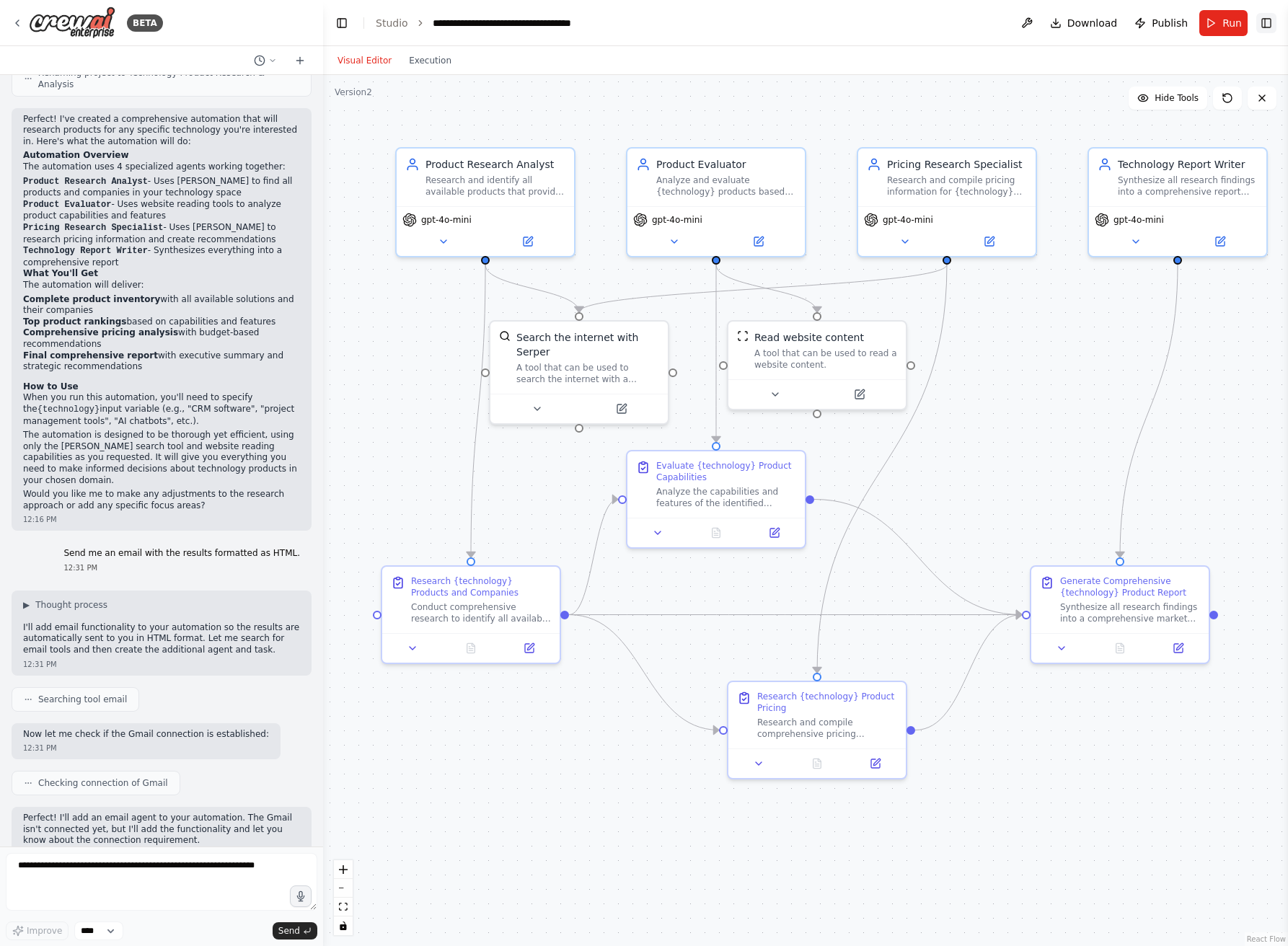
click at [1269, 20] on button "Toggle Right Sidebar" at bounding box center [1266, 23] width 20 height 20
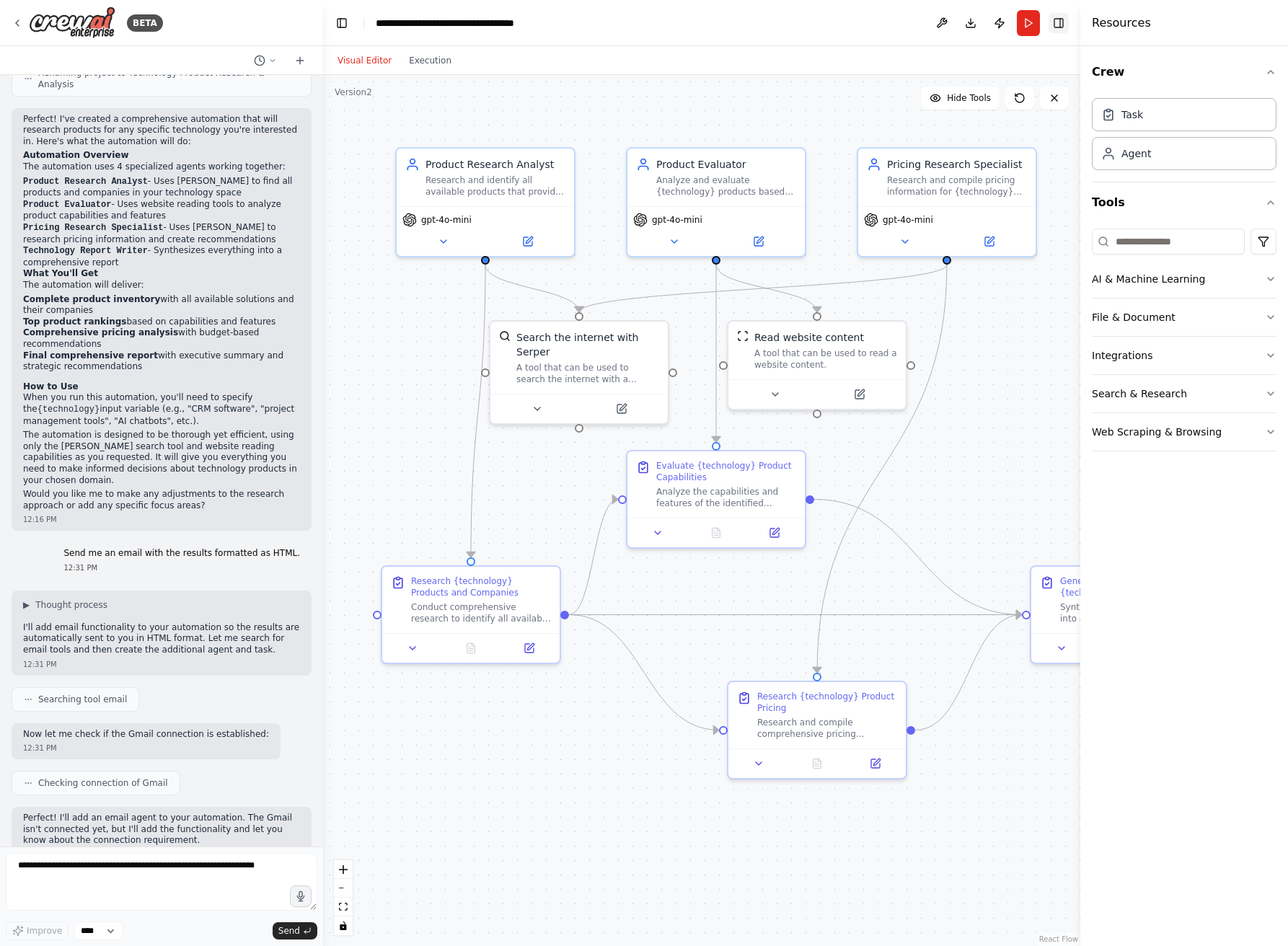
click at [1057, 23] on button "Toggle Right Sidebar" at bounding box center [1058, 23] width 20 height 20
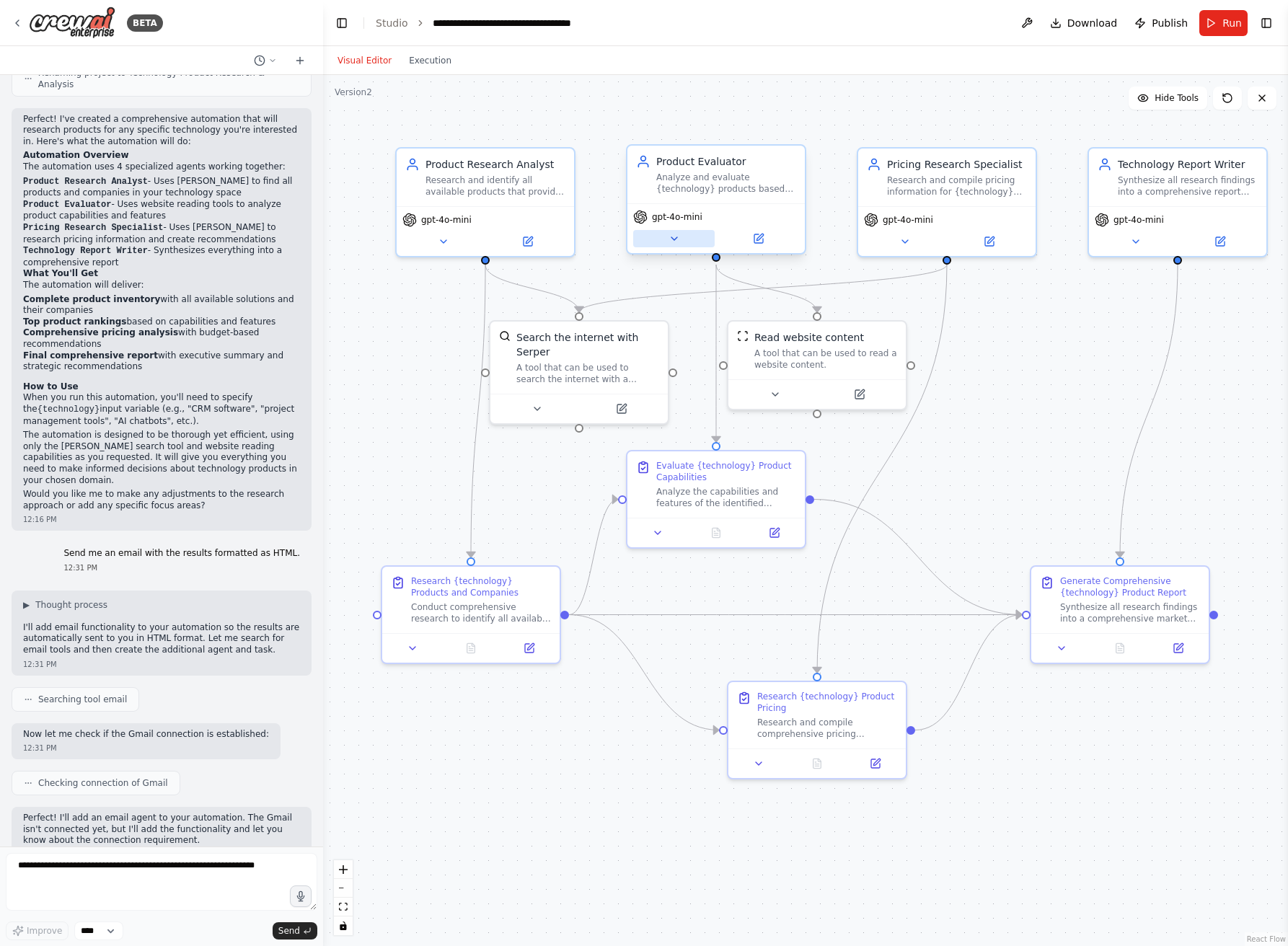
click at [693, 234] on button at bounding box center [674, 238] width 81 height 17
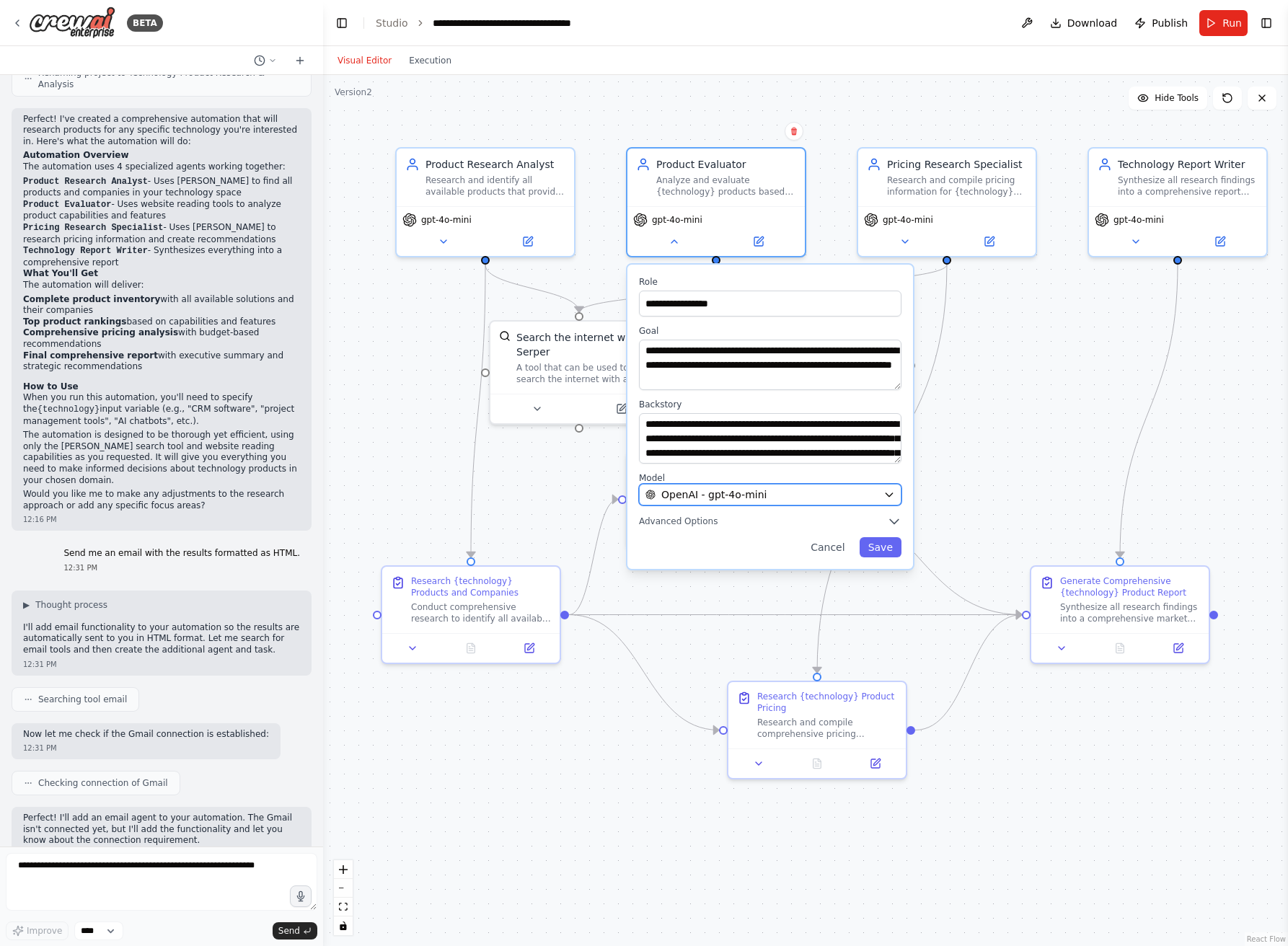
click at [824, 491] on div "OpenAI - gpt-4o-mini" at bounding box center [761, 494] width 232 height 14
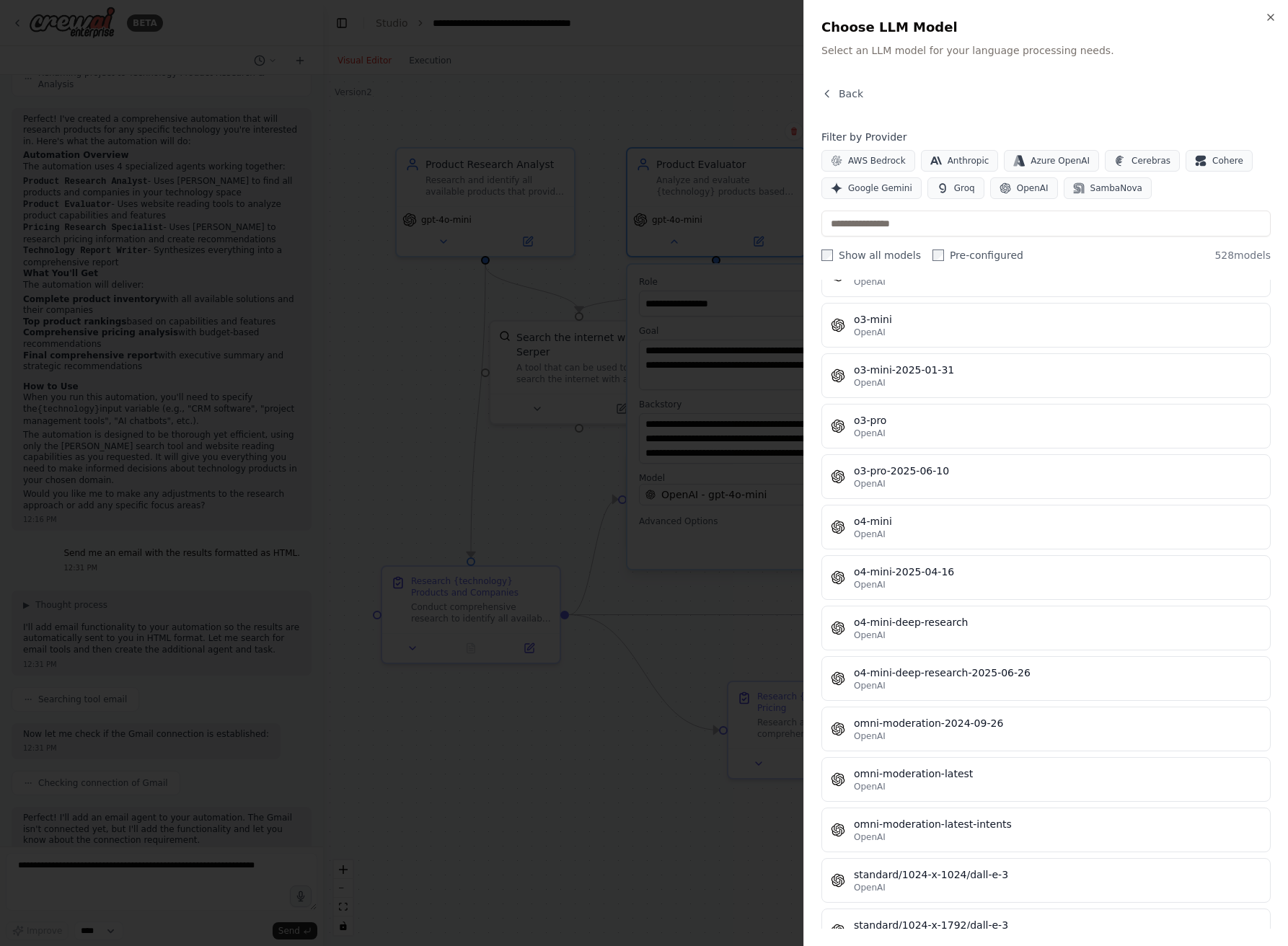
scroll to position [24892, 0]
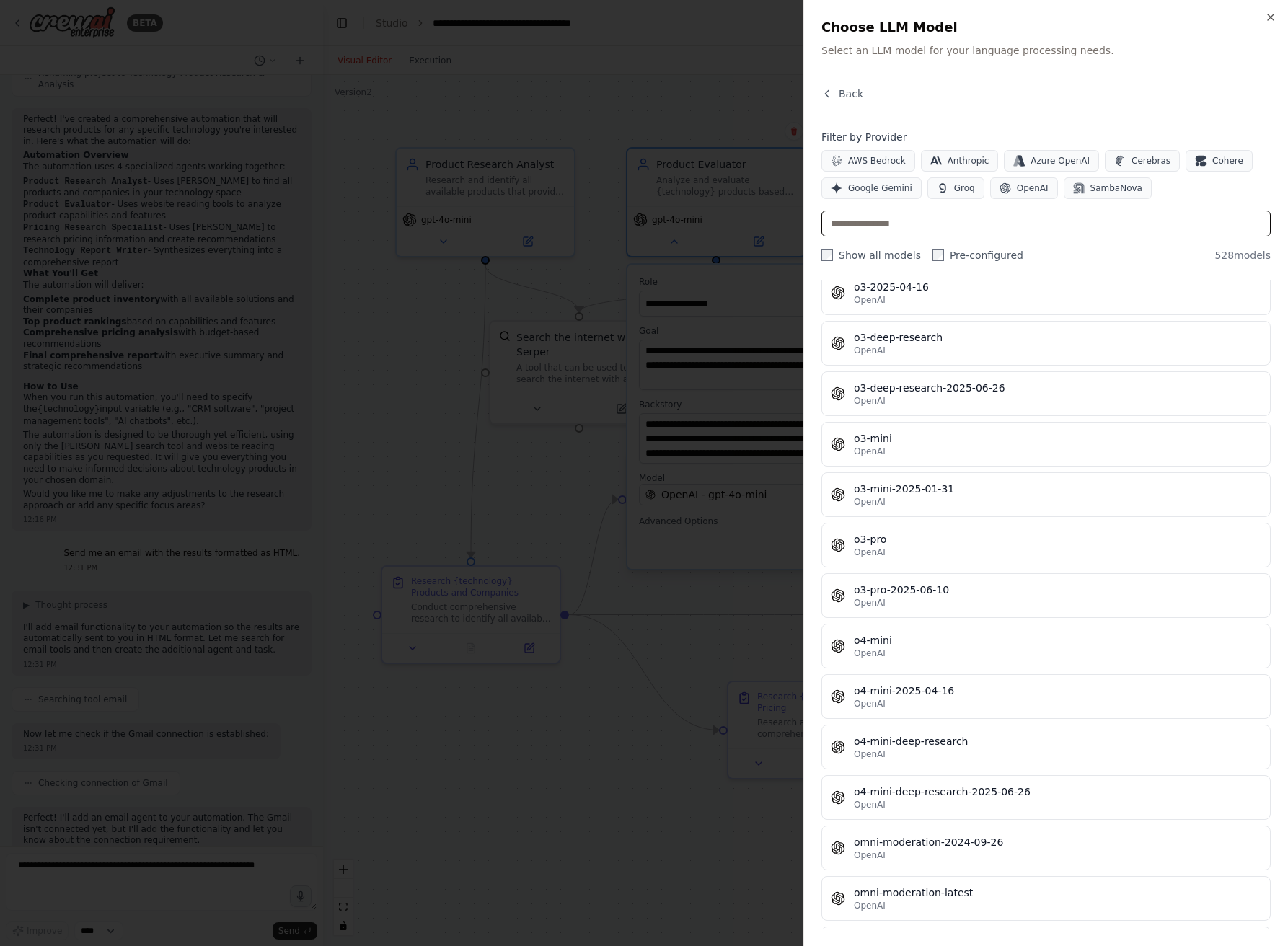
click at [963, 226] on input "text" at bounding box center [1046, 223] width 449 height 26
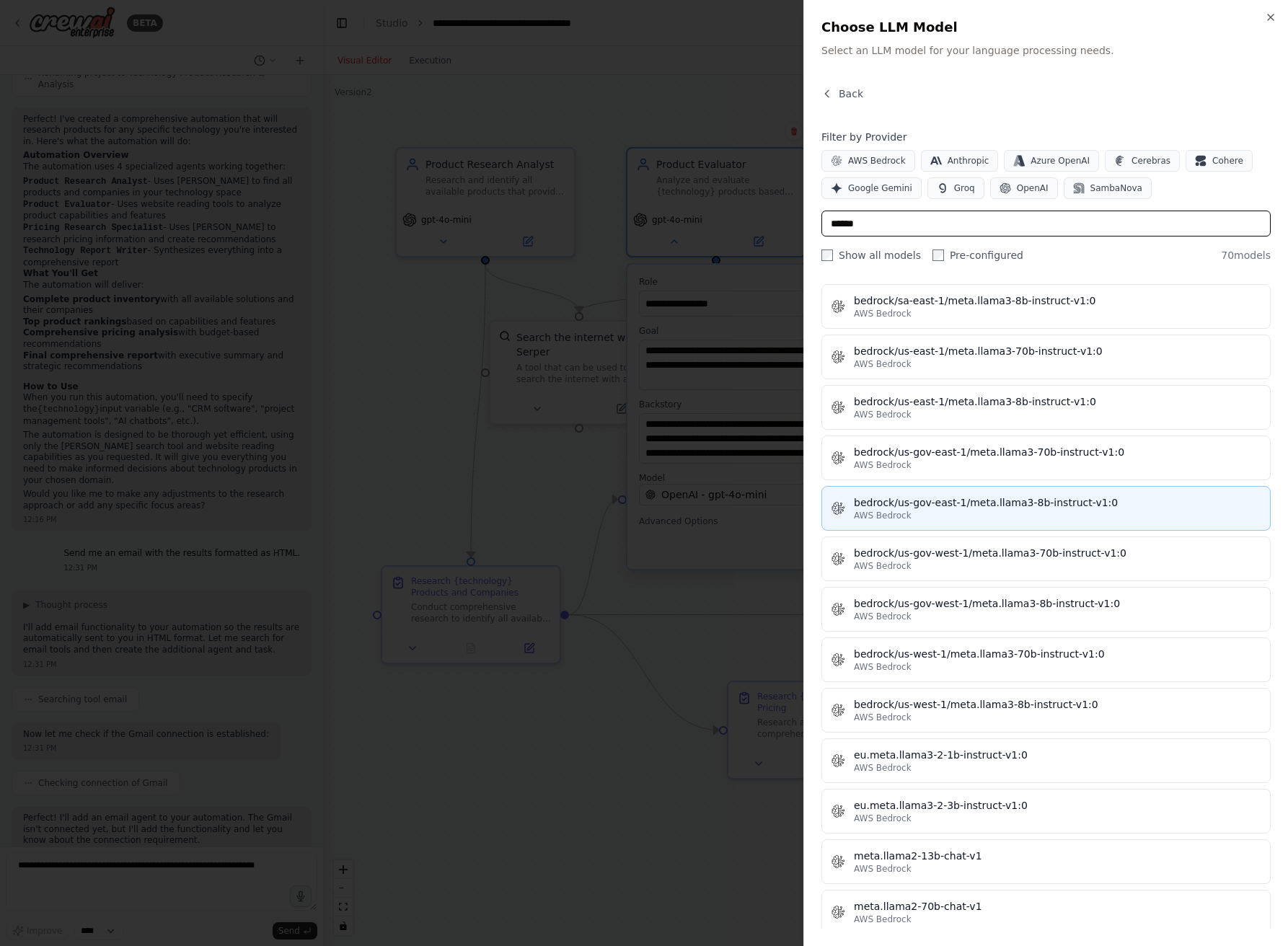
scroll to position [0, 0]
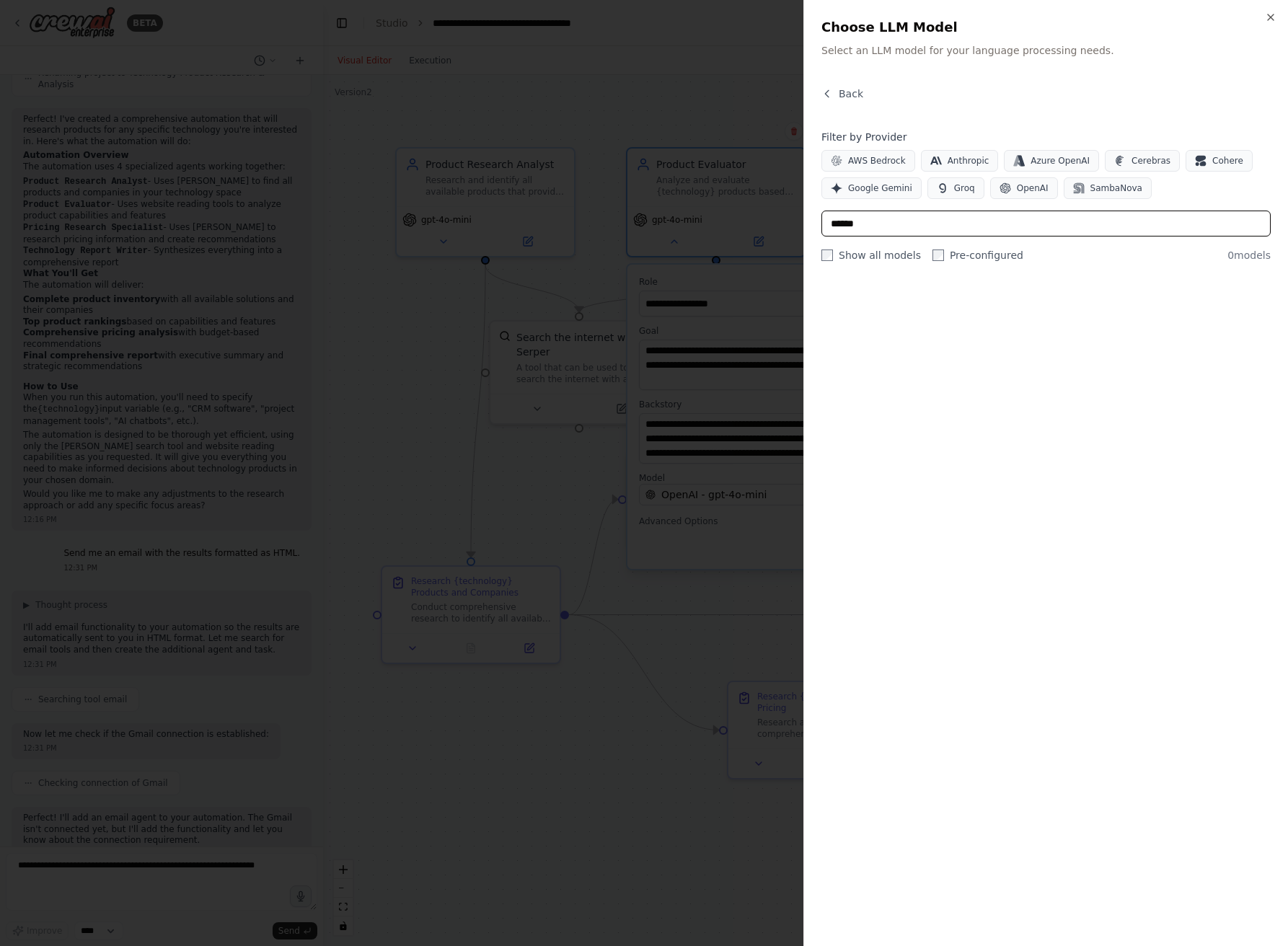
type input "*****"
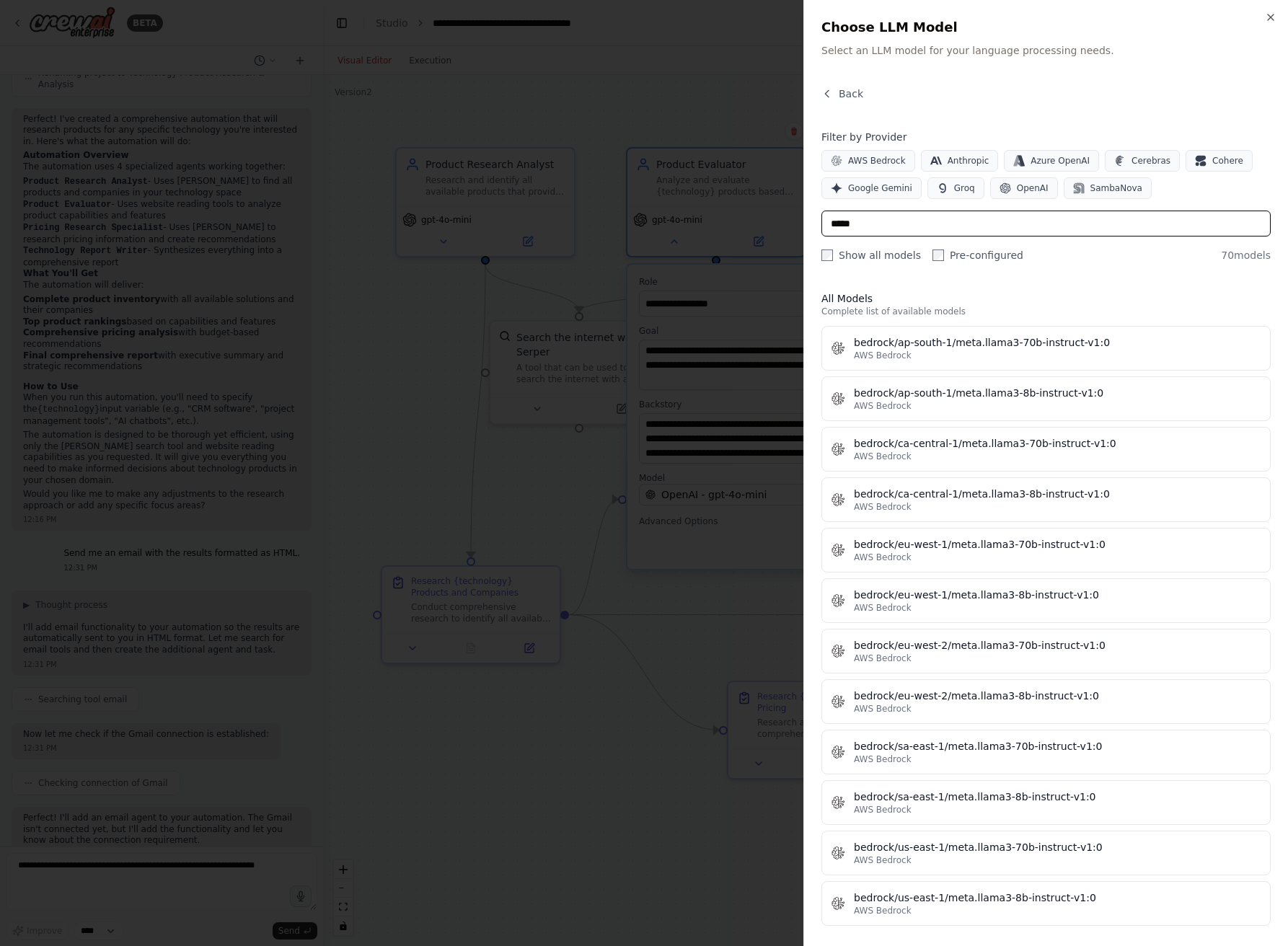
click at [1048, 224] on input "*****" at bounding box center [1046, 223] width 449 height 26
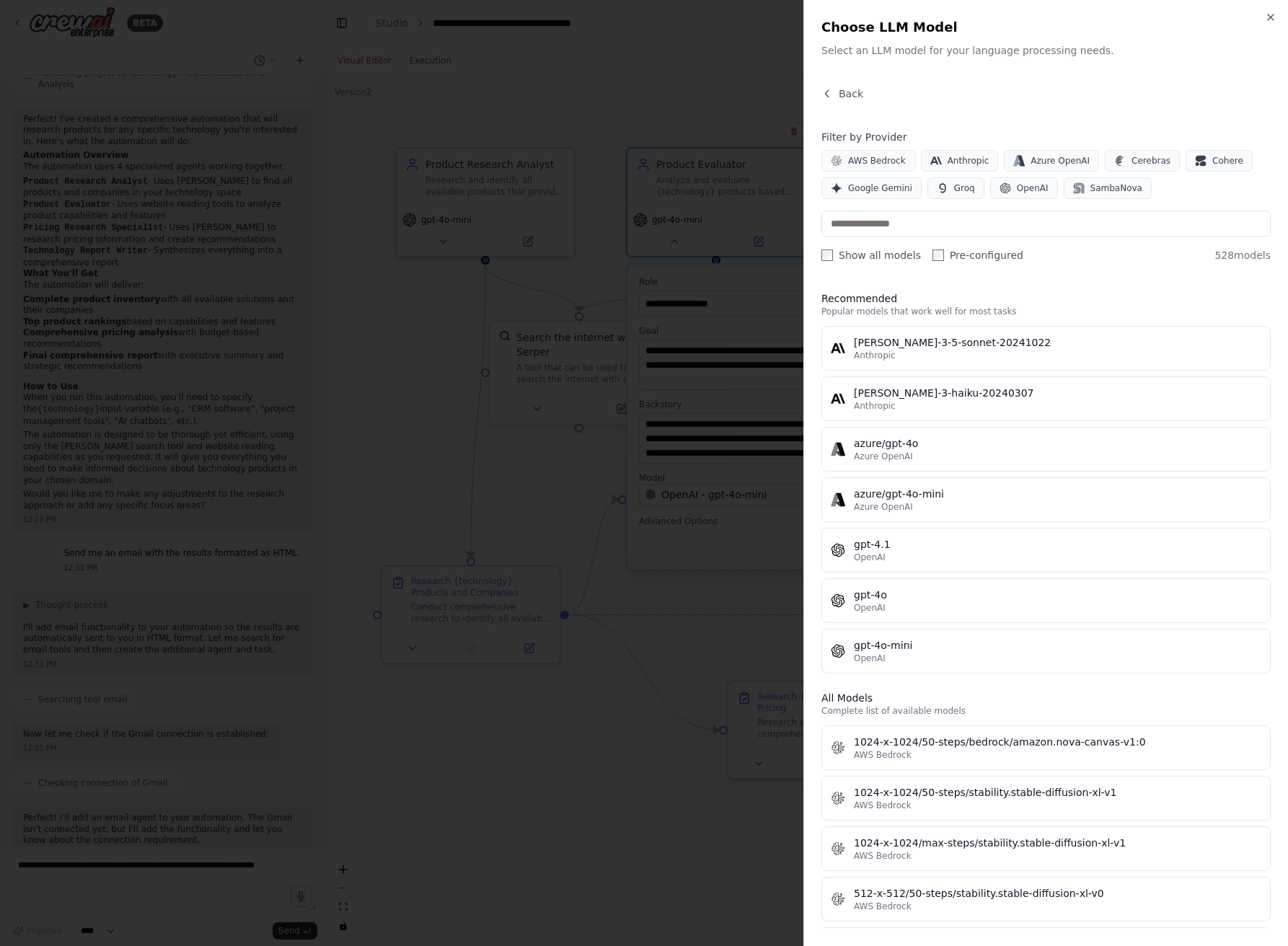
click at [984, 262] on div "Back Filter by Provider AWS Bedrock Anthropic Azure OpenAI Cerebras Cohere Goog…" at bounding box center [1046, 508] width 449 height 843
click at [843, 103] on div "Back" at bounding box center [1046, 99] width 449 height 26
click at [842, 96] on span "Back" at bounding box center [851, 93] width 25 height 14
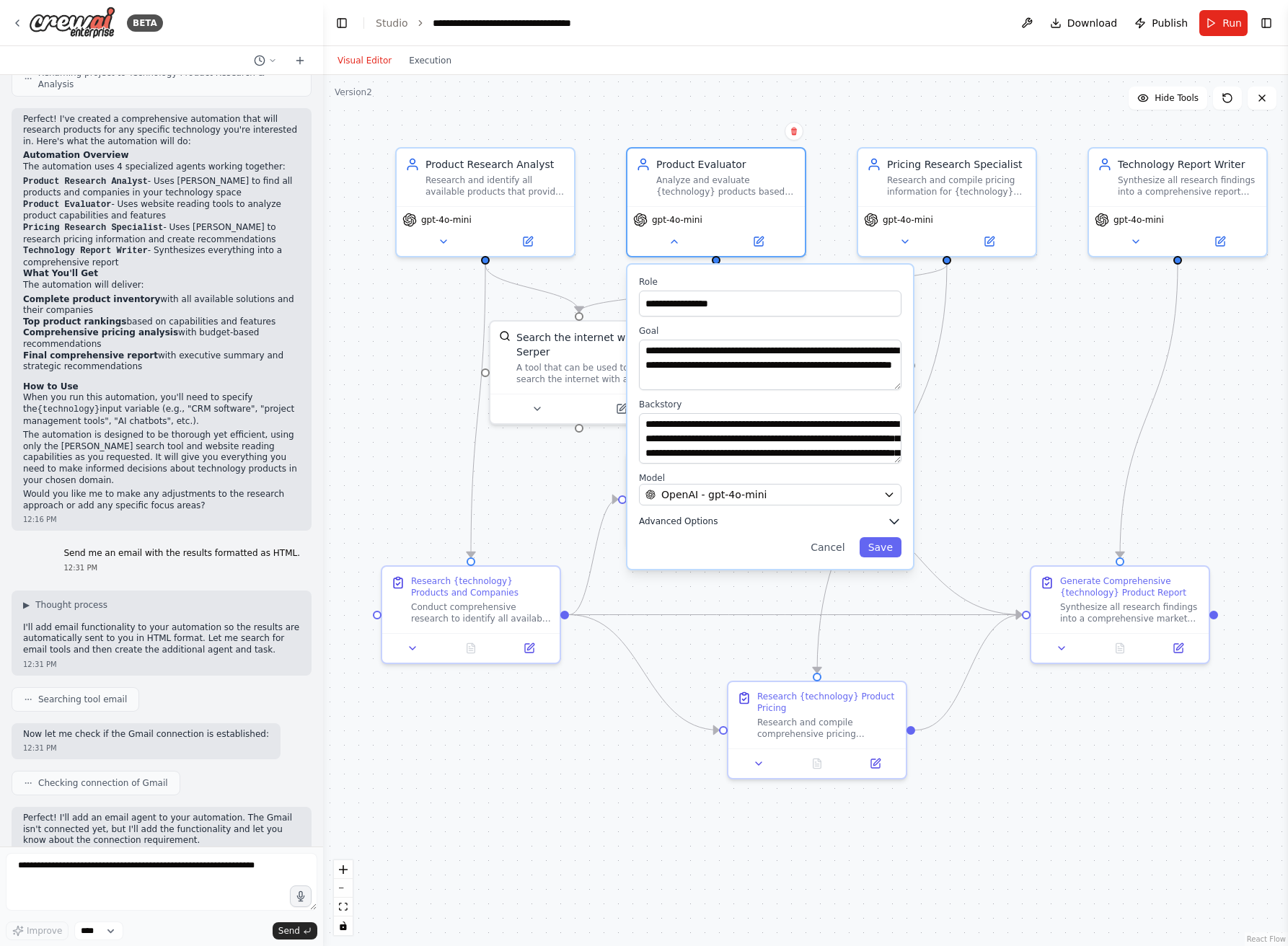
click at [694, 523] on span "Advanced Options" at bounding box center [678, 521] width 78 height 11
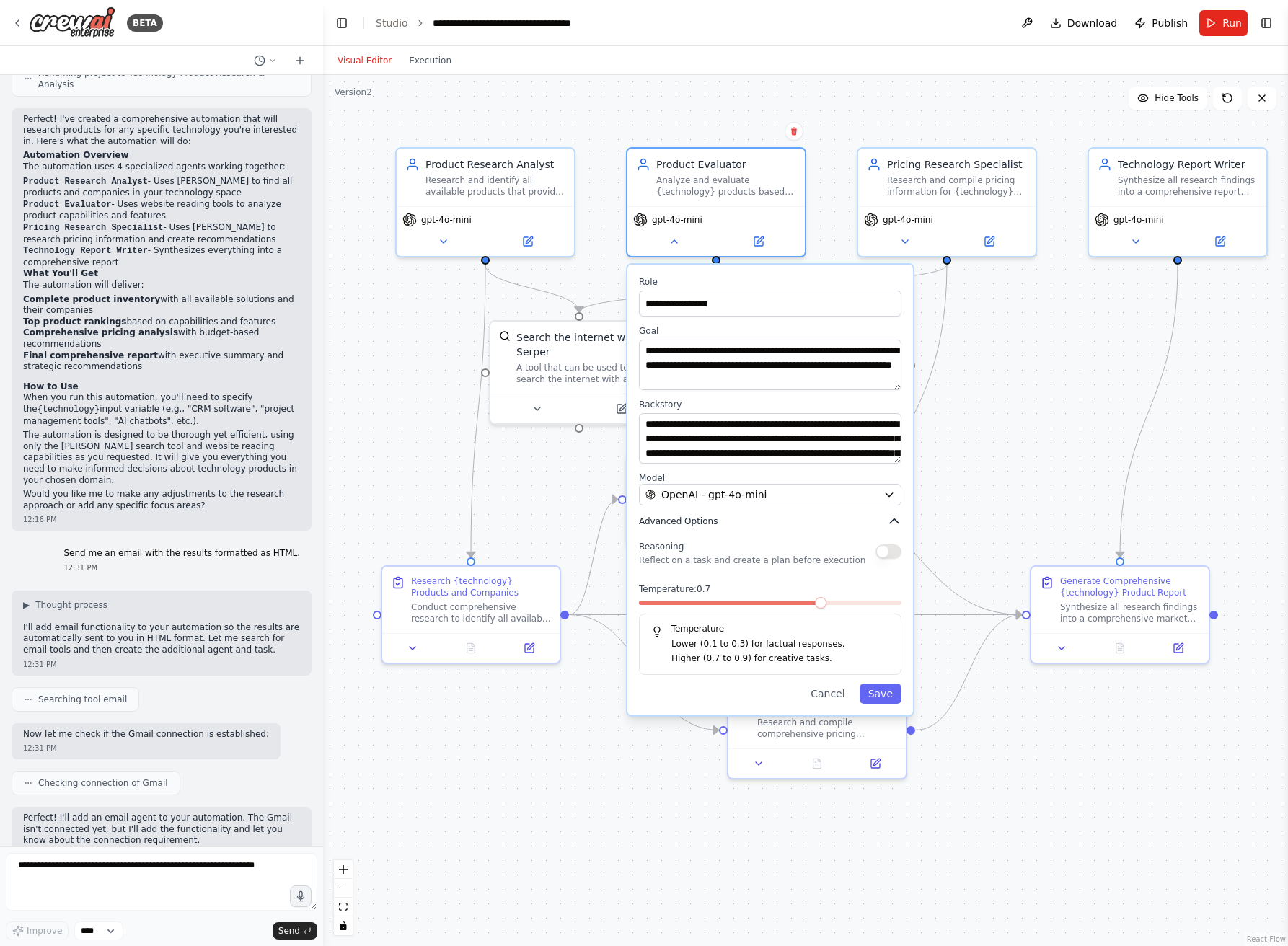
click at [894, 524] on icon "button" at bounding box center [894, 521] width 14 height 14
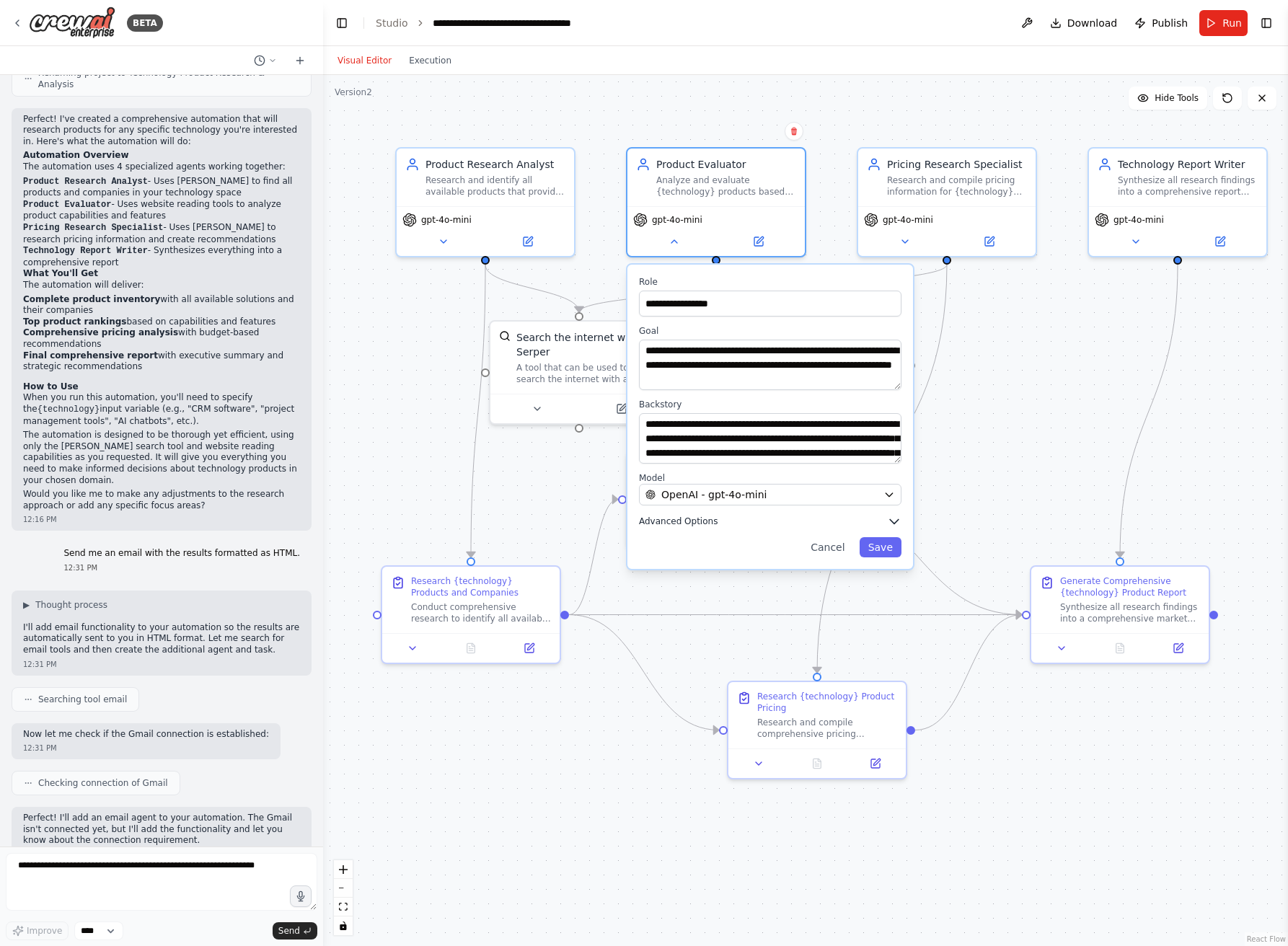
click at [894, 524] on icon "button" at bounding box center [894, 522] width 8 height 5
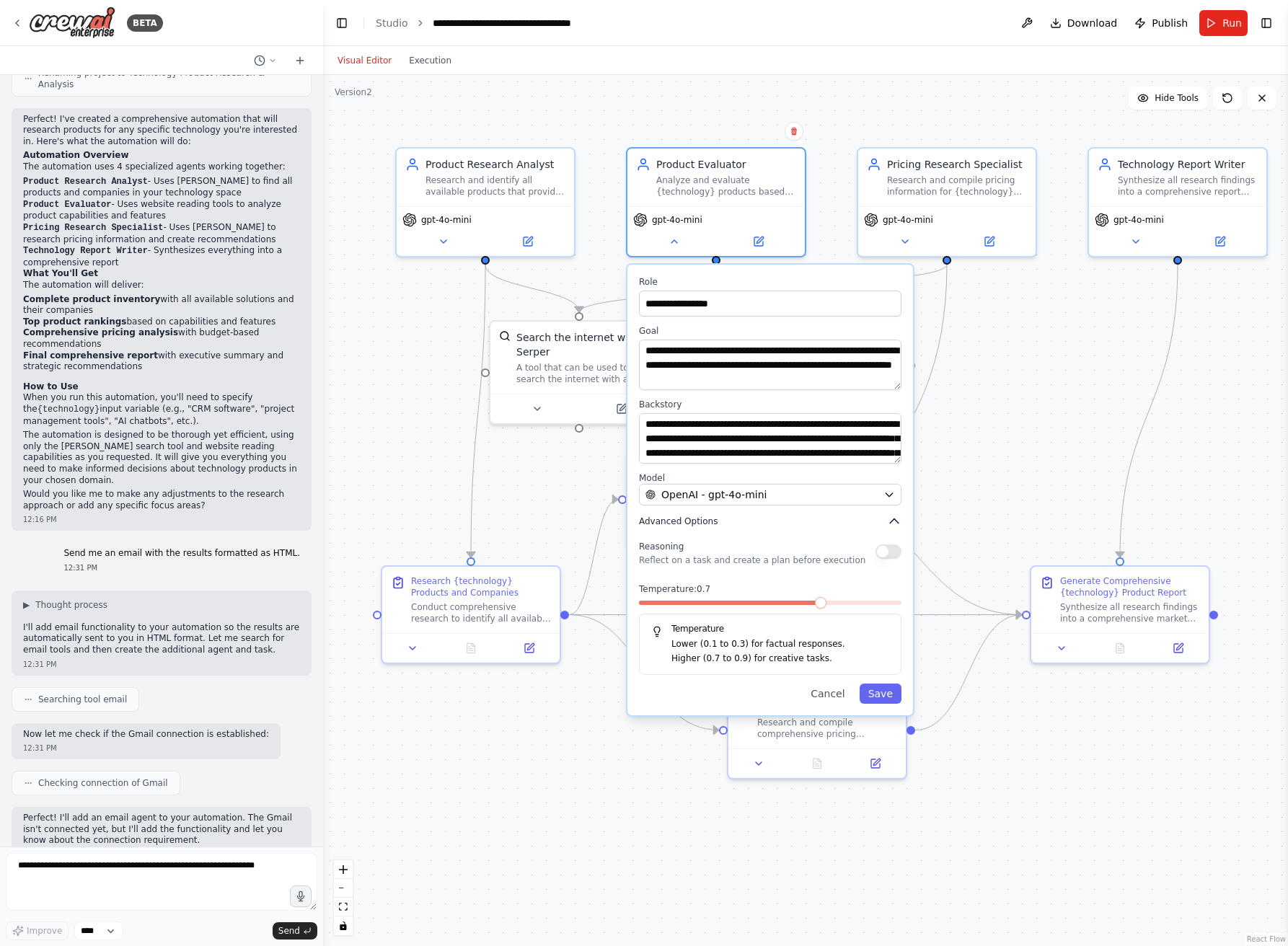
click at [895, 524] on icon "button" at bounding box center [894, 521] width 14 height 14
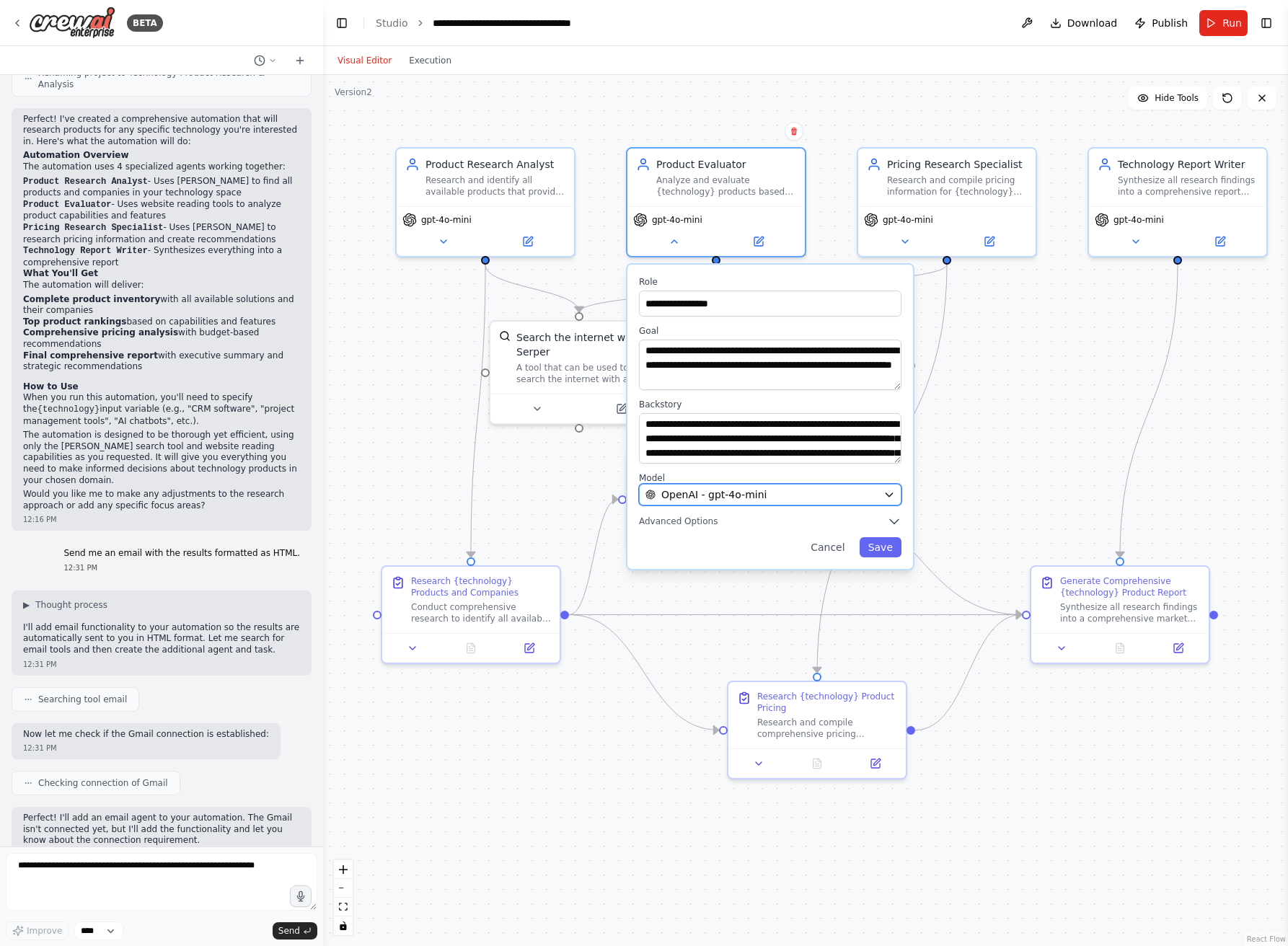
click at [890, 501] on button "OpenAI - gpt-4o-mini" at bounding box center [770, 494] width 262 height 22
click at [891, 494] on icon "button" at bounding box center [889, 495] width 7 height 4
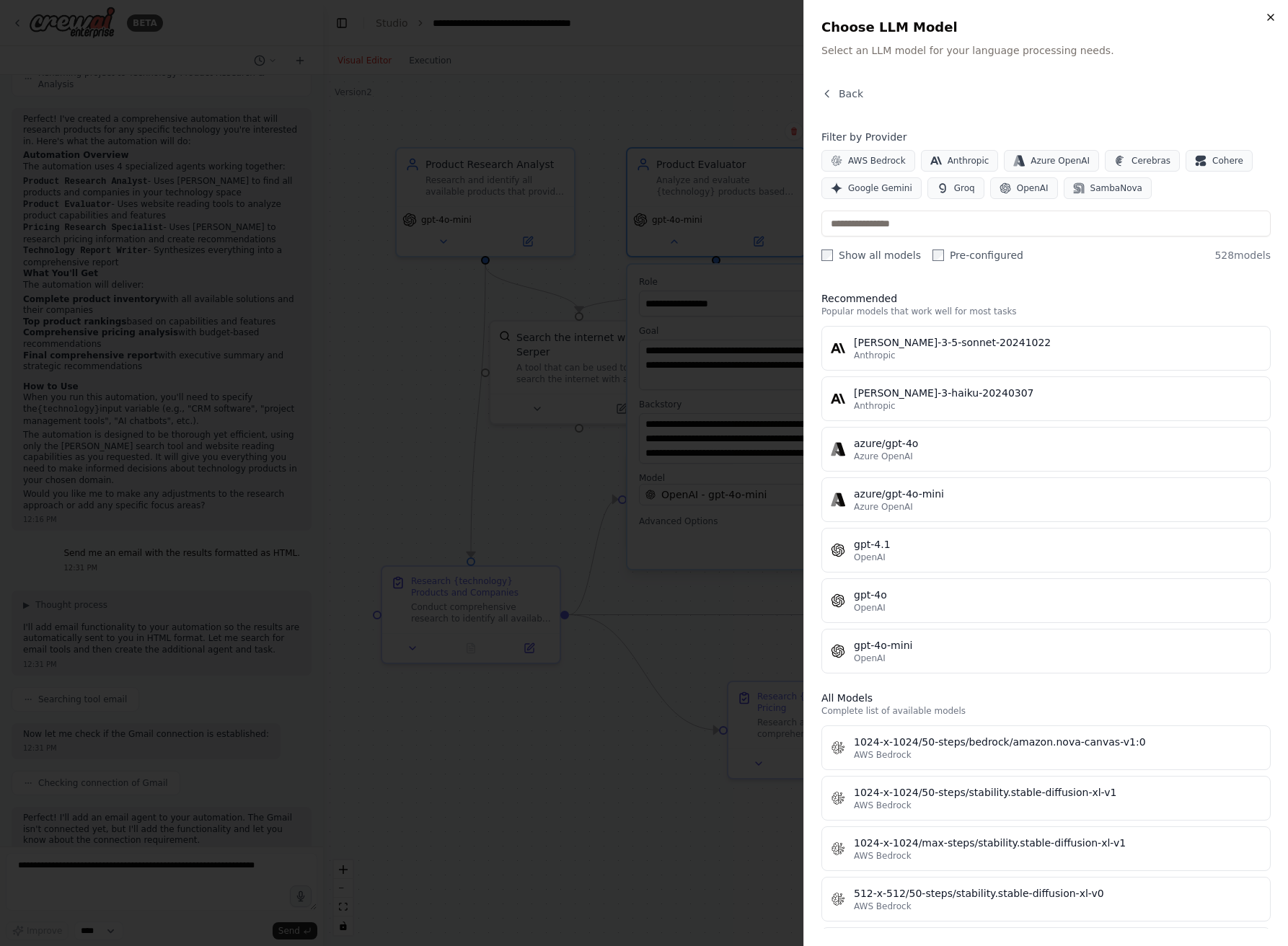
click at [1273, 20] on icon "button" at bounding box center [1270, 17] width 11 height 11
